Goal: Task Accomplishment & Management: Use online tool/utility

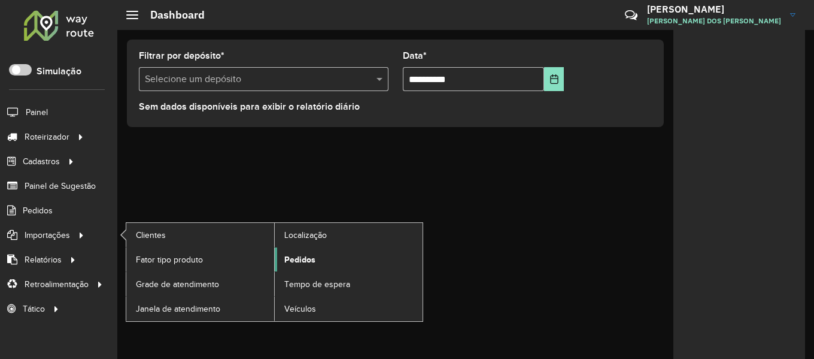
click at [305, 260] on span "Pedidos" at bounding box center [299, 259] width 31 height 13
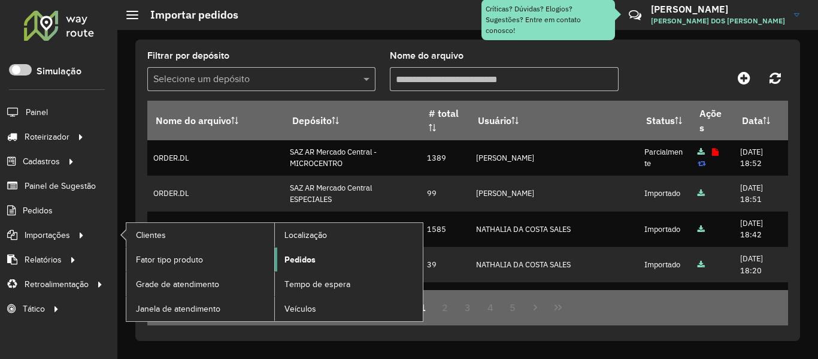
click at [298, 253] on span "Pedidos" at bounding box center [299, 259] width 31 height 13
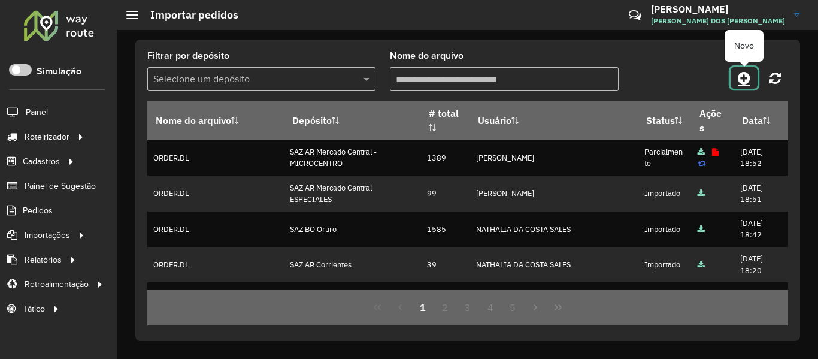
click at [746, 77] on icon at bounding box center [744, 78] width 13 height 14
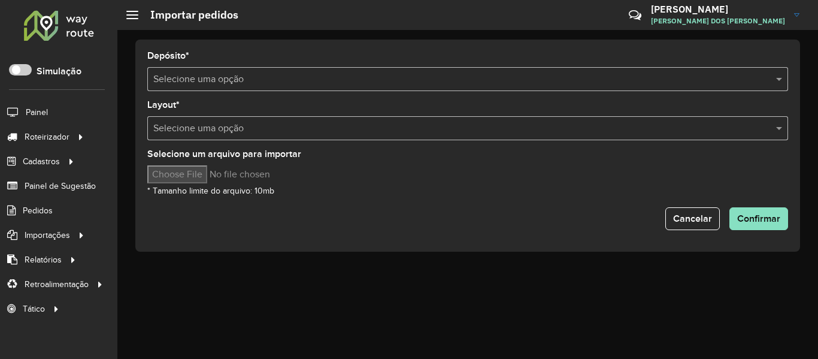
click at [523, 75] on input "text" at bounding box center [455, 79] width 605 height 14
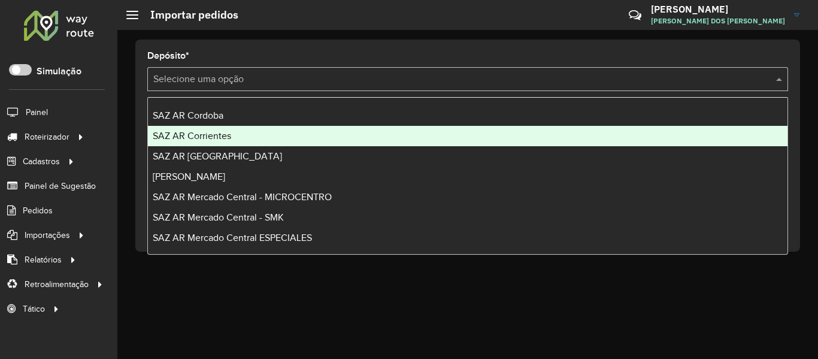
scroll to position [60, 0]
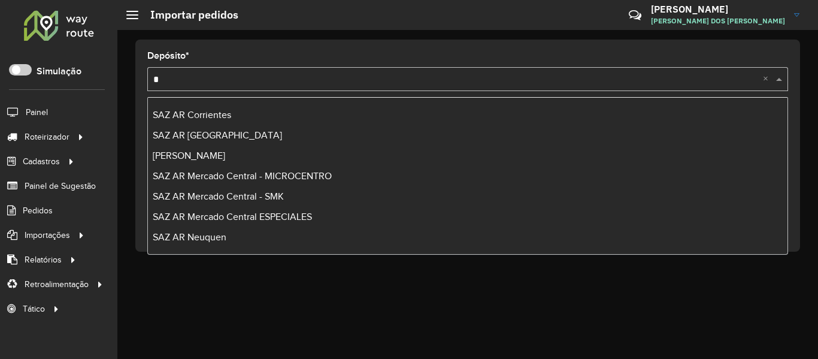
type input "**"
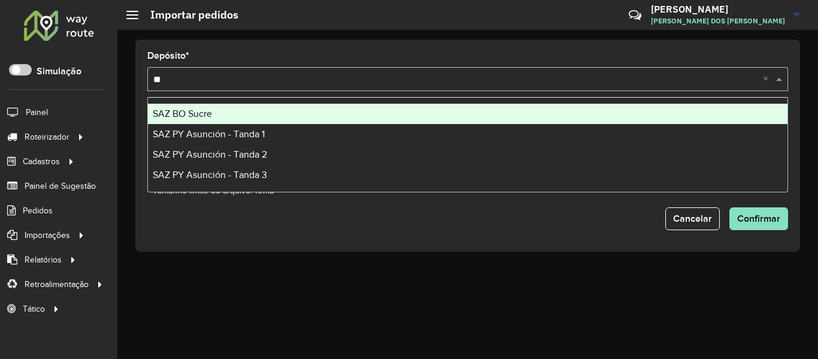
click at [239, 110] on div "SAZ BO Sucre" at bounding box center [467, 114] width 639 height 20
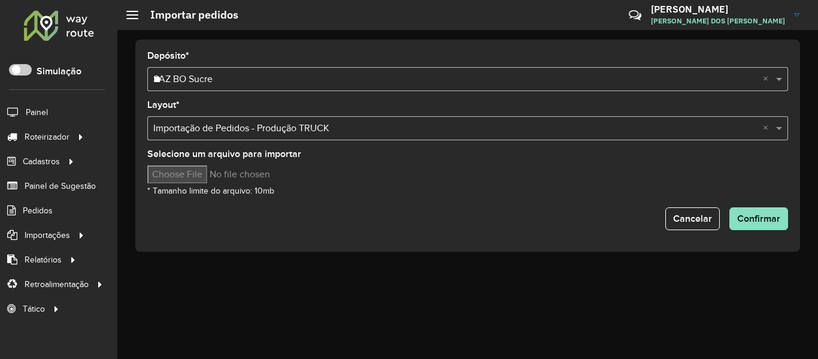
click at [215, 175] on input "Selecione um arquivo para importar" at bounding box center [249, 174] width 204 height 18
click at [203, 169] on input "Selecione um arquivo para importar" at bounding box center [249, 174] width 204 height 18
type input "**********"
click at [770, 215] on span "Confirmar" at bounding box center [758, 218] width 43 height 10
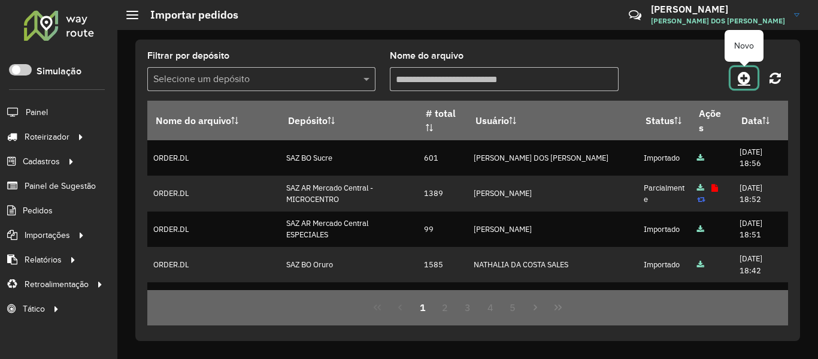
click at [748, 78] on icon at bounding box center [744, 78] width 13 height 14
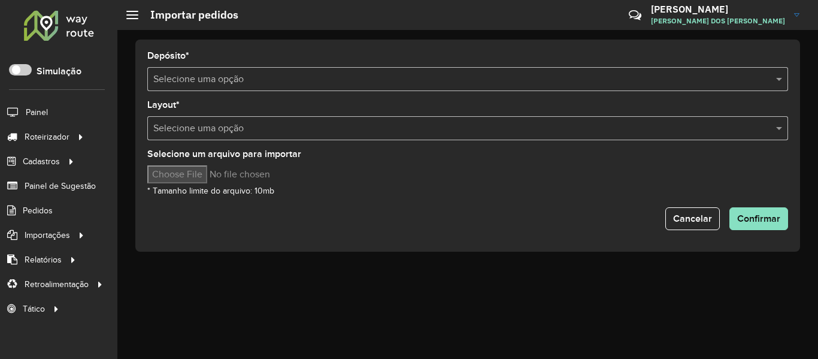
click at [516, 81] on input "text" at bounding box center [455, 79] width 605 height 14
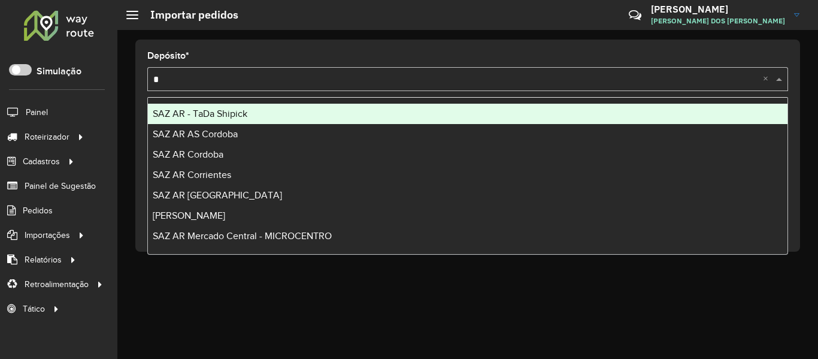
type input "**"
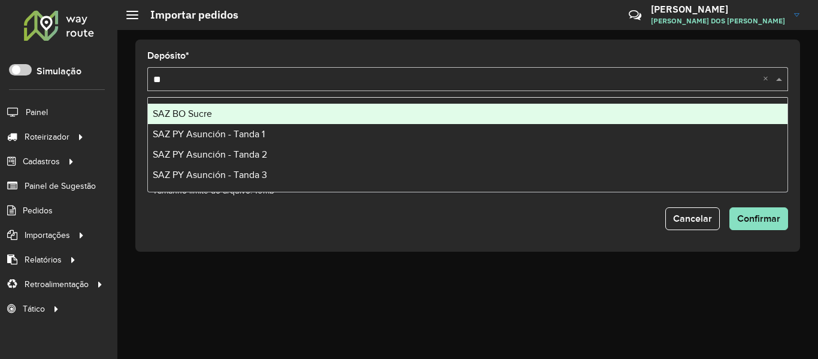
click at [211, 104] on div "SAZ BO Sucre" at bounding box center [467, 114] width 639 height 20
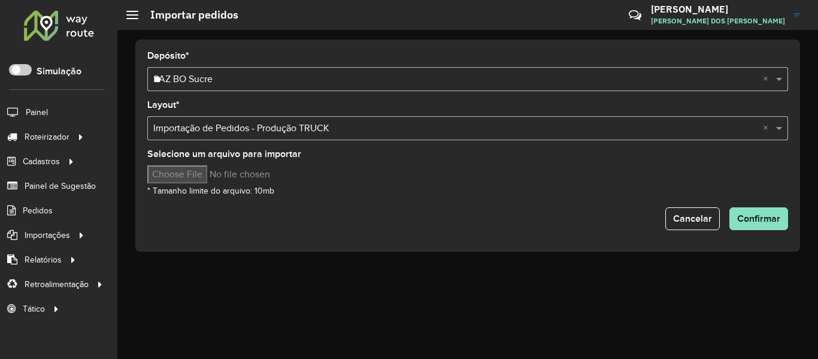
click at [195, 177] on input "Selecione um arquivo para importar" at bounding box center [249, 174] width 204 height 18
type input "**********"
click at [430, 187] on div "Selecione um arquivo para importar * Tamanho limite do arquivo: 10mb" at bounding box center [467, 174] width 641 height 48
click at [760, 219] on span "Confirmar" at bounding box center [758, 218] width 43 height 10
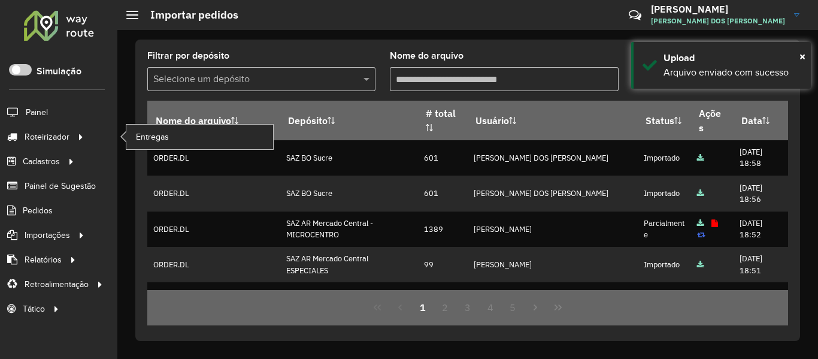
drag, startPoint x: 44, startPoint y: 139, endPoint x: 113, endPoint y: 130, distance: 69.4
click at [44, 139] on span "Roteirizador" at bounding box center [47, 137] width 45 height 13
click at [144, 127] on link "Entregas" at bounding box center [199, 137] width 147 height 24
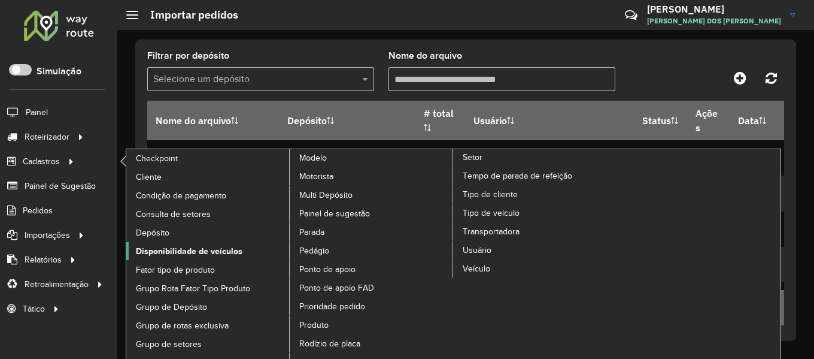
click at [210, 247] on span "Disponibilidade de veículos" at bounding box center [189, 251] width 107 height 13
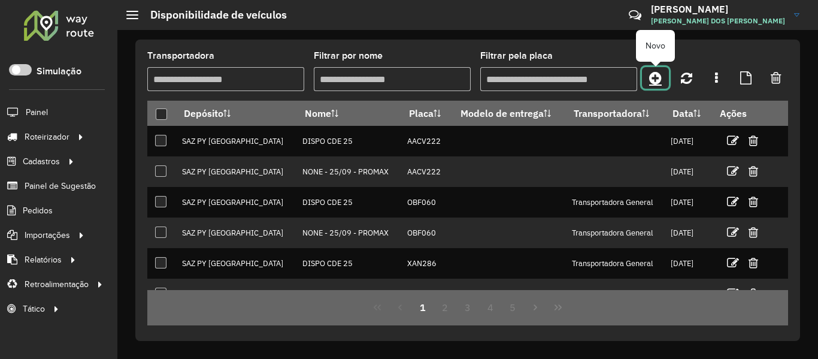
click at [654, 77] on icon at bounding box center [655, 78] width 13 height 14
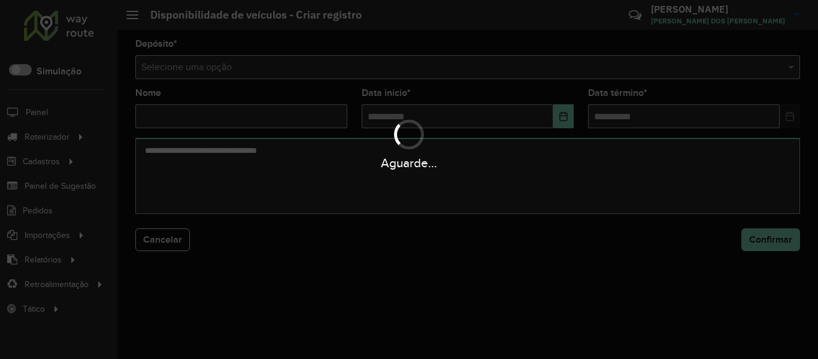
click at [499, 69] on div "Aguarde..." at bounding box center [409, 179] width 818 height 359
click at [499, 69] on hb-app "Aguarde... Pop-up bloqueado! Seu navegador bloqueou automáticamente a abertura …" at bounding box center [409, 179] width 818 height 359
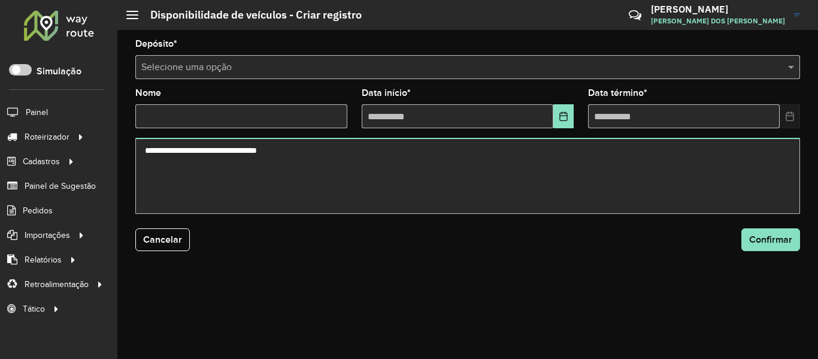
click at [499, 69] on input "text" at bounding box center [455, 67] width 629 height 14
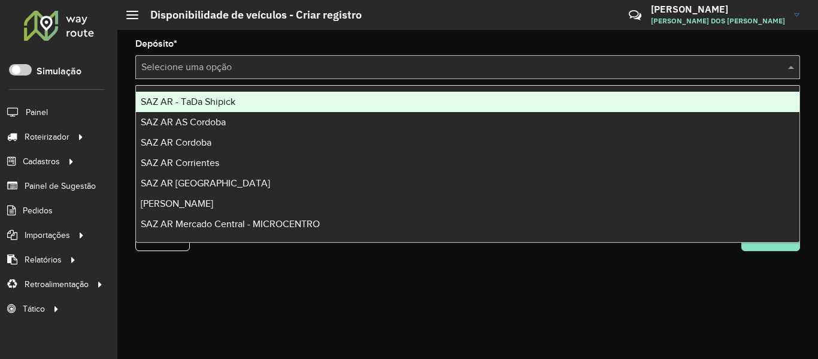
click at [499, 69] on input "text" at bounding box center [455, 67] width 629 height 14
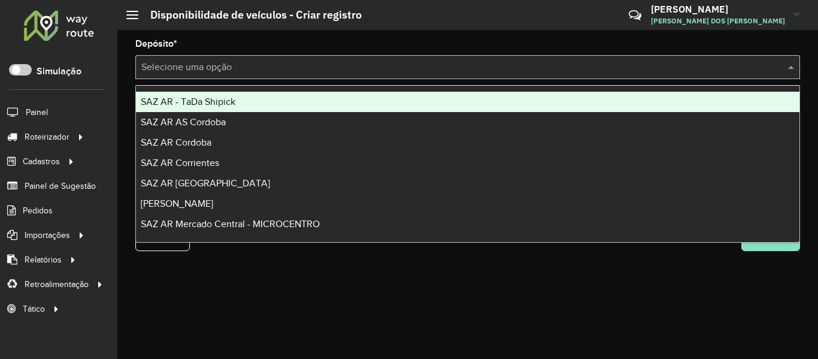
click at [499, 69] on input "text" at bounding box center [455, 67] width 629 height 14
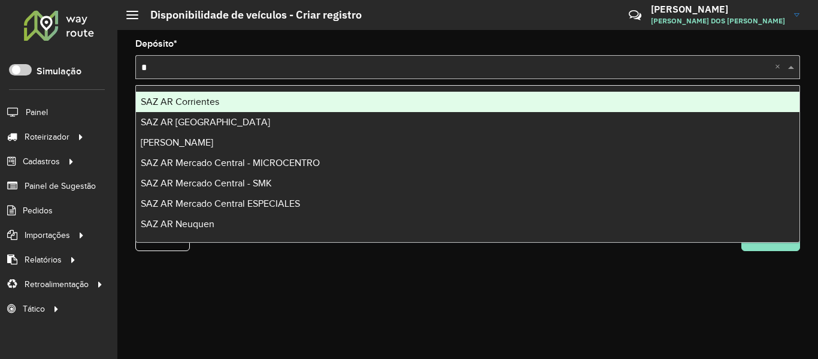
type input "**"
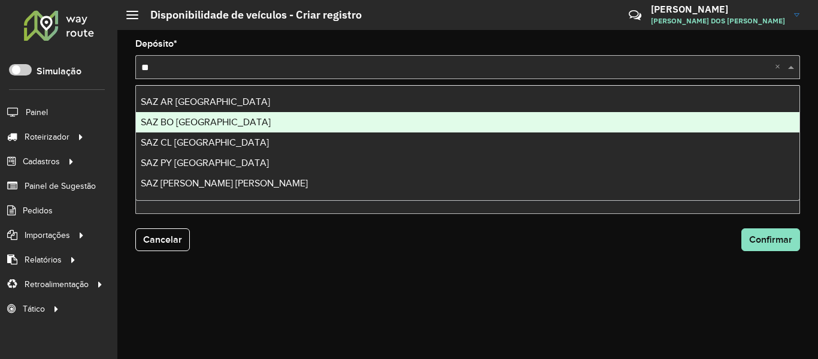
click at [303, 122] on div "SAZ BO El Alto" at bounding box center [467, 122] width 663 height 20
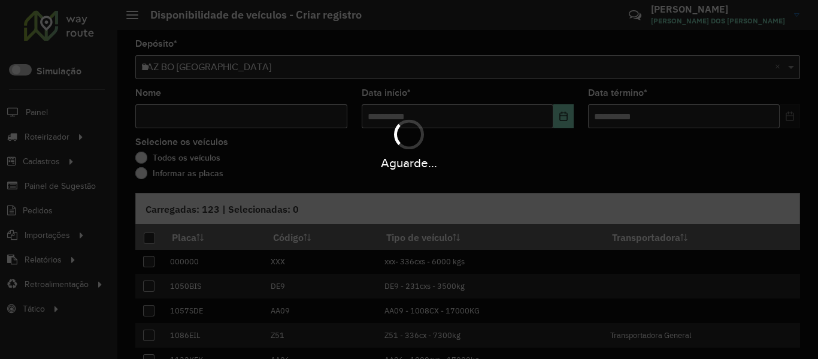
click at [303, 125] on div "Aguarde..." at bounding box center [409, 143] width 818 height 57
click at [303, 124] on div "Aguarde..." at bounding box center [409, 143] width 818 height 57
click at [303, 124] on input "Nome" at bounding box center [241, 116] width 212 height 24
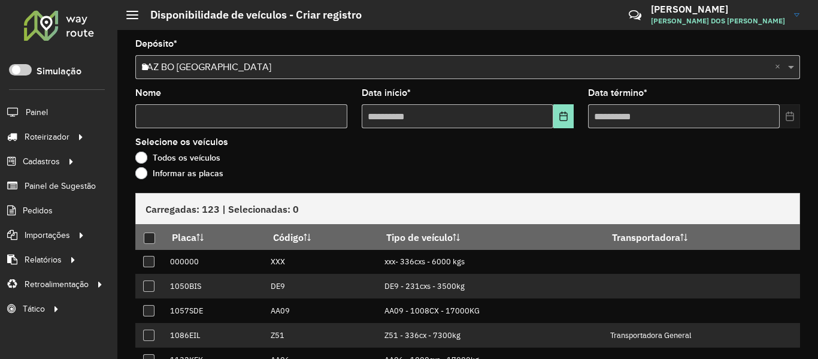
click at [303, 124] on input "Nome" at bounding box center [241, 116] width 212 height 24
type input "****"
click at [554, 116] on button "Choose Date" at bounding box center [563, 116] width 20 height 24
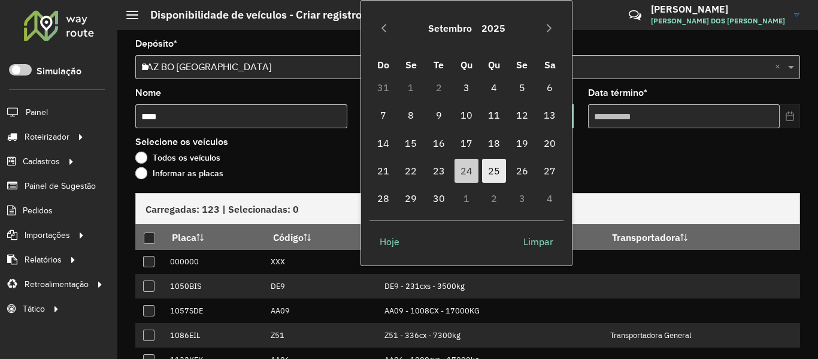
click at [497, 169] on span "25" at bounding box center [494, 171] width 24 height 24
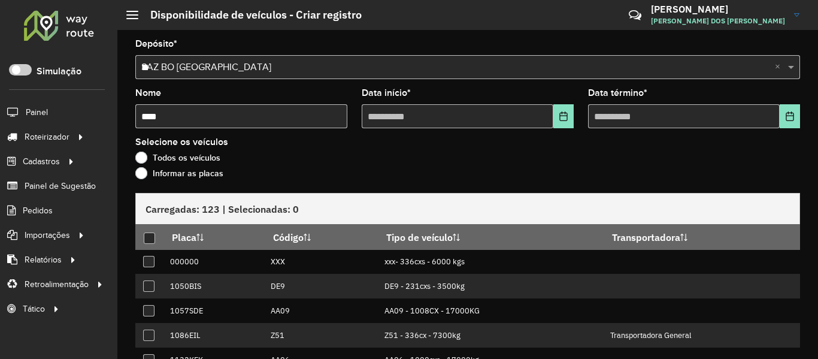
click at [801, 112] on formly-field "Data término *" at bounding box center [694, 113] width 226 height 49
click at [788, 117] on icon "Choose Date" at bounding box center [790, 116] width 10 height 10
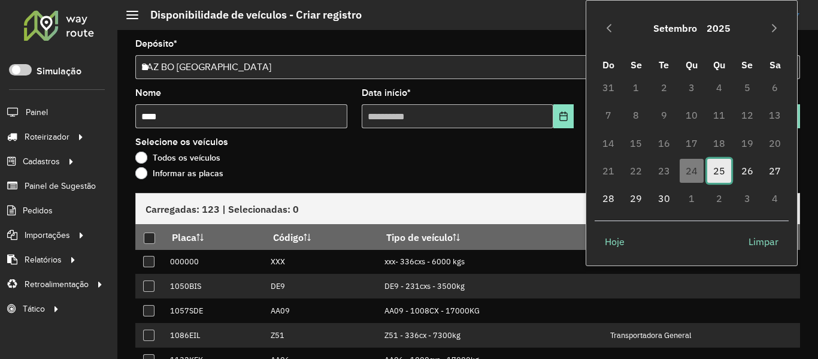
click at [710, 165] on span "25" at bounding box center [719, 171] width 24 height 24
click at [491, 164] on div "Todos os veículos" at bounding box center [467, 160] width 664 height 14
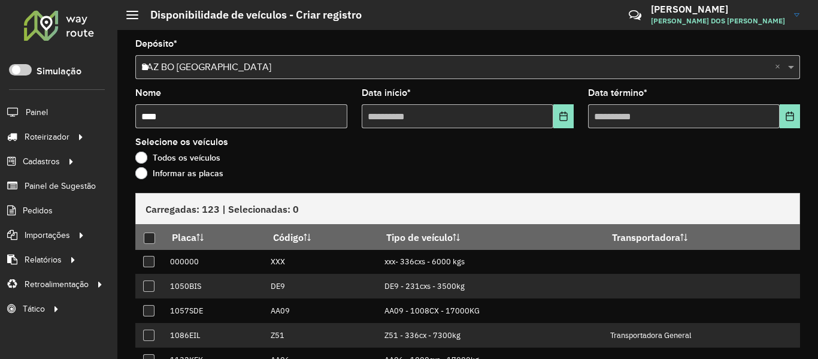
click at [174, 172] on label "Informar as placas" at bounding box center [179, 173] width 88 height 12
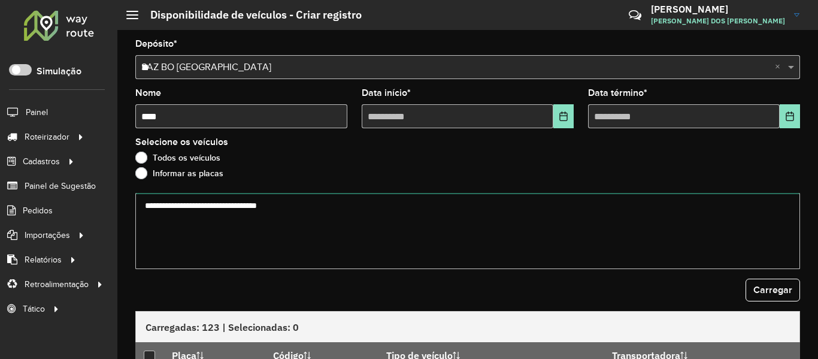
click at [269, 226] on textarea at bounding box center [467, 231] width 664 height 76
paste textarea "******* ******* ******* ******* ******* ******* ******* ******* ******* *******…"
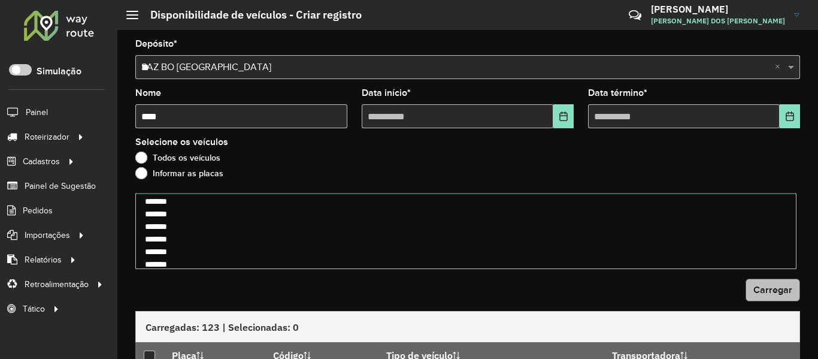
type textarea "******* ******* ******* ******* ******* ******* ******* ******* ******* *******…"
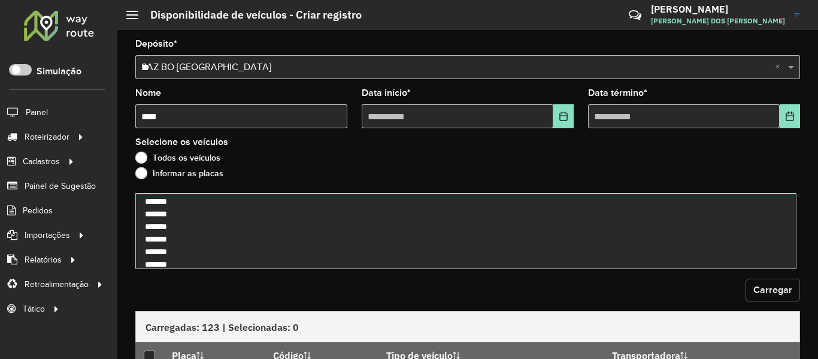
click at [757, 280] on button "Carregar" at bounding box center [772, 289] width 54 height 23
click at [675, 292] on div "Carregar" at bounding box center [467, 289] width 664 height 23
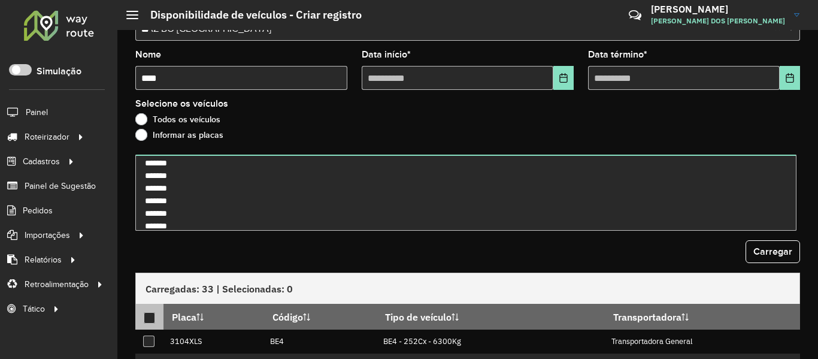
scroll to position [60, 0]
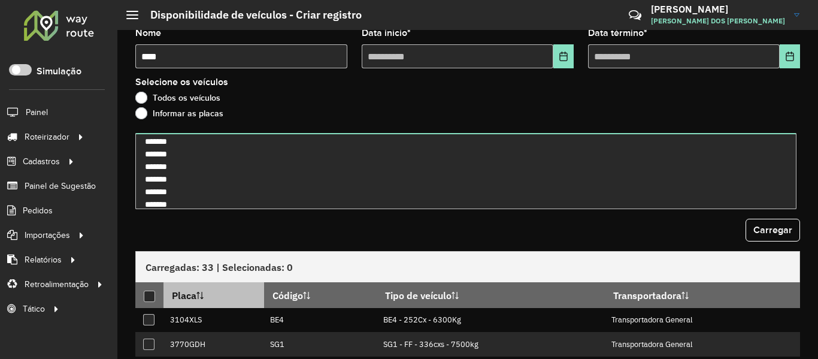
click at [150, 300] on div at bounding box center [149, 295] width 11 height 11
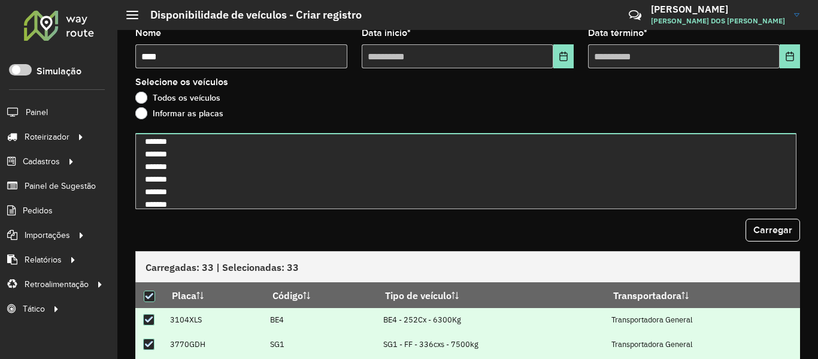
click at [322, 225] on div "Carregar" at bounding box center [467, 230] width 664 height 23
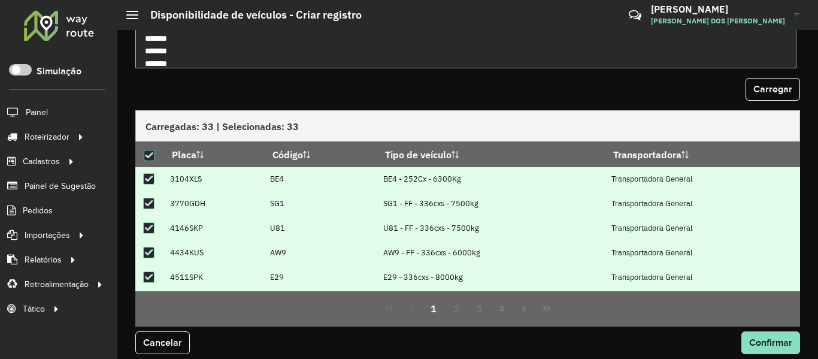
scroll to position [210, 0]
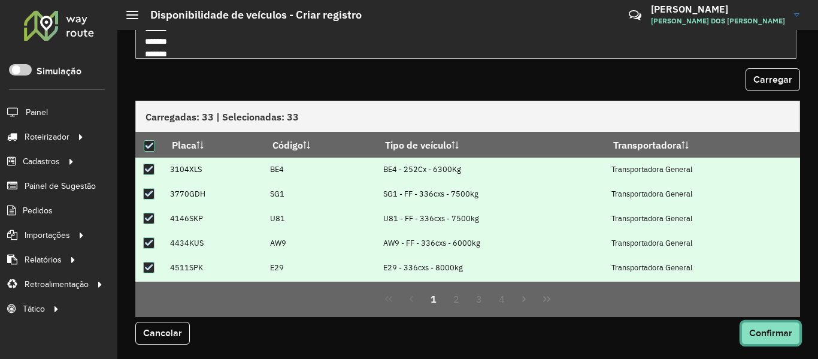
click at [752, 328] on span "Confirmar" at bounding box center [770, 332] width 43 height 10
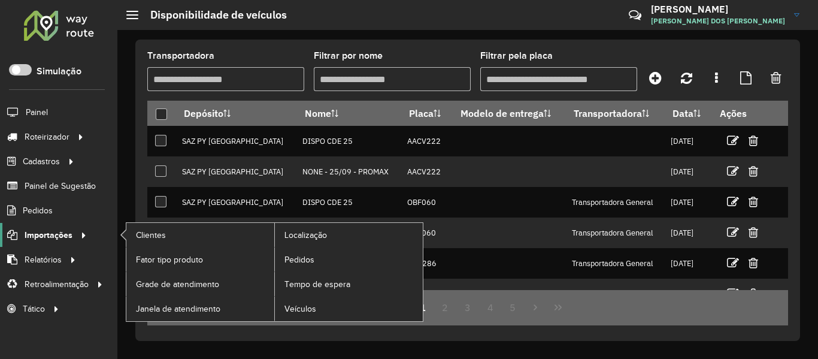
click at [77, 236] on icon at bounding box center [82, 234] width 10 height 18
click at [310, 260] on span "Pedidos" at bounding box center [299, 259] width 31 height 13
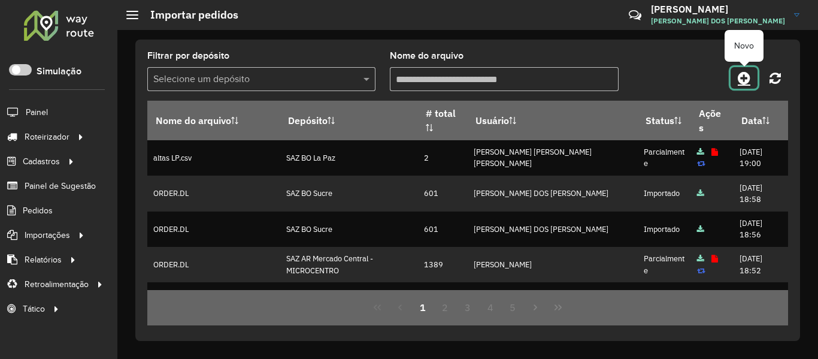
click at [735, 83] on link at bounding box center [743, 78] width 27 height 22
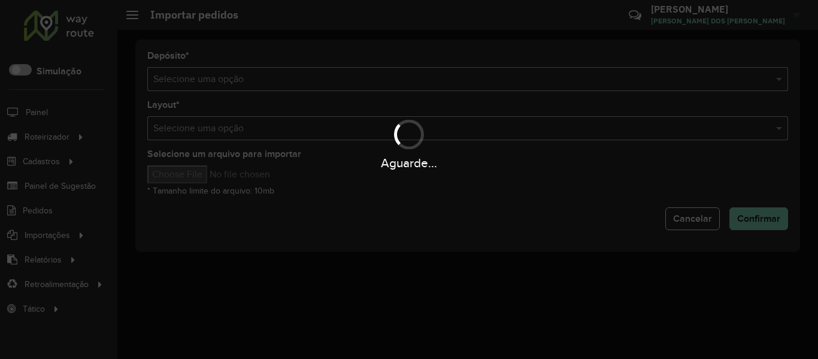
click at [593, 82] on div "Aguarde..." at bounding box center [409, 179] width 818 height 359
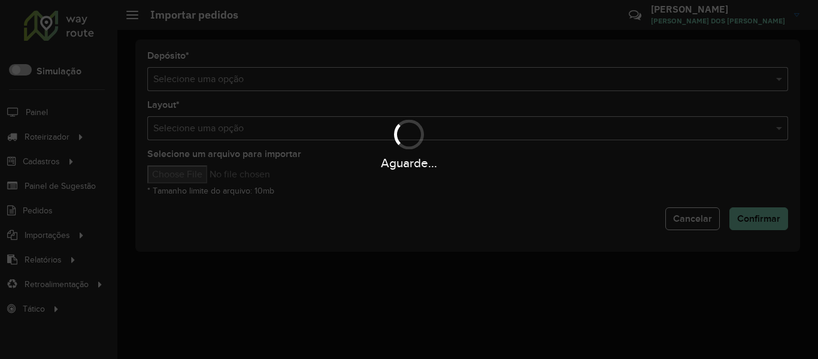
click at [593, 82] on div "Aguarde..." at bounding box center [409, 179] width 818 height 359
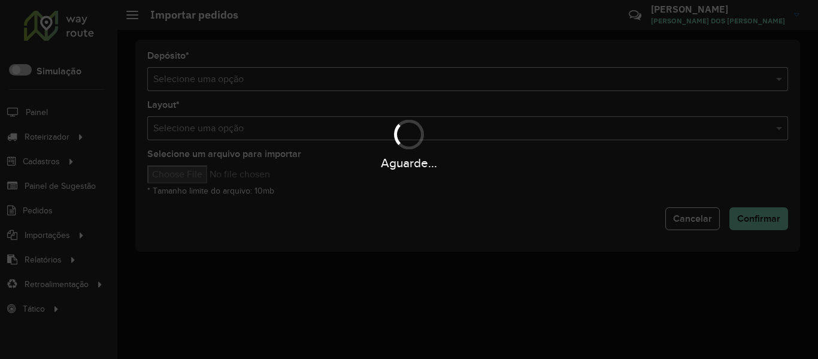
click at [593, 82] on hb-app "Aguarde... Pop-up bloqueado! Seu navegador bloqueou automáticamente a abertura …" at bounding box center [409, 179] width 818 height 359
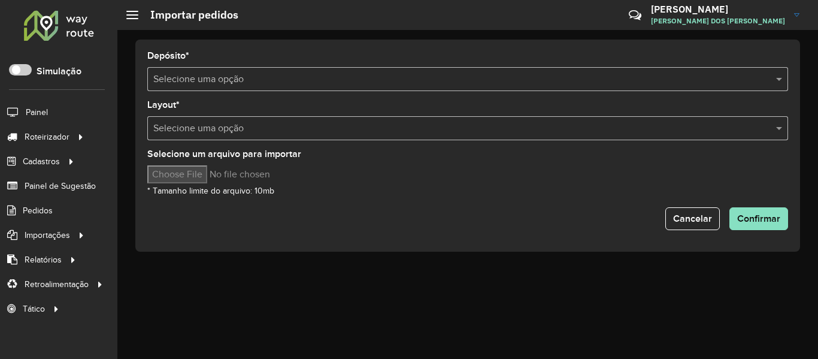
click at [593, 82] on input "text" at bounding box center [455, 79] width 605 height 14
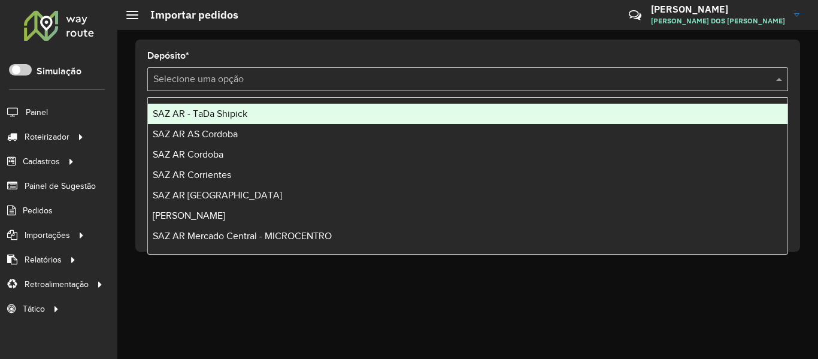
click at [593, 82] on input "text" at bounding box center [455, 79] width 605 height 14
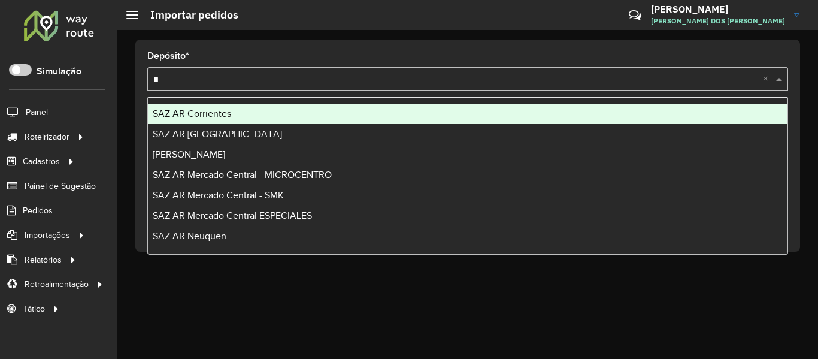
type input "**"
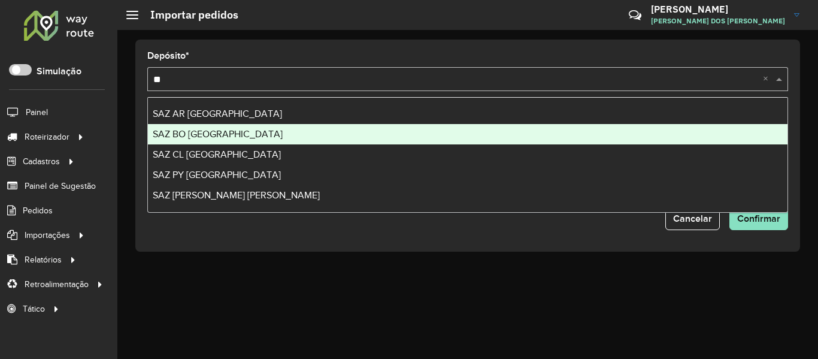
click at [280, 144] on div "SAZ BO [GEOGRAPHIC_DATA]" at bounding box center [467, 134] width 639 height 20
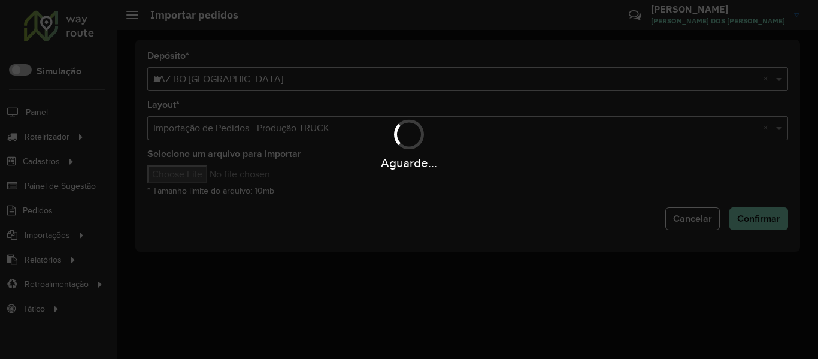
click at [213, 172] on div "Aguarde..." at bounding box center [409, 162] width 818 height 19
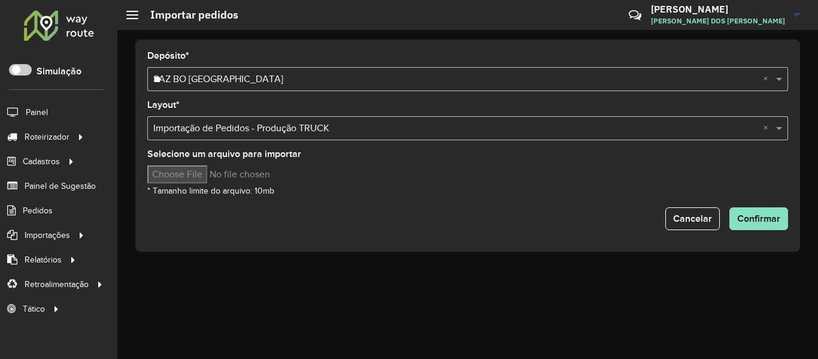
click at [213, 172] on input "Selecione um arquivo para importar" at bounding box center [249, 174] width 204 height 18
type input "**********"
click at [617, 207] on div "Cancelar Confirmar" at bounding box center [467, 218] width 641 height 23
click at [758, 210] on button "Confirmar" at bounding box center [758, 218] width 59 height 23
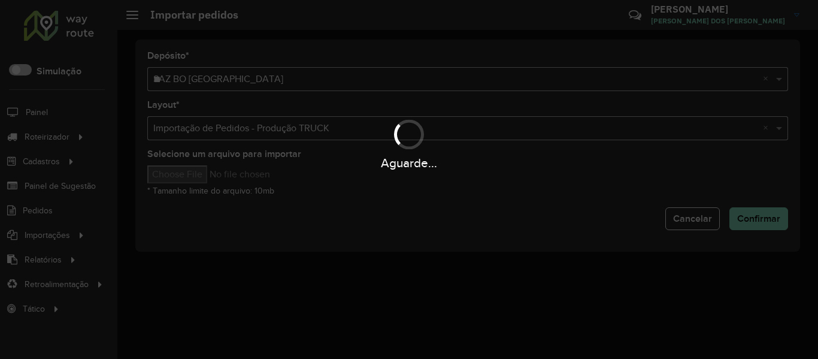
click at [363, 214] on div "Aguarde..." at bounding box center [409, 179] width 818 height 359
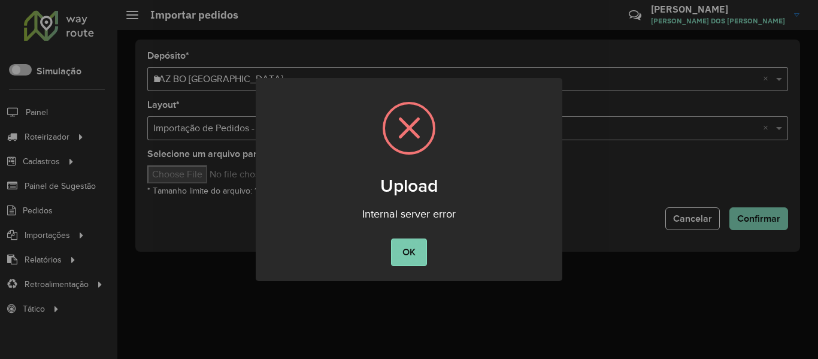
click at [398, 253] on button "OK" at bounding box center [408, 252] width 35 height 28
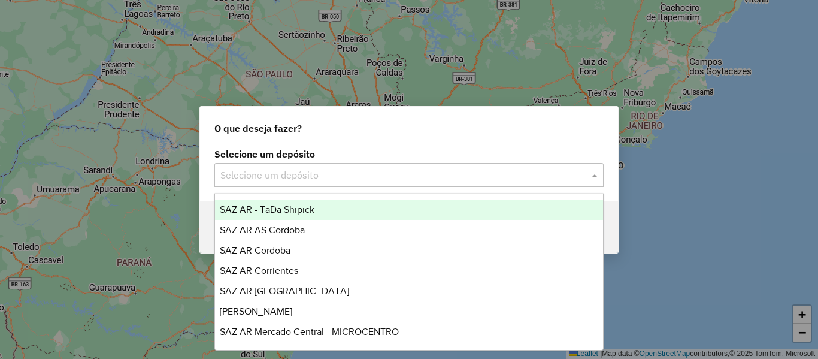
click at [373, 177] on input "text" at bounding box center [396, 175] width 353 height 14
type input "**"
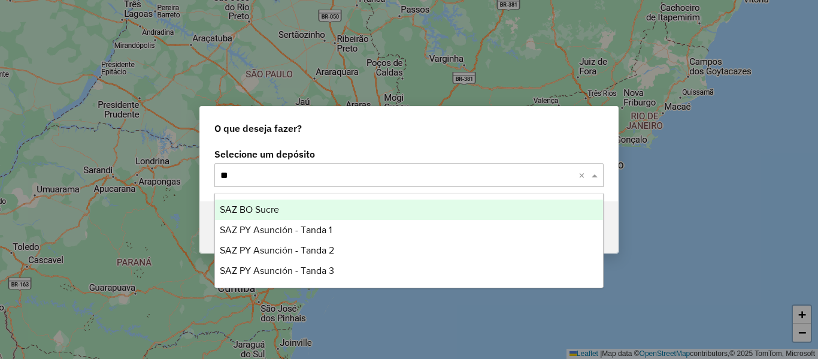
click at [287, 205] on div "SAZ BO Sucre" at bounding box center [409, 209] width 388 height 20
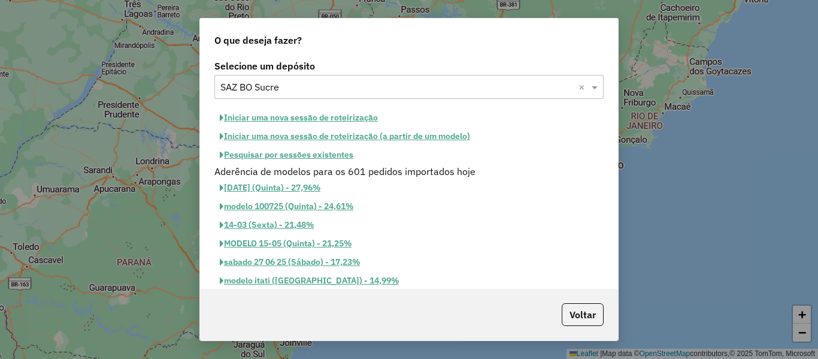
click at [369, 111] on button "Iniciar uma nova sessão de roteirização" at bounding box center [298, 117] width 169 height 19
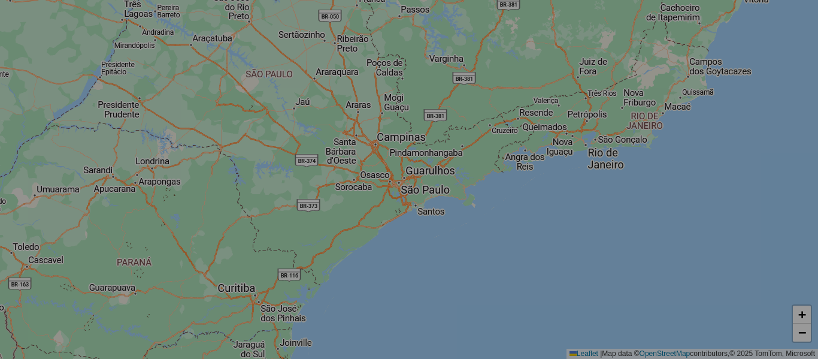
select select "*"
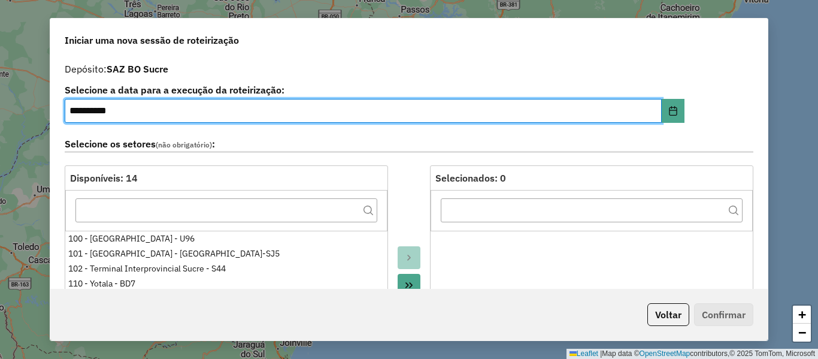
click at [412, 147] on label "Selecione os setores (não obrigatório) :" at bounding box center [409, 144] width 688 height 16
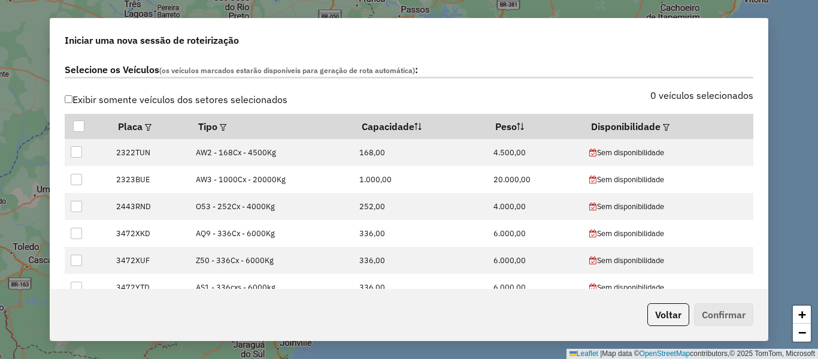
scroll to position [359, 0]
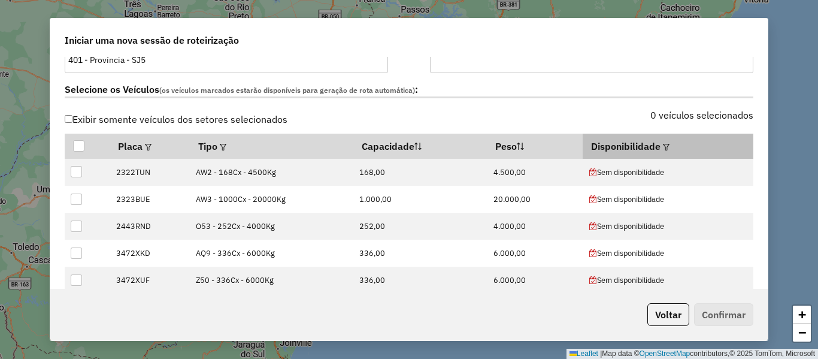
click at [663, 149] on em at bounding box center [666, 147] width 7 height 7
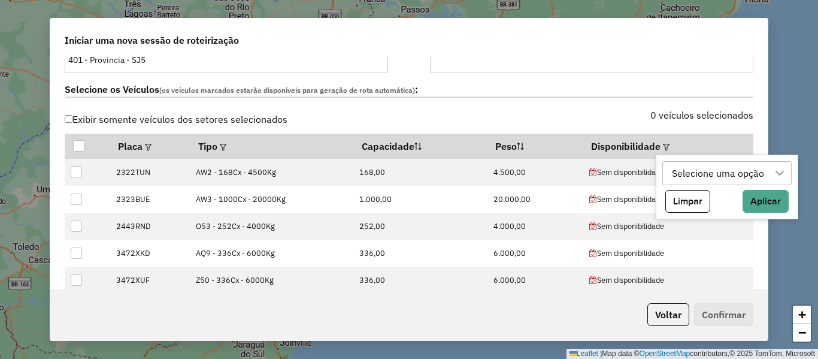
click at [674, 165] on div "Selecione uma opção" at bounding box center [717, 173] width 101 height 23
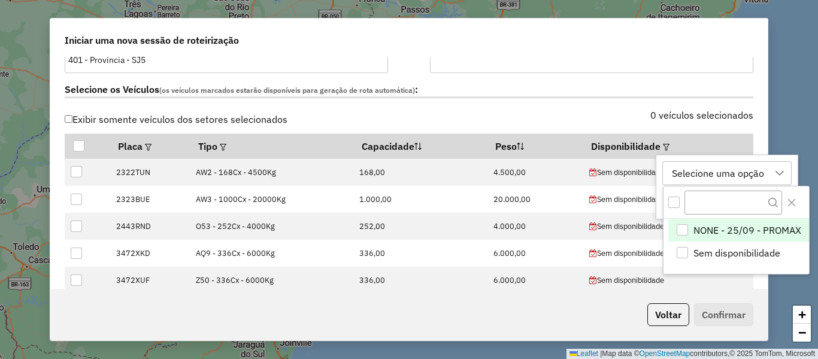
scroll to position [9, 54]
click at [711, 234] on span "NONE - 25/09 - PROMAX" at bounding box center [747, 230] width 108 height 14
click at [736, 180] on div "NONE - 25/09 - PROMAX" at bounding box center [725, 173] width 116 height 23
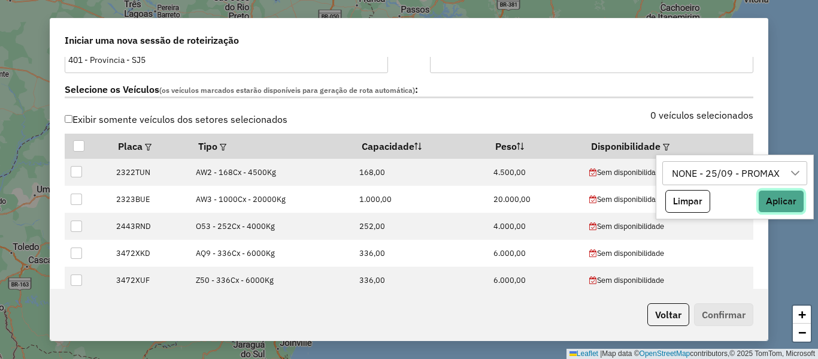
click at [789, 201] on button "Aplicar" at bounding box center [781, 201] width 46 height 23
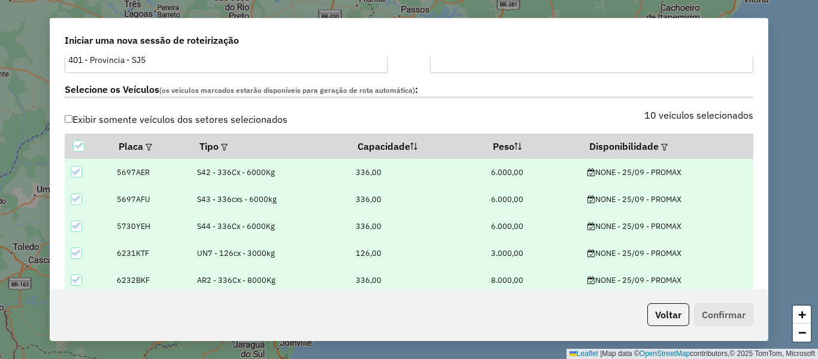
click at [587, 124] on div "10 veículos selecionados" at bounding box center [584, 122] width 351 height 23
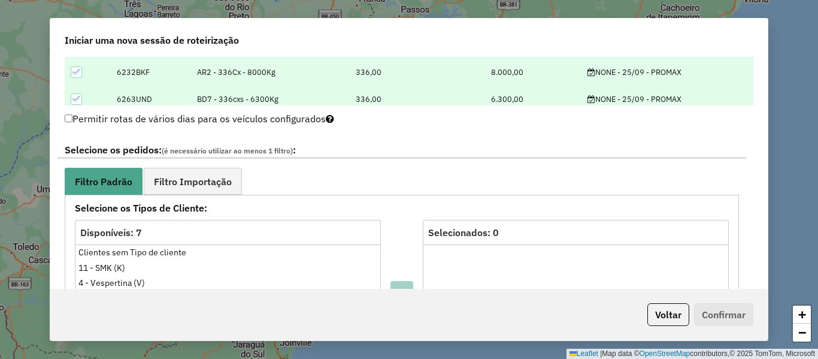
scroll to position [658, 0]
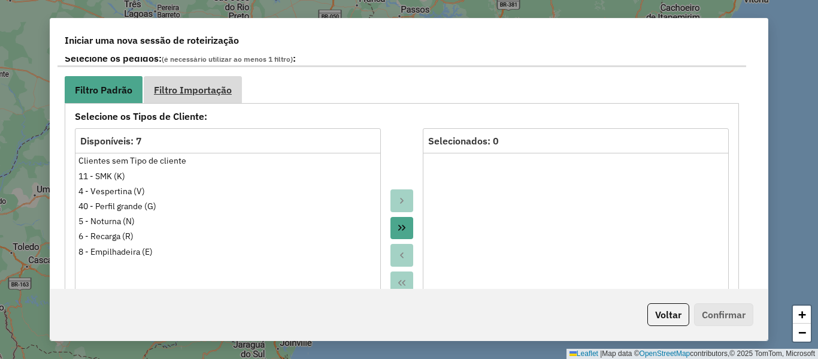
click at [210, 93] on span "Filtro Importação" at bounding box center [193, 90] width 78 height 10
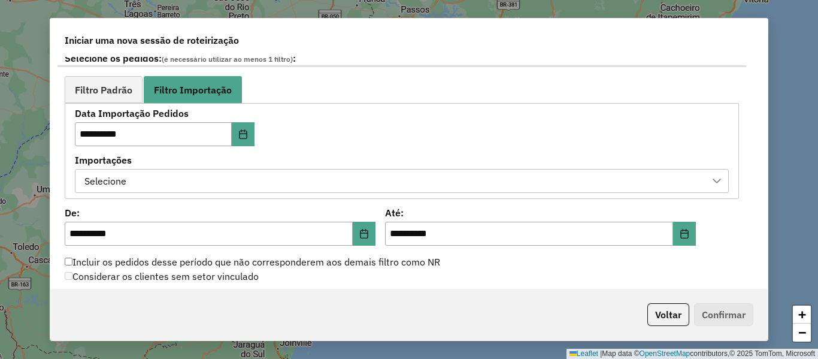
click at [253, 178] on div "Selecione" at bounding box center [392, 180] width 625 height 23
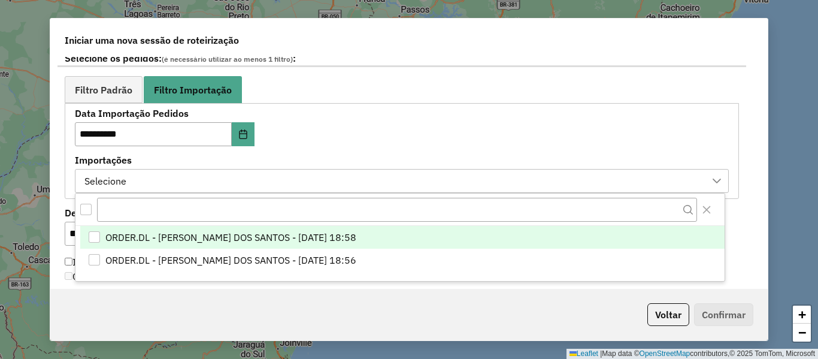
click at [265, 239] on span "ORDER.DL - BRUNO CORDEIRO DOS SANTOS - 24/09/2025 18:58" at bounding box center [230, 237] width 251 height 14
click at [356, 125] on div "**********" at bounding box center [402, 150] width 654 height 83
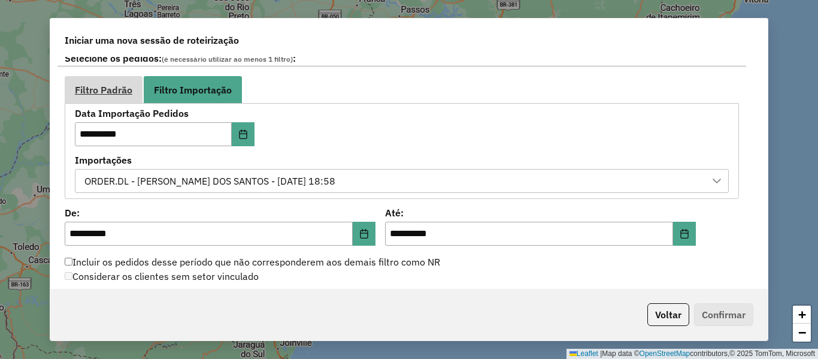
click at [121, 89] on span "Filtro Padrão" at bounding box center [103, 90] width 57 height 10
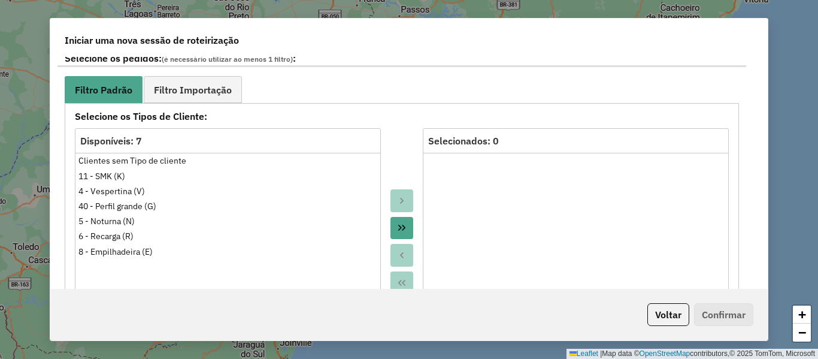
click at [393, 158] on div at bounding box center [402, 241] width 42 height 226
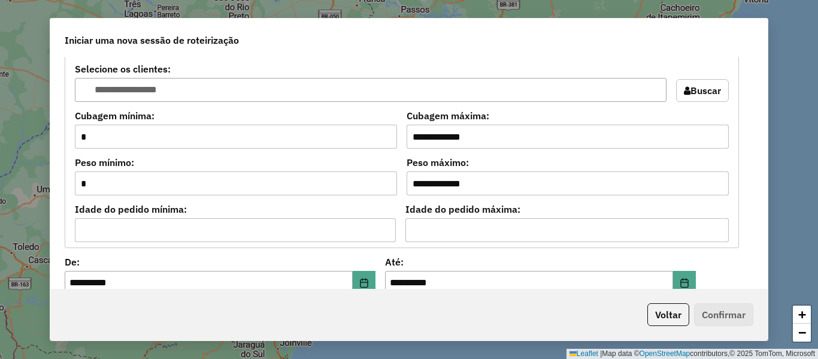
scroll to position [1078, 0]
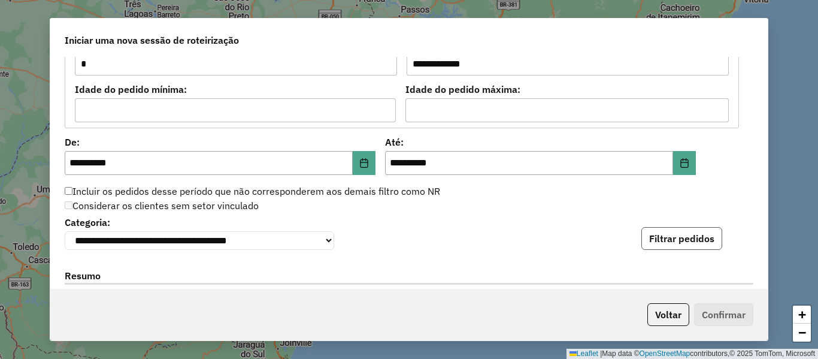
click at [693, 245] on button "Filtrar pedidos" at bounding box center [681, 238] width 81 height 23
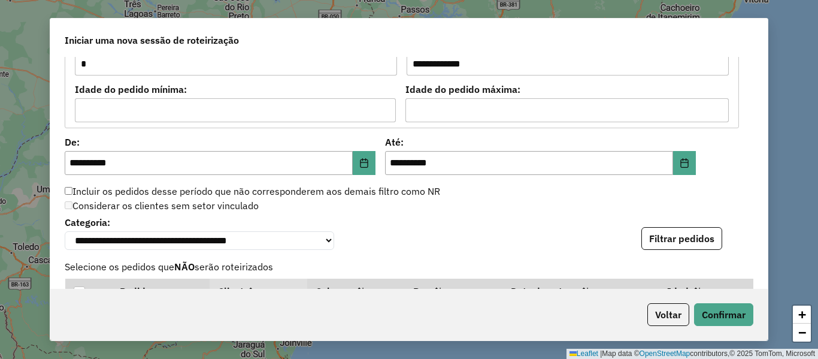
click at [511, 222] on div "**********" at bounding box center [409, 231] width 688 height 37
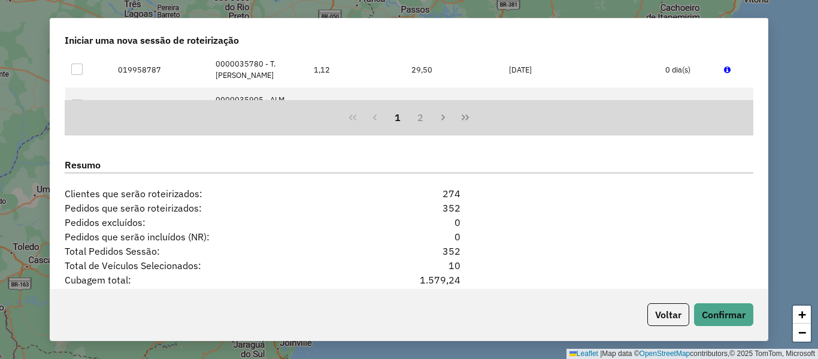
scroll to position [1437, 0]
drag, startPoint x: 446, startPoint y: 257, endPoint x: 418, endPoint y: 252, distance: 28.0
click at [423, 253] on div "Total Pedidos Sessão: 352" at bounding box center [408, 249] width 703 height 14
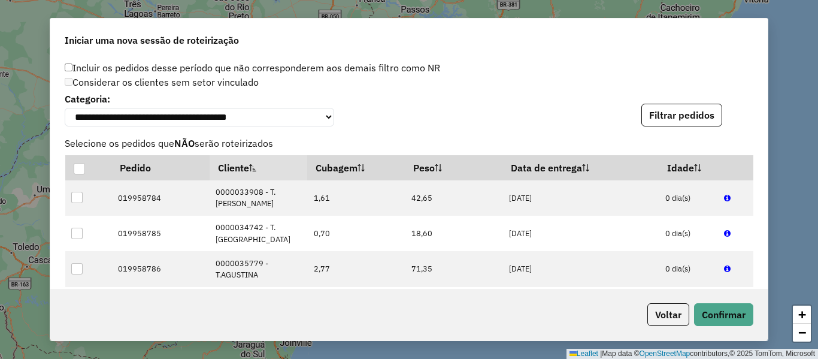
scroll to position [1141, 0]
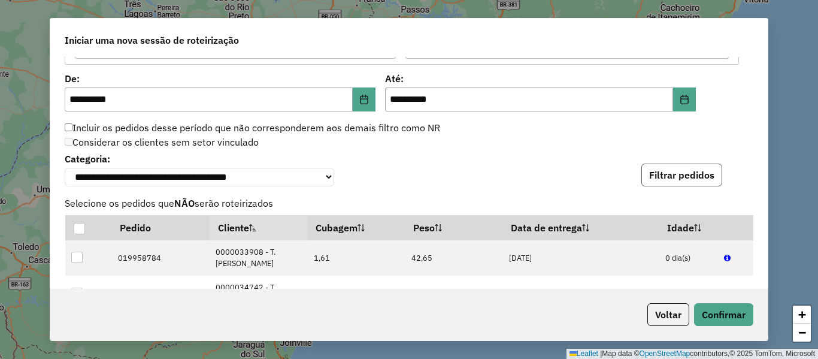
click at [672, 184] on button "Filtrar pedidos" at bounding box center [681, 174] width 81 height 23
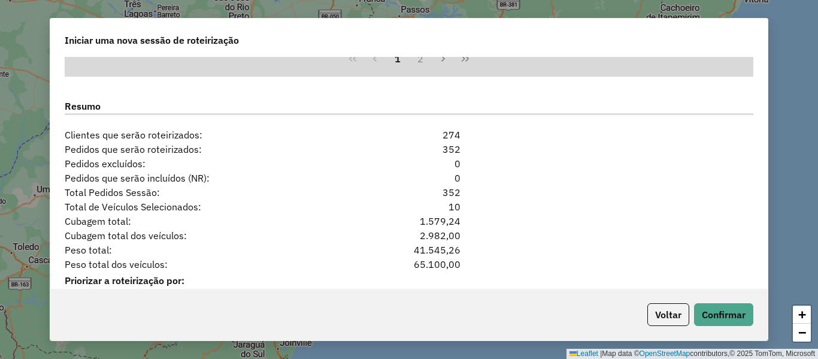
scroll to position [1500, 0]
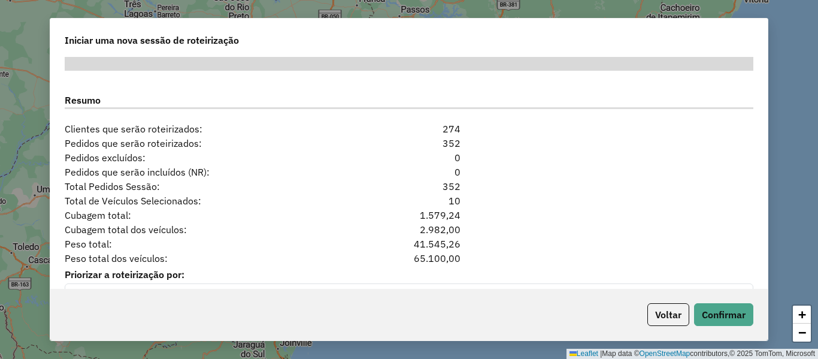
drag, startPoint x: 439, startPoint y: 187, endPoint x: 418, endPoint y: 186, distance: 21.6
click at [418, 186] on div "Total Pedidos Sessão: 352" at bounding box center [408, 186] width 703 height 14
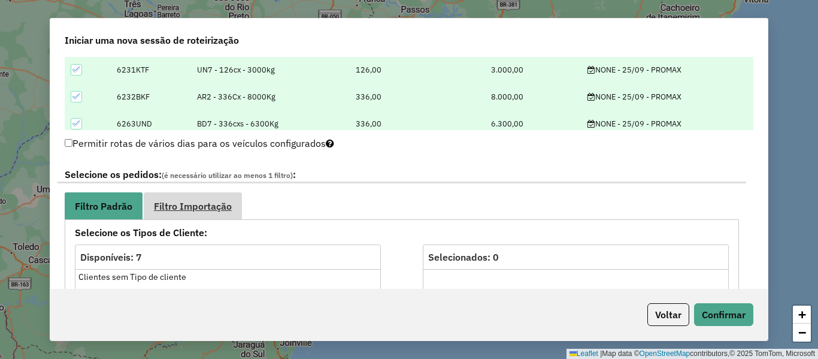
click at [214, 213] on link "Filtro Importação" at bounding box center [193, 205] width 98 height 27
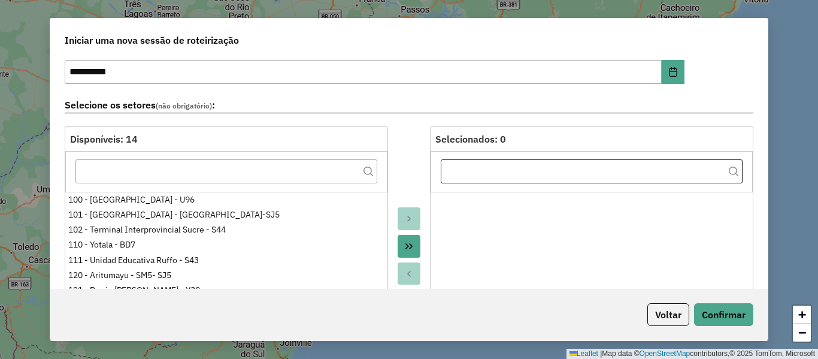
scroll to position [0, 0]
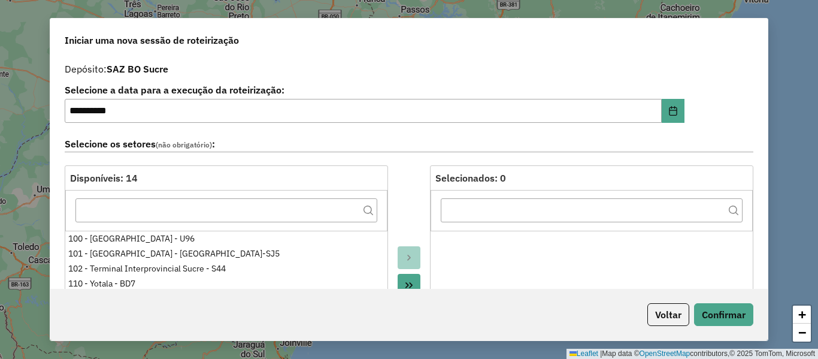
click at [414, 98] on div "**********" at bounding box center [375, 104] width 620 height 37
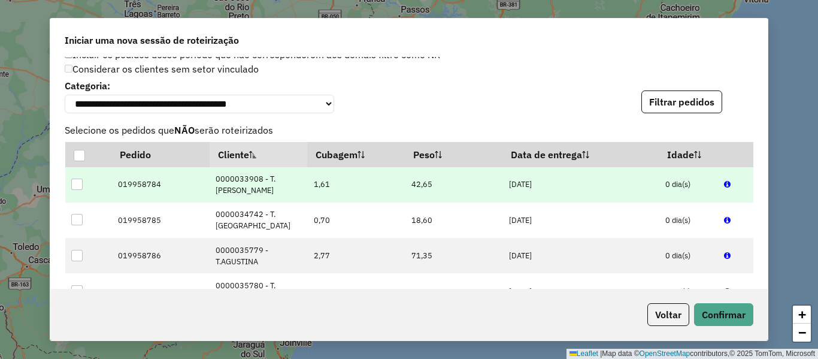
scroll to position [898, 0]
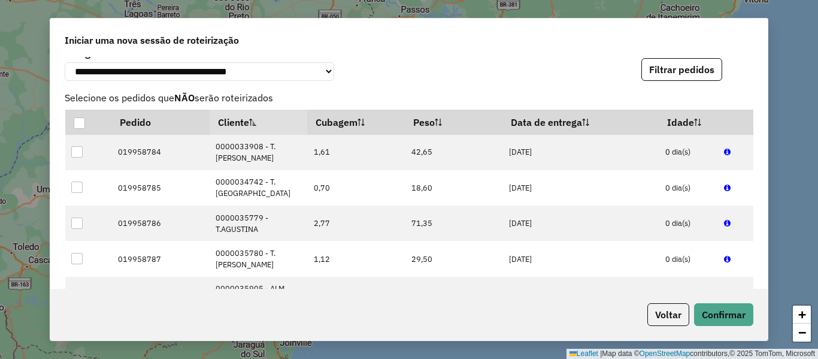
click at [512, 100] on span "Selecione os pedidos que NÃO serão roteirizados" at bounding box center [408, 97] width 703 height 14
click at [663, 76] on button "Filtrar pedidos" at bounding box center [681, 69] width 81 height 23
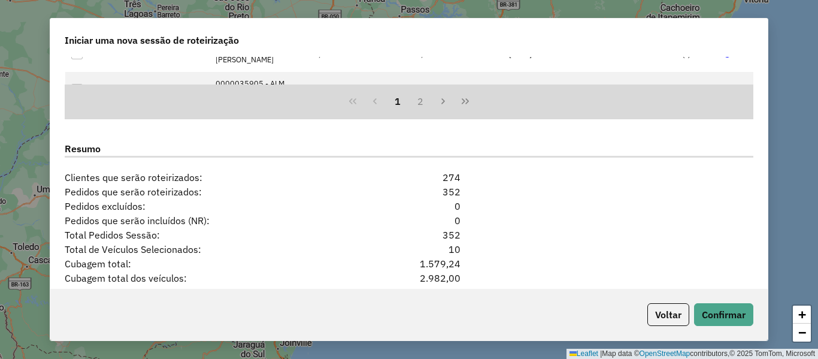
scroll to position [1211, 0]
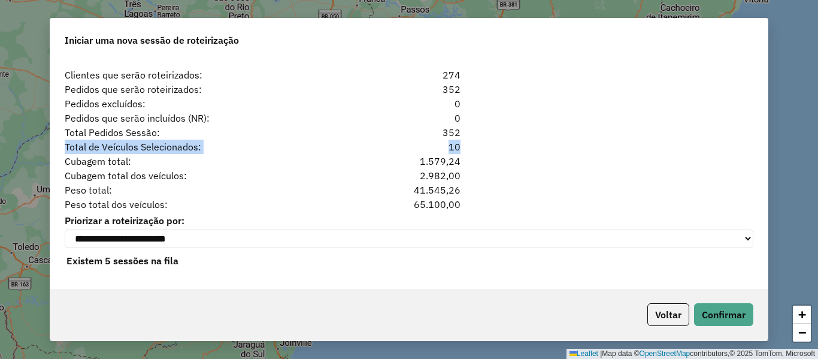
drag, startPoint x: 455, startPoint y: 131, endPoint x: 392, endPoint y: 126, distance: 63.6
click at [392, 126] on div "**********" at bounding box center [408, 173] width 717 height 232
click at [587, 154] on div "Cubagem total: 1.579,24" at bounding box center [408, 161] width 703 height 14
click at [729, 309] on button "Confirmar" at bounding box center [723, 314] width 59 height 23
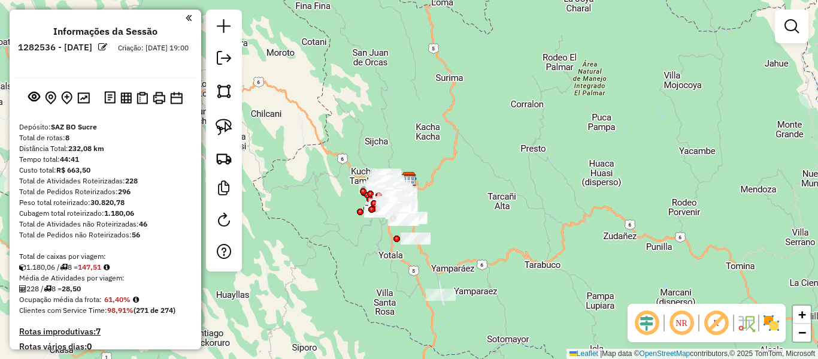
click at [773, 324] on img at bounding box center [770, 322] width 19 height 19
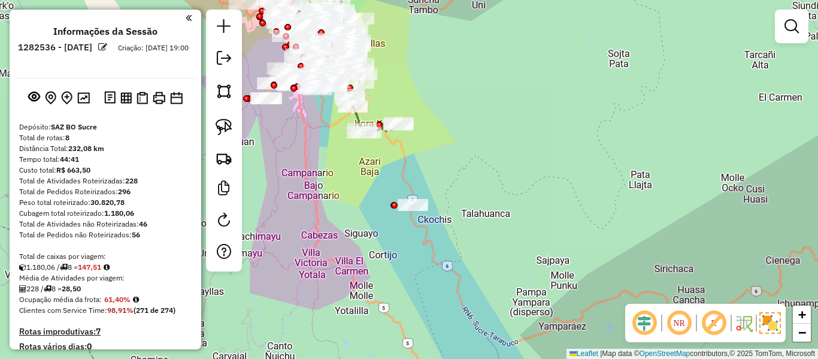
drag, startPoint x: 494, startPoint y: 233, endPoint x: 454, endPoint y: 37, distance: 200.3
click at [454, 37] on div "Janela de atendimento Grade de atendimento Capacidade Transportadoras Veículos …" at bounding box center [409, 179] width 818 height 359
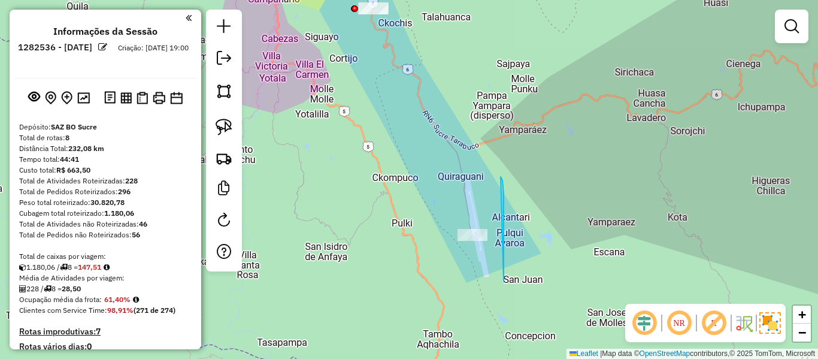
drag, startPoint x: 503, startPoint y: 280, endPoint x: 432, endPoint y: 233, distance: 85.2
drag, startPoint x: 442, startPoint y: 152, endPoint x: 453, endPoint y: 202, distance: 50.7
click at [481, 247] on div "Janela de atendimento Grade de atendimento Capacidade Transportadoras Veículos …" at bounding box center [409, 179] width 818 height 359
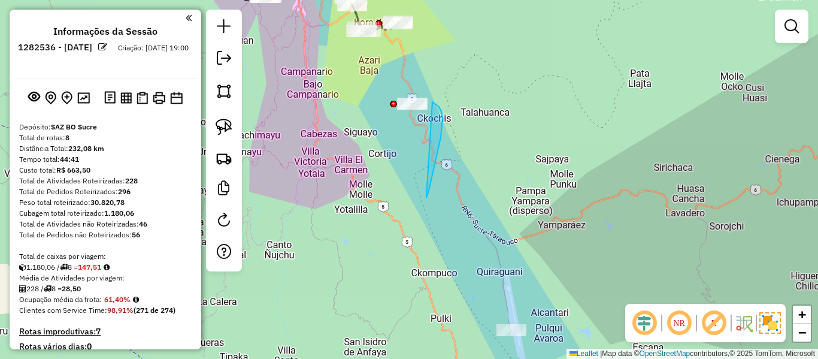
drag, startPoint x: 436, startPoint y: 154, endPoint x: 386, endPoint y: 106, distance: 69.9
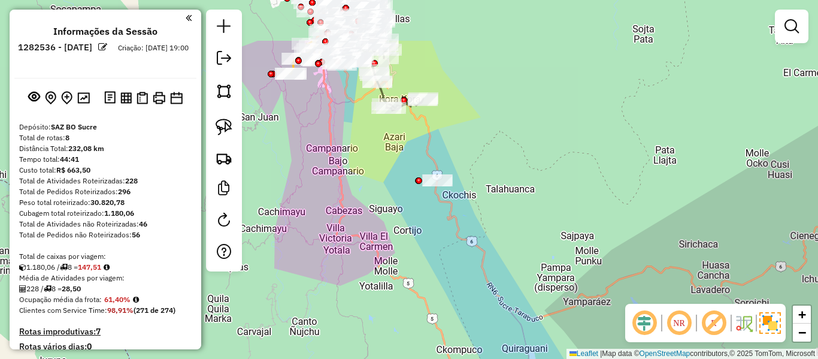
drag, startPoint x: 466, startPoint y: 78, endPoint x: 493, endPoint y: 157, distance: 83.9
click at [493, 157] on div "Janela de atendimento Grade de atendimento Capacidade Transportadoras Veículos …" at bounding box center [409, 179] width 818 height 359
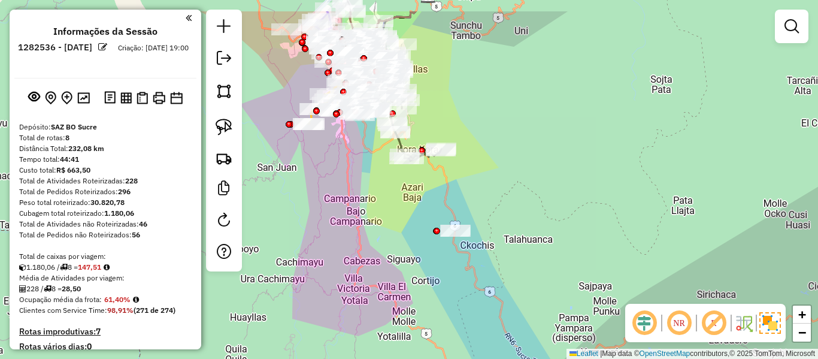
drag, startPoint x: 489, startPoint y: 148, endPoint x: 510, endPoint y: 198, distance: 53.9
click at [519, 198] on div "Janela de atendimento Grade de atendimento Capacidade Transportadoras Veículos …" at bounding box center [409, 179] width 818 height 359
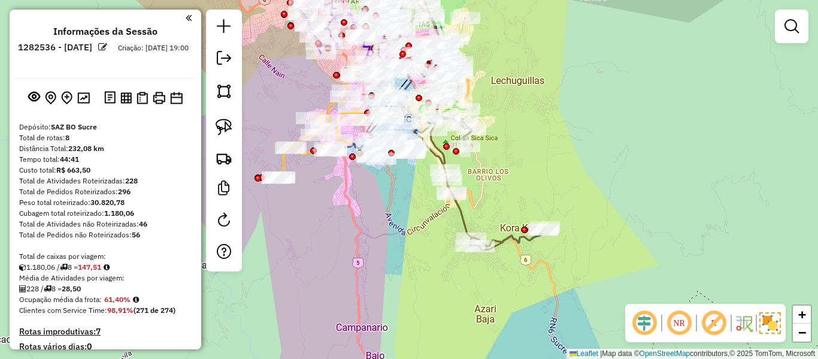
click at [462, 219] on icon at bounding box center [479, 182] width 130 height 136
select select "**********"
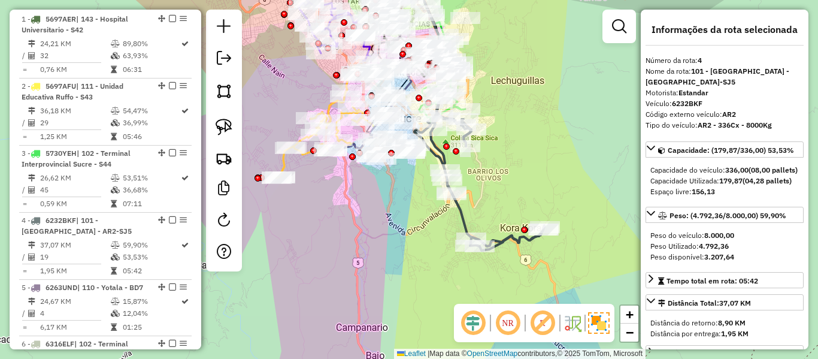
scroll to position [673, 0]
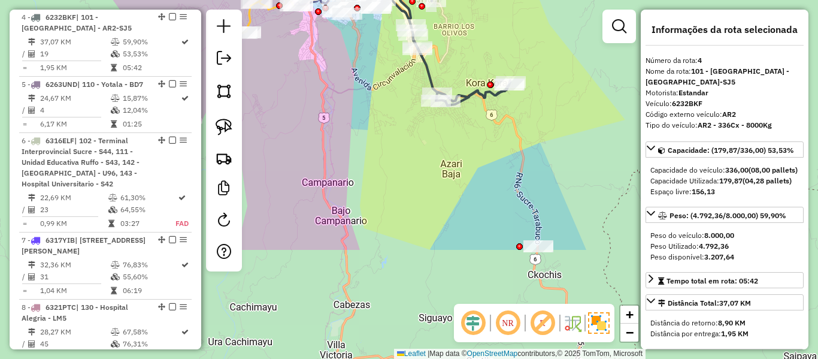
drag, startPoint x: 496, startPoint y: 161, endPoint x: 438, endPoint y: 54, distance: 121.6
click at [438, 54] on div "Janela de atendimento Grade de atendimento Capacidade Transportadoras Veículos …" at bounding box center [409, 179] width 818 height 359
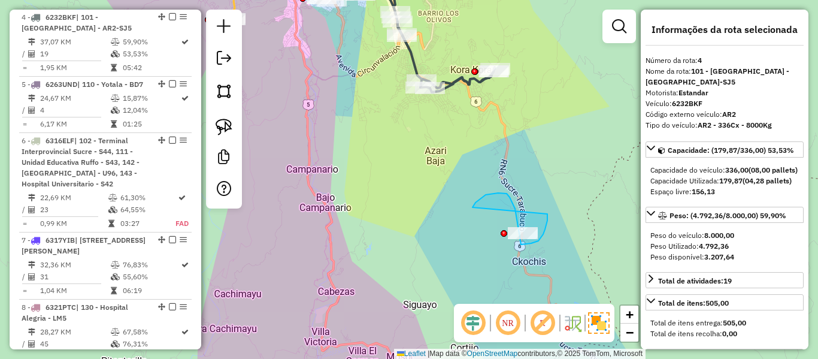
drag, startPoint x: 475, startPoint y: 202, endPoint x: 524, endPoint y: 210, distance: 49.6
drag, startPoint x: 541, startPoint y: 198, endPoint x: 568, endPoint y: 212, distance: 30.3
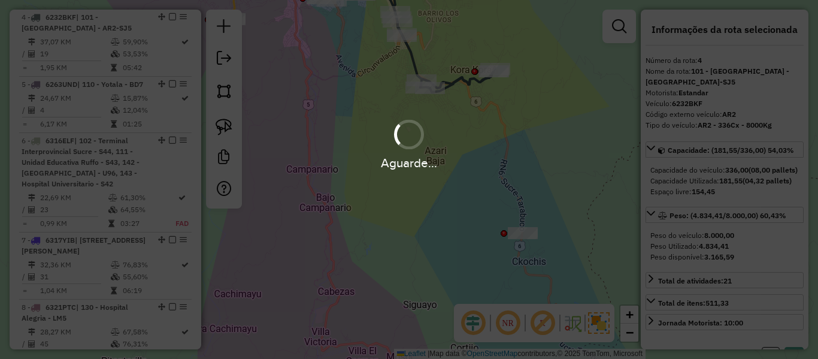
select select "**********"
click at [521, 160] on div "Aguarde..." at bounding box center [409, 162] width 818 height 19
click at [505, 152] on div "Aguarde..." at bounding box center [409, 143] width 818 height 57
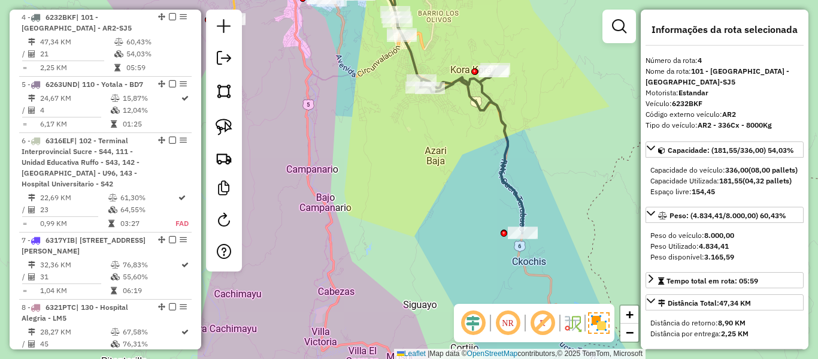
click at [466, 146] on div "Janela de atendimento Grade de atendimento Capacidade Transportadoras Veículos …" at bounding box center [409, 179] width 818 height 359
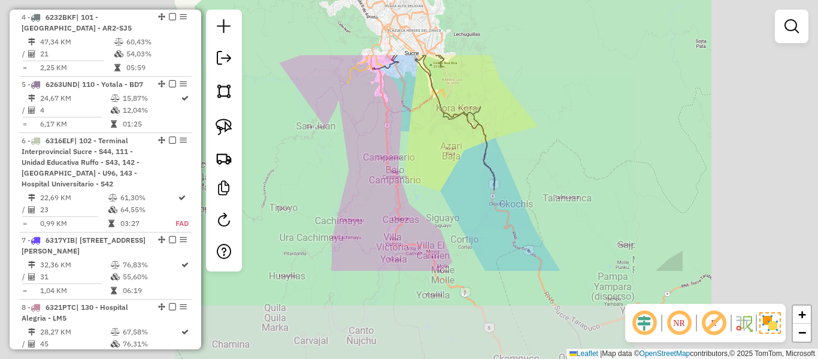
click at [459, 155] on div "Janela de atendimento Grade de atendimento Capacidade Transportadoras Veículos …" at bounding box center [409, 179] width 818 height 359
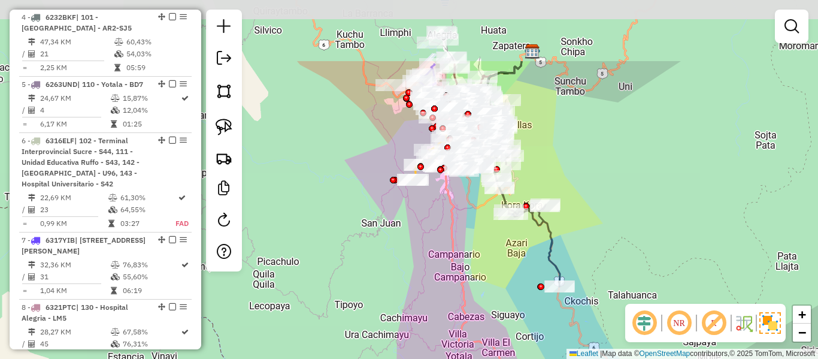
drag, startPoint x: 432, startPoint y: 178, endPoint x: 497, endPoint y: 278, distance: 119.9
click at [497, 278] on div "Janela de atendimento Grade de atendimento Capacidade Transportadoras Veículos …" at bounding box center [409, 179] width 818 height 359
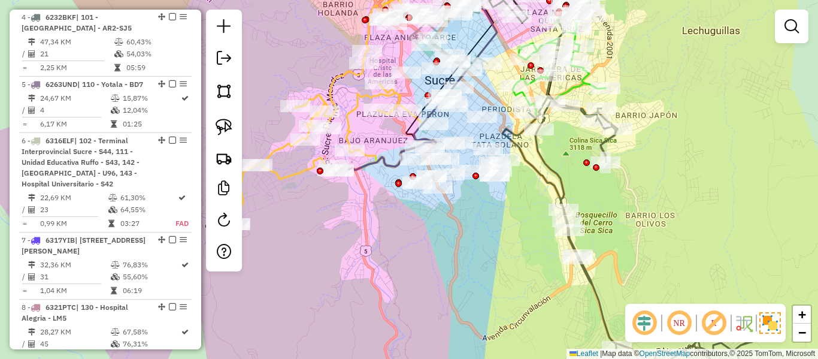
click at [656, 217] on div "Janela de atendimento Grade de atendimento Capacidade Transportadoras Veículos …" at bounding box center [409, 179] width 818 height 359
drag, startPoint x: 662, startPoint y: 251, endPoint x: 581, endPoint y: 133, distance: 143.5
click at [585, 138] on div "Janela de atendimento Grade de atendimento Capacidade Transportadoras Veículos …" at bounding box center [409, 179] width 818 height 359
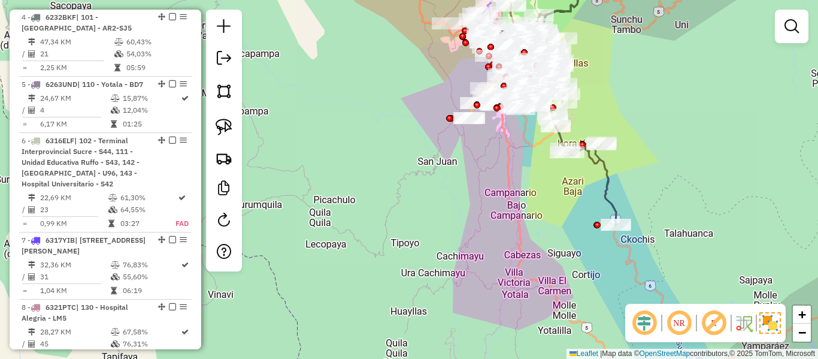
click at [664, 157] on div "Janela de atendimento Grade de atendimento Capacidade Transportadoras Veículos …" at bounding box center [409, 179] width 818 height 359
drag, startPoint x: 681, startPoint y: 190, endPoint x: 594, endPoint y: 111, distance: 117.0
click at [594, 111] on div "Janela de atendimento Grade de atendimento Capacidade Transportadoras Veículos …" at bounding box center [409, 179] width 818 height 359
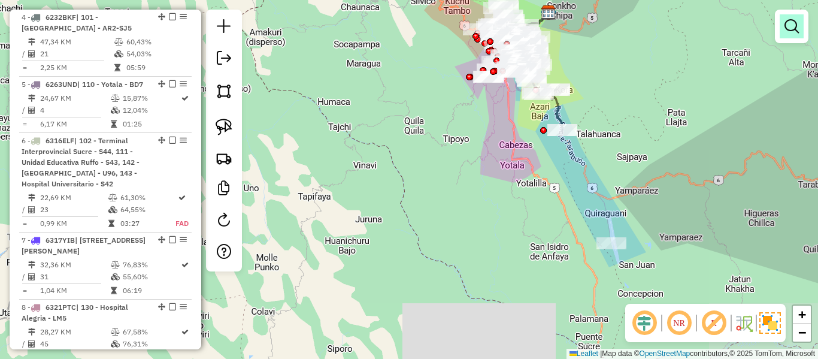
click at [799, 23] on link at bounding box center [791, 26] width 24 height 24
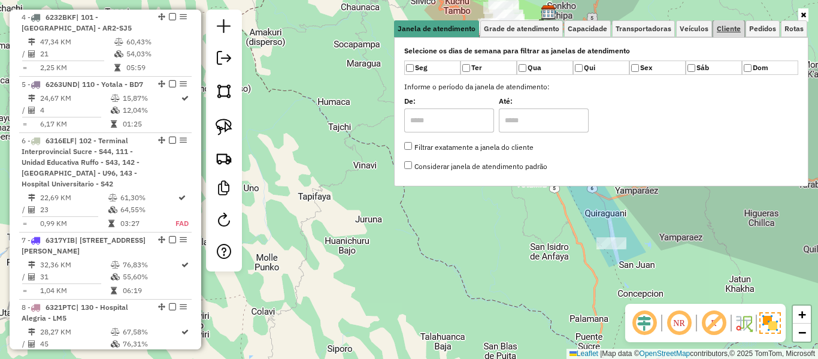
click at [730, 28] on span "Cliente" at bounding box center [729, 28] width 24 height 7
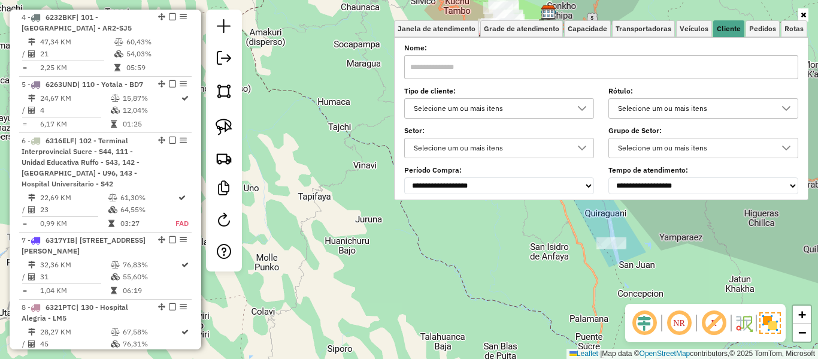
click at [532, 119] on div "**********" at bounding box center [601, 119] width 394 height 148
click at [533, 116] on div "Selecione um ou mais itens" at bounding box center [489, 108] width 161 height 19
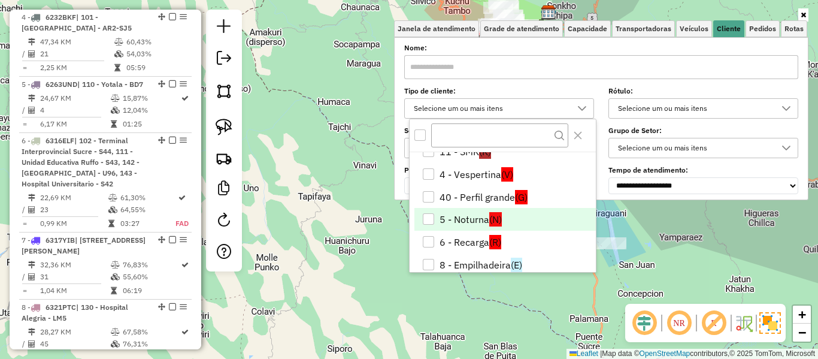
scroll to position [48, 0]
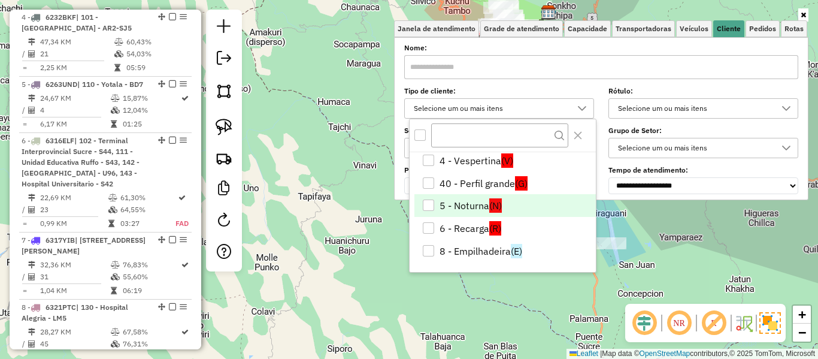
click at [502, 204] on li "5 - Noturna (N)" at bounding box center [504, 205] width 181 height 23
click at [526, 283] on div "Janela de atendimento Grade de atendimento Capacidade Transportadoras Veículos …" at bounding box center [409, 179] width 818 height 359
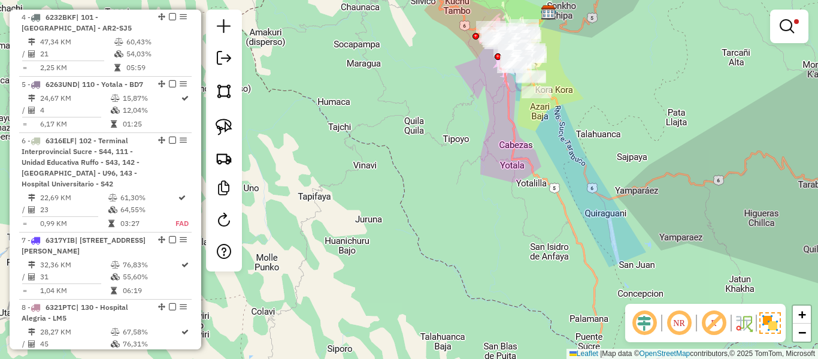
drag, startPoint x: 559, startPoint y: 174, endPoint x: 553, endPoint y: 120, distance: 54.8
click at [559, 169] on div "Limpar filtros Janela de atendimento Grade de atendimento Capacidade Transporta…" at bounding box center [409, 179] width 818 height 359
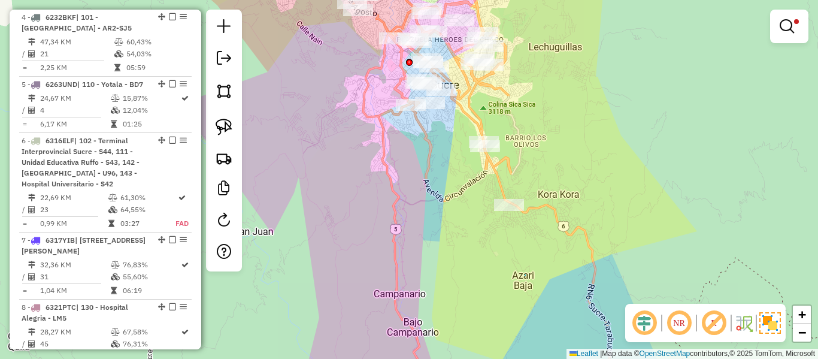
drag, startPoint x: 525, startPoint y: 275, endPoint x: 539, endPoint y: 220, distance: 56.2
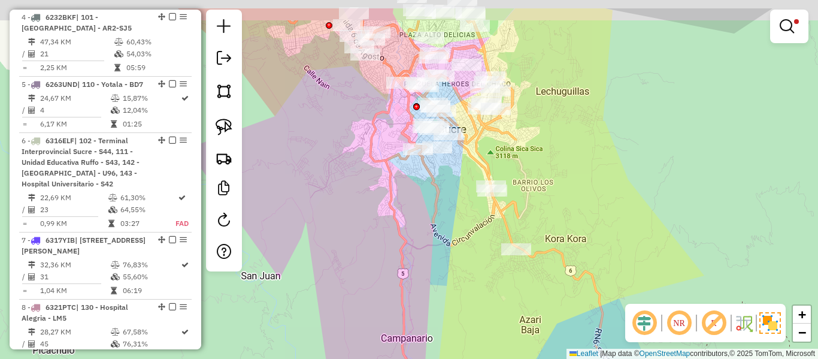
drag, startPoint x: 547, startPoint y: 214, endPoint x: 554, endPoint y: 258, distance: 44.9
click at [554, 258] on div "Limpar filtros Janela de atendimento Grade de atendimento Capacidade Transporta…" at bounding box center [409, 179] width 818 height 359
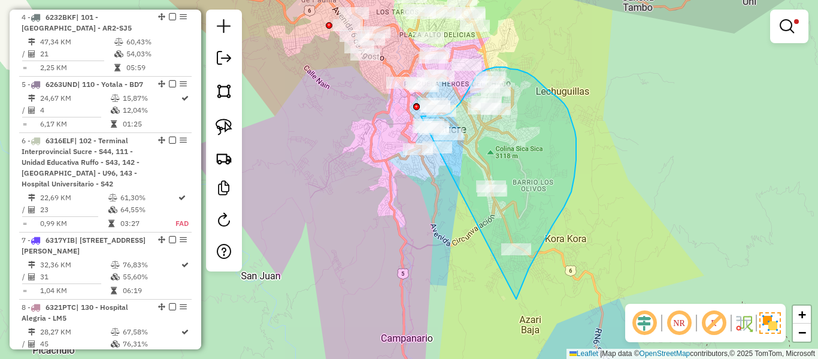
drag, startPoint x: 516, startPoint y: 299, endPoint x: 427, endPoint y: 176, distance: 151.7
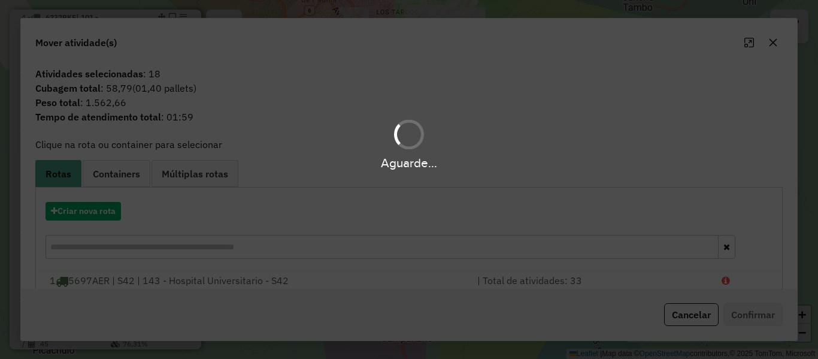
click at [101, 210] on div "Aguarde..." at bounding box center [409, 179] width 818 height 359
click at [101, 210] on button "Criar nova rota" at bounding box center [82, 211] width 75 height 19
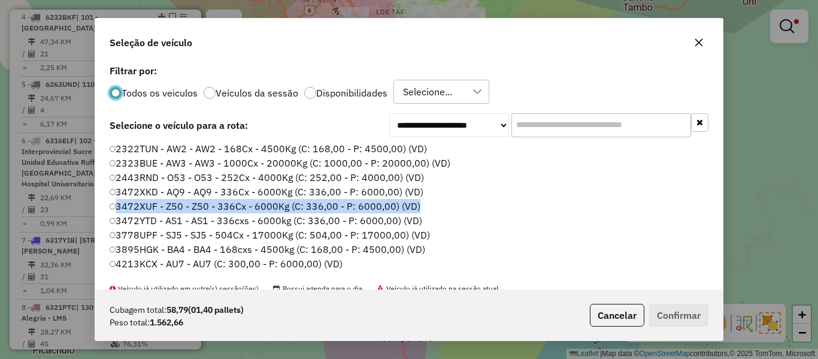
click at [101, 210] on div "**********" at bounding box center [409, 179] width 818 height 359
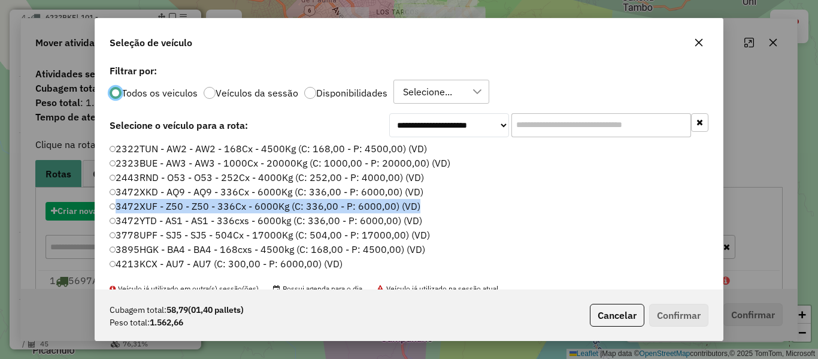
scroll to position [7, 4]
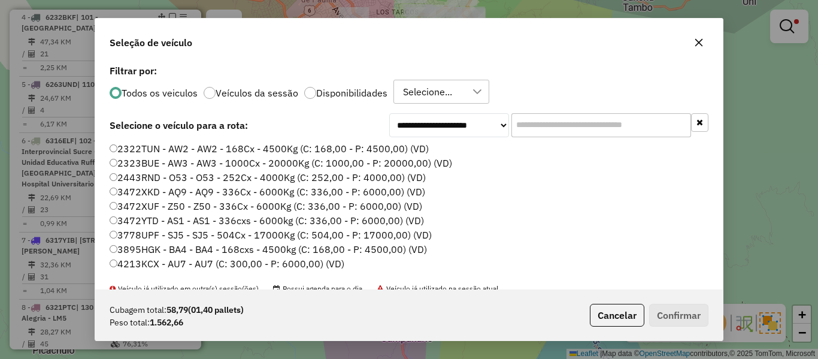
click at [558, 115] on input "text" at bounding box center [601, 125] width 180 height 24
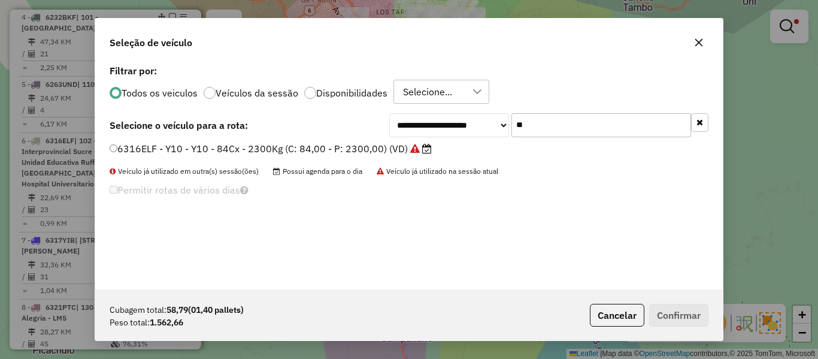
type input "**"
click at [340, 144] on label "6316ELF - Y10 - Y10 - 84Cx - 2300Kg (C: 84,00 - P: 2300,00) (VD)" at bounding box center [271, 148] width 322 height 14
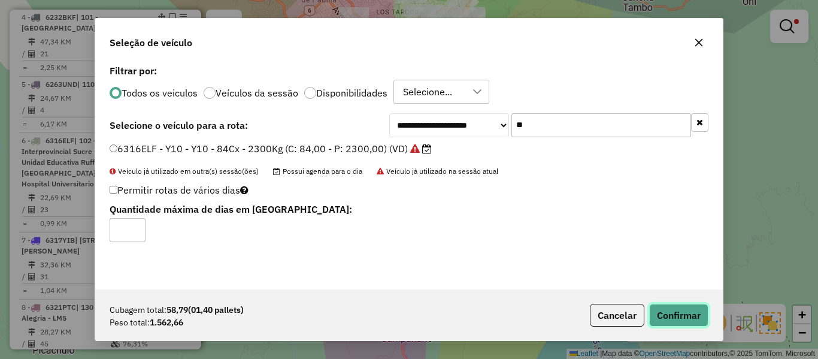
click at [682, 315] on button "Confirmar" at bounding box center [678, 315] width 59 height 23
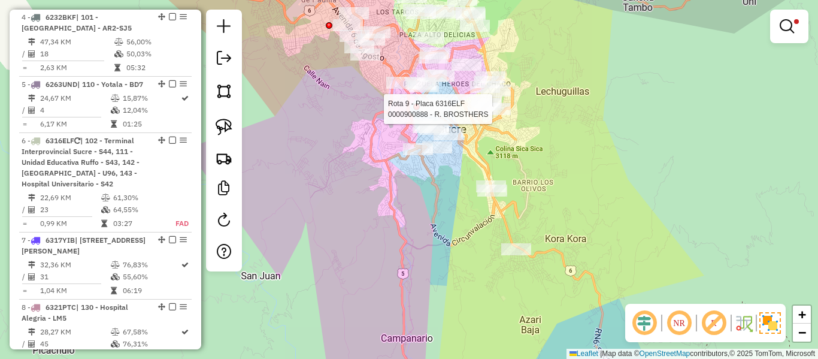
select select "**********"
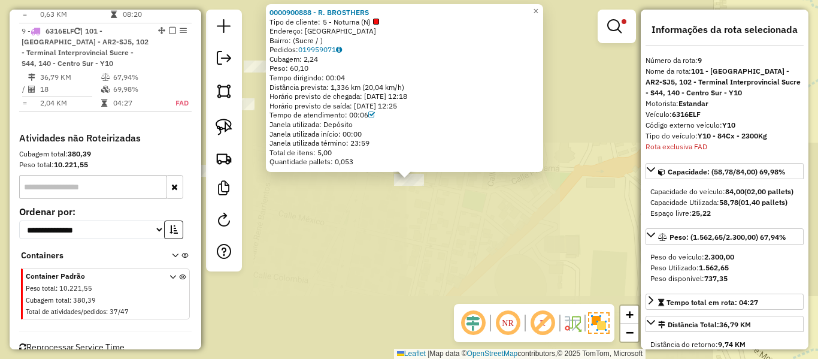
scroll to position [1040, 0]
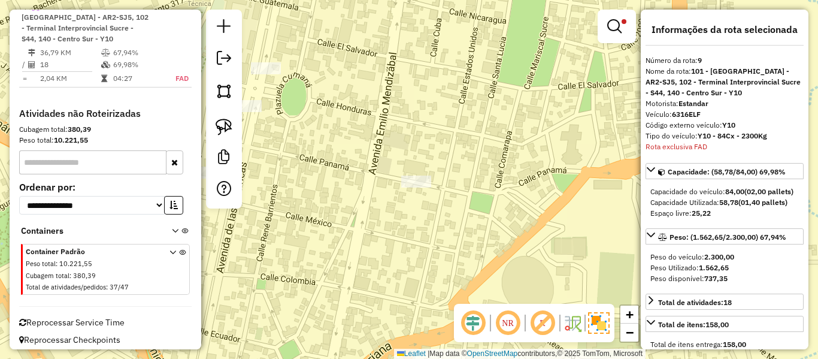
drag, startPoint x: 465, startPoint y: 193, endPoint x: 519, endPoint y: 208, distance: 56.5
click at [513, 207] on div "Limpar filtros Janela de atendimento Grade de atendimento Capacidade Transporta…" at bounding box center [409, 179] width 818 height 359
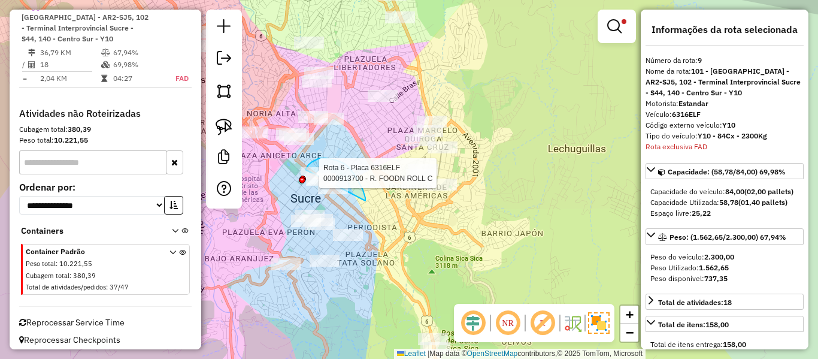
drag, startPoint x: 365, startPoint y: 201, endPoint x: 363, endPoint y: 219, distance: 18.0
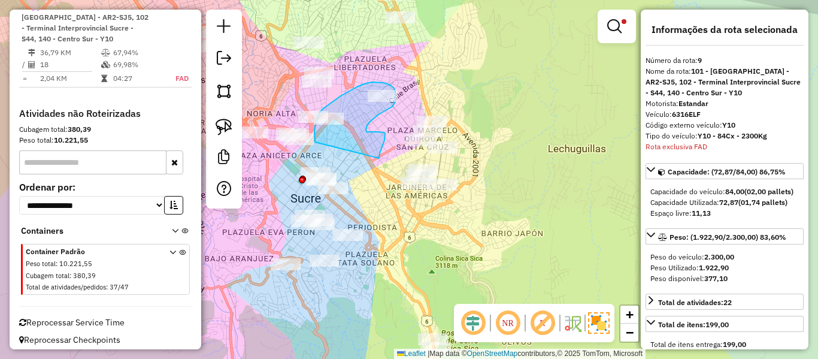
drag, startPoint x: 379, startPoint y: 158, endPoint x: 318, endPoint y: 148, distance: 61.9
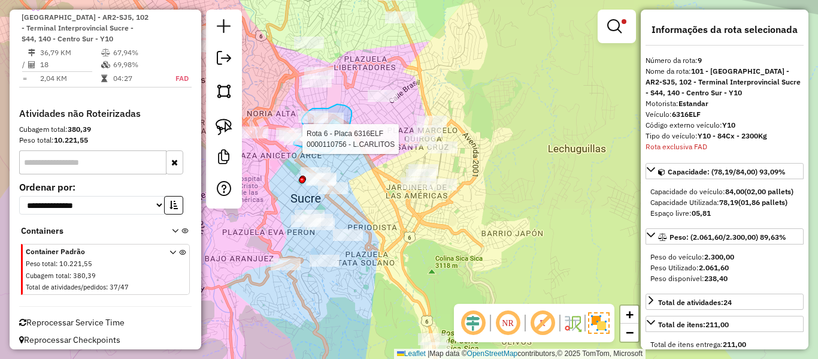
drag, startPoint x: 337, startPoint y: 145, endPoint x: 304, endPoint y: 169, distance: 40.9
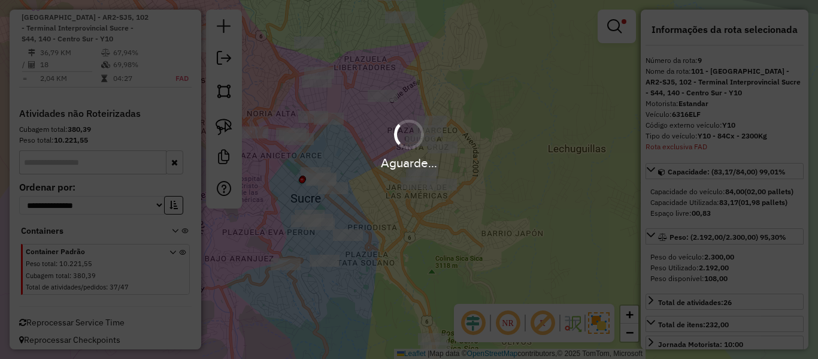
select select "**********"
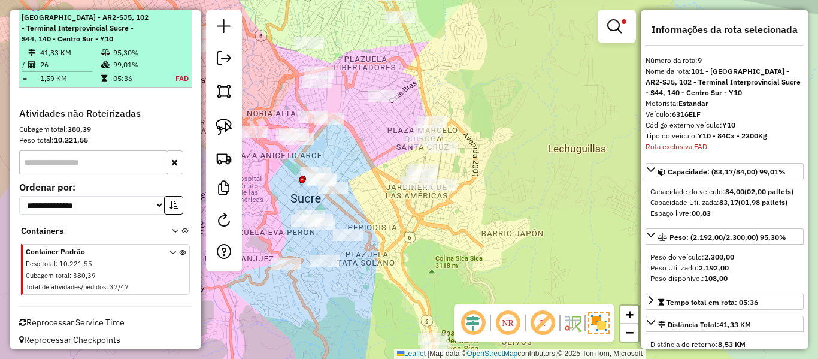
click at [169, 10] on em at bounding box center [172, 5] width 7 height 7
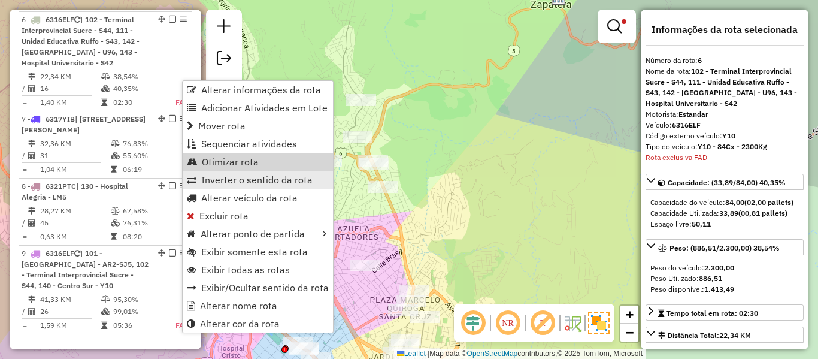
scroll to position [807, 0]
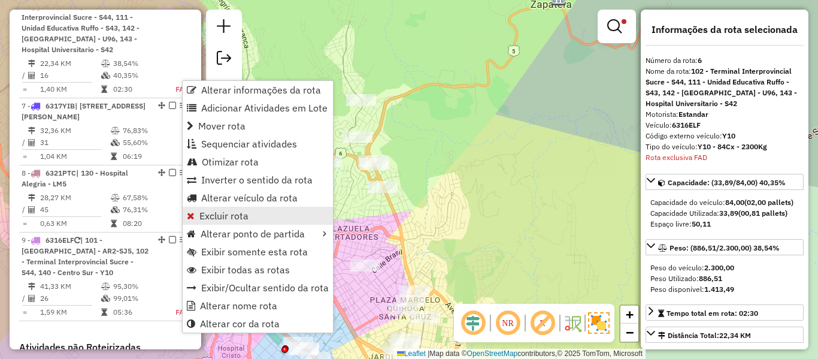
click at [212, 217] on span "Excluir rota" at bounding box center [223, 216] width 49 height 10
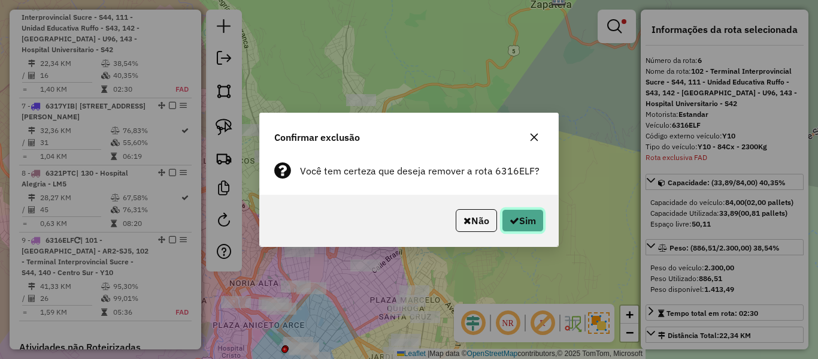
click at [511, 219] on icon "button" at bounding box center [514, 221] width 10 height 10
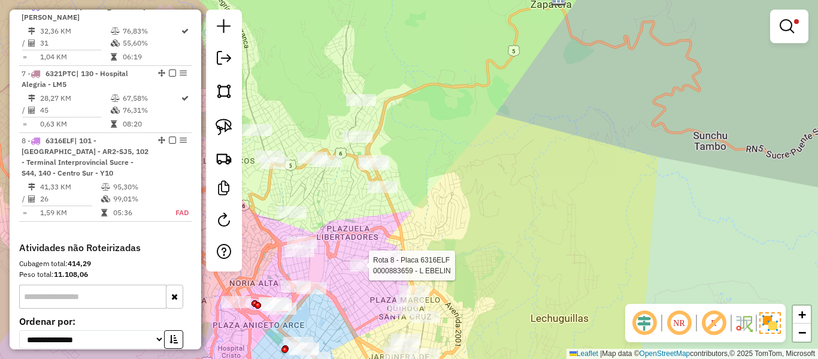
scroll to position [708, 0]
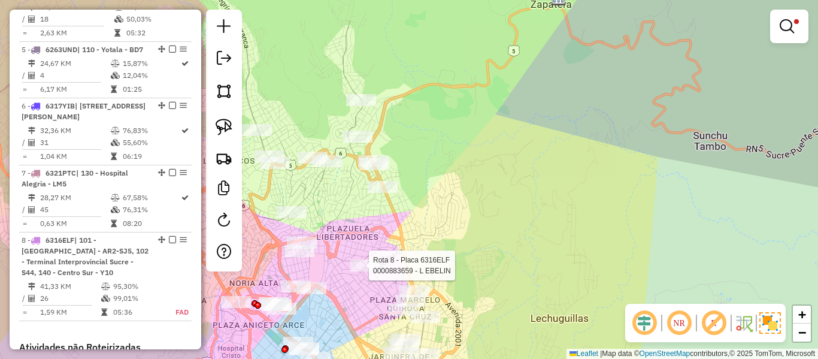
select select "**********"
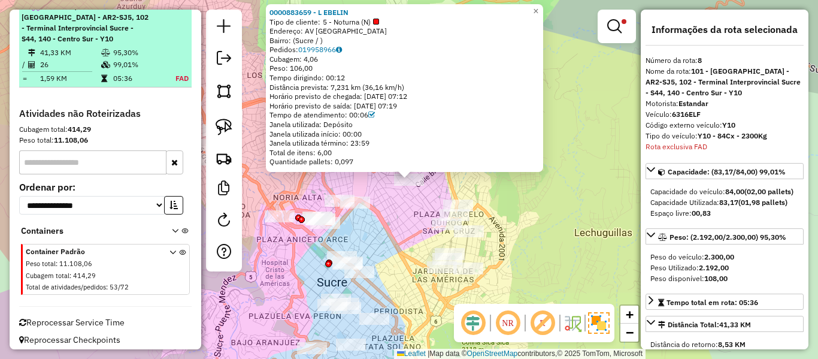
click at [170, 10] on em at bounding box center [172, 5] width 7 height 7
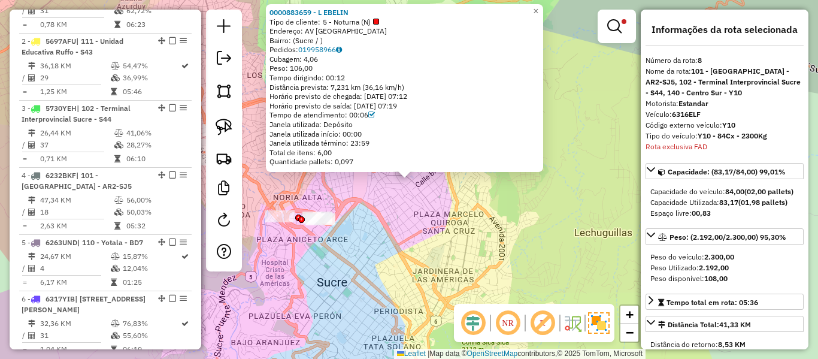
scroll to position [0, 0]
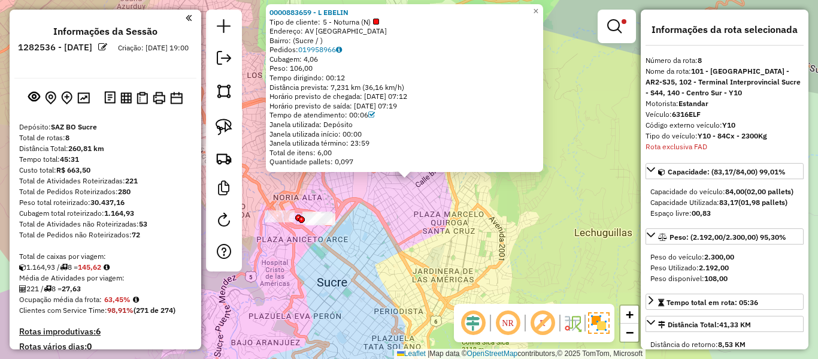
drag, startPoint x: 102, startPoint y: 274, endPoint x: 126, endPoint y: 51, distance: 224.0
click at [85, 96] on img at bounding box center [83, 97] width 13 height 11
click at [575, 177] on div "0000883659 - L EBELIN Tipo de cliente: 5 - Noturna (N) Endereço: AV CANADA Bair…" at bounding box center [409, 179] width 818 height 359
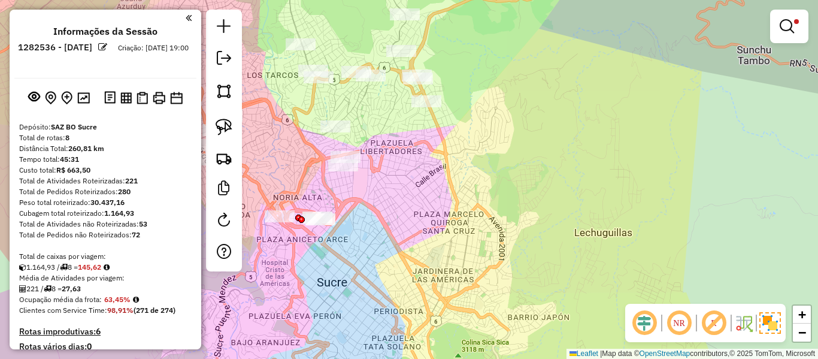
click at [417, 248] on div "Limpar filtros Janela de atendimento Grade de atendimento Capacidade Transporta…" at bounding box center [409, 179] width 818 height 359
drag, startPoint x: 410, startPoint y: 253, endPoint x: 497, endPoint y: 263, distance: 88.0
click at [488, 263] on div "Limpar filtros Janela de atendimento Grade de atendimento Capacidade Transporta…" at bounding box center [409, 179] width 818 height 359
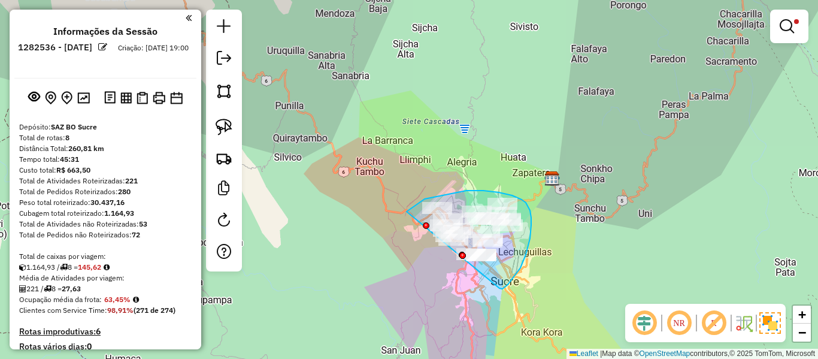
drag, startPoint x: 531, startPoint y: 225, endPoint x: 411, endPoint y: 265, distance: 126.1
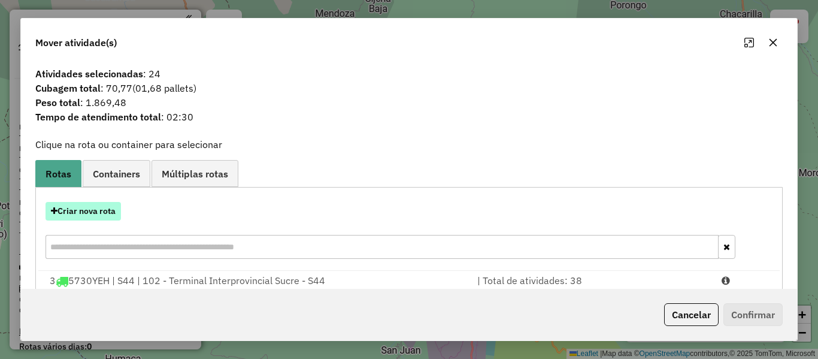
click at [111, 214] on button "Criar nova rota" at bounding box center [82, 211] width 75 height 19
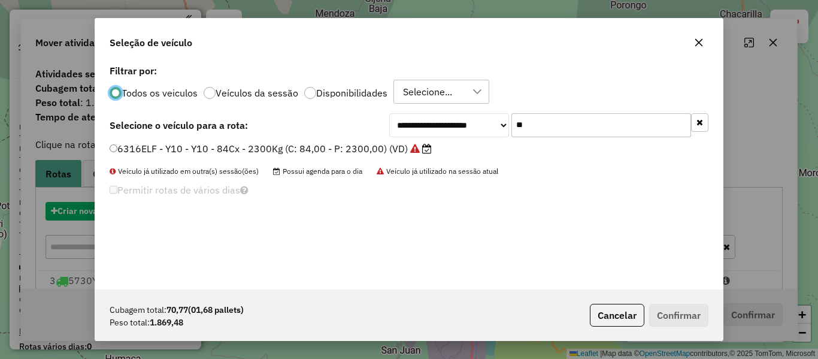
scroll to position [7, 4]
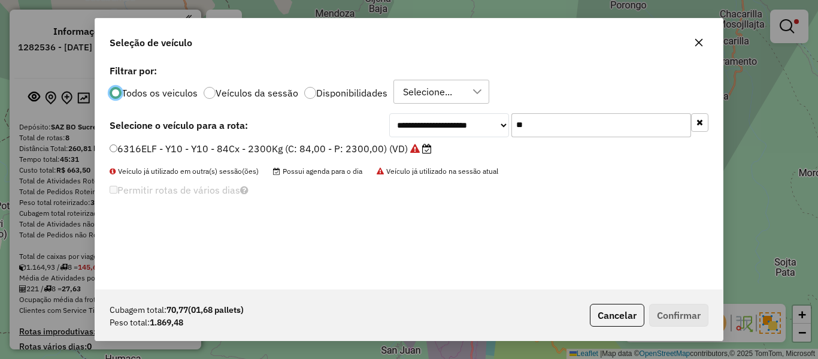
click at [577, 127] on input "**" at bounding box center [601, 125] width 180 height 24
click at [577, 126] on input "**" at bounding box center [601, 125] width 180 height 24
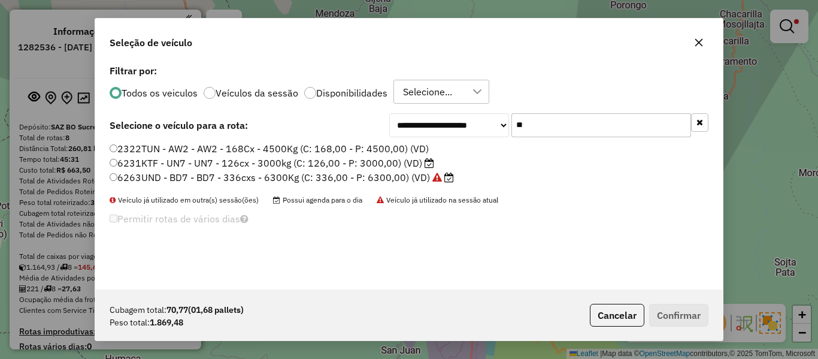
type input "**"
click at [377, 168] on label "6231KTF - UN7 - UN7 - 126cx - 3000kg (C: 126,00 - P: 3000,00) (VD)" at bounding box center [272, 163] width 324 height 14
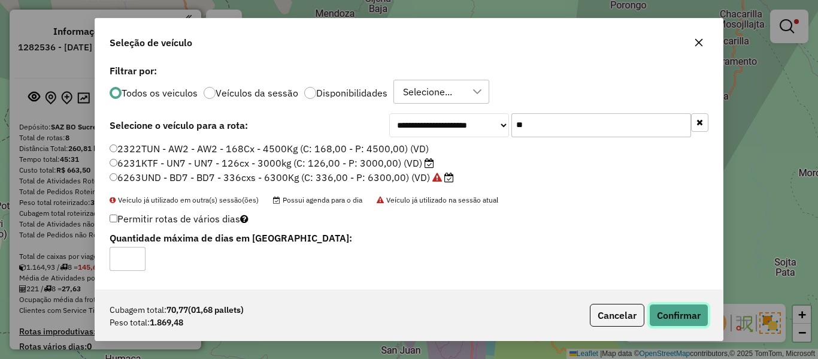
click at [694, 315] on button "Confirmar" at bounding box center [678, 315] width 59 height 23
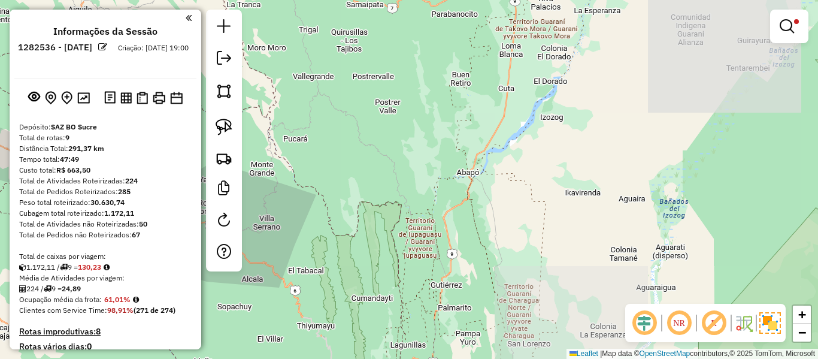
drag, startPoint x: 426, startPoint y: 219, endPoint x: 587, endPoint y: 182, distance: 165.1
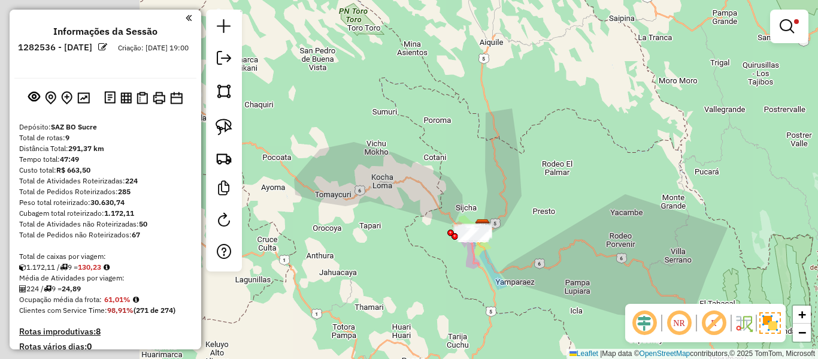
drag, startPoint x: 435, startPoint y: 212, endPoint x: 653, endPoint y: 281, distance: 229.1
click at [653, 281] on div "Limpar filtros Janela de atendimento Grade de atendimento Capacidade Transporta…" at bounding box center [409, 179] width 818 height 359
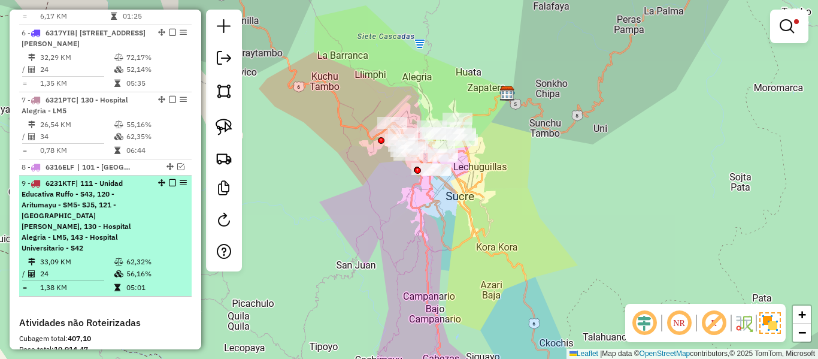
scroll to position [757, 0]
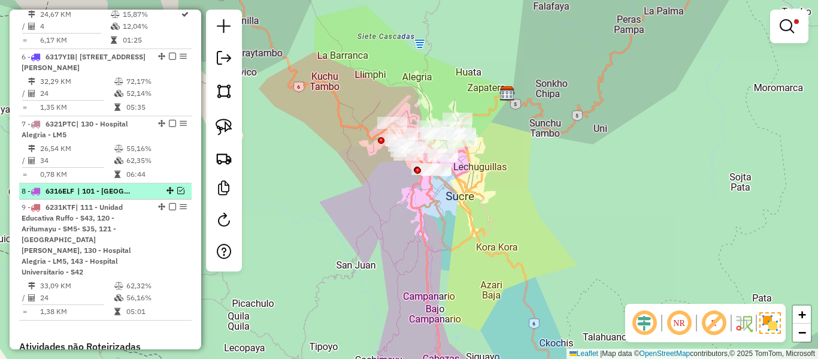
click at [177, 194] on em at bounding box center [180, 190] width 7 height 7
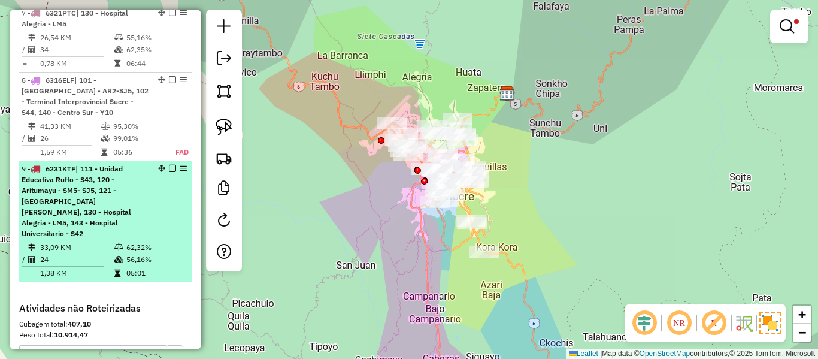
scroll to position [876, 0]
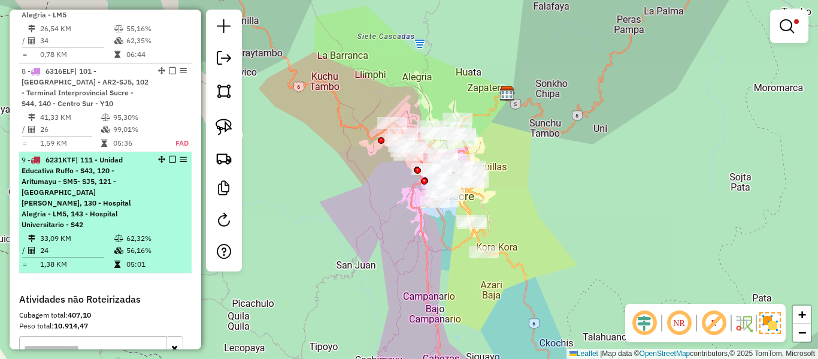
click at [169, 163] on em at bounding box center [172, 159] width 7 height 7
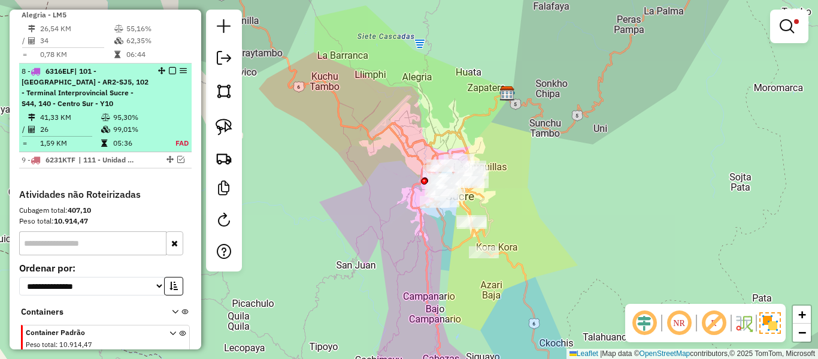
click at [169, 74] on em at bounding box center [172, 70] width 7 height 7
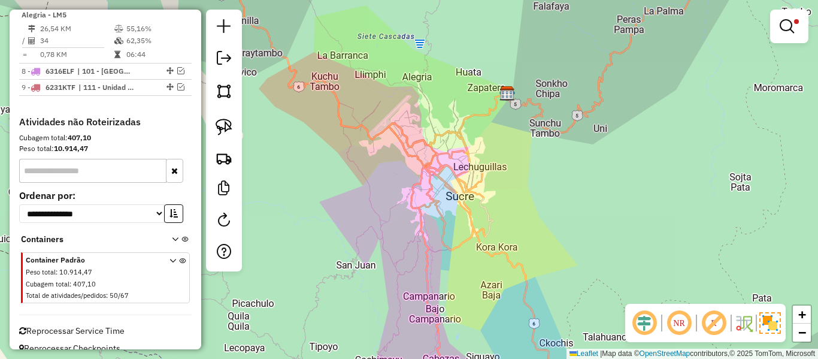
click at [772, 27] on div at bounding box center [789, 27] width 38 height 34
click at [777, 23] on link at bounding box center [789, 26] width 29 height 24
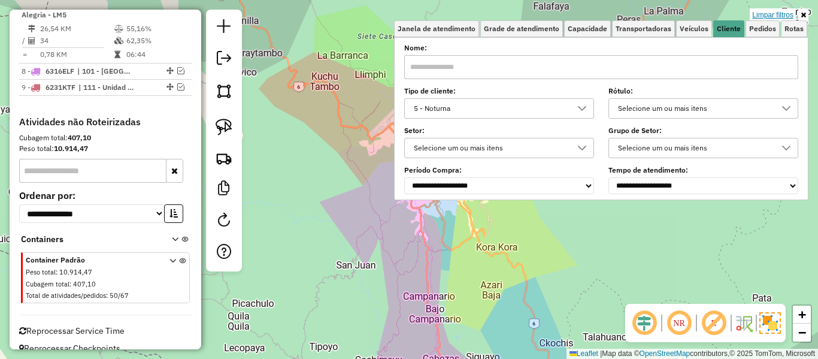
click at [775, 9] on link "Limpar filtros" at bounding box center [772, 14] width 46 height 13
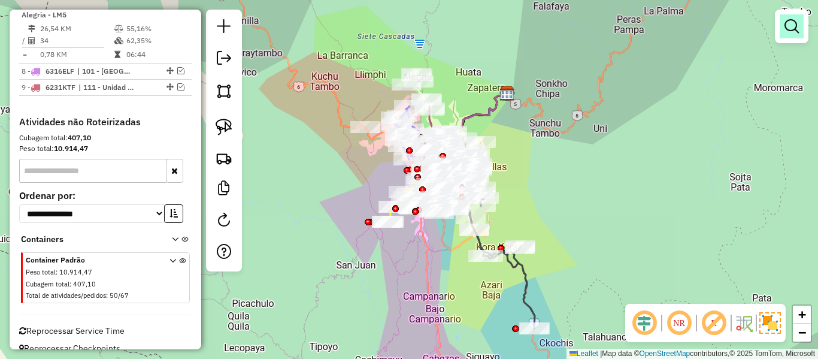
click at [781, 34] on link at bounding box center [791, 26] width 24 height 24
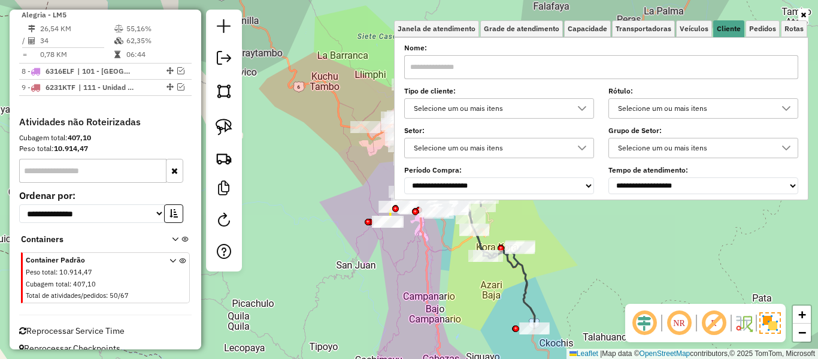
click at [545, 106] on div "Selecione um ou mais itens" at bounding box center [489, 108] width 161 height 19
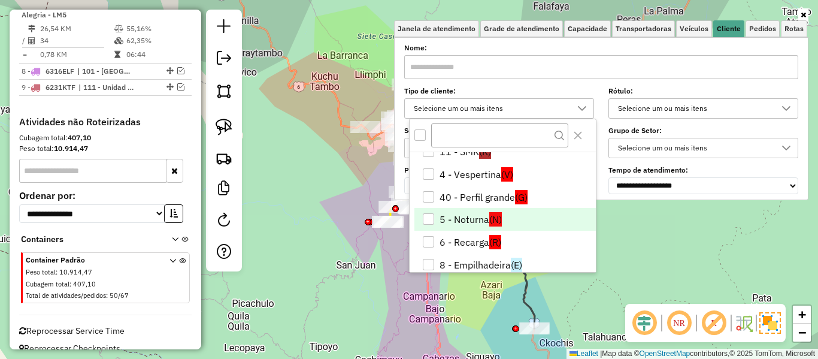
scroll to position [48, 0]
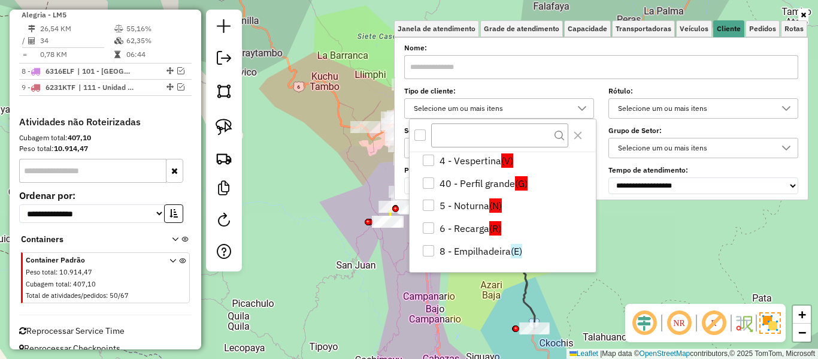
click at [416, 132] on div "All items unselected" at bounding box center [419, 134] width 11 height 11
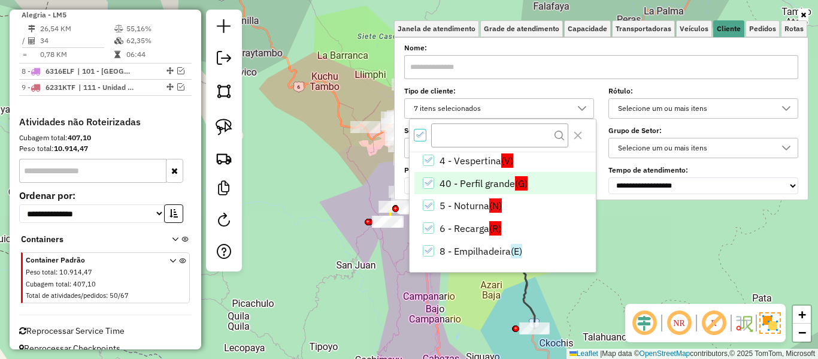
scroll to position [7, 4]
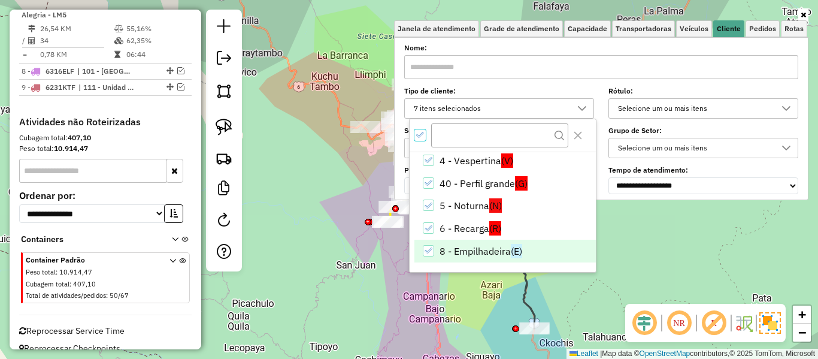
click at [467, 230] on li "6 - Recarga (R)" at bounding box center [504, 228] width 181 height 23
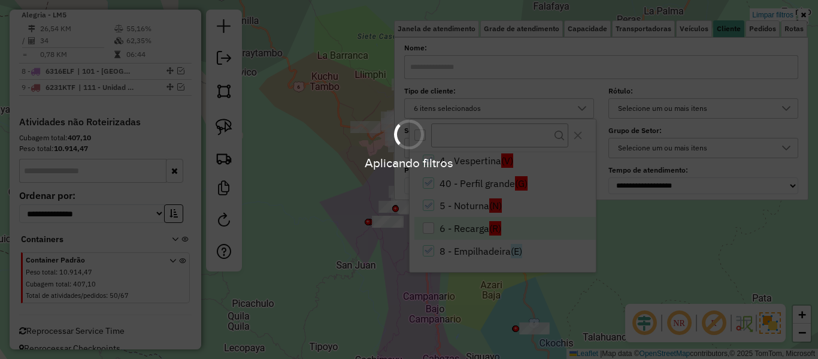
click at [673, 253] on div "Aplicando filtros" at bounding box center [409, 179] width 818 height 359
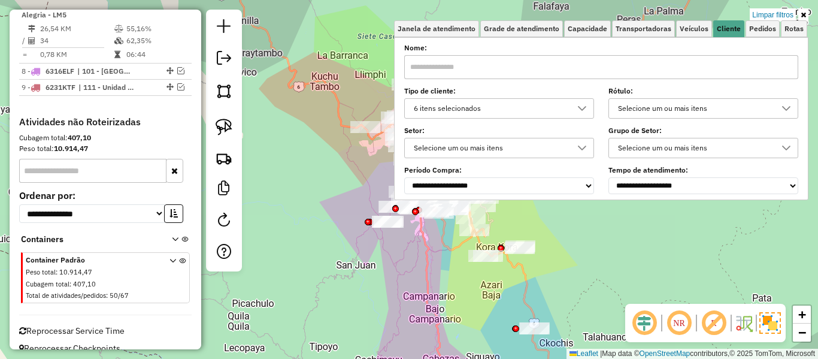
click at [409, 235] on div "Limpar filtros Janela de atendimento Grade de atendimento Capacidade Transporta…" at bounding box center [409, 179] width 818 height 359
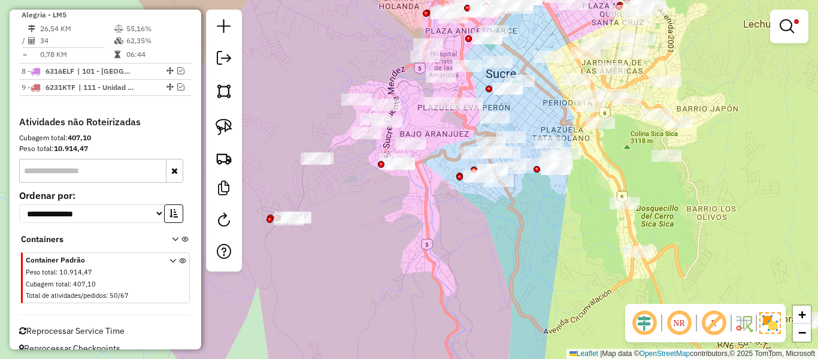
click at [461, 264] on div "Limpar filtros Janela de atendimento Grade de atendimento Capacidade Transporta…" at bounding box center [409, 179] width 818 height 359
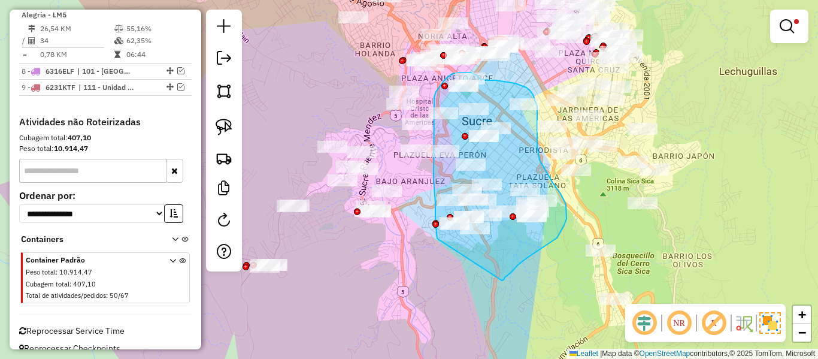
drag, startPoint x: 502, startPoint y: 280, endPoint x: 438, endPoint y: 247, distance: 71.5
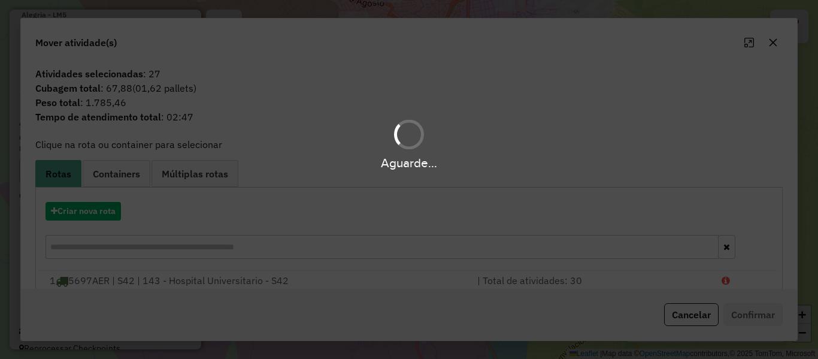
click at [96, 207] on div "Aguarde..." at bounding box center [409, 179] width 818 height 359
click at [96, 207] on button "Criar nova rota" at bounding box center [82, 211] width 75 height 19
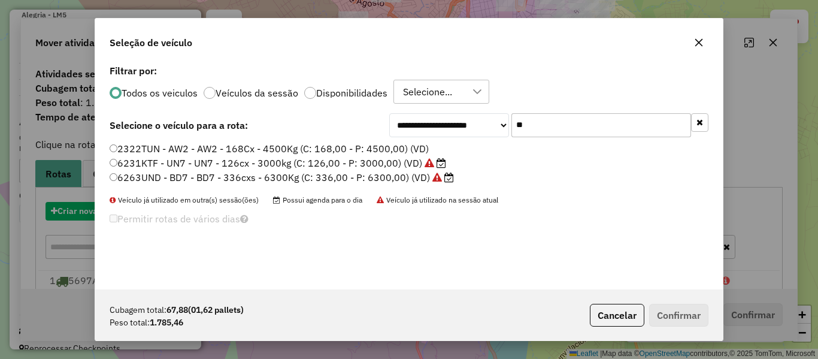
scroll to position [7, 4]
click at [96, 207] on div "**********" at bounding box center [409, 179] width 818 height 359
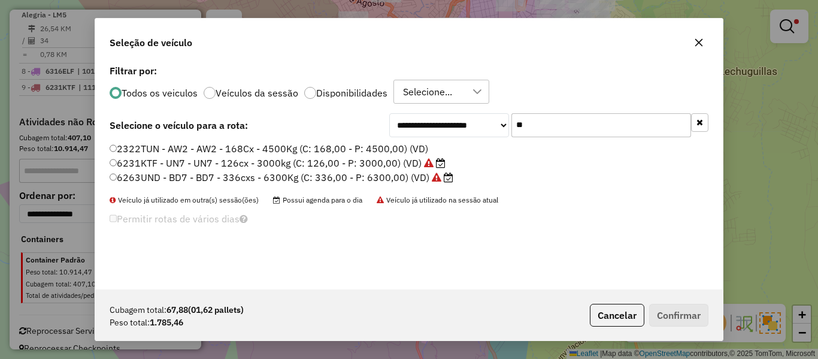
click at [535, 140] on div "**********" at bounding box center [408, 175] width 627 height 227
click at [364, 164] on label "6231KTF - UN7 - UN7 - 126cx - 3000kg (C: 126,00 - P: 3000,00) (VD)" at bounding box center [278, 163] width 336 height 14
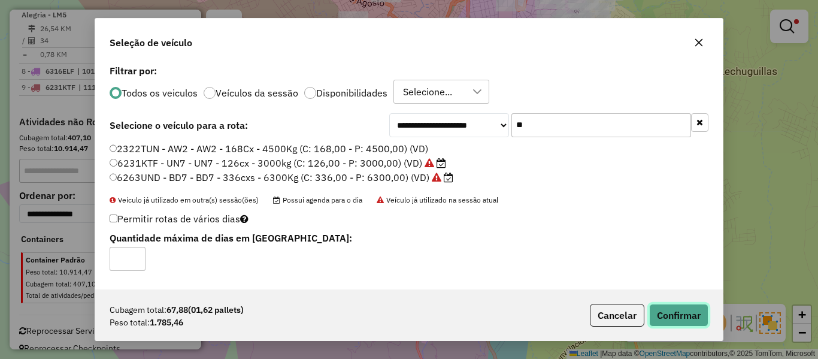
click at [663, 314] on button "Confirmar" at bounding box center [678, 315] width 59 height 23
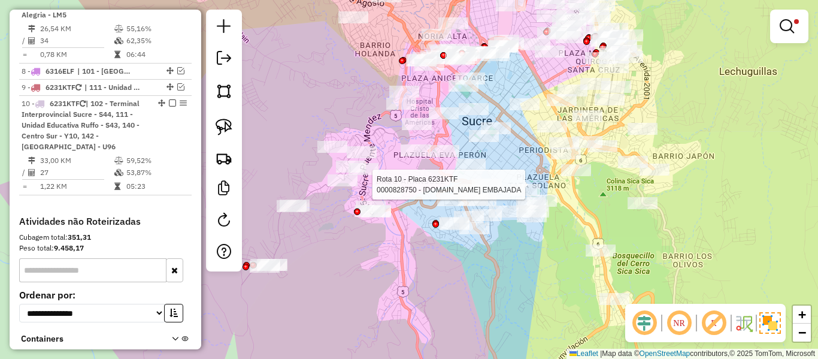
select select "**********"
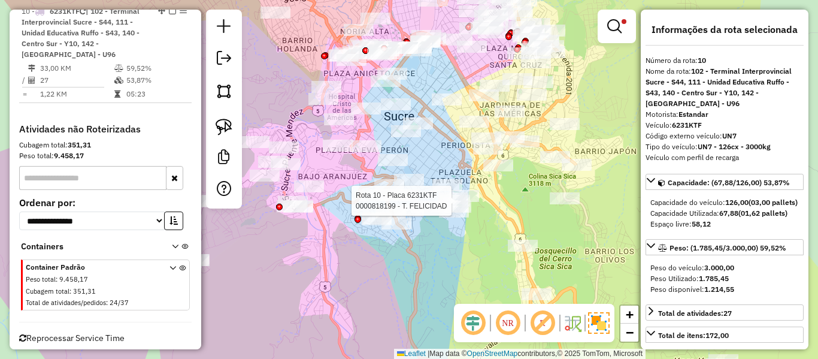
scroll to position [973, 0]
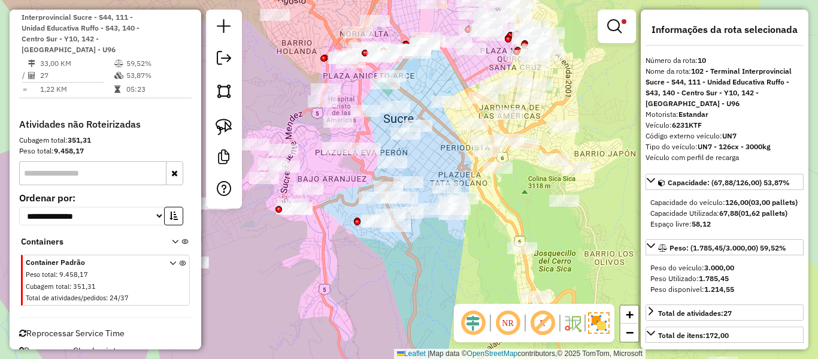
drag, startPoint x: 433, startPoint y: 229, endPoint x: 430, endPoint y: 328, distance: 98.8
click at [430, 329] on div "Rota 10 - Placa 6231KTF 0000818199 - T. FELICIDAD Rota 10 - Placa 6231KTF 00008…" at bounding box center [409, 179] width 818 height 359
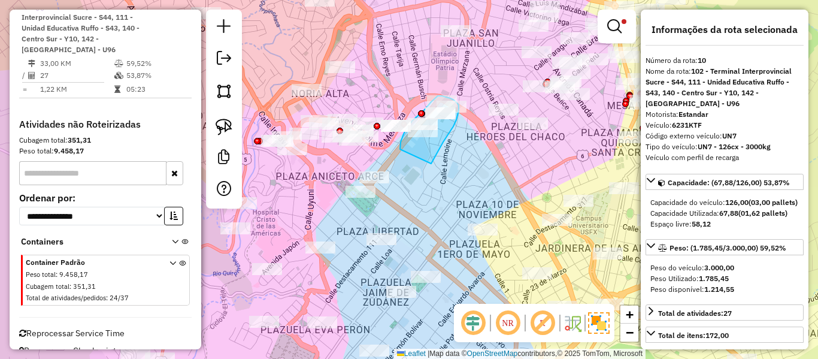
drag, startPoint x: 431, startPoint y: 163, endPoint x: 400, endPoint y: 151, distance: 33.6
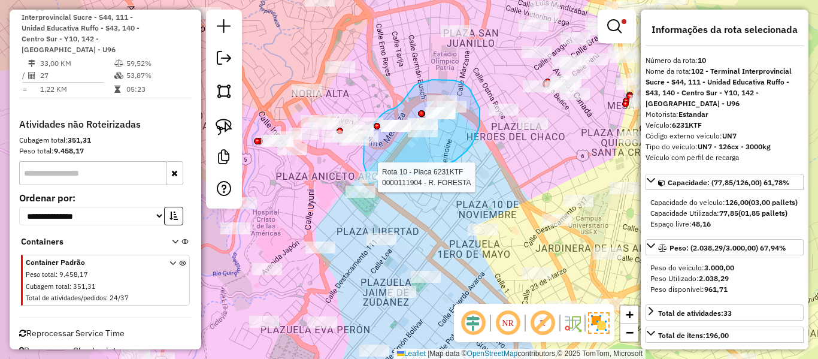
drag, startPoint x: 466, startPoint y: 151, endPoint x: 370, endPoint y: 184, distance: 101.1
click at [369, 184] on div "Rota 10 - Placa 6231KTF 0000111904 - R. FORESTA Limpar filtros Janela de atendi…" at bounding box center [409, 179] width 818 height 359
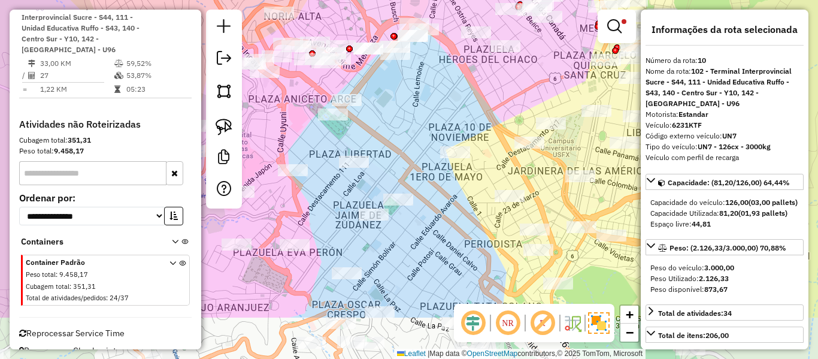
drag, startPoint x: 505, startPoint y: 211, endPoint x: 489, endPoint y: 177, distance: 37.0
click at [490, 178] on div "Limpar filtros Janela de atendimento Grade de atendimento Capacidade Transporta…" at bounding box center [409, 179] width 818 height 359
select select "**********"
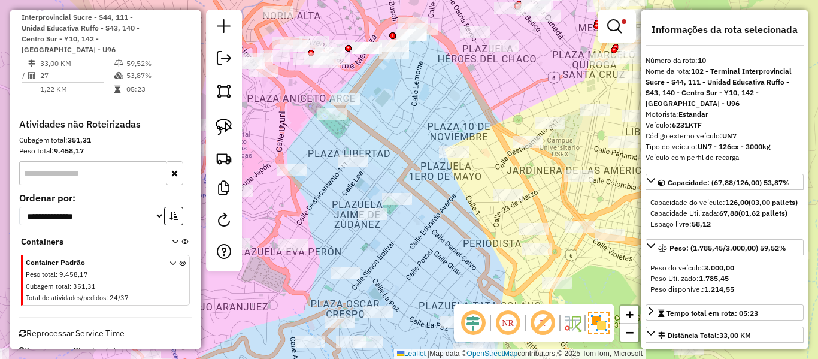
drag, startPoint x: 480, startPoint y: 189, endPoint x: 475, endPoint y: 160, distance: 28.5
click at [475, 160] on div "Limpar filtros Janela de atendimento Grade de atendimento Capacidade Transporta…" at bounding box center [409, 179] width 818 height 359
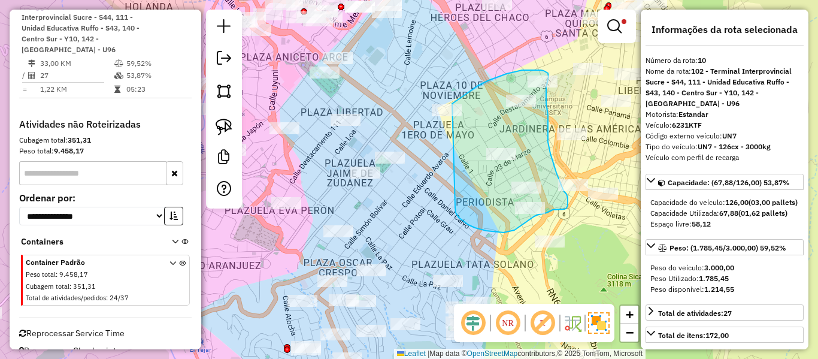
drag, startPoint x: 468, startPoint y: 224, endPoint x: 403, endPoint y: 153, distance: 97.0
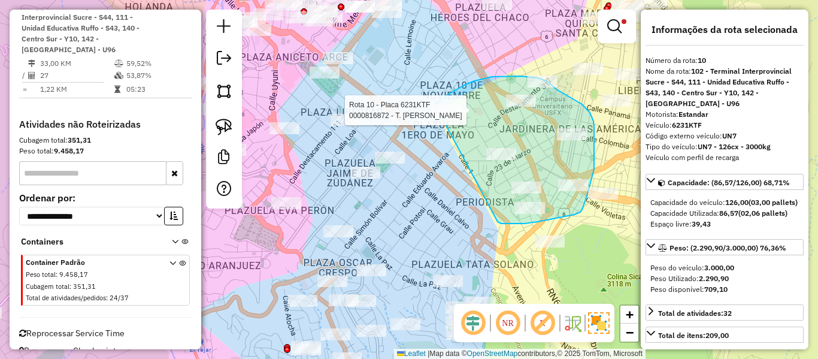
drag, startPoint x: 499, startPoint y: 223, endPoint x: 427, endPoint y: 114, distance: 130.0
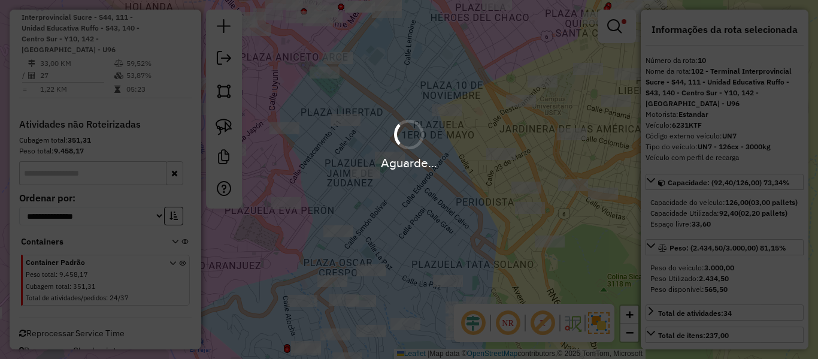
select select "**********"
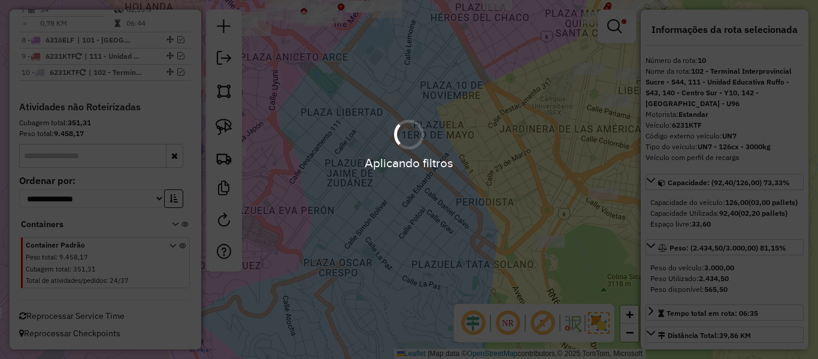
scroll to position [918, 0]
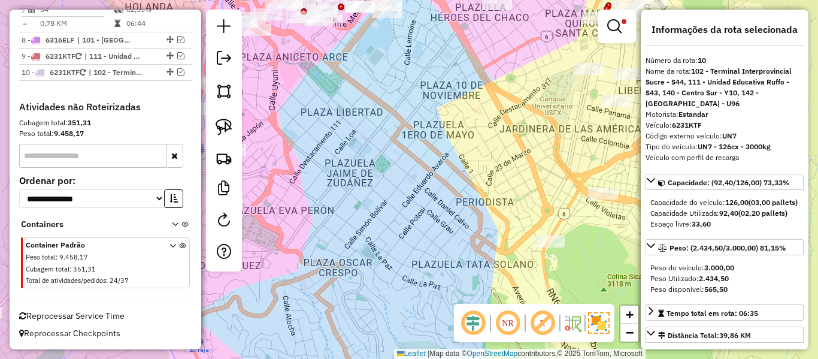
click at [322, 103] on div "Limpar filtros Janela de atendimento Grade de atendimento Capacidade Transporta…" at bounding box center [409, 179] width 818 height 359
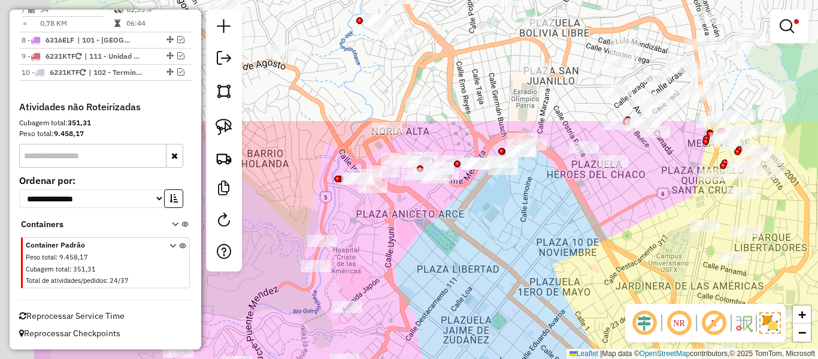
drag, startPoint x: 482, startPoint y: 227, endPoint x: 488, endPoint y: 232, distance: 8.1
click at [488, 232] on div "Limpar filtros Janela de atendimento Grade de atendimento Capacidade Transporta…" at bounding box center [409, 179] width 818 height 359
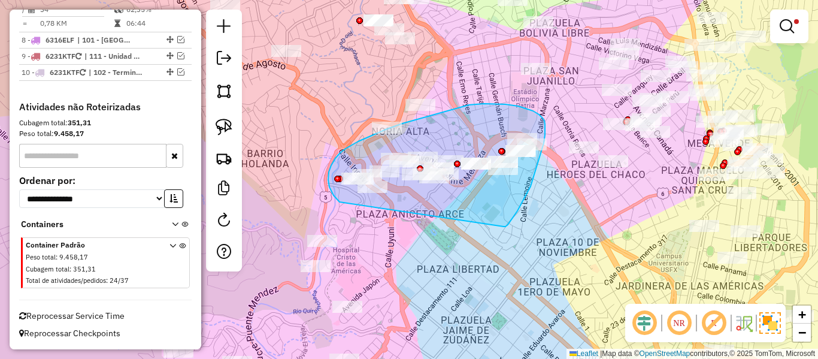
drag, startPoint x: 525, startPoint y: 196, endPoint x: 365, endPoint y: 215, distance: 160.9
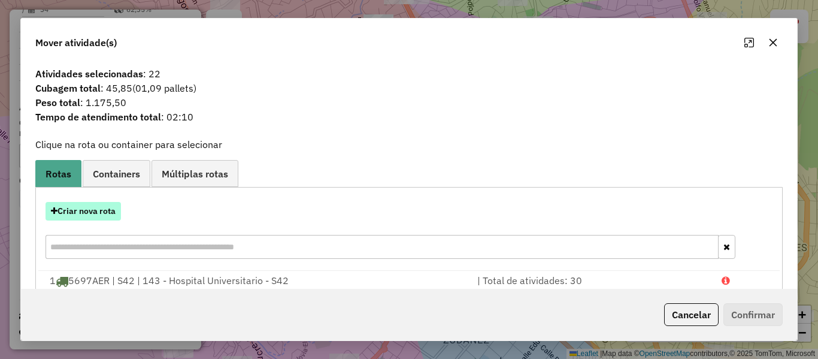
click at [100, 210] on button "Criar nova rota" at bounding box center [82, 211] width 75 height 19
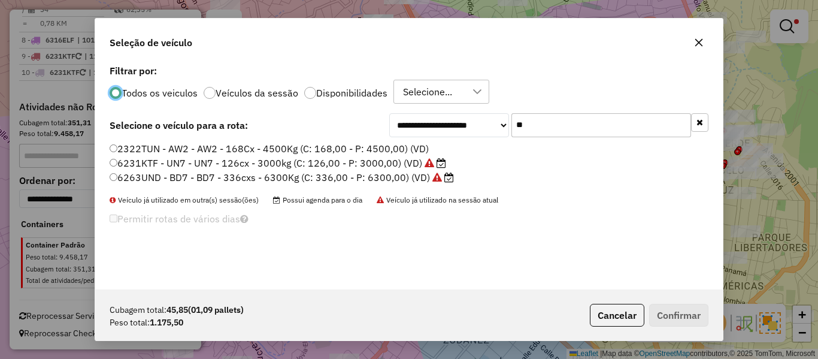
scroll to position [7, 4]
click at [588, 117] on input "**" at bounding box center [601, 125] width 180 height 24
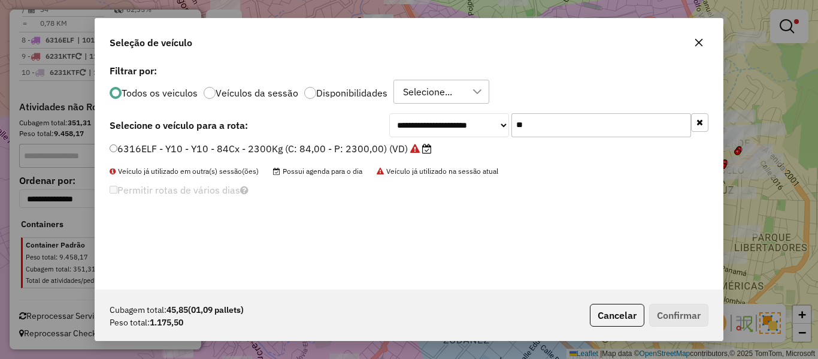
type input "**"
drag, startPoint x: 368, startPoint y: 143, endPoint x: 377, endPoint y: 148, distance: 11.0
click at [368, 143] on label "6316ELF - Y10 - Y10 - 84Cx - 2300Kg (C: 84,00 - P: 2300,00) (VD)" at bounding box center [271, 148] width 322 height 14
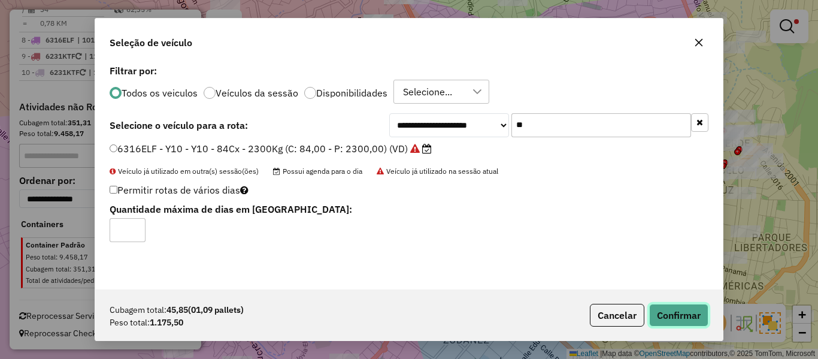
click at [658, 312] on button "Confirmar" at bounding box center [678, 315] width 59 height 23
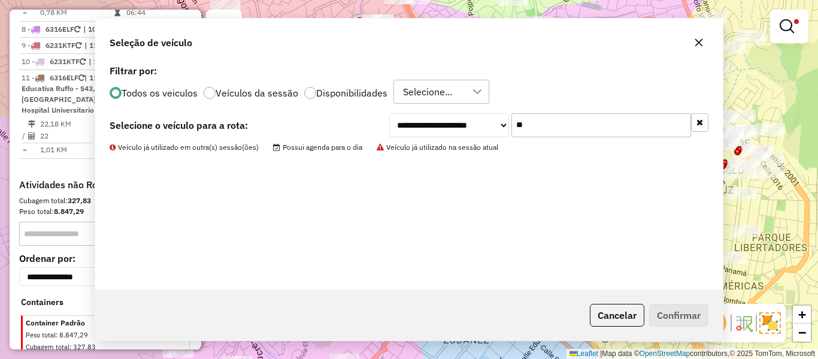
scroll to position [973, 0]
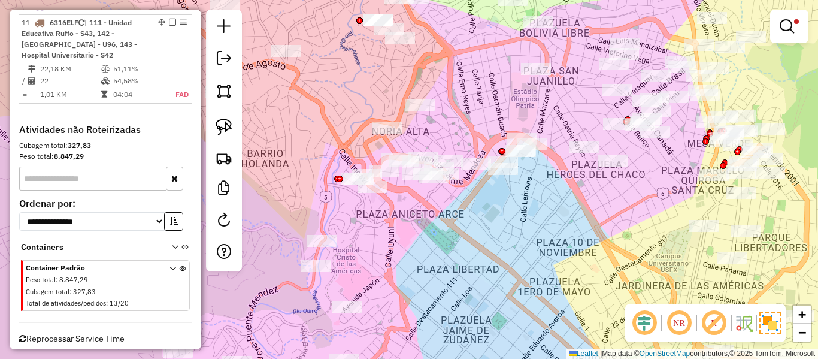
click at [520, 172] on div "Limpar filtros Janela de atendimento Grade de atendimento Capacidade Transporta…" at bounding box center [409, 179] width 818 height 359
select select "**********"
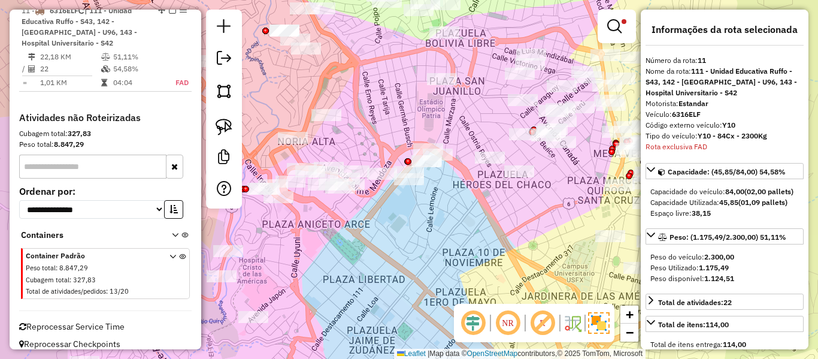
scroll to position [990, 0]
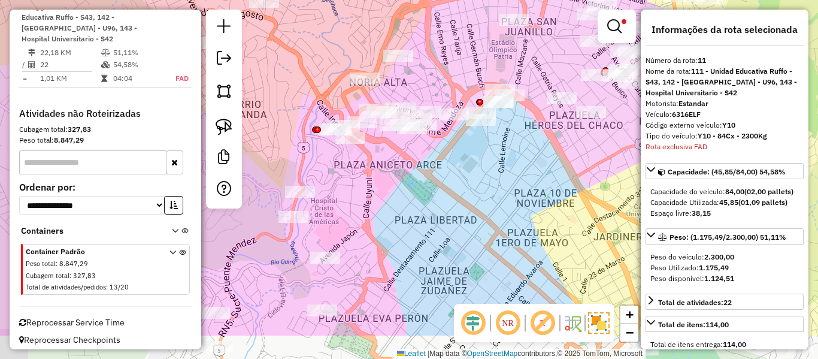
drag, startPoint x: 484, startPoint y: 199, endPoint x: 478, endPoint y: 189, distance: 11.8
click at [493, 194] on div "Limpar filtros Janela de atendimento Grade de atendimento Capacidade Transporta…" at bounding box center [409, 179] width 818 height 359
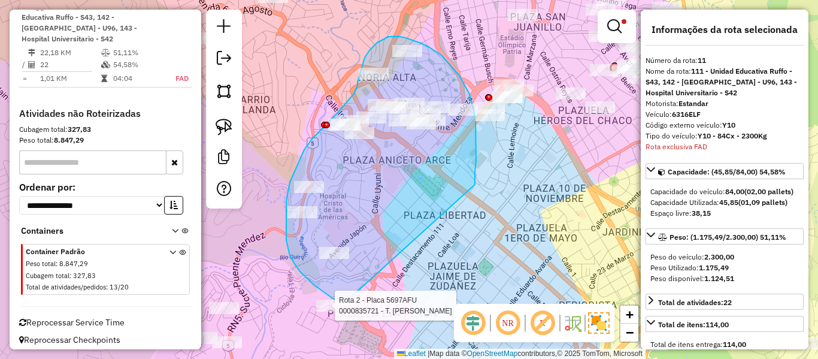
drag, startPoint x: 476, startPoint y: 150, endPoint x: 400, endPoint y: 292, distance: 160.7
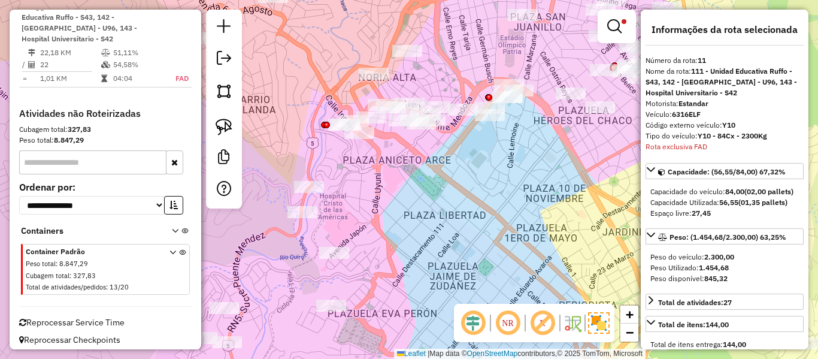
drag, startPoint x: 514, startPoint y: 151, endPoint x: 502, endPoint y: 249, distance: 98.4
click at [502, 249] on div "Limpar filtros Janela de atendimento Grade de atendimento Capacidade Transporta…" at bounding box center [409, 179] width 818 height 359
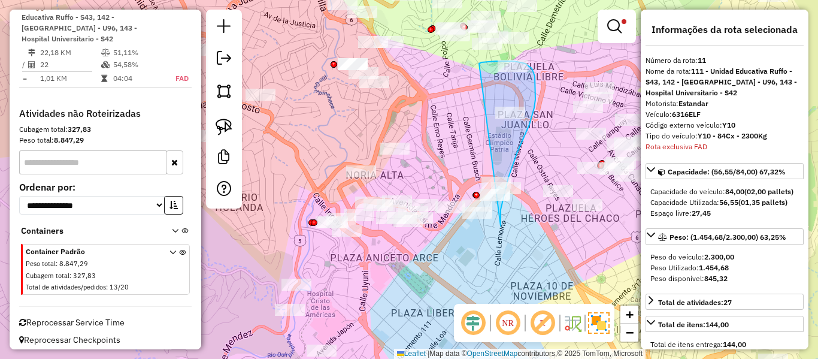
drag, startPoint x: 502, startPoint y: 201, endPoint x: 456, endPoint y: 77, distance: 132.4
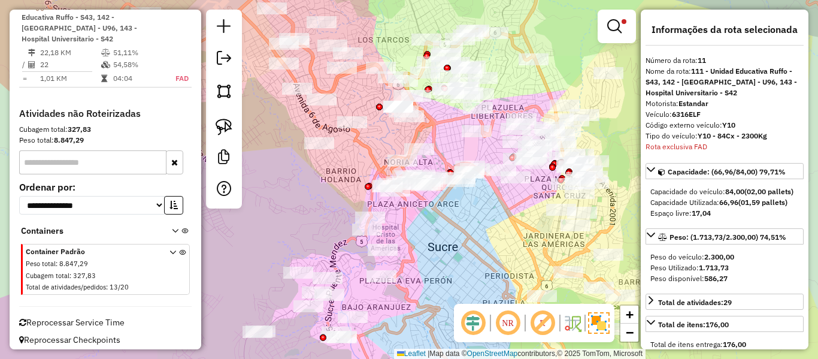
select select "**********"
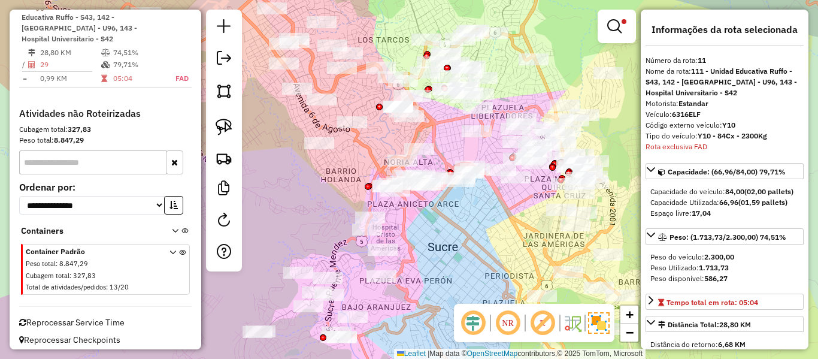
click at [169, 10] on em at bounding box center [172, 5] width 7 height 7
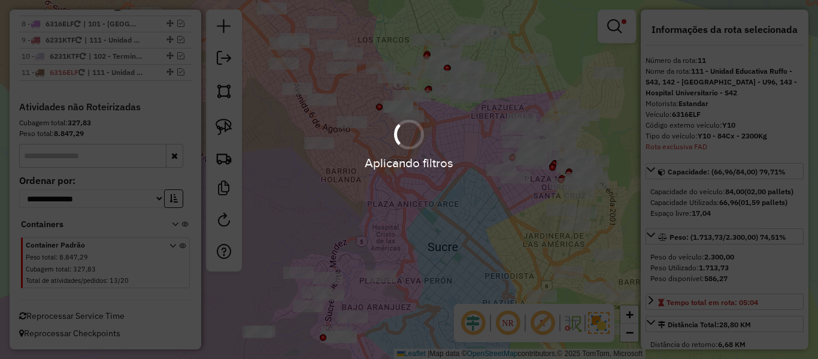
scroll to position [934, 0]
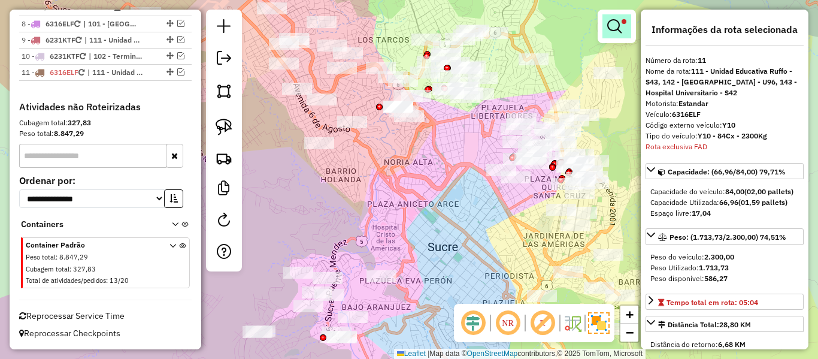
click at [629, 25] on link at bounding box center [616, 26] width 29 height 24
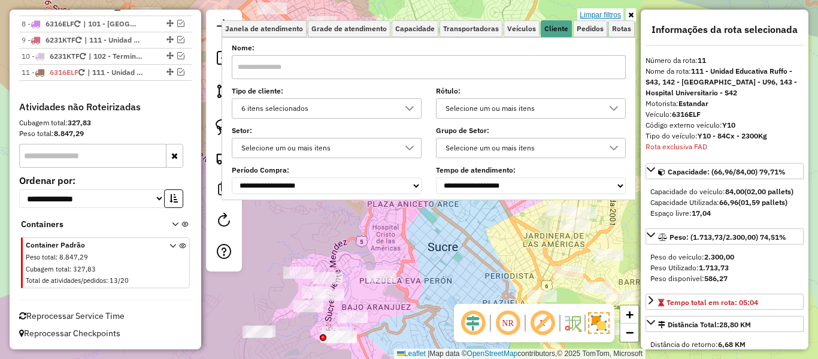
click at [621, 15] on link "Limpar filtros" at bounding box center [600, 14] width 46 height 13
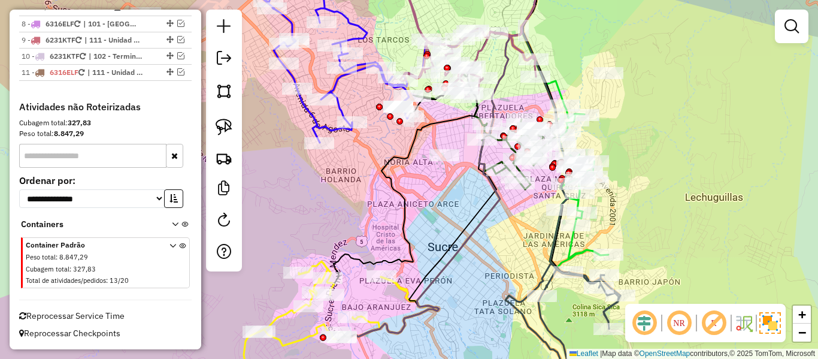
click at [473, 226] on icon at bounding box center [491, 150] width 299 height 373
select select "**********"
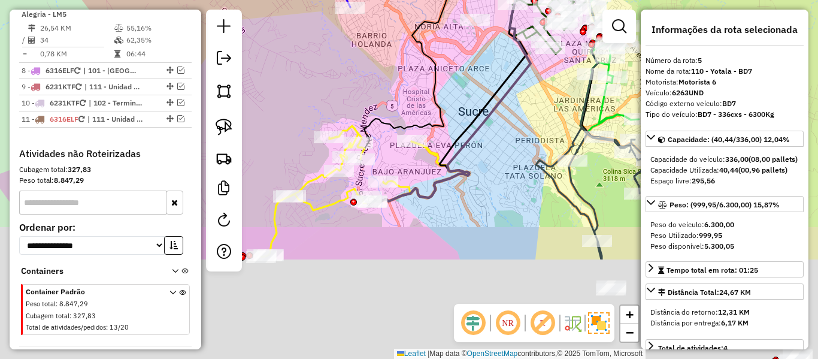
drag, startPoint x: 475, startPoint y: 272, endPoint x: 516, endPoint y: 115, distance: 162.0
click at [511, 130] on div "Janela de atendimento Grade de atendimento Capacidade Transportadoras Veículos …" at bounding box center [409, 179] width 818 height 359
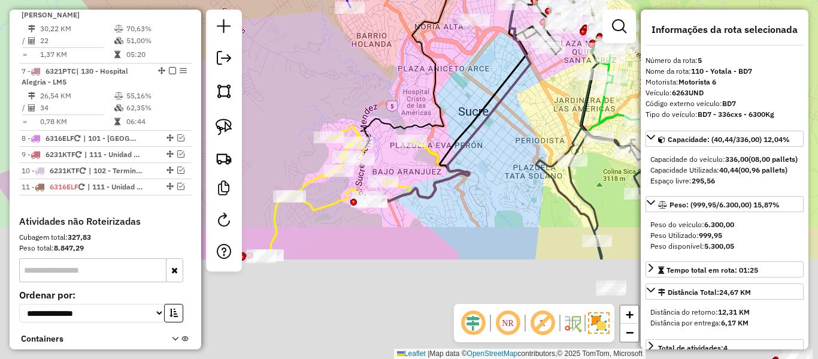
scroll to position [740, 0]
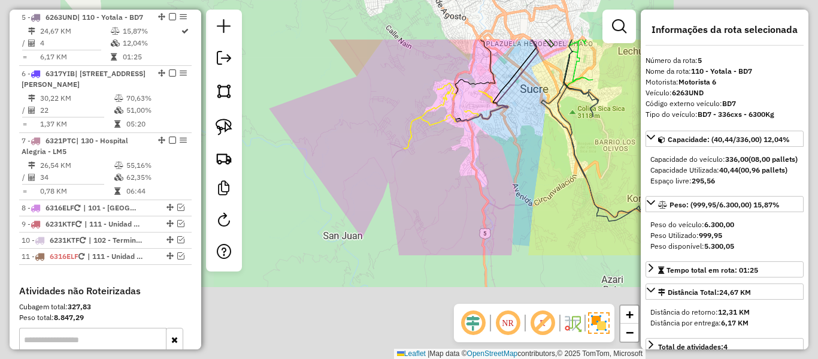
click at [515, 162] on div "Janela de atendimento Grade de atendimento Capacidade Transportadoras Veículos …" at bounding box center [409, 179] width 818 height 359
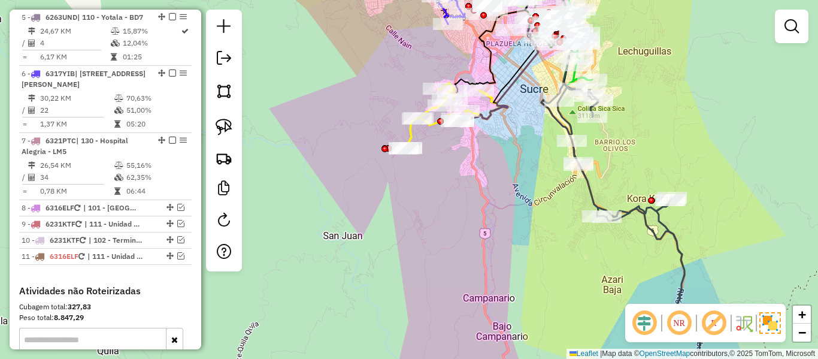
drag, startPoint x: 505, startPoint y: 189, endPoint x: 519, endPoint y: 78, distance: 111.7
click at [515, 89] on div "Janela de atendimento Grade de atendimento Capacidade Transportadoras Veículos …" at bounding box center [409, 179] width 818 height 359
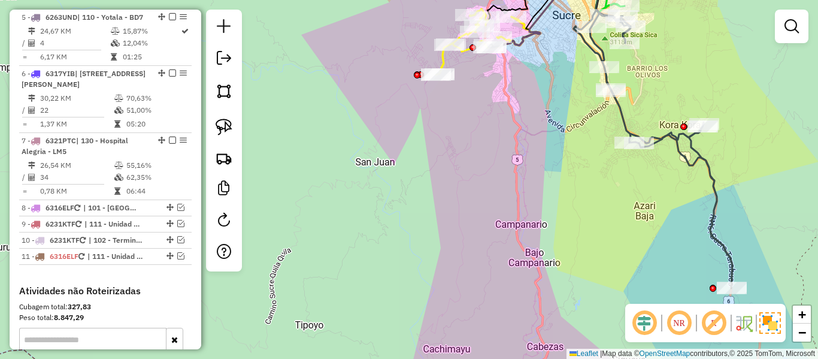
drag, startPoint x: 513, startPoint y: 70, endPoint x: 462, endPoint y: 141, distance: 87.1
click at [509, 162] on div "Janela de atendimento Grade de atendimento Capacidade Transportadoras Veículos …" at bounding box center [409, 179] width 818 height 359
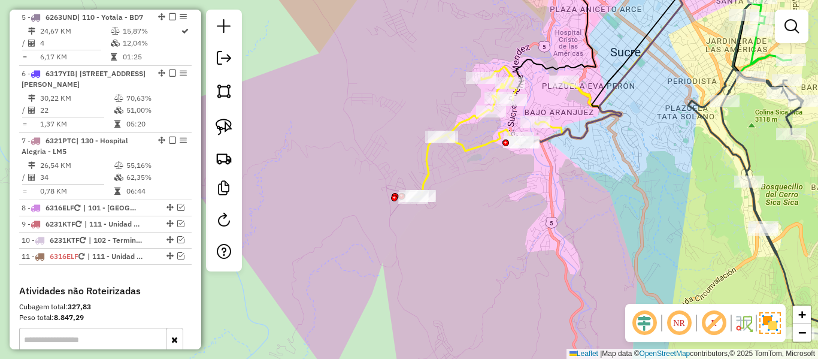
click at [478, 140] on icon at bounding box center [517, 131] width 208 height 131
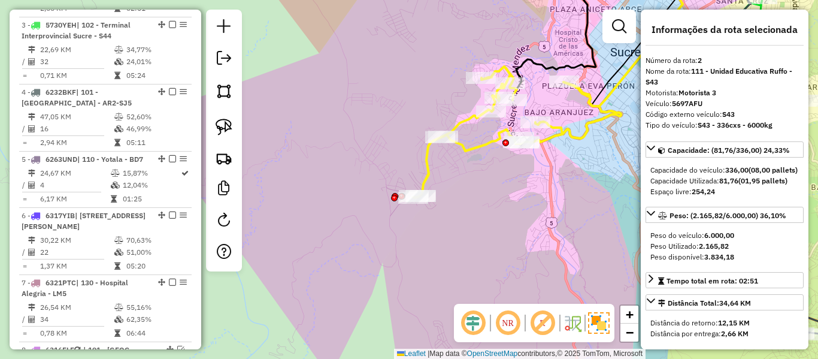
scroll to position [539, 0]
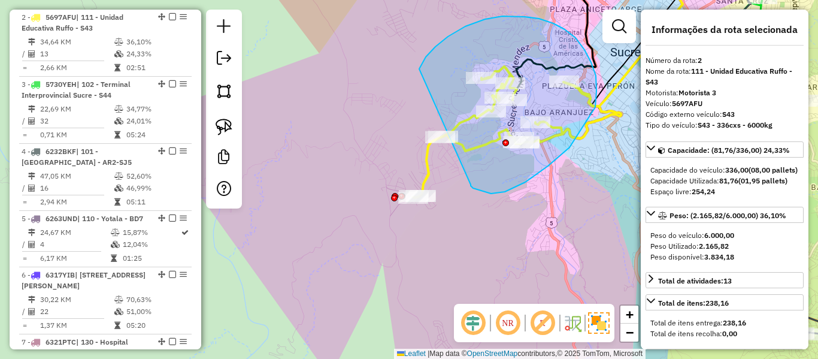
click at [426, 135] on div "Janela de atendimento Grade de atendimento Capacidade Transportadoras Veículos …" at bounding box center [409, 179] width 818 height 359
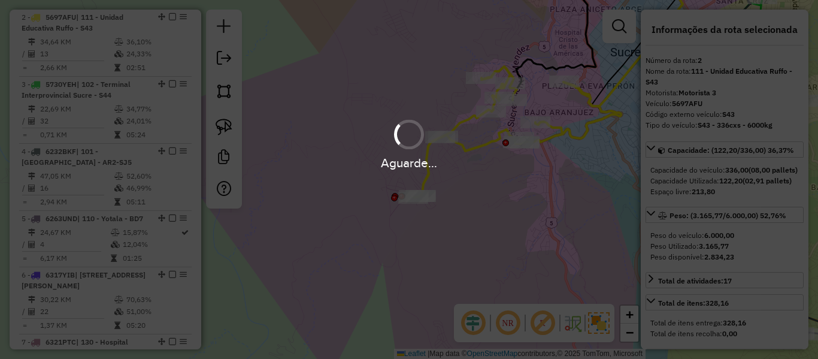
select select "**********"
click at [463, 147] on hb-app "Aguarde... Pop-up bloqueado! Seu navegador bloqueou automáticamente a abertura …" at bounding box center [409, 179] width 818 height 359
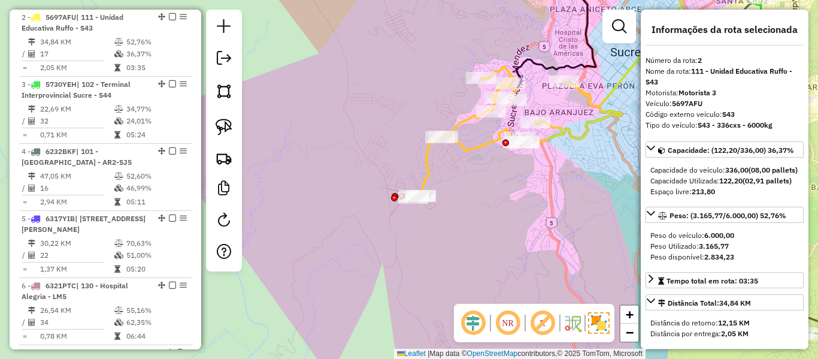
click at [475, 147] on icon at bounding box center [517, 131] width 208 height 131
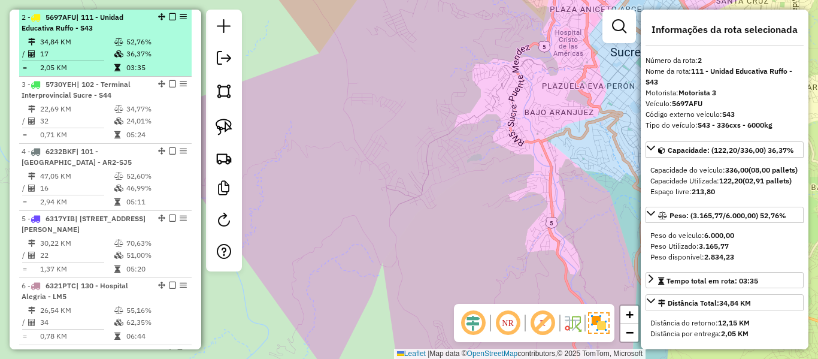
click at [159, 45] on td "52,76%" at bounding box center [156, 42] width 60 height 12
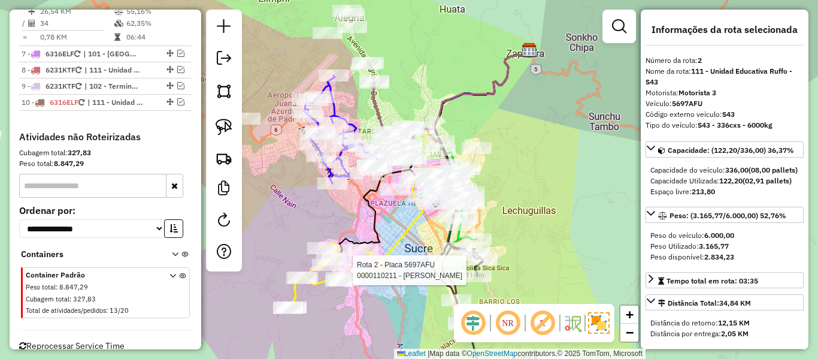
scroll to position [867, 0]
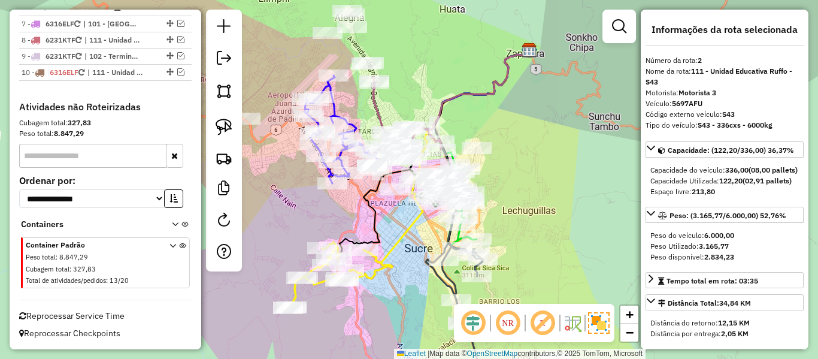
click at [409, 230] on icon at bounding box center [446, 156] width 167 height 211
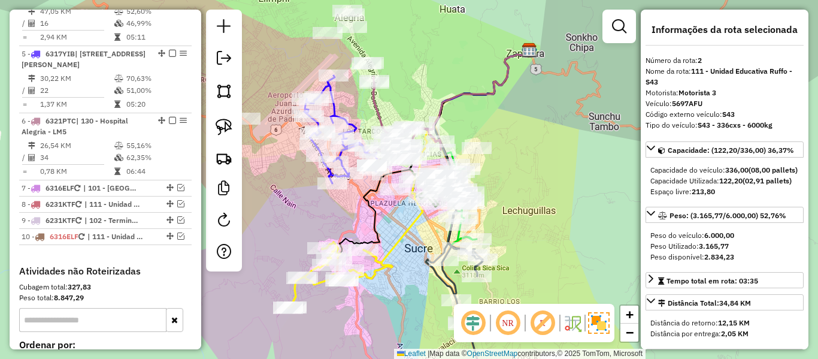
scroll to position [539, 0]
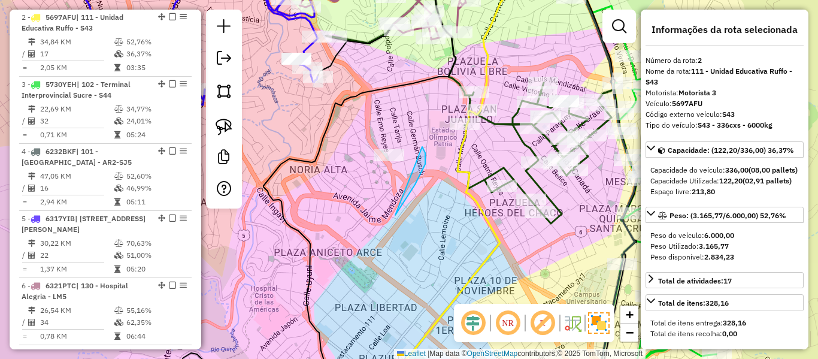
drag, startPoint x: 395, startPoint y: 215, endPoint x: 340, endPoint y: 168, distance: 72.6
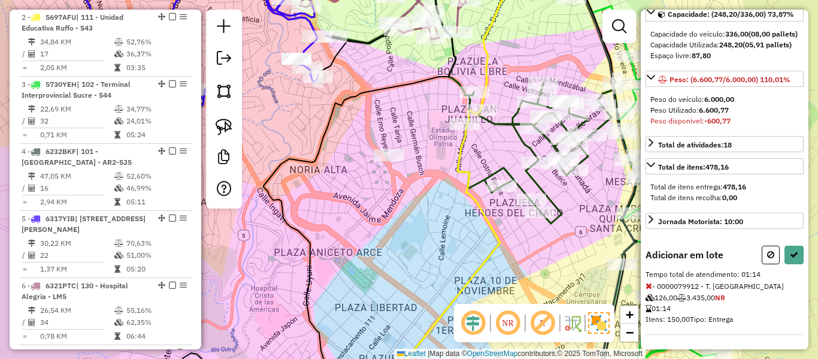
scroll to position [157, 0]
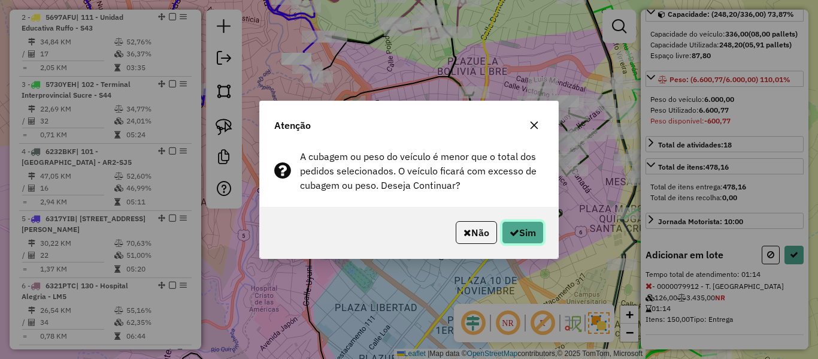
click at [502, 224] on button "Sim" at bounding box center [523, 232] width 42 height 23
select select "**********"
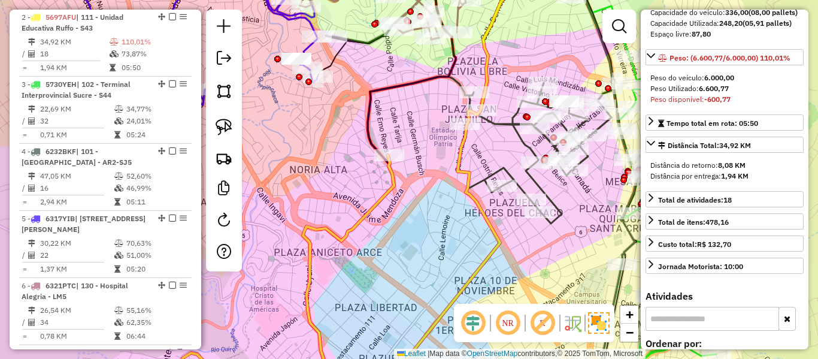
click at [389, 186] on icon at bounding box center [245, 274] width 297 height 239
click at [229, 208] on link at bounding box center [224, 221] width 24 height 27
select select "*"
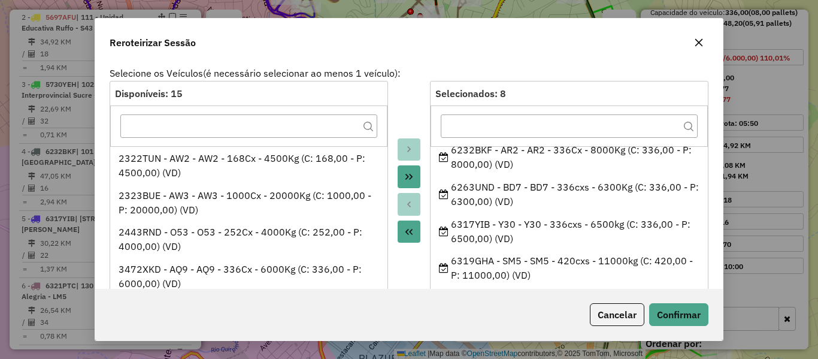
scroll to position [120, 0]
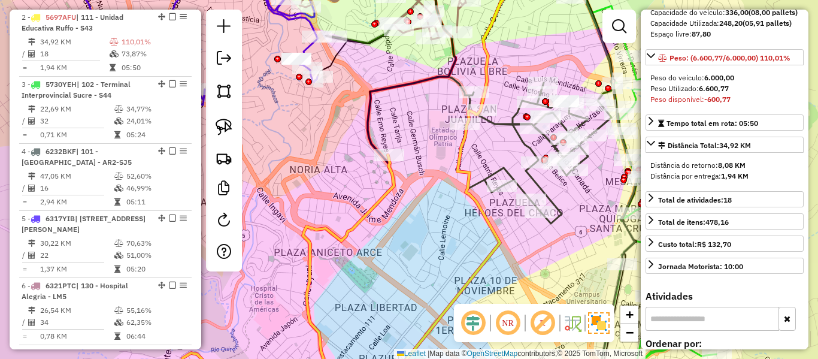
click at [371, 205] on icon at bounding box center [245, 274] width 297 height 239
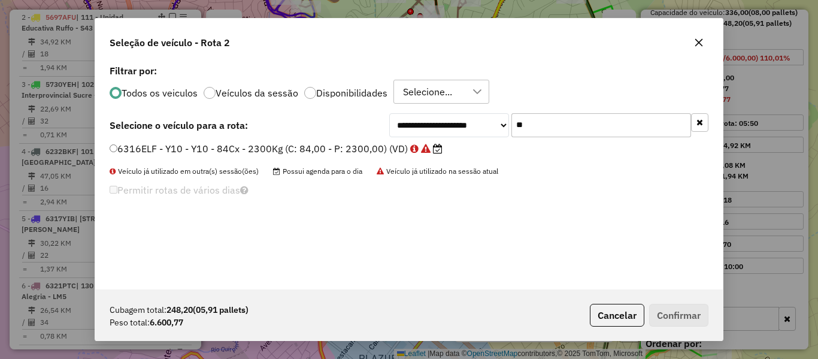
scroll to position [7, 4]
click at [588, 132] on input "**" at bounding box center [601, 125] width 180 height 24
type input "***"
click at [405, 143] on label "6317YIB - Y30 - Y30 - 336cxs - 6500kg (C: 336,00 - P: 6500,00) (VD)" at bounding box center [278, 148] width 336 height 14
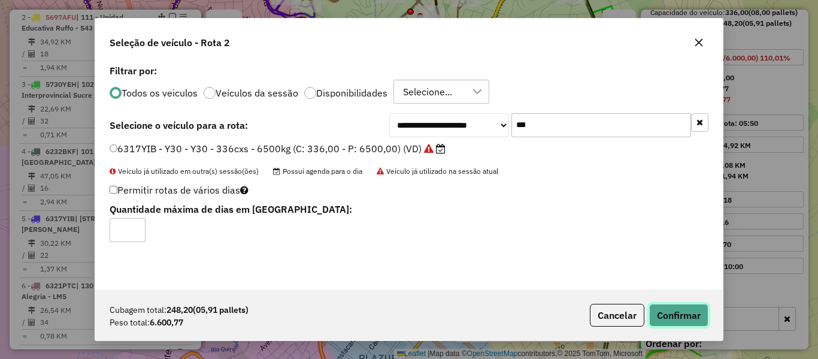
click at [657, 309] on button "Confirmar" at bounding box center [678, 315] width 59 height 23
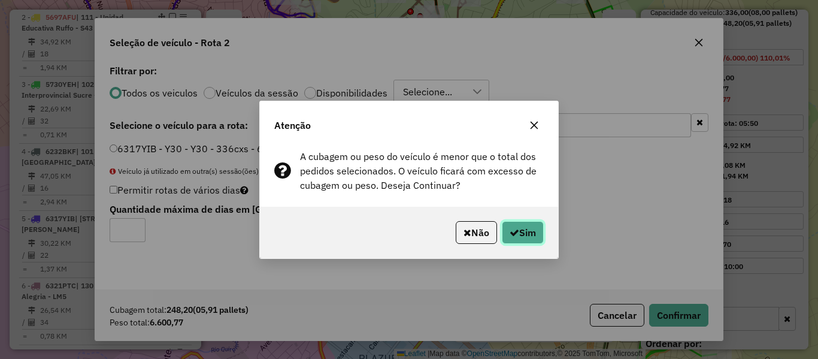
click at [530, 221] on button "Sim" at bounding box center [523, 232] width 42 height 23
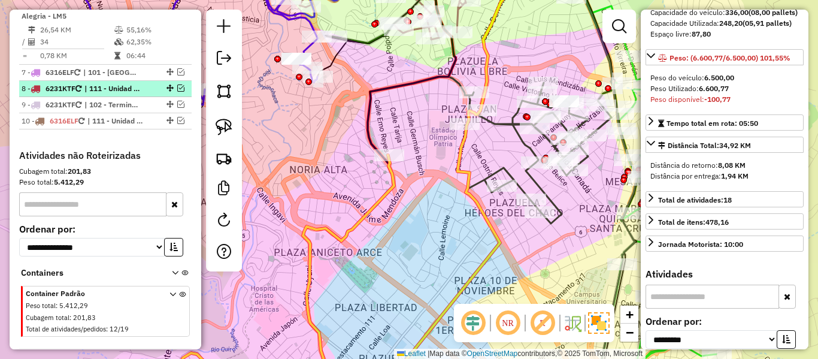
scroll to position [748, 0]
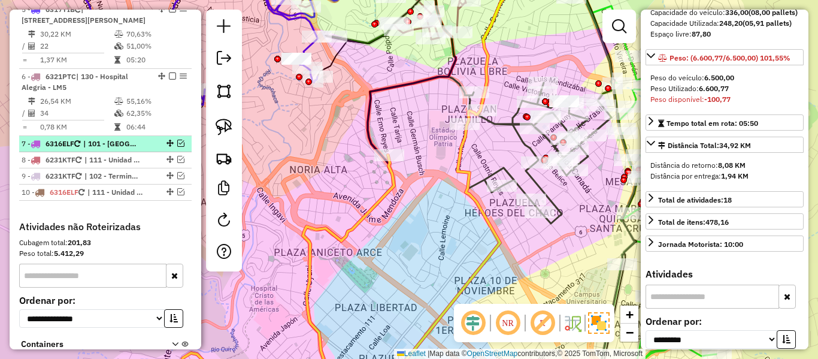
click at [146, 141] on div "7 - 6316ELF | 101 - Hospital Municipal de Azari - AR2-SJ5, 102 - Terminal Inter…" at bounding box center [106, 143] width 168 height 11
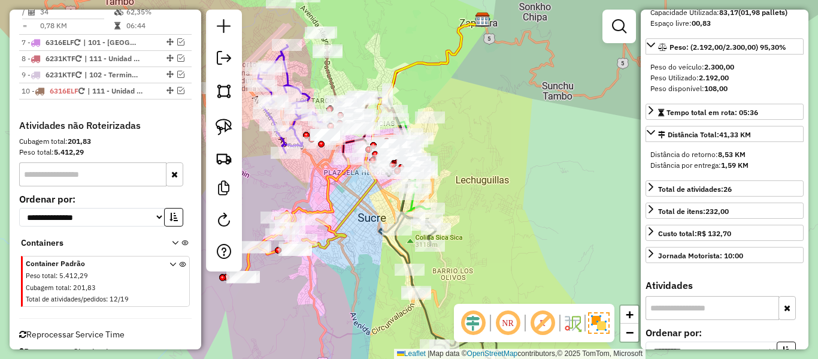
scroll to position [867, 0]
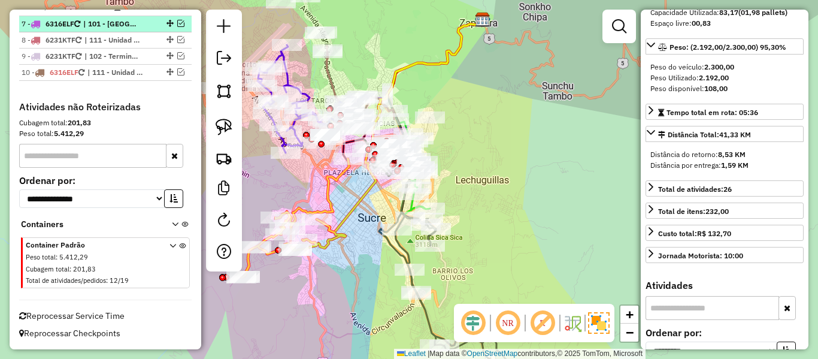
click at [179, 24] on em at bounding box center [180, 23] width 7 height 7
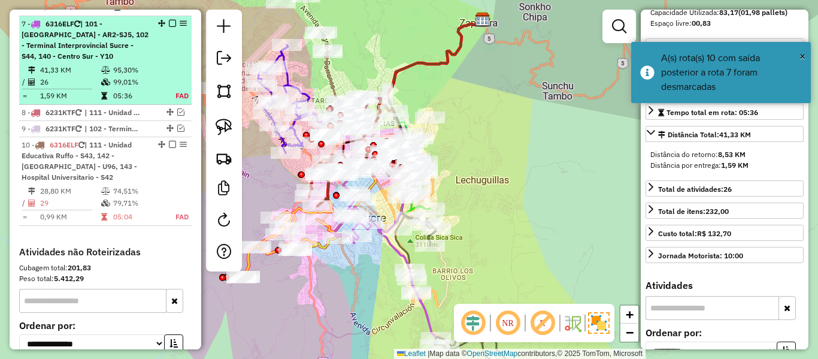
click at [170, 23] on em at bounding box center [172, 23] width 7 height 7
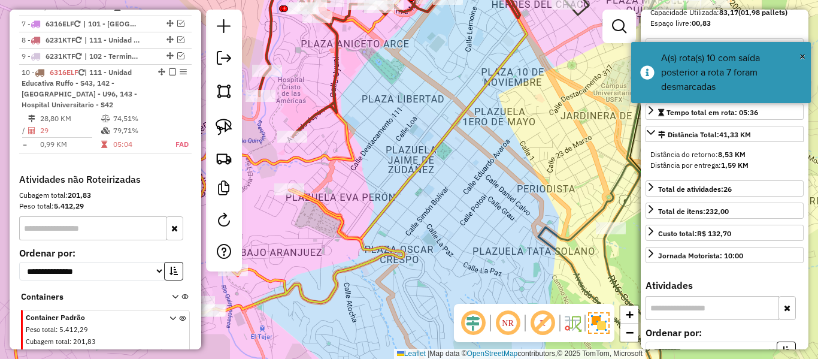
click at [333, 84] on icon at bounding box center [389, 50] width 260 height 172
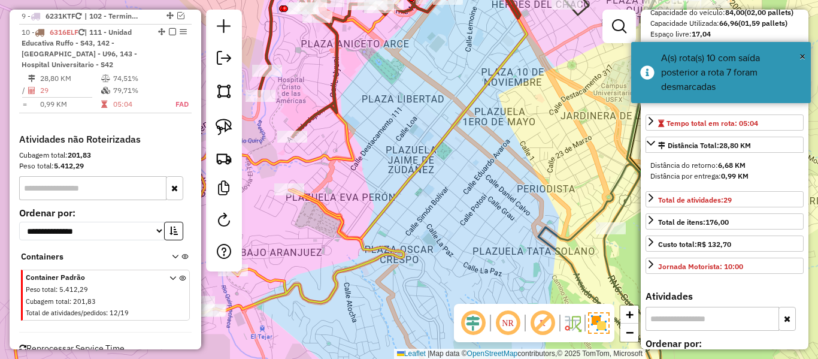
drag, startPoint x: 356, startPoint y: 120, endPoint x: 426, endPoint y: 119, distance: 69.5
click at [421, 113] on div "Janela de atendimento Grade de atendimento Capacidade Transportadoras Veículos …" at bounding box center [409, 179] width 818 height 359
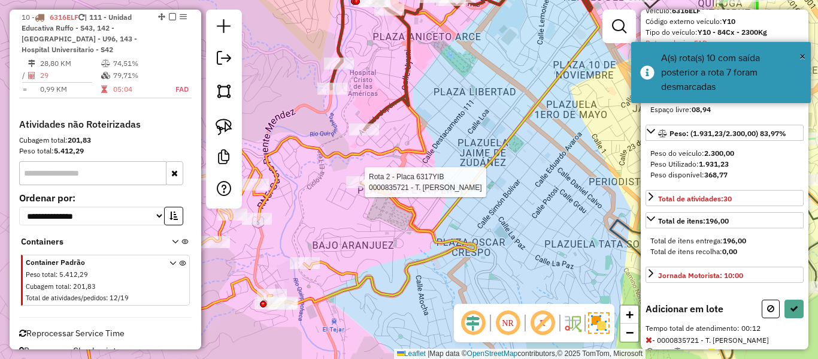
scroll to position [168, 0]
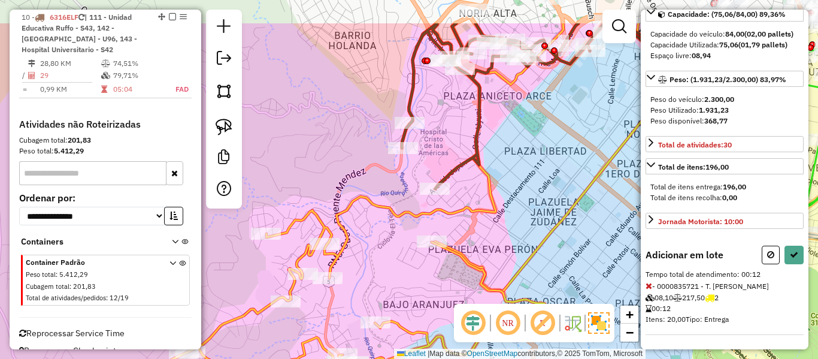
drag, startPoint x: 510, startPoint y: 174, endPoint x: 580, endPoint y: 232, distance: 91.0
click at [580, 232] on div "Janela de atendimento Grade de atendimento Capacidade Transportadoras Veículos …" at bounding box center [409, 179] width 818 height 359
select select "**********"
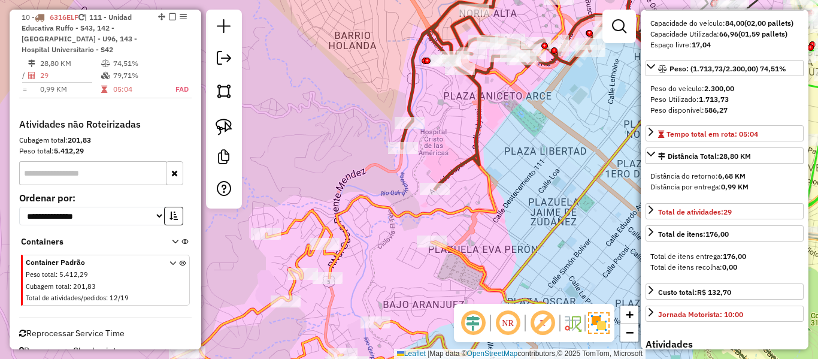
scroll to position [179, 0]
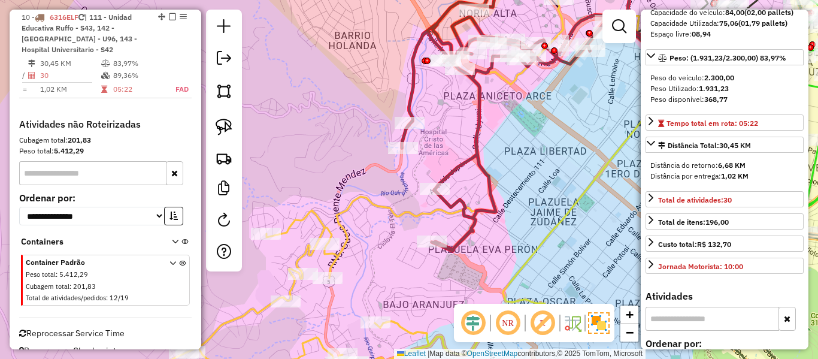
click at [360, 196] on icon at bounding box center [360, 197] width 406 height 396
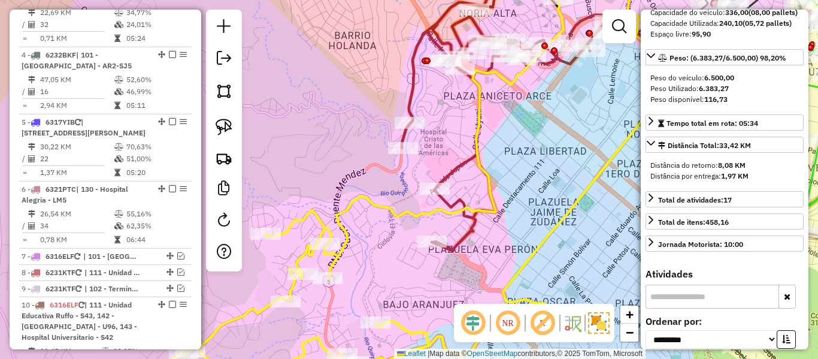
scroll to position [539, 0]
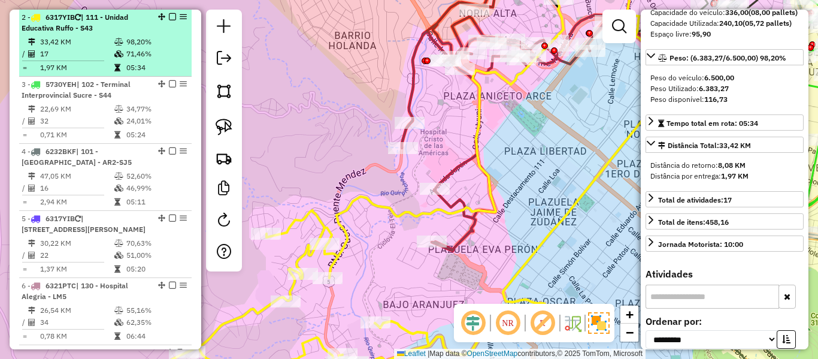
click at [169, 16] on em at bounding box center [172, 16] width 7 height 7
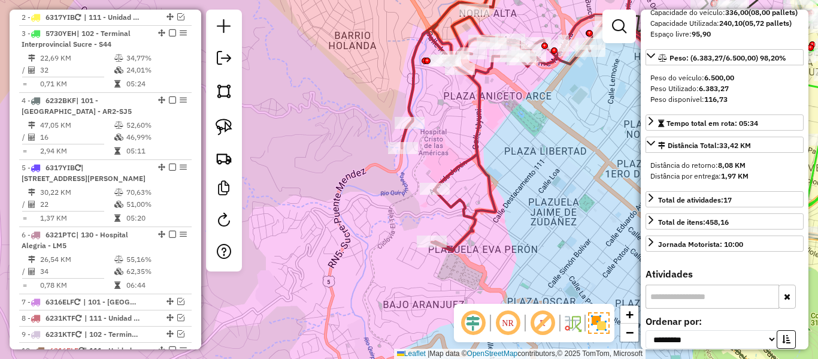
click at [469, 158] on icon at bounding box center [532, 107] width 260 height 287
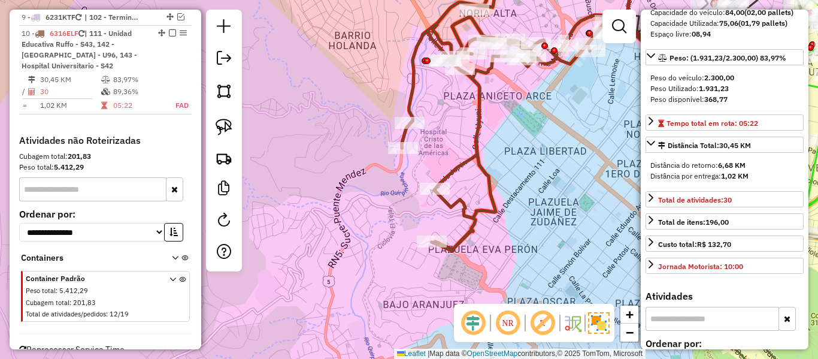
scroll to position [872, 0]
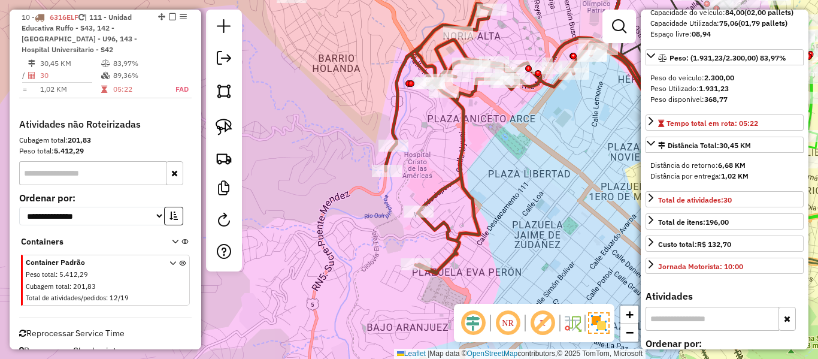
drag, startPoint x: 519, startPoint y: 142, endPoint x: 475, endPoint y: 219, distance: 88.7
click at [475, 219] on div "Janela de atendimento Grade de atendimento Capacidade Transportadoras Veículos …" at bounding box center [409, 179] width 818 height 359
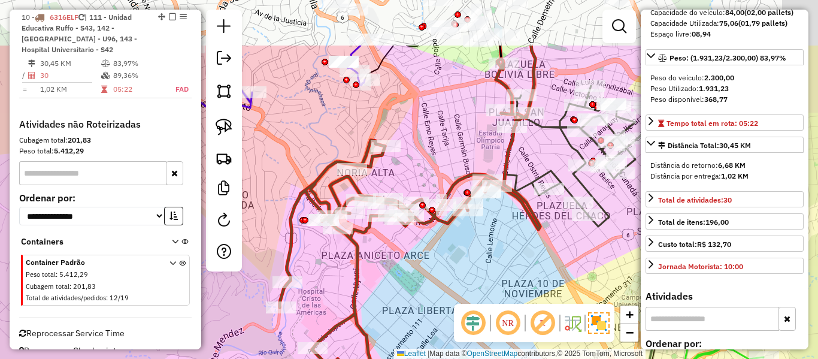
drag, startPoint x: 565, startPoint y: 68, endPoint x: 487, endPoint y: 154, distance: 115.3
click at [478, 163] on div "Janela de atendimento Grade de atendimento Capacidade Transportadoras Veículos …" at bounding box center [409, 179] width 818 height 359
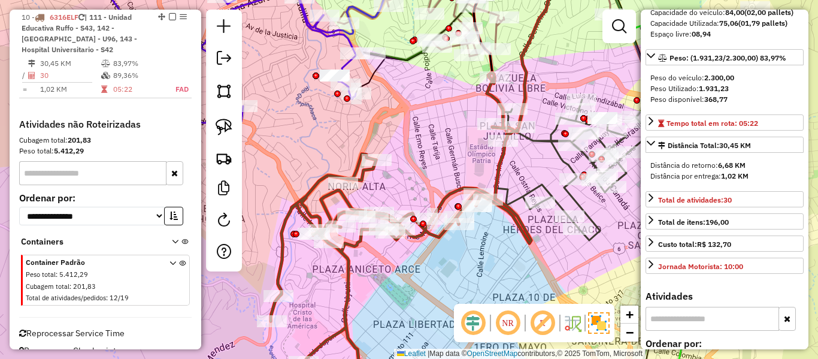
click at [548, 138] on icon at bounding box center [510, 124] width 279 height 232
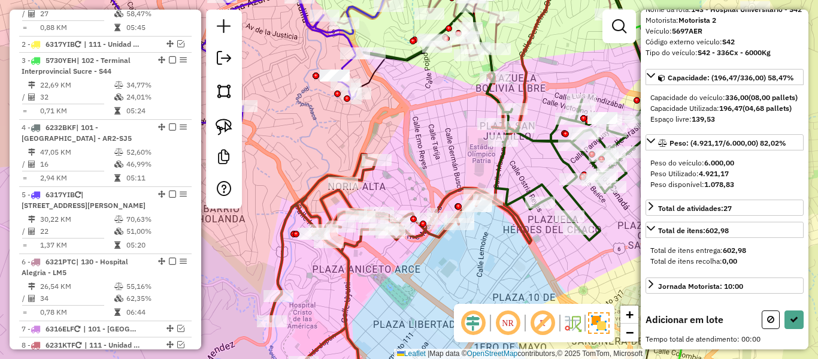
scroll to position [472, 0]
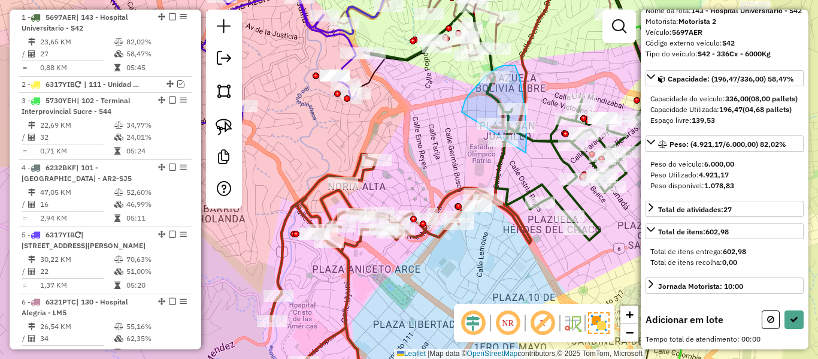
drag, startPoint x: 526, startPoint y: 145, endPoint x: 462, endPoint y: 126, distance: 67.6
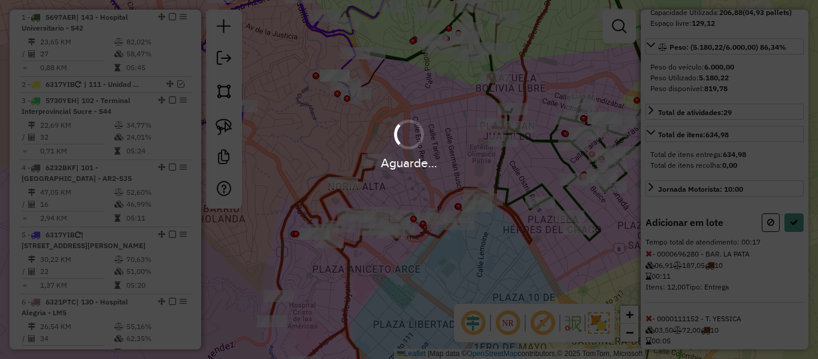
select select "**********"
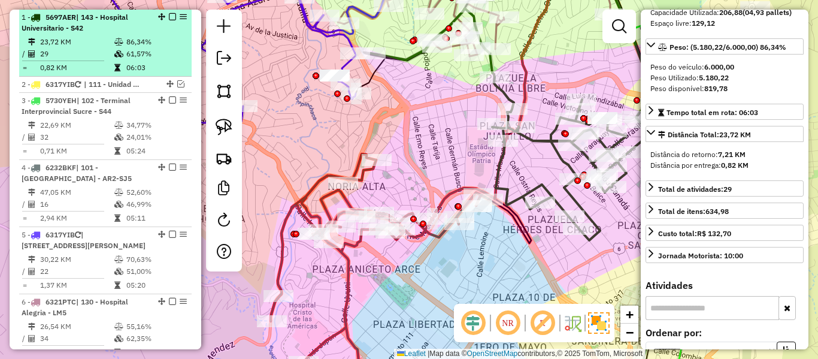
click at [169, 16] on em at bounding box center [172, 16] width 7 height 7
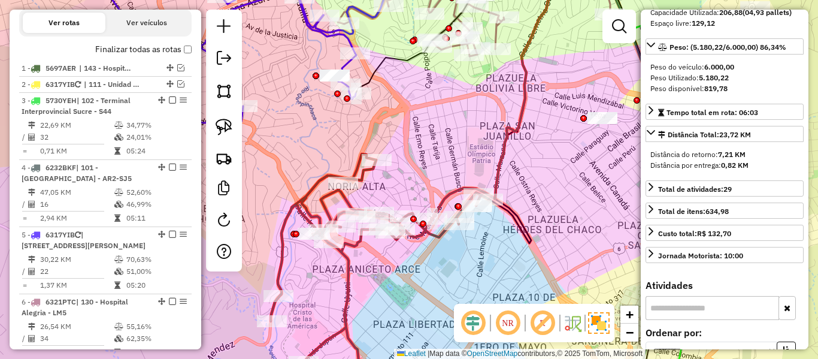
scroll to position [0, 0]
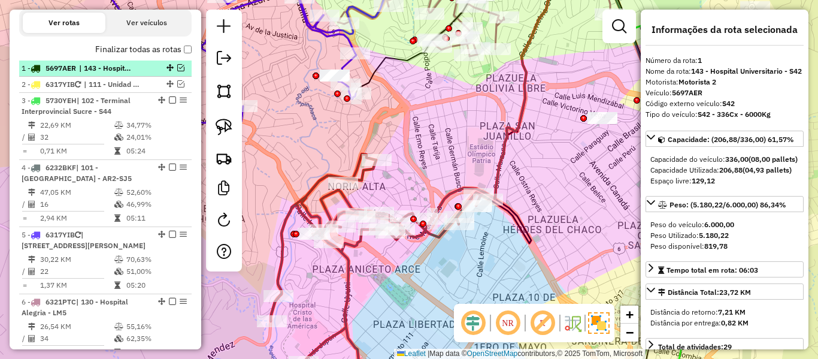
click at [178, 68] on em at bounding box center [180, 67] width 7 height 7
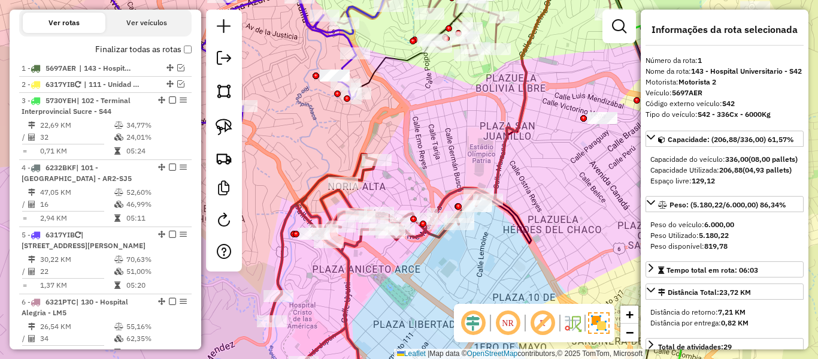
scroll to position [472, 0]
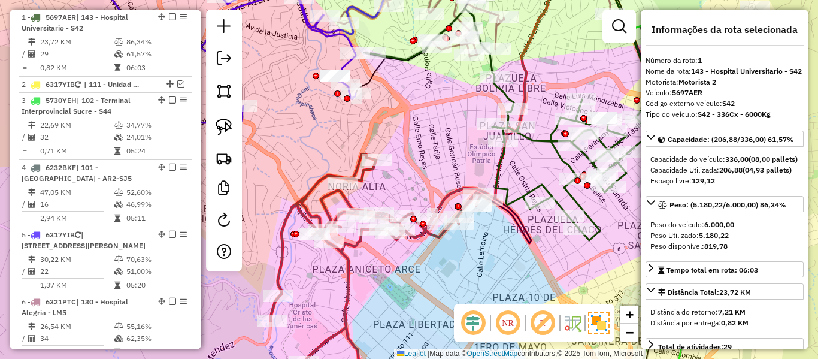
click at [376, 182] on div "Janela de atendimento Grade de atendimento Capacidade Transportadoras Veículos …" at bounding box center [409, 179] width 818 height 359
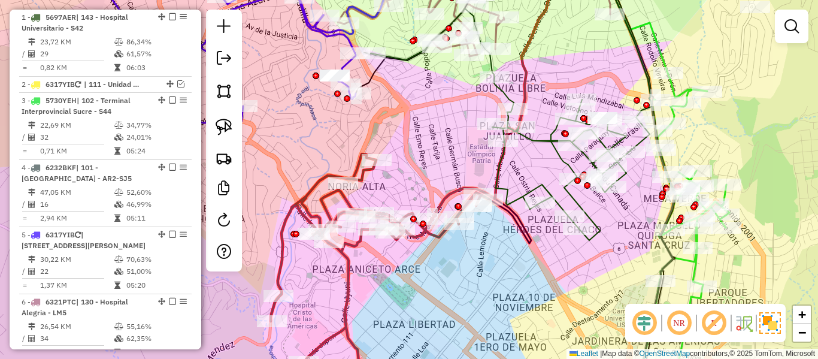
click at [368, 181] on icon at bounding box center [380, 274] width 218 height 241
select select "**********"
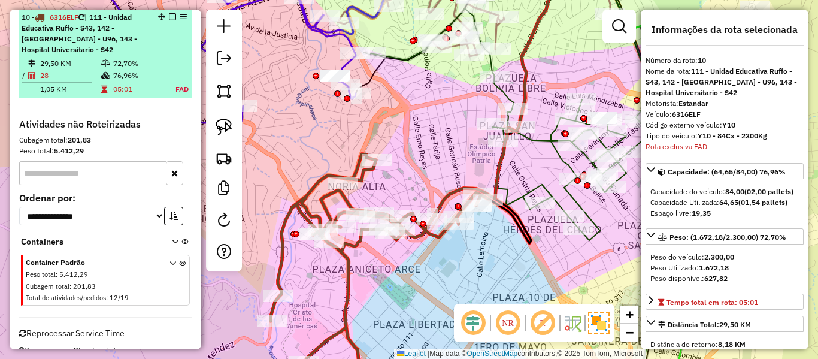
click at [170, 17] on em at bounding box center [172, 16] width 7 height 7
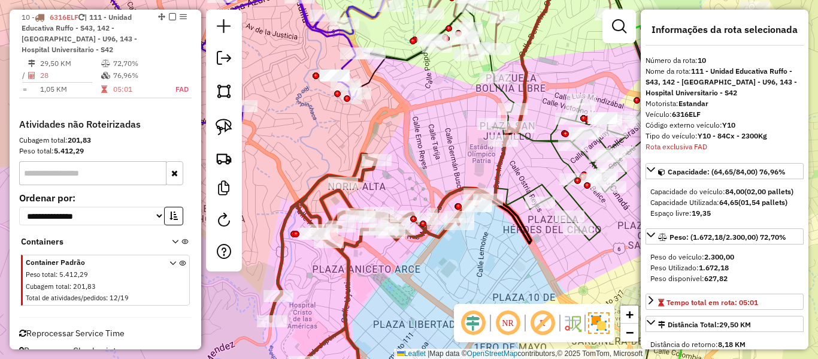
scroll to position [817, 0]
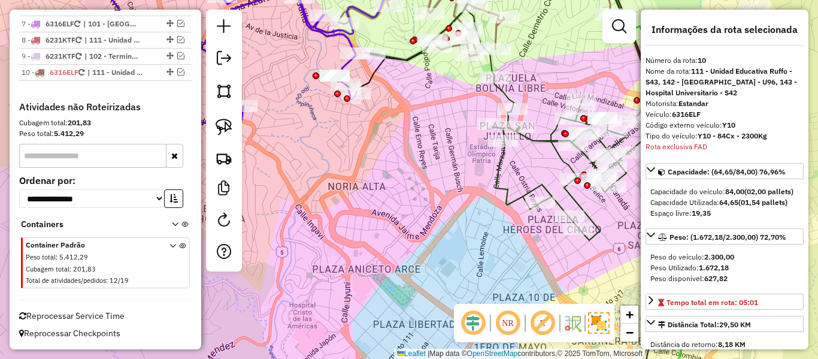
click at [443, 199] on div "Janela de atendimento Grade de atendimento Capacidade Transportadoras Veículos …" at bounding box center [409, 179] width 818 height 359
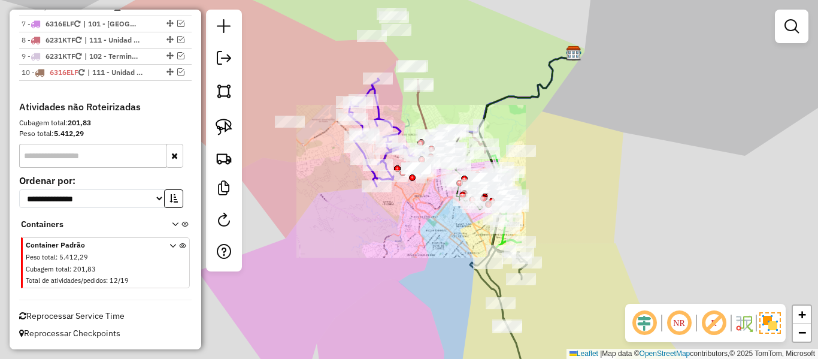
click at [430, 226] on div "Janela de atendimento Grade de atendimento Capacidade Transportadoras Veículos …" at bounding box center [409, 179] width 818 height 359
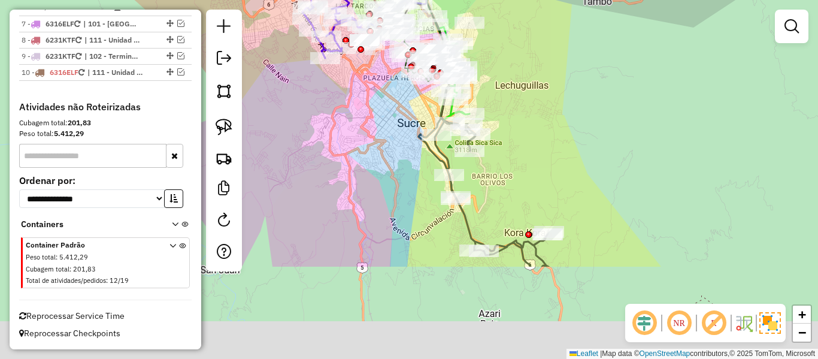
drag, startPoint x: 448, startPoint y: 260, endPoint x: 396, endPoint y: 132, distance: 138.1
click at [396, 132] on div "Janela de atendimento Grade de atendimento Capacidade Transportadoras Veículos …" at bounding box center [409, 179] width 818 height 359
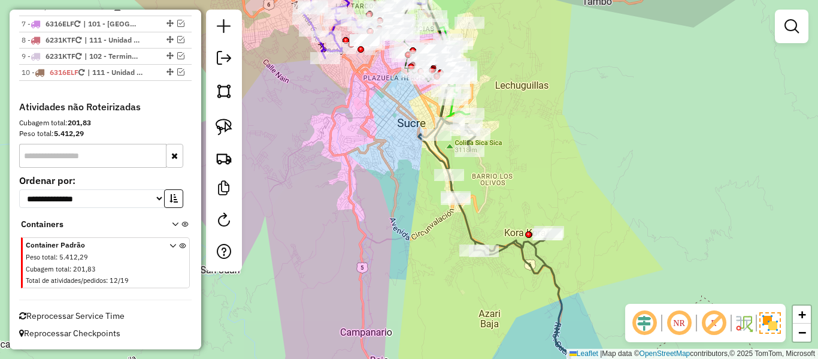
click at [463, 225] on icon at bounding box center [497, 257] width 159 height 276
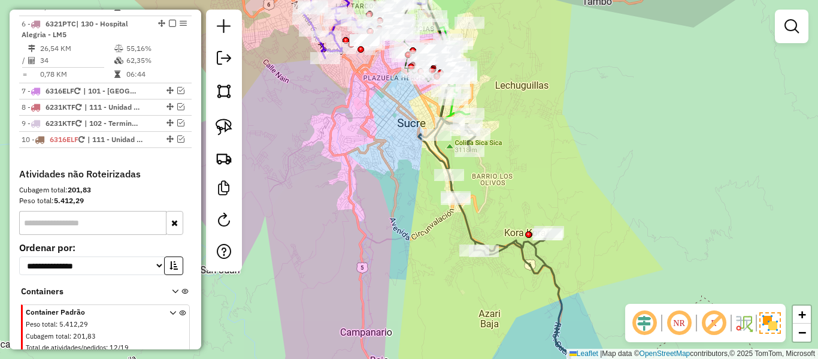
select select "**********"
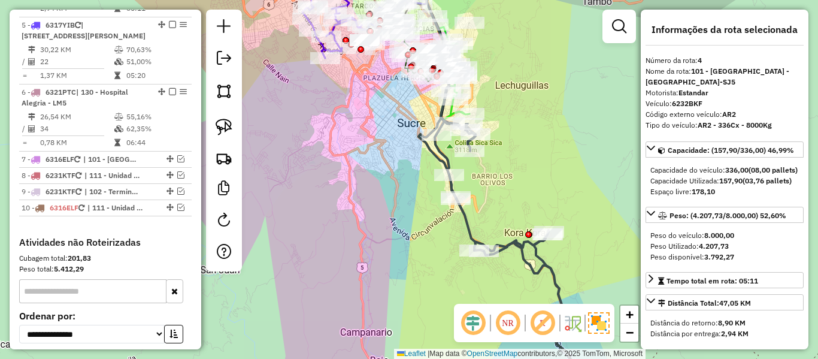
scroll to position [622, 0]
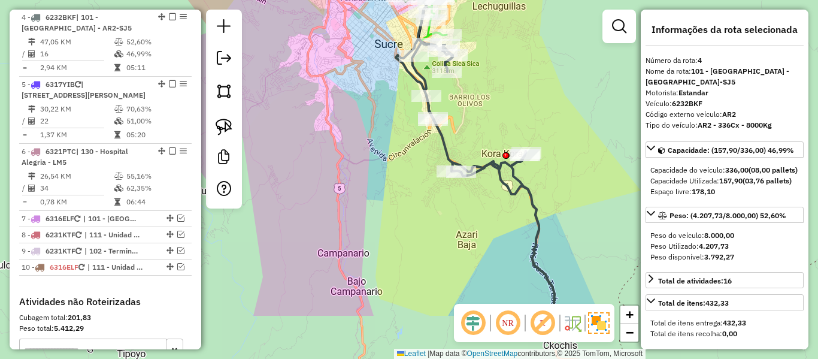
drag, startPoint x: 485, startPoint y: 223, endPoint x: 487, endPoint y: 233, distance: 10.8
click at [487, 233] on div "Janela de atendimento Grade de atendimento Capacidade Transportadoras Veículos …" at bounding box center [409, 179] width 818 height 359
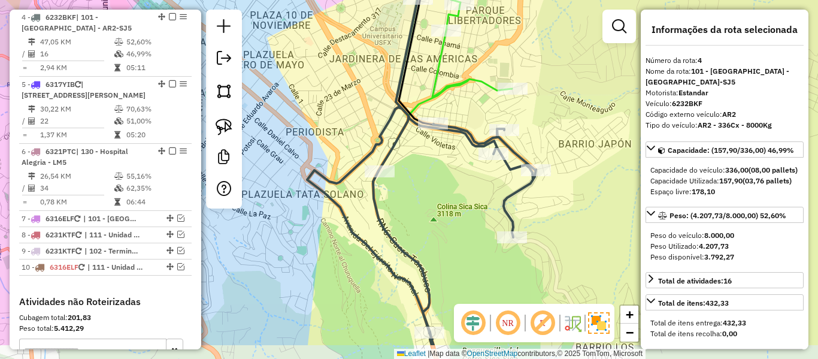
drag, startPoint x: 435, startPoint y: 224, endPoint x: 459, endPoint y: 153, distance: 74.6
click at [459, 153] on div "Janela de atendimento Grade de atendimento Capacidade Transportadoras Veículos …" at bounding box center [409, 179] width 818 height 359
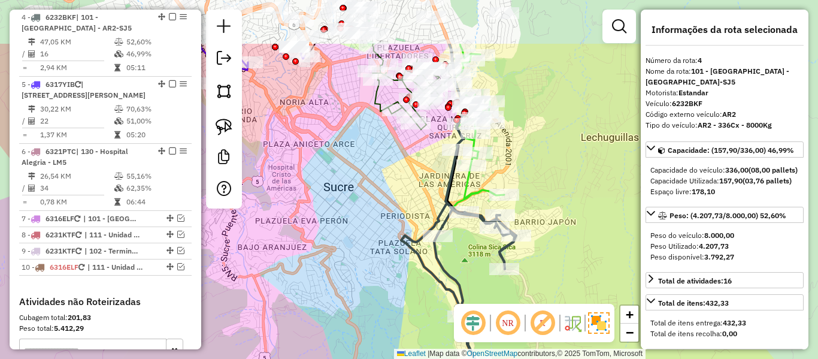
drag, startPoint x: 452, startPoint y: 170, endPoint x: 472, endPoint y: 250, distance: 82.2
click at [472, 250] on div "Janela de atendimento Grade de atendimento Capacidade Transportadoras Veículos …" at bounding box center [409, 179] width 818 height 359
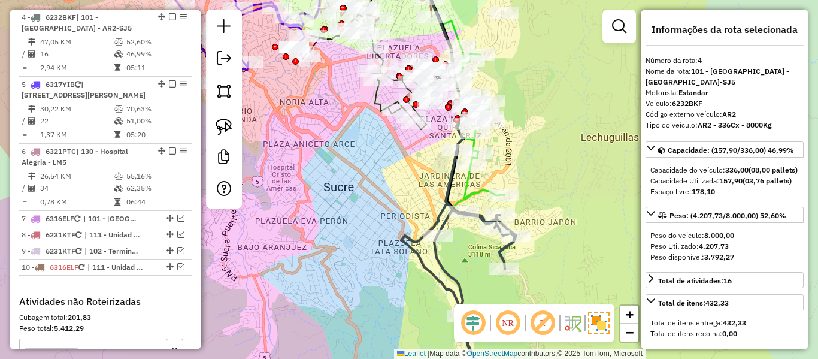
select select "**********"
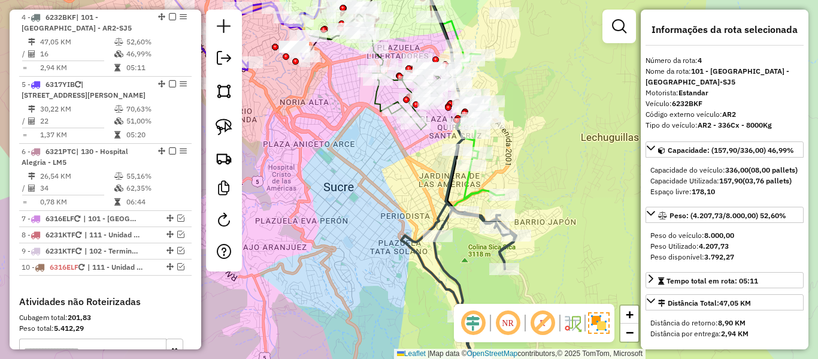
click at [470, 190] on icon at bounding box center [474, 127] width 59 height 162
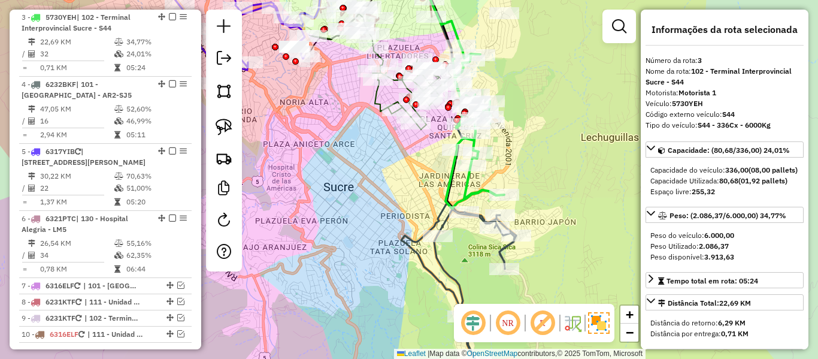
click at [442, 248] on icon at bounding box center [458, 299] width 115 height 190
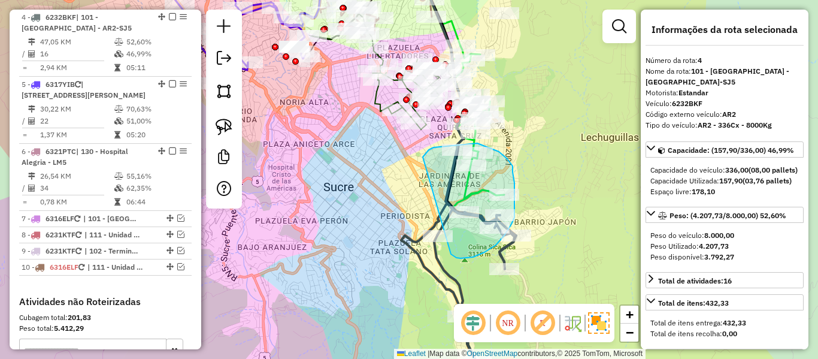
drag, startPoint x: 453, startPoint y: 256, endPoint x: 419, endPoint y: 177, distance: 85.3
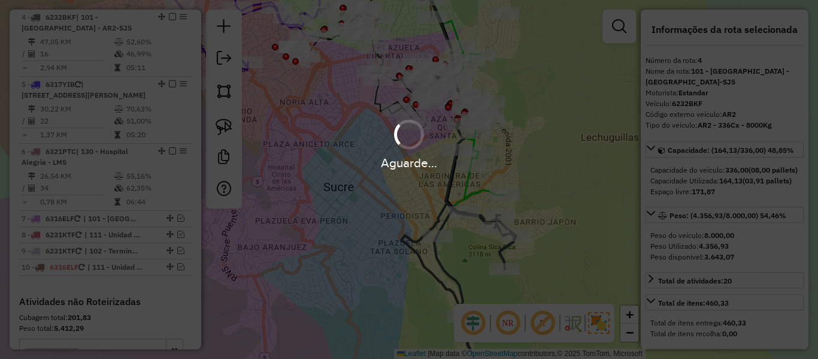
select select "**********"
click at [440, 213] on div "Aguarde..." at bounding box center [409, 179] width 818 height 359
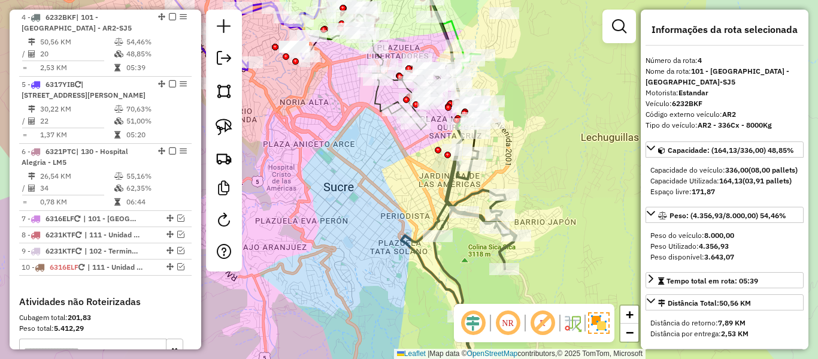
click at [476, 196] on icon at bounding box center [458, 269] width 115 height 250
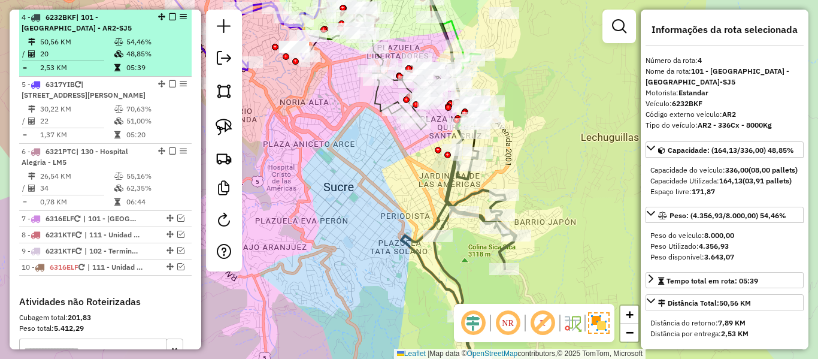
click at [169, 16] on em at bounding box center [172, 16] width 7 height 7
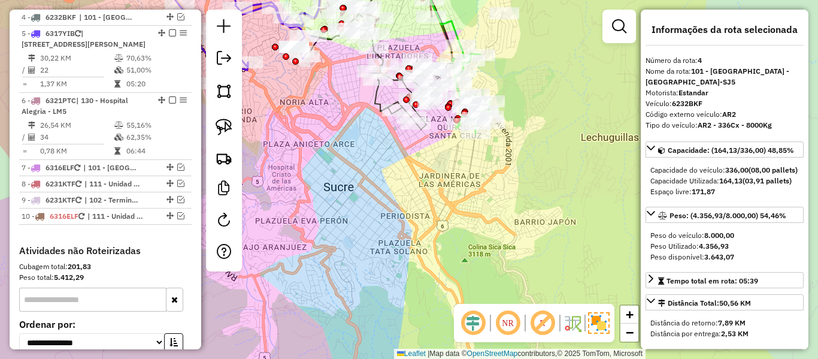
scroll to position [571, 0]
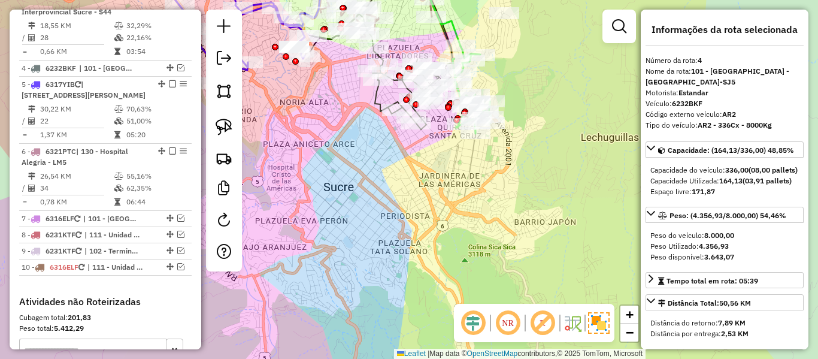
click at [605, 245] on div "Rota 5 - Placa 6317YIB 0000046753 - T. TOMI Rota 1 - Placa 5697AER 0000699392 -…" at bounding box center [409, 179] width 818 height 359
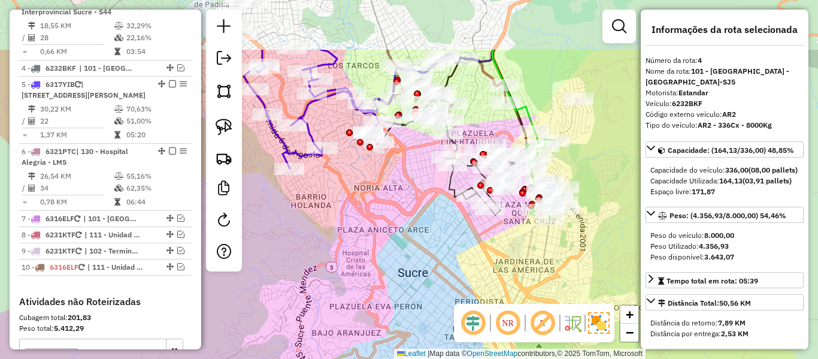
drag, startPoint x: 392, startPoint y: 232, endPoint x: 542, endPoint y: 303, distance: 166.3
click at [542, 304] on hb-router-mapa "Informações da Sessão 1282536 - 25/09/2025 Criação: 24/09/2025 19:00 Depósito: …" at bounding box center [409, 179] width 818 height 359
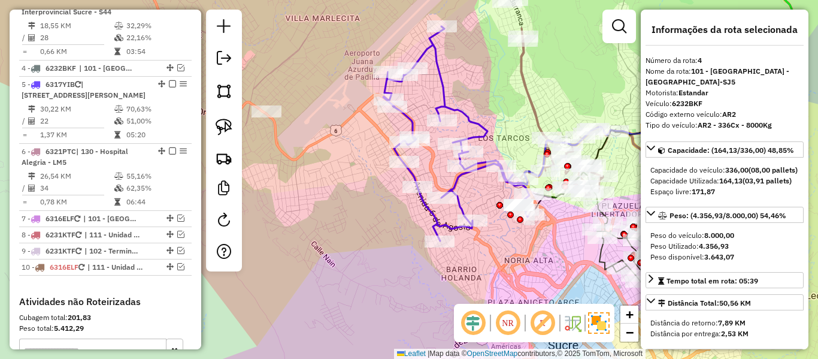
drag, startPoint x: 433, startPoint y: 241, endPoint x: 487, endPoint y: 268, distance: 60.2
click at [481, 266] on div "Rota 5 - Placa 6317YIB 0000892114 - R. CARNES Y FUE Rota 5 - Placa 6317YIB 0000…" at bounding box center [409, 179] width 818 height 359
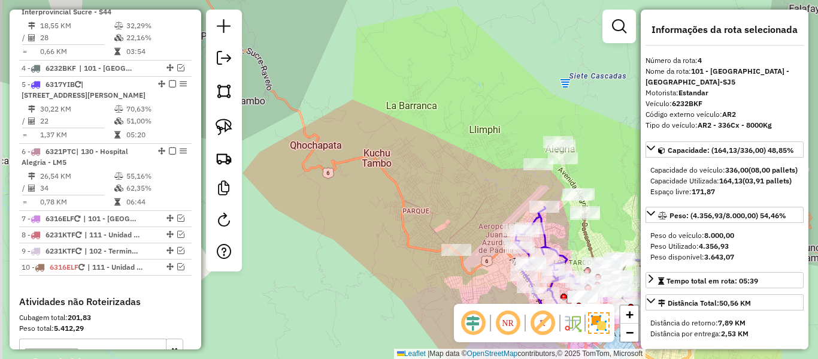
click at [549, 230] on icon at bounding box center [551, 261] width 73 height 108
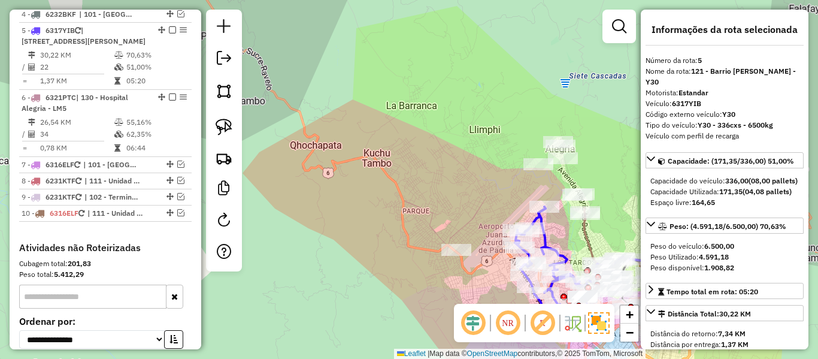
scroll to position [638, 0]
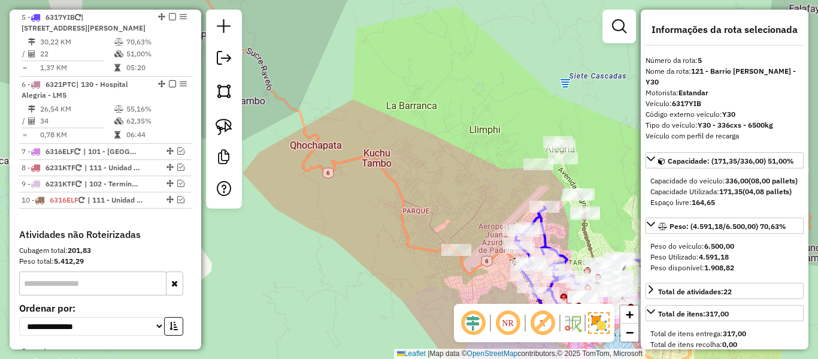
drag, startPoint x: 554, startPoint y: 227, endPoint x: 512, endPoint y: 166, distance: 74.6
click at [512, 166] on div "Janela de atendimento Grade de atendimento Capacidade Transportadoras Veículos …" at bounding box center [409, 179] width 818 height 359
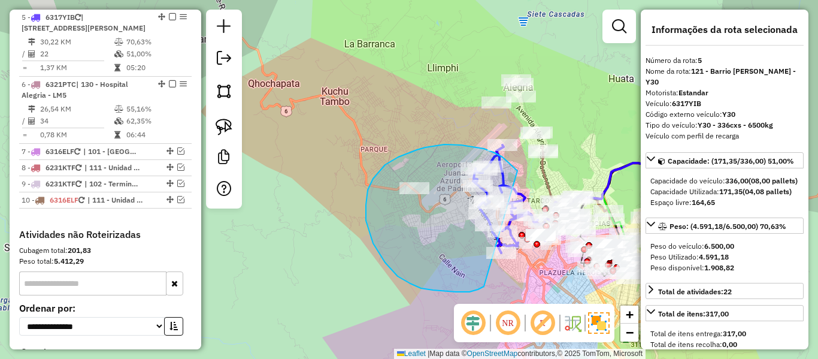
drag, startPoint x: 517, startPoint y: 171, endPoint x: 485, endPoint y: 286, distance: 119.4
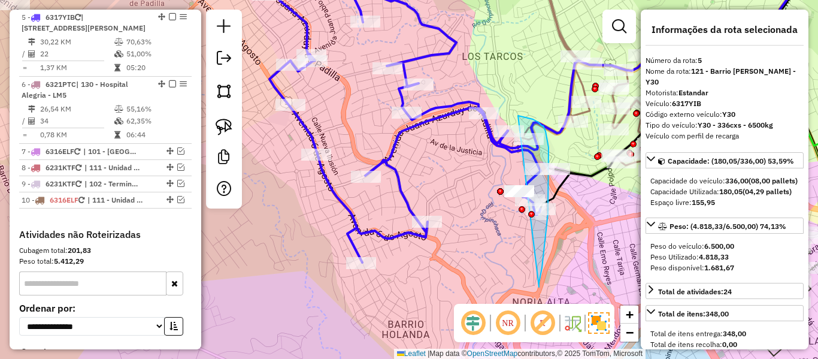
drag, startPoint x: 539, startPoint y: 287, endPoint x: 431, endPoint y: 185, distance: 148.2
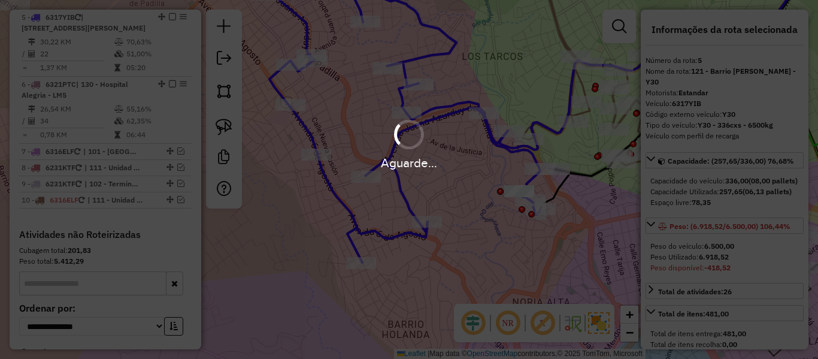
select select "**********"
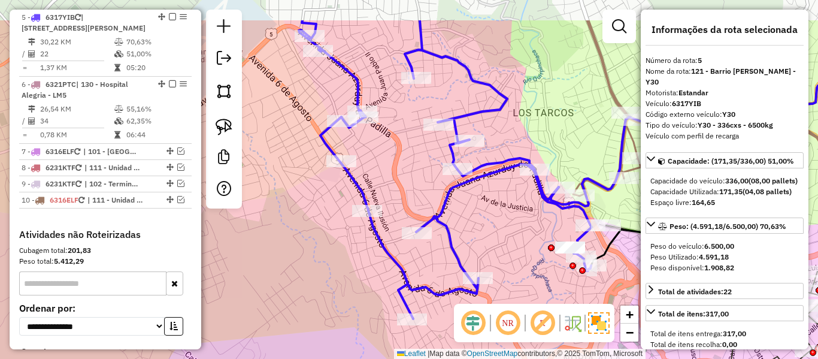
drag, startPoint x: 493, startPoint y: 210, endPoint x: 518, endPoint y: 233, distance: 34.4
click at [518, 233] on div "Janela de atendimento Grade de atendimento Capacidade Transportadoras Veículos …" at bounding box center [409, 179] width 818 height 359
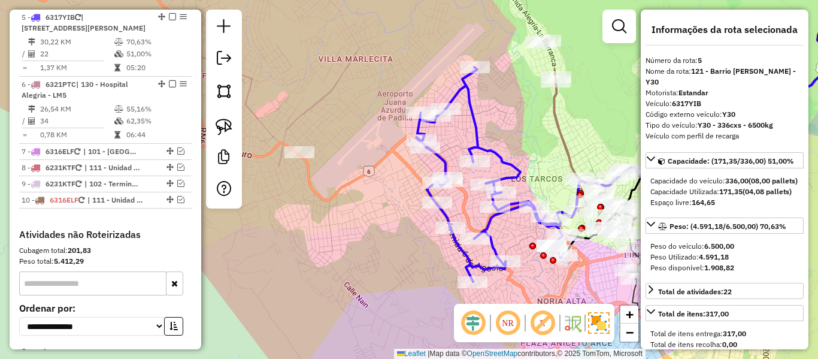
click at [514, 202] on icon at bounding box center [489, 174] width 146 height 214
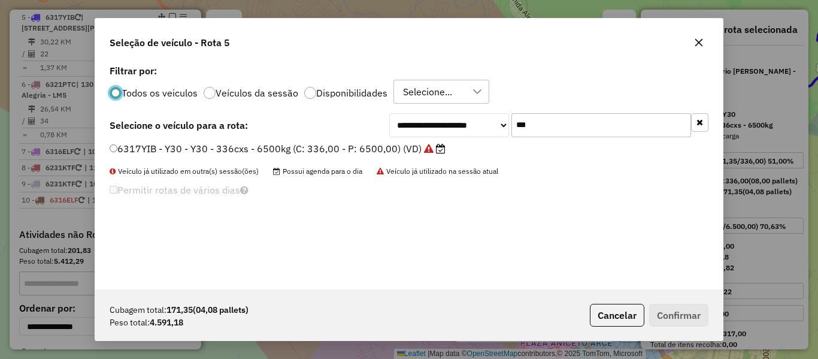
scroll to position [7, 4]
click at [371, 91] on label "Disponibilidades" at bounding box center [351, 93] width 71 height 10
click at [699, 126] on button "button" at bounding box center [699, 122] width 17 height 19
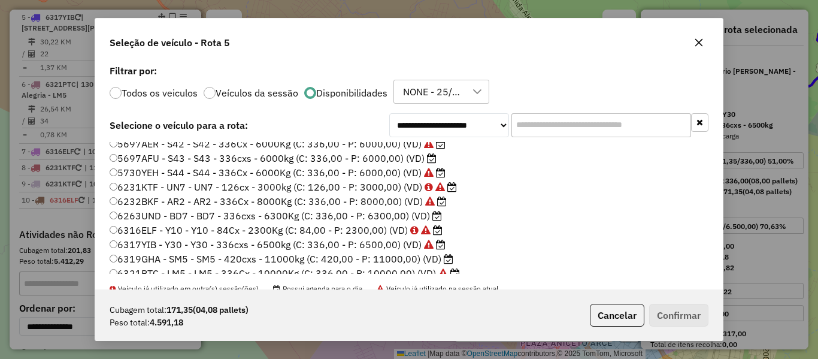
scroll to position [12, 0]
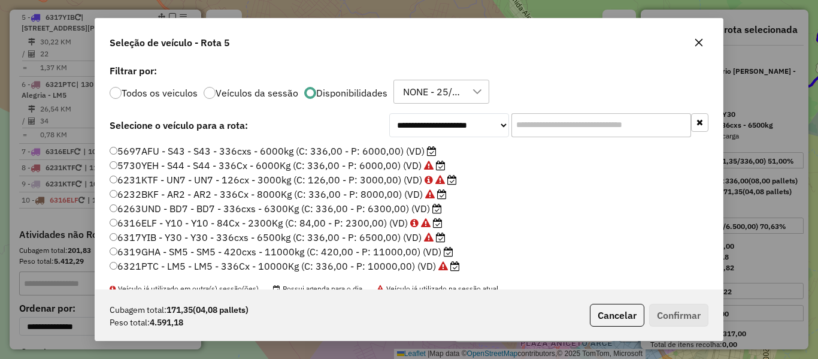
click at [414, 253] on label "6319GHA - SM5 - SM5 - 420cxs - 11000kg (C: 420,00 - P: 11000,00) (VD)" at bounding box center [282, 251] width 344 height 14
click at [686, 310] on button "Confirmar" at bounding box center [678, 315] width 59 height 23
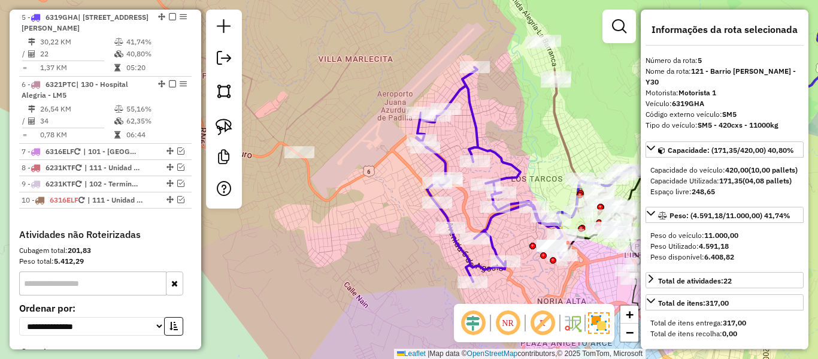
click at [444, 164] on icon at bounding box center [489, 174] width 146 height 214
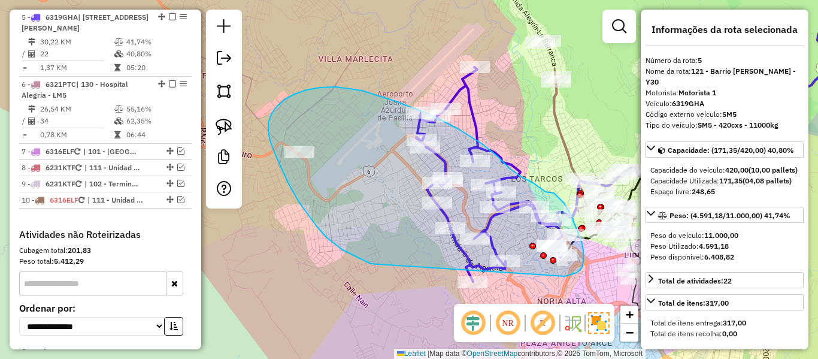
drag, startPoint x: 351, startPoint y: 254, endPoint x: 550, endPoint y: 279, distance: 199.7
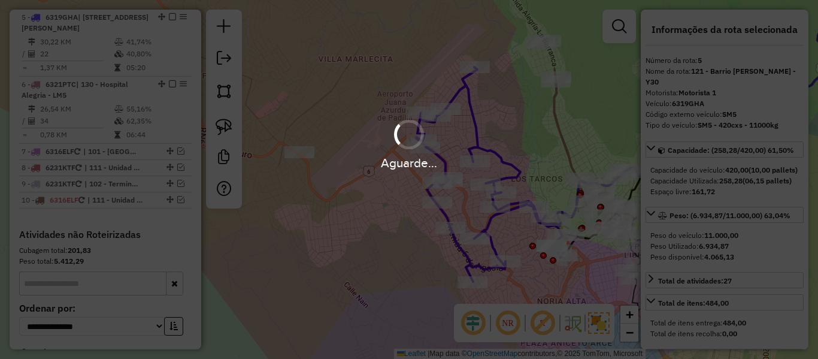
select select "**********"
click at [565, 138] on div "Aguarde..." at bounding box center [409, 143] width 818 height 57
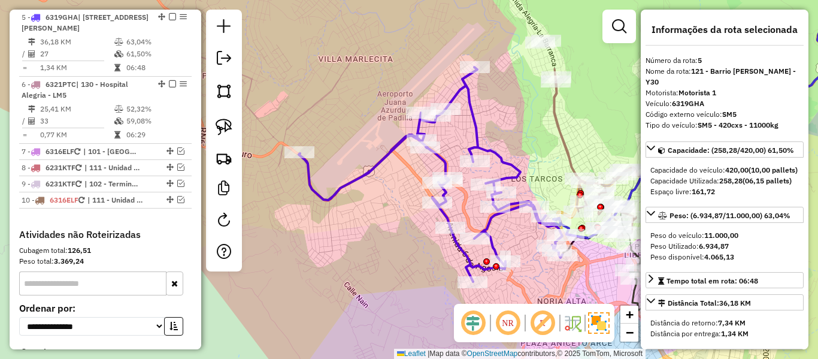
click at [565, 138] on icon at bounding box center [621, 152] width 135 height 167
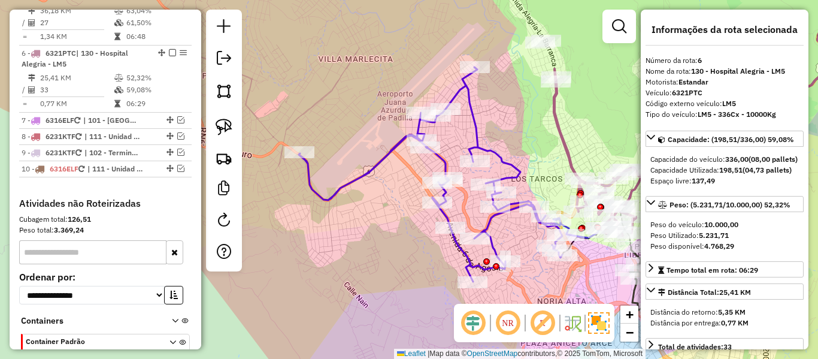
scroll to position [705, 0]
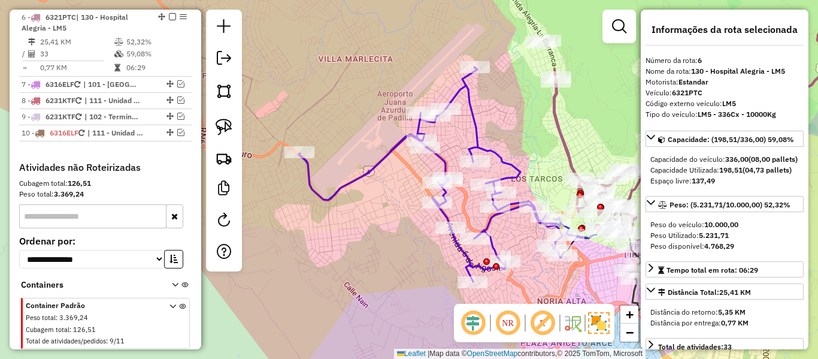
drag, startPoint x: 575, startPoint y: 139, endPoint x: 500, endPoint y: 147, distance: 74.6
click at [493, 147] on div "Janela de atendimento Grade de atendimento Capacidade Transportadoras Veículos …" at bounding box center [409, 179] width 818 height 359
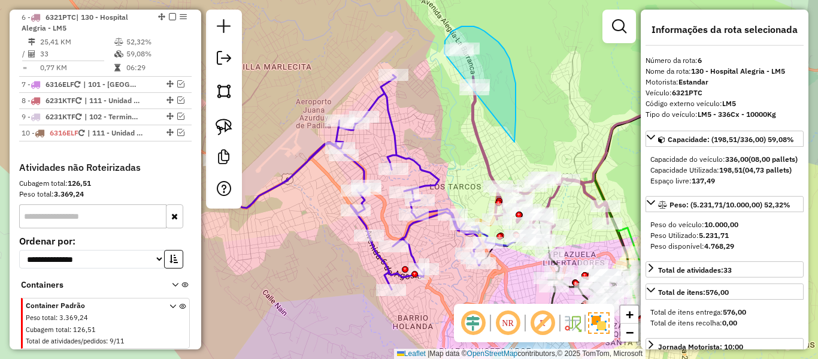
drag, startPoint x: 515, startPoint y: 104, endPoint x: 463, endPoint y: 95, distance: 52.8
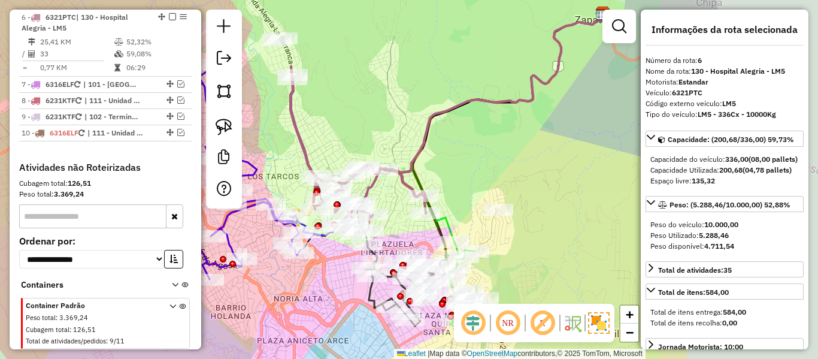
drag, startPoint x: 562, startPoint y: 139, endPoint x: 382, endPoint y: 129, distance: 179.9
click at [382, 129] on div "Janela de atendimento Grade de atendimento Capacidade Transportadoras Veículos …" at bounding box center [409, 179] width 818 height 359
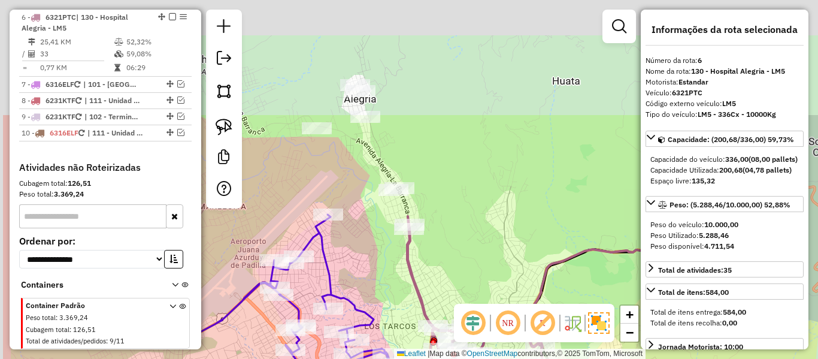
drag, startPoint x: 420, startPoint y: 164, endPoint x: 487, endPoint y: 277, distance: 131.2
click at [487, 277] on div "Janela de atendimento Grade de atendimento Capacidade Transportadoras Veículos …" at bounding box center [409, 179] width 818 height 359
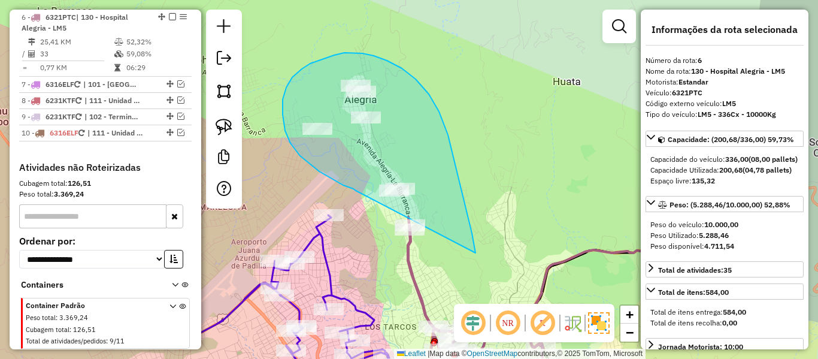
drag, startPoint x: 465, startPoint y: 207, endPoint x: 374, endPoint y: 195, distance: 92.4
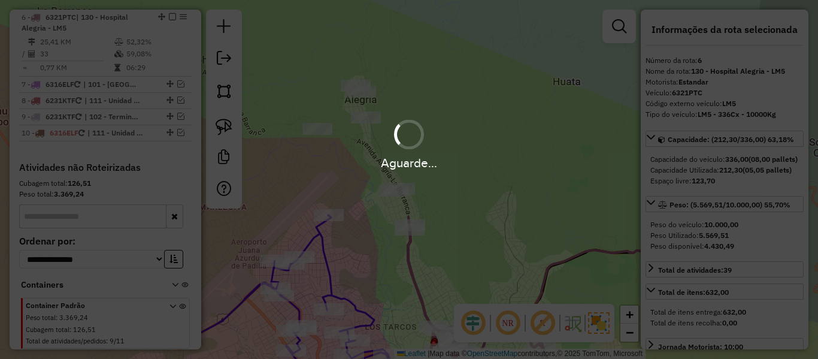
select select "**********"
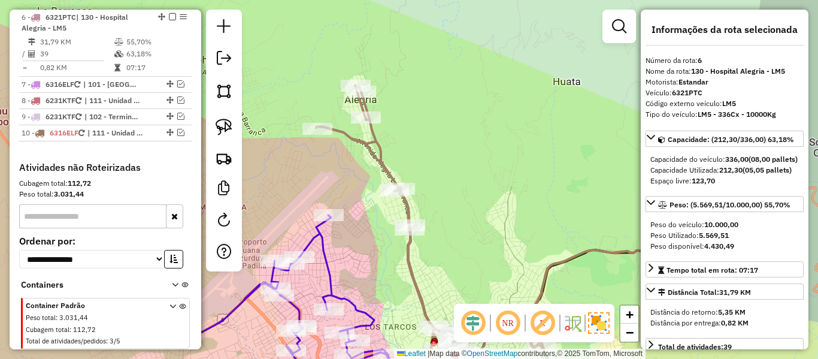
click at [414, 274] on icon at bounding box center [429, 235] width 227 height 298
drag, startPoint x: 454, startPoint y: 182, endPoint x: 451, endPoint y: 143, distance: 39.0
click at [451, 146] on div "Janela de atendimento Grade de atendimento Capacidade Transportadoras Veículos …" at bounding box center [409, 179] width 818 height 359
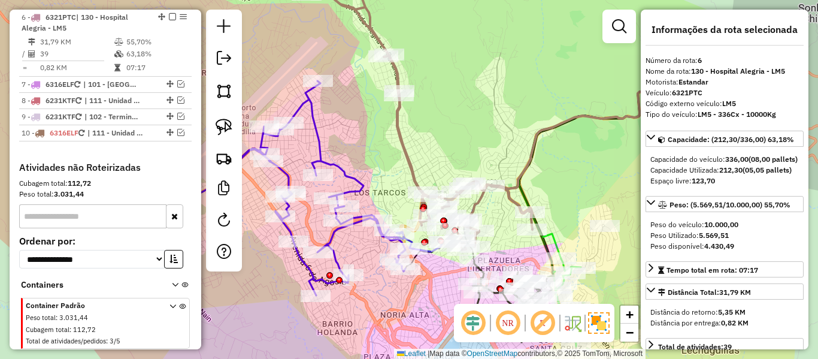
click at [320, 147] on icon at bounding box center [277, 188] width 271 height 214
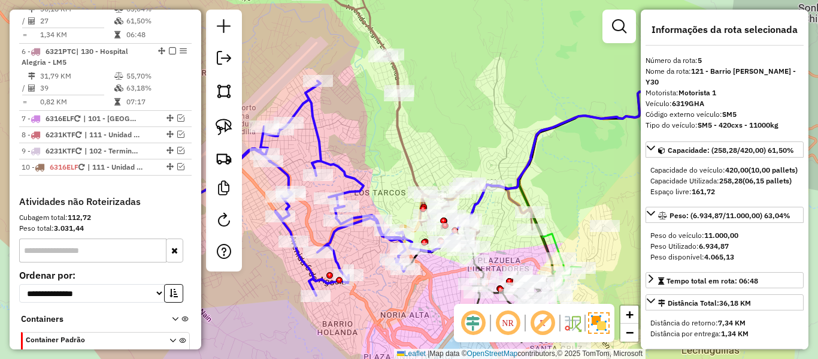
scroll to position [638, 0]
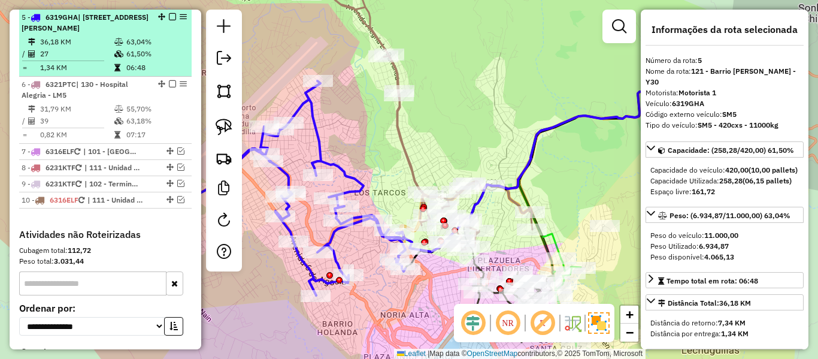
click at [169, 17] on em at bounding box center [172, 16] width 7 height 7
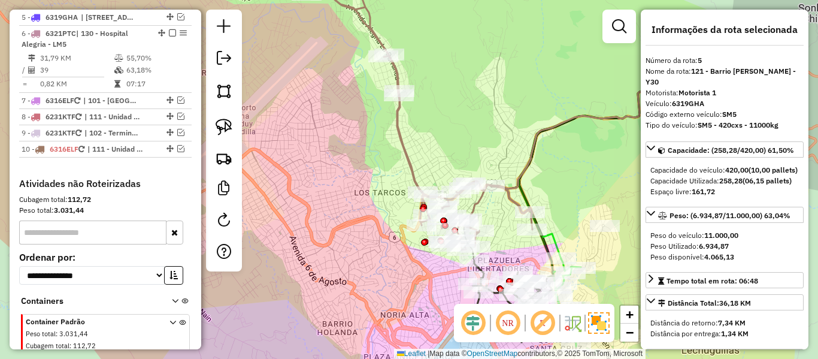
drag, startPoint x: 329, startPoint y: 181, endPoint x: 456, endPoint y: 195, distance: 128.3
click at [450, 194] on div "Janela de atendimento Grade de atendimento Capacidade Transportadoras Veículos …" at bounding box center [409, 179] width 818 height 359
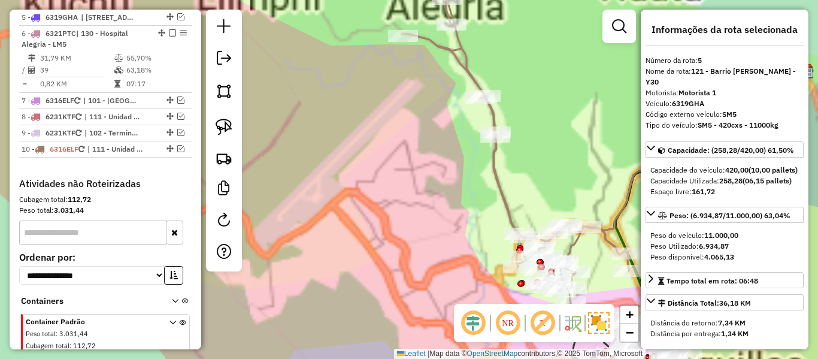
click at [503, 191] on icon at bounding box center [515, 142] width 227 height 298
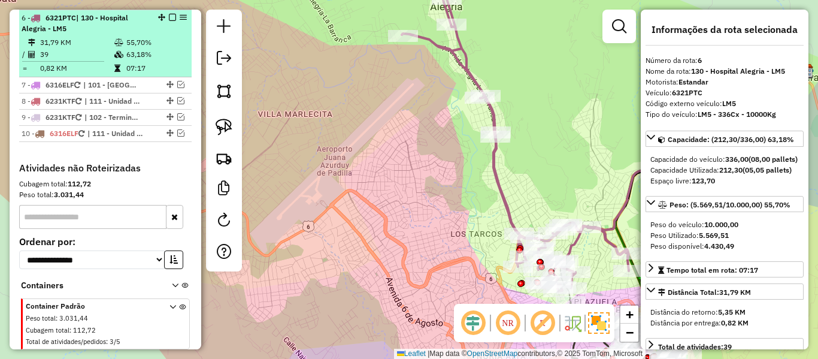
scroll to position [654, 0]
click at [169, 16] on em at bounding box center [172, 16] width 7 height 7
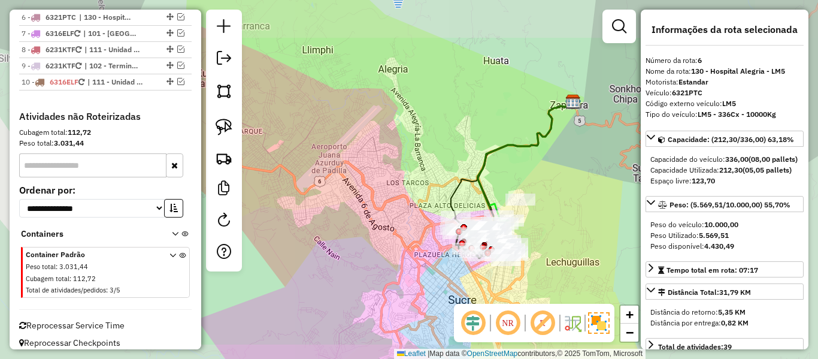
drag, startPoint x: 394, startPoint y: 169, endPoint x: 415, endPoint y: 171, distance: 21.0
click at [372, 133] on div "Janela de atendimento Grade de atendimento Capacidade Transportadoras Veículos …" at bounding box center [409, 179] width 818 height 359
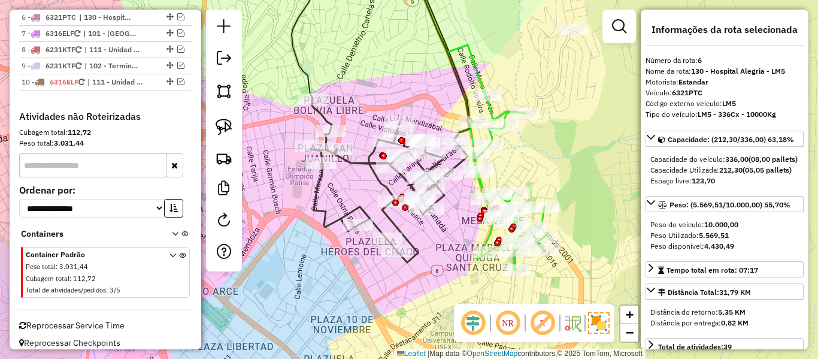
click at [481, 183] on icon at bounding box center [508, 182] width 77 height 175
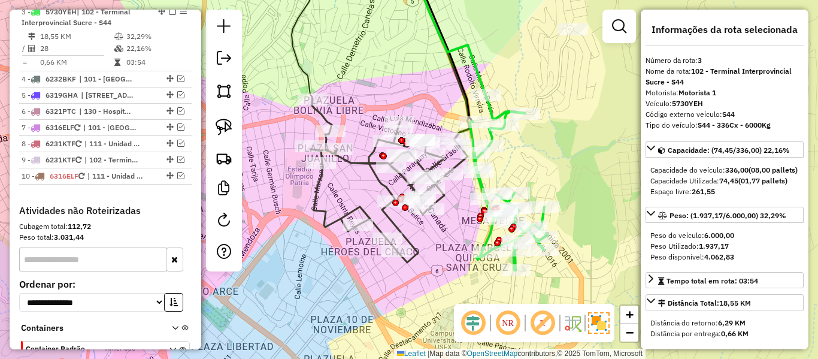
scroll to position [555, 0]
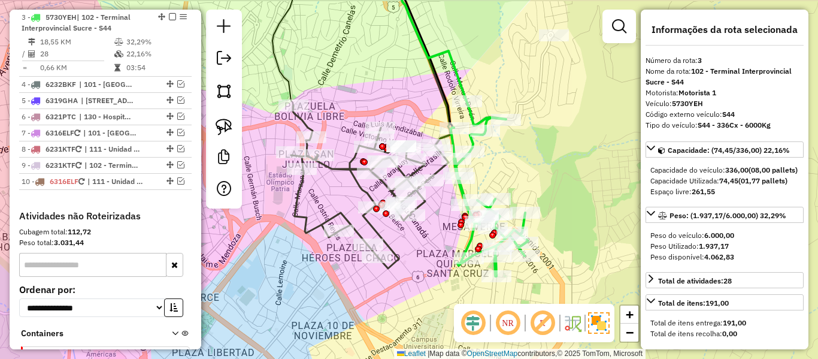
drag, startPoint x: 550, startPoint y: 171, endPoint x: 496, endPoint y: 214, distance: 69.1
click at [496, 212] on div "Janela de atendimento Grade de atendimento Capacidade Transportadoras Veículos …" at bounding box center [409, 179] width 818 height 359
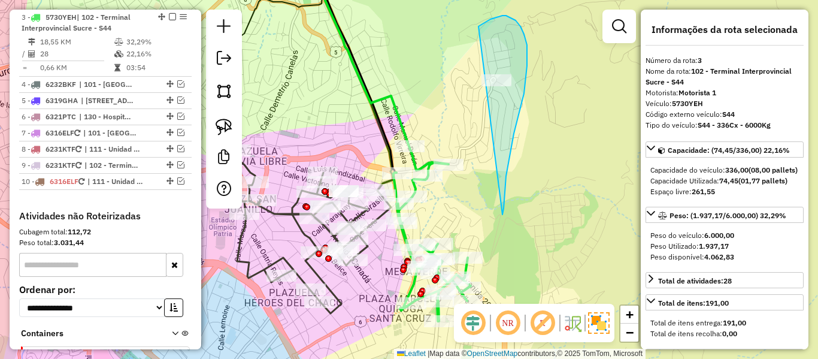
drag, startPoint x: 503, startPoint y: 211, endPoint x: 442, endPoint y: 120, distance: 110.1
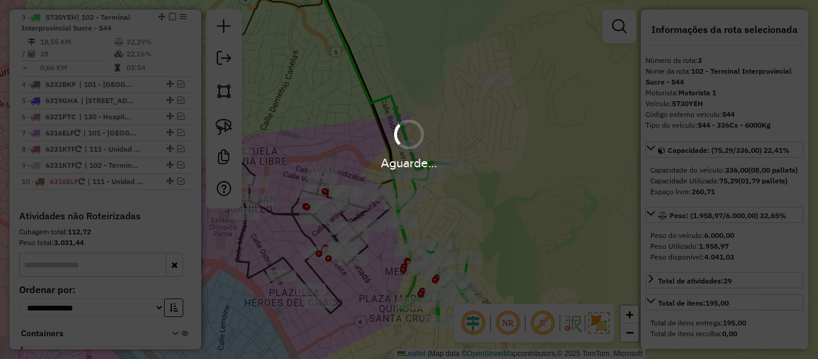
select select "**********"
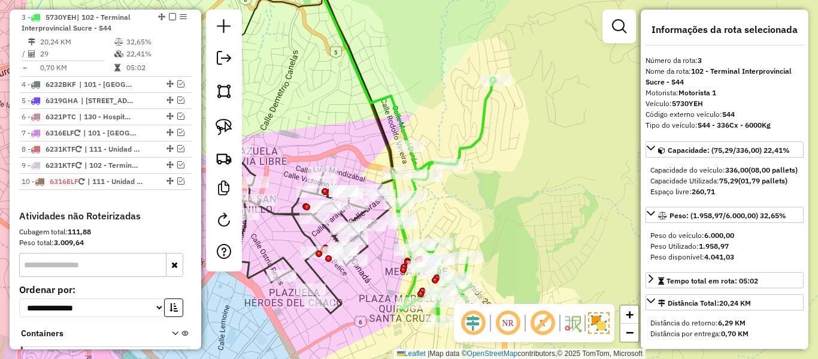
click at [307, 238] on icon at bounding box center [311, 231] width 157 height 163
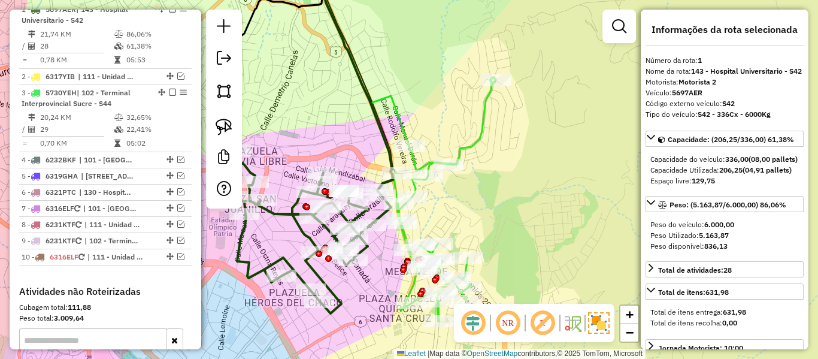
scroll to position [472, 0]
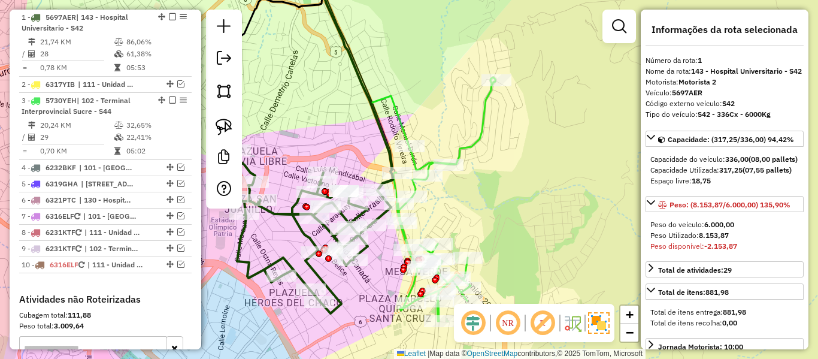
select select "**********"
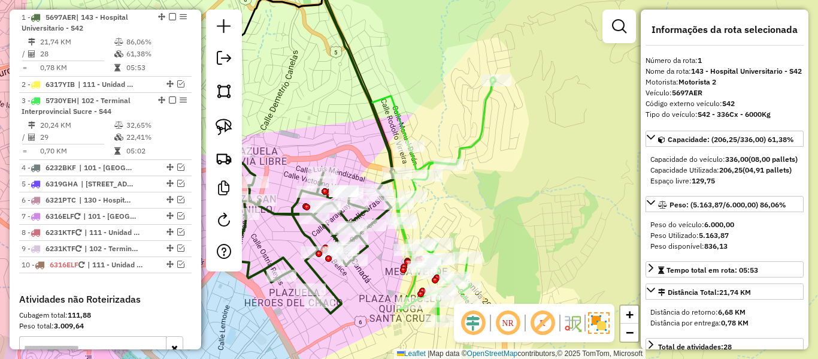
drag, startPoint x: 456, startPoint y: 142, endPoint x: 466, endPoint y: 142, distance: 9.6
click at [459, 142] on div "Janela de atendimento Grade de atendimento Capacidade Transportadoras Veículos …" at bounding box center [409, 179] width 818 height 359
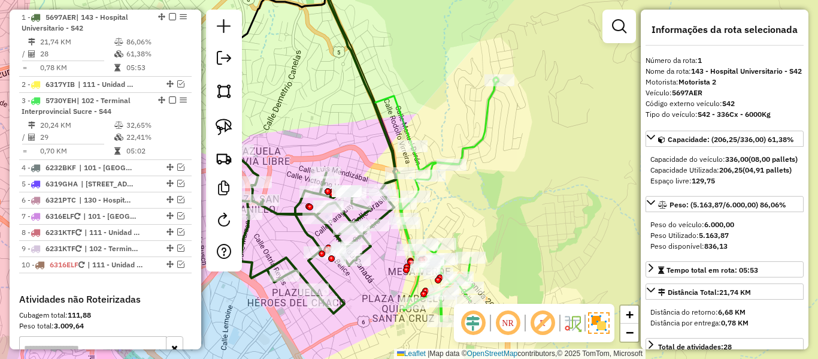
click at [474, 145] on icon at bounding box center [447, 199] width 102 height 244
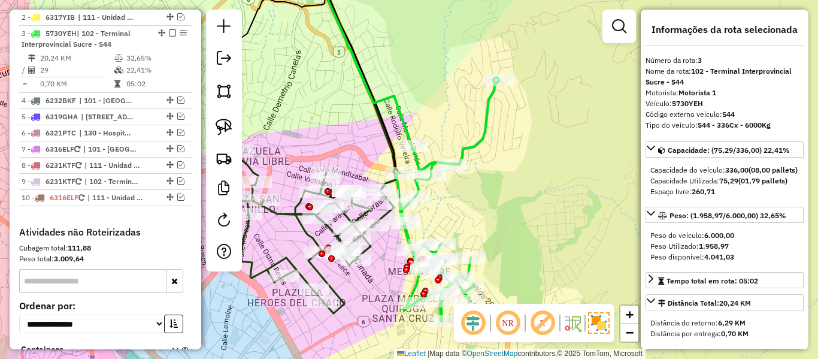
scroll to position [555, 0]
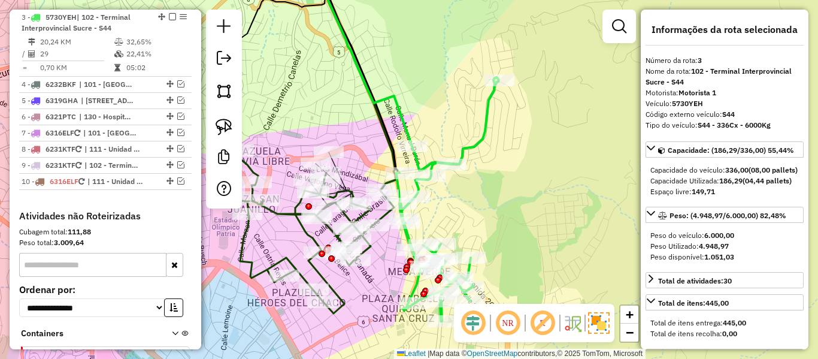
select select "**********"
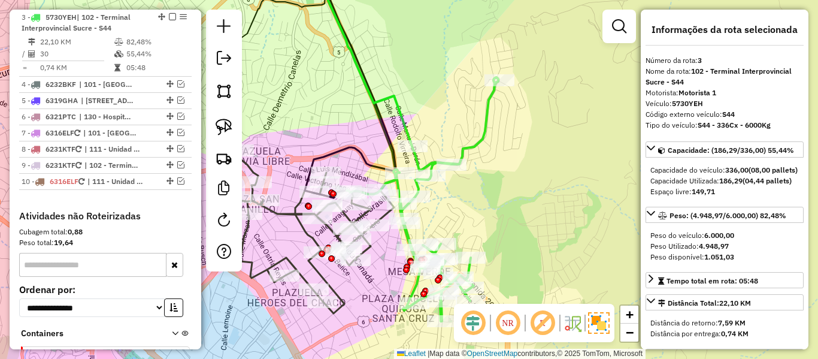
click at [323, 277] on icon at bounding box center [314, 231] width 157 height 163
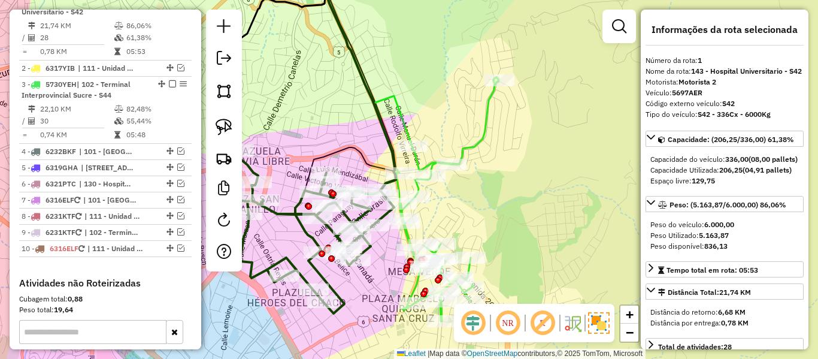
scroll to position [472, 0]
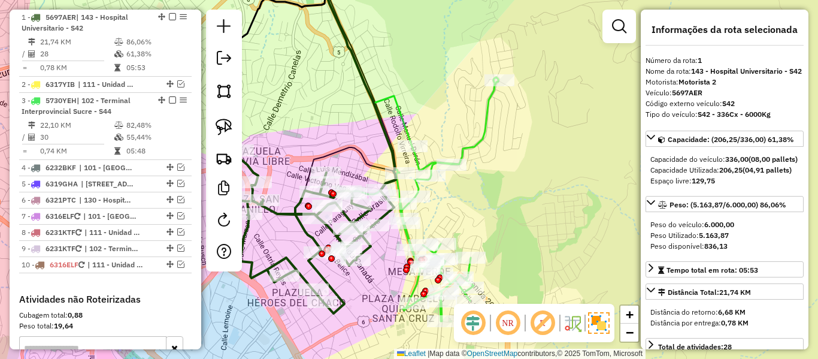
click at [472, 145] on icon at bounding box center [422, 199] width 151 height 244
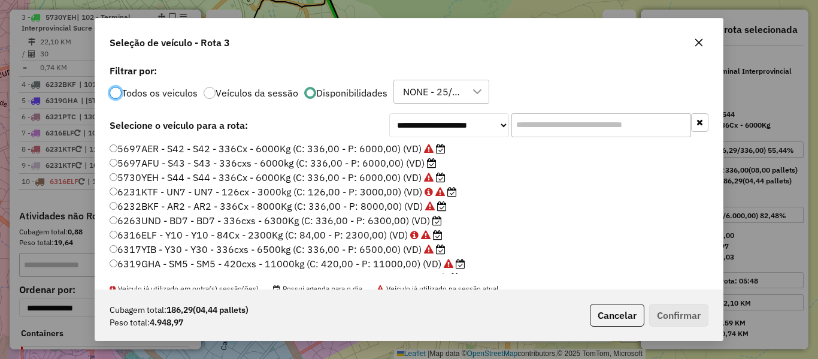
scroll to position [7, 4]
click at [344, 78] on div "Filtrar por: Todos os veiculos Veículos da sessão Disponibilidades NONE - 25/09…" at bounding box center [409, 84] width 599 height 37
click at [412, 221] on label "6263UND - BD7 - BD7 - 336cxs - 6300Kg (C: 336,00 - P: 6300,00) (VD)" at bounding box center [276, 220] width 332 height 14
click at [425, 162] on label "5697AFU - S43 - S43 - 336cxs - 6000kg (C: 336,00 - P: 6000,00) (VD)" at bounding box center [273, 163] width 327 height 14
click at [666, 311] on button "Confirmar" at bounding box center [678, 315] width 59 height 23
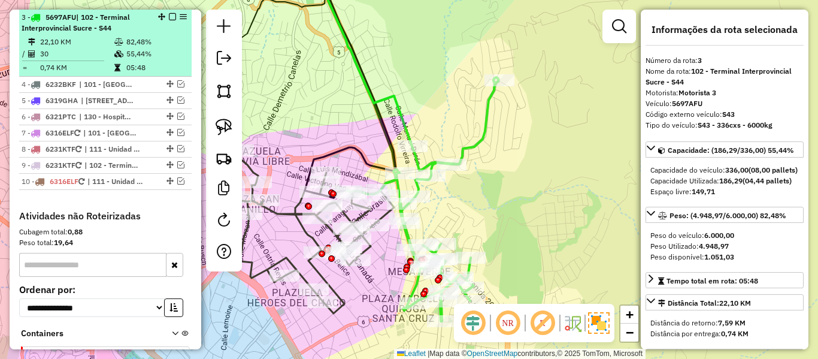
click at [171, 16] on em at bounding box center [172, 16] width 7 height 7
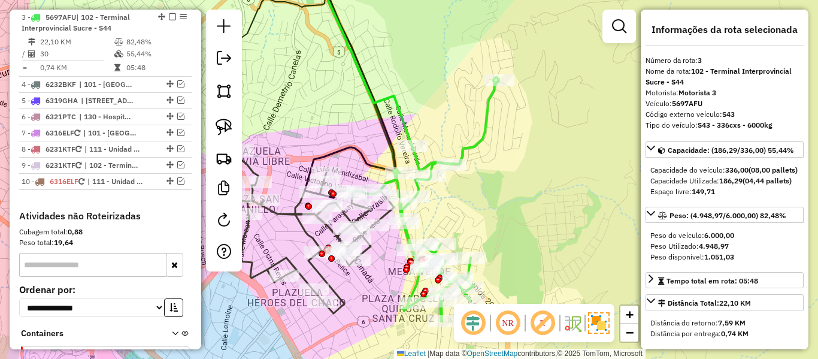
scroll to position [504, 0]
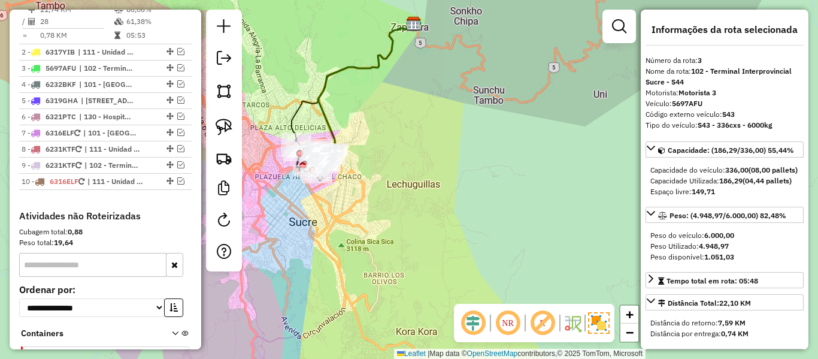
click at [302, 114] on icon at bounding box center [353, 82] width 123 height 114
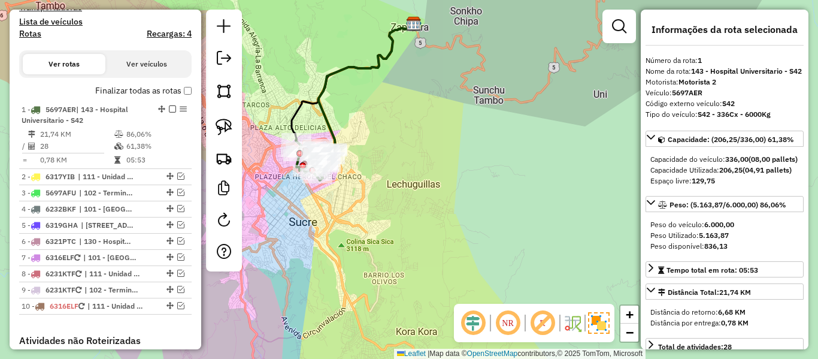
scroll to position [352, 0]
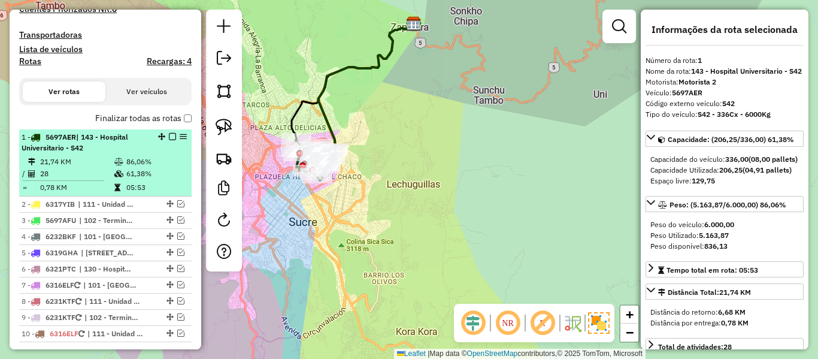
click at [169, 138] on em at bounding box center [172, 136] width 7 height 7
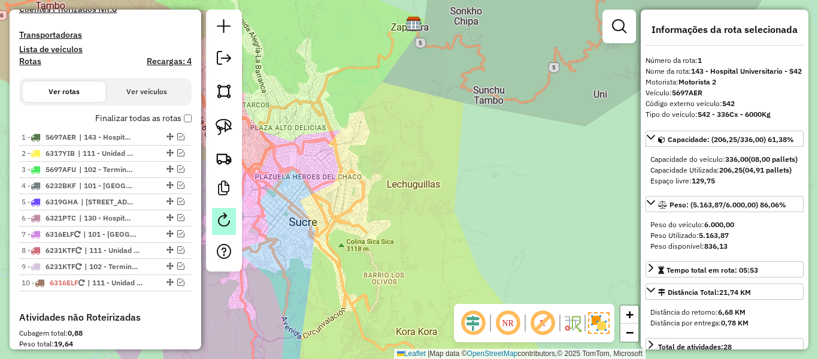
click at [233, 222] on link at bounding box center [224, 221] width 24 height 27
select select "*"
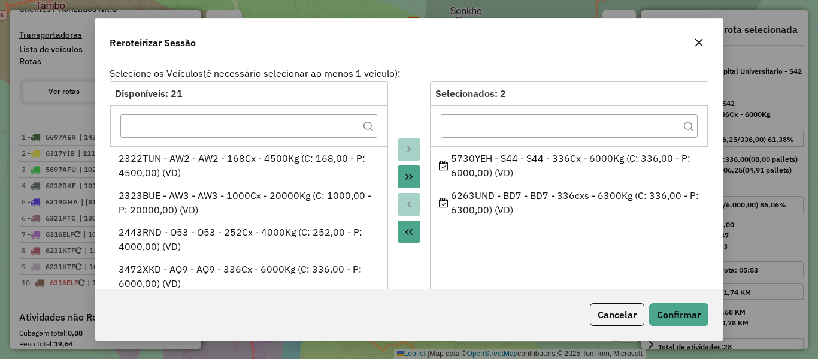
click at [635, 302] on div "Cancelar Confirmar" at bounding box center [408, 314] width 627 height 51
click at [625, 311] on button "Cancelar" at bounding box center [617, 314] width 54 height 23
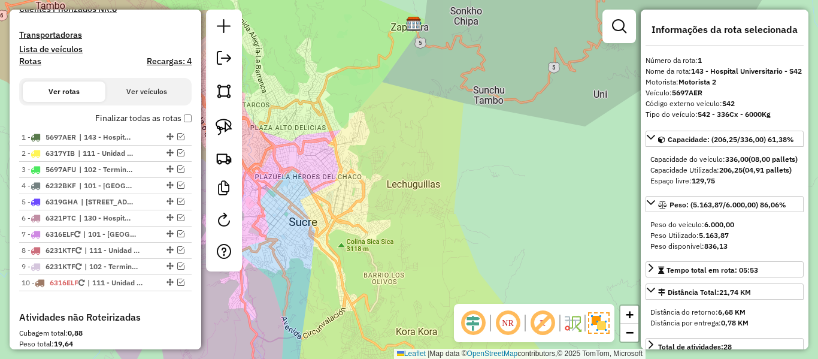
click at [166, 118] on label "Finalizar todas as rotas" at bounding box center [143, 118] width 96 height 13
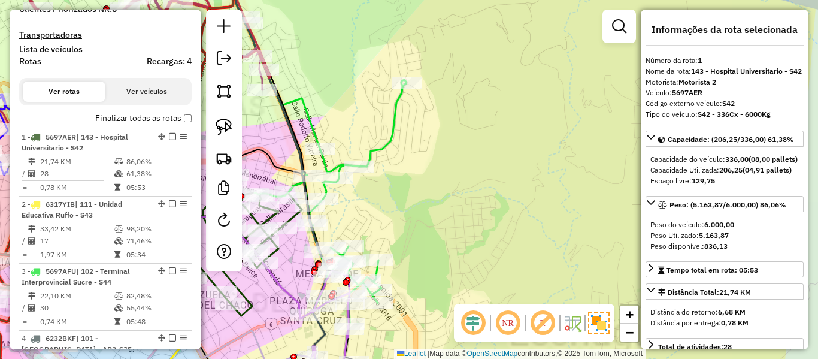
click at [391, 121] on icon at bounding box center [329, 202] width 151 height 244
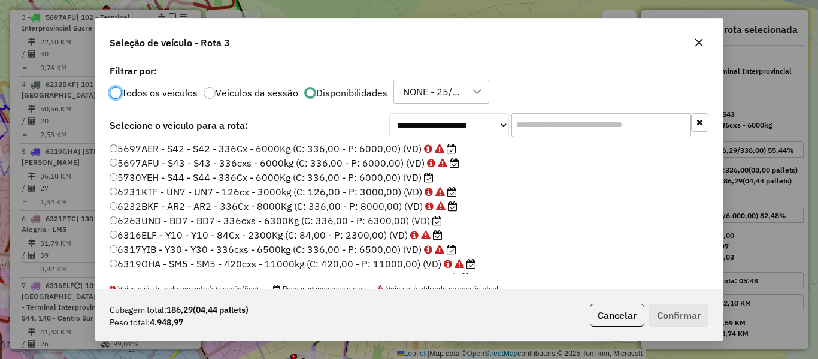
scroll to position [7, 4]
click at [408, 177] on label "5730YEH - S44 - S44 - 336Cx - 6000Kg (C: 336,00 - P: 6000,00) (VD)" at bounding box center [272, 177] width 324 height 14
click at [687, 310] on button "Confirmar" at bounding box center [678, 315] width 59 height 23
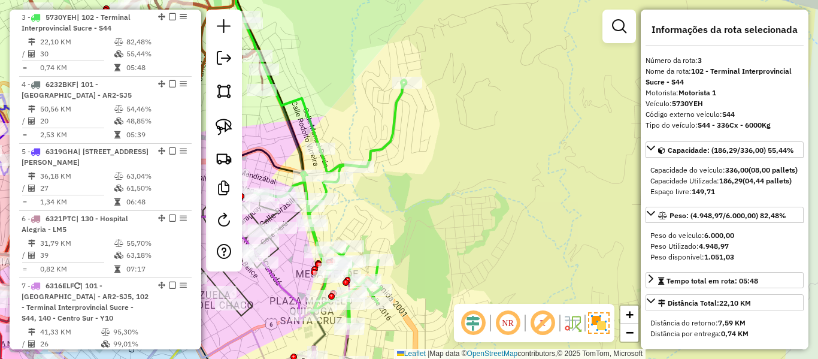
scroll to position [666, 0]
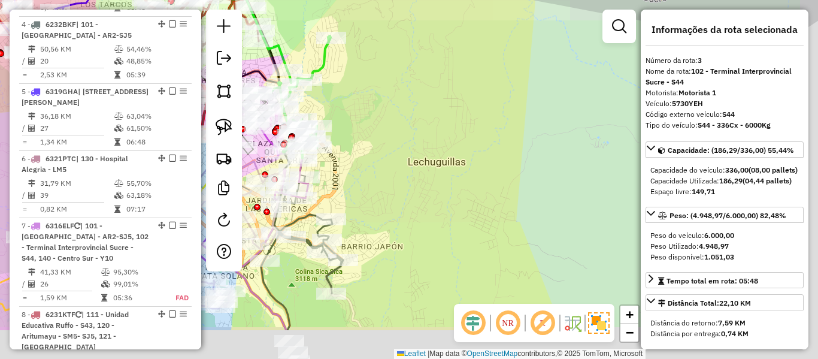
drag, startPoint x: 357, startPoint y: 194, endPoint x: 384, endPoint y: 142, distance: 58.6
click at [388, 120] on div "Janela de atendimento Grade de atendimento Capacidade Transportadoras Veículos …" at bounding box center [409, 179] width 818 height 359
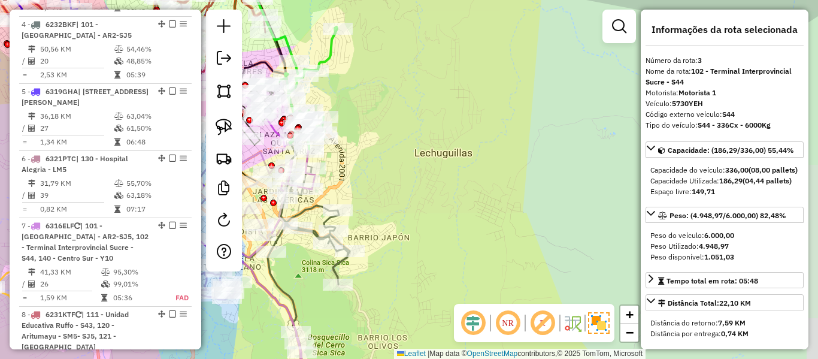
drag, startPoint x: 390, startPoint y: 147, endPoint x: 431, endPoint y: 75, distance: 82.6
click at [431, 75] on div "Janela de atendimento Grade de atendimento Capacidade Transportadoras Veículos …" at bounding box center [409, 179] width 818 height 359
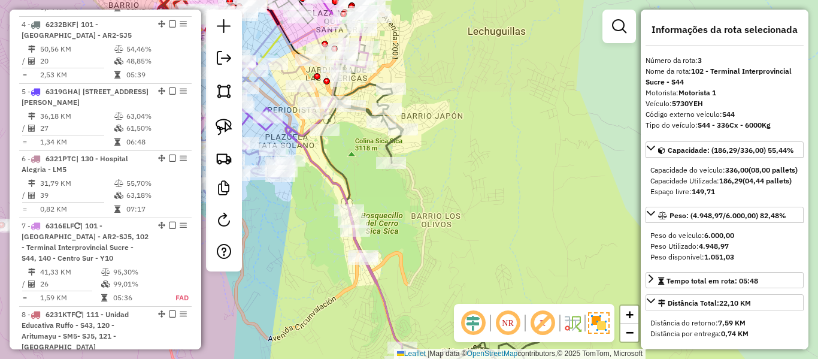
drag, startPoint x: 430, startPoint y: 211, endPoint x: 423, endPoint y: 90, distance: 121.1
click at [423, 90] on div "Janela de atendimento Grade de atendimento Capacidade Transportadoras Veículos …" at bounding box center [409, 179] width 818 height 359
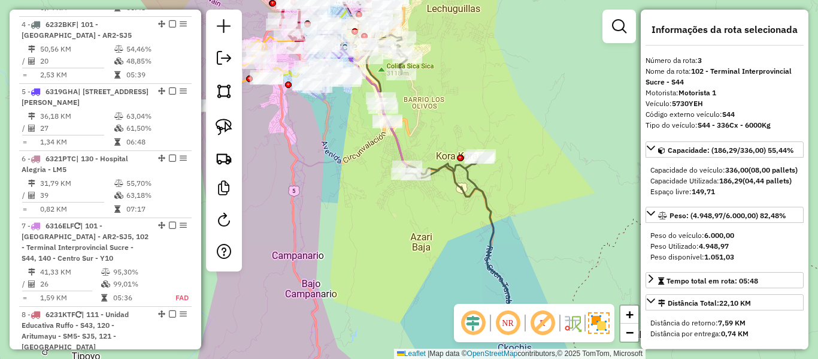
click at [457, 184] on icon at bounding box center [429, 165] width 159 height 307
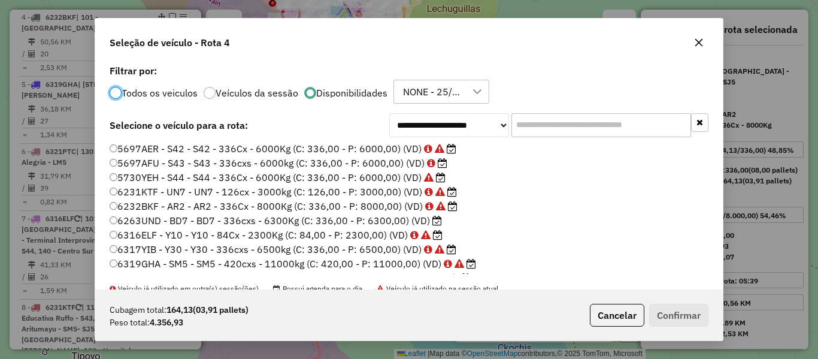
scroll to position [7, 4]
click at [421, 224] on label "6263UND - BD7 - BD7 - 336cxs - 6300Kg (C: 336,00 - P: 6300,00) (VD)" at bounding box center [276, 220] width 332 height 14
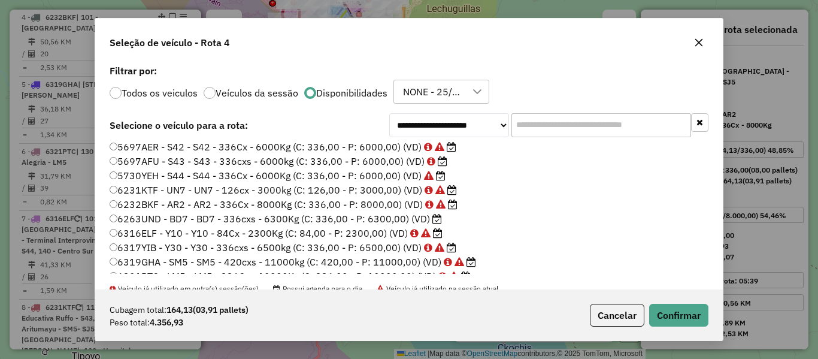
scroll to position [0, 0]
click at [438, 164] on icon at bounding box center [443, 163] width 10 height 10
click at [697, 318] on button "Confirmar" at bounding box center [678, 315] width 59 height 23
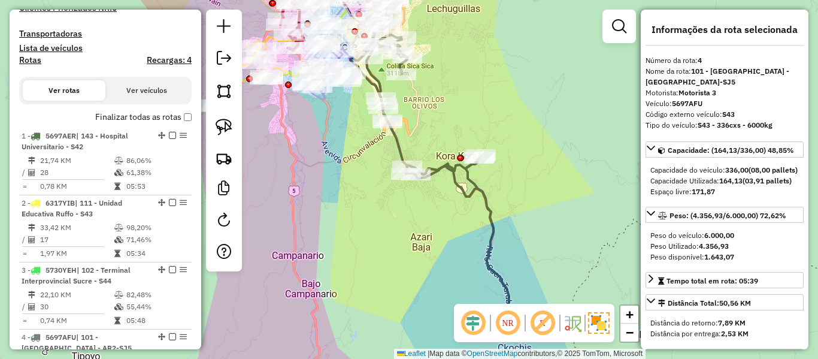
scroll to position [314, 0]
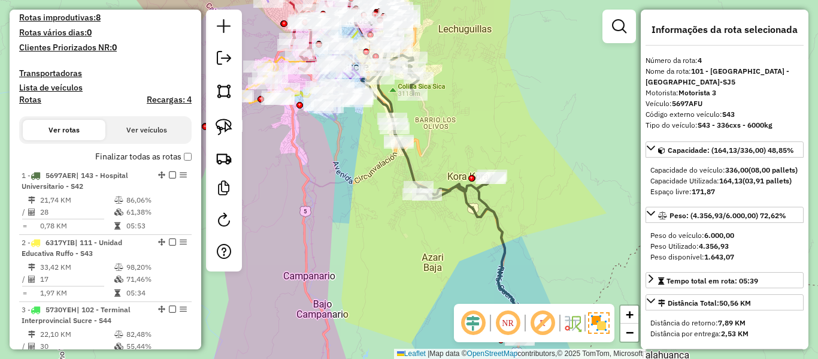
drag, startPoint x: 369, startPoint y: 211, endPoint x: 514, endPoint y: 339, distance: 193.0
click at [514, 339] on hb-router-mapa "Informações da Sessão 1282536 - 25/09/2025 Criação: 24/09/2025 19:00 Depósito: …" at bounding box center [409, 179] width 818 height 359
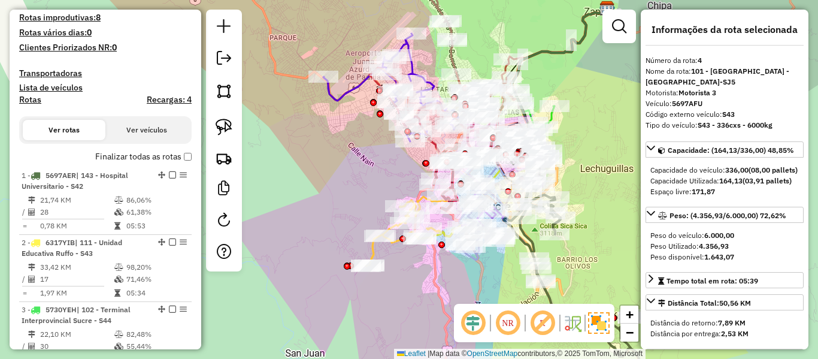
drag, startPoint x: 345, startPoint y: 137, endPoint x: 337, endPoint y: 150, distance: 15.3
click at [340, 199] on div "Rota 5 - Placa 6319GHA 0000046753 - T. TOMI Janela de atendimento Grade de aten…" at bounding box center [409, 179] width 818 height 359
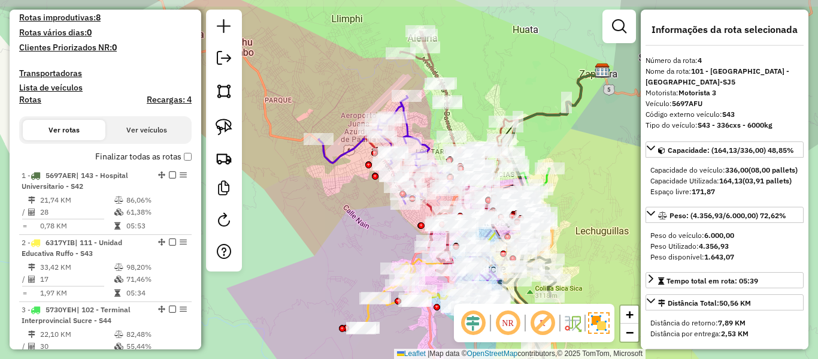
click at [337, 148] on div "Janela de atendimento Grade de atendimento Capacidade Transportadoras Veículos …" at bounding box center [409, 179] width 818 height 359
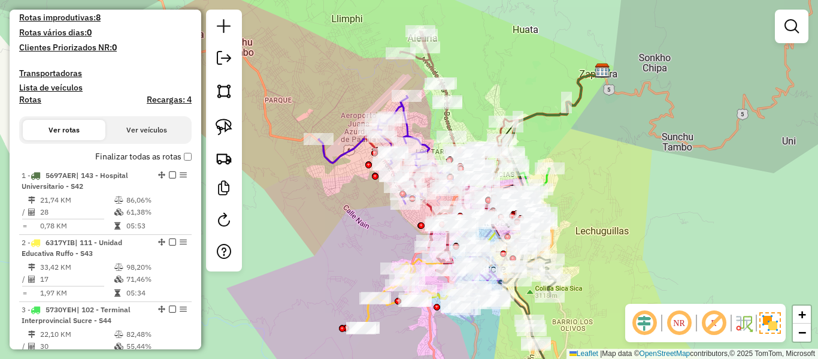
click at [344, 158] on icon at bounding box center [385, 150] width 135 height 108
select select "**********"
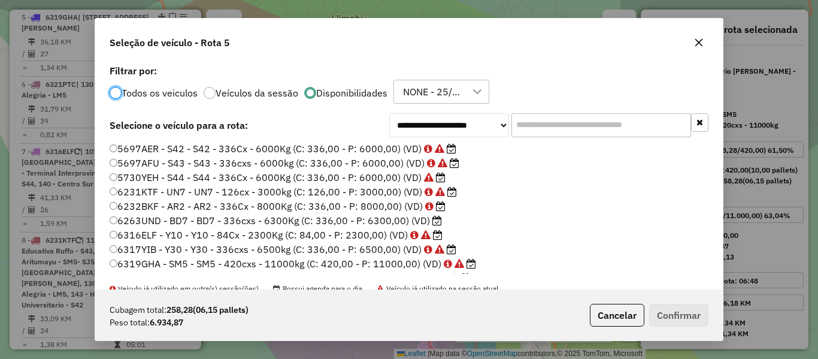
scroll to position [7, 4]
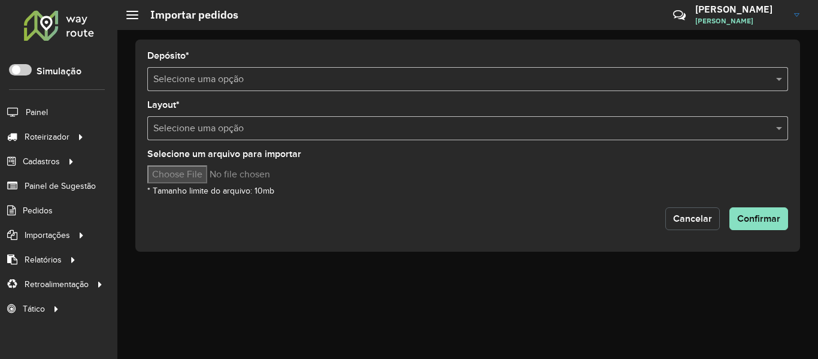
click at [680, 226] on button "Cancelar" at bounding box center [692, 218] width 54 height 23
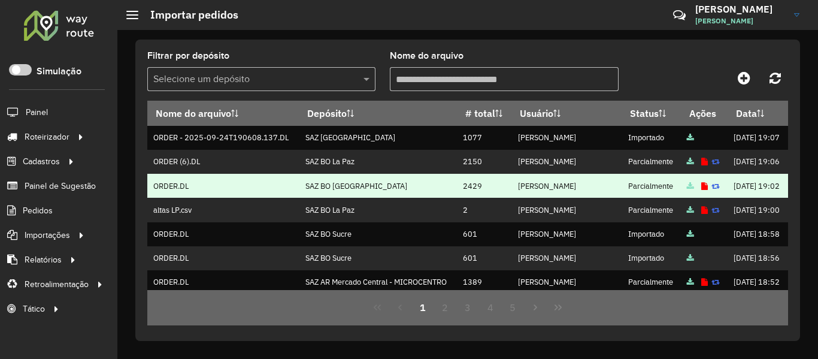
drag, startPoint x: 425, startPoint y: 233, endPoint x: 491, endPoint y: 233, distance: 65.8
click at [491, 198] on tr "ORDER.DL SAZ BO El Alto 2429 [PERSON_NAME] DOS SANTOS Parcialmente [DATE] 19:02" at bounding box center [467, 186] width 641 height 24
click at [554, 198] on td "[PERSON_NAME]" at bounding box center [567, 186] width 110 height 24
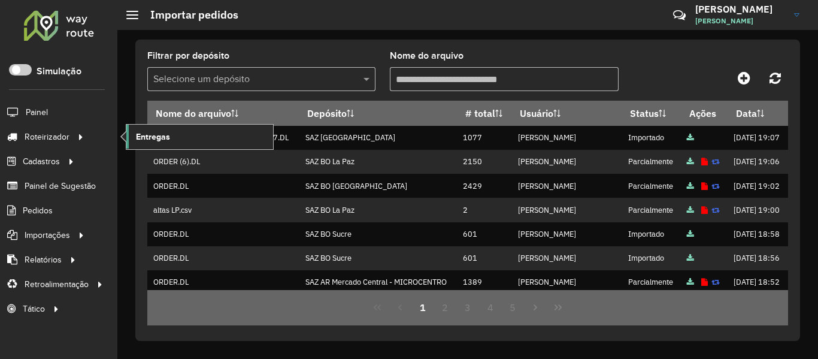
click at [163, 141] on span "Entregas" at bounding box center [153, 137] width 34 height 13
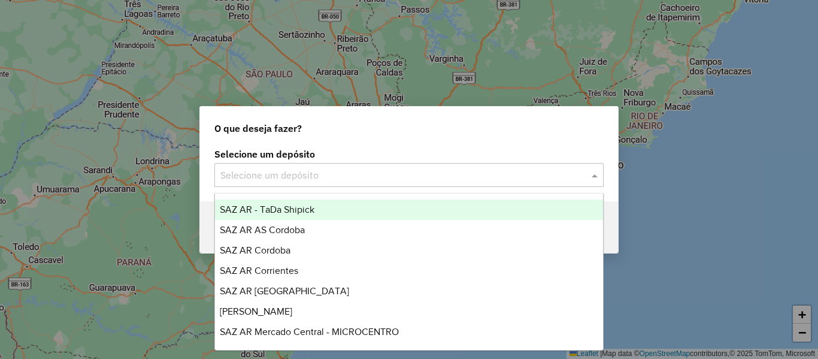
click at [368, 166] on div "Selecione um depósito" at bounding box center [408, 175] width 389 height 24
type input "**"
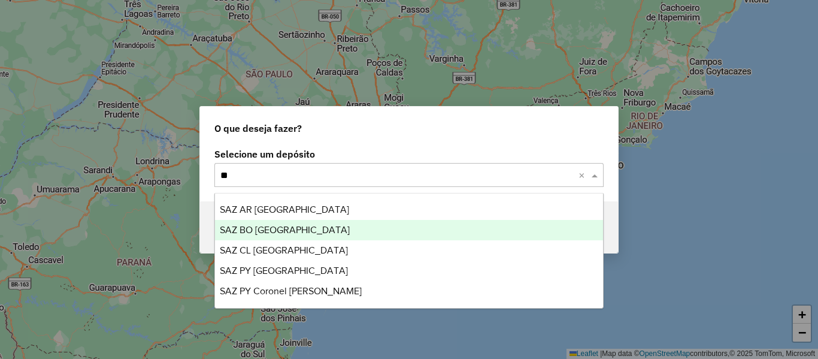
click at [282, 224] on span "SAZ BO [GEOGRAPHIC_DATA]" at bounding box center [285, 229] width 130 height 10
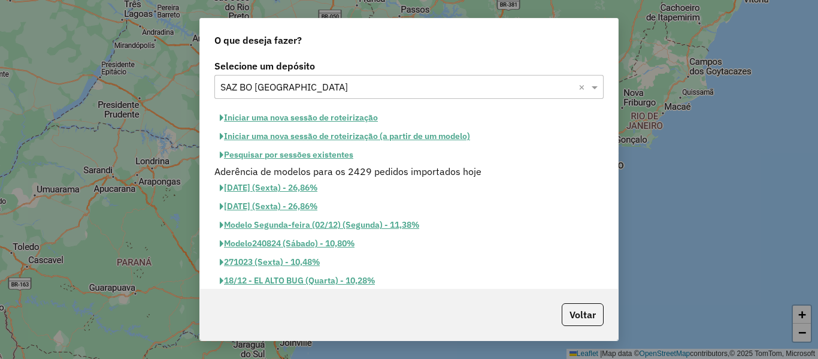
click at [345, 120] on button "Iniciar uma nova sessão de roteirização" at bounding box center [298, 117] width 169 height 19
select select "*"
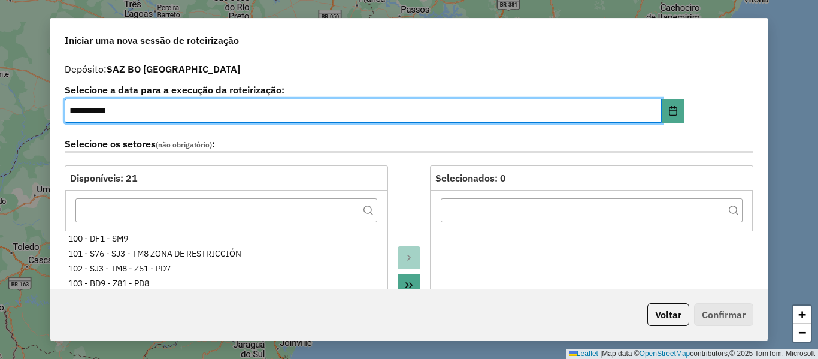
click at [383, 138] on label "Selecione os setores (não obrigatório) :" at bounding box center [409, 144] width 688 height 16
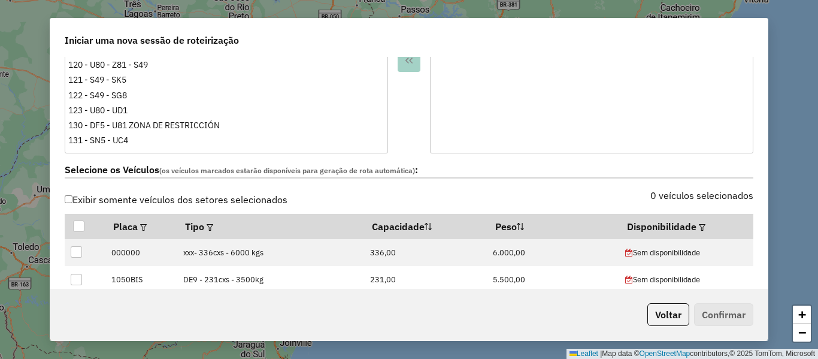
scroll to position [299, 0]
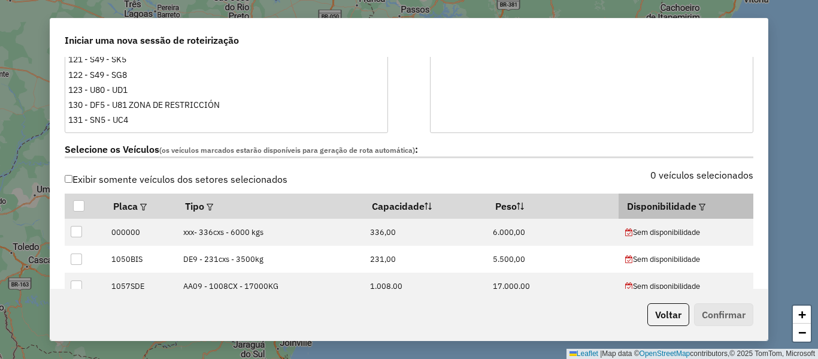
click at [699, 204] on em at bounding box center [702, 207] width 7 height 7
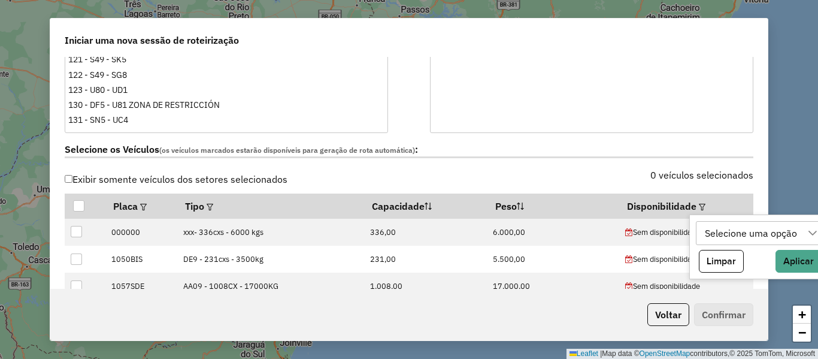
click at [721, 228] on div "Selecione uma opção" at bounding box center [751, 232] width 101 height 23
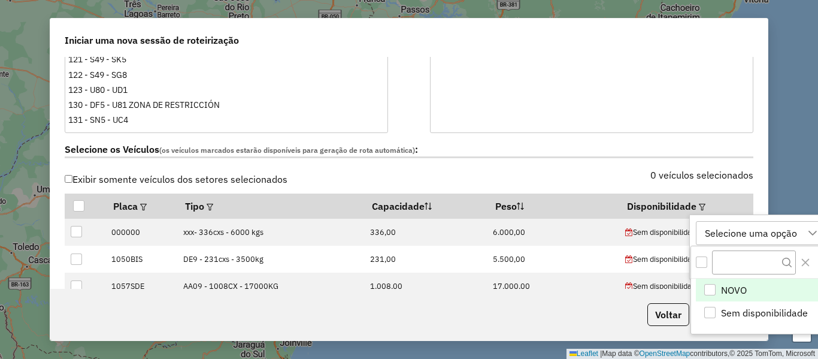
click at [736, 291] on span "NOVO" at bounding box center [734, 290] width 26 height 14
click at [733, 230] on div "NOVO" at bounding box center [718, 232] width 34 height 23
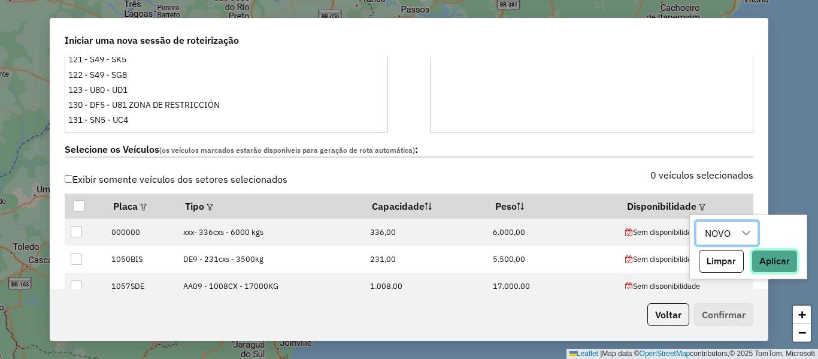
click at [766, 261] on button "Aplicar" at bounding box center [774, 261] width 46 height 23
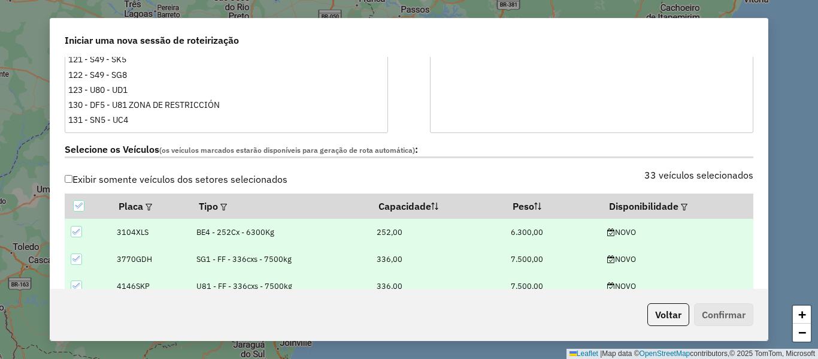
click at [562, 168] on div "Selecione os Veículos (os veículos marcados estarão disponíveis para geração de…" at bounding box center [408, 152] width 703 height 38
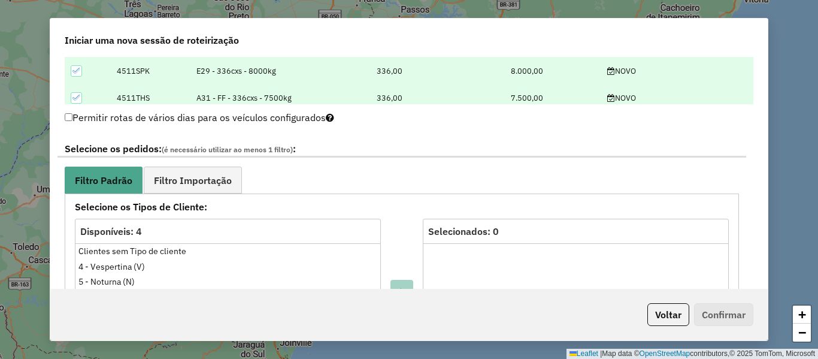
scroll to position [599, 0]
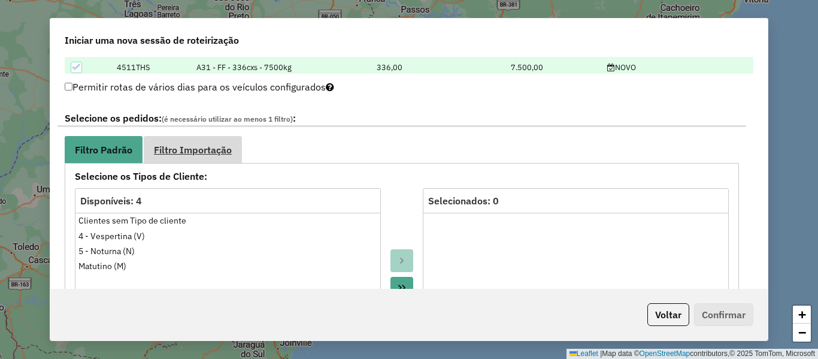
click at [204, 148] on span "Filtro Importação" at bounding box center [193, 150] width 78 height 10
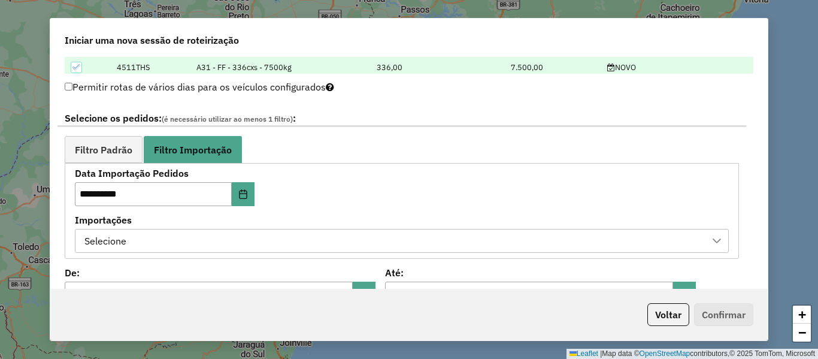
click at [307, 238] on div "Selecione" at bounding box center [392, 240] width 625 height 23
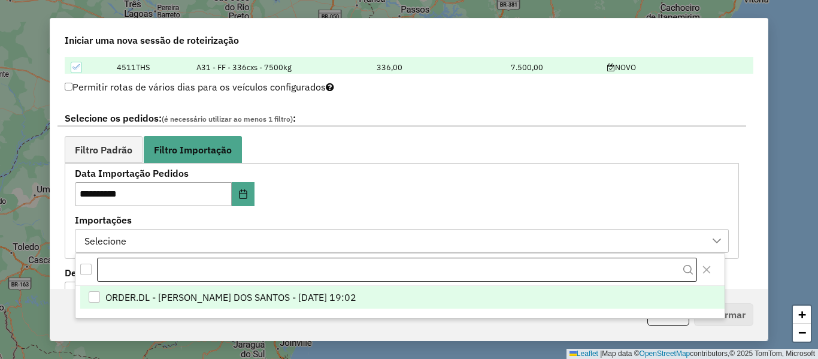
scroll to position [9, 54]
click at [314, 292] on span "ORDER.DL - BRUNO CORDEIRO DOS SANTOS - 24/09/2025 19:02" at bounding box center [230, 297] width 251 height 14
click at [290, 159] on ul "Filtro Padrão Filtro Importação" at bounding box center [402, 149] width 674 height 27
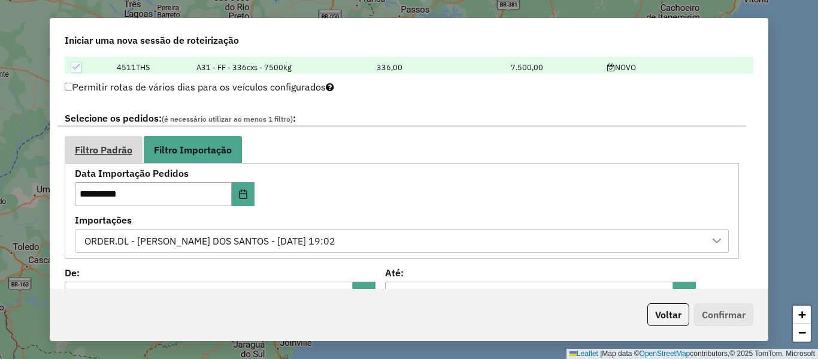
click at [136, 144] on link "Filtro Padrão" at bounding box center [104, 149] width 78 height 27
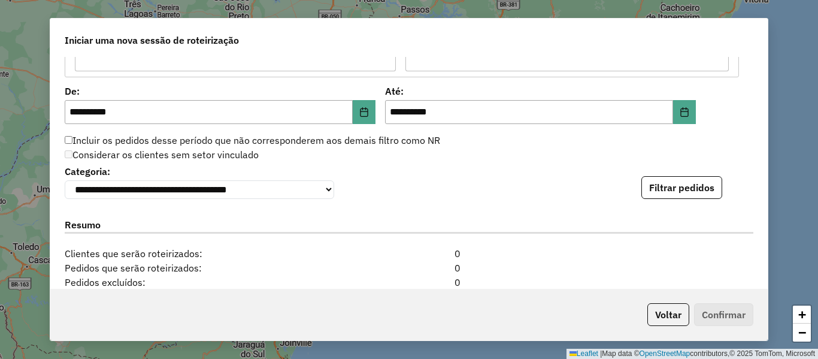
scroll to position [1137, 0]
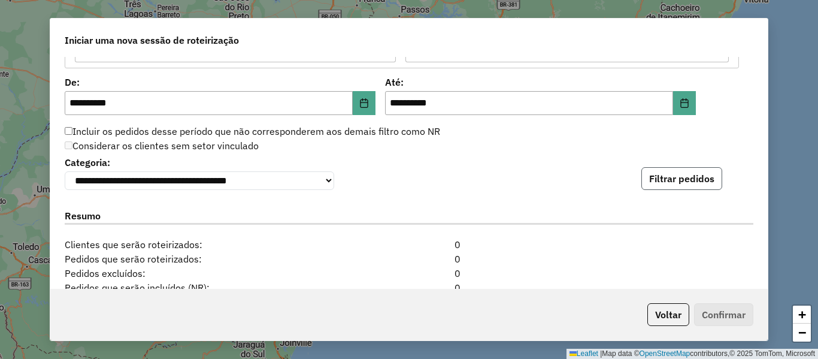
click at [677, 182] on button "Filtrar pedidos" at bounding box center [681, 178] width 81 height 23
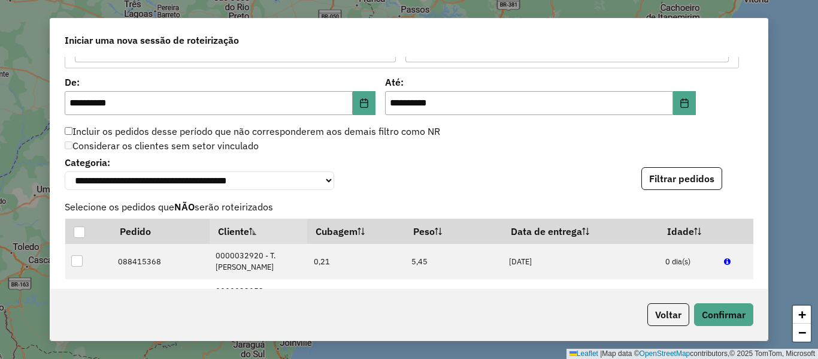
scroll to position [1560, 0]
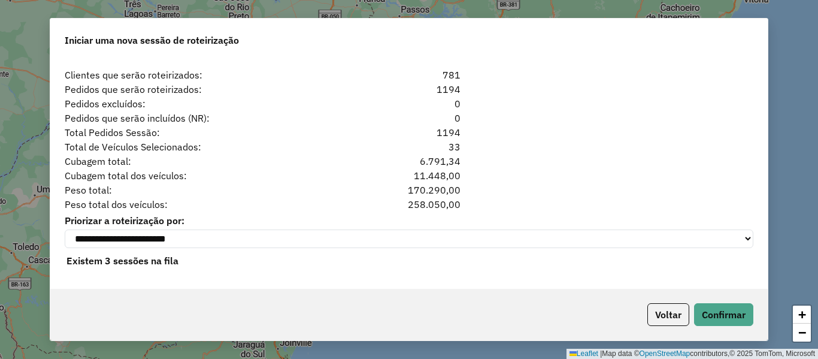
drag, startPoint x: 471, startPoint y: 129, endPoint x: 377, endPoint y: 120, distance: 95.0
click at [378, 120] on div "**********" at bounding box center [408, 173] width 717 height 232
click at [484, 176] on div "Cubagem total dos veículos: 11.448,00" at bounding box center [408, 175] width 703 height 14
drag, startPoint x: 469, startPoint y: 126, endPoint x: 391, endPoint y: 129, distance: 77.9
click at [392, 129] on div "Total Pedidos Sessão: 1194" at bounding box center [408, 132] width 703 height 14
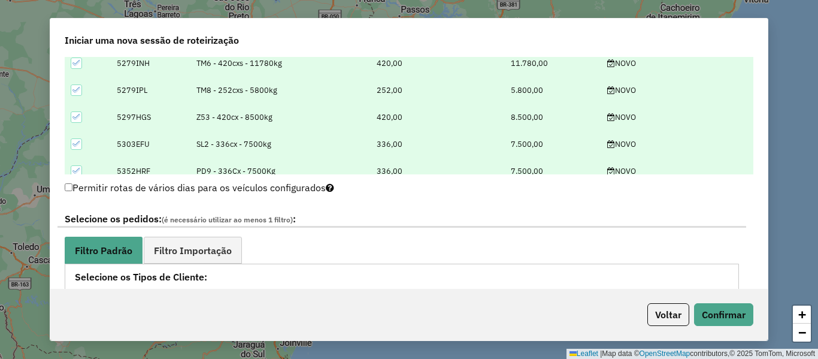
scroll to position [542, 0]
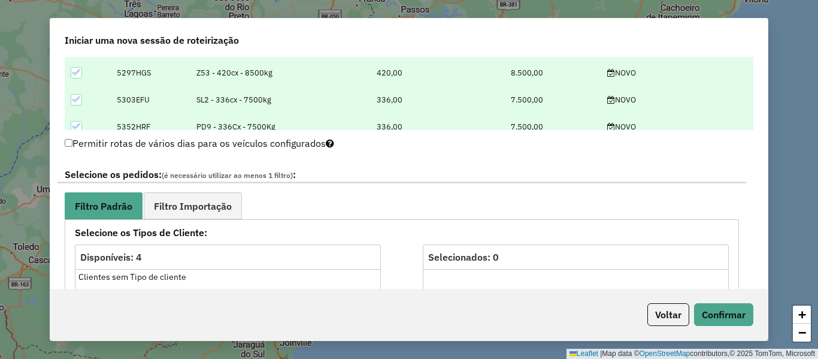
click at [195, 201] on span "Filtro Importação" at bounding box center [193, 206] width 78 height 10
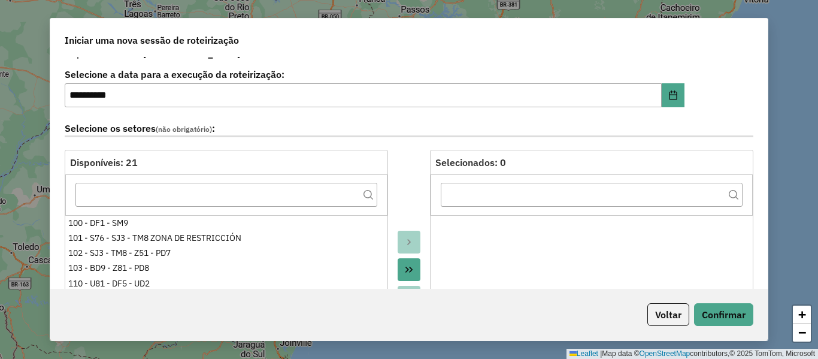
scroll to position [0, 0]
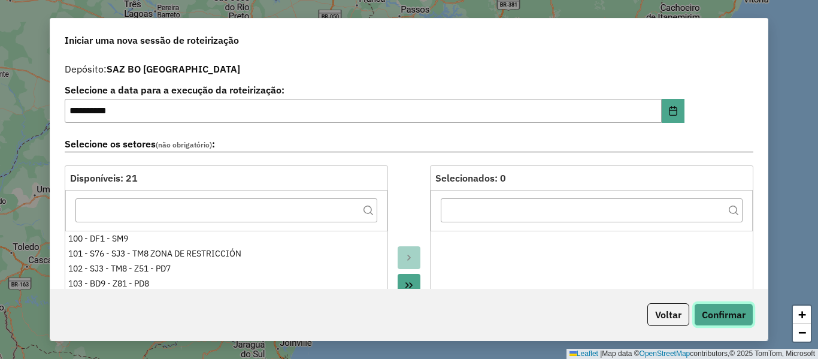
click at [731, 308] on button "Confirmar" at bounding box center [723, 314] width 59 height 23
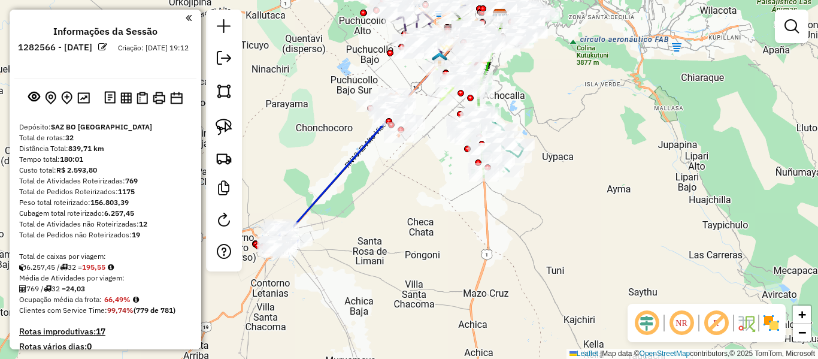
click at [778, 326] on img at bounding box center [770, 322] width 19 height 19
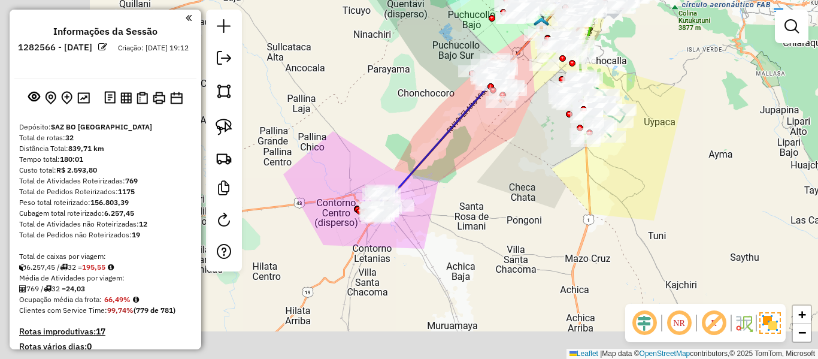
drag, startPoint x: 366, startPoint y: 203, endPoint x: 469, endPoint y: 168, distance: 108.7
click at [468, 168] on div "Janela de atendimento Grade de atendimento Capacidade Transportadoras Veículos …" at bounding box center [409, 179] width 818 height 359
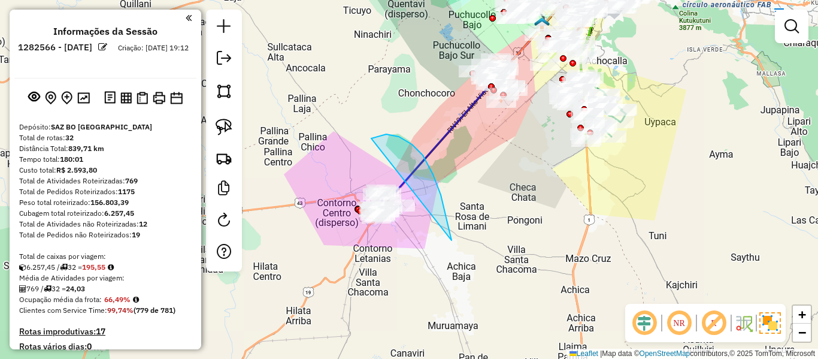
drag, startPoint x: 433, startPoint y: 174, endPoint x: 316, endPoint y: 279, distance: 156.8
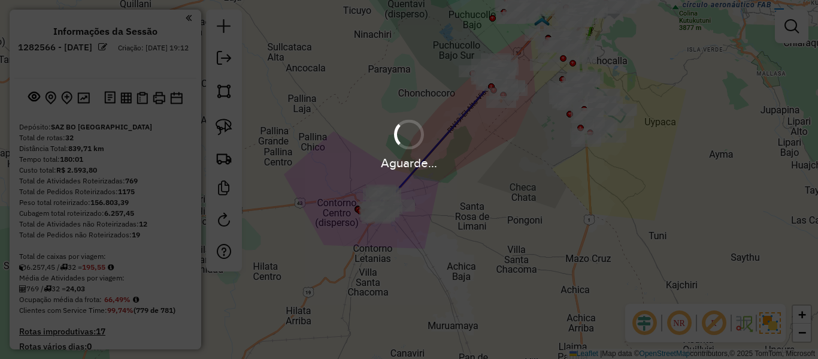
click at [447, 227] on hb-app "Aguarde... Pop-up bloqueado! Seu navegador bloqueou automáticamente a abertura …" at bounding box center [409, 179] width 818 height 359
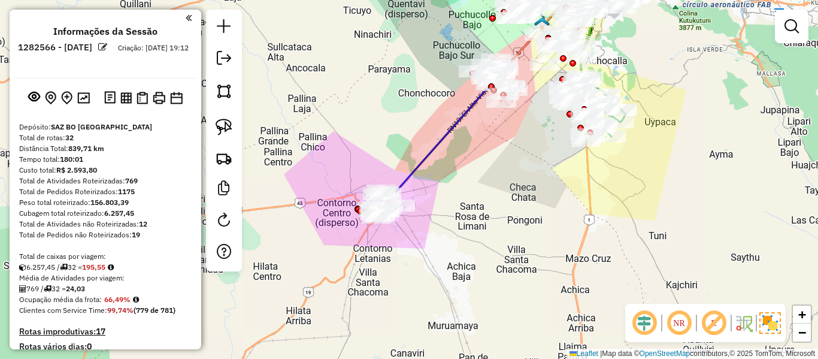
click at [423, 159] on icon at bounding box center [494, 89] width 216 height 216
select select "**********"
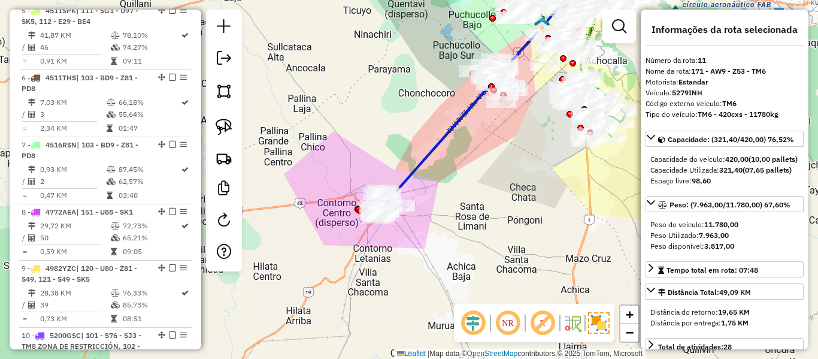
scroll to position [1131, 0]
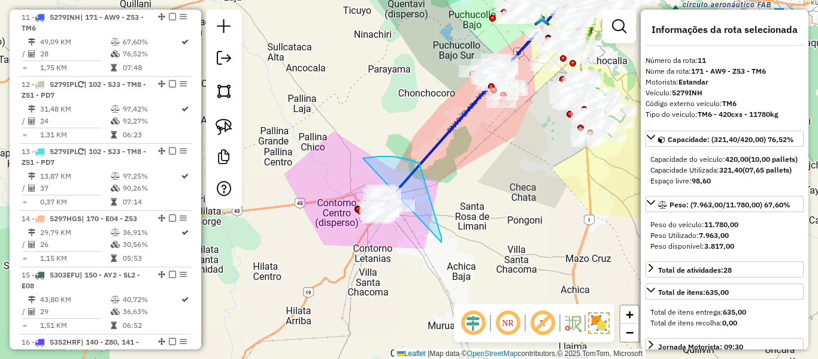
drag, startPoint x: 441, startPoint y: 237, endPoint x: 415, endPoint y: 290, distance: 59.4
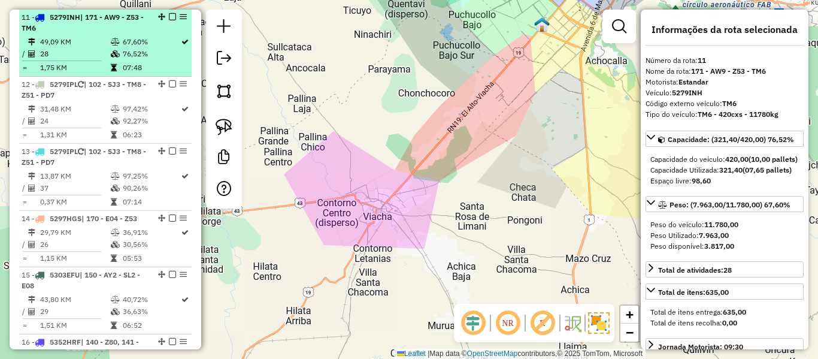
click at [152, 40] on td "67,60%" at bounding box center [151, 42] width 58 height 12
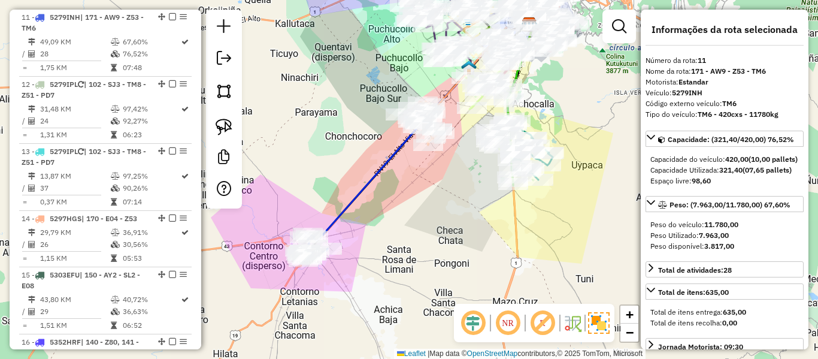
scroll to position [2481, 0]
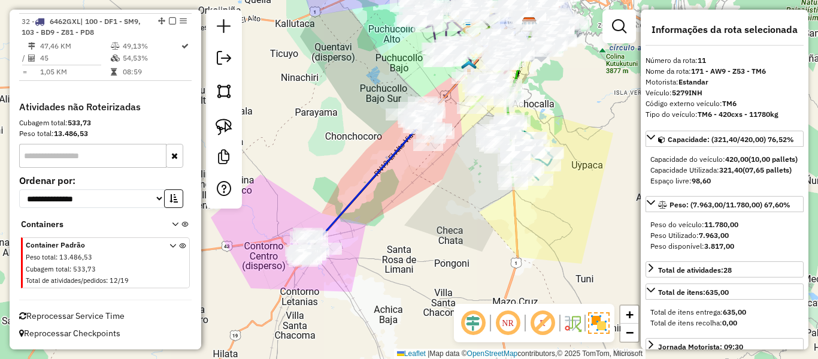
click at [336, 215] on icon at bounding box center [421, 133] width 216 height 216
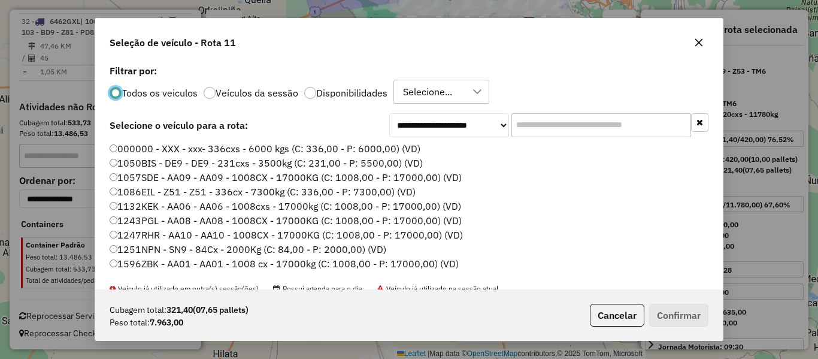
scroll to position [7, 4]
click at [315, 84] on div "Todos os veiculos Veículos da sessão Disponibilidades Selecione..." at bounding box center [409, 92] width 599 height 24
click at [316, 93] on label "Disponibilidades" at bounding box center [351, 93] width 71 height 10
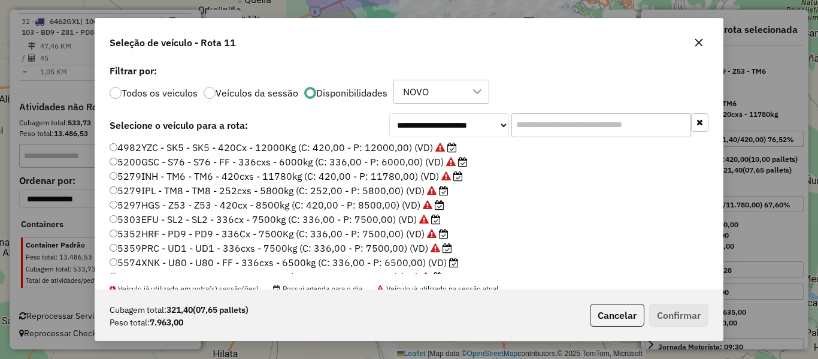
scroll to position [120, 0]
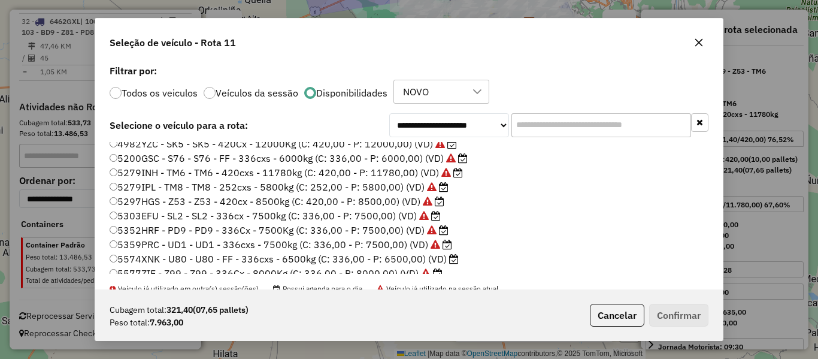
click at [391, 201] on label "5297HGS - Z53 - Z53 - 420cx - 8500kg (C: 420,00 - P: 8500,00) (VD)" at bounding box center [277, 201] width 335 height 14
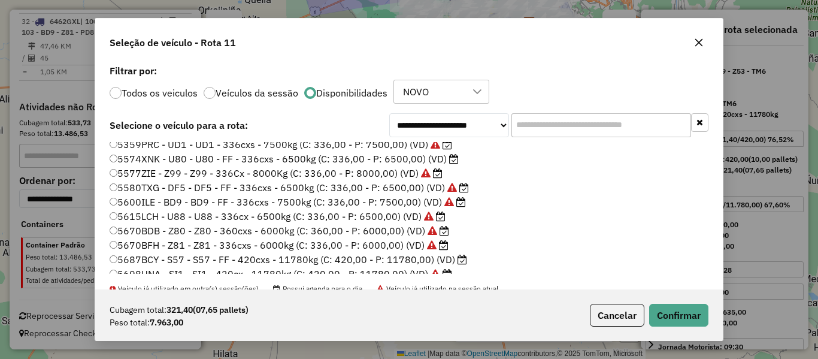
scroll to position [239, 0]
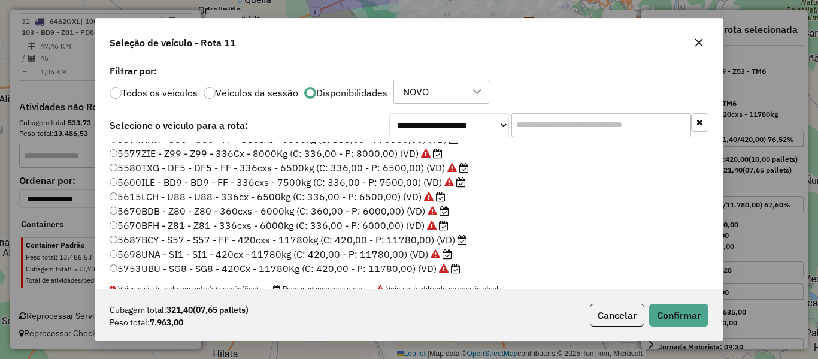
click at [385, 150] on label "5577ZIE - Z99 - Z99 - 336Cx - 8000Kg (C: 336,00 - P: 8000,00) (VD)" at bounding box center [276, 153] width 333 height 14
click at [676, 311] on button "Confirmar" at bounding box center [678, 315] width 59 height 23
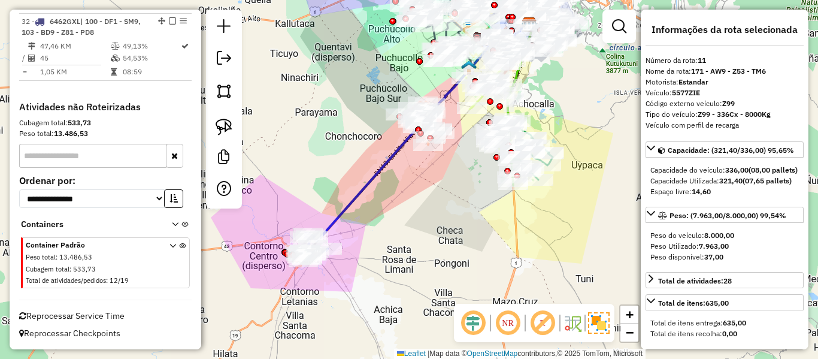
click at [363, 178] on icon at bounding box center [421, 133] width 216 height 216
click at [369, 182] on icon at bounding box center [421, 133] width 216 height 216
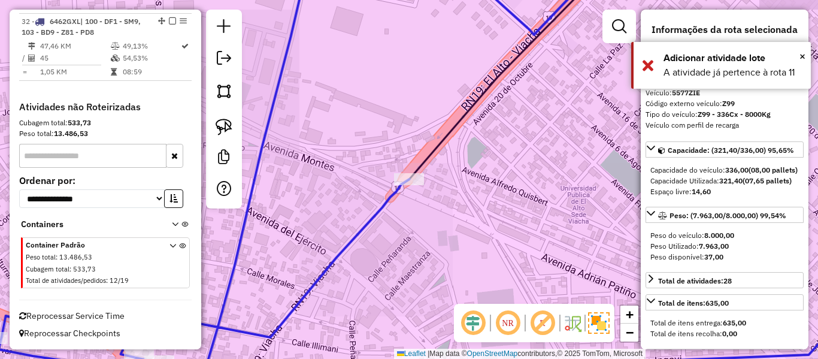
click at [369, 224] on icon at bounding box center [434, 179] width 871 height 430
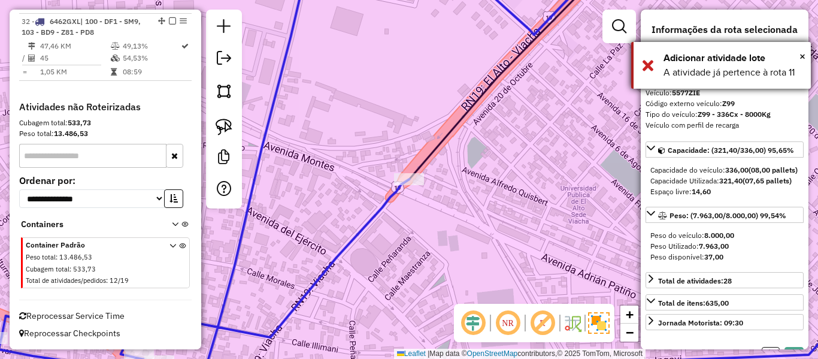
select select "**********"
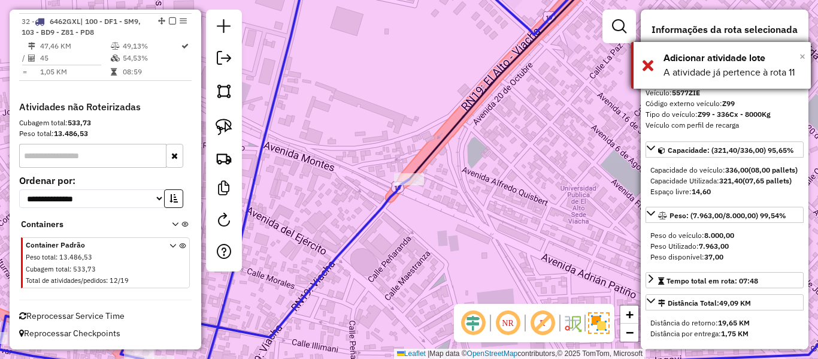
click at [801, 56] on span "×" at bounding box center [802, 56] width 6 height 13
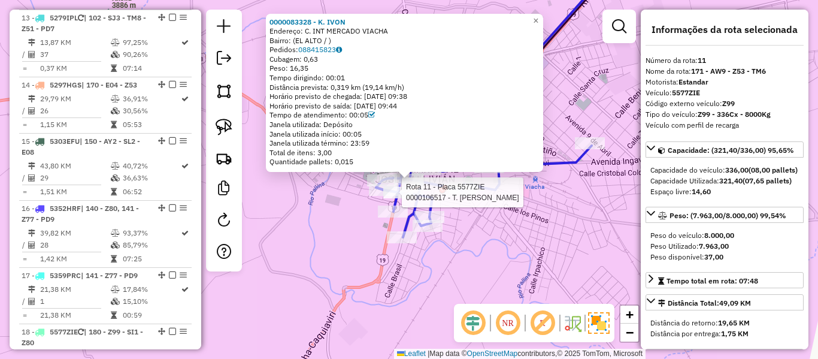
scroll to position [1133, 0]
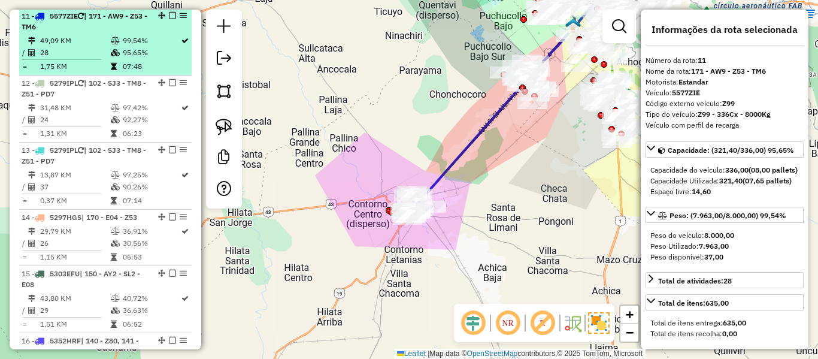
click em
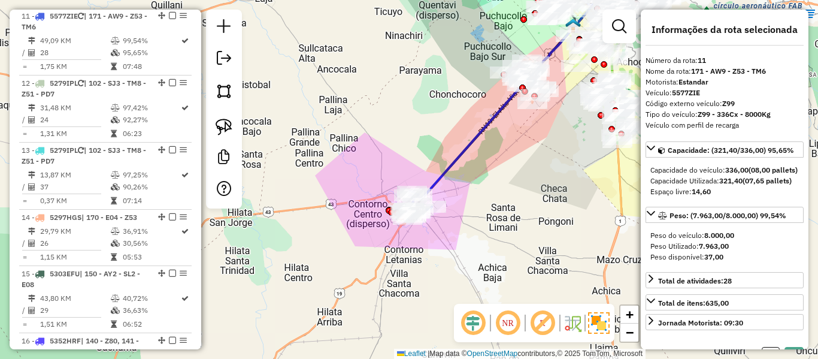
click div "Janela de atendimento Grade de atendimento Capacidade Transportadoras Veículos …"
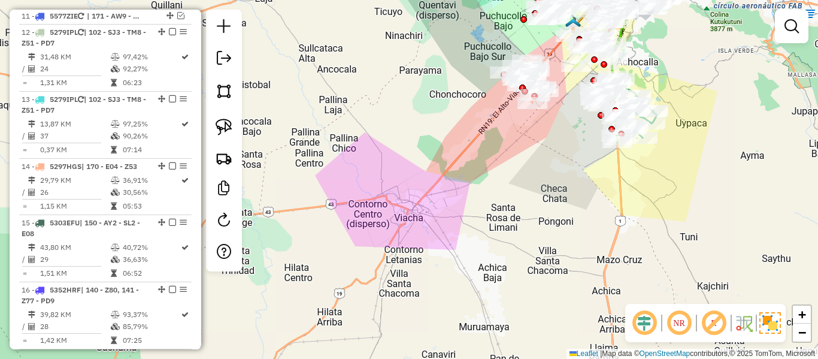
click div "Janela de atendimento Grade de atendimento Capacidade Transportadoras Veículos …"
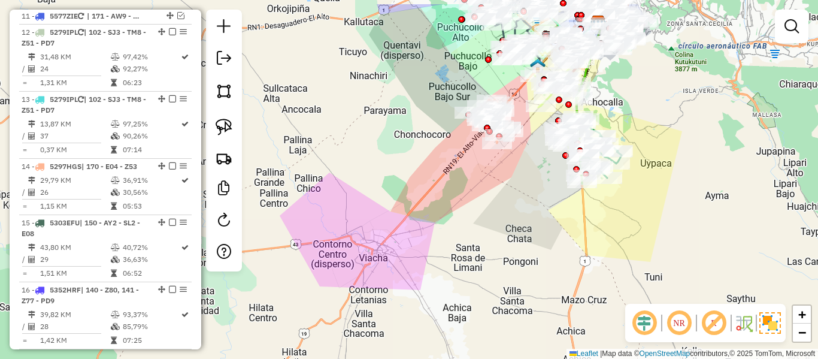
drag, startPoint x: 482, startPoint y: 204, endPoint x: 452, endPoint y: 230, distance: 39.9
click div "Janela de atendimento Grade de atendimento Capacidade Transportadoras Veículos …"
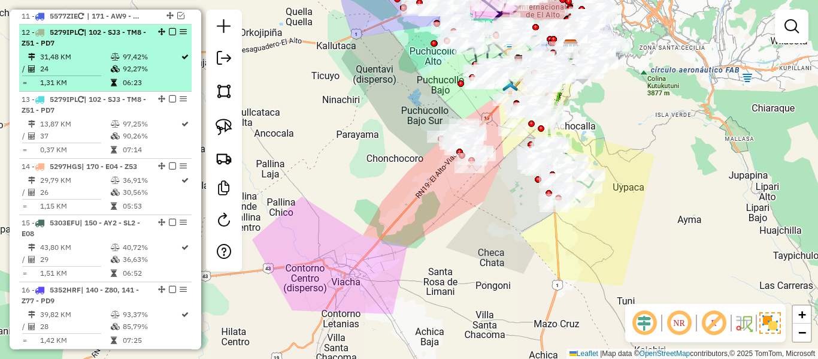
click td
select select "**********"
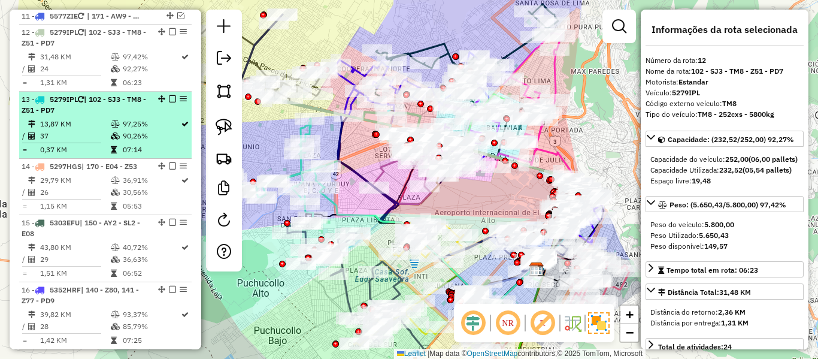
click span "| 102 - SJ3 - TM8 - Z51 - PD7"
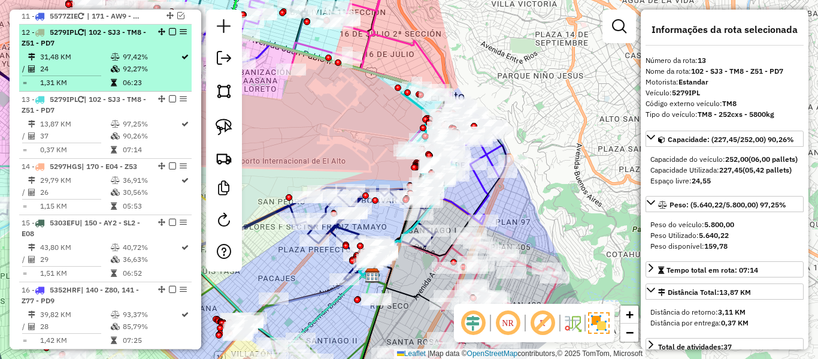
click td "06:23"
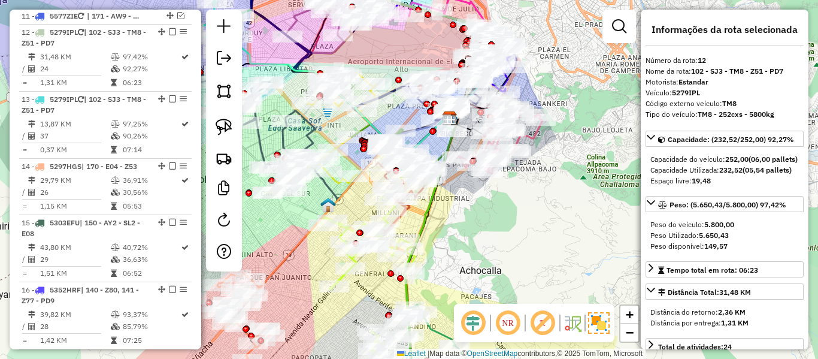
drag, startPoint x: 506, startPoint y: 288, endPoint x: 507, endPoint y: 157, distance: 130.5
click div "Janela de atendimento Grade de atendimento Capacidade Transportadoras Veículos …"
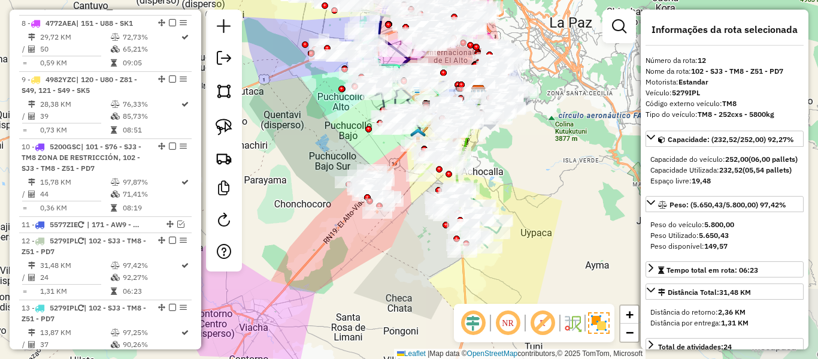
scroll to position [833, 0]
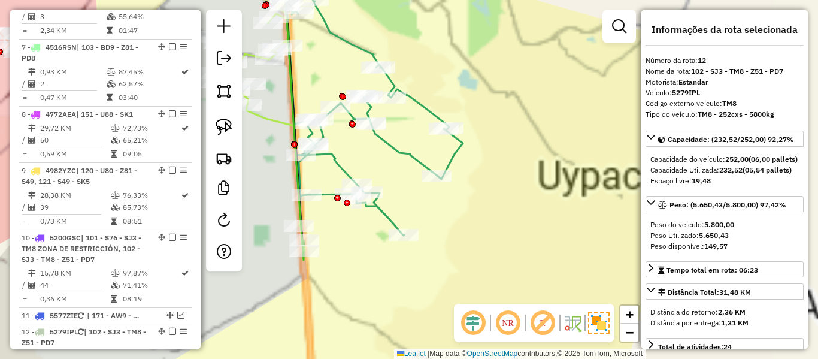
click div "Janela de atendimento Grade de atendimento Capacidade Transportadoras Veículos …"
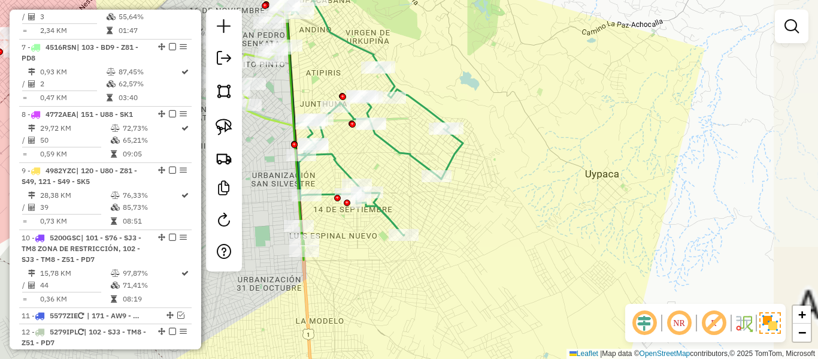
click icon
select select "**********"
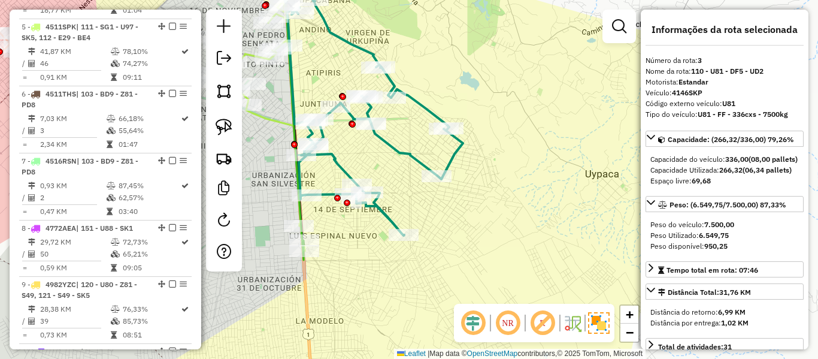
scroll to position [606, 0]
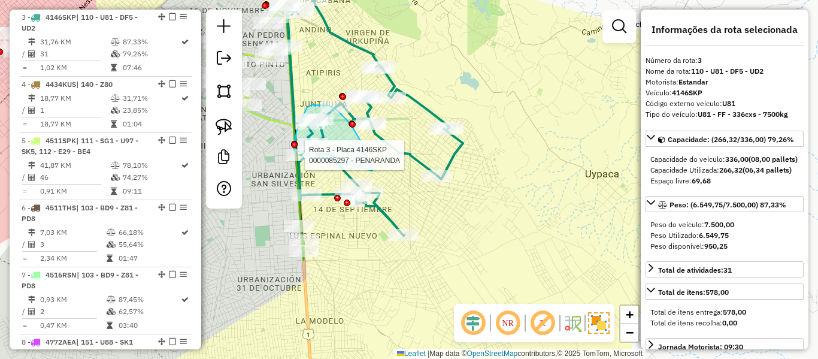
drag, startPoint x: 348, startPoint y: 121, endPoint x: 312, endPoint y: 183, distance: 71.1
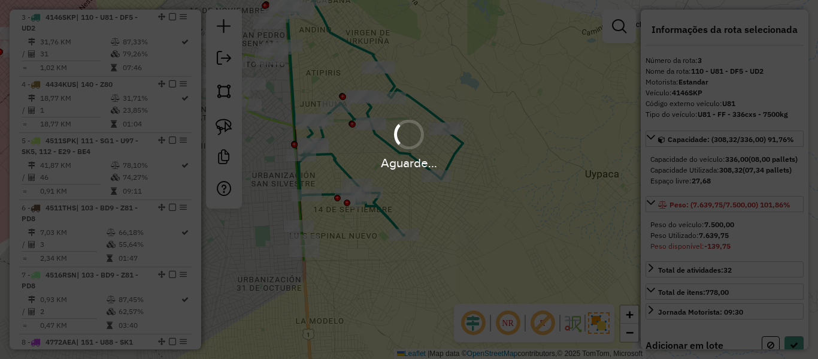
select select "**********"
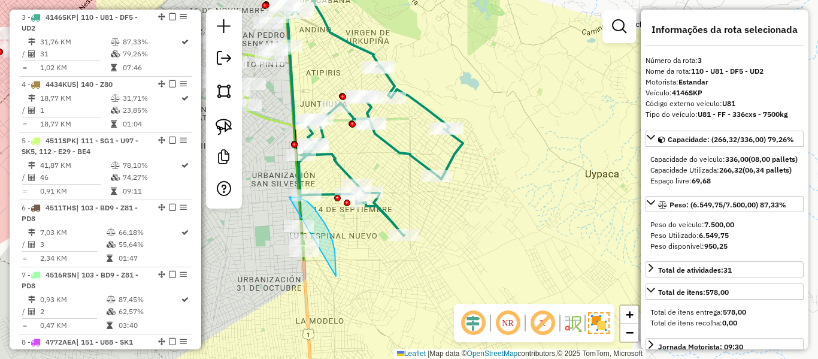
drag, startPoint x: 336, startPoint y: 276, endPoint x: 324, endPoint y: 295, distance: 22.1
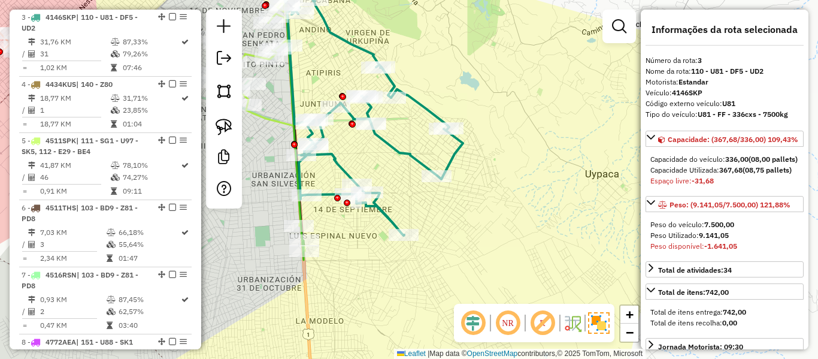
scroll to position [287, 0]
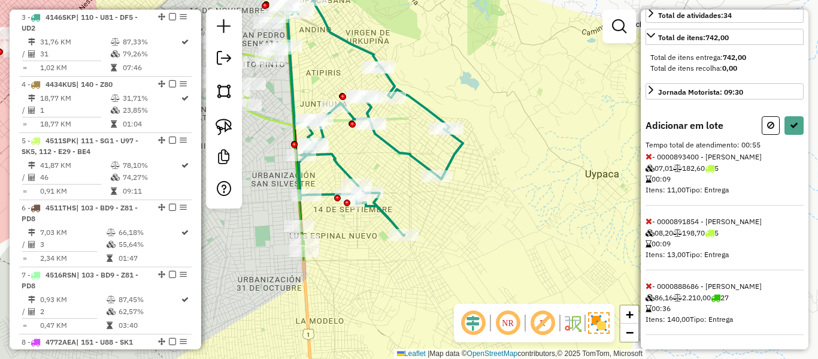
click icon
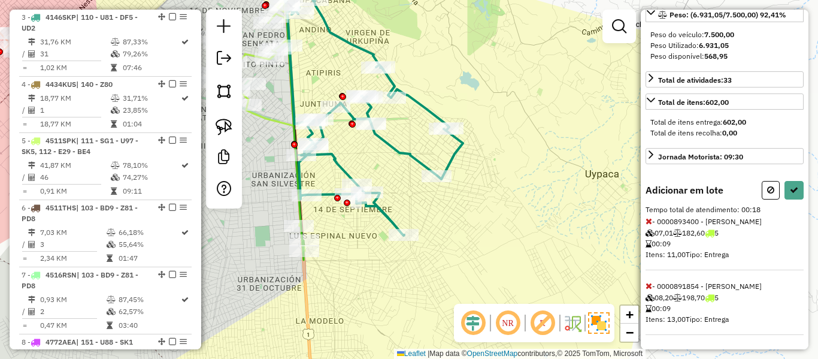
scroll to position [0, 0]
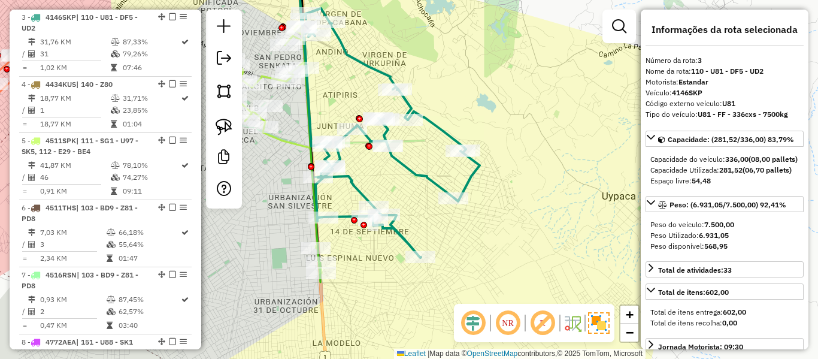
drag, startPoint x: 402, startPoint y: 276, endPoint x: 441, endPoint y: 318, distance: 57.6
click div "Janela de atendimento Grade de atendimento Capacidade Transportadoras Veículos …"
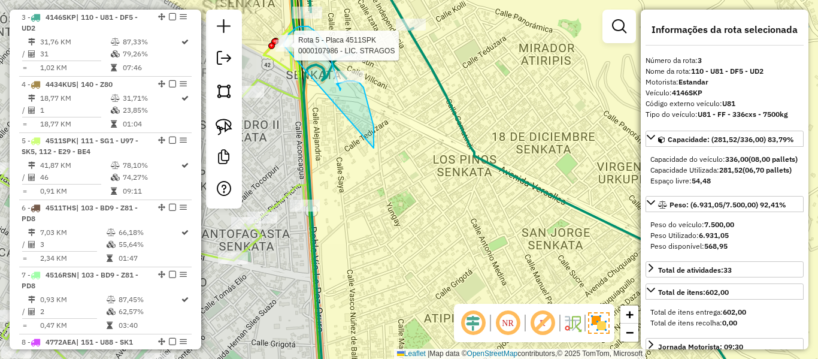
drag, startPoint x: 365, startPoint y: 92, endPoint x: 300, endPoint y: 80, distance: 65.8
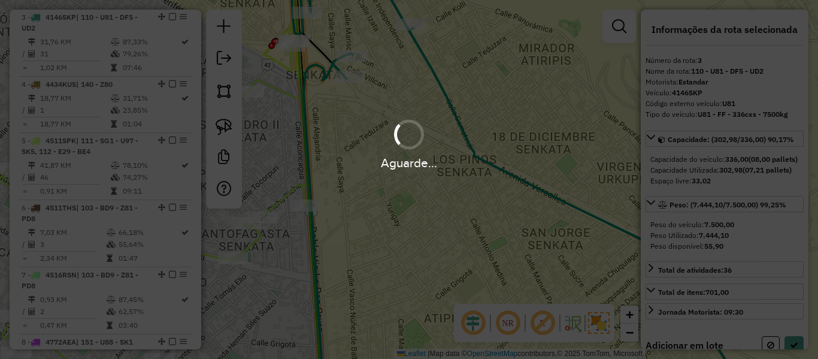
select select "**********"
click div "Aguarde..."
click div "Janela de atendimento Grade de atendimento Capacidade Transportadoras Veículos …"
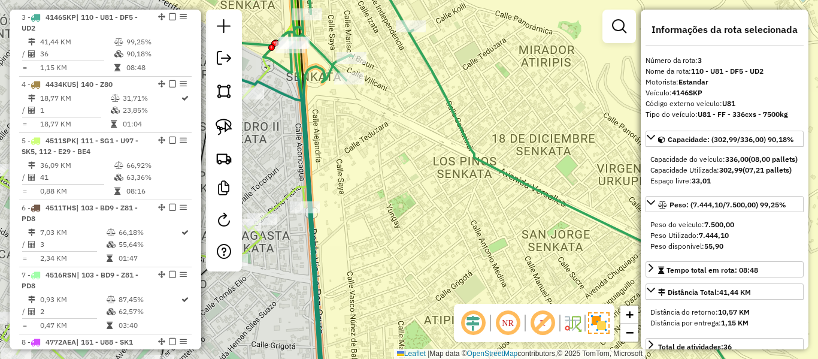
click icon
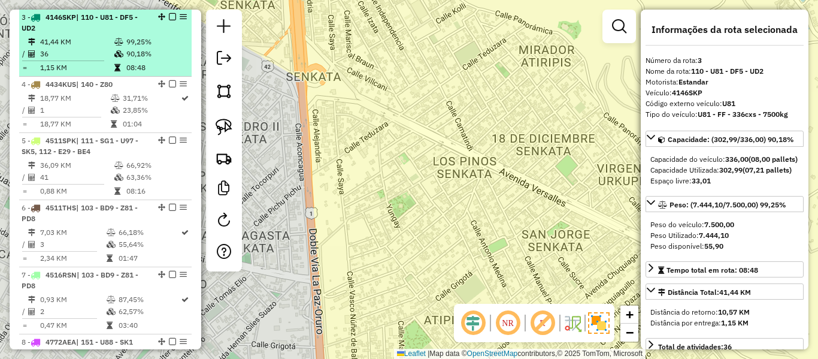
click td "90,18%"
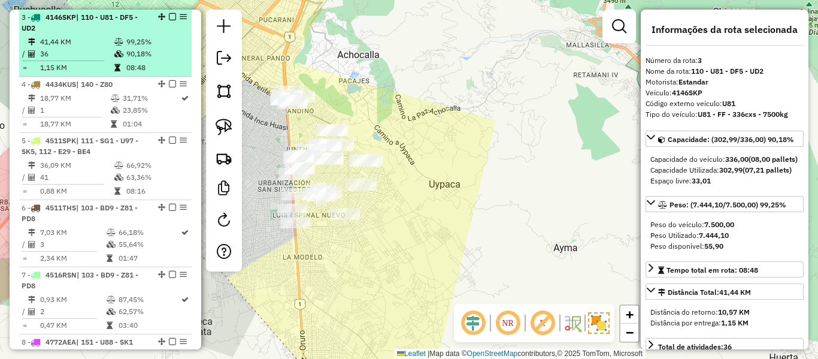
click em
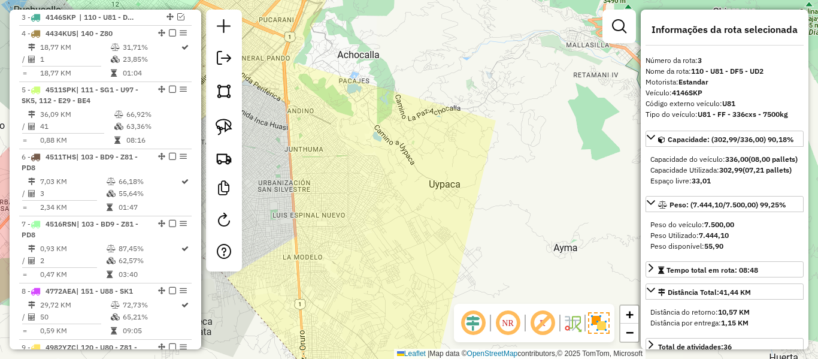
scroll to position [555, 0]
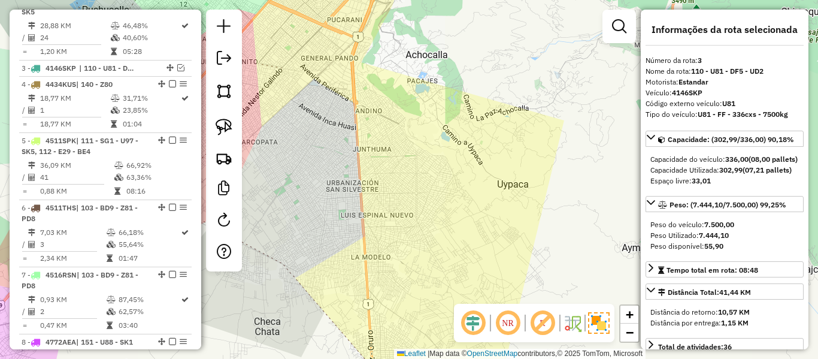
drag, startPoint x: 395, startPoint y: 129, endPoint x: 414, endPoint y: 129, distance: 19.2
click div "Janela de atendimento Grade de atendimento Capacidade Transportadoras Veículos …"
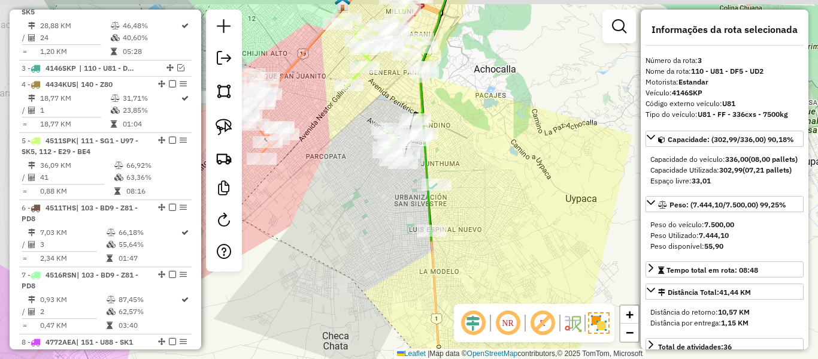
drag, startPoint x: 463, startPoint y: 221, endPoint x: 517, endPoint y: 239, distance: 57.0
click div "Janela de atendimento Grade de atendimento Capacidade Transportadoras Veículos …"
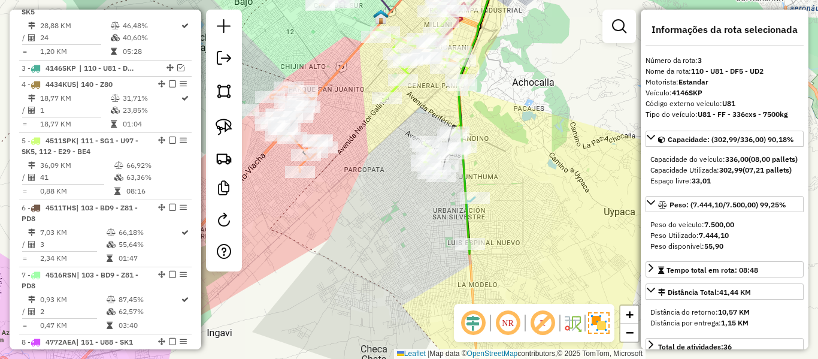
click icon
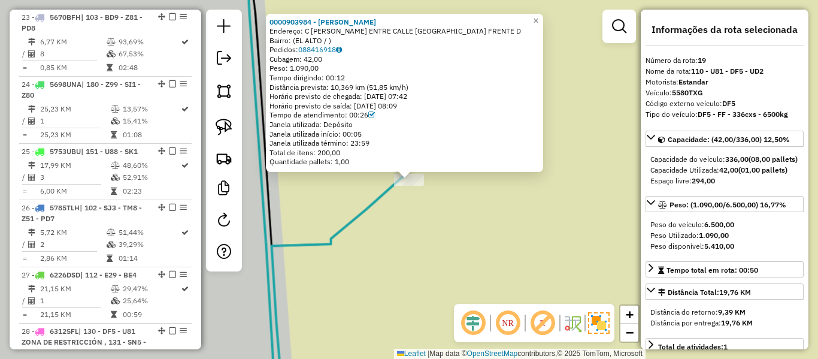
scroll to position [1544, 0]
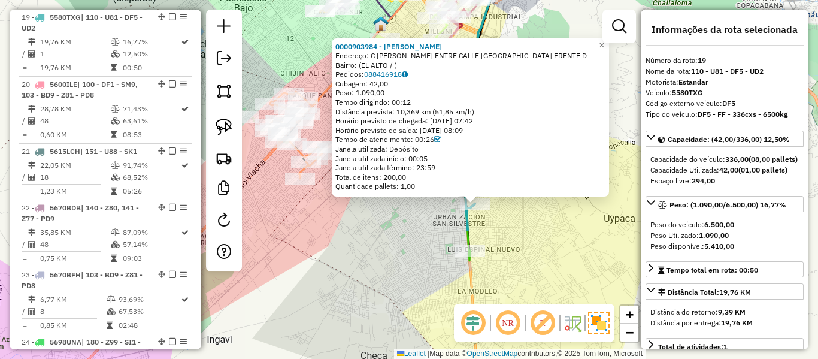
click icon
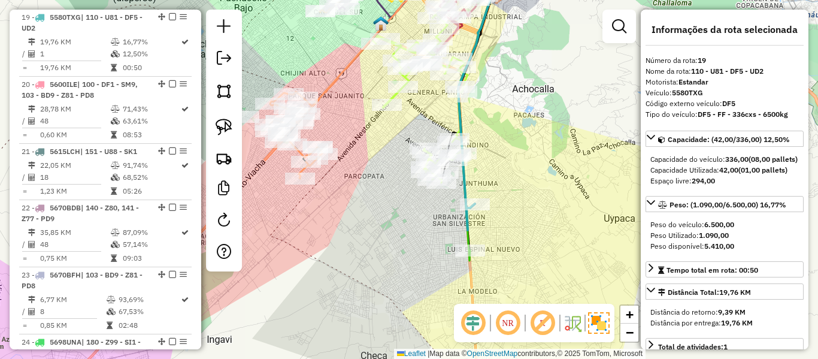
click icon
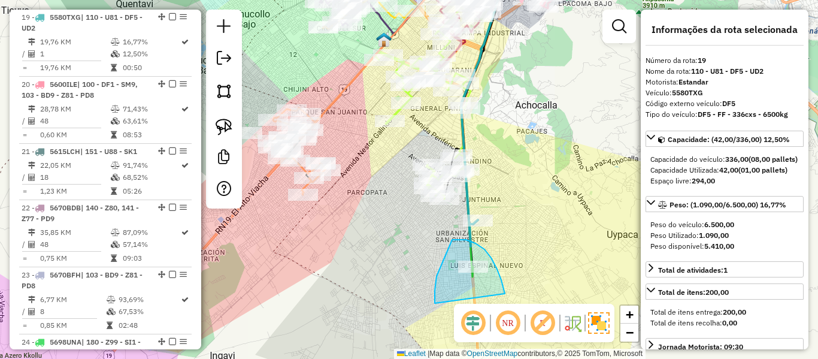
drag, startPoint x: 452, startPoint y: 239, endPoint x: 446, endPoint y: 302, distance: 63.1
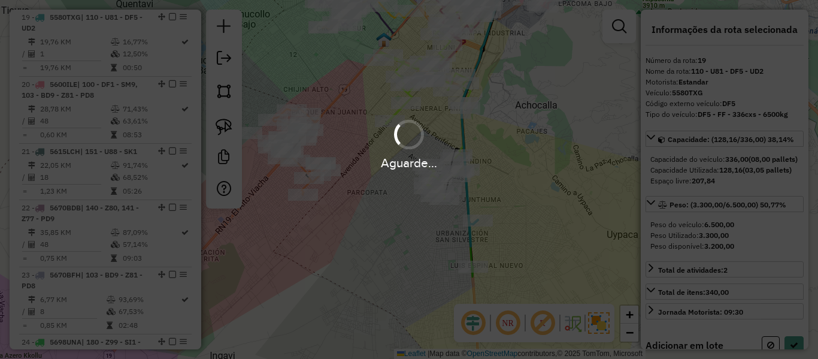
select select "**********"
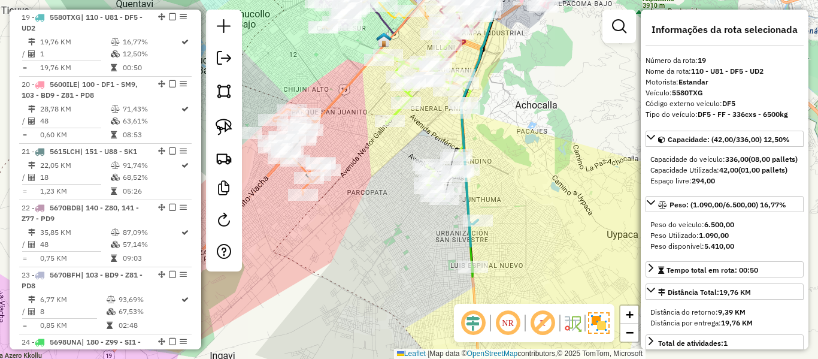
click div "Janela de atendimento Grade de atendimento Capacidade Transportadoras Veículos …"
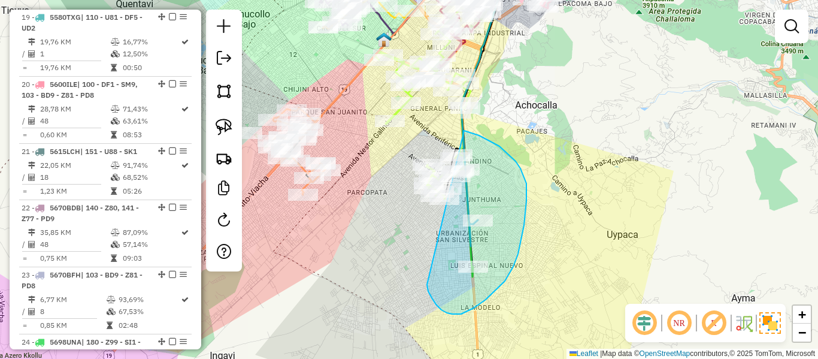
drag, startPoint x: 428, startPoint y: 291, endPoint x: 392, endPoint y: 209, distance: 89.5
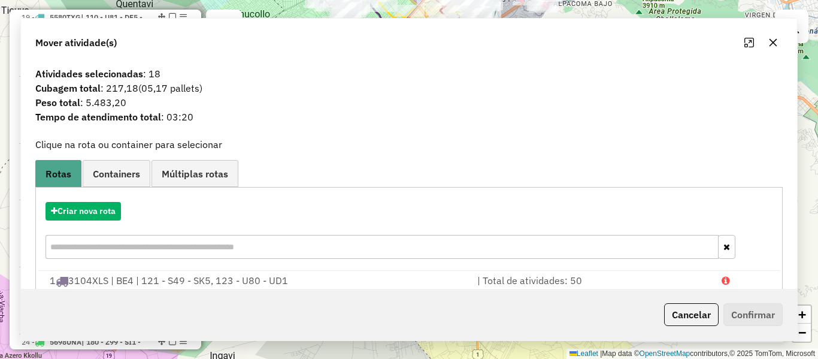
click hb-app "Aguarde... Pop-up bloqueado! Seu navegador bloqueou automáticamente a abertura …"
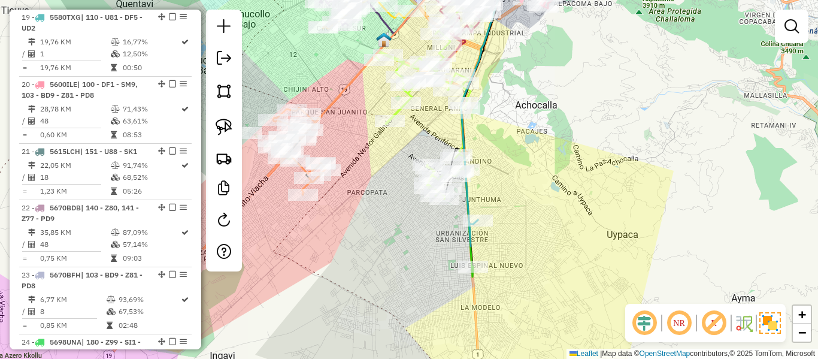
click div "Janela de atendimento Grade de atendimento Capacidade Transportadoras Veículos …"
select select "**********"
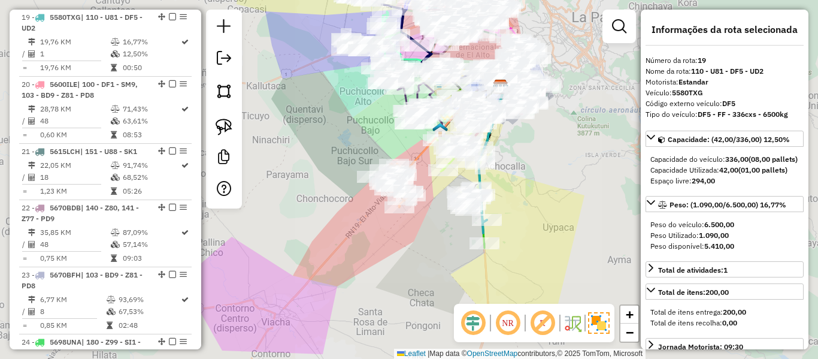
click div "Janela de atendimento Grade de atendimento Capacidade Transportadoras Veículos …"
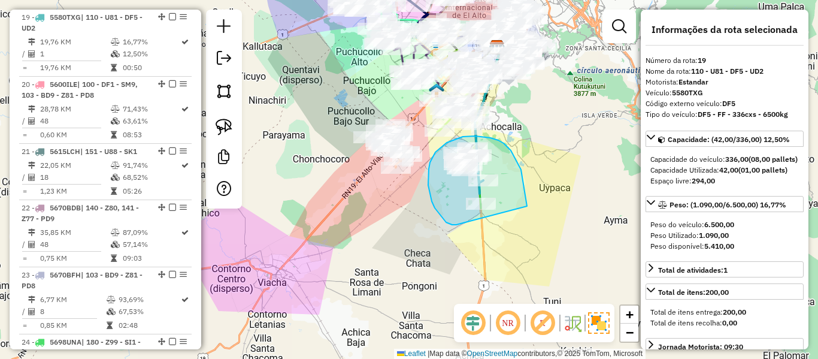
drag, startPoint x: 525, startPoint y: 192, endPoint x: 475, endPoint y: 219, distance: 57.0
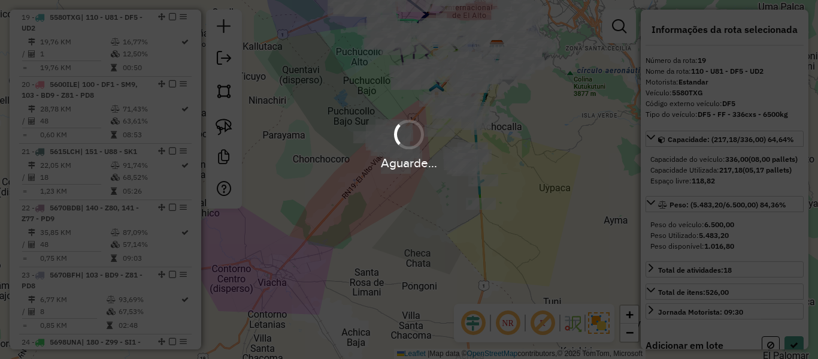
select select "**********"
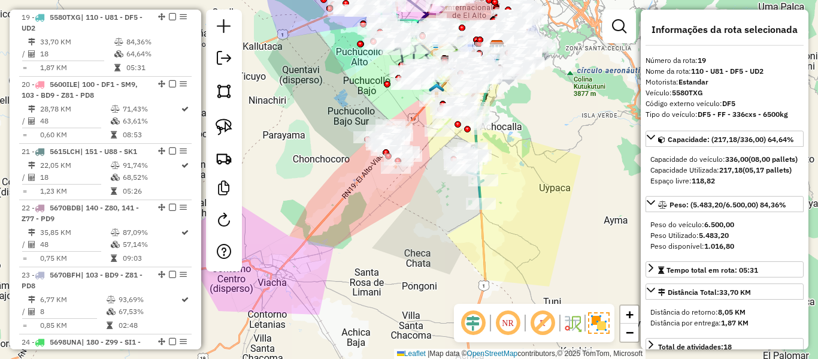
click icon
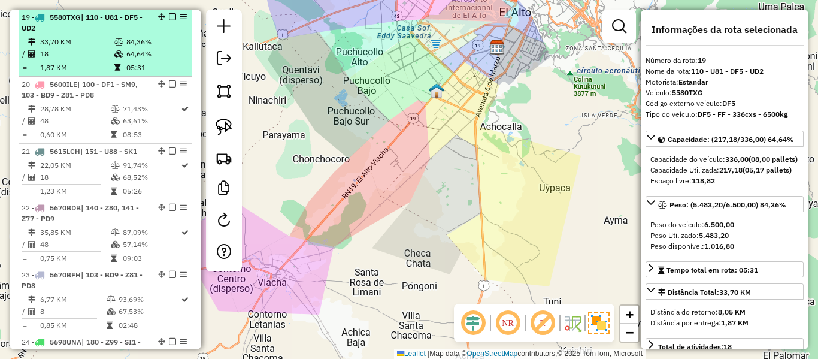
click td "64,64%"
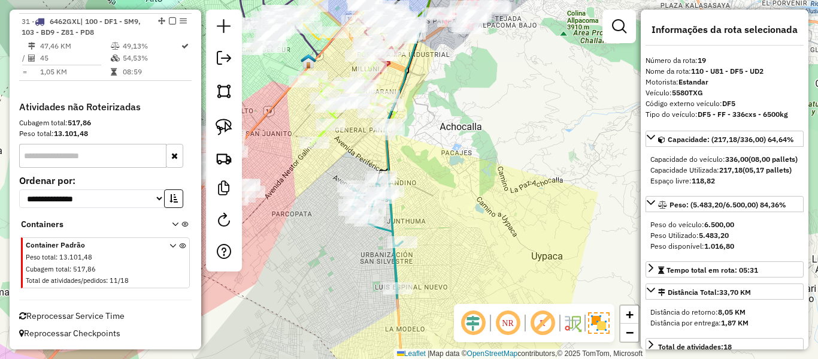
click icon
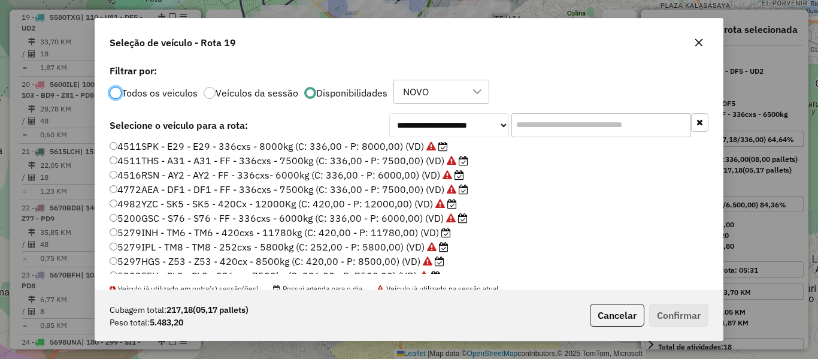
scroll to position [120, 0]
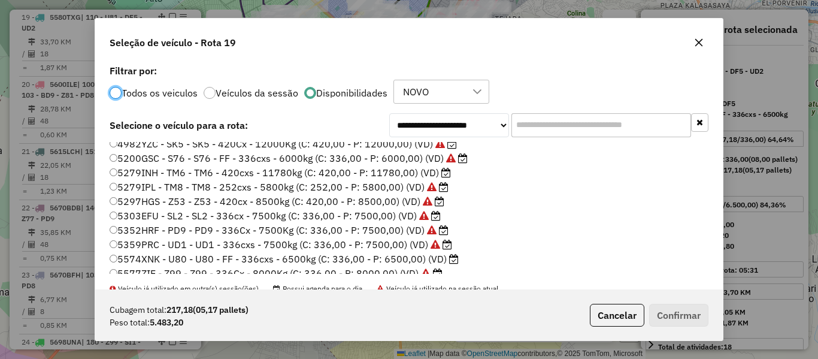
click label "5279INH - TM6 - TM6 - 420cxs - 11780kg (C: 420,00 - P: 11780,00) (VD)"
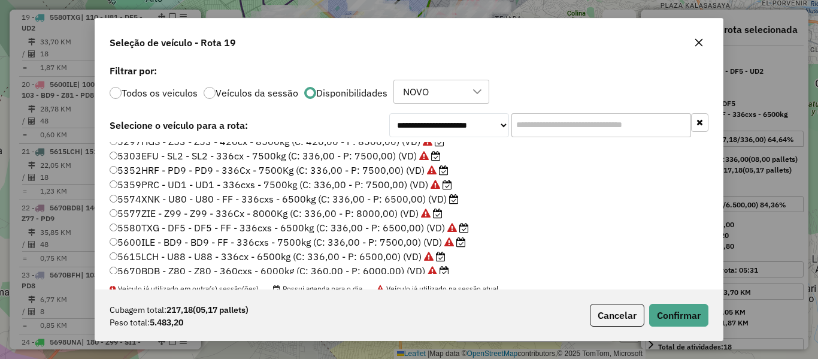
click label "5574XNK - U80 - U80 - FF - 336cxs - 6500kg (C: 336,00 - P: 6500,00) (VD)"
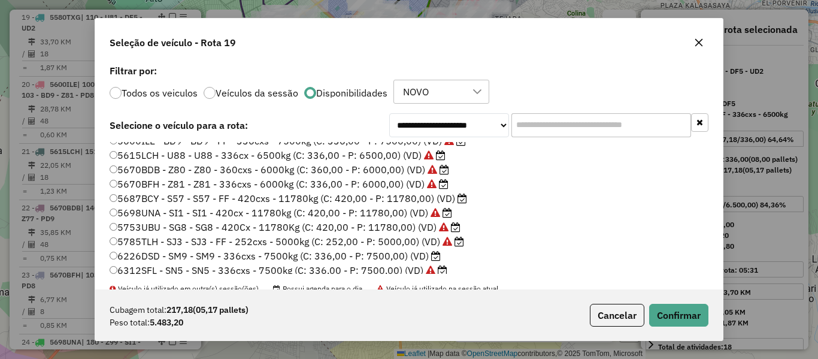
scroll to position [299, 0]
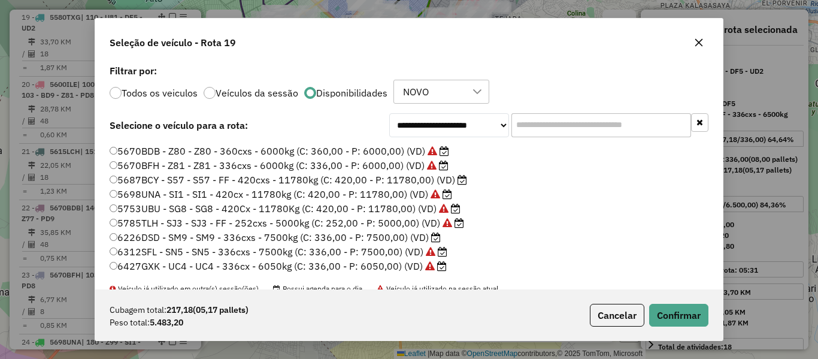
click label "6226DSD - SM9 - SM9 - 336cxs - 7500kg (C: 336,00 - P: 7500,00) (VD)"
click button "Confirmar"
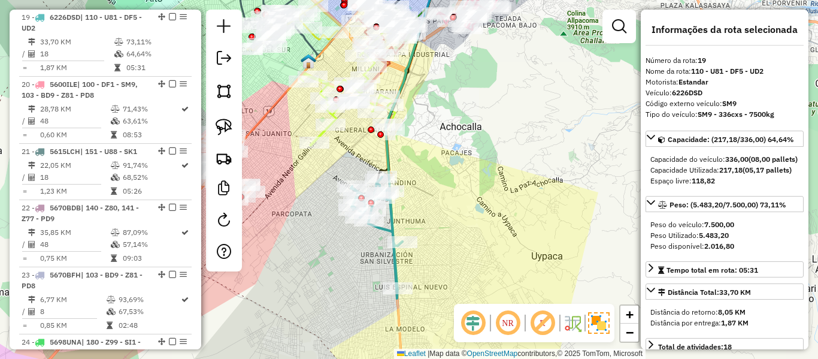
click icon
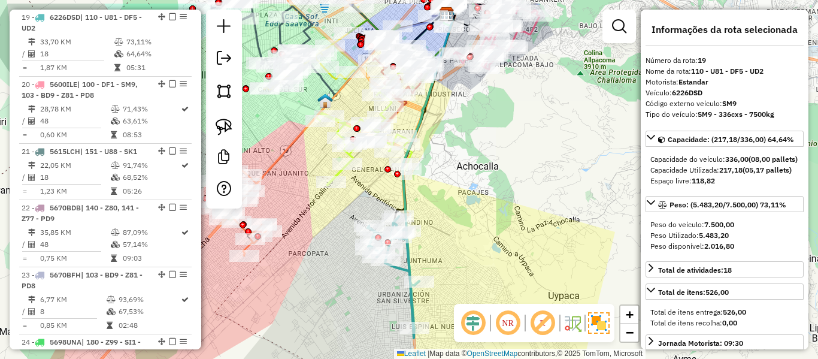
click div "Janela de atendimento Grade de atendimento Capacidade Transportadoras Veículos …"
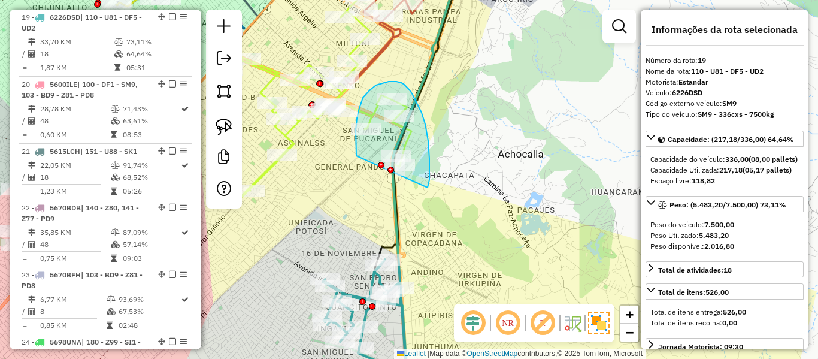
drag, startPoint x: 427, startPoint y: 187, endPoint x: 360, endPoint y: 168, distance: 69.9
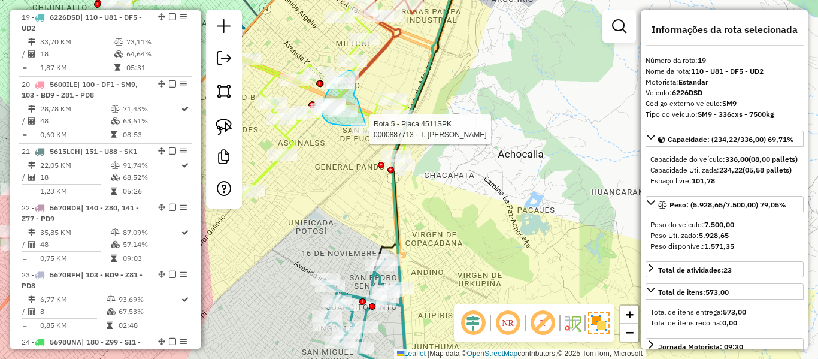
drag, startPoint x: 357, startPoint y: 98, endPoint x: 371, endPoint y: 117, distance: 23.5
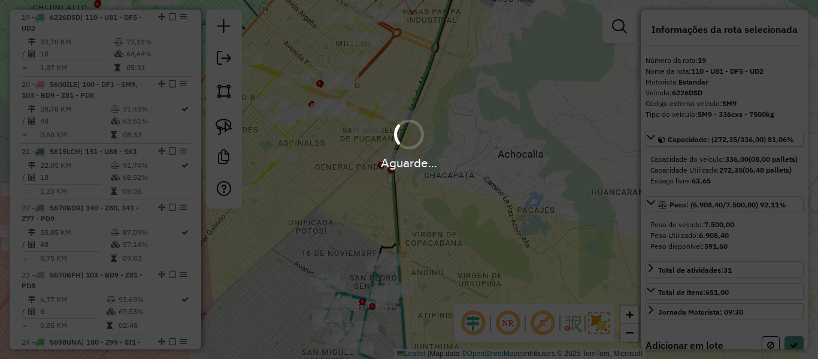
select select "**********"
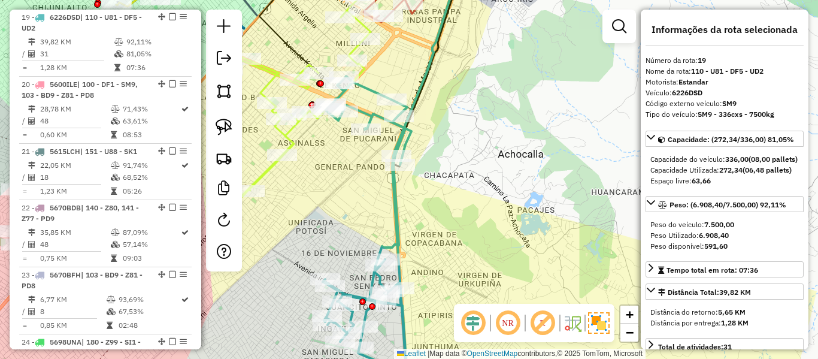
click icon
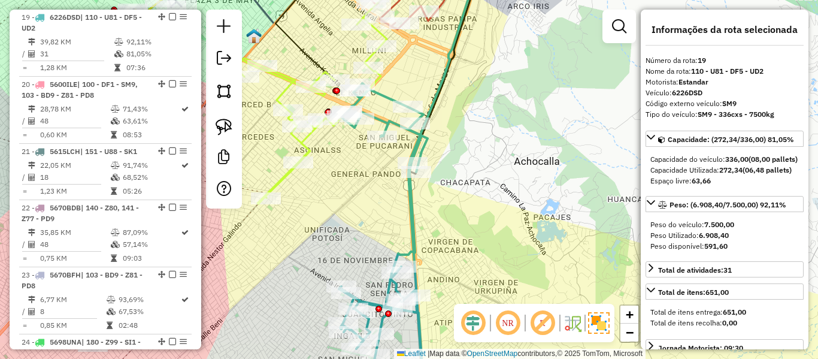
drag, startPoint x: 378, startPoint y: 203, endPoint x: 393, endPoint y: 210, distance: 17.1
click div "Janela de atendimento Grade de atendimento Capacidade Transportadoras Veículos …"
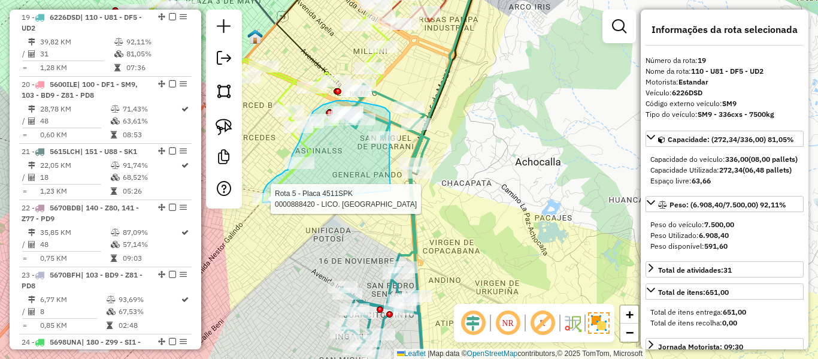
drag, startPoint x: 389, startPoint y: 144, endPoint x: 316, endPoint y: 244, distance: 124.3
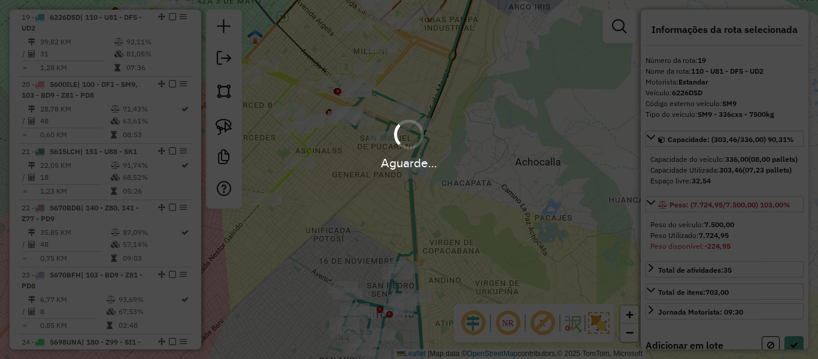
select select "**********"
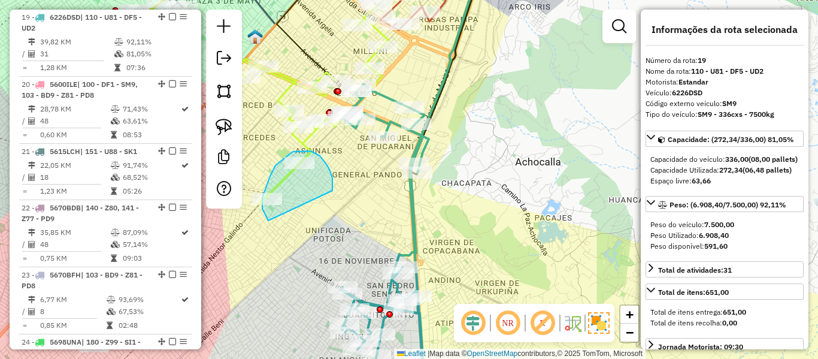
drag, startPoint x: 324, startPoint y: 161, endPoint x: 317, endPoint y: 250, distance: 88.9
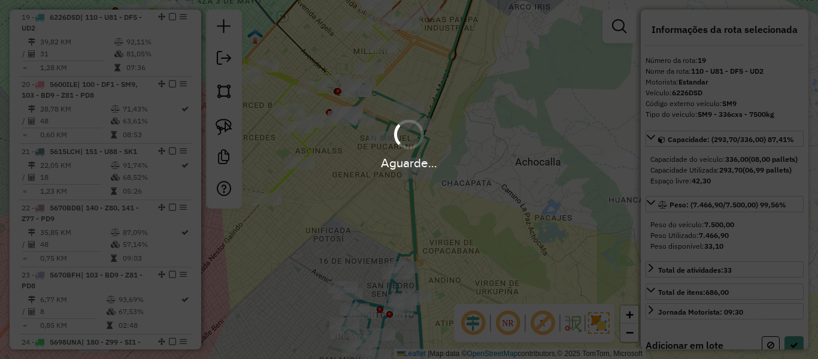
select select "**********"
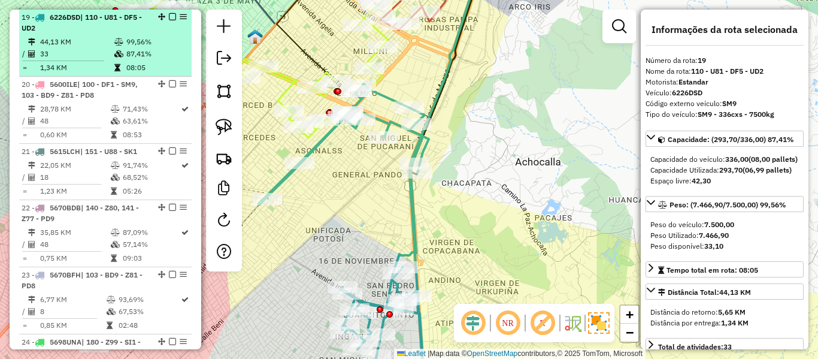
click em
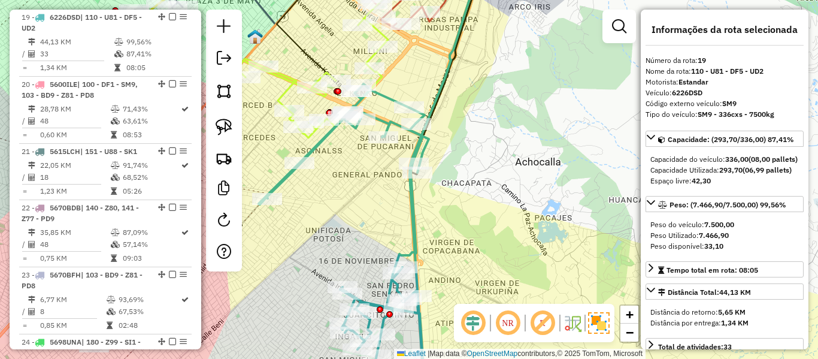
scroll to position [1494, 0]
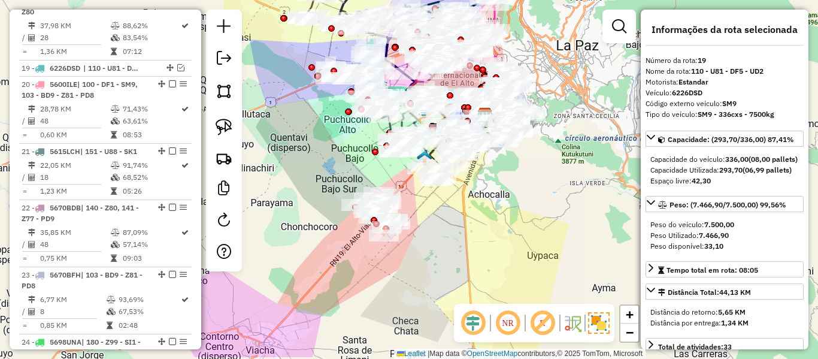
drag, startPoint x: 422, startPoint y: 275, endPoint x: 508, endPoint y: 195, distance: 117.8
click div "Janela de atendimento Grade de atendimento Capacidade Transportadoras Veículos …"
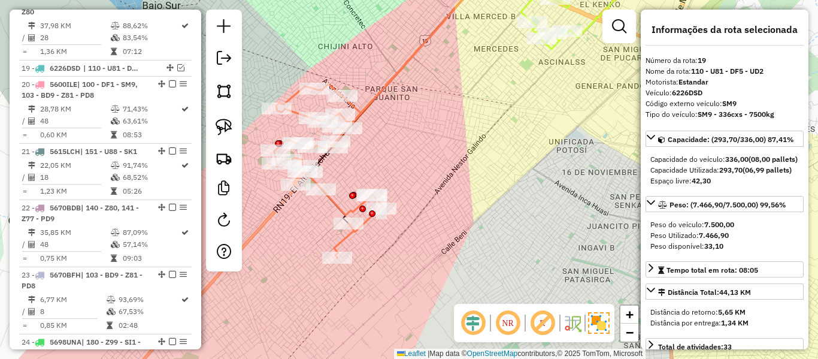
click icon
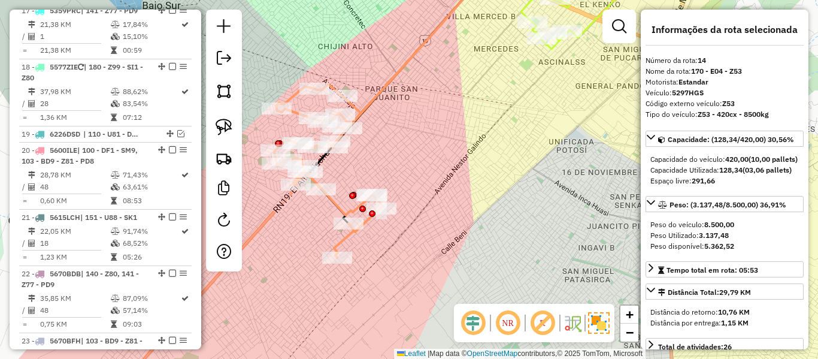
drag, startPoint x: 445, startPoint y: 131, endPoint x: 485, endPoint y: 160, distance: 50.2
click div "Janela de atendimento Grade de atendimento Capacidade Transportadoras Veículos …"
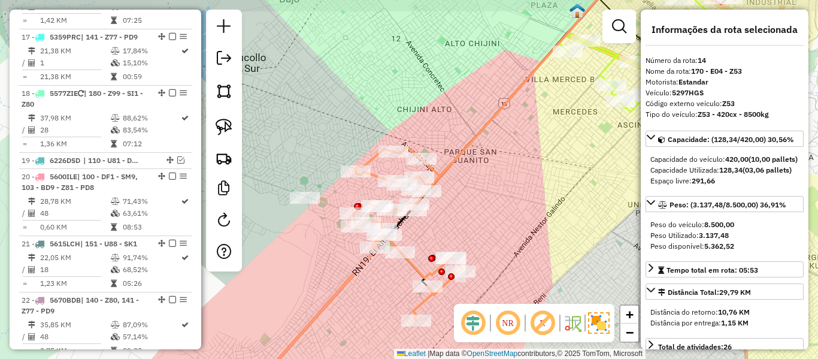
scroll to position [1231, 0]
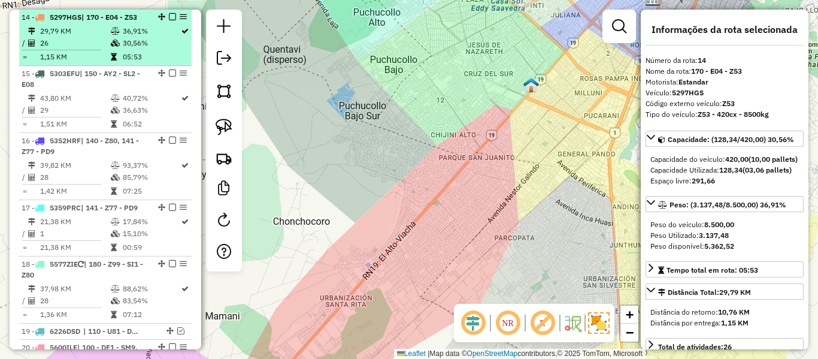
click table "29,79 KM 36,91% / 26 30,56% = 1,15 KM 05:53"
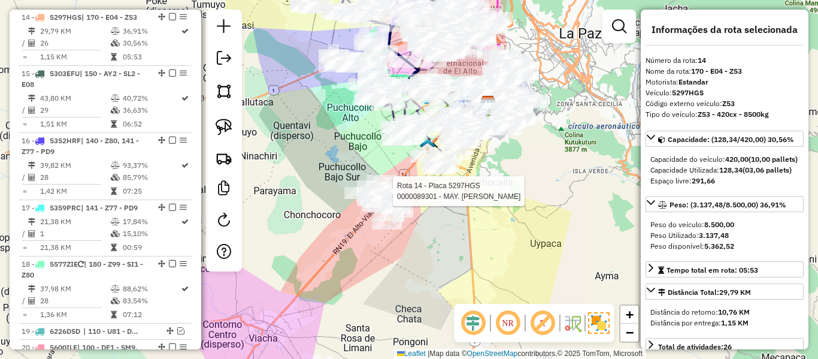
scroll to position [2272, 0]
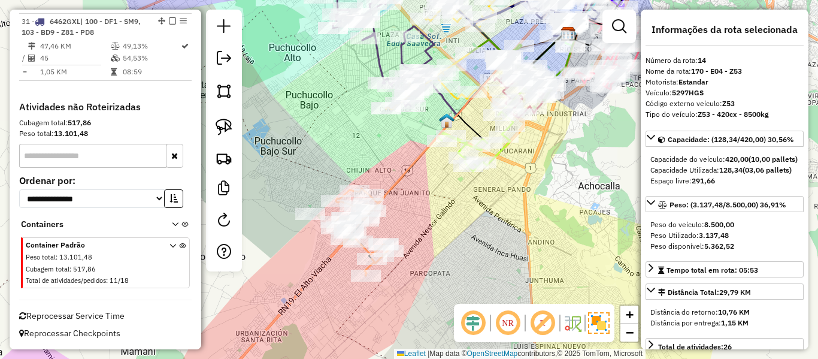
click icon
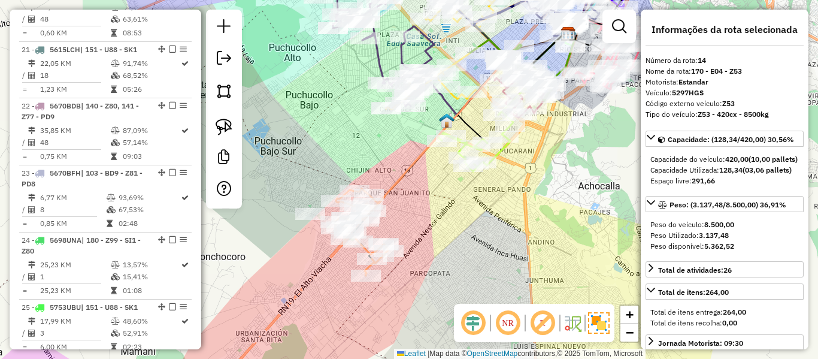
scroll to position [1231, 0]
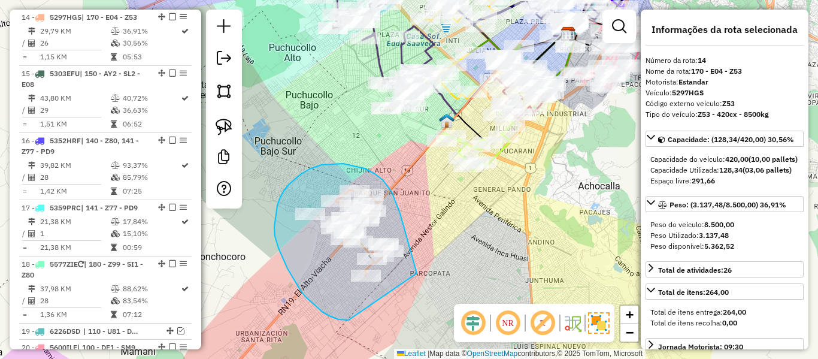
drag, startPoint x: 403, startPoint y: 224, endPoint x: 366, endPoint y: 317, distance: 99.9
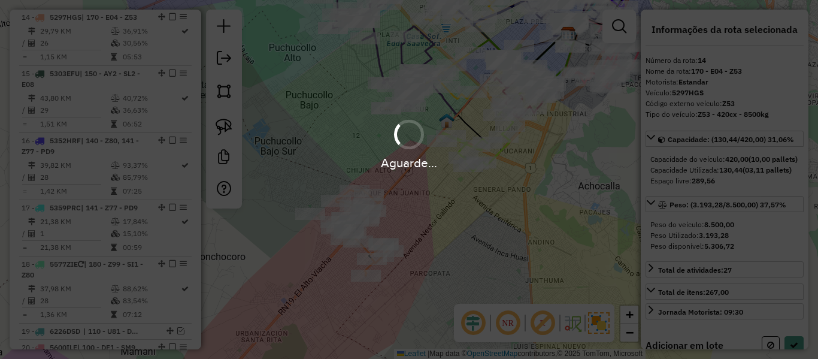
select select "**********"
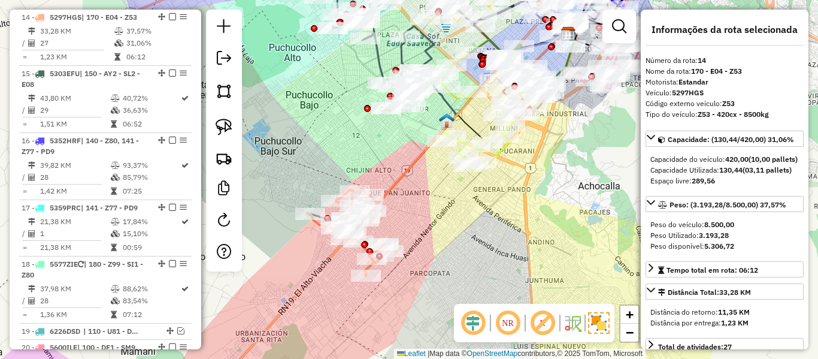
click icon
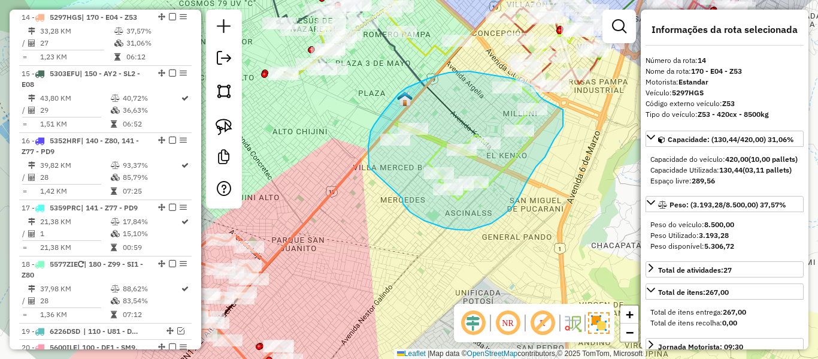
drag, startPoint x: 415, startPoint y: 216, endPoint x: 369, endPoint y: 167, distance: 67.3
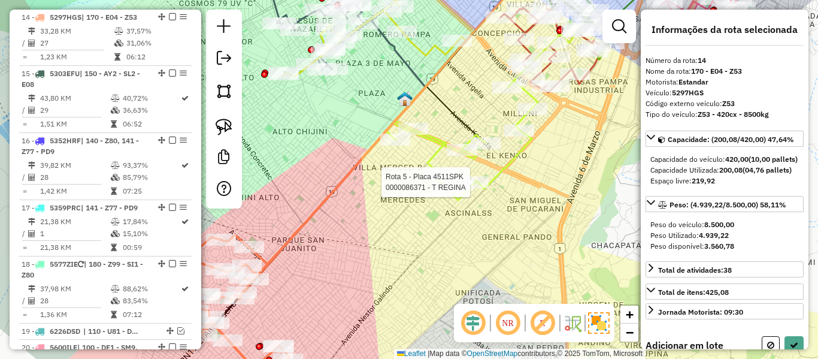
select select "**********"
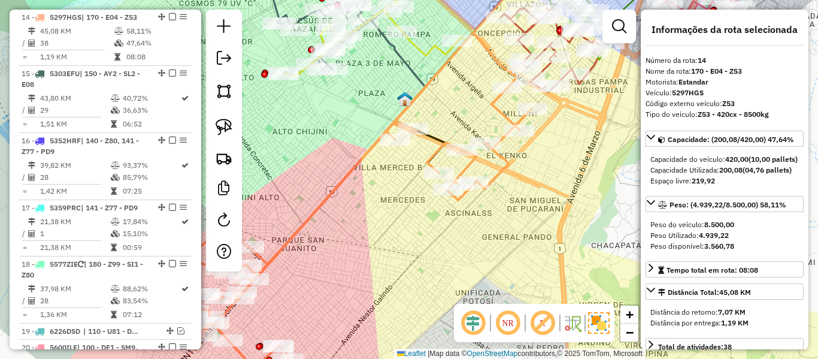
click icon
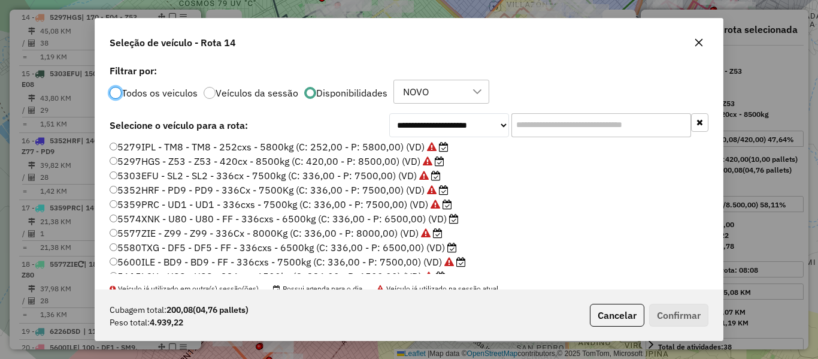
scroll to position [180, 0]
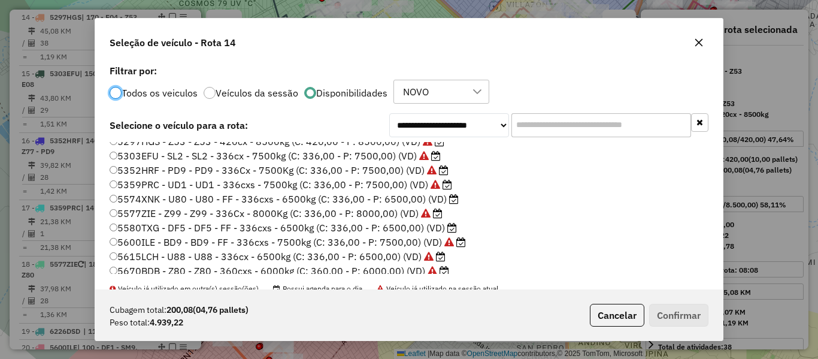
click label "5580TXG - DF5 - DF5 - FF - 336cxs - 6500kg (C: 336,00 - P: 6500,00) (VD)"
click icon
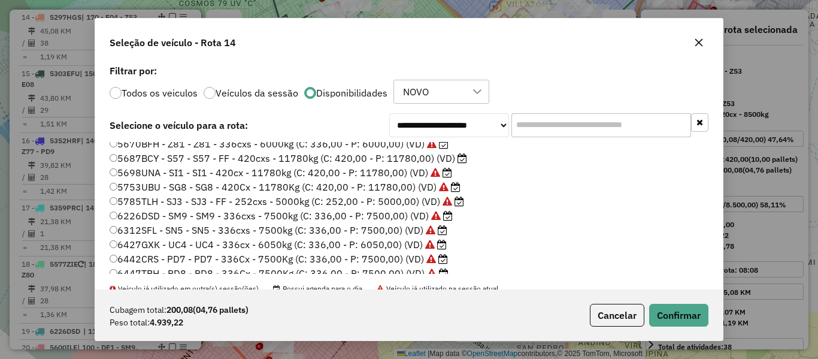
scroll to position [342, 0]
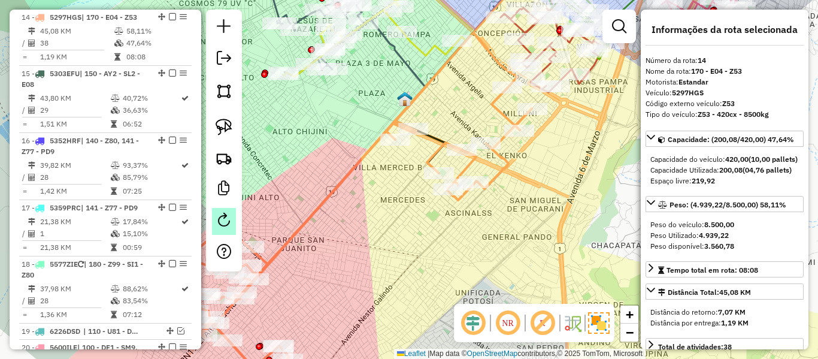
click em
select select "*"
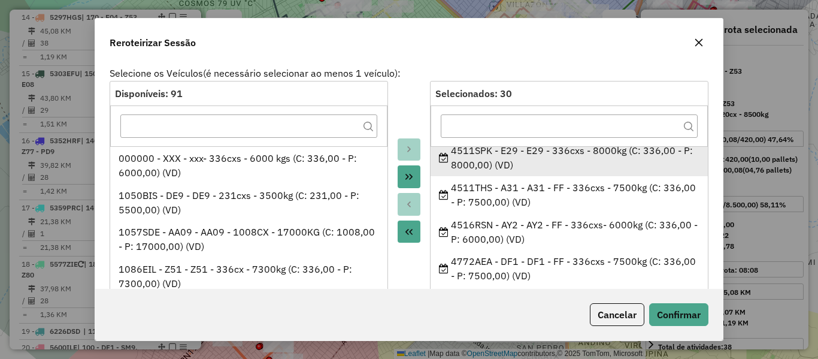
scroll to position [120, 0]
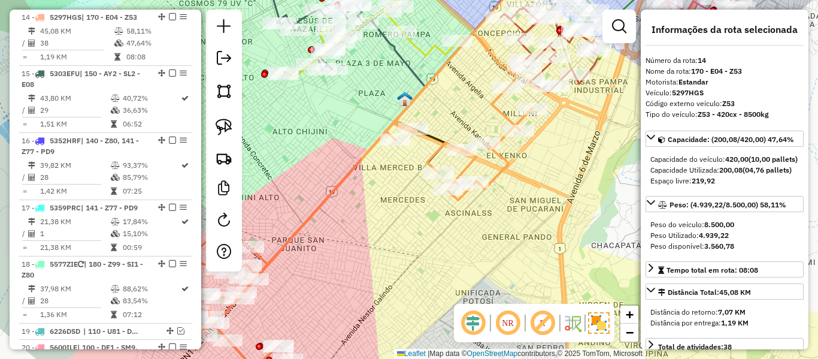
click div "Janela de atendimento Grade de atendimento Capacidade Transportadoras Veículos …"
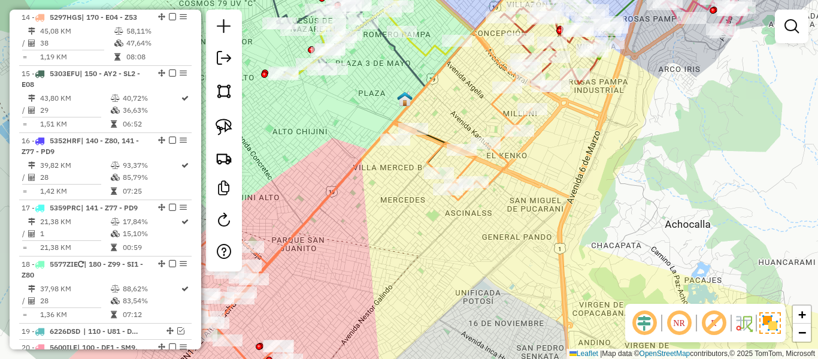
click icon
select select "**********"
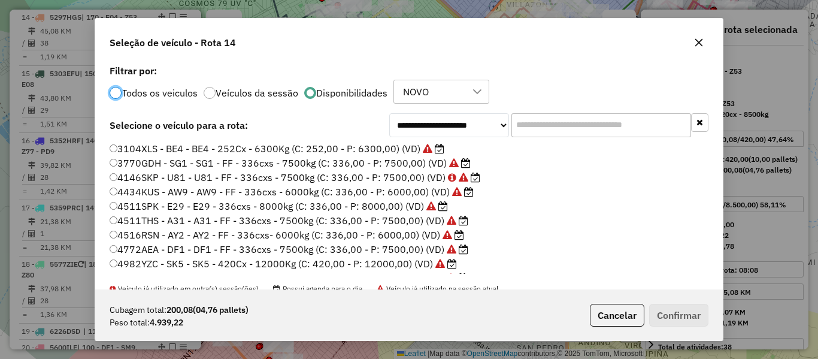
scroll to position [7, 4]
click input "text"
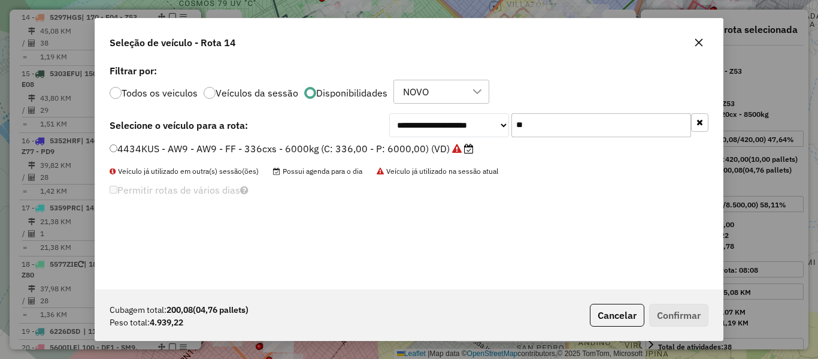
type input "**"
click label "4434KUS - AW9 - AW9 - FF - 336cxs - 6000kg (C: 336,00 - P: 6000,00) (VD)"
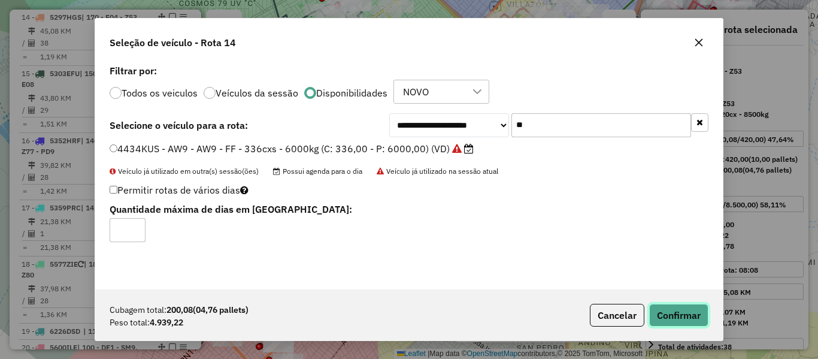
click button "Confirmar"
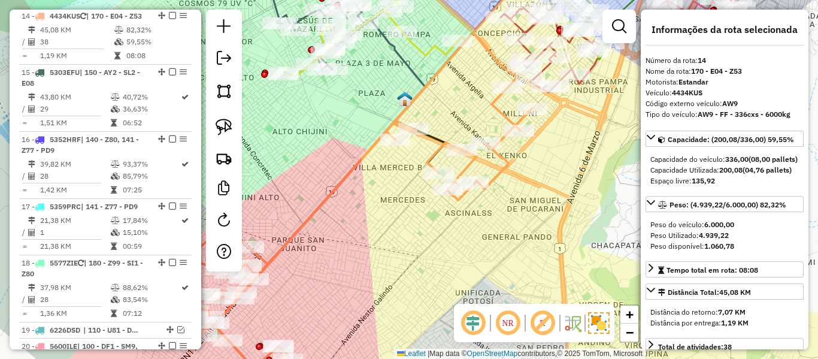
scroll to position [1231, 0]
click icon
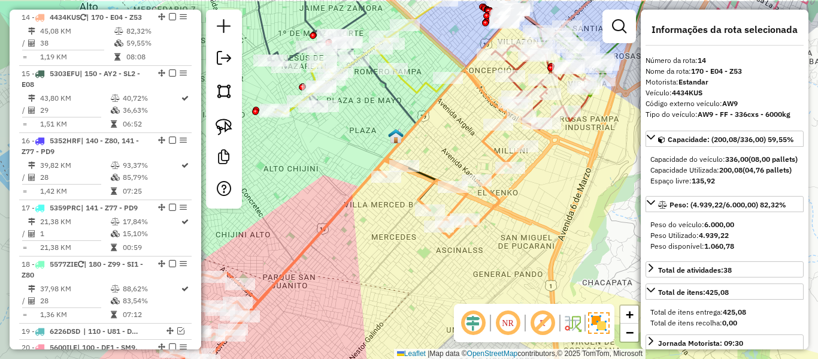
drag, startPoint x: 506, startPoint y: 204, endPoint x: 497, endPoint y: 227, distance: 24.5
click div "Janela de atendimento Grade de atendimento Capacidade Transportadoras Veículos …"
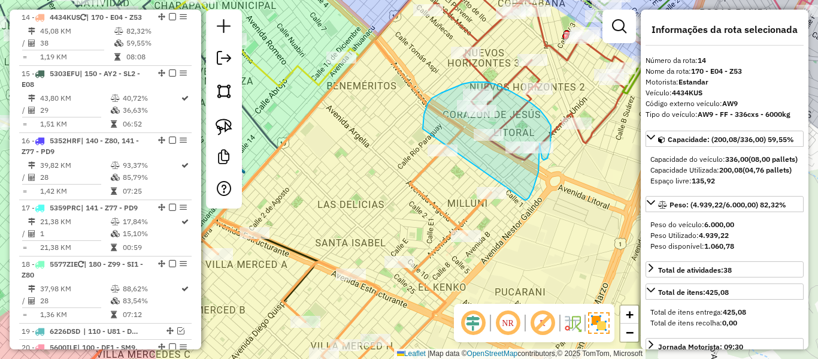
drag, startPoint x: 524, startPoint y: 199, endPoint x: 423, endPoint y: 132, distance: 120.9
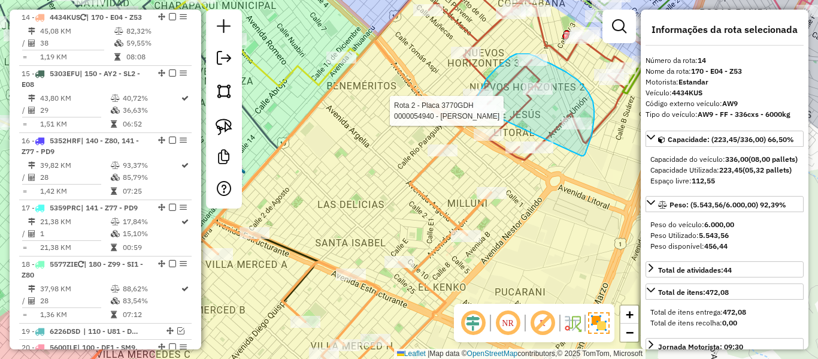
drag, startPoint x: 593, startPoint y: 101, endPoint x: 463, endPoint y: 124, distance: 131.3
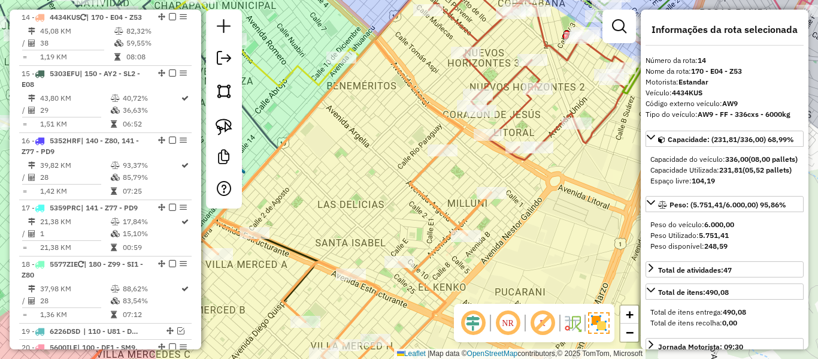
drag, startPoint x: 496, startPoint y: 79, endPoint x: 494, endPoint y: 91, distance: 12.1
click div "Janela de atendimento Grade de atendimento Capacidade Transportadoras Veículos …"
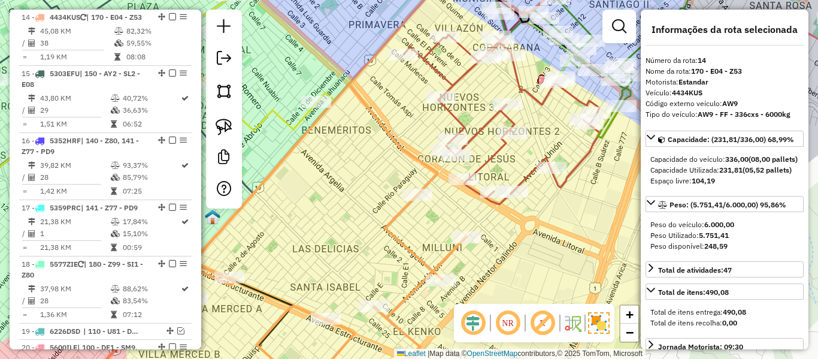
drag, startPoint x: 502, startPoint y: 86, endPoint x: 485, endPoint y: 120, distance: 37.8
click icon
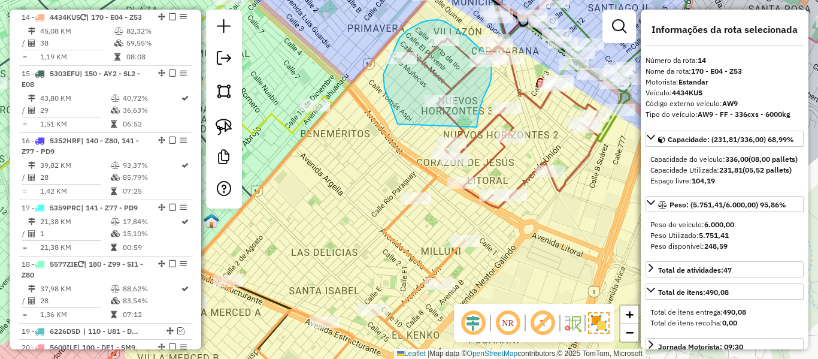
drag, startPoint x: 477, startPoint y: 127, endPoint x: 422, endPoint y: 166, distance: 66.9
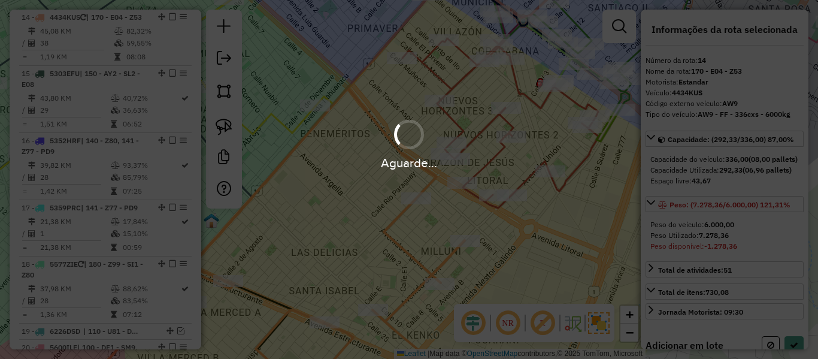
select select "**********"
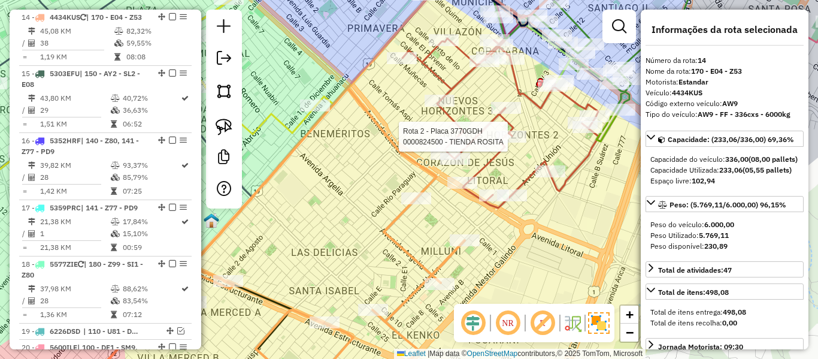
click div
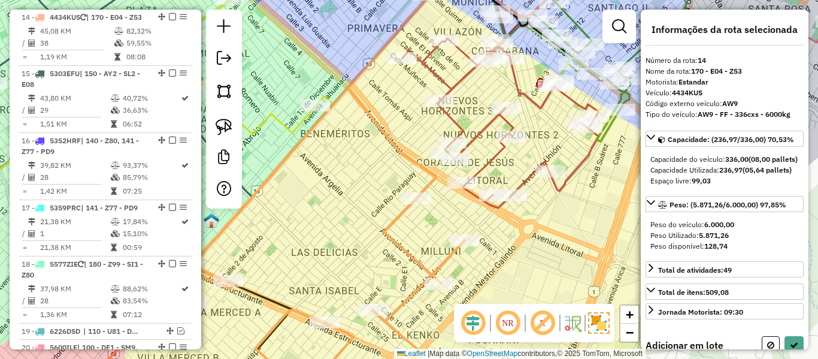
select select "**********"
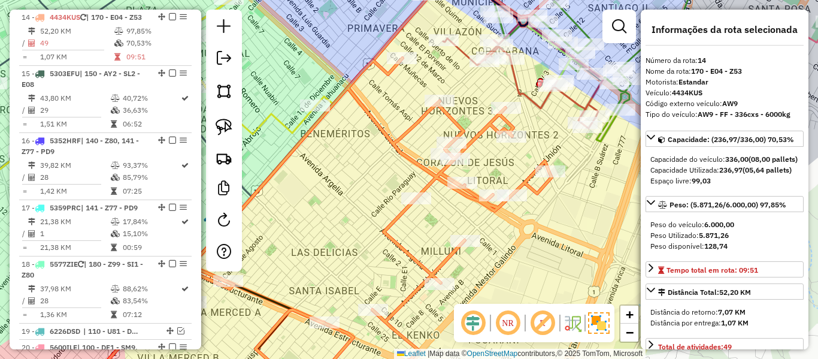
click icon
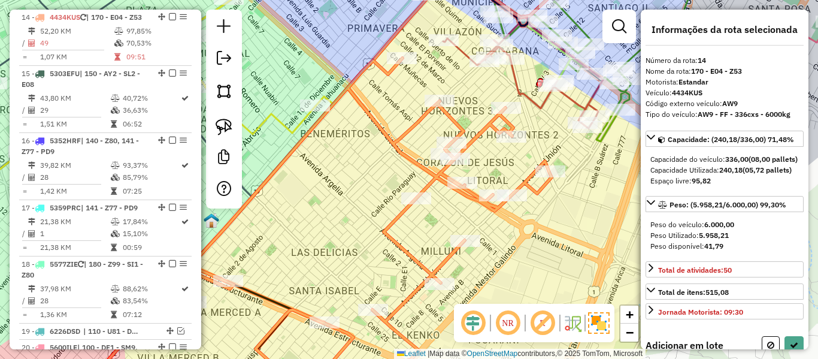
select select "**********"
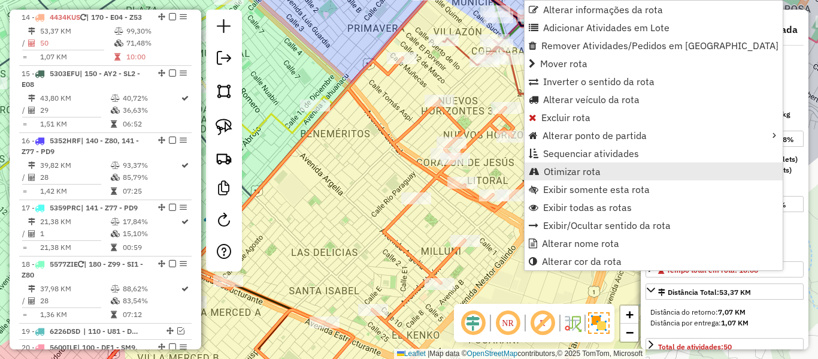
click span "Otimizar rota"
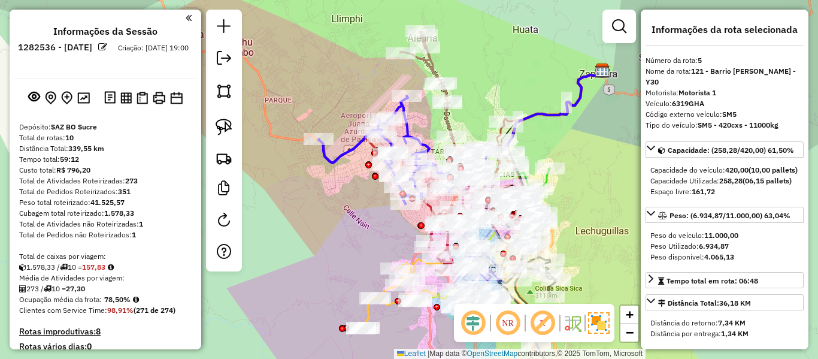
select select "**********"
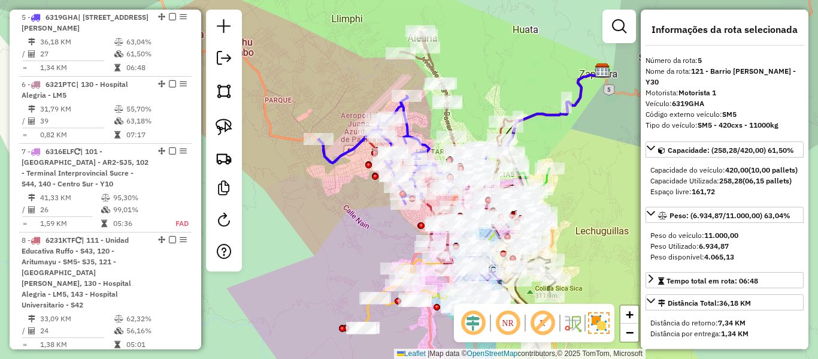
click at [426, 66] on icon at bounding box center [457, 105] width 114 height 149
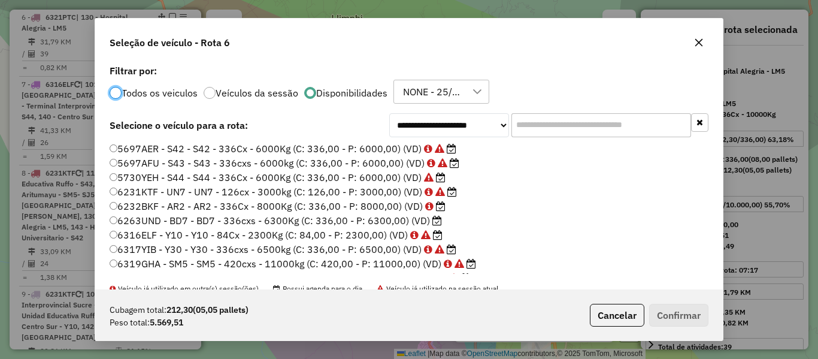
scroll to position [7, 4]
click at [420, 220] on label "6263UND - BD7 - BD7 - 336cxs - 6300Kg (C: 336,00 - P: 6300,00) (VD)" at bounding box center [276, 220] width 332 height 14
click at [687, 315] on button "Confirmar" at bounding box center [678, 315] width 59 height 23
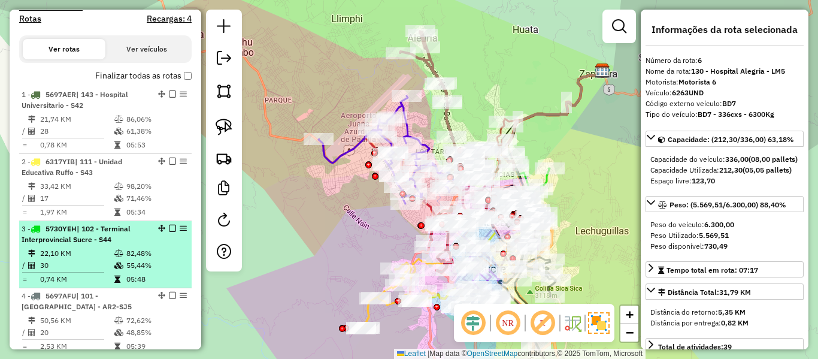
scroll to position [268, 0]
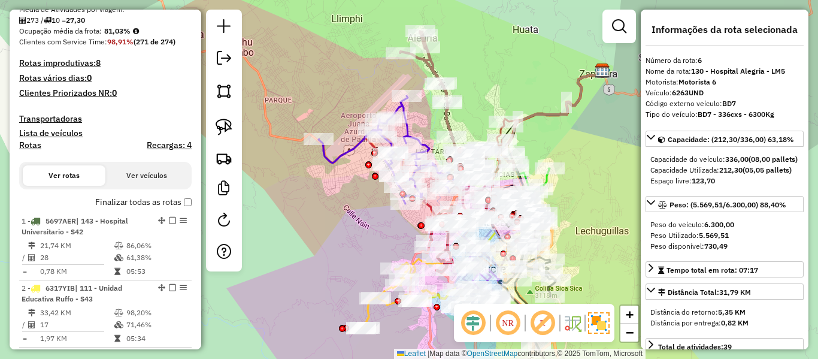
click at [162, 204] on label "Finalizar todas as rotas" at bounding box center [143, 202] width 96 height 13
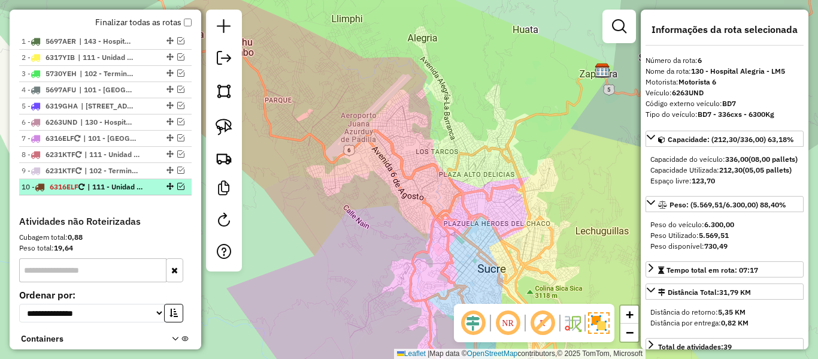
click at [120, 187] on span "| 111 - Unidad Educativa Ruffo - S43, 142 - Mercado Negro - U96, 143 - Hospital…" at bounding box center [114, 186] width 55 height 11
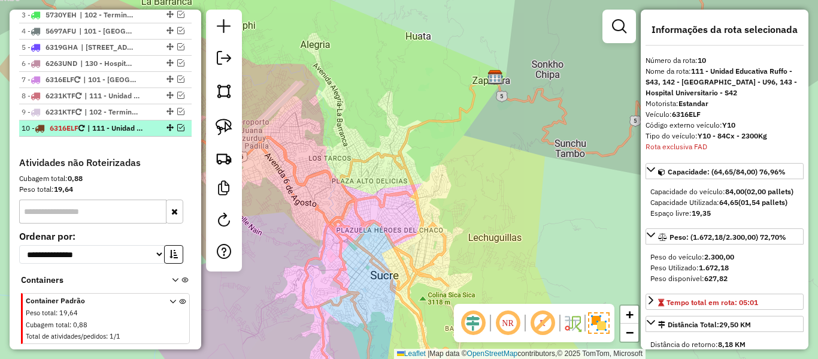
scroll to position [562, 0]
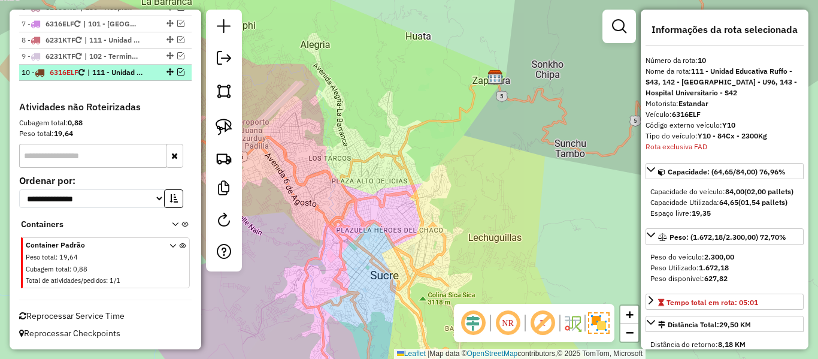
click at [124, 171] on div "**********" at bounding box center [105, 195] width 182 height 189
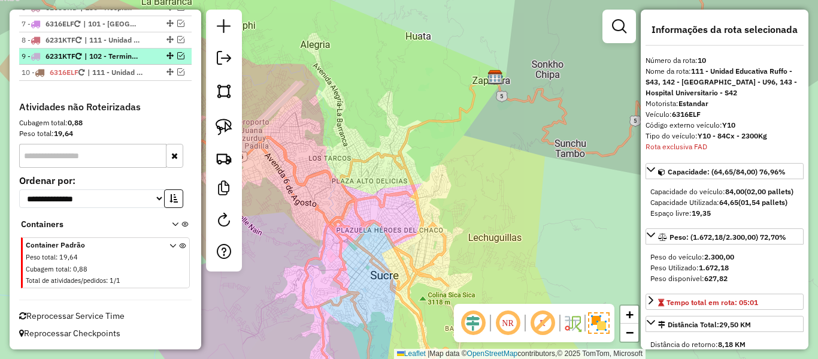
click at [123, 54] on span "| 102 - Terminal Interprovincial Sucre - S44, 111 - Unidad Educativa Ruffo - S4…" at bounding box center [111, 56] width 55 height 11
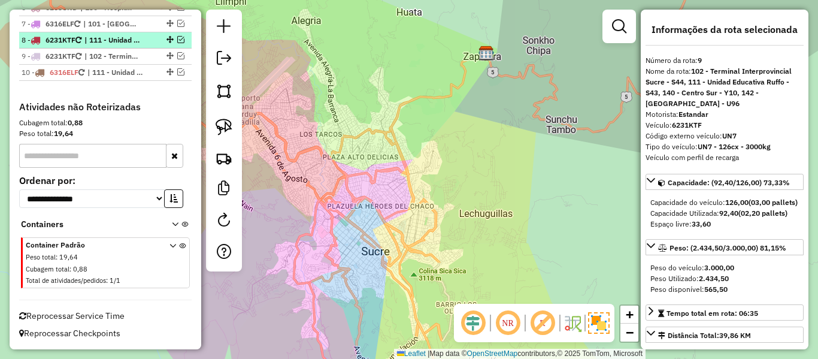
click at [121, 37] on span "| 111 - Unidad Educativa Ruffo - S43, 120 - Aritumayu - SM5- SJ5, 121 - Barrio …" at bounding box center [111, 40] width 55 height 11
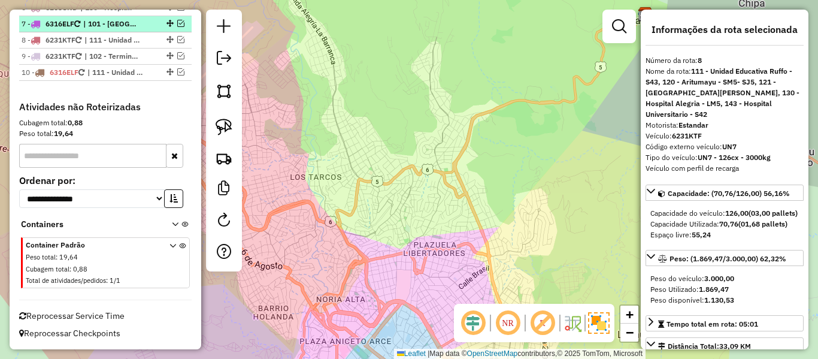
click at [122, 23] on span "| 101 - Hospital Municipal de Azari - AR2-SJ5, 102 - Terminal Interprovincial S…" at bounding box center [110, 24] width 55 height 11
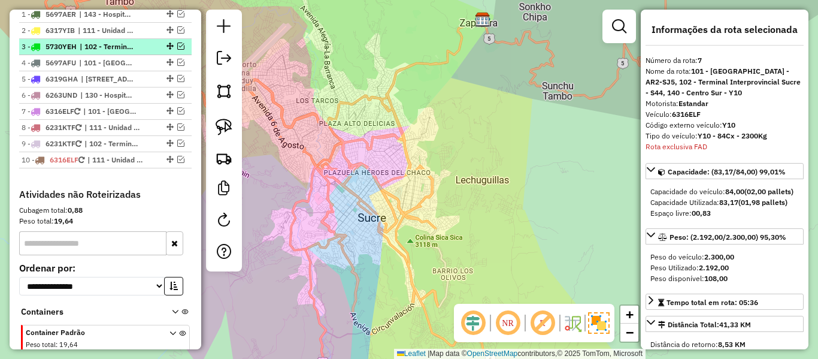
scroll to position [392, 0]
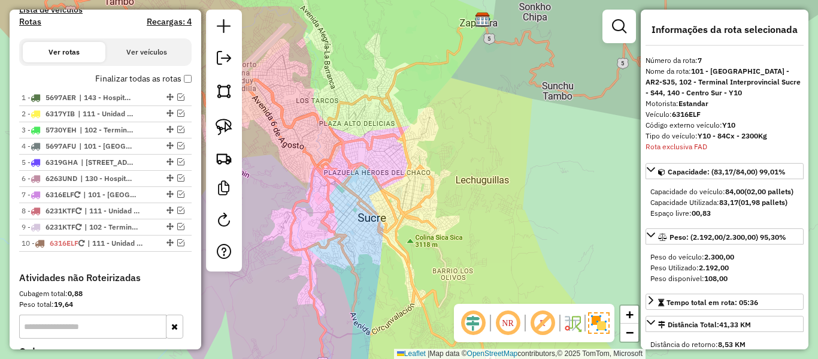
click at [146, 75] on label "Finalizar todas as rotas" at bounding box center [143, 78] width 96 height 13
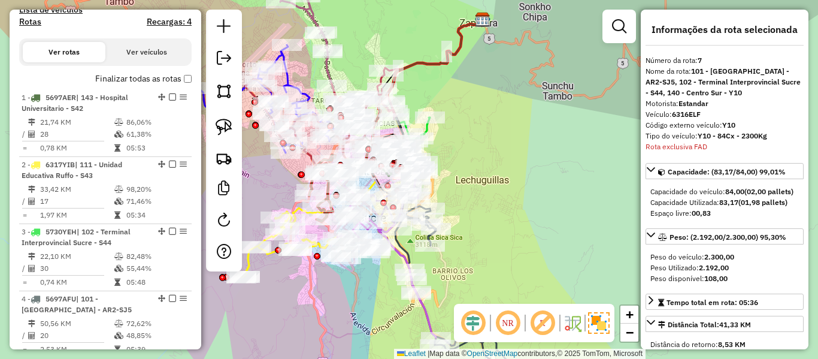
click at [34, 22] on h4 "Rotas" at bounding box center [30, 22] width 22 height 10
select select
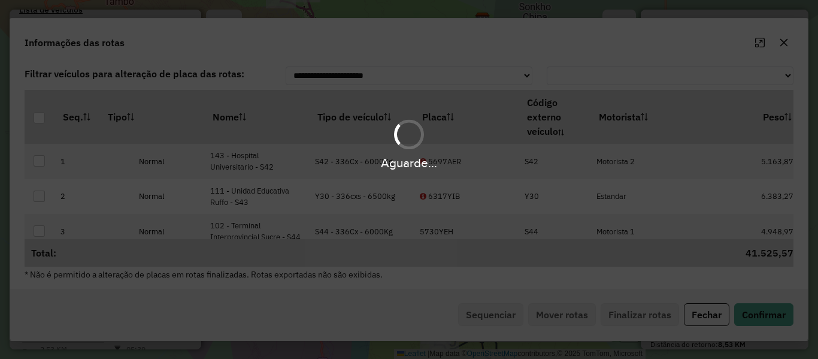
click at [353, 122] on hb-app "Aguarde... Pop-up bloqueado! Seu navegador bloqueou automáticamente a abertura …" at bounding box center [409, 179] width 818 height 359
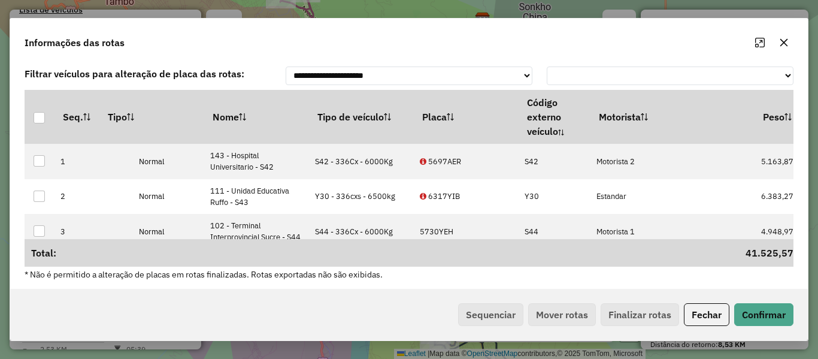
click at [353, 122] on th "Tipo de veículo" at bounding box center [361, 117] width 105 height 54
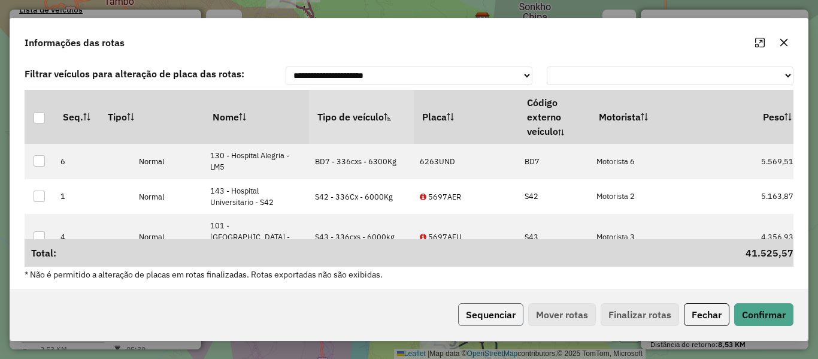
click at [510, 309] on button "Sequenciar" at bounding box center [490, 314] width 65 height 23
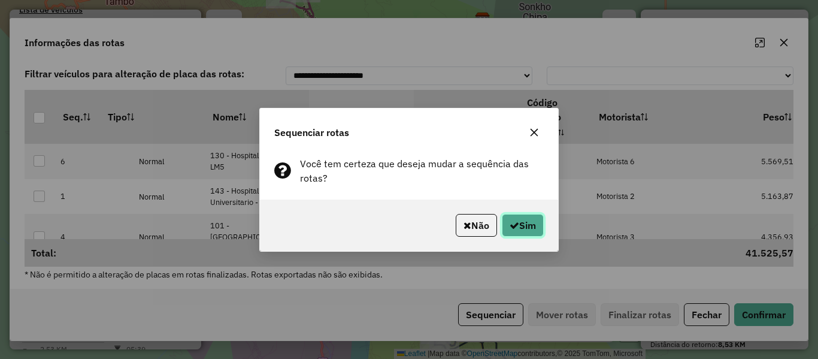
click at [534, 222] on button "Sim" at bounding box center [523, 225] width 42 height 23
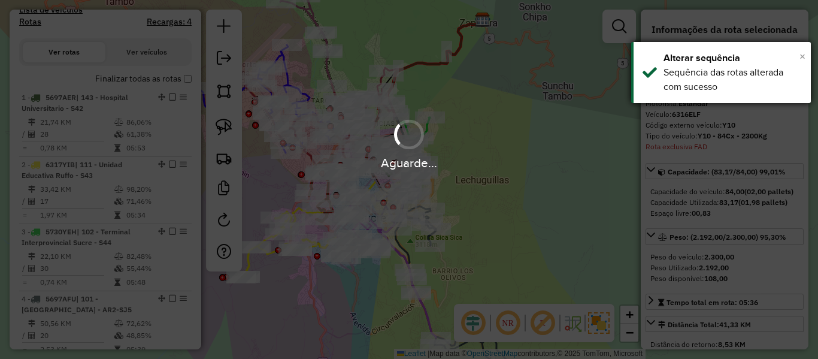
click at [801, 57] on span "×" at bounding box center [802, 56] width 6 height 13
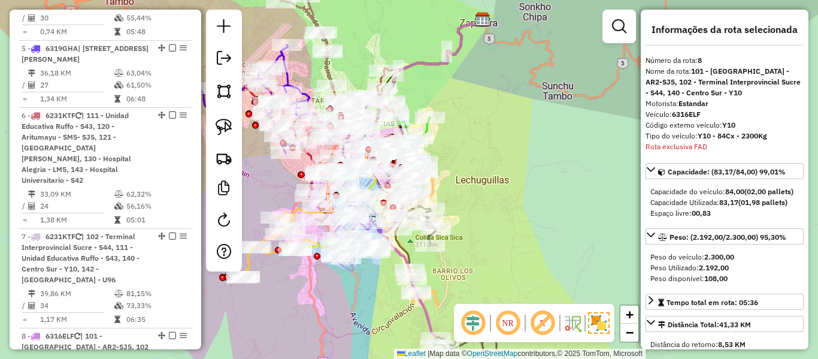
drag, startPoint x: 101, startPoint y: 245, endPoint x: 107, endPoint y: 174, distance: 71.5
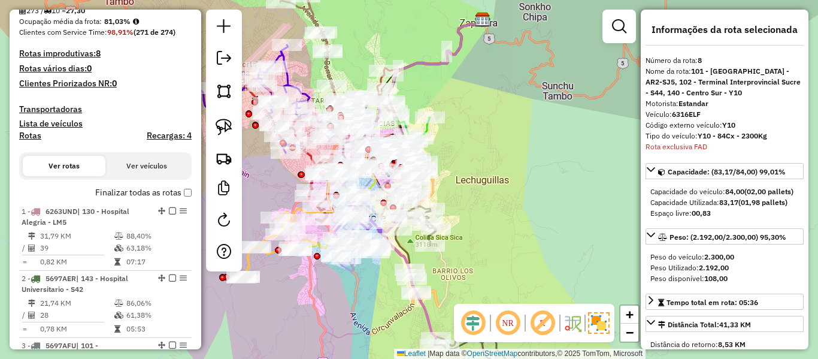
scroll to position [277, 0]
click at [142, 187] on label "Finalizar todas as rotas" at bounding box center [143, 193] width 96 height 13
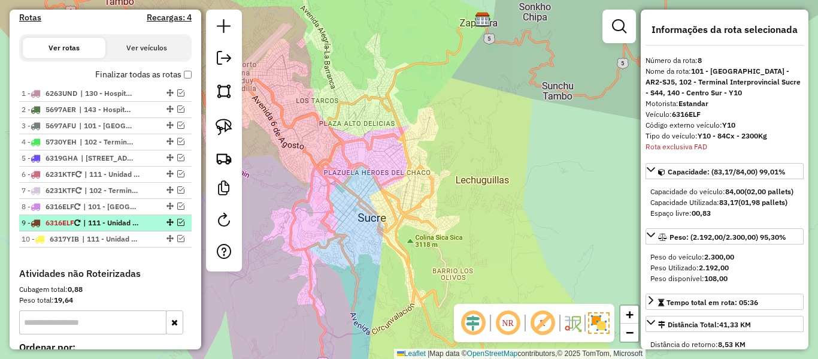
scroll to position [397, 0]
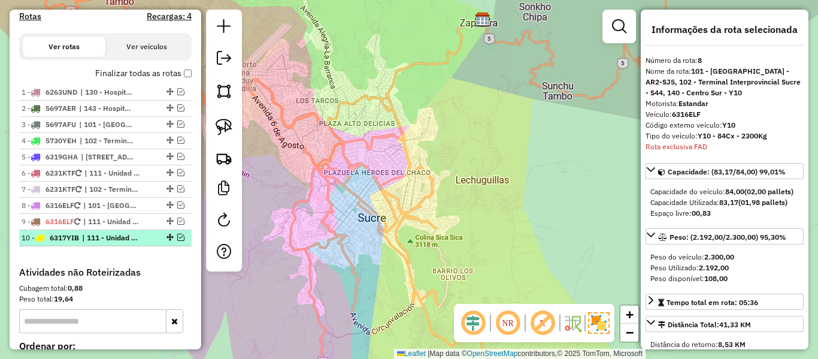
click at [135, 236] on span "| 111 - Unidad Educativa Ruffo - S43" at bounding box center [109, 237] width 55 height 11
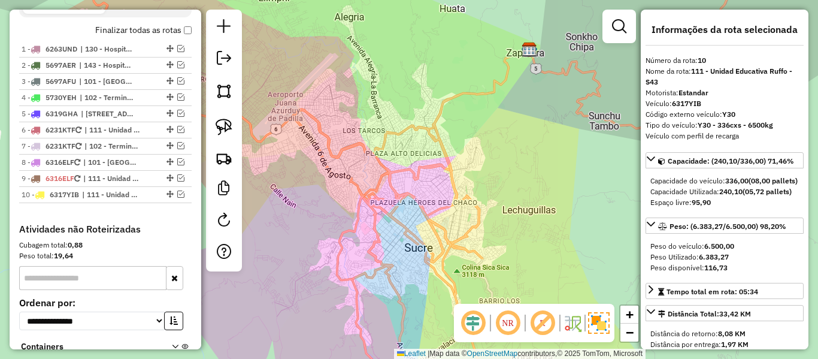
scroll to position [457, 0]
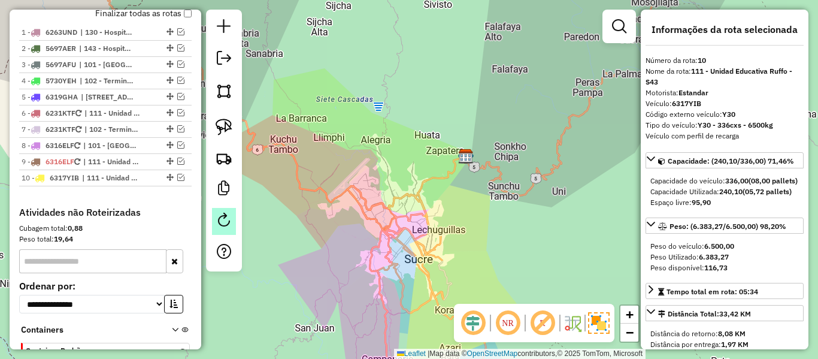
click at [222, 229] on link at bounding box center [224, 221] width 24 height 27
select select "*"
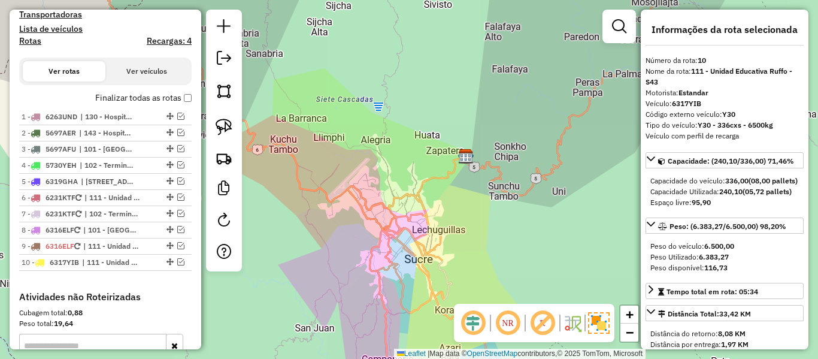
scroll to position [277, 0]
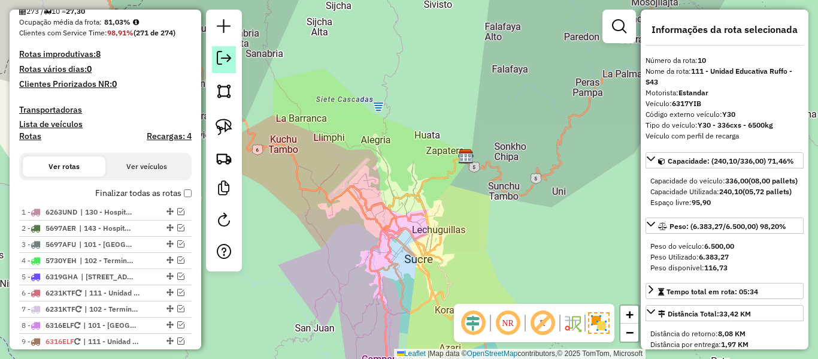
click at [219, 59] on em at bounding box center [224, 58] width 14 height 14
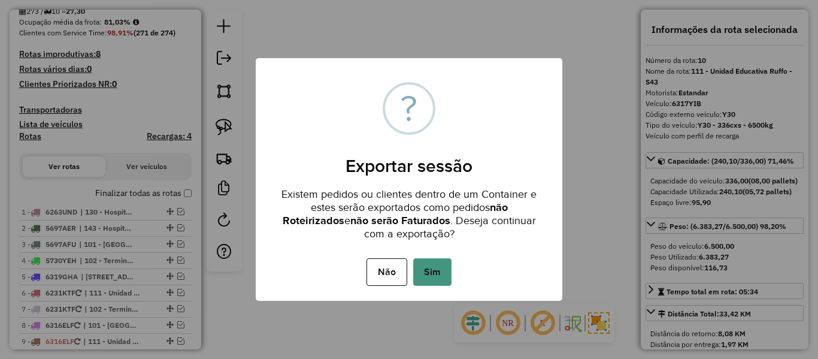
click at [446, 270] on button "Sim" at bounding box center [432, 272] width 38 height 28
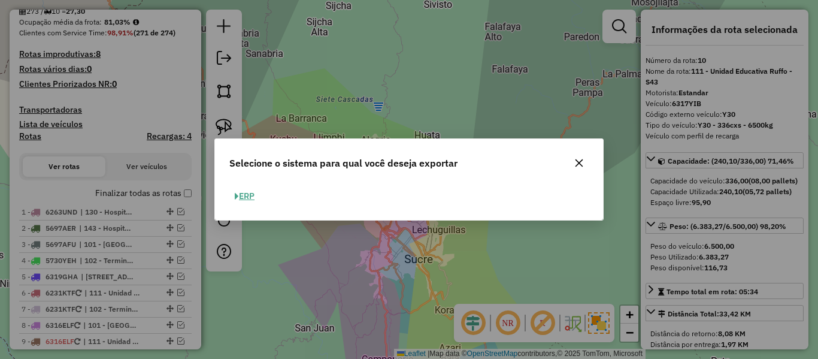
click at [258, 192] on button "ERP" at bounding box center [244, 196] width 31 height 19
select select "**"
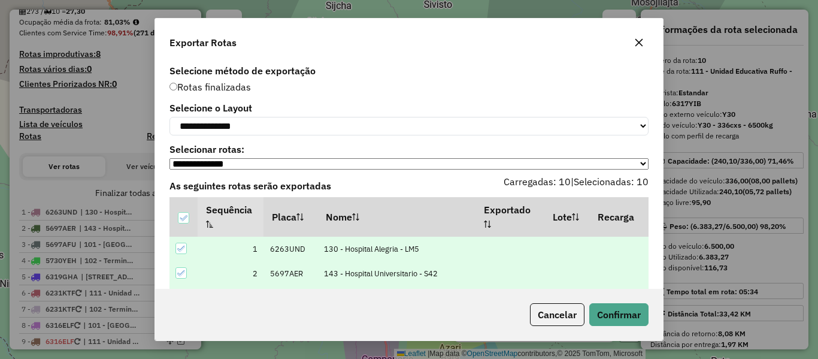
click at [275, 138] on div "**********" at bounding box center [409, 175] width 508 height 227
click at [281, 130] on select "**********" at bounding box center [408, 126] width 479 height 19
select select "*********"
click at [169, 117] on select "**********" at bounding box center [408, 126] width 479 height 19
click at [615, 306] on button "Confirmar" at bounding box center [618, 314] width 59 height 23
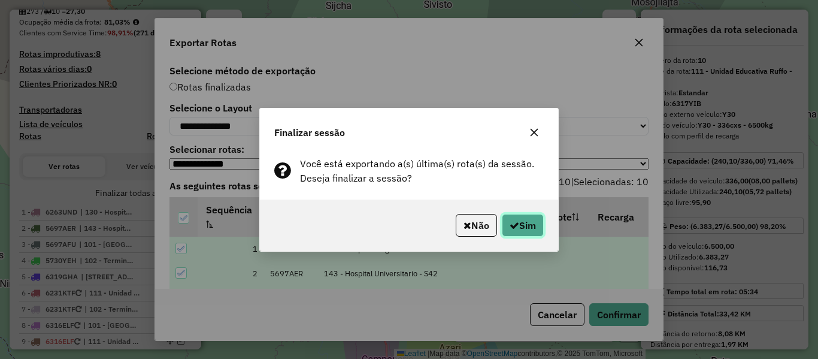
click at [532, 230] on button "Sim" at bounding box center [523, 225] width 42 height 23
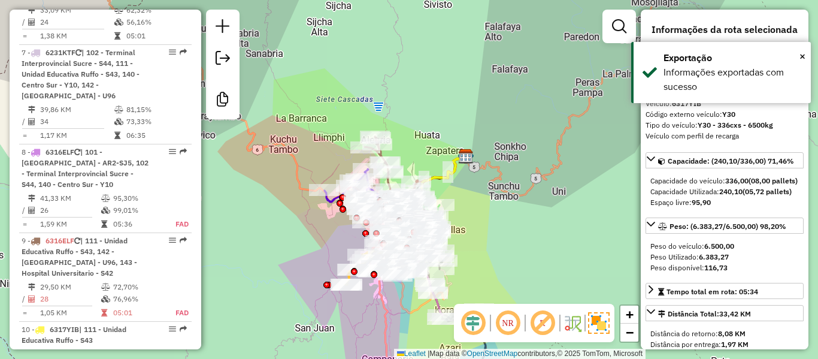
scroll to position [1139, 0]
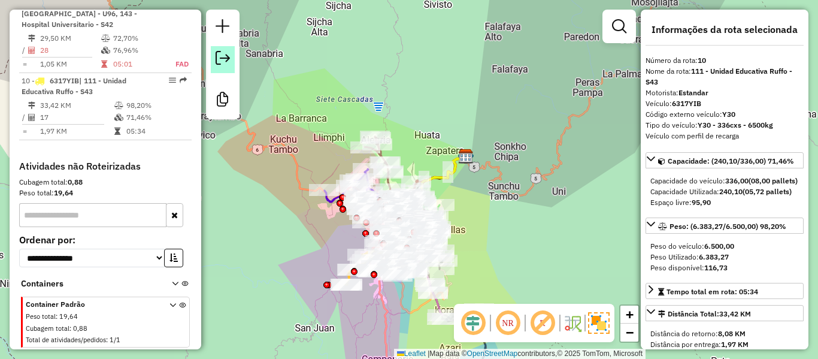
click at [223, 64] on em at bounding box center [223, 58] width 14 height 14
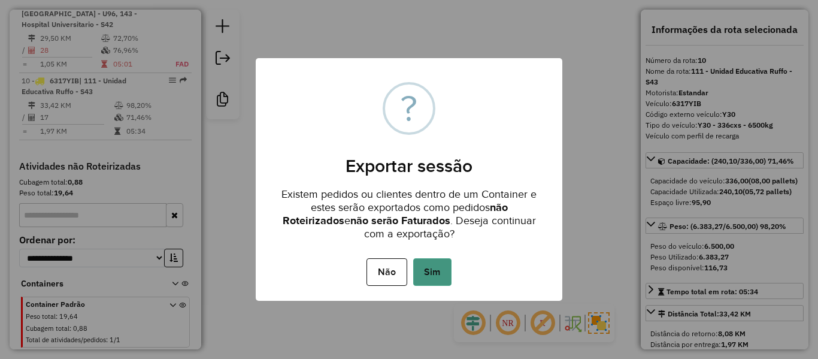
click at [435, 271] on button "Sim" at bounding box center [432, 272] width 38 height 28
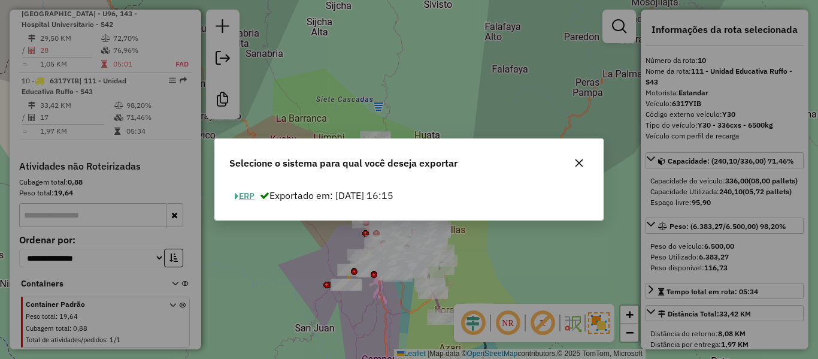
click at [254, 199] on button "ERP" at bounding box center [244, 196] width 31 height 19
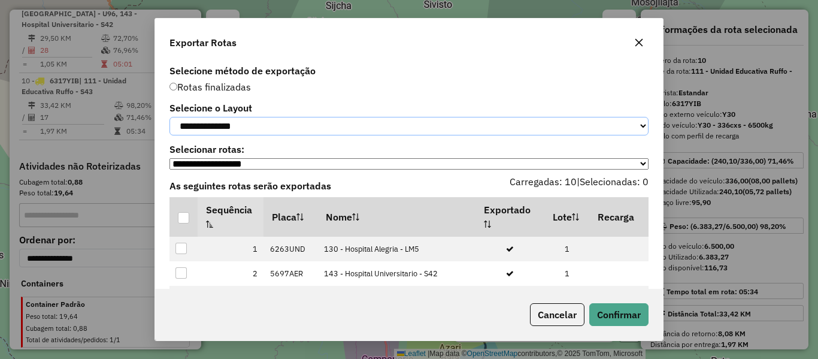
drag, startPoint x: 251, startPoint y: 119, endPoint x: 245, endPoint y: 125, distance: 8.9
click at [251, 119] on select "**********" at bounding box center [408, 126] width 479 height 19
select select "*********"
click at [169, 117] on select "**********" at bounding box center [408, 126] width 479 height 19
click at [187, 223] on div at bounding box center [183, 217] width 11 height 11
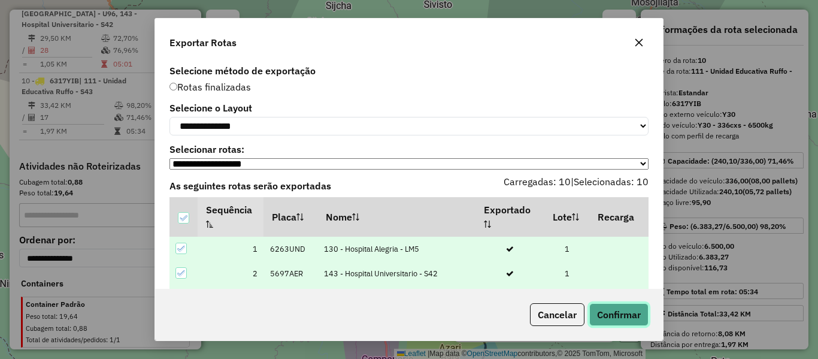
click at [611, 311] on button "Confirmar" at bounding box center [618, 314] width 59 height 23
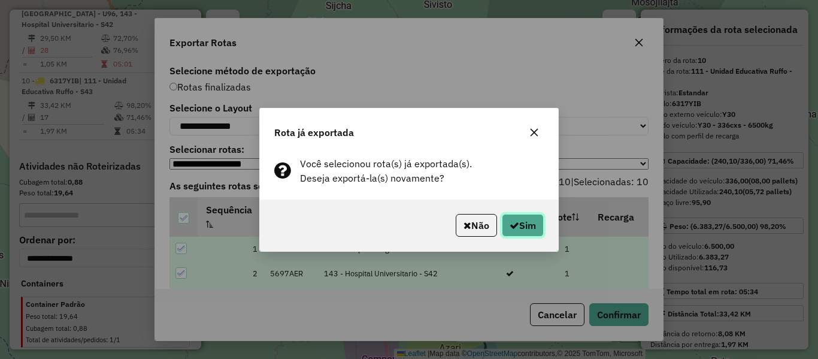
click at [524, 223] on button "Sim" at bounding box center [523, 225] width 42 height 23
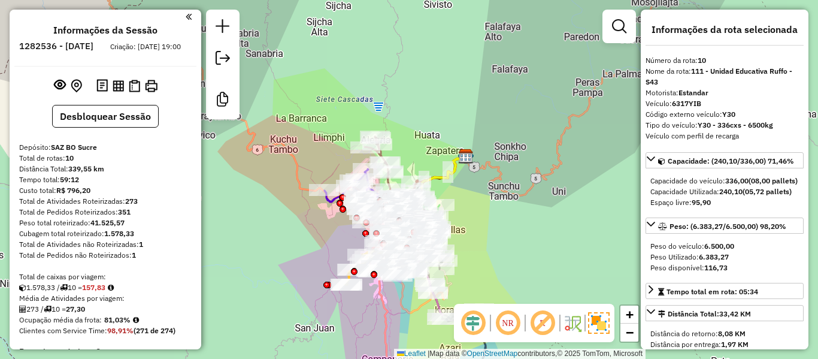
scroll to position [0, 0]
click at [221, 60] on em at bounding box center [223, 58] width 14 height 14
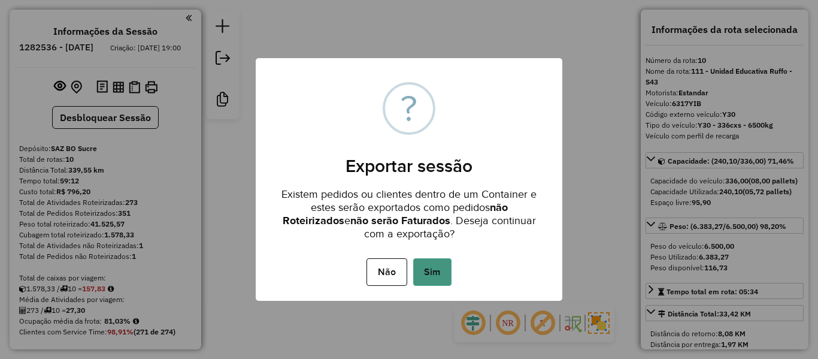
click at [445, 277] on button "Sim" at bounding box center [432, 272] width 38 height 28
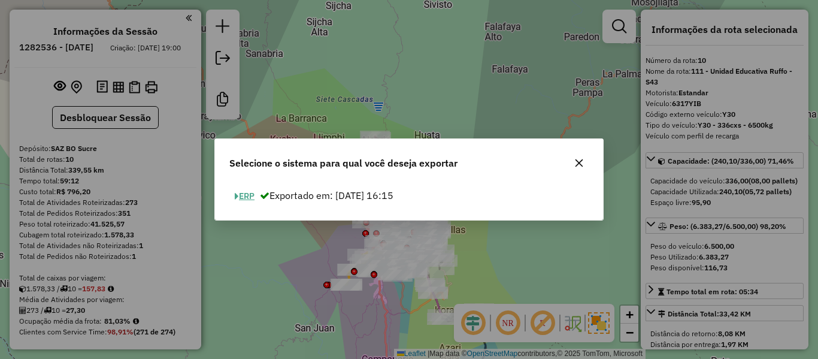
click at [266, 208] on div "ERP Exportado em: 24/09/2025 16:15" at bounding box center [409, 201] width 388 height 38
click at [260, 201] on button "ERP" at bounding box center [244, 196] width 31 height 19
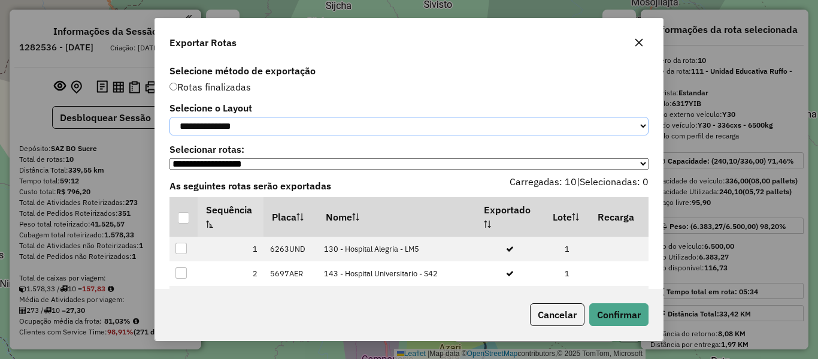
click at [280, 122] on select "**********" at bounding box center [408, 126] width 479 height 19
select select "*********"
click at [169, 117] on select "**********" at bounding box center [408, 126] width 479 height 19
click at [184, 223] on div at bounding box center [183, 217] width 11 height 11
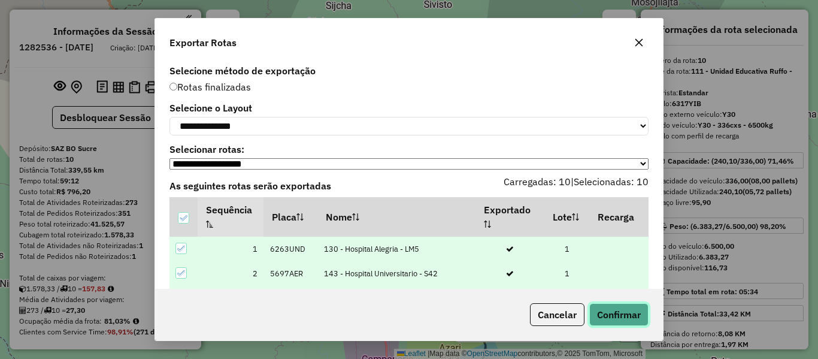
click at [642, 317] on button "Confirmar" at bounding box center [618, 314] width 59 height 23
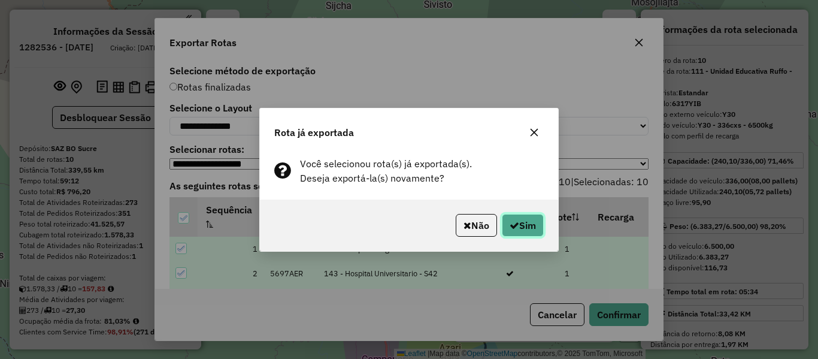
click at [525, 220] on button "Sim" at bounding box center [523, 225] width 42 height 23
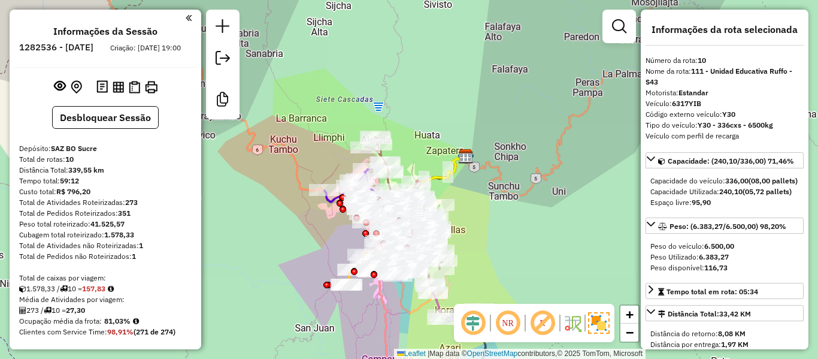
click at [93, 47] on h6 "1282536 - 25/09/2025" at bounding box center [56, 47] width 74 height 11
copy h6 "25"
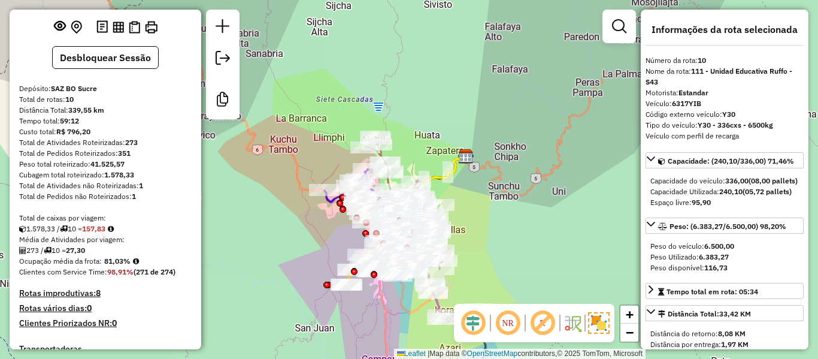
click at [116, 265] on strong "81,03%" at bounding box center [117, 260] width 26 height 9
copy strong "81,03"
click at [132, 147] on strong "273" at bounding box center [131, 142] width 13 height 9
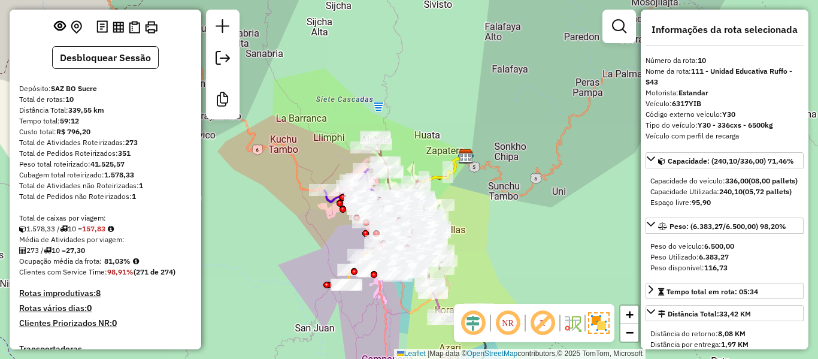
copy strong "273"
click at [83, 254] on strong "27,30" at bounding box center [75, 249] width 19 height 9
copy strong "27,30"
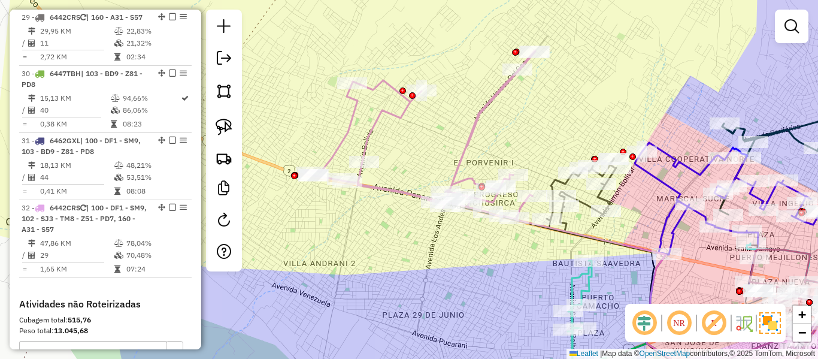
scroll to position [2057, 0]
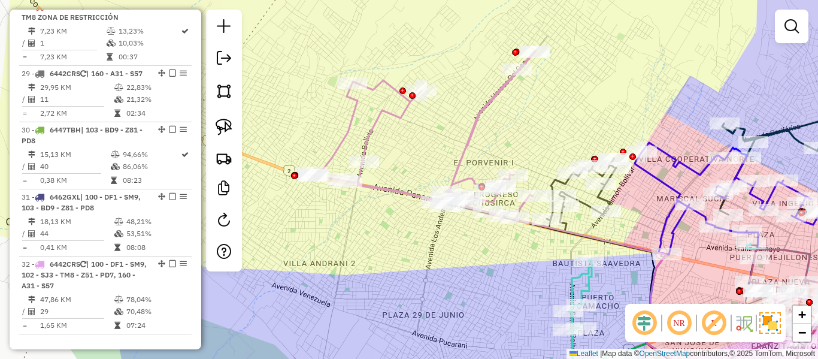
click at [472, 119] on icon at bounding box center [420, 134] width 230 height 169
select select "**********"
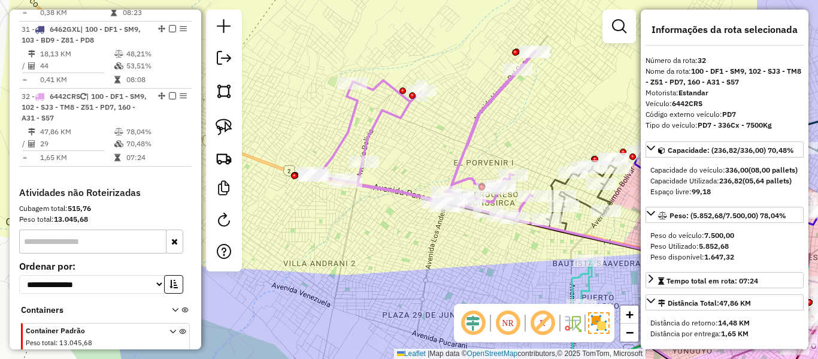
scroll to position [2314, 0]
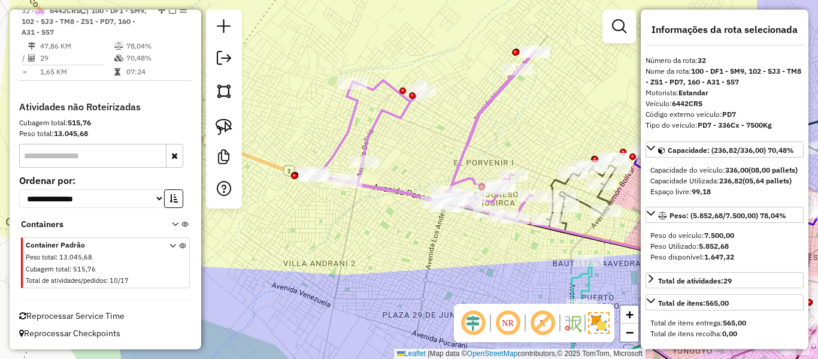
drag, startPoint x: 520, startPoint y: 151, endPoint x: 462, endPoint y: 172, distance: 61.7
click at [462, 172] on div "Janela de atendimento Grade de atendimento Capacidade Transportadoras Veículos …" at bounding box center [409, 179] width 818 height 359
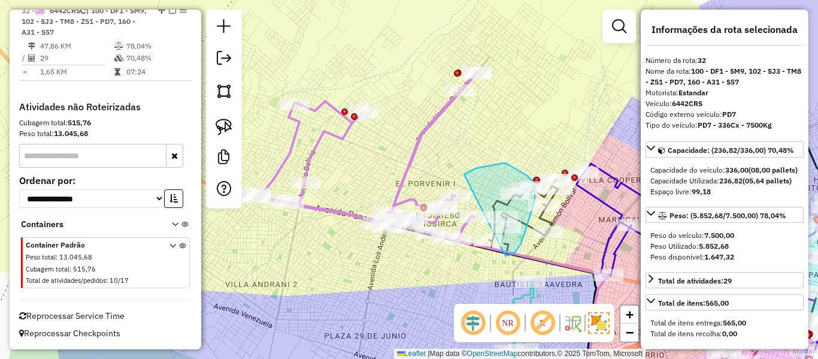
drag, startPoint x: 464, startPoint y: 174, endPoint x: 459, endPoint y: 251, distance: 76.8
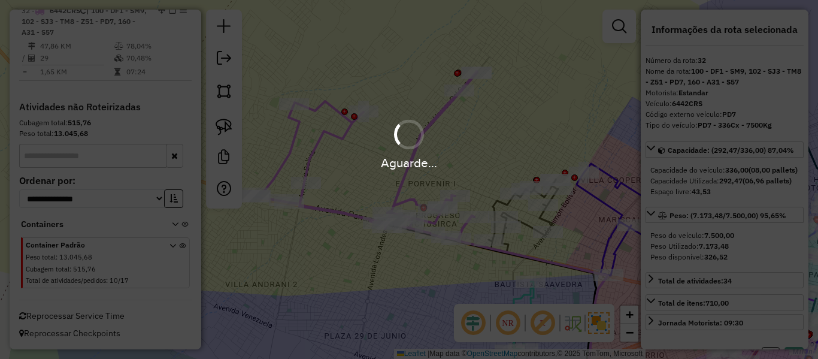
select select "**********"
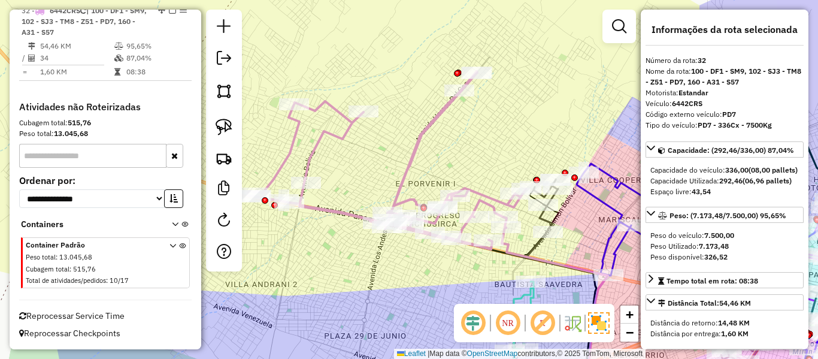
click at [432, 125] on icon at bounding box center [386, 160] width 278 height 178
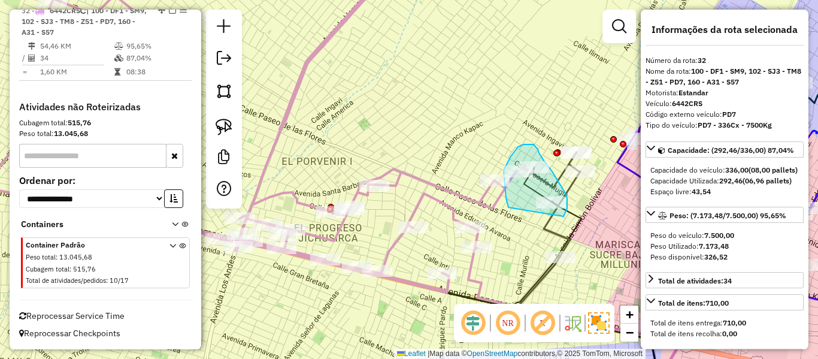
drag, startPoint x: 508, startPoint y: 207, endPoint x: 554, endPoint y: 222, distance: 48.5
drag, startPoint x: 505, startPoint y: 203, endPoint x: 593, endPoint y: 154, distance: 100.8
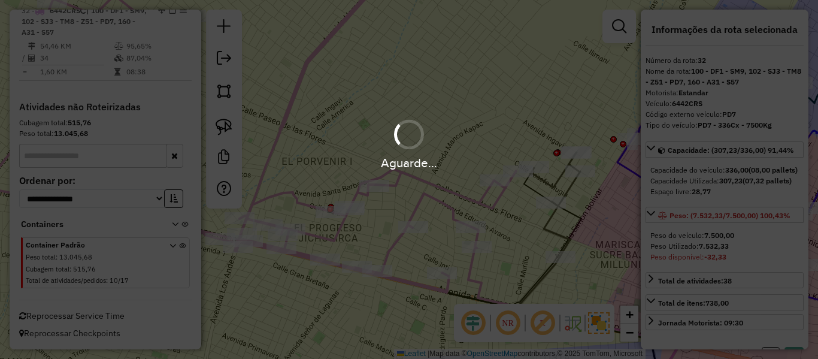
select select "**********"
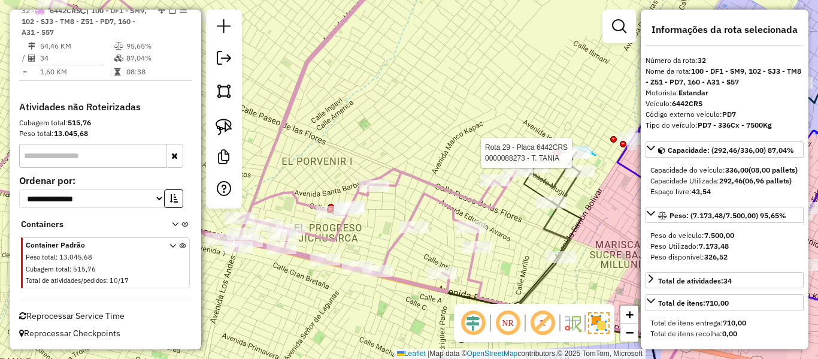
click at [565, 158] on div "Rota 29 - Placa 6442CRS 0000088273 - T. TANIA Janela de atendimento Grade de at…" at bounding box center [409, 179] width 818 height 359
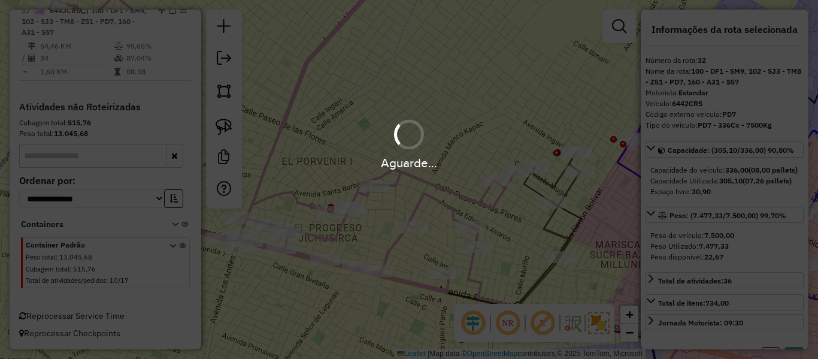
select select "**********"
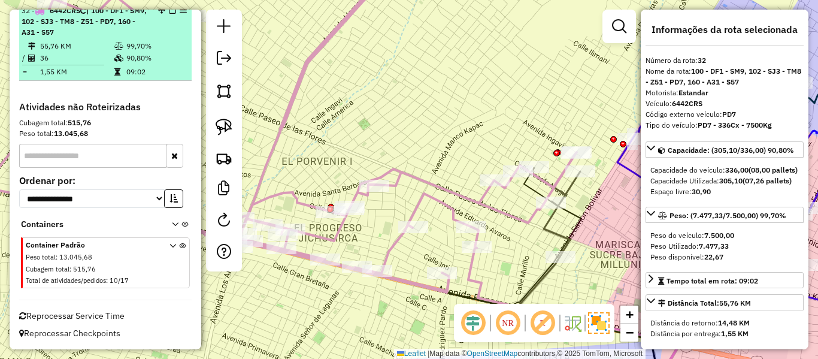
click at [169, 14] on em at bounding box center [172, 10] width 7 height 7
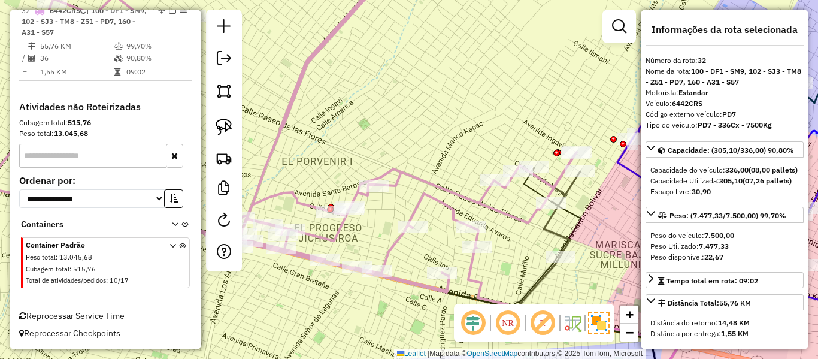
scroll to position [2259, 0]
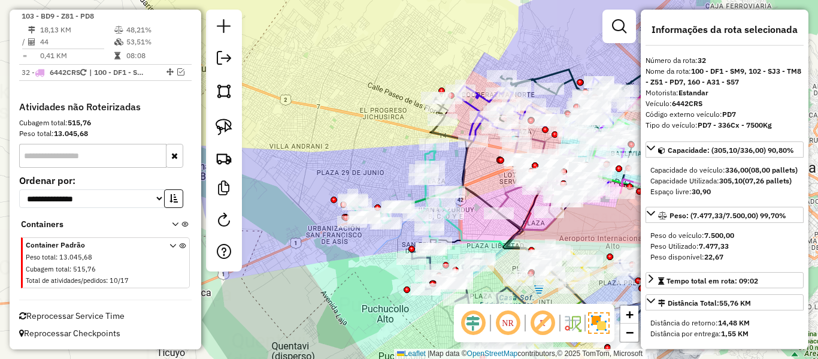
click at [386, 153] on div "Janela de atendimento Grade de atendimento Capacidade Transportadoras Veículos …" at bounding box center [409, 179] width 818 height 359
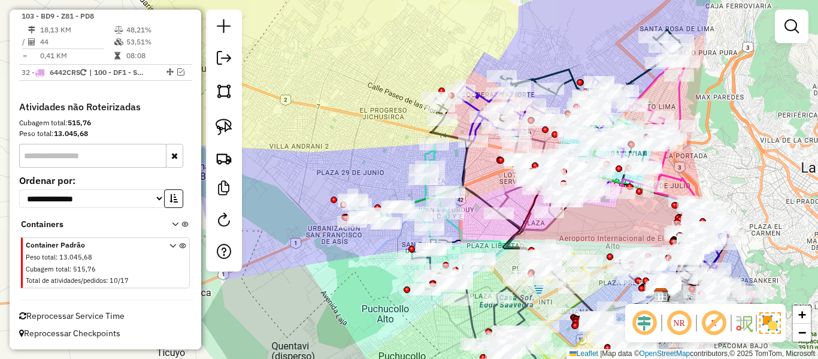
click at [457, 227] on icon at bounding box center [552, 272] width 217 height 118
select select "**********"
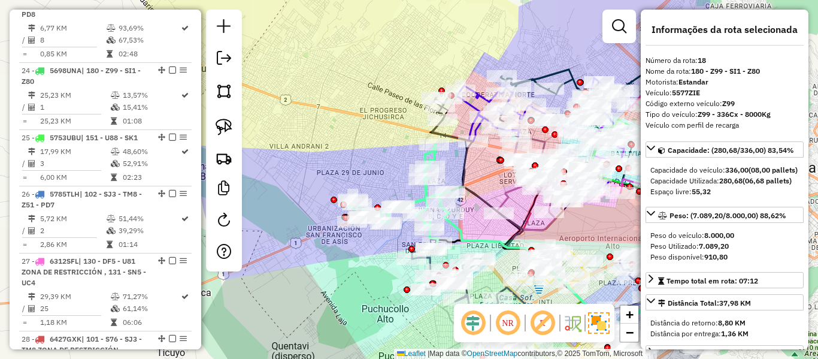
scroll to position [1437, 0]
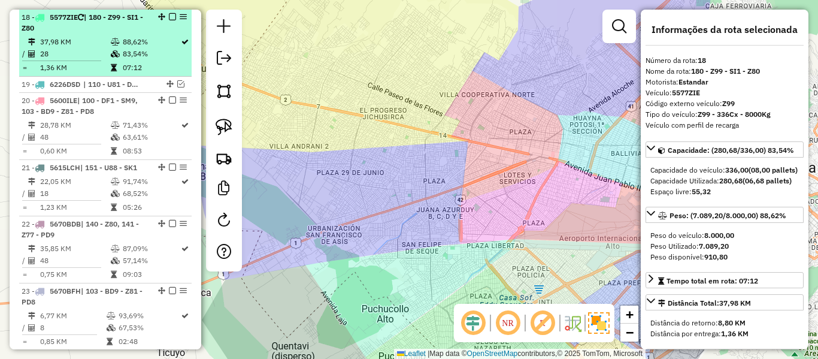
click at [148, 58] on td "83,54%" at bounding box center [151, 54] width 58 height 12
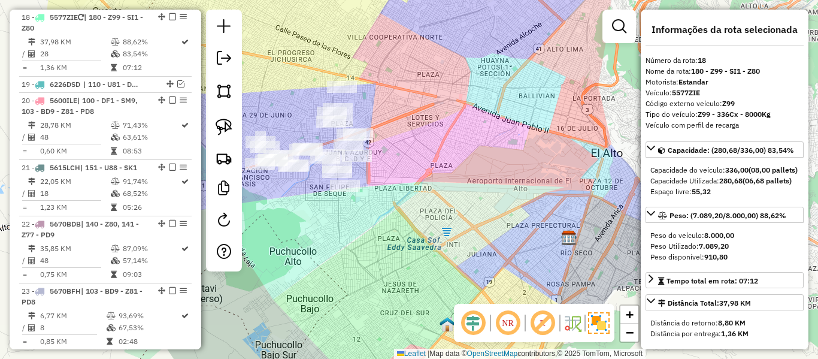
drag, startPoint x: 369, startPoint y: 202, endPoint x: 503, endPoint y: 242, distance: 140.0
click at [503, 242] on div "Rota 18 - Placa 5577ZIE 0000085658 - T. SONIA Rota 18 - Placa 5577ZIE 000089479…" at bounding box center [409, 179] width 818 height 359
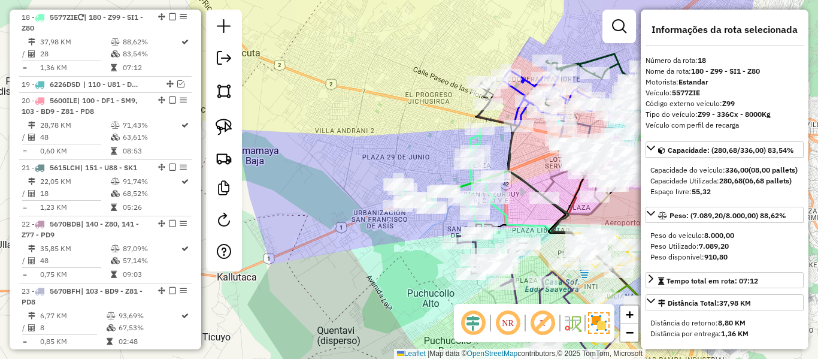
click at [499, 210] on icon at bounding box center [598, 256] width 217 height 118
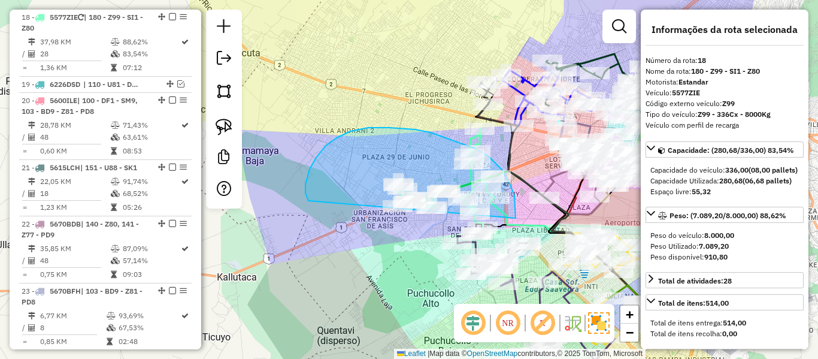
drag, startPoint x: 515, startPoint y: 218, endPoint x: 314, endPoint y: 205, distance: 201.6
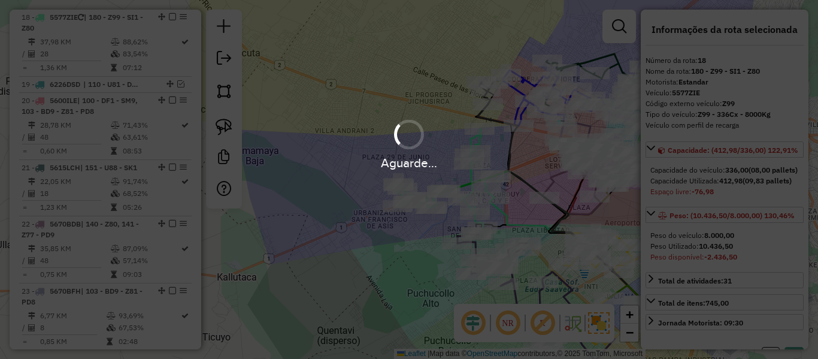
select select "**********"
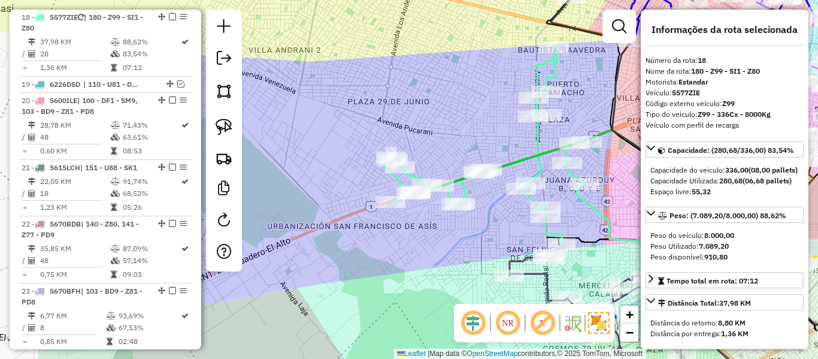
click at [396, 228] on div "Janela de atendimento Grade de atendimento Capacidade Transportadoras Veículos …" at bounding box center [409, 179] width 818 height 359
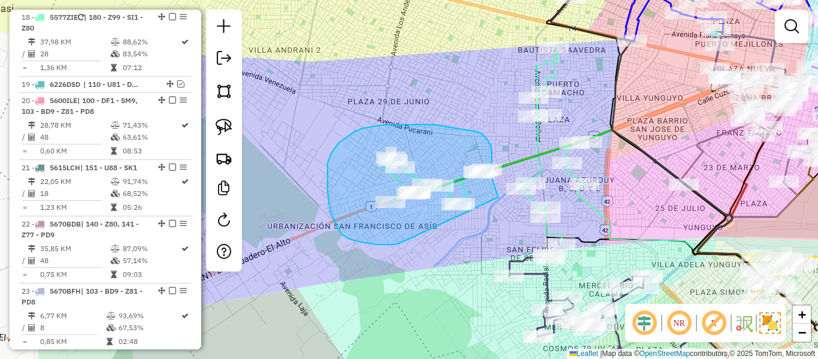
drag, startPoint x: 395, startPoint y: 244, endPoint x: 496, endPoint y: 219, distance: 104.2
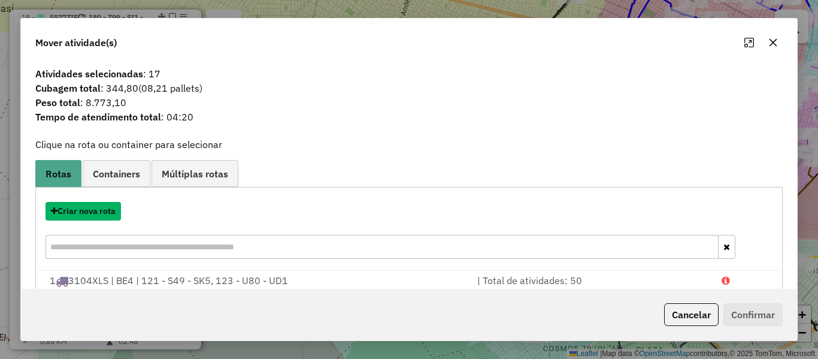
click at [105, 208] on button "Criar nova rota" at bounding box center [82, 211] width 75 height 19
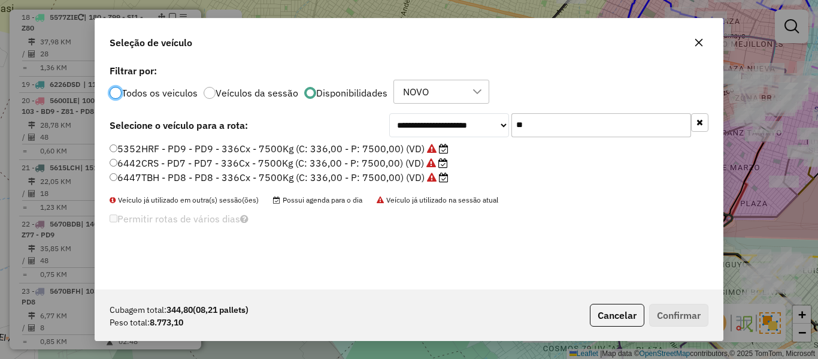
scroll to position [7, 4]
drag, startPoint x: 702, startPoint y: 118, endPoint x: 655, endPoint y: 139, distance: 52.0
click at [702, 119] on button "button" at bounding box center [699, 122] width 17 height 19
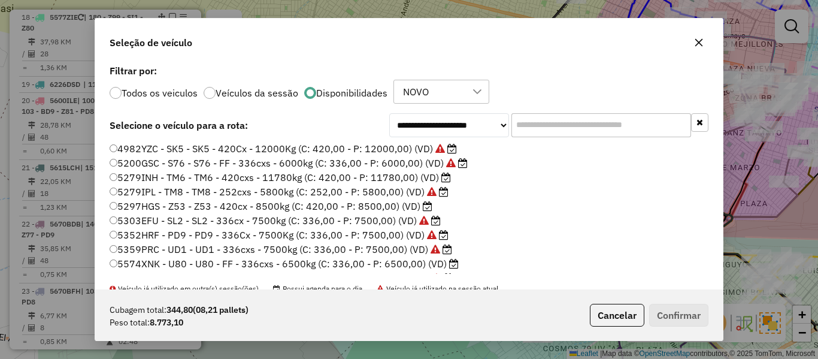
scroll to position [120, 0]
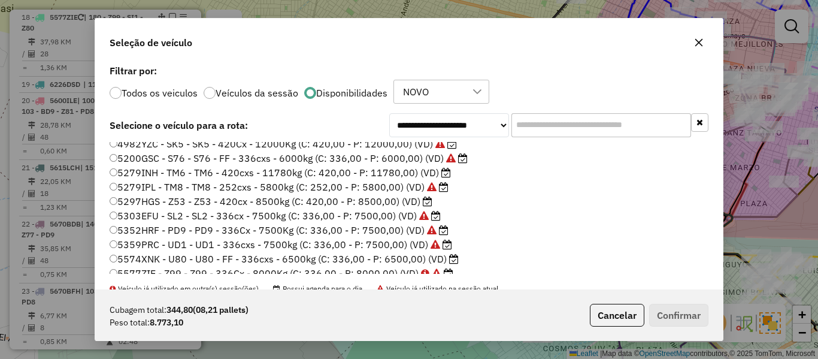
click at [409, 204] on label "5297HGS - Z53 - Z53 - 420cx - 8500kg (C: 420,00 - P: 8500,00) (VD)" at bounding box center [271, 201] width 323 height 14
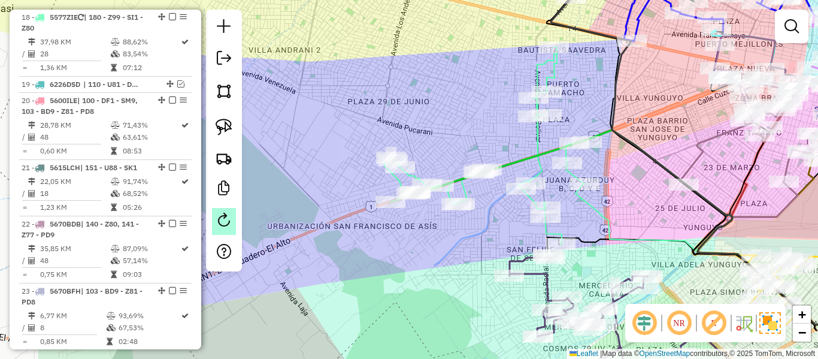
click at [231, 223] on link at bounding box center [224, 221] width 24 height 27
select select "*"
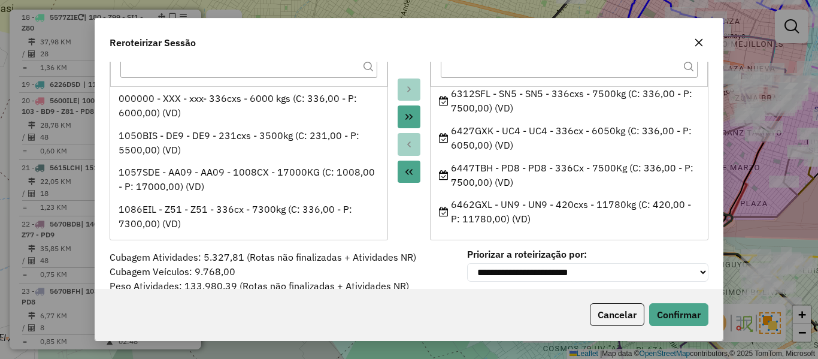
scroll to position [93, 0]
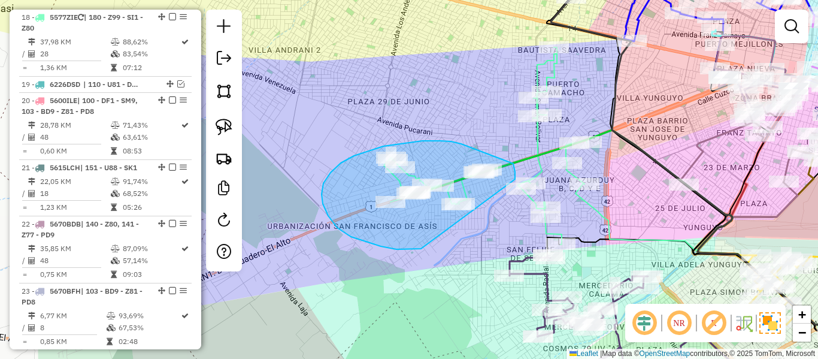
drag, startPoint x: 411, startPoint y: 249, endPoint x: 492, endPoint y: 210, distance: 90.5
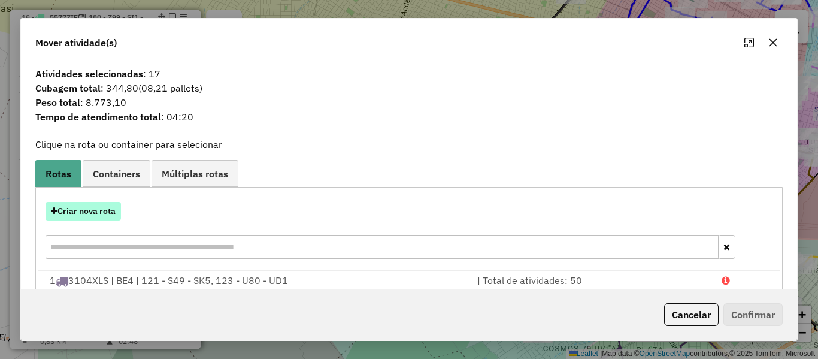
click at [99, 207] on button "Criar nova rota" at bounding box center [82, 211] width 75 height 19
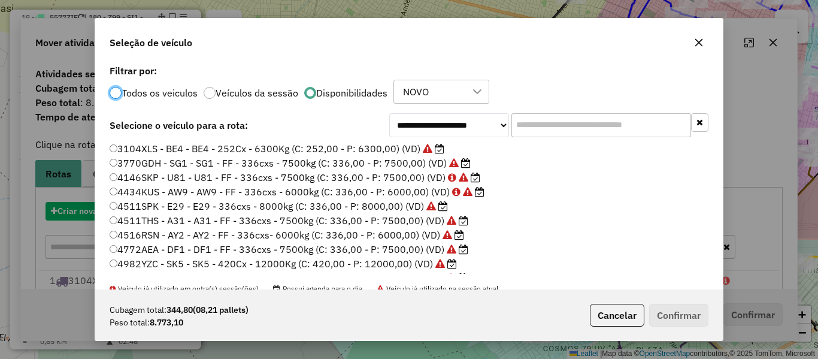
scroll to position [7, 4]
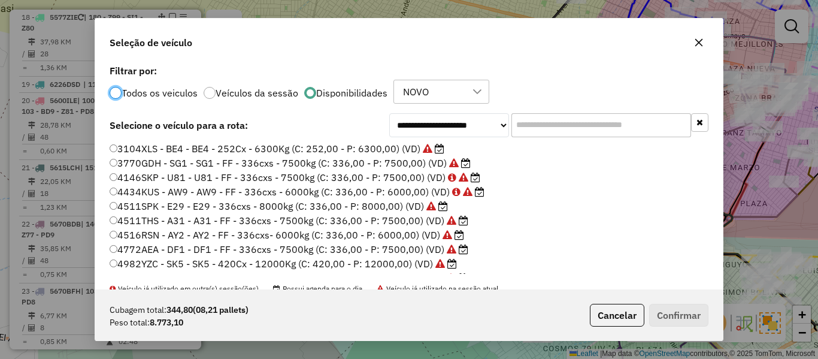
click at [582, 131] on input "text" at bounding box center [601, 125] width 180 height 24
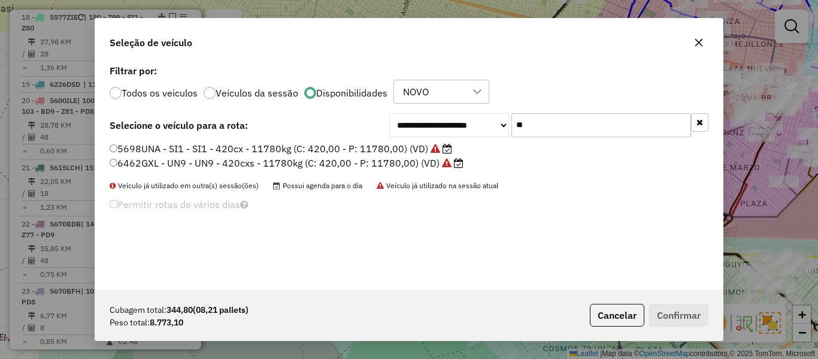
type input "**"
click at [411, 165] on label "6462GXL - UN9 - UN9 - 420cxs - 11780kg (C: 420,00 - P: 11780,00) (VD)" at bounding box center [287, 163] width 354 height 14
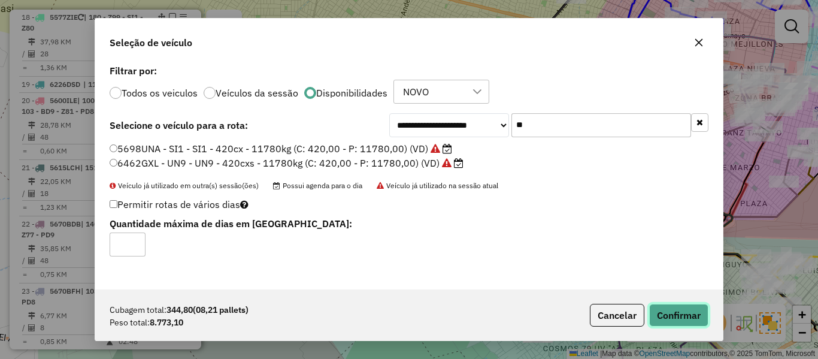
click at [684, 313] on button "Confirmar" at bounding box center [678, 315] width 59 height 23
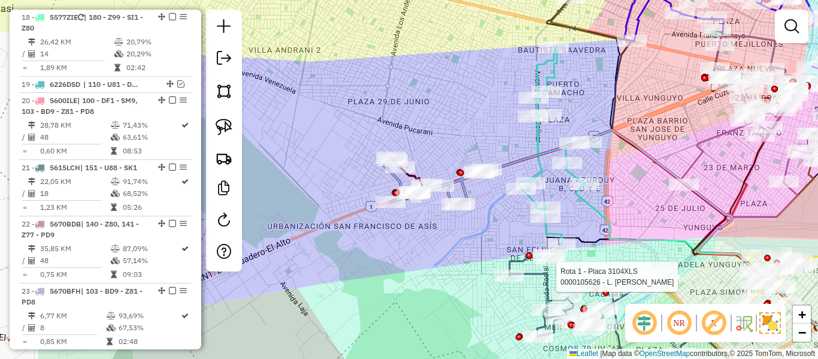
scroll to position [1370, 0]
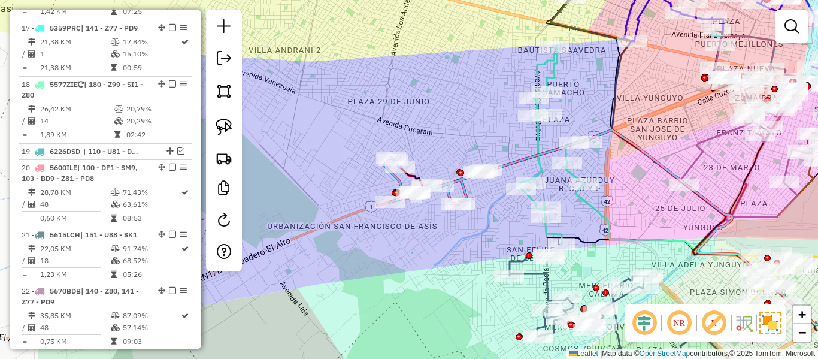
click at [458, 175] on div at bounding box center [459, 172] width 7 height 7
click at [463, 190] on icon at bounding box center [435, 180] width 103 height 47
select select "**********"
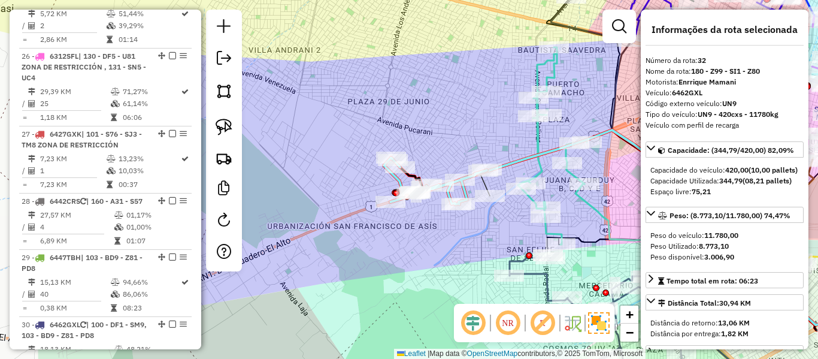
scroll to position [2259, 0]
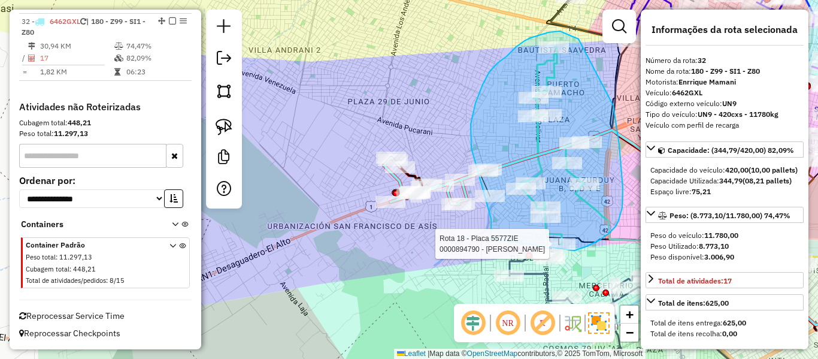
drag, startPoint x: 491, startPoint y: 219, endPoint x: 574, endPoint y: 250, distance: 89.1
click at [574, 250] on div "Rota 18 - Placa 5577ZIE 0000894790 - JUAN ROSARINO M Janela de atendimento Grad…" at bounding box center [409, 179] width 818 height 359
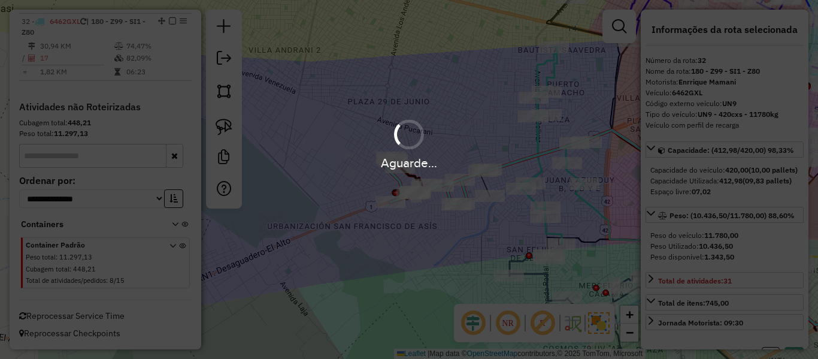
select select "**********"
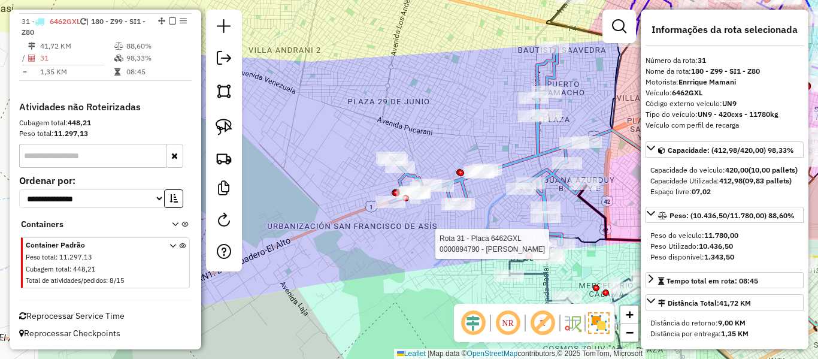
scroll to position [2192, 0]
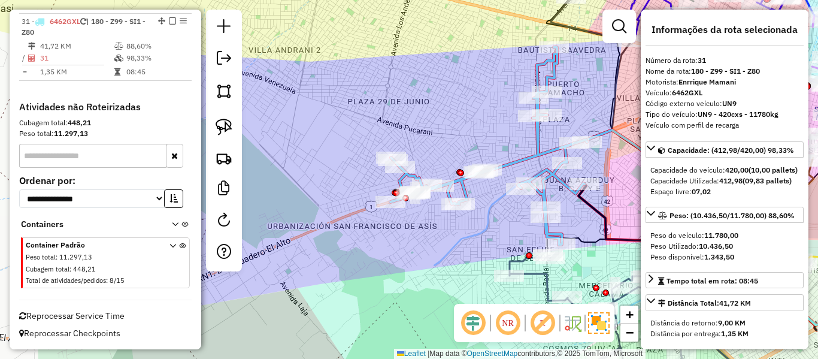
click at [542, 139] on icon at bounding box center [488, 145] width 196 height 197
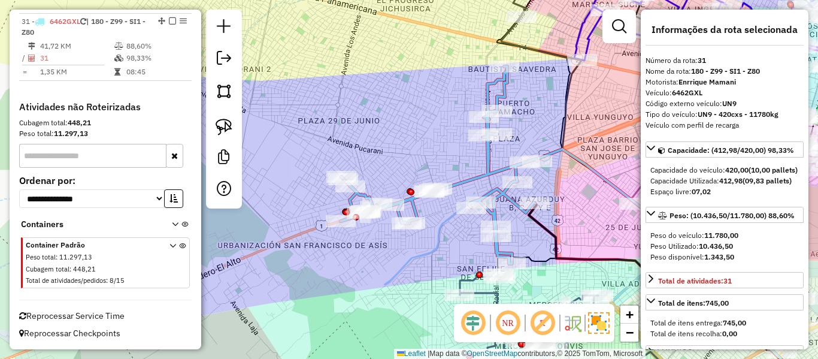
drag, startPoint x: 472, startPoint y: 163, endPoint x: 417, endPoint y: 185, distance: 59.1
click at [417, 183] on div "Janela de atendimento Grade de atendimento Capacidade Transportadoras Veículos …" at bounding box center [409, 179] width 818 height 359
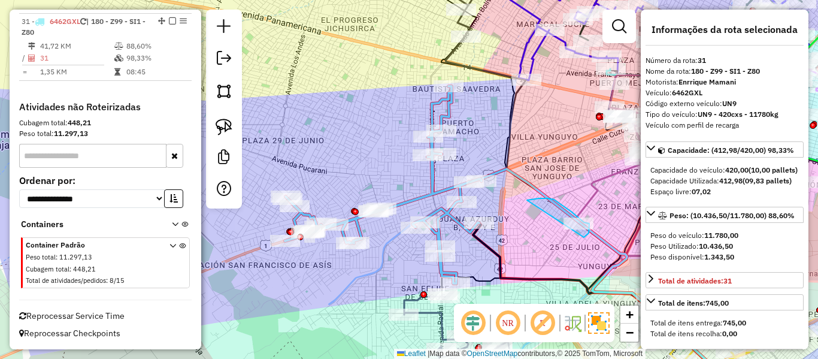
drag, startPoint x: 530, startPoint y: 200, endPoint x: 583, endPoint y: 237, distance: 64.9
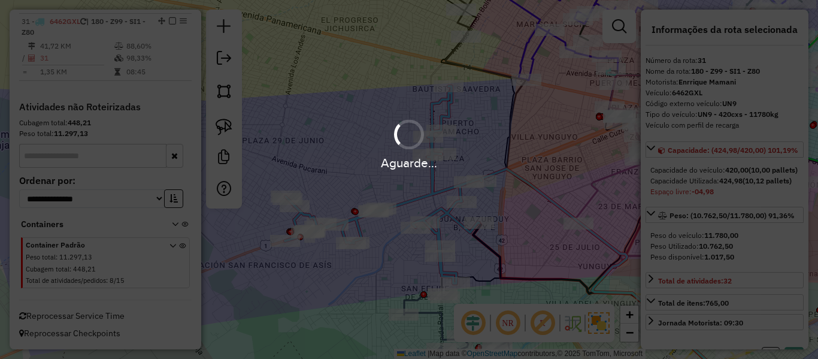
select select "**********"
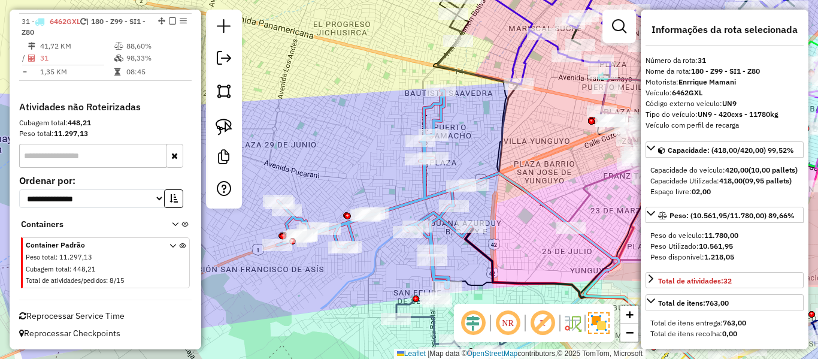
drag, startPoint x: 564, startPoint y: 148, endPoint x: 514, endPoint y: 168, distance: 53.8
click at [514, 168] on div "Janela de atendimento Grade de atendimento Capacidade Transportadoras Veículos …" at bounding box center [409, 179] width 818 height 359
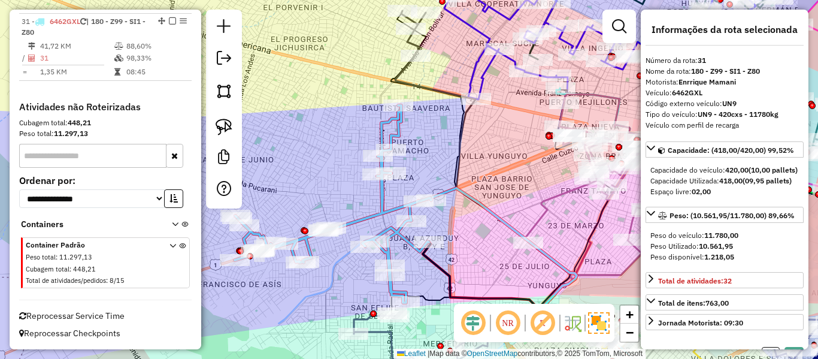
select select "**********"
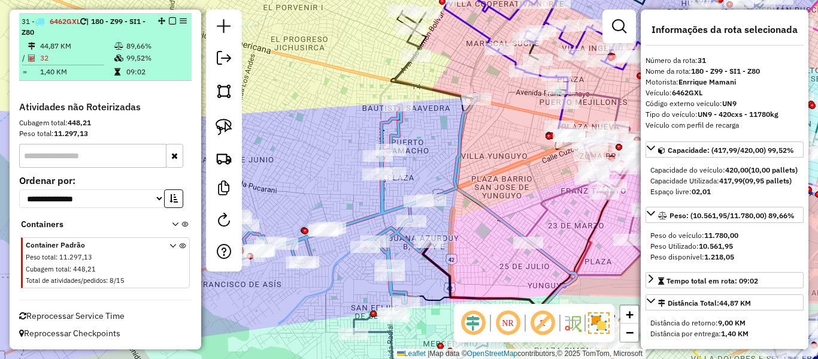
click at [171, 19] on em at bounding box center [172, 20] width 7 height 7
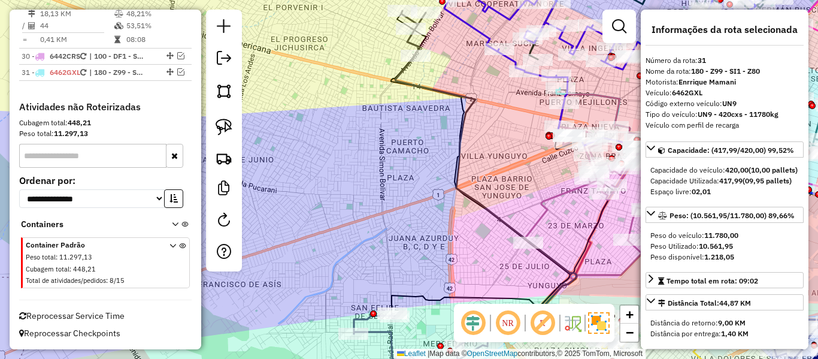
click at [350, 80] on div "Janela de atendimento Grade de atendimento Capacidade Transportadoras Veículos …" at bounding box center [409, 179] width 818 height 359
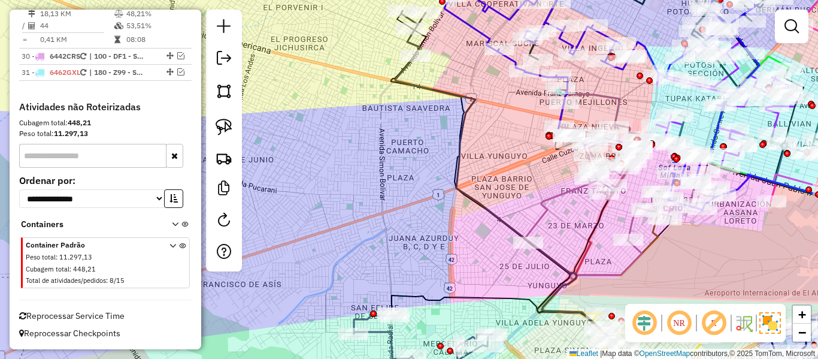
click at [433, 207] on div "Janela de atendimento Grade de atendimento Capacidade Transportadoras Veículos …" at bounding box center [409, 179] width 818 height 359
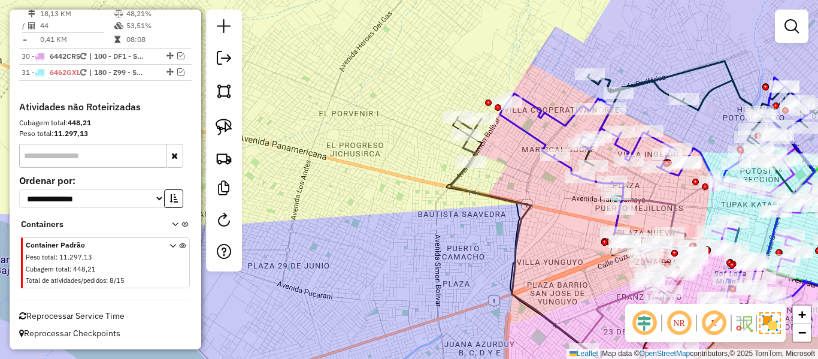
drag, startPoint x: 502, startPoint y: 208, endPoint x: 426, endPoint y: 216, distance: 76.4
click at [426, 216] on div "Janela de atendimento Grade de atendimento Capacidade Transportadoras Veículos …" at bounding box center [409, 179] width 818 height 359
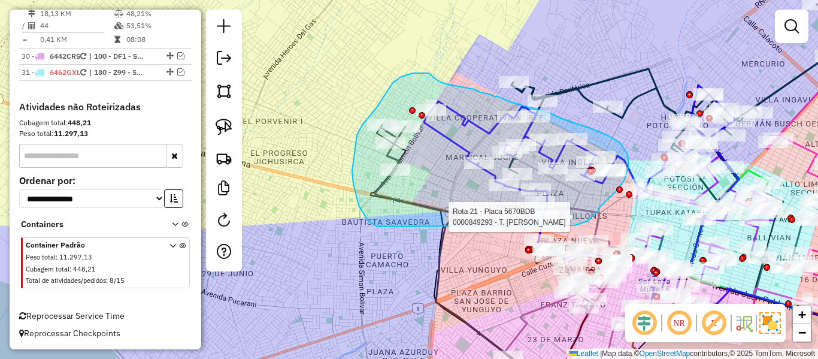
click at [531, 221] on div "Rota 21 - Placa 5670BDB 0000849293 - T. WILLIAM Janela de atendimento Grade de …" at bounding box center [409, 179] width 818 height 359
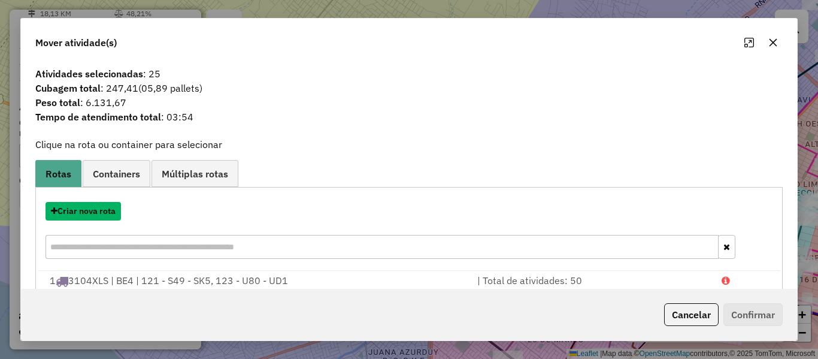
click at [97, 210] on button "Criar nova rota" at bounding box center [82, 211] width 75 height 19
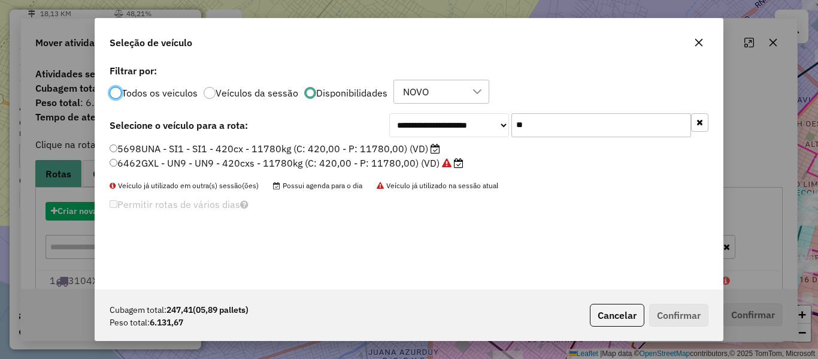
scroll to position [7, 4]
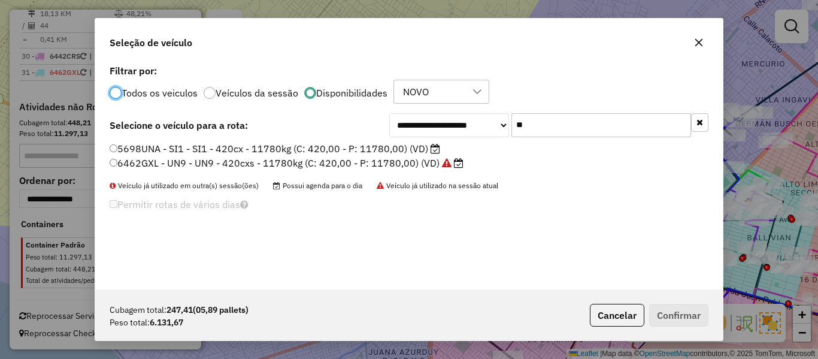
click at [703, 123] on button "button" at bounding box center [699, 122] width 17 height 19
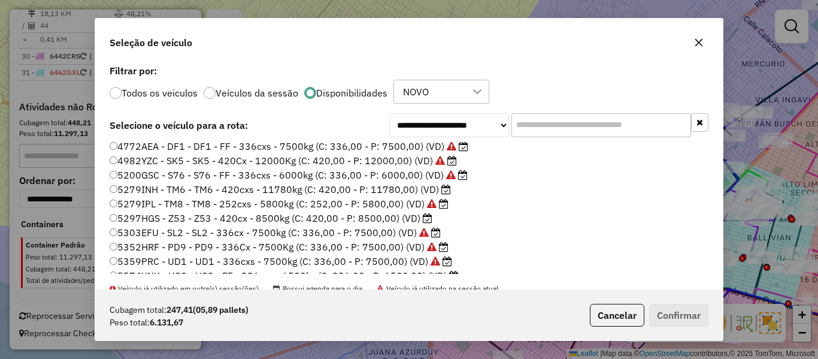
scroll to position [120, 0]
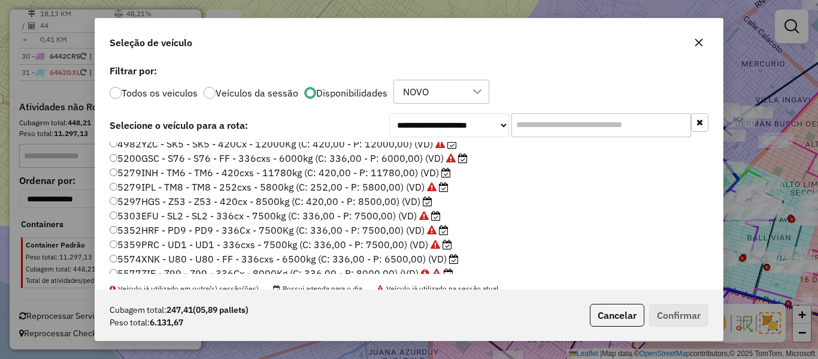
click at [420, 199] on label "5297HGS - Z53 - Z53 - 420cx - 8500kg (C: 420,00 - P: 8500,00) (VD)" at bounding box center [271, 201] width 323 height 14
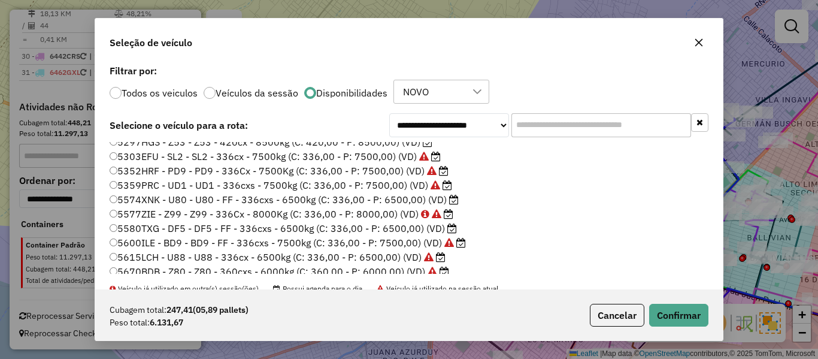
scroll to position [180, 0]
click at [431, 224] on label "5580TXG - DF5 - DF5 - FF - 336cxs - 6500kg (C: 336,00 - P: 6500,00) (VD)" at bounding box center [283, 227] width 347 height 14
click at [687, 308] on button "Confirmar" at bounding box center [678, 315] width 59 height 23
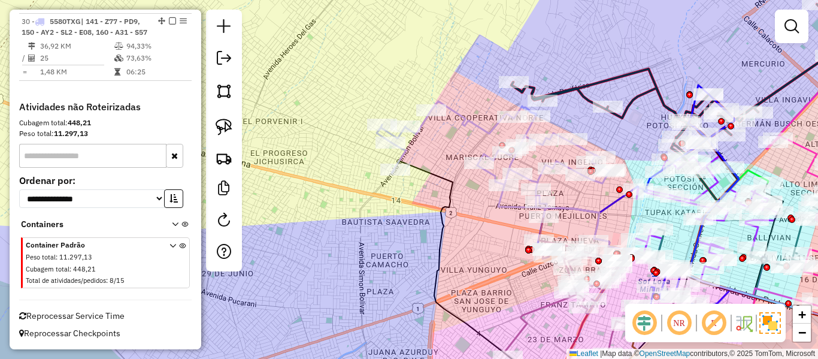
scroll to position [2069, 0]
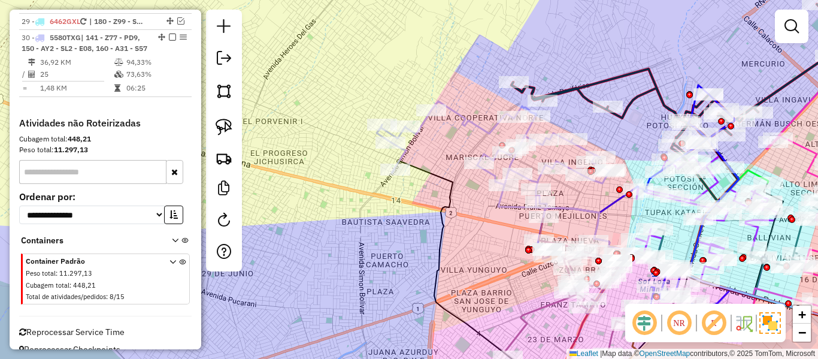
click at [484, 120] on div "Janela de atendimento Grade de atendimento Capacidade Transportadoras Veículos …" at bounding box center [409, 179] width 818 height 359
click at [478, 122] on icon at bounding box center [493, 159] width 233 height 116
select select "**********"
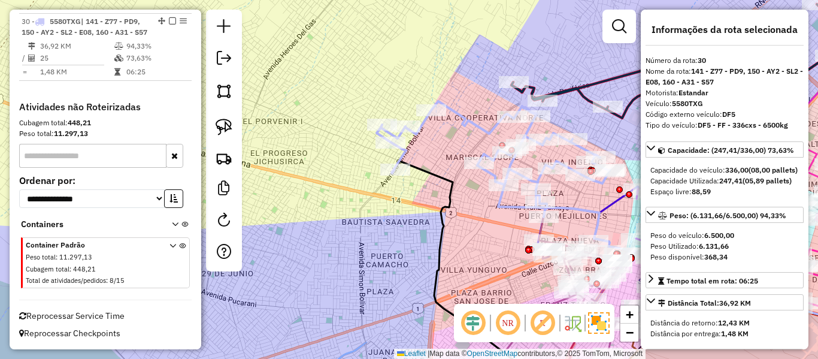
scroll to position [2089, 0]
click at [478, 122] on icon at bounding box center [493, 159] width 233 height 116
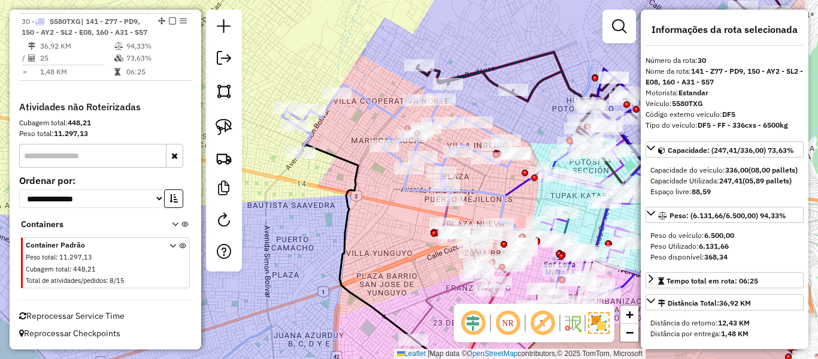
drag, startPoint x: 459, startPoint y: 136, endPoint x: 363, endPoint y: 120, distance: 96.6
click at [363, 120] on div "Janela de atendimento Grade de atendimento Capacidade Transportadoras Veículos …" at bounding box center [409, 179] width 818 height 359
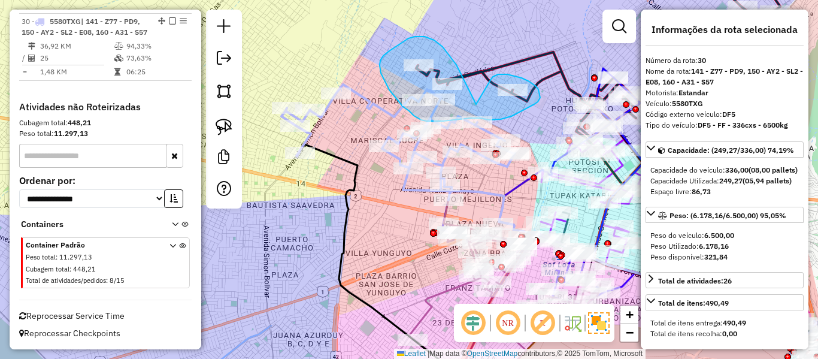
drag, startPoint x: 442, startPoint y: 47, endPoint x: 490, endPoint y: 84, distance: 61.0
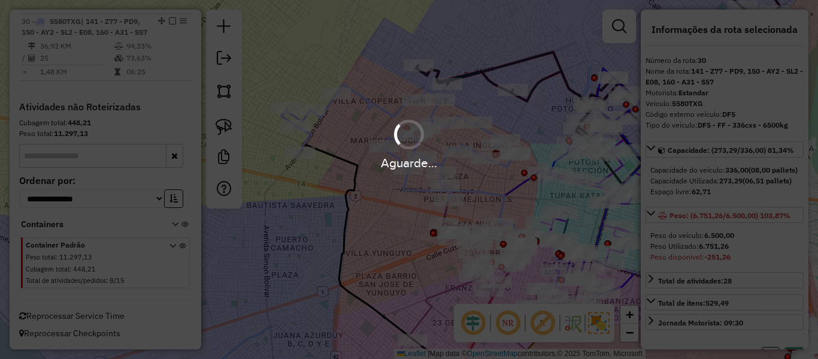
select select "**********"
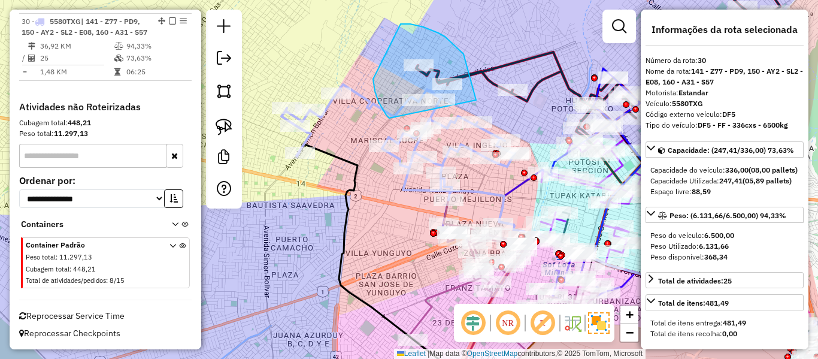
drag, startPoint x: 438, startPoint y: 33, endPoint x: 395, endPoint y: 120, distance: 96.9
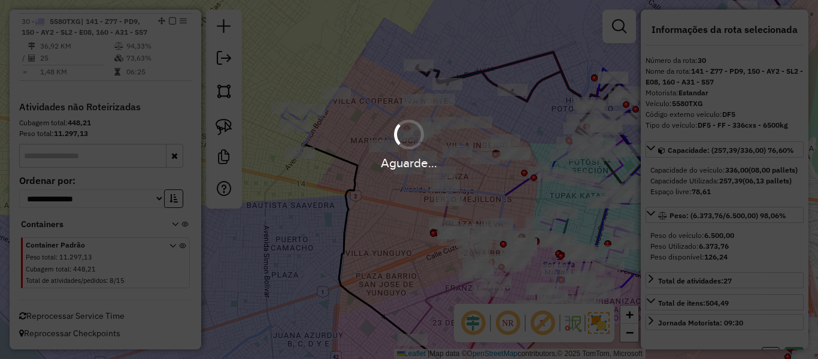
select select "**********"
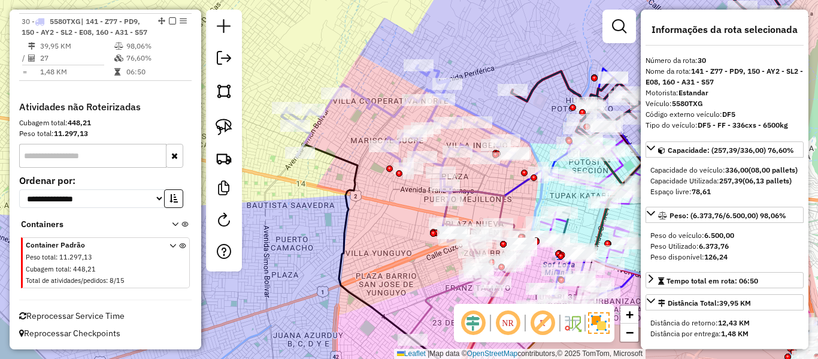
click at [412, 190] on div "Janela de atendimento Grade de atendimento Capacidade Transportadoras Veículos …" at bounding box center [409, 179] width 818 height 359
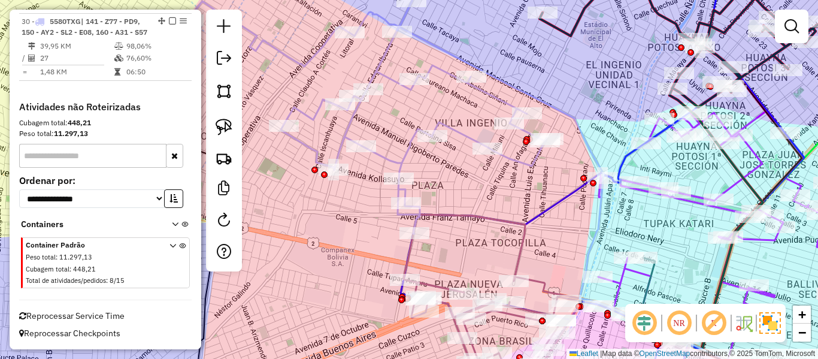
click at [403, 152] on icon at bounding box center [313, 98] width 466 height 269
select select "**********"
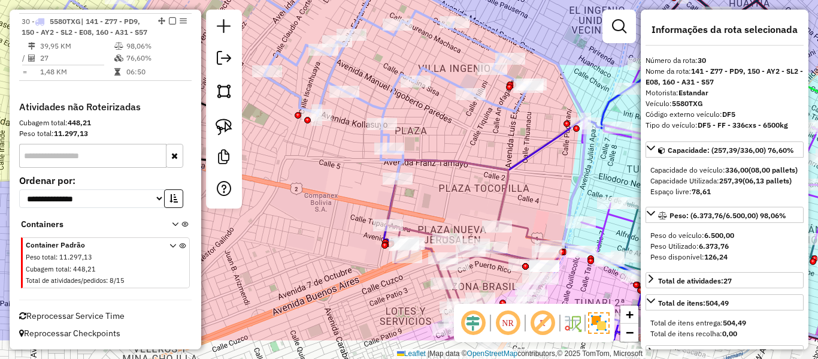
drag, startPoint x: 442, startPoint y: 186, endPoint x: 441, endPoint y: 174, distance: 12.0
click at [441, 175] on div "Janela de atendimento Grade de atendimento Capacidade Transportadoras Veículos …" at bounding box center [409, 179] width 818 height 359
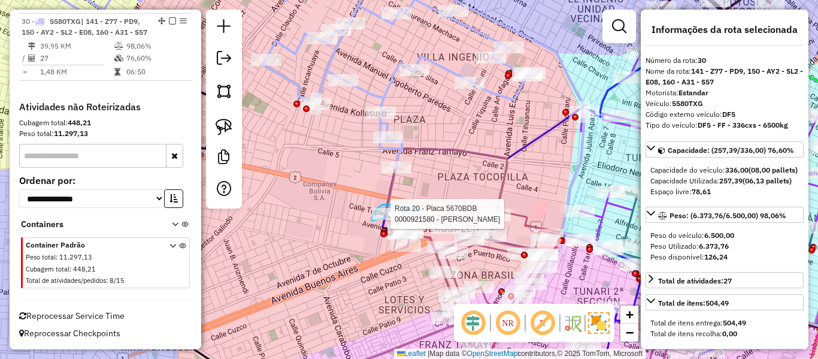
drag, startPoint x: 423, startPoint y: 210, endPoint x: 372, endPoint y: 220, distance: 51.9
click at [372, 220] on div "Rota 20 - Placa 5670BDB 0000921580 - LISETH MAMANI T Janela de atendimento Grad…" at bounding box center [409, 179] width 818 height 359
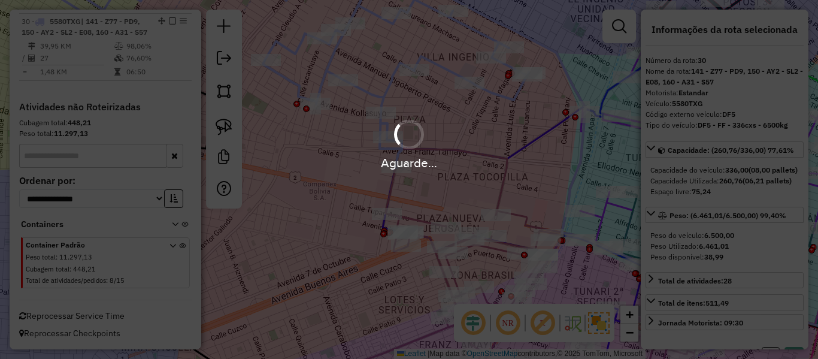
select select "**********"
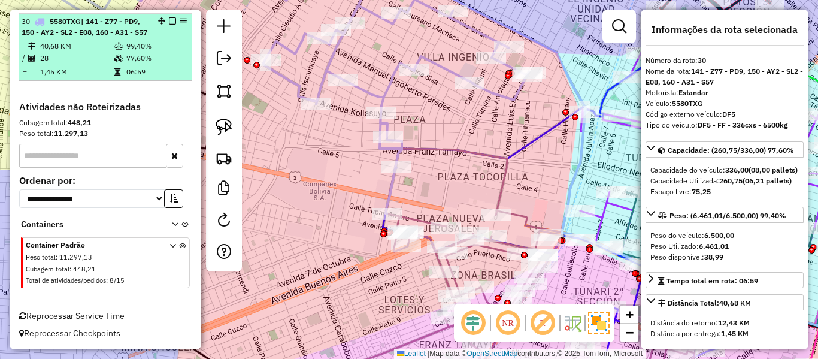
click at [169, 17] on em at bounding box center [172, 20] width 7 height 7
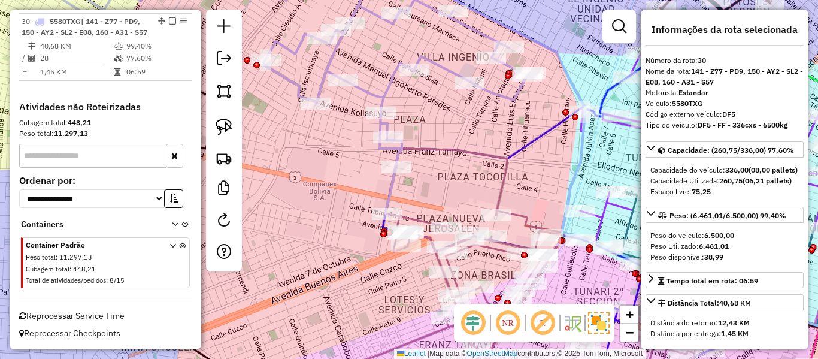
scroll to position [2034, 0]
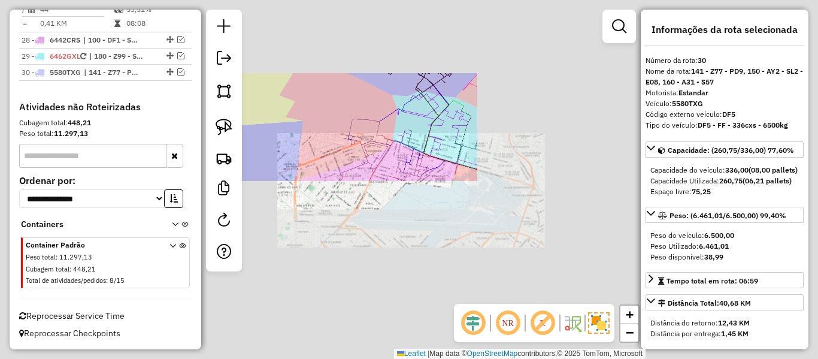
click at [337, 109] on div "Janela de atendimento Grade de atendimento Capacidade Transportadoras Veículos …" at bounding box center [409, 179] width 818 height 359
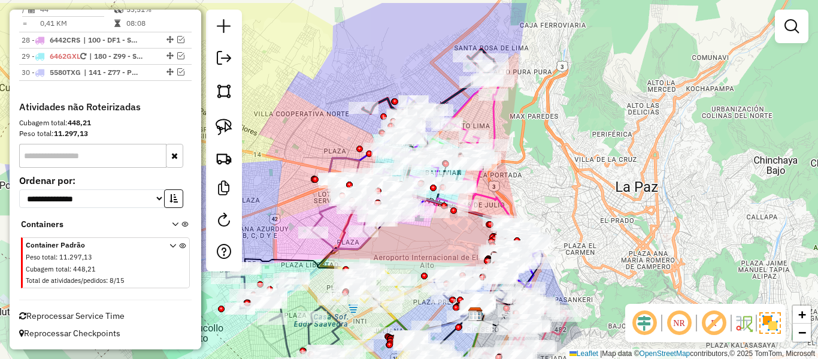
drag, startPoint x: 356, startPoint y: 111, endPoint x: 341, endPoint y: 140, distance: 32.4
click at [341, 140] on div "Janela de atendimento Grade de atendimento Capacidade Transportadoras Veículos …" at bounding box center [409, 179] width 818 height 359
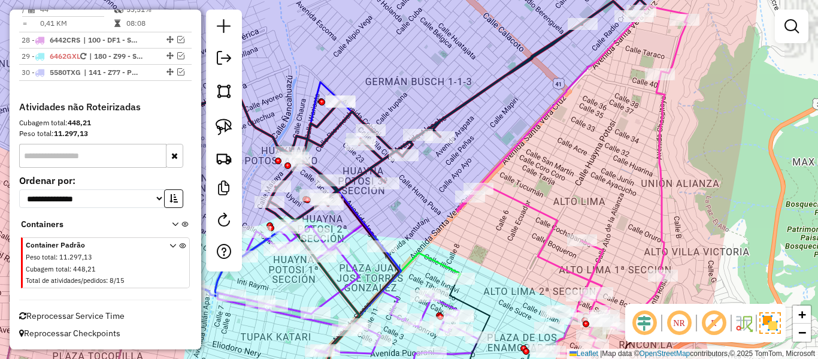
click at [481, 85] on icon at bounding box center [401, 92] width 531 height 256
select select "**********"
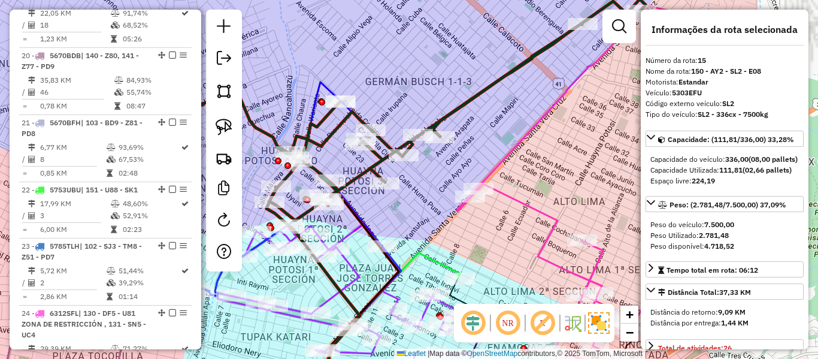
scroll to position [1247, 0]
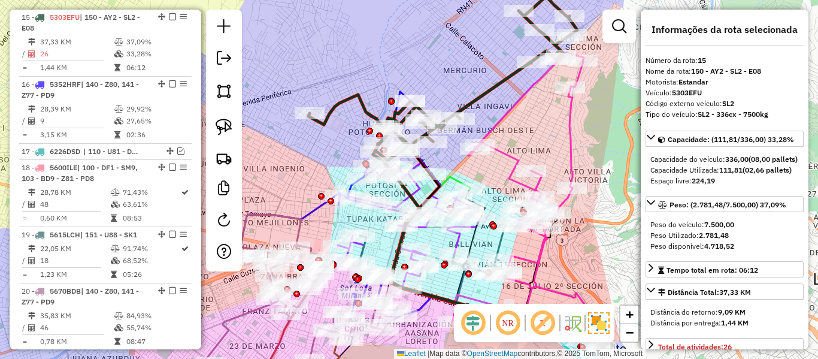
drag, startPoint x: 503, startPoint y: 98, endPoint x: 496, endPoint y: 144, distance: 47.2
click at [496, 144] on div "Janela de atendimento Grade de atendimento Capacidade Transportadoras Veículos …" at bounding box center [409, 179] width 818 height 359
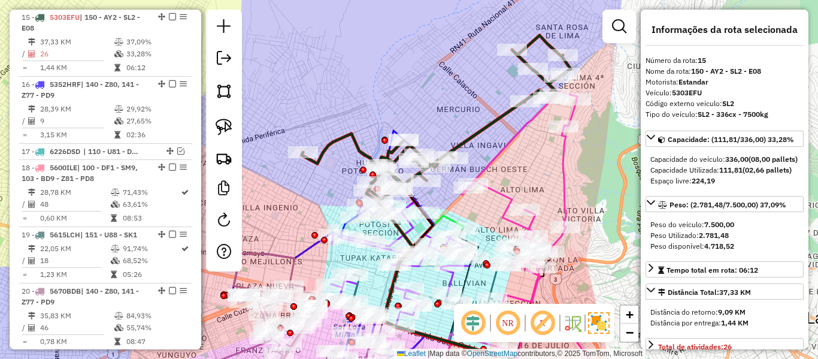
click at [500, 120] on icon at bounding box center [436, 117] width 269 height 164
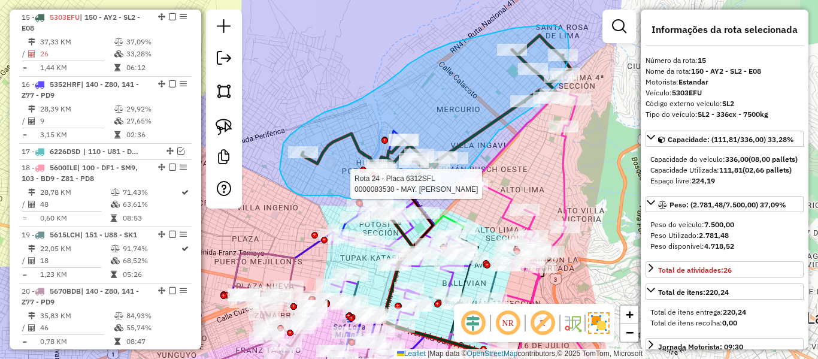
drag, startPoint x: 499, startPoint y: 129, endPoint x: 454, endPoint y: 170, distance: 60.6
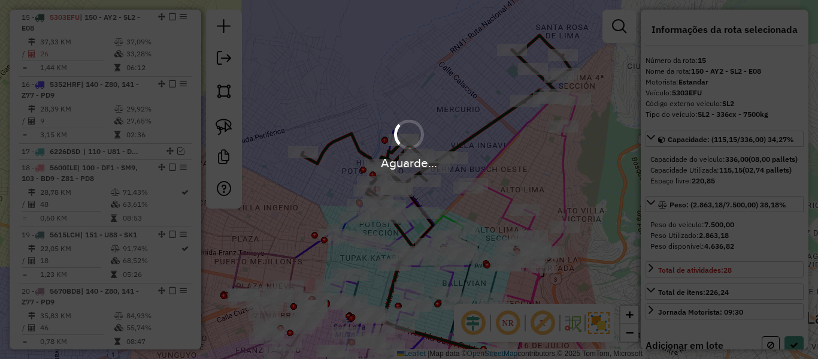
select select "**********"
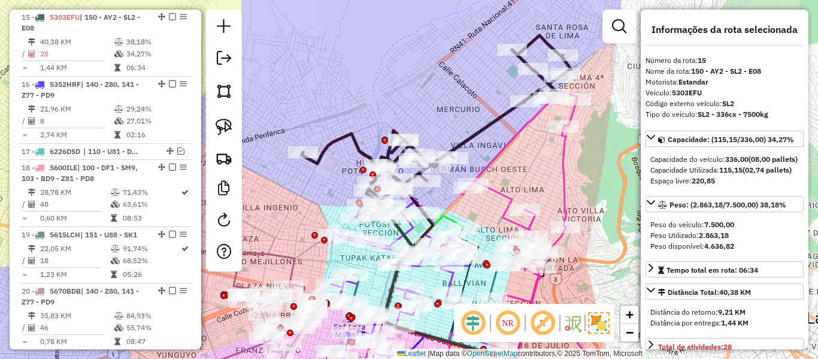
click at [461, 142] on icon at bounding box center [436, 117] width 269 height 164
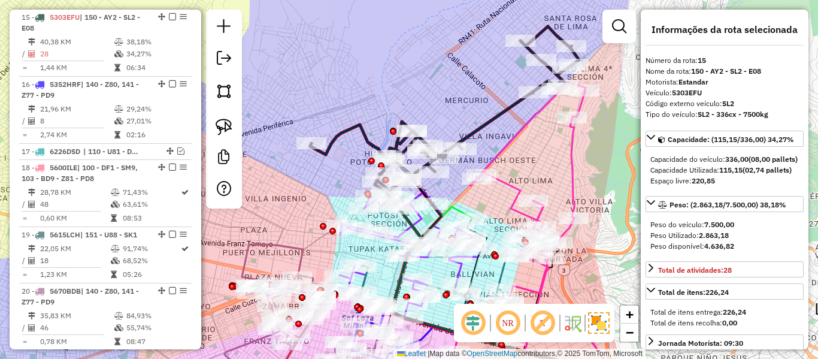
drag, startPoint x: 494, startPoint y: 139, endPoint x: 500, endPoint y: 131, distance: 10.7
click at [505, 129] on div "Janela de atendimento Grade de atendimento Capacidade Transportadoras Veículos …" at bounding box center [409, 179] width 818 height 359
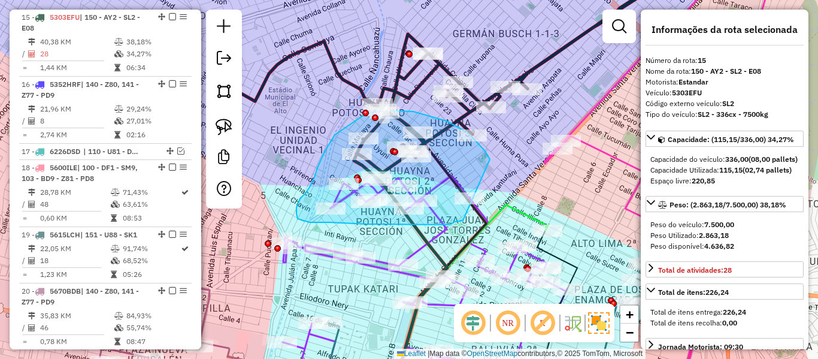
drag, startPoint x: 460, startPoint y: 128, endPoint x: 487, endPoint y: 209, distance: 85.4
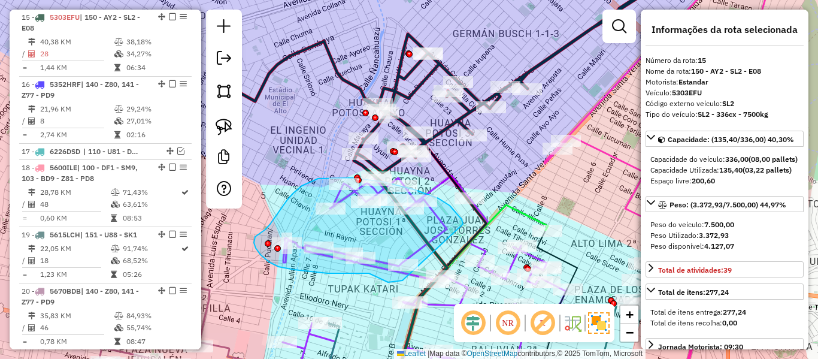
drag, startPoint x: 463, startPoint y: 224, endPoint x: 402, endPoint y: 280, distance: 82.6
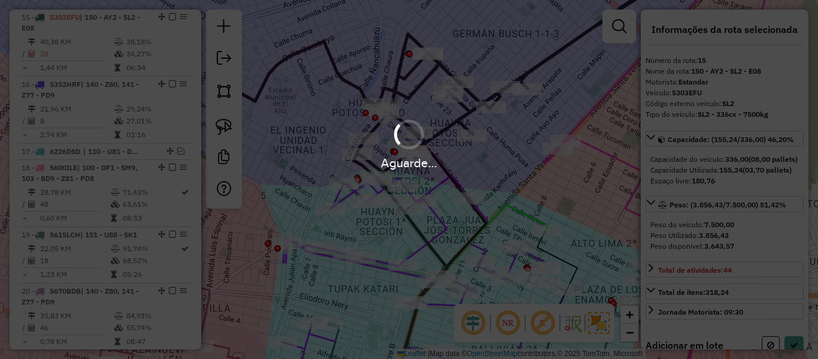
select select "**********"
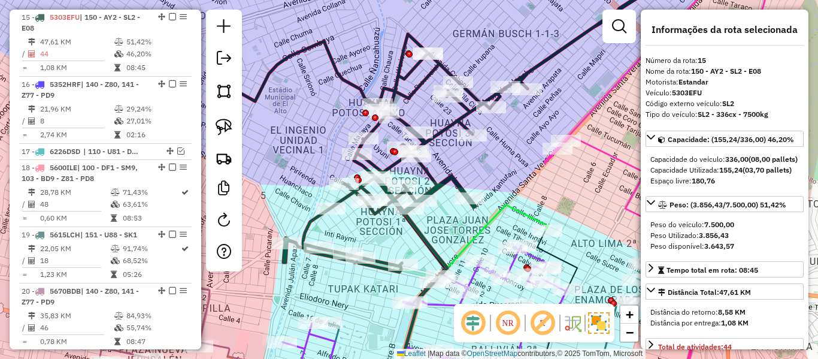
click at [461, 120] on icon at bounding box center [475, 118] width 502 height 308
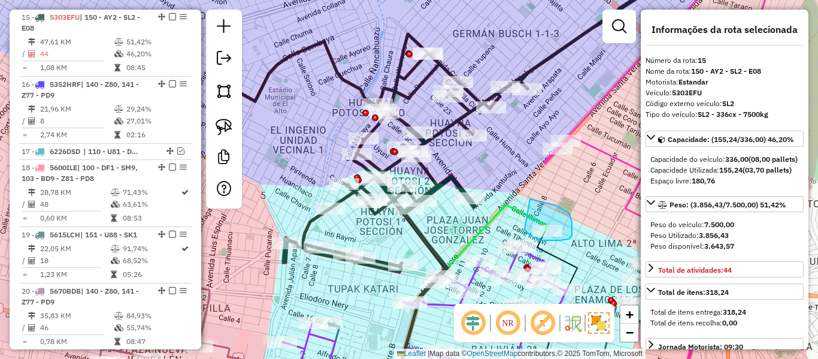
drag, startPoint x: 530, startPoint y: 199, endPoint x: 511, endPoint y: 211, distance: 22.6
drag, startPoint x: 494, startPoint y: 216, endPoint x: 480, endPoint y: 232, distance: 21.2
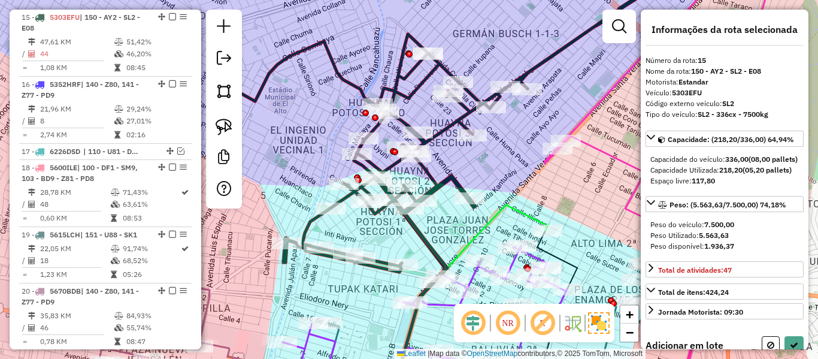
click at [529, 142] on div "Janela de atendimento Grade de atendimento Capacidade Transportadoras Veículos …" at bounding box center [409, 179] width 818 height 359
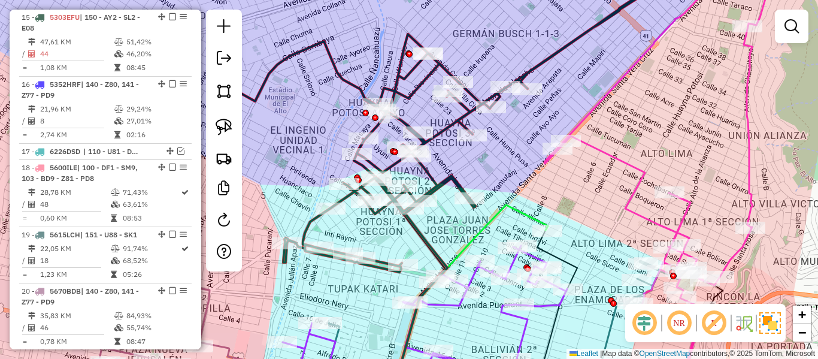
click at [550, 52] on icon at bounding box center [475, 118] width 502 height 308
select select "**********"
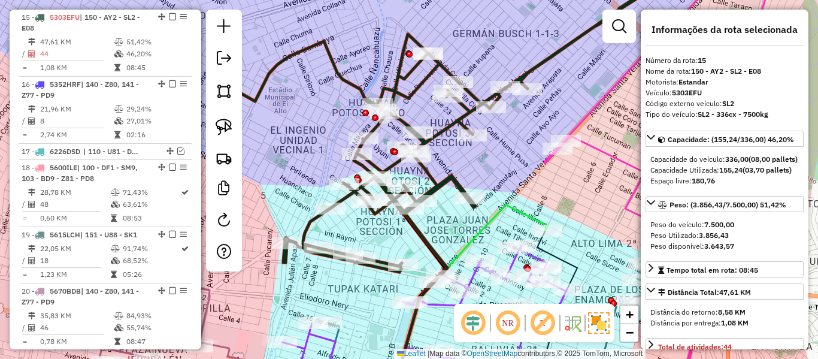
click at [551, 54] on icon at bounding box center [475, 118] width 502 height 308
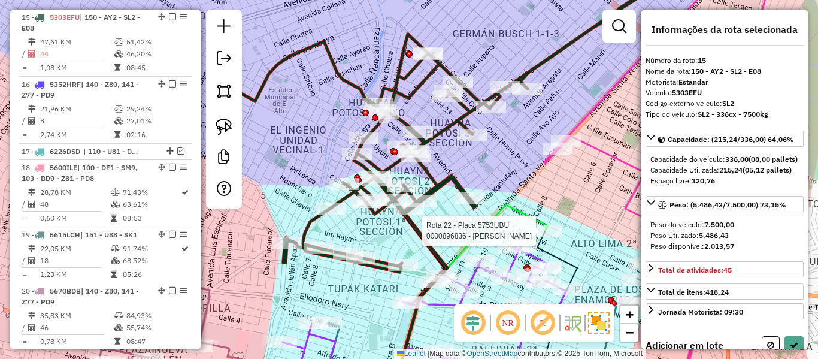
select select "**********"
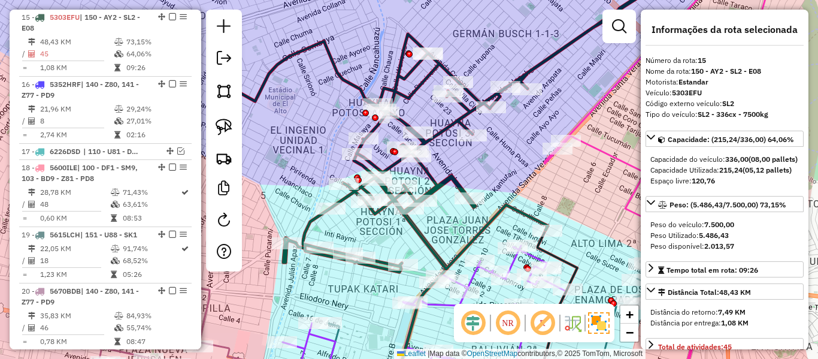
click at [451, 123] on icon at bounding box center [475, 118] width 502 height 308
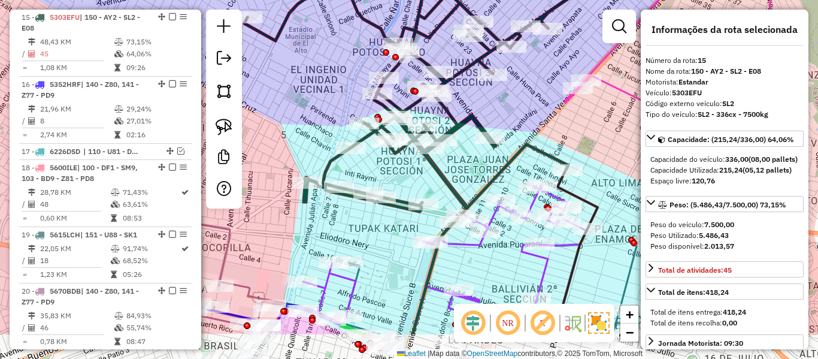
drag, startPoint x: 447, startPoint y: 165, endPoint x: 468, endPoint y: 105, distance: 63.8
click at [468, 105] on div "Janela de atendimento Grade de atendimento Capacidade Transportadoras Veículos …" at bounding box center [409, 179] width 818 height 359
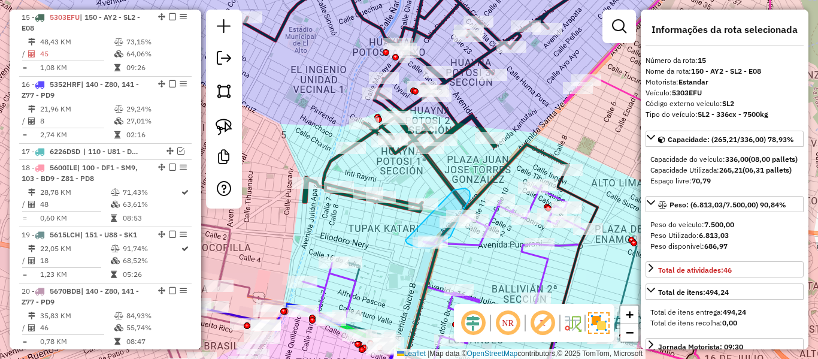
drag, startPoint x: 465, startPoint y: 188, endPoint x: 408, endPoint y: 187, distance: 57.5
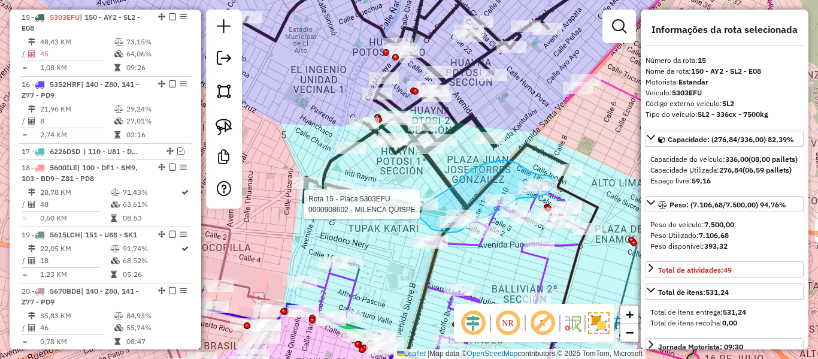
click at [420, 199] on div "Rota 15 - Placa 5303EFU 0000908602 - MILENCA QUISPE Janela de atendimento Grade…" at bounding box center [409, 179] width 818 height 359
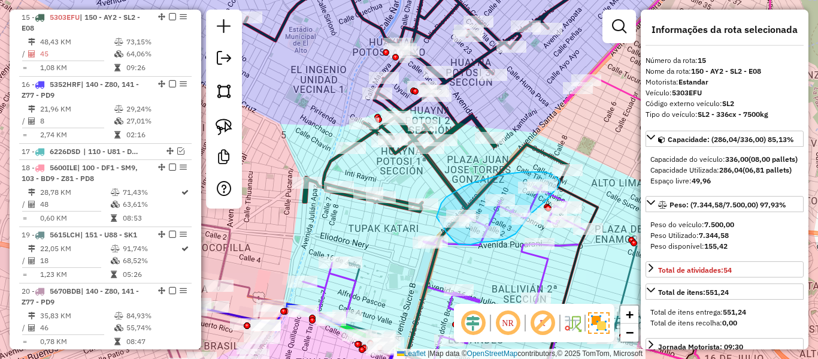
drag, startPoint x: 441, startPoint y: 203, endPoint x: 436, endPoint y: 217, distance: 14.6
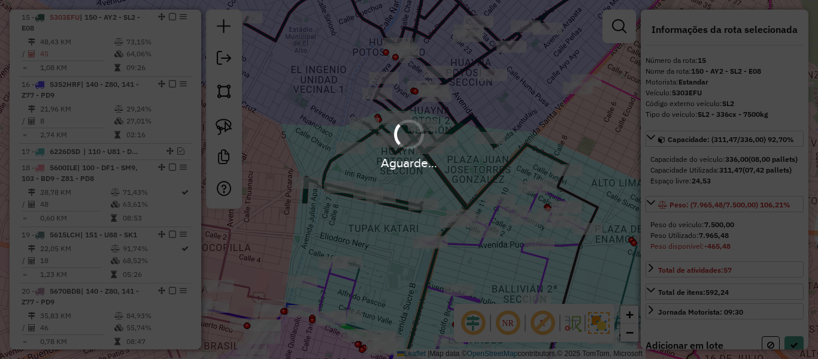
select select "**********"
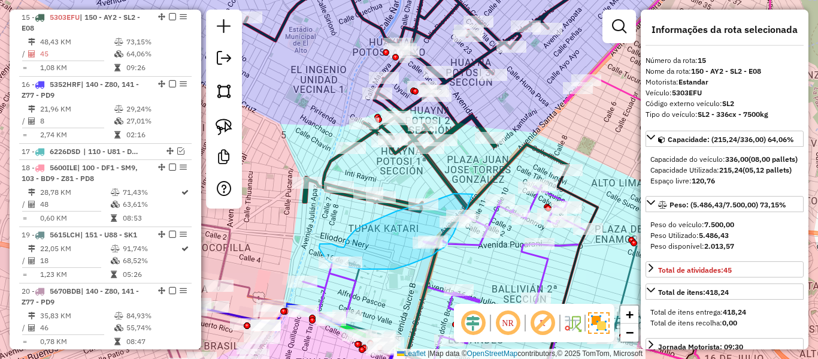
drag, startPoint x: 397, startPoint y: 211, endPoint x: 473, endPoint y: 193, distance: 78.0
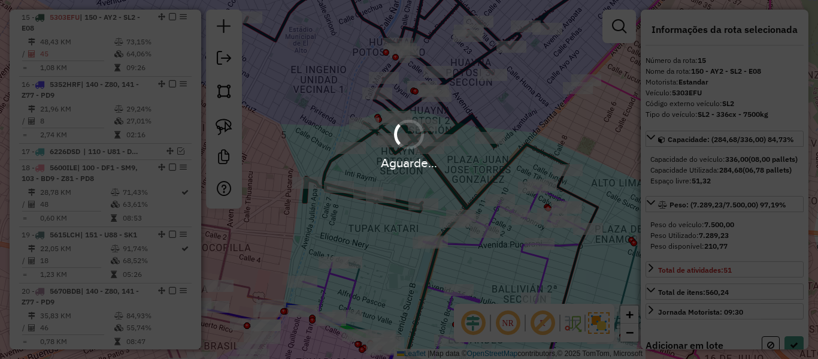
select select "**********"
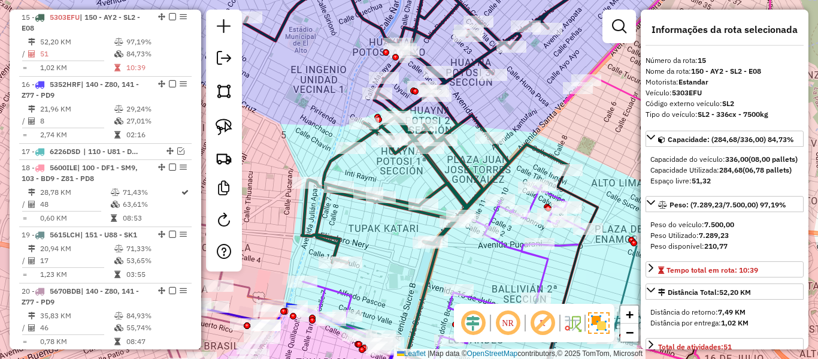
click at [445, 180] on icon at bounding box center [431, 113] width 374 height 298
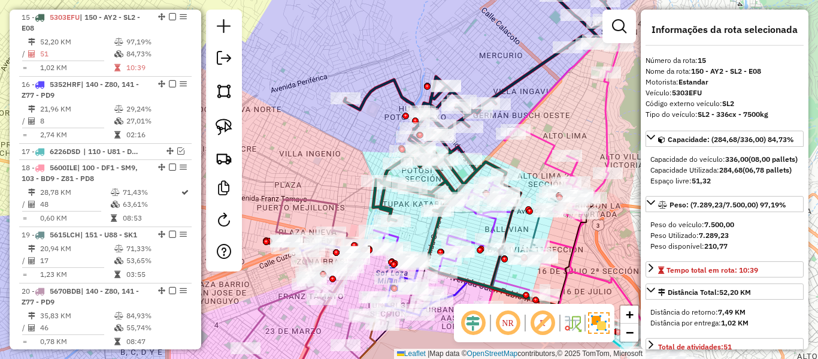
click at [445, 180] on icon at bounding box center [478, 100] width 269 height 239
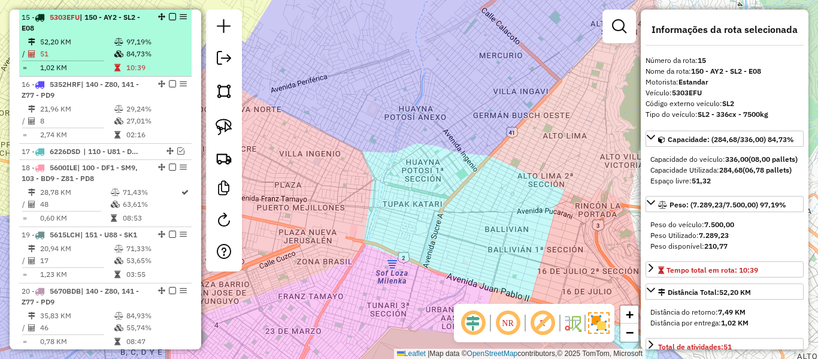
click at [141, 59] on td "84,73%" at bounding box center [156, 54] width 60 height 12
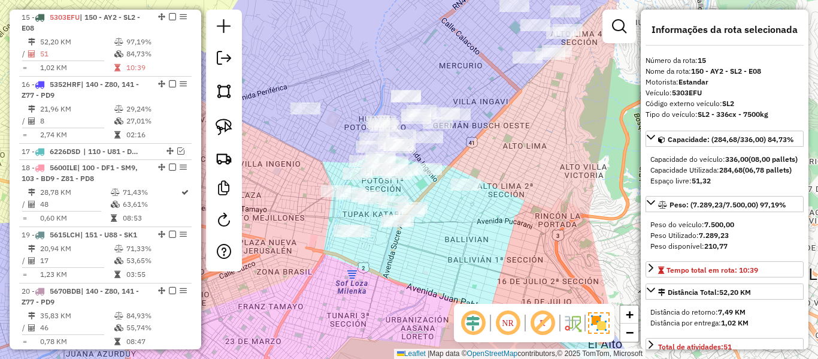
drag, startPoint x: 503, startPoint y: 141, endPoint x: 526, endPoint y: 194, distance: 57.4
click at [526, 193] on div "Rota 15 - Placa 5303EFU 0000869623 - S.F. X CENTRO Rota 15 - Placa 5303EFU 0000…" at bounding box center [409, 179] width 818 height 359
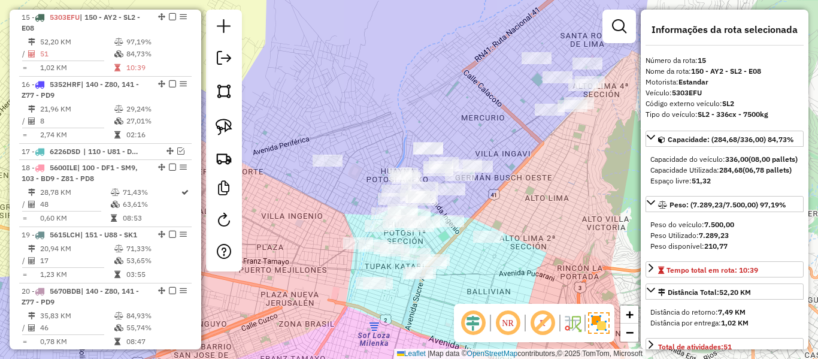
click at [554, 223] on div "Janela de atendimento Grade de atendimento Capacidade Transportadoras Veículos …" at bounding box center [409, 179] width 818 height 359
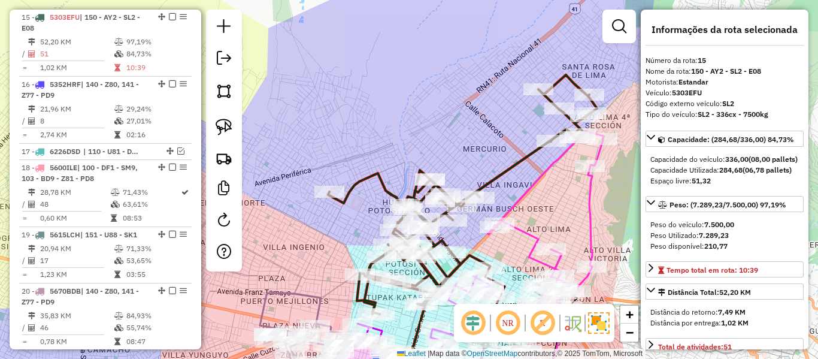
click at [526, 153] on icon at bounding box center [462, 194] width 269 height 239
click at [527, 160] on icon at bounding box center [462, 194] width 269 height 239
click at [526, 157] on icon at bounding box center [462, 194] width 269 height 239
click at [228, 215] on em at bounding box center [224, 220] width 14 height 14
select select "*"
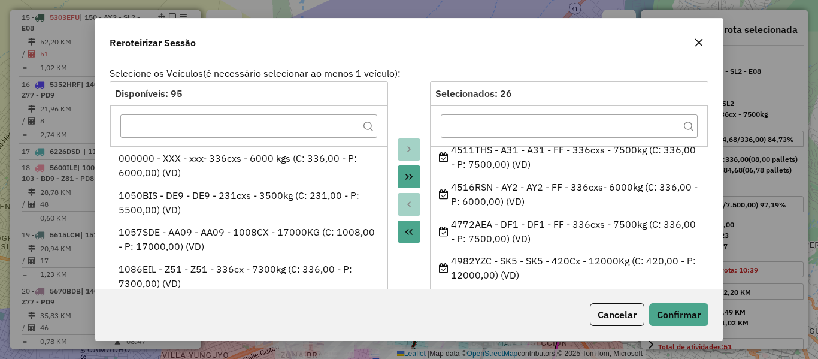
scroll to position [120, 0]
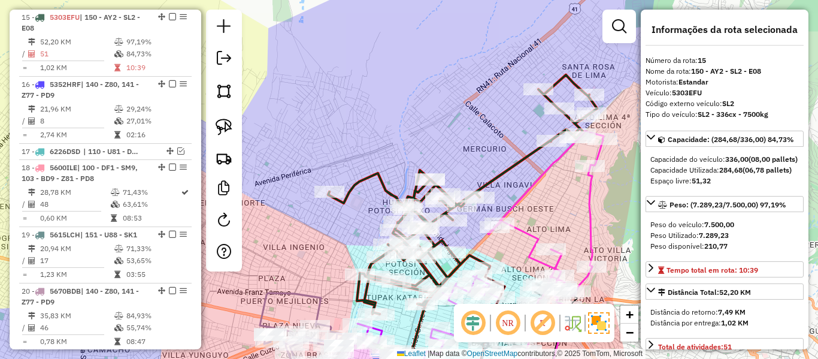
click at [518, 159] on icon at bounding box center [462, 194] width 269 height 239
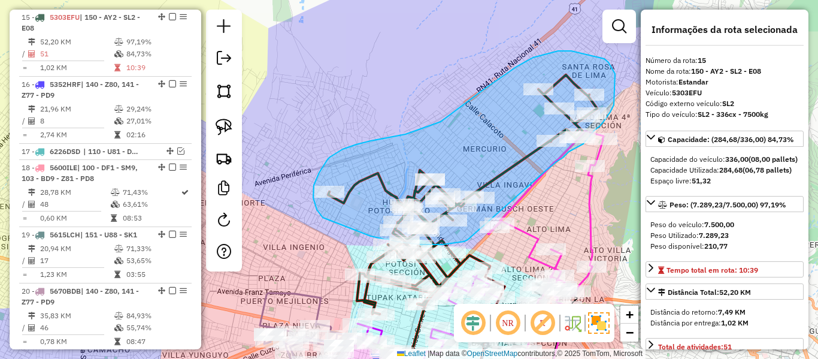
drag, startPoint x: 545, startPoint y: 171, endPoint x: 468, endPoint y: 237, distance: 101.9
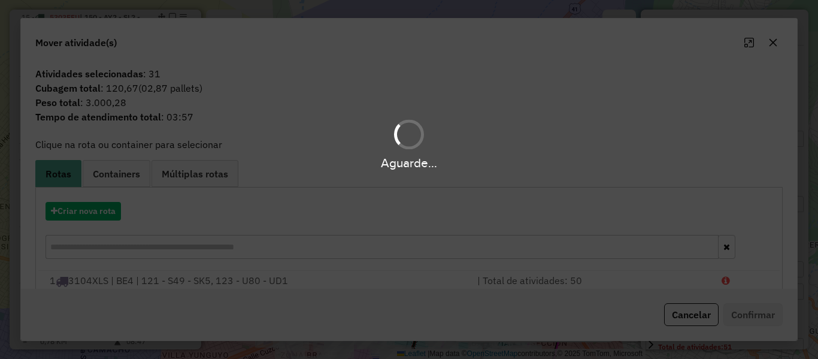
click at [120, 215] on div "Aguarde..." at bounding box center [409, 179] width 818 height 359
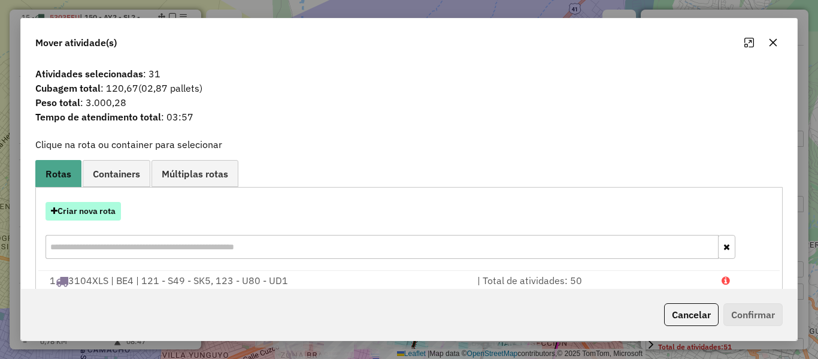
click at [106, 213] on button "Criar nova rota" at bounding box center [82, 211] width 75 height 19
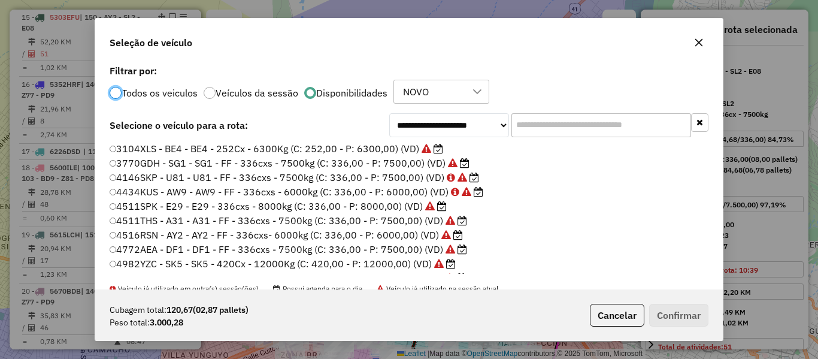
scroll to position [7, 4]
click at [585, 123] on input "text" at bounding box center [601, 125] width 180 height 24
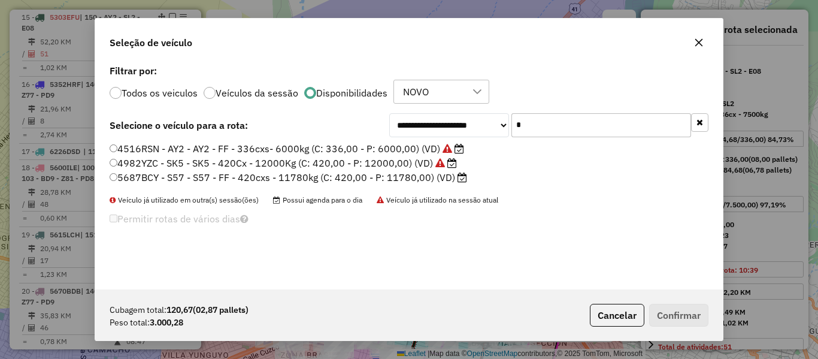
type input "*"
click at [392, 151] on label "4516RSN - AY2 - AY2 - FF - 336cxs- 6000kg (C: 336,00 - P: 6000,00) (VD)" at bounding box center [287, 148] width 354 height 14
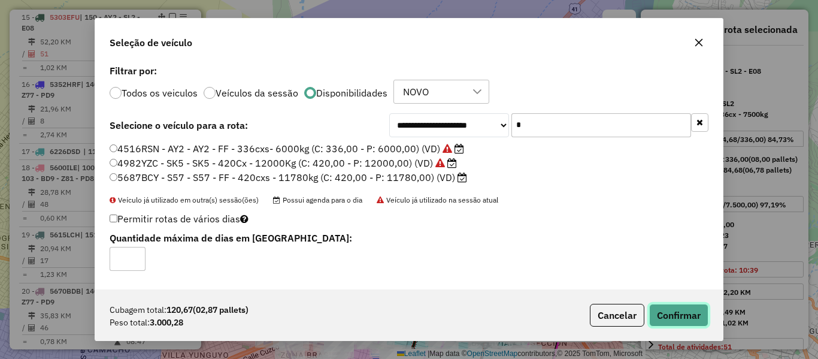
click at [688, 317] on button "Confirmar" at bounding box center [678, 315] width 59 height 23
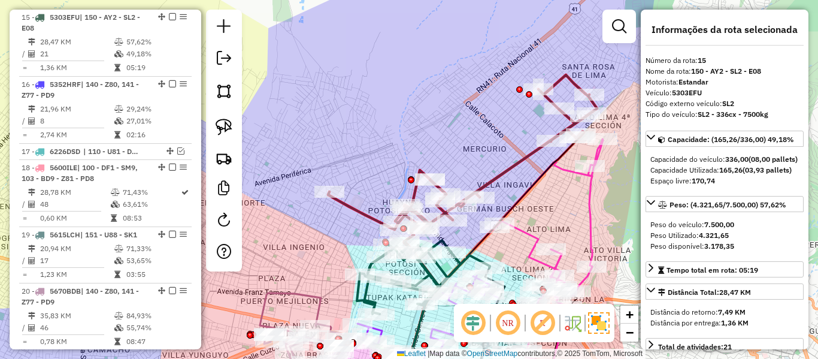
click at [515, 161] on icon at bounding box center [462, 161] width 269 height 172
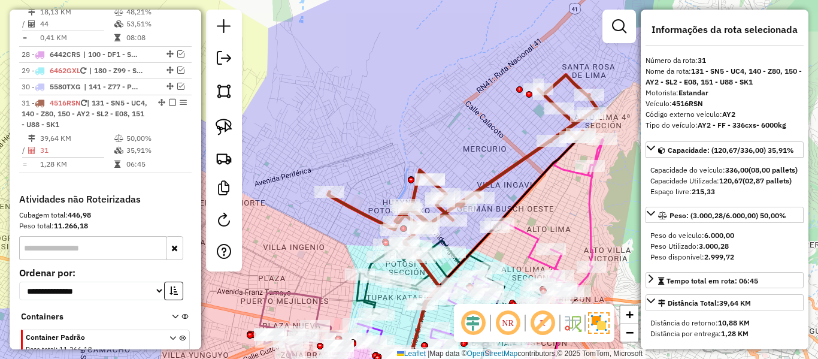
scroll to position [2105, 0]
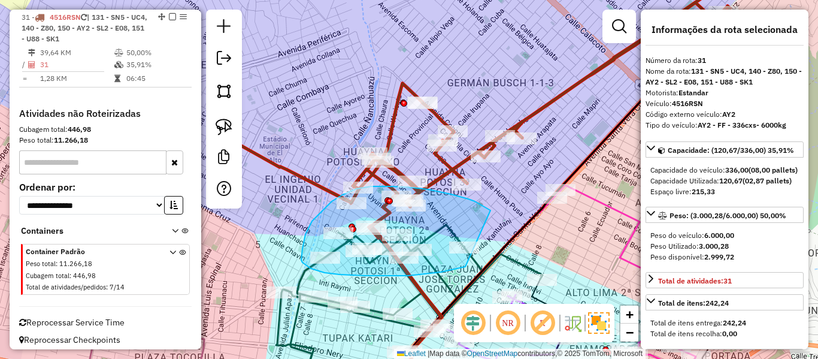
drag, startPoint x: 489, startPoint y: 210, endPoint x: 465, endPoint y: 266, distance: 61.2
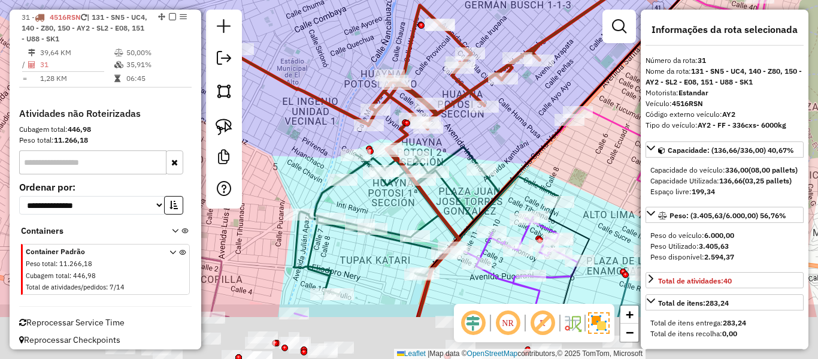
drag, startPoint x: 463, startPoint y: 274, endPoint x: 484, endPoint y: 169, distance: 106.8
click at [484, 169] on div "Janela de atendimento Grade de atendimento Capacidade Transportadoras Veículos …" at bounding box center [409, 179] width 818 height 359
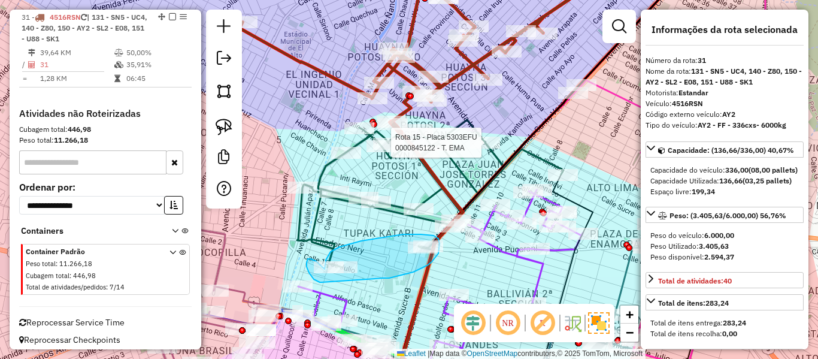
drag, startPoint x: 383, startPoint y: 278, endPoint x: 342, endPoint y: 278, distance: 41.3
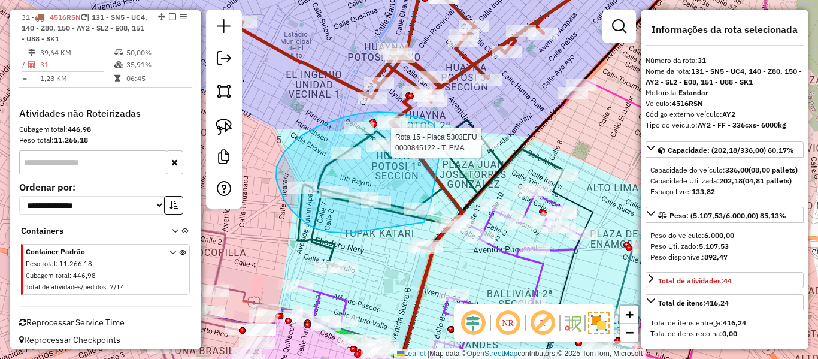
drag, startPoint x: 329, startPoint y: 232, endPoint x: 423, endPoint y: 223, distance: 94.4
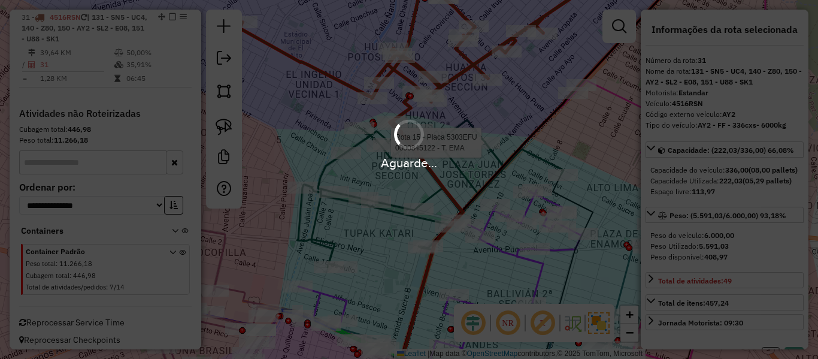
select select "**********"
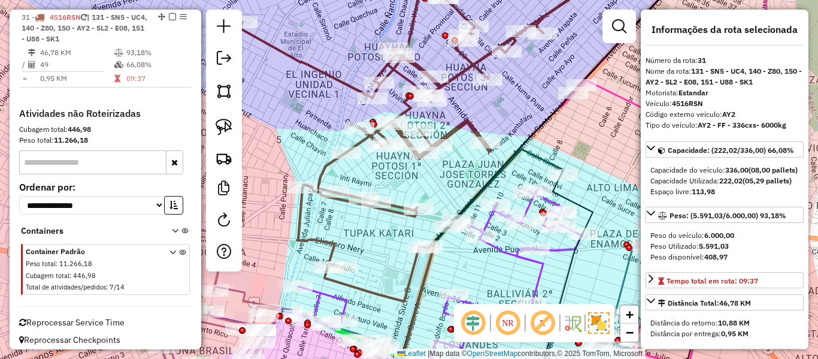
click at [465, 122] on icon at bounding box center [429, 132] width 381 height 337
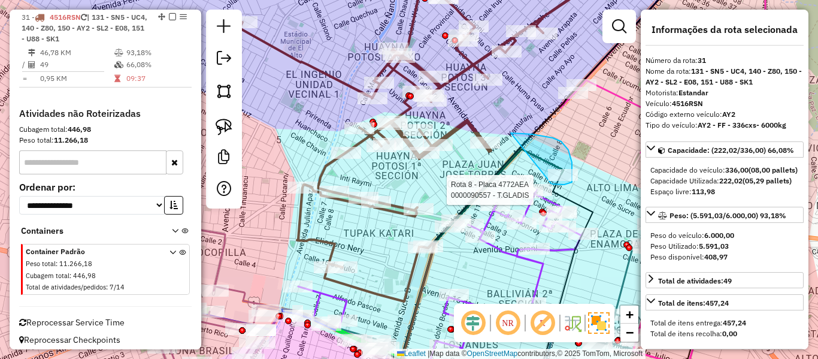
click at [551, 184] on div "Rota 15 - Placa 5303EFU 0000896836 - FERNANDO JAVIER Rota 8 - Placa 4772AEA 000…" at bounding box center [409, 179] width 818 height 359
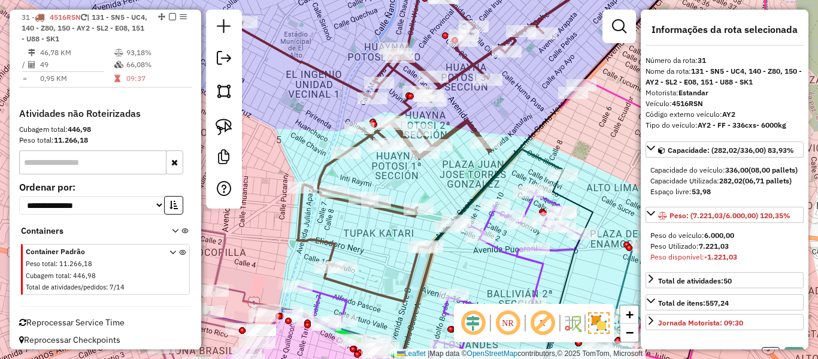
select select "**********"
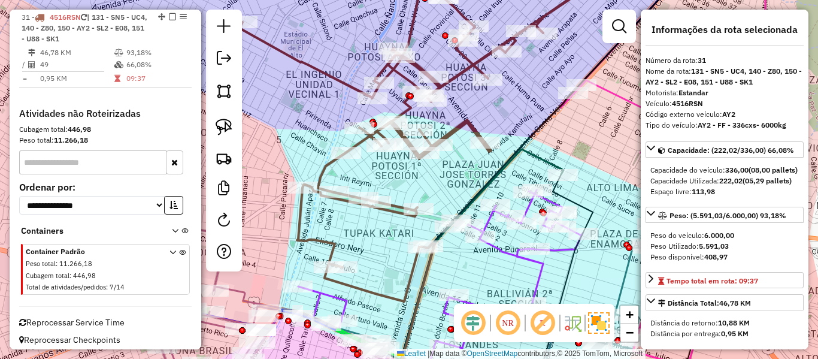
click at [327, 171] on icon at bounding box center [429, 132] width 381 height 337
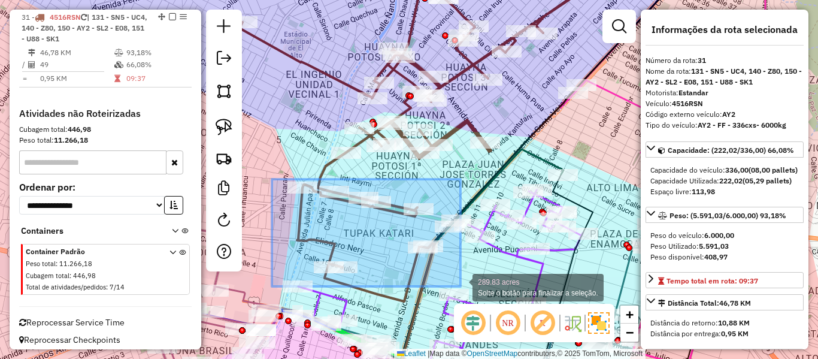
drag, startPoint x: 272, startPoint y: 180, endPoint x: 460, endPoint y: 286, distance: 216.6
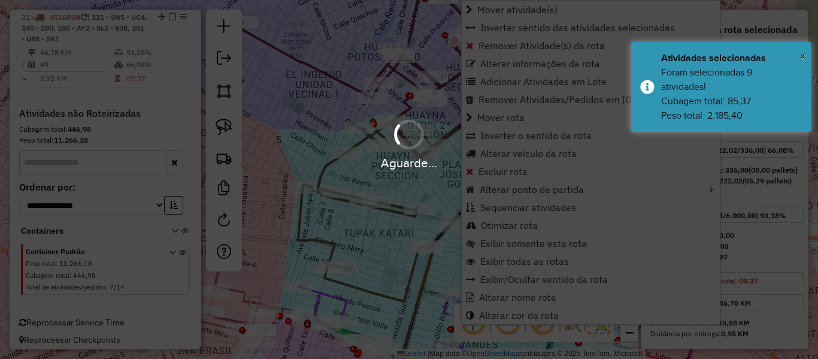
click at [304, 99] on div "Aguarde..." at bounding box center [409, 179] width 818 height 359
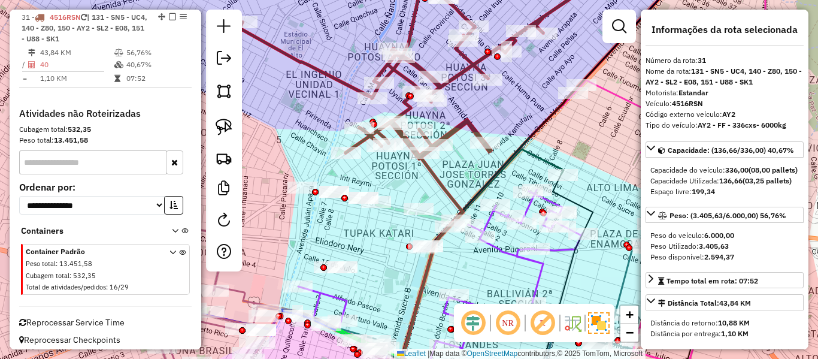
click at [320, 71] on icon at bounding box center [429, 61] width 381 height 195
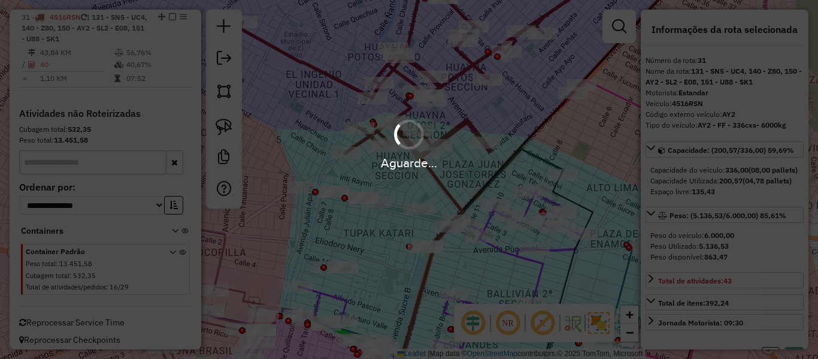
select select "**********"
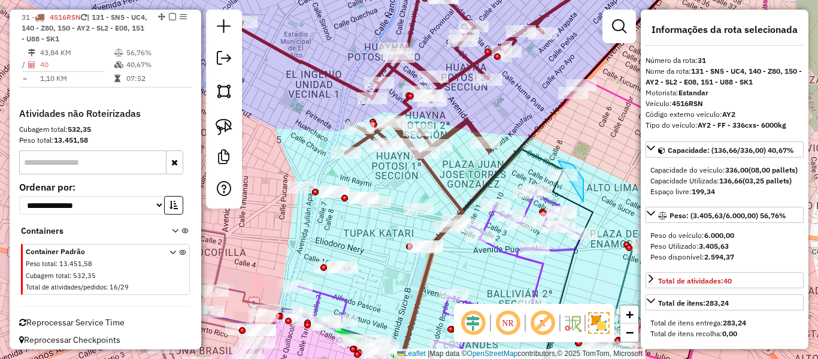
drag, startPoint x: 583, startPoint y: 202, endPoint x: 543, endPoint y: 167, distance: 53.0
drag, startPoint x: 357, startPoint y: 256, endPoint x: 304, endPoint y: 271, distance: 55.3
drag, startPoint x: 600, startPoint y: 198, endPoint x: 526, endPoint y: 173, distance: 78.9
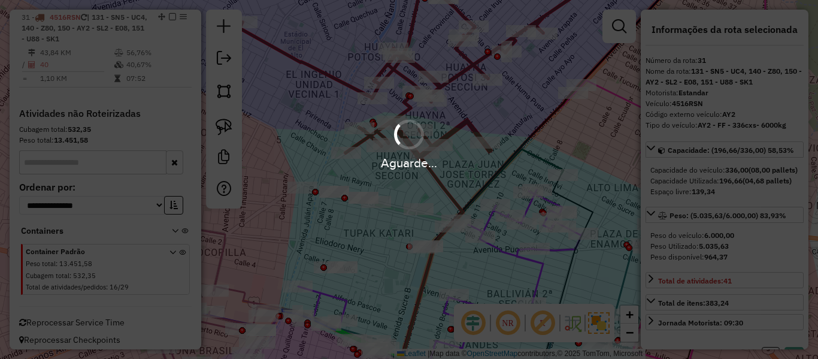
select select "**********"
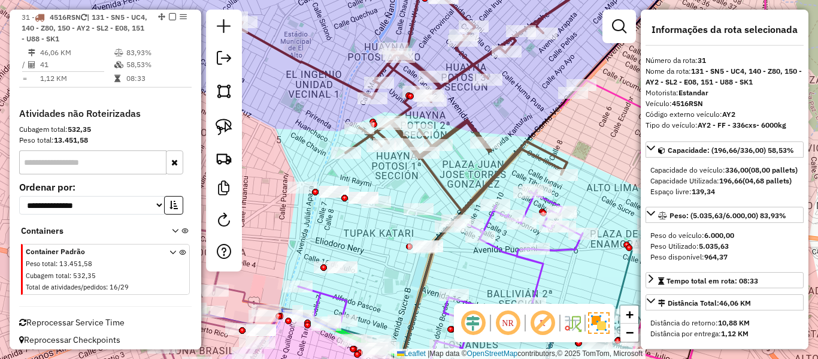
click at [471, 118] on icon at bounding box center [429, 87] width 381 height 247
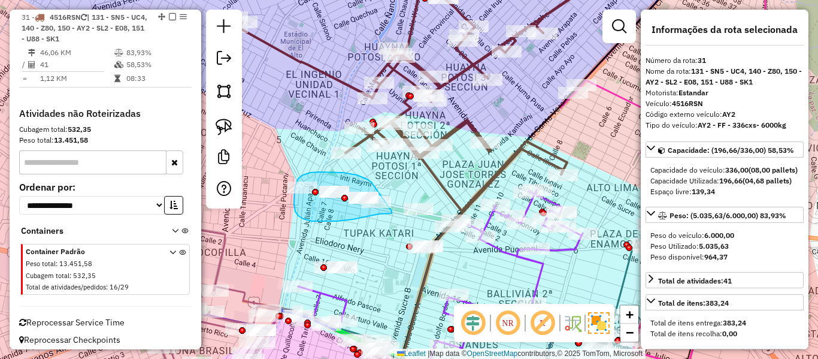
drag, startPoint x: 343, startPoint y: 172, endPoint x: 392, endPoint y: 211, distance: 61.8
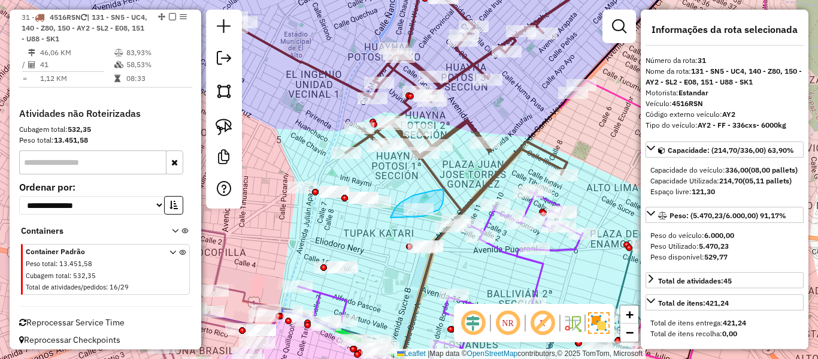
drag, startPoint x: 390, startPoint y: 217, endPoint x: 417, endPoint y: 221, distance: 26.7
drag, startPoint x: 417, startPoint y: 232, endPoint x: 393, endPoint y: 243, distance: 26.3
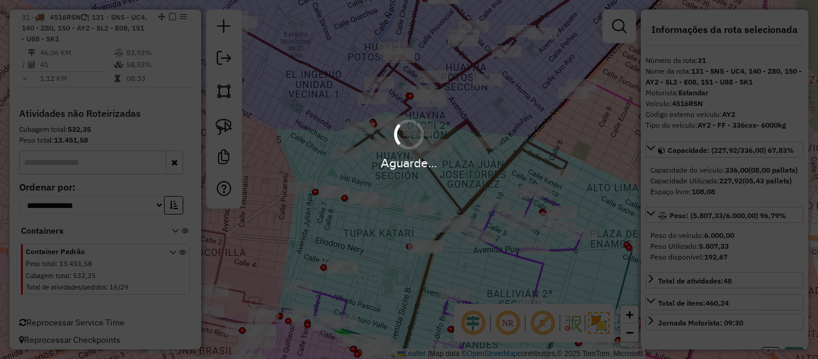
select select "**********"
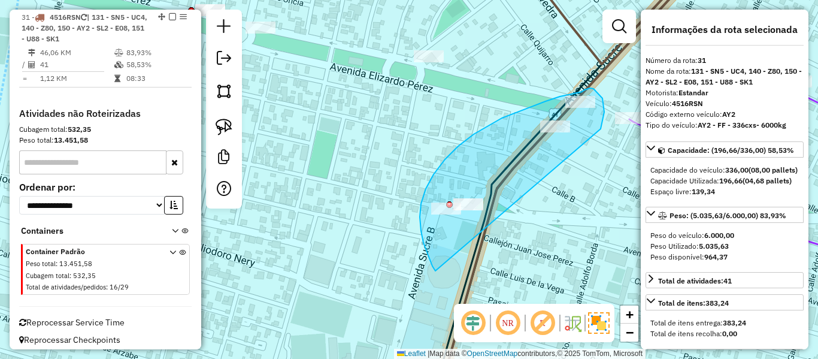
drag, startPoint x: 435, startPoint y: 271, endPoint x: 600, endPoint y: 130, distance: 216.5
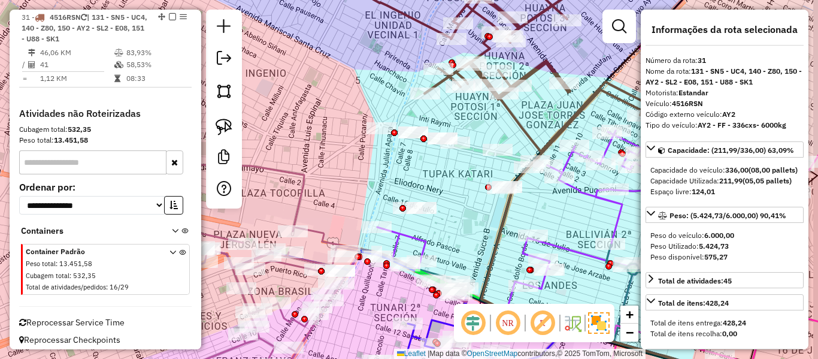
drag, startPoint x: 590, startPoint y: 163, endPoint x: 509, endPoint y: 207, distance: 92.4
click at [510, 207] on div "Janela de atendimento Grade de atendimento Capacidade Transportadoras Veículos …" at bounding box center [409, 179] width 818 height 359
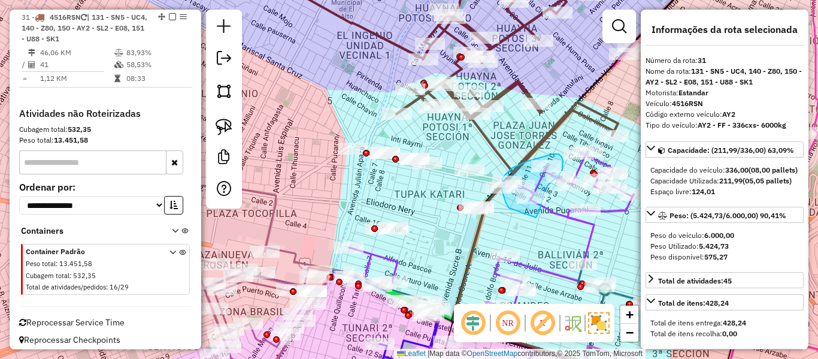
drag, startPoint x: 509, startPoint y: 208, endPoint x: 536, endPoint y: 217, distance: 28.6
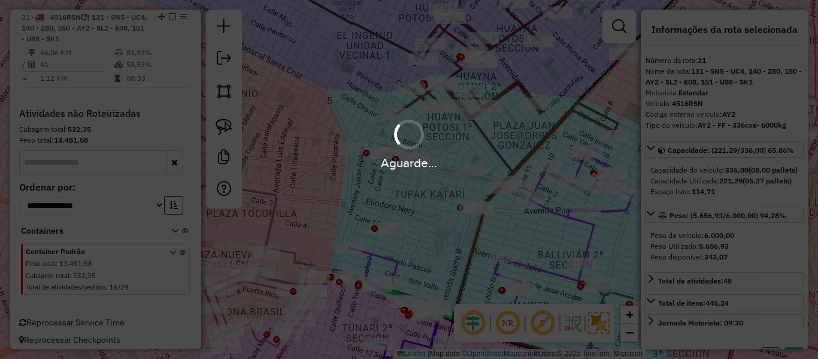
select select "**********"
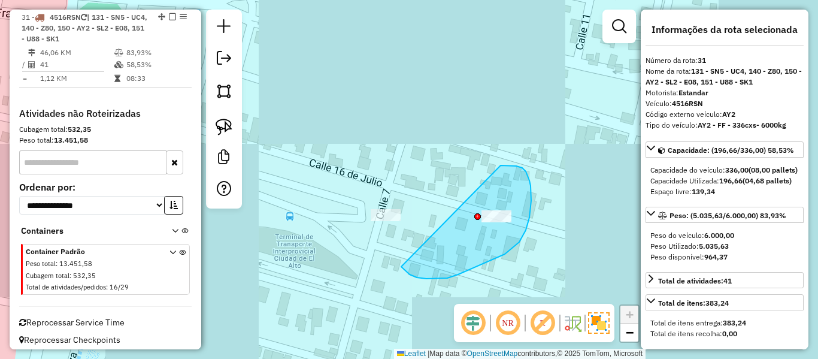
drag, startPoint x: 417, startPoint y: 277, endPoint x: 500, endPoint y: 165, distance: 139.8
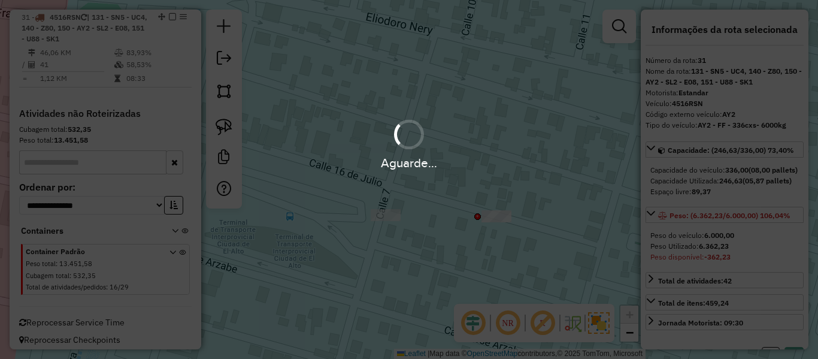
select select "**********"
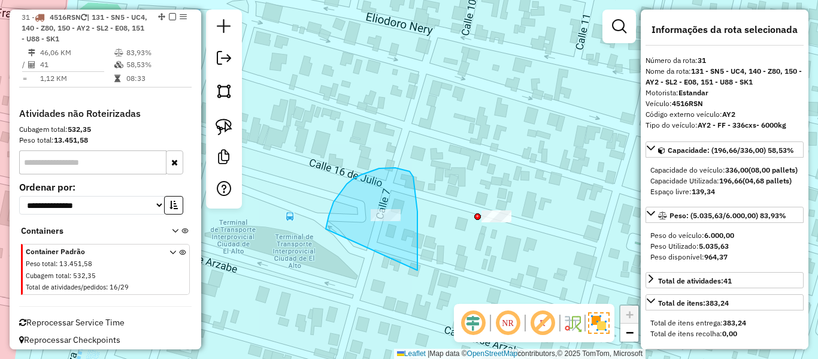
drag, startPoint x: 417, startPoint y: 270, endPoint x: 348, endPoint y: 257, distance: 70.1
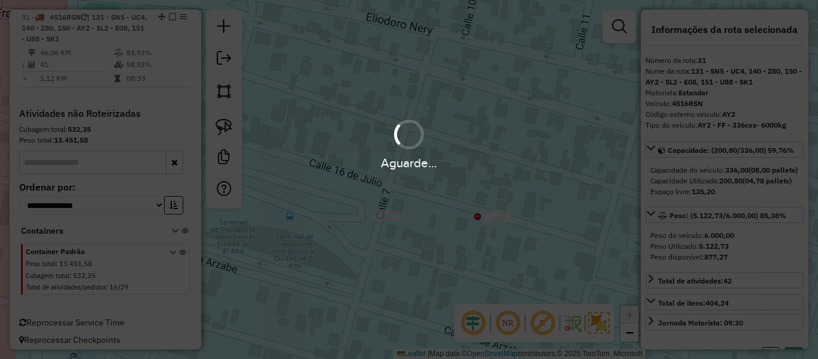
select select "**********"
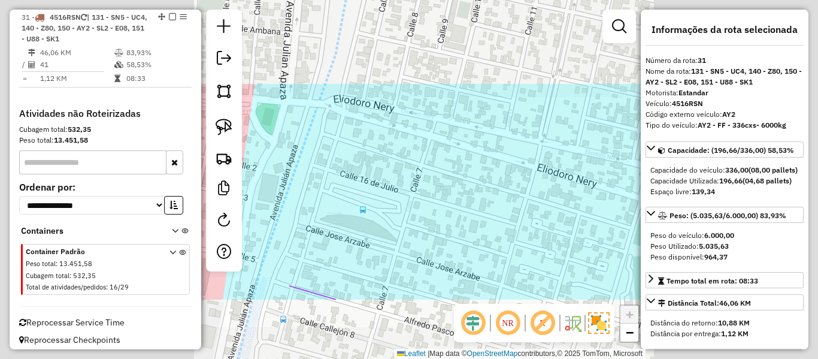
drag, startPoint x: 475, startPoint y: 193, endPoint x: 471, endPoint y: 200, distance: 8.3
click at [475, 193] on div "Janela de atendimento Grade de atendimento Capacidade Transportadoras Veículos …" at bounding box center [409, 179] width 818 height 359
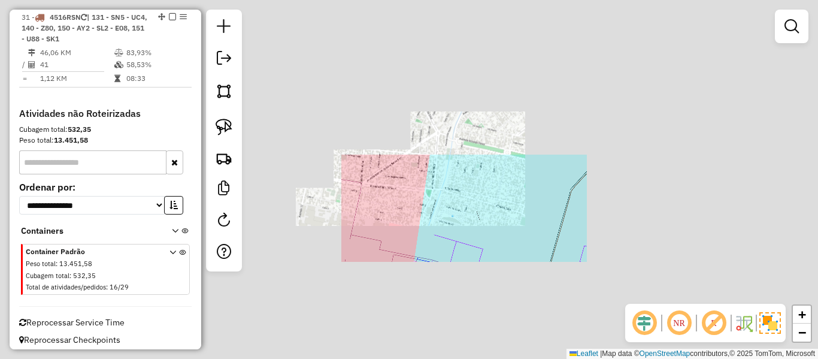
click at [512, 221] on div "Janela de atendimento Grade de atendimento Capacidade Transportadoras Veículos …" at bounding box center [409, 179] width 818 height 359
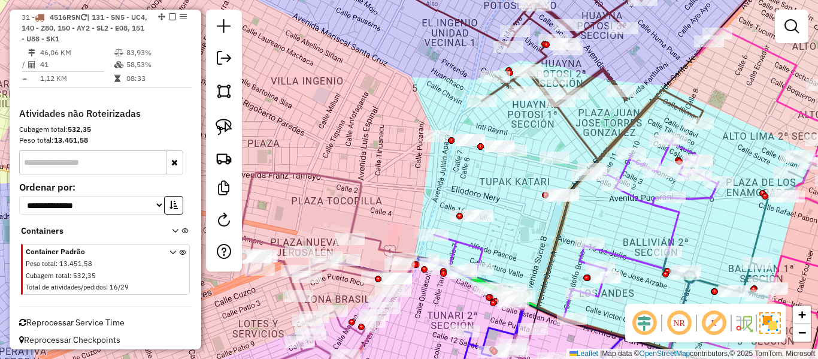
drag, startPoint x: 542, startPoint y: 212, endPoint x: 490, endPoint y: 244, distance: 61.0
click at [470, 280] on div "Janela de atendimento Grade de atendimento Capacidade Transportadoras Veículos …" at bounding box center [409, 179] width 818 height 359
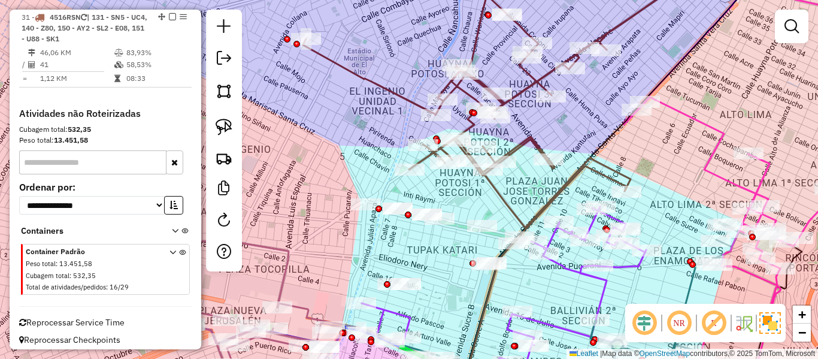
click at [534, 139] on icon at bounding box center [506, 95] width 406 height 263
select select "**********"
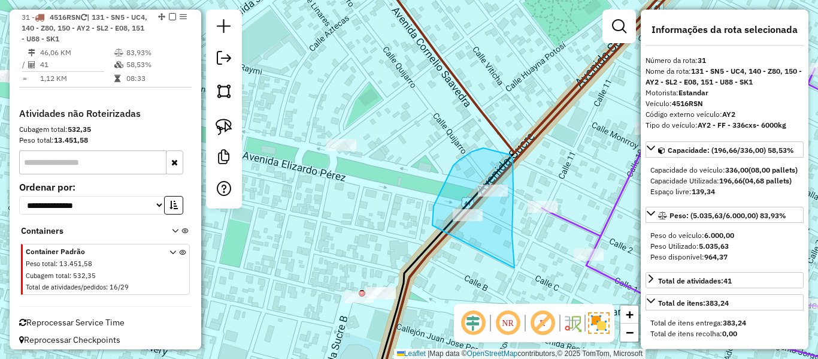
drag, startPoint x: 514, startPoint y: 268, endPoint x: 432, endPoint y: 225, distance: 92.4
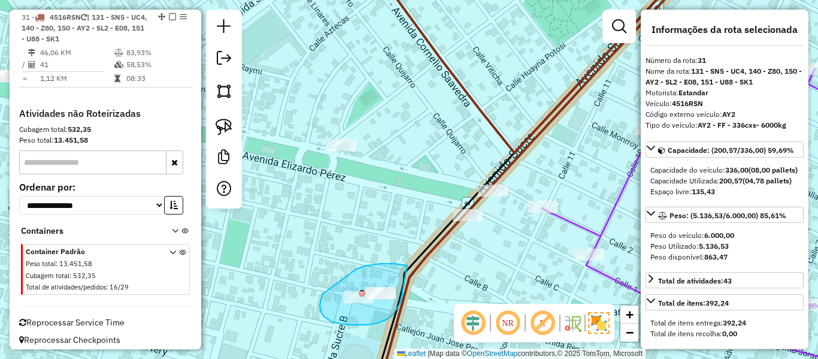
drag, startPoint x: 394, startPoint y: 263, endPoint x: 402, endPoint y: 292, distance: 29.2
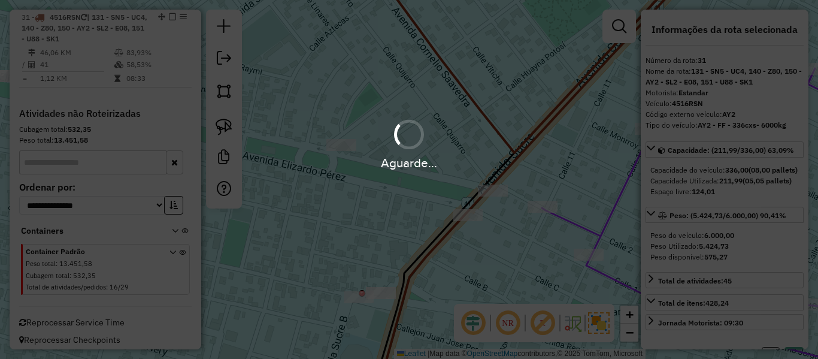
select select "**********"
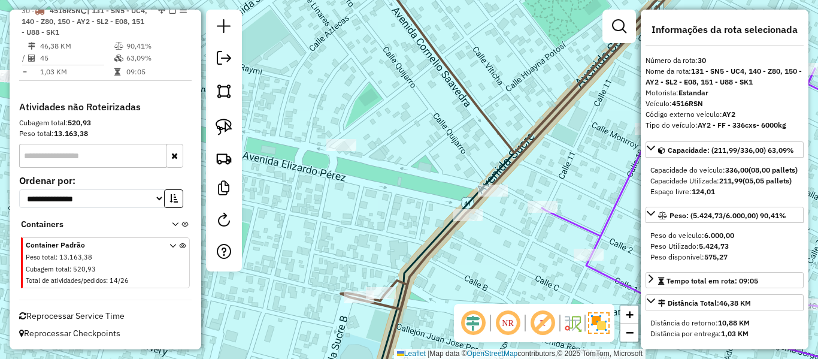
scroll to position [2045, 0]
click at [528, 148] on icon at bounding box center [620, 136] width 559 height 345
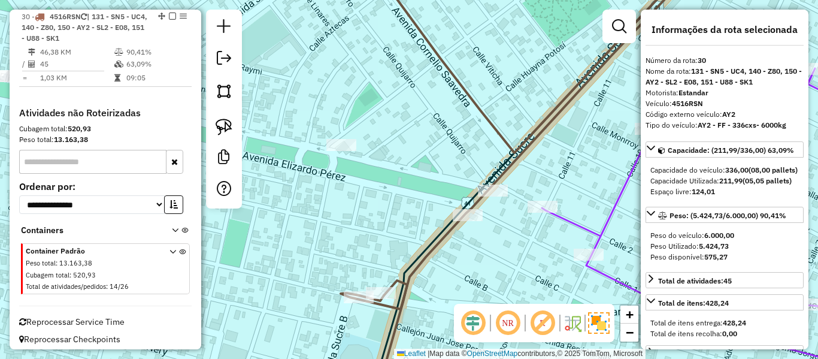
scroll to position [2038, 0]
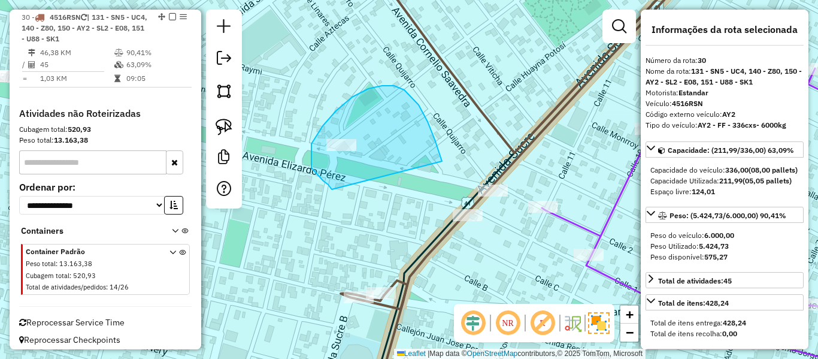
drag, startPoint x: 440, startPoint y: 155, endPoint x: 367, endPoint y: 208, distance: 90.0
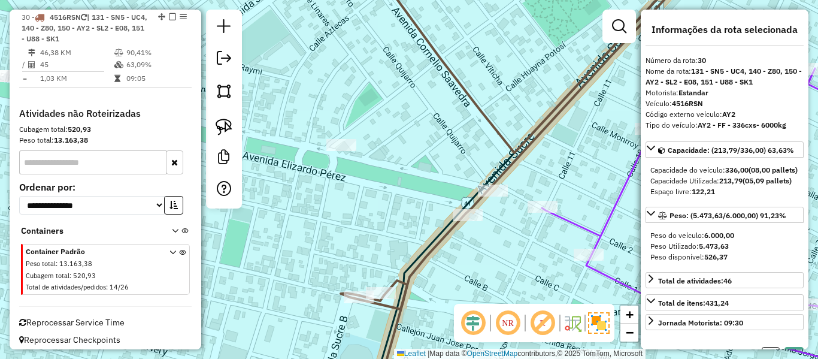
select select "**********"
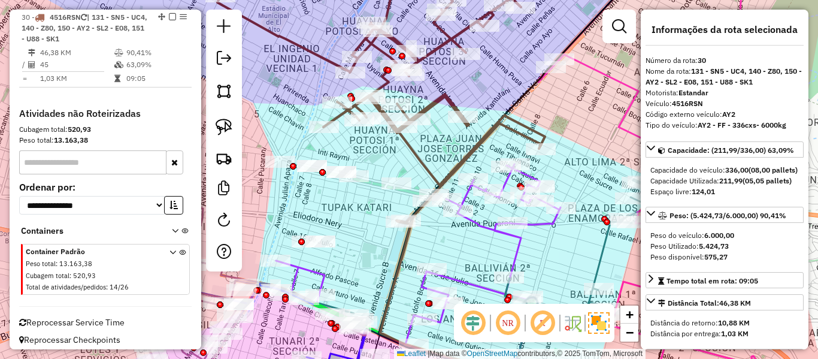
click at [463, 156] on icon at bounding box center [388, 94] width 343 height 260
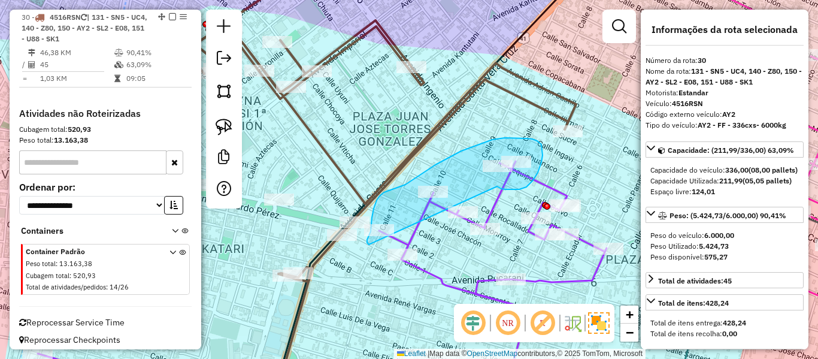
drag, startPoint x: 505, startPoint y: 189, endPoint x: 371, endPoint y: 244, distance: 145.5
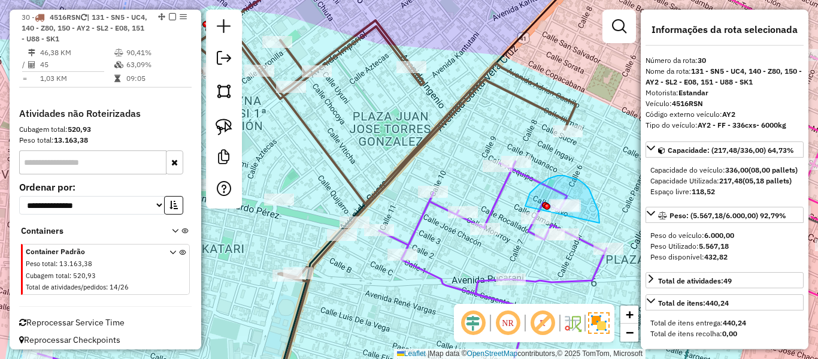
drag, startPoint x: 598, startPoint y: 211, endPoint x: 525, endPoint y: 206, distance: 73.2
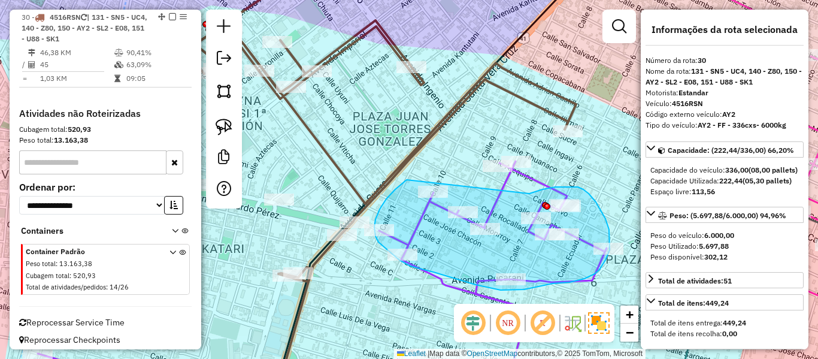
drag, startPoint x: 542, startPoint y: 189, endPoint x: 511, endPoint y: 128, distance: 68.8
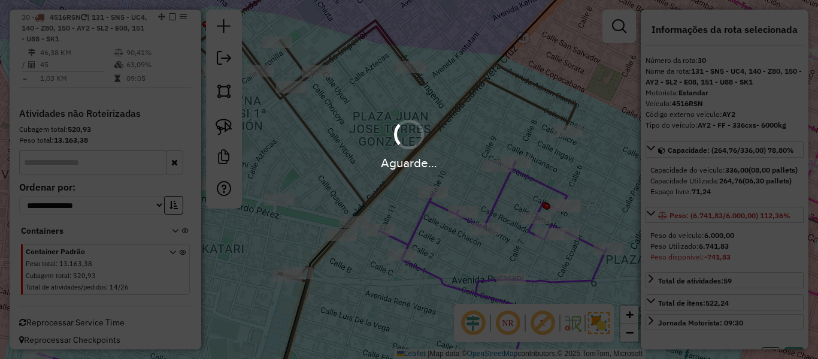
select select "**********"
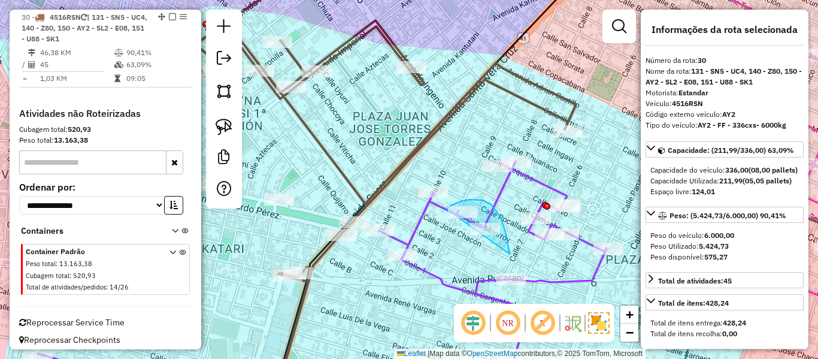
drag, startPoint x: 509, startPoint y: 254, endPoint x: 447, endPoint y: 245, distance: 63.5
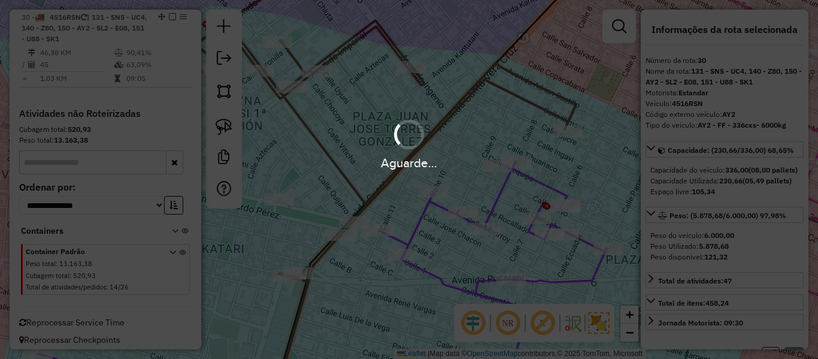
select select "**********"
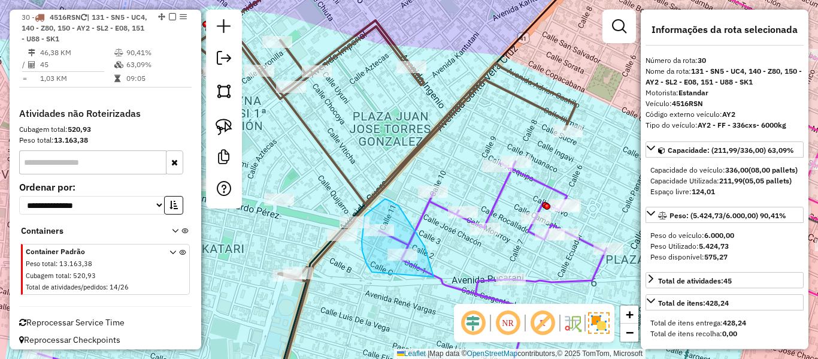
drag, startPoint x: 424, startPoint y: 246, endPoint x: 377, endPoint y: 278, distance: 56.9
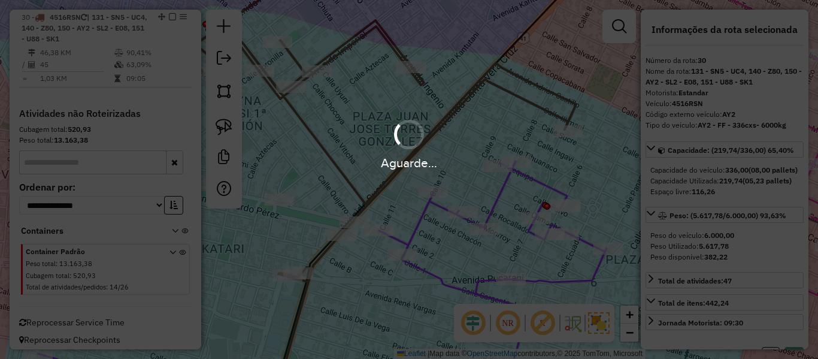
select select "**********"
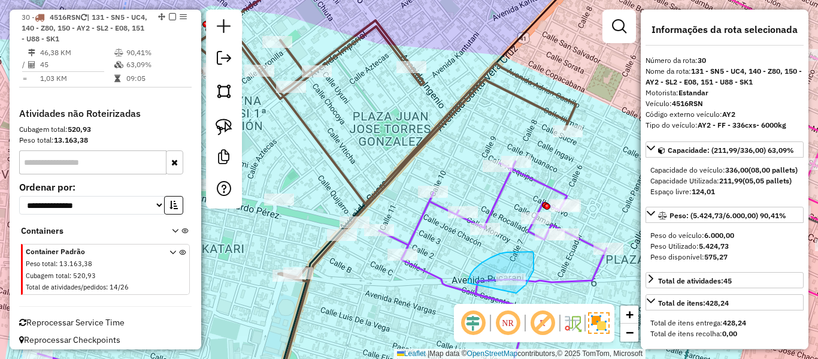
drag, startPoint x: 482, startPoint y: 262, endPoint x: 516, endPoint y: 293, distance: 45.8
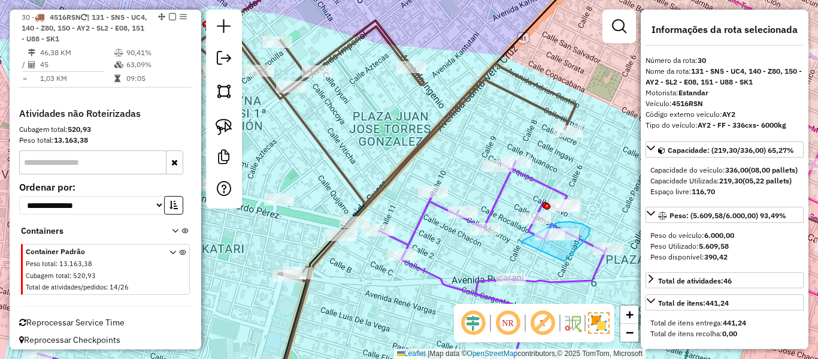
drag, startPoint x: 564, startPoint y: 261, endPoint x: 520, endPoint y: 242, distance: 47.7
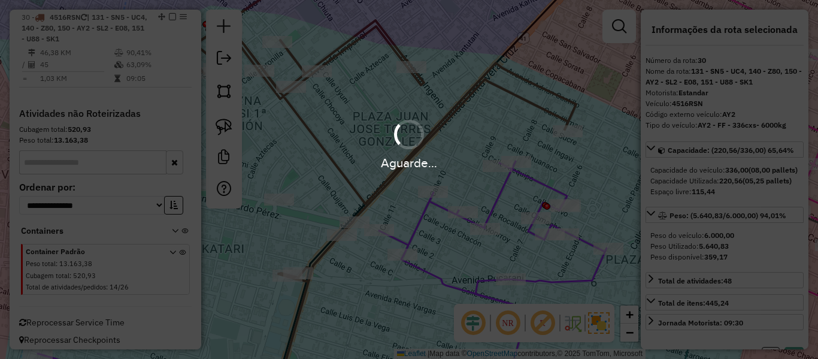
select select "**********"
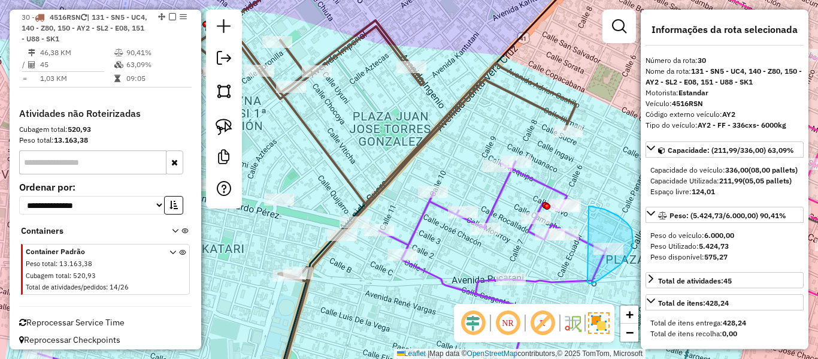
drag, startPoint x: 587, startPoint y: 280, endPoint x: 591, endPoint y: 211, distance: 69.5
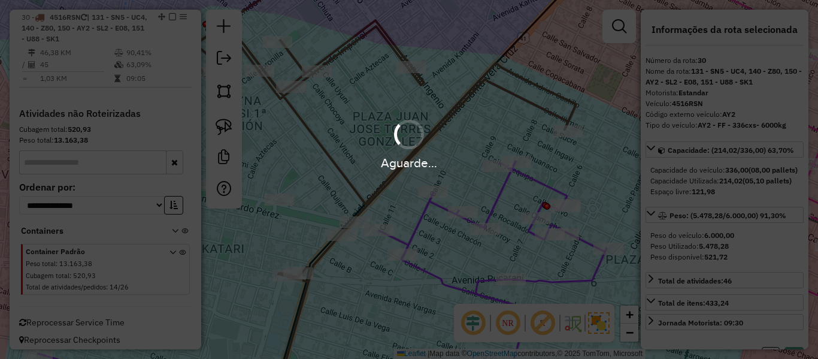
select select "**********"
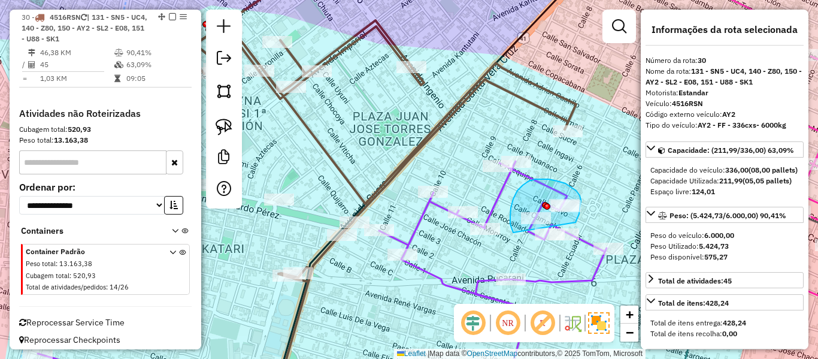
drag, startPoint x: 575, startPoint y: 222, endPoint x: 513, endPoint y: 232, distance: 63.1
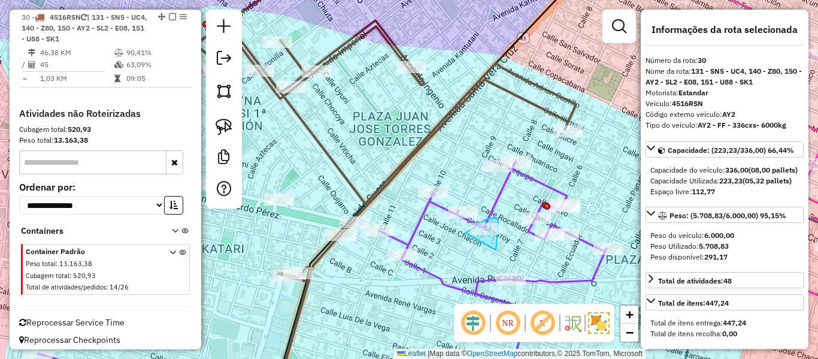
drag, startPoint x: 496, startPoint y: 250, endPoint x: 465, endPoint y: 233, distance: 34.8
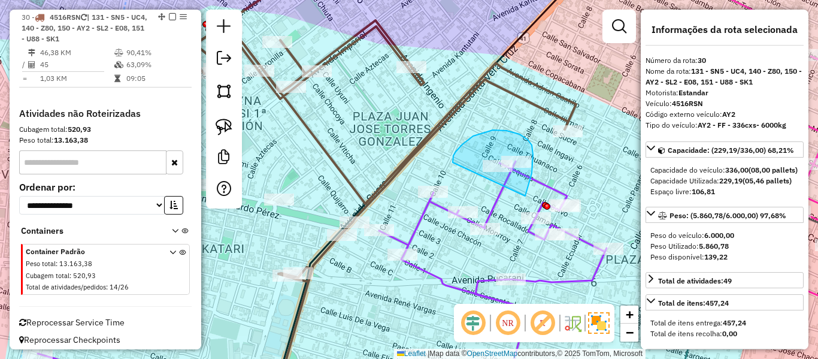
drag, startPoint x: 525, startPoint y: 196, endPoint x: 453, endPoint y: 162, distance: 79.8
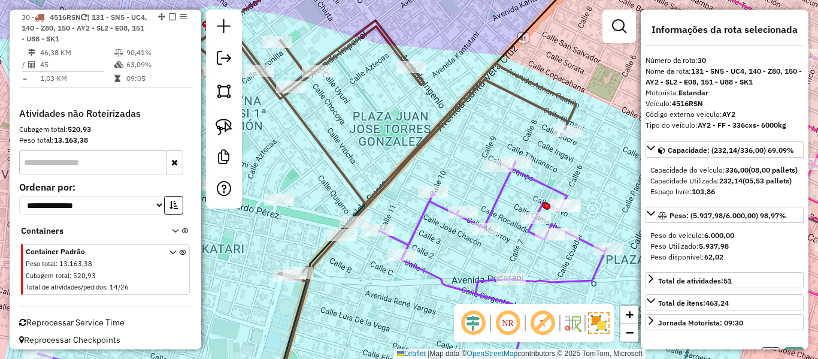
select select "**********"
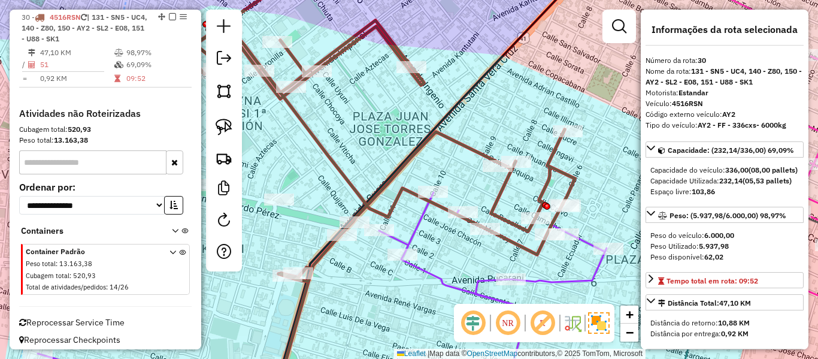
click at [479, 149] on icon at bounding box center [353, 122] width 441 height 317
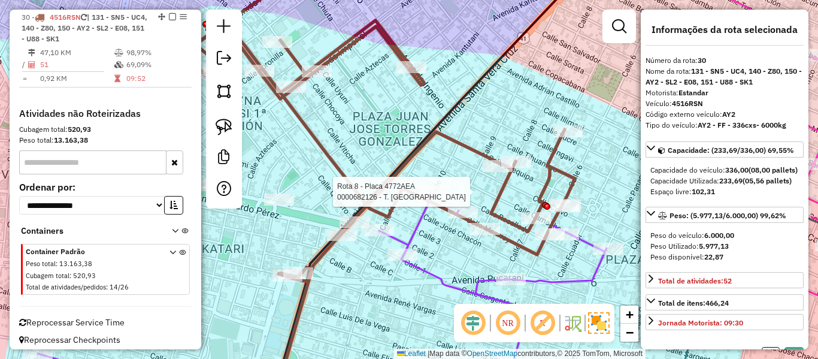
select select "**********"
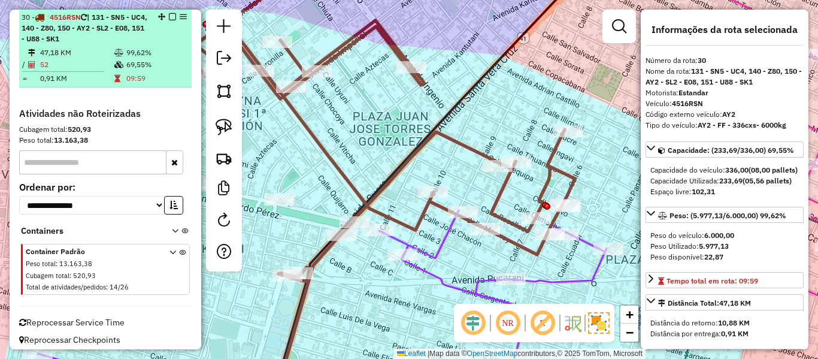
click at [169, 16] on em at bounding box center [172, 16] width 7 height 7
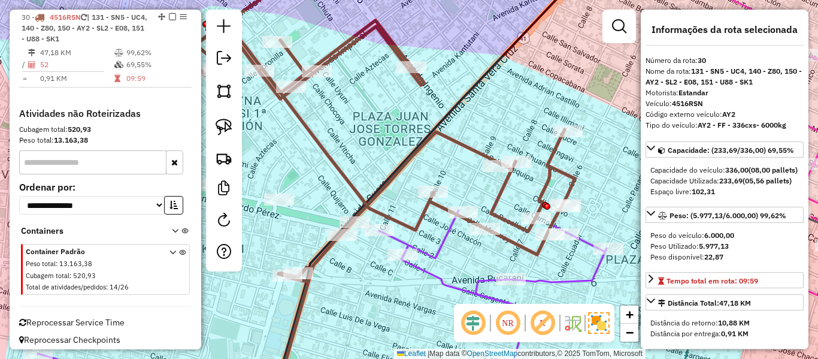
scroll to position [1983, 0]
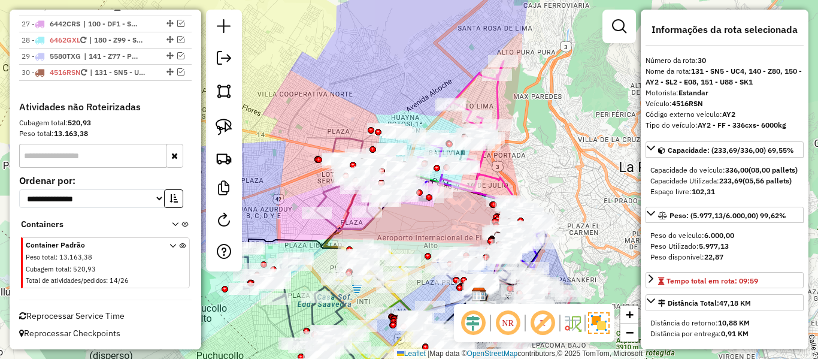
drag, startPoint x: 366, startPoint y: 88, endPoint x: 447, endPoint y: 132, distance: 91.3
click at [429, 125] on div "Janela de atendimento Grade de atendimento Capacidade Transportadoras Veículos …" at bounding box center [409, 179] width 818 height 359
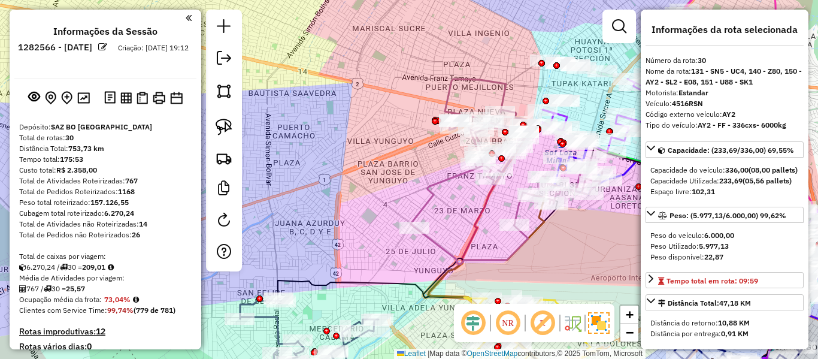
select select "**********"
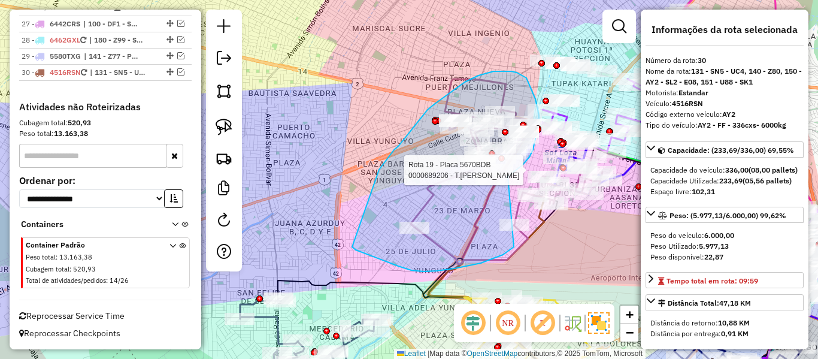
drag, startPoint x: 481, startPoint y: 263, endPoint x: 508, endPoint y: 176, distance: 90.9
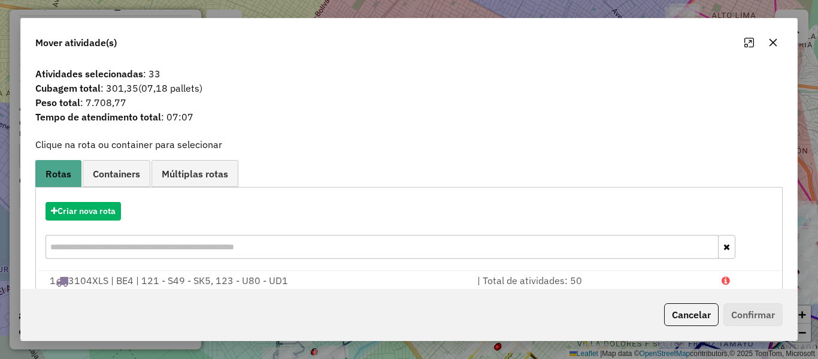
click at [393, 111] on span "Tempo de atendimento total : 07:07" at bounding box center [408, 117] width 761 height 14
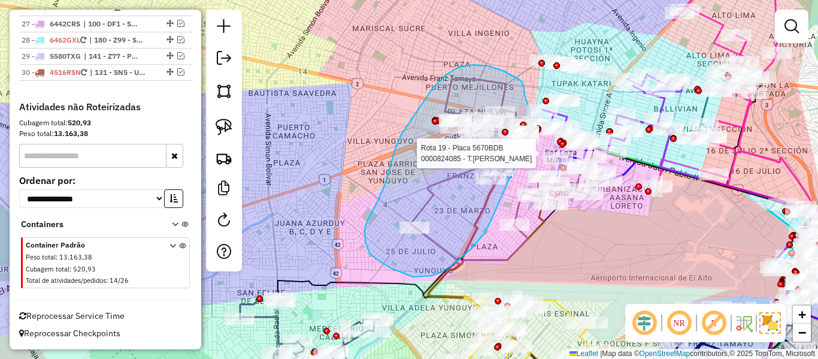
drag, startPoint x: 491, startPoint y: 219, endPoint x: 515, endPoint y: 172, distance: 51.9
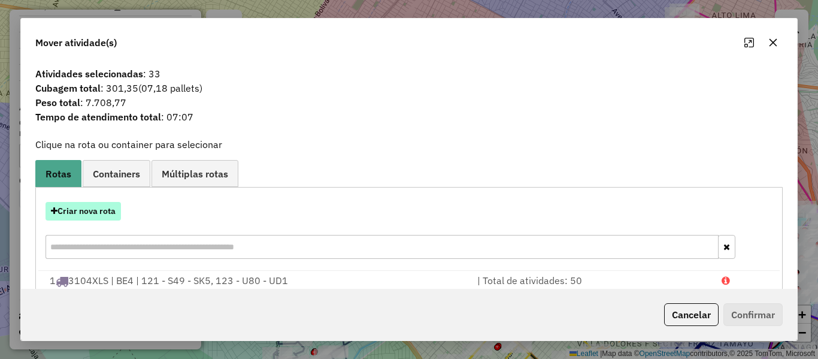
click at [79, 210] on button "Criar nova rota" at bounding box center [82, 211] width 75 height 19
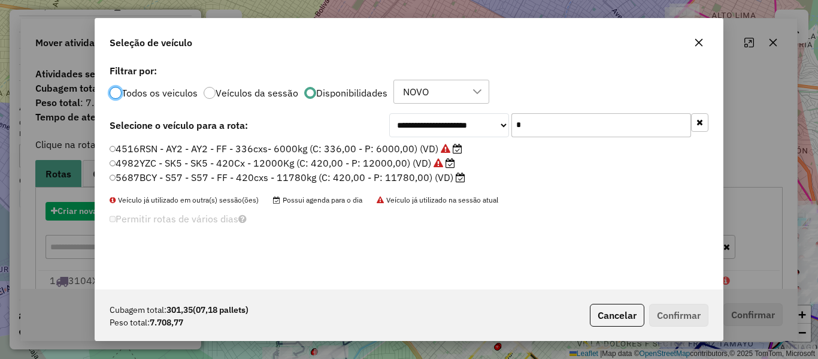
scroll to position [7, 4]
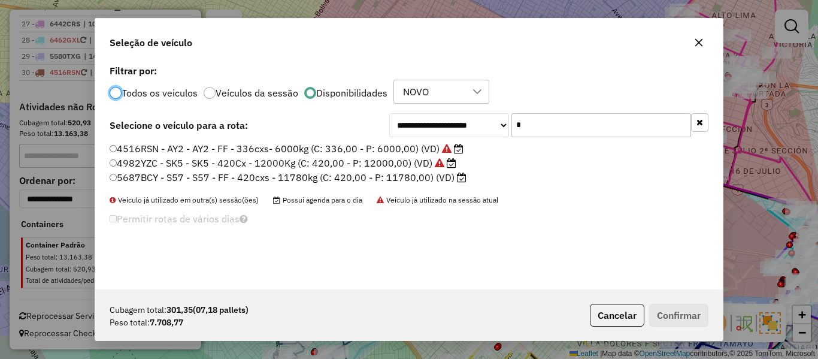
click at [705, 126] on button "button" at bounding box center [699, 122] width 17 height 19
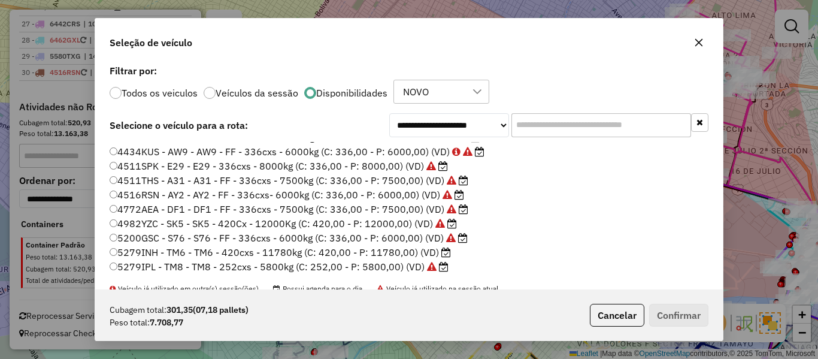
scroll to position [60, 0]
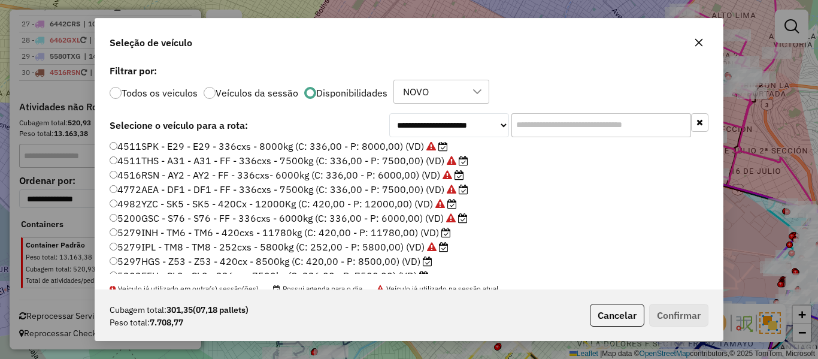
click at [414, 262] on label "5297HGS - Z53 - Z53 - 420cx - 8500kg (C: 420,00 - P: 8500,00) (VD)" at bounding box center [271, 261] width 323 height 14
click at [663, 309] on button "Confirmar" at bounding box center [678, 315] width 59 height 23
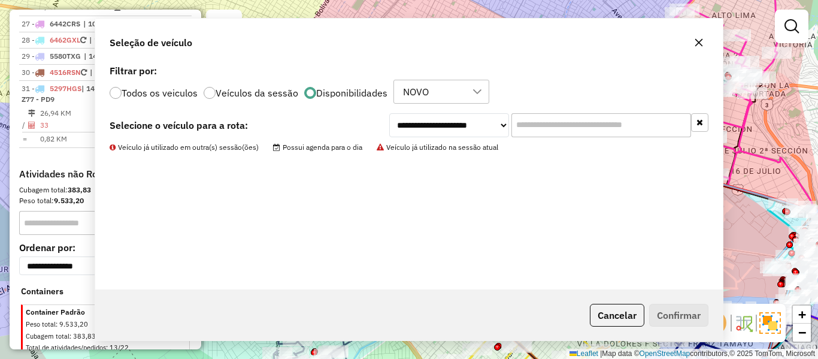
scroll to position [2038, 0]
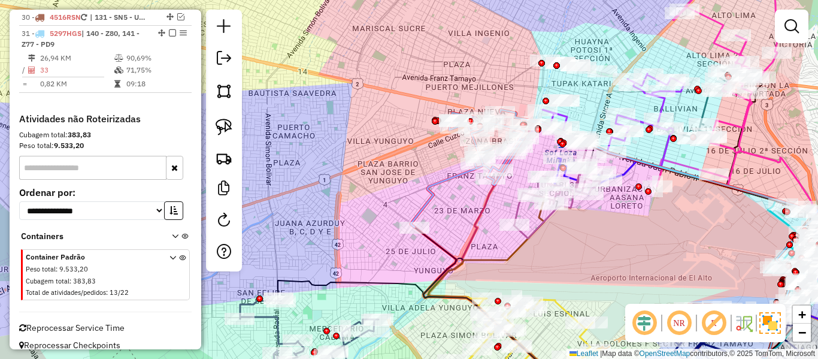
click at [426, 190] on icon at bounding box center [473, 168] width 124 height 117
select select "**********"
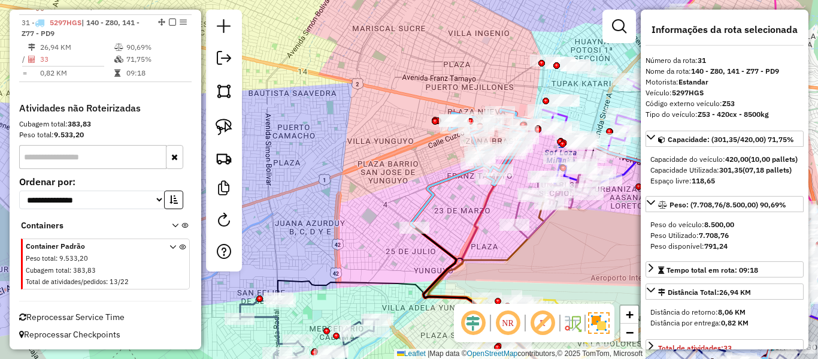
scroll to position [2050, 0]
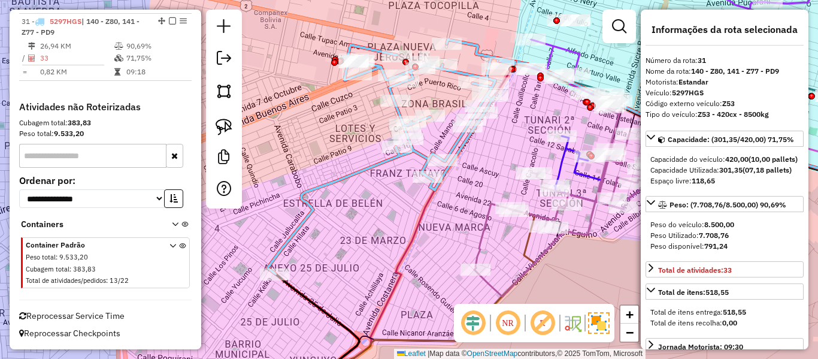
drag, startPoint x: 539, startPoint y: 128, endPoint x: 478, endPoint y: 166, distance: 71.9
click at [478, 166] on div "Janela de atendimento Grade de atendimento Capacidade Transportadoras Veículos …" at bounding box center [409, 179] width 818 height 359
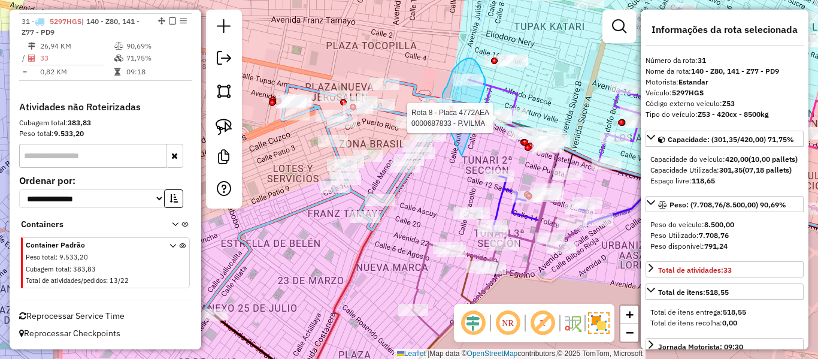
drag, startPoint x: 455, startPoint y: 141, endPoint x: 474, endPoint y: 117, distance: 30.7
click at [475, 117] on div "Rota 8 - Placa 4772AEA 0000687833 - P.VILMA Janela de atendimento Grade de aten…" at bounding box center [409, 179] width 818 height 359
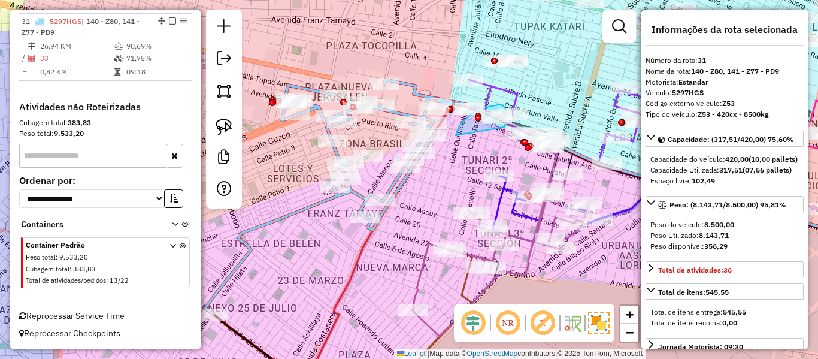
drag, startPoint x: 457, startPoint y: 131, endPoint x: 497, endPoint y: 136, distance: 40.4
drag, startPoint x: 509, startPoint y: 123, endPoint x: 512, endPoint y: 151, distance: 28.3
click at [512, 139] on div at bounding box center [514, 135] width 7 height 7
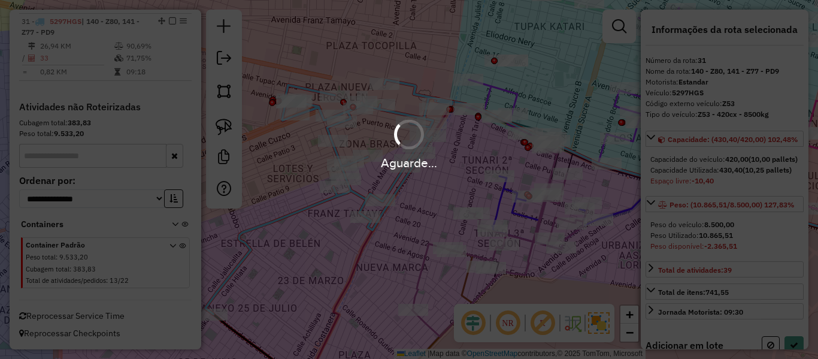
select select "**********"
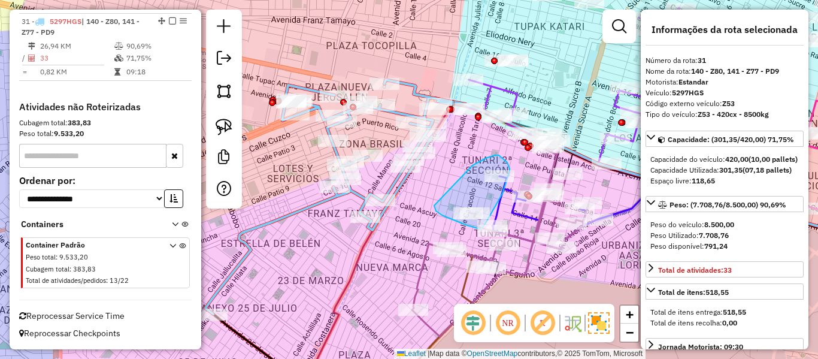
drag, startPoint x: 496, startPoint y: 155, endPoint x: 433, endPoint y: 201, distance: 78.1
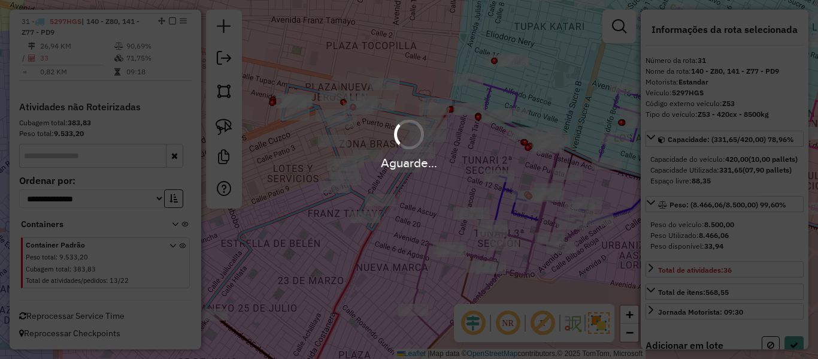
select select "**********"
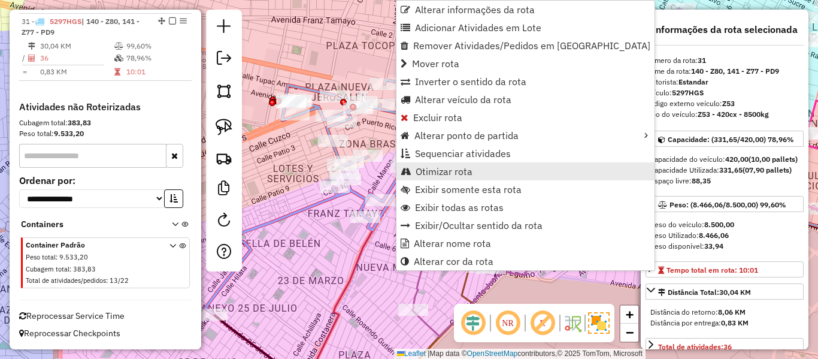
click at [426, 168] on span "Otimizar rota" at bounding box center [443, 171] width 57 height 10
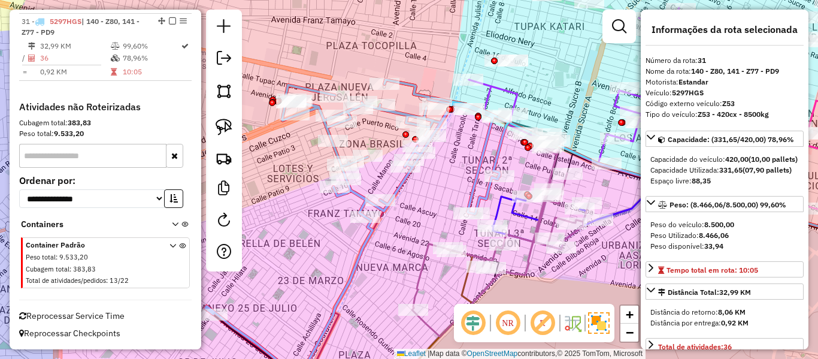
click at [403, 183] on icon at bounding box center [356, 228] width 303 height 296
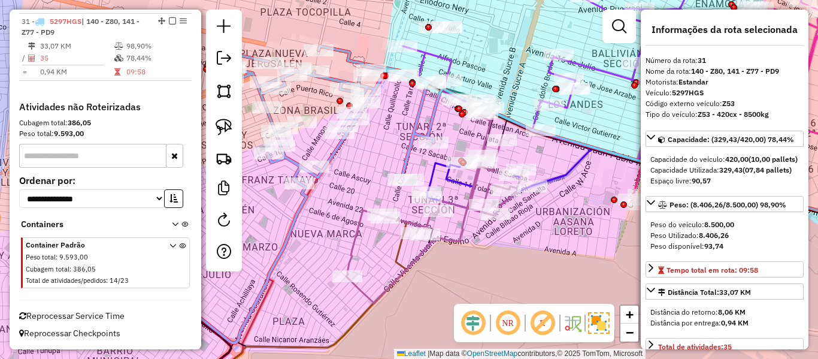
click at [417, 134] on icon at bounding box center [290, 194] width 303 height 296
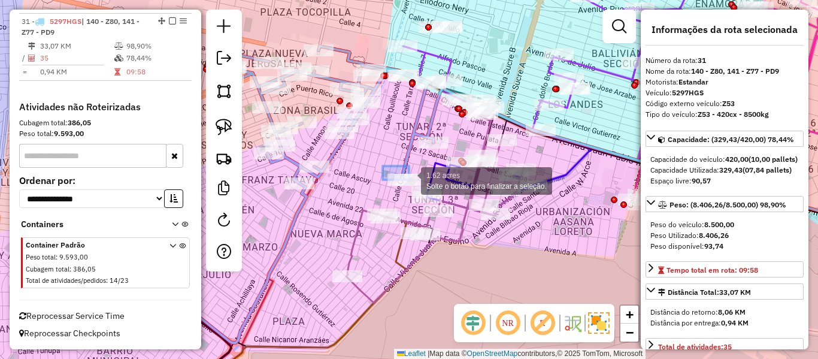
drag, startPoint x: 383, startPoint y: 166, endPoint x: 454, endPoint y: 208, distance: 83.5
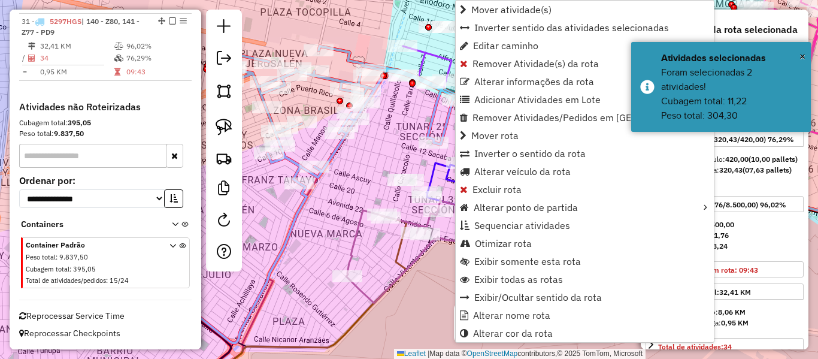
click at [339, 150] on icon at bounding box center [296, 194] width 314 height 296
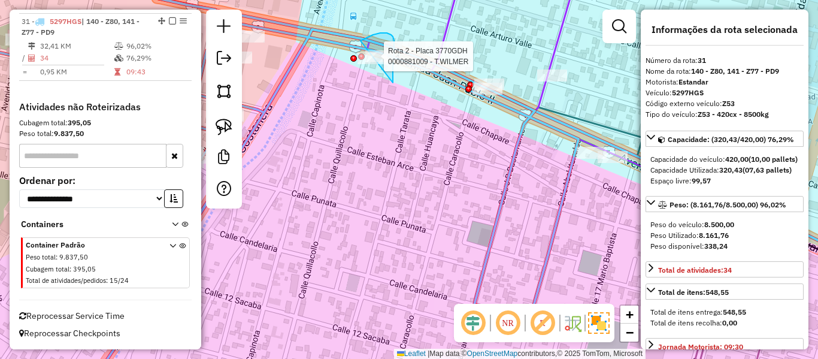
drag, startPoint x: 391, startPoint y: 35, endPoint x: 350, endPoint y: 64, distance: 50.2
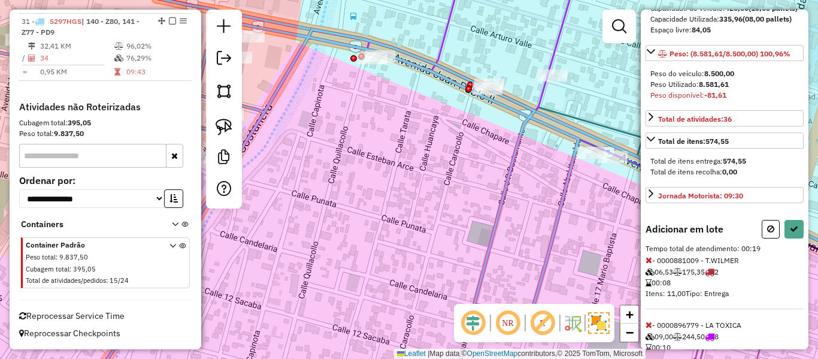
scroll to position [211, 0]
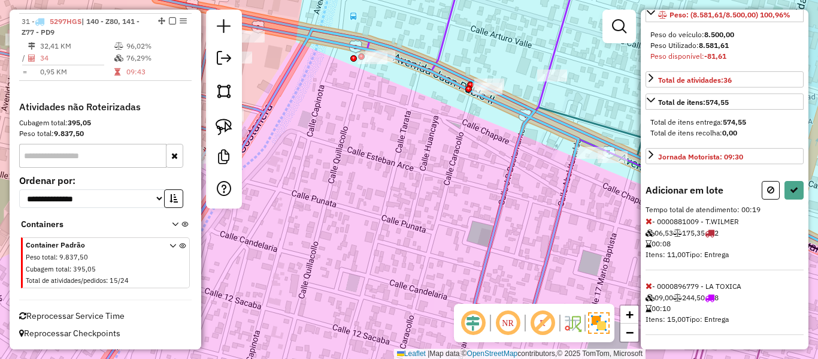
click at [647, 220] on icon at bounding box center [648, 221] width 7 height 8
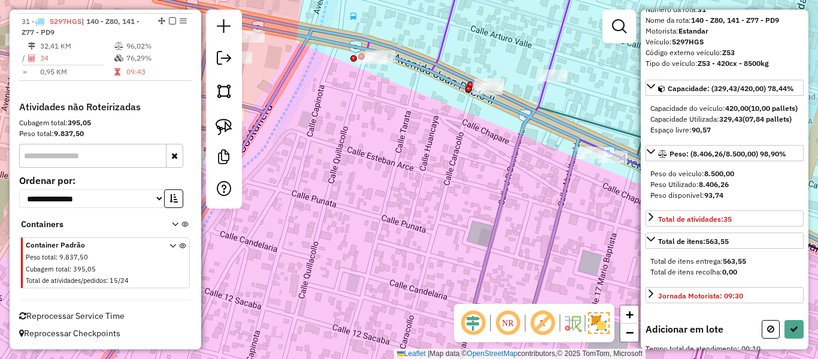
scroll to position [0, 0]
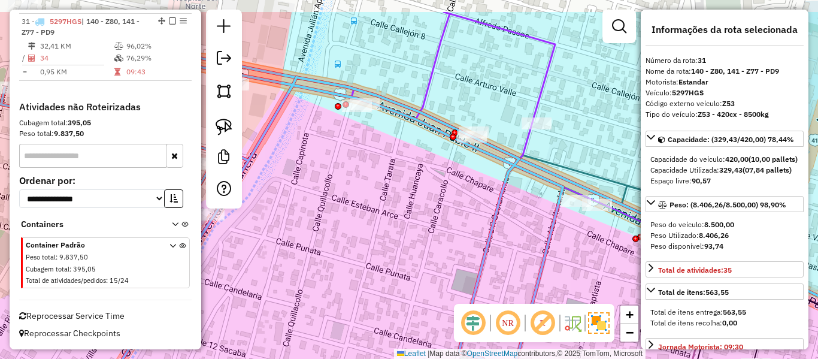
click at [393, 134] on div "Janela de atendimento Grade de atendimento Capacidade Transportadoras Veículos …" at bounding box center [409, 179] width 818 height 359
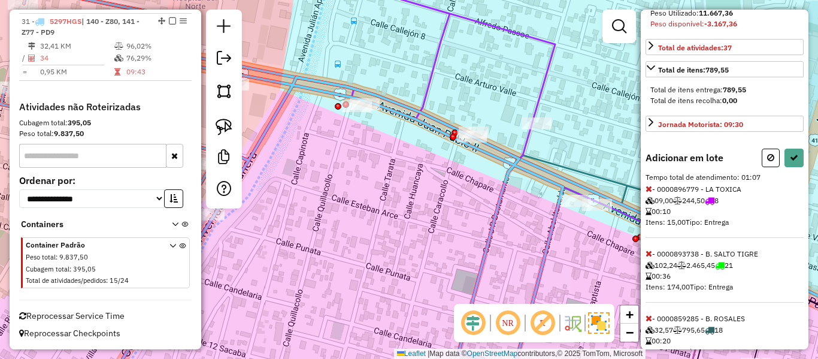
scroll to position [287, 0]
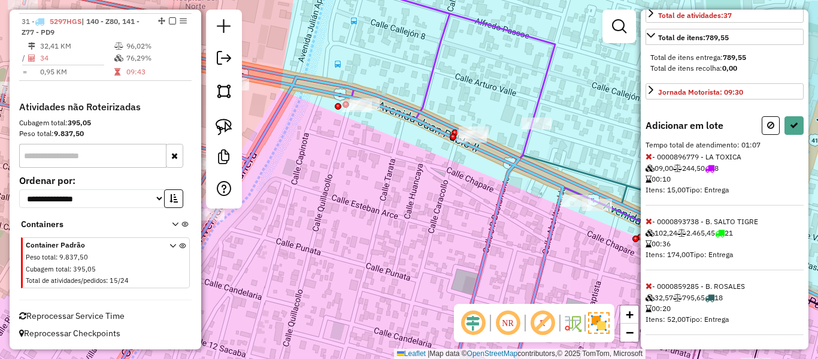
click at [648, 217] on icon at bounding box center [648, 221] width 7 height 8
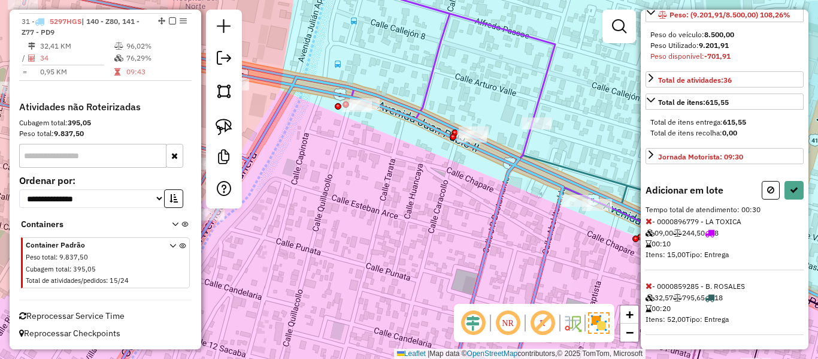
click at [651, 220] on icon at bounding box center [648, 221] width 7 height 8
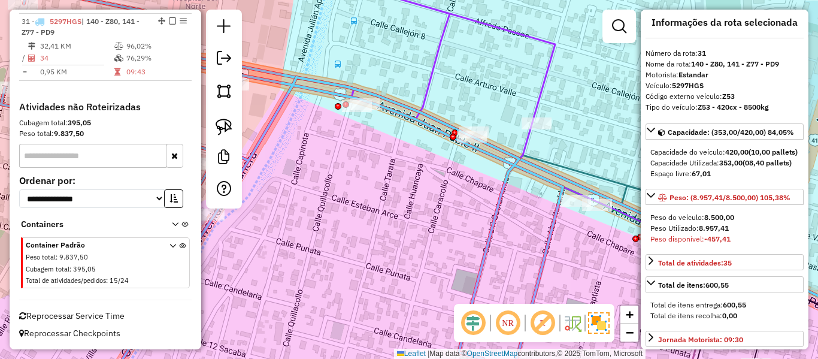
scroll to position [0, 0]
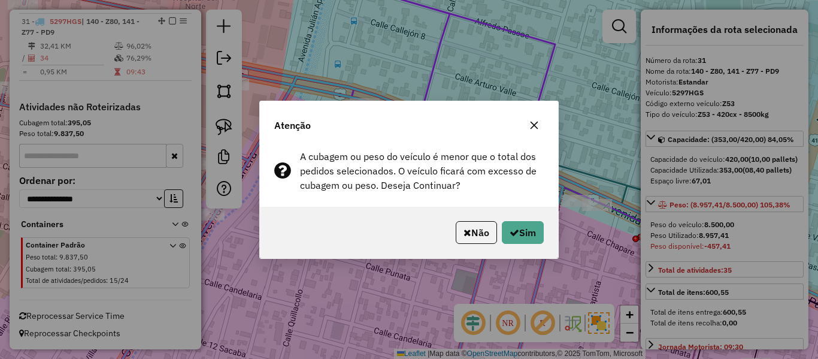
click at [545, 237] on div "Não Sim" at bounding box center [409, 232] width 298 height 51
click at [521, 232] on button "Sim" at bounding box center [523, 232] width 42 height 23
select select "**********"
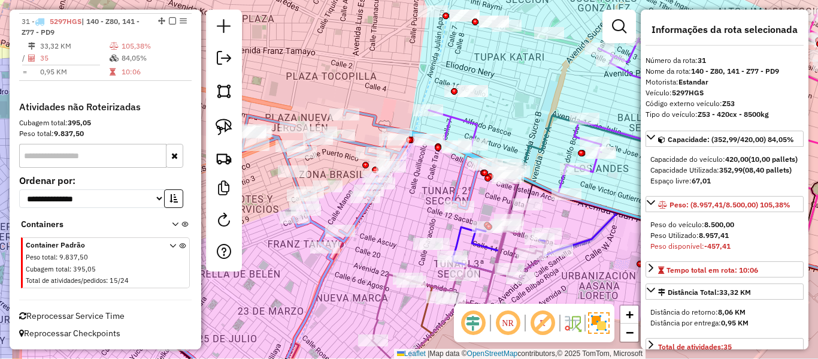
drag, startPoint x: 374, startPoint y: 225, endPoint x: 433, endPoint y: 184, distance: 71.9
click at [433, 184] on div "Janela de atendimento Grade de atendimento Capacidade Transportadoras Veículos …" at bounding box center [409, 179] width 818 height 359
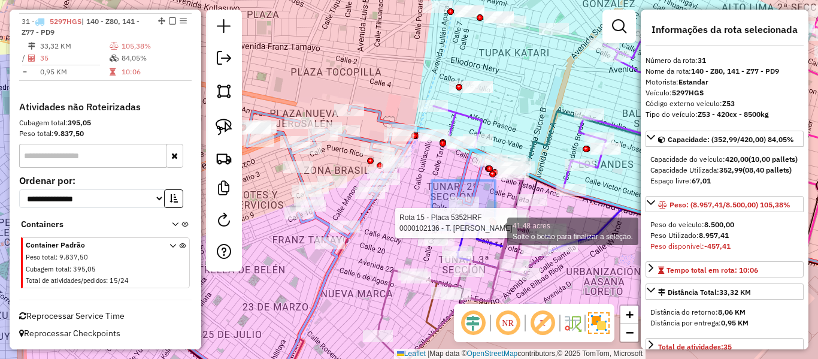
drag, startPoint x: 495, startPoint y: 230, endPoint x: 501, endPoint y: 233, distance: 6.7
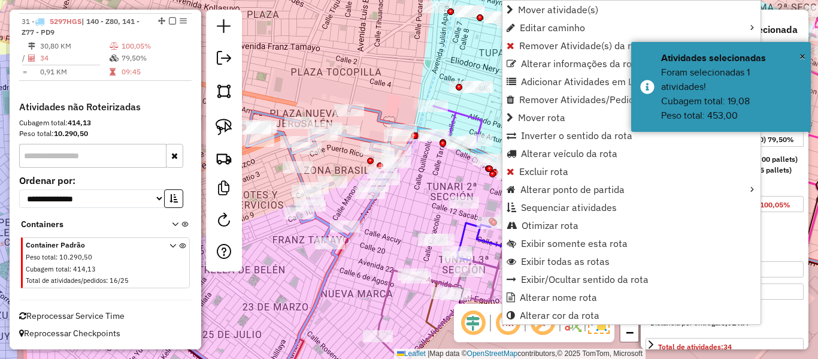
click at [430, 175] on div "Janela de atendimento Grade de atendimento Capacidade Transportadoras Veículos …" at bounding box center [409, 179] width 818 height 359
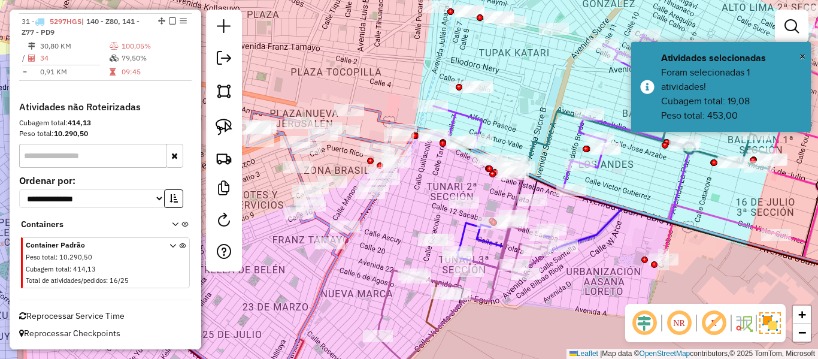
click at [380, 115] on icon at bounding box center [348, 250] width 356 height 289
select select "**********"
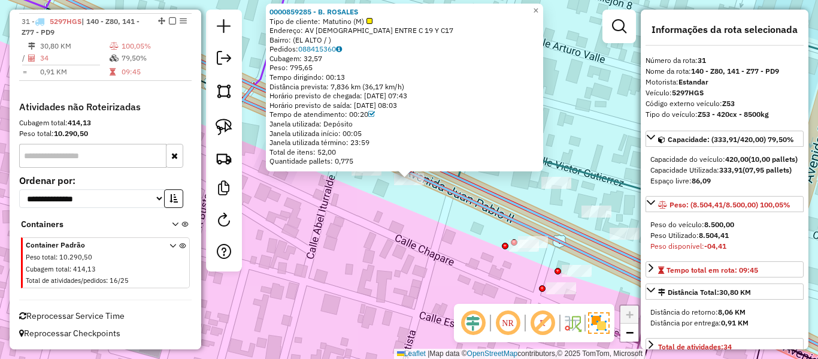
click at [425, 217] on div "0000859285 - B. ROSALES Tipo de cliente: Matutino (M) Endereço: AV [PERSON_NAME…" at bounding box center [409, 179] width 818 height 359
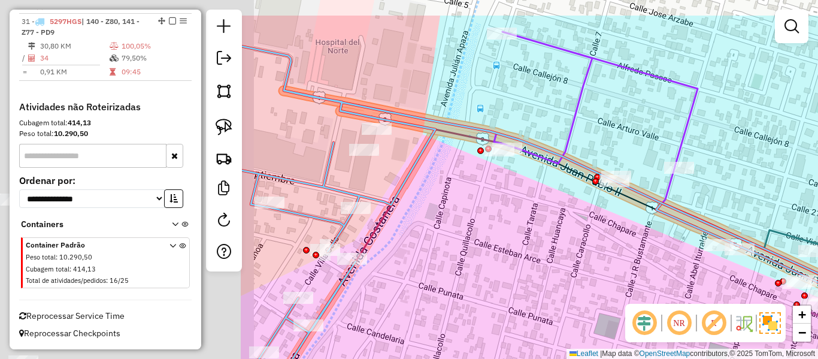
drag, startPoint x: 411, startPoint y: 228, endPoint x: 734, endPoint y: 280, distance: 326.7
click at [734, 280] on div "Janela de atendimento Grade de atendimento Capacidade Transportadoras Veículos …" at bounding box center [409, 179] width 818 height 359
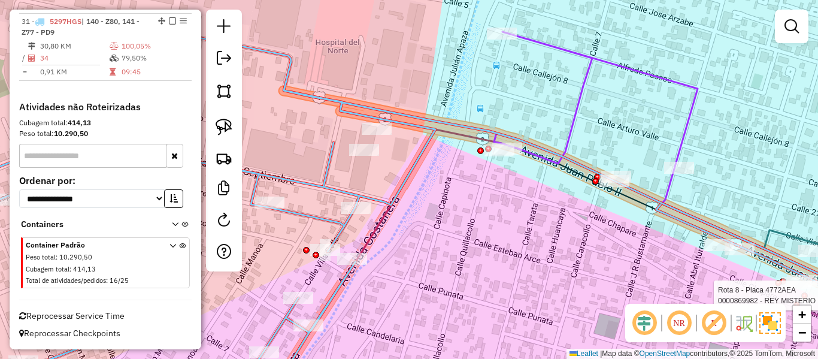
click at [357, 123] on div "Rota 8 - Placa 4772AEA 0000869982 - REY MISTERIO Rota 31 - Placa 5297HGS 000089…" at bounding box center [409, 179] width 818 height 359
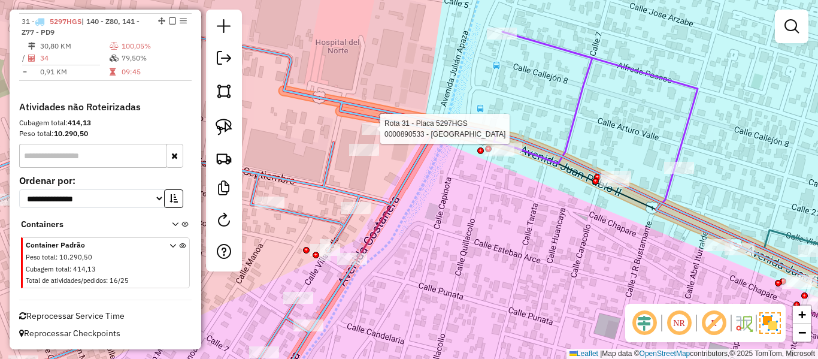
select select "**********"
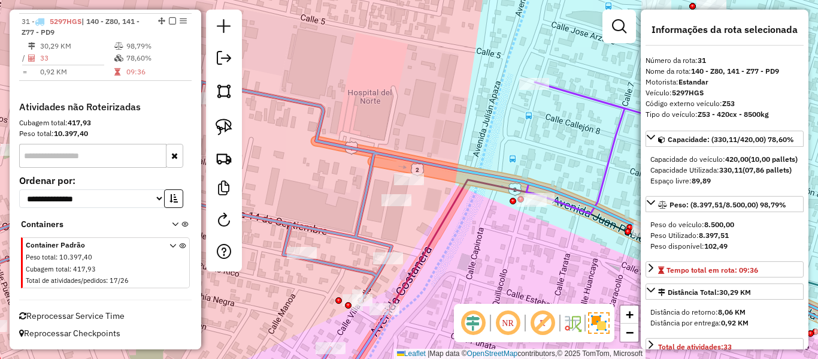
click at [371, 153] on icon at bounding box center [408, 238] width 981 height 312
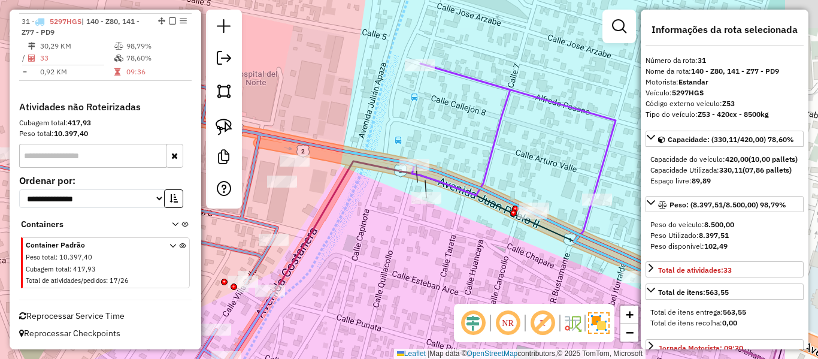
click at [479, 219] on div "Janela de atendimento Grade de atendimento Capacidade Transportadoras Veículos …" at bounding box center [409, 179] width 818 height 359
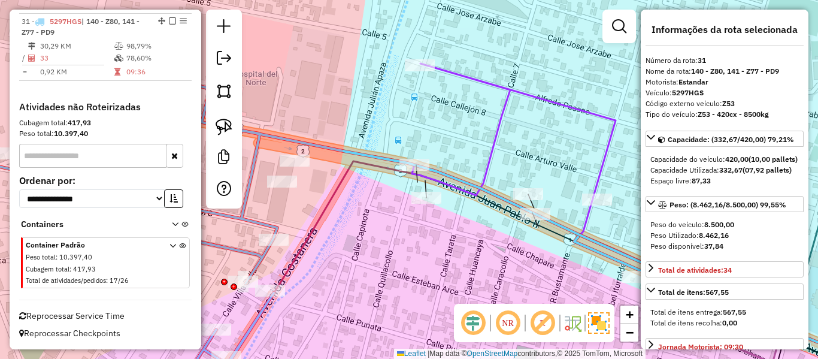
drag, startPoint x: 529, startPoint y: 250, endPoint x: 494, endPoint y: 230, distance: 40.5
click at [494, 230] on div "Rota 8 - Placa 4772AEA 0000687833 - P.VILMA Janela de atendimento Grade de aten…" at bounding box center [409, 179] width 818 height 359
select select "**********"
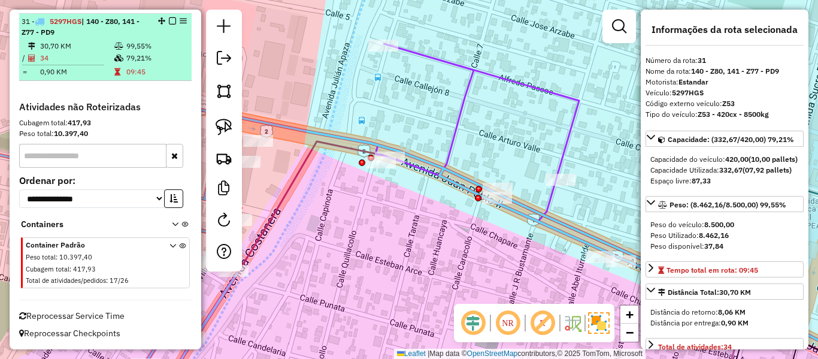
click at [169, 22] on em at bounding box center [172, 20] width 7 height 7
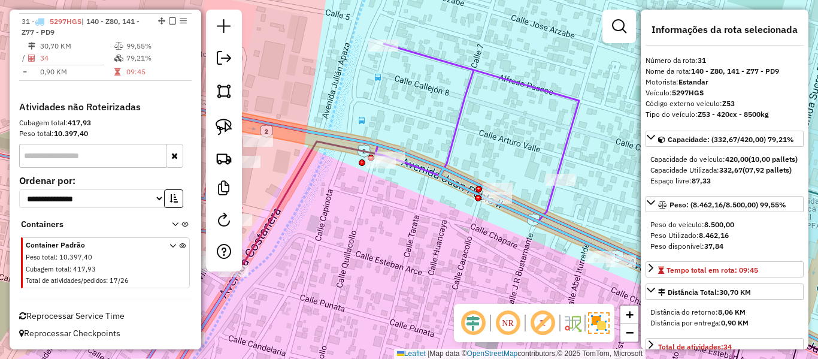
scroll to position [1999, 0]
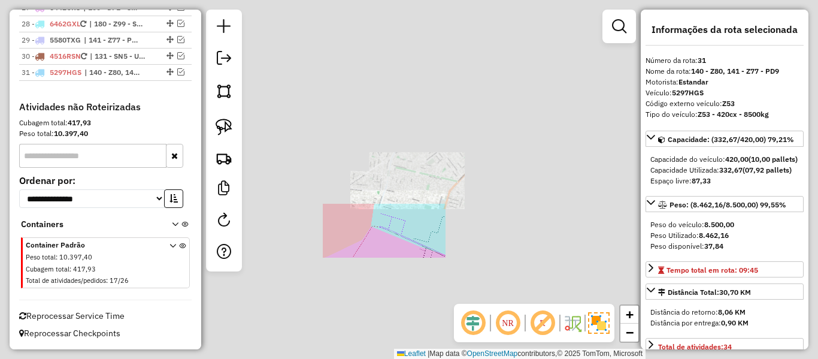
click at [397, 261] on div "Janela de atendimento Grade de atendimento Capacidade Transportadoras Veículos …" at bounding box center [409, 179] width 818 height 359
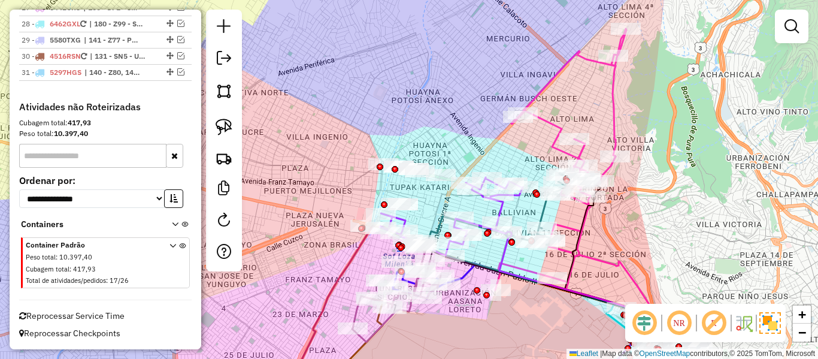
drag, startPoint x: 364, startPoint y: 266, endPoint x: 496, endPoint y: 147, distance: 177.2
click at [494, 148] on div "Janela de atendimento Grade de atendimento Capacidade Transportadoras Veículos …" at bounding box center [409, 179] width 818 height 359
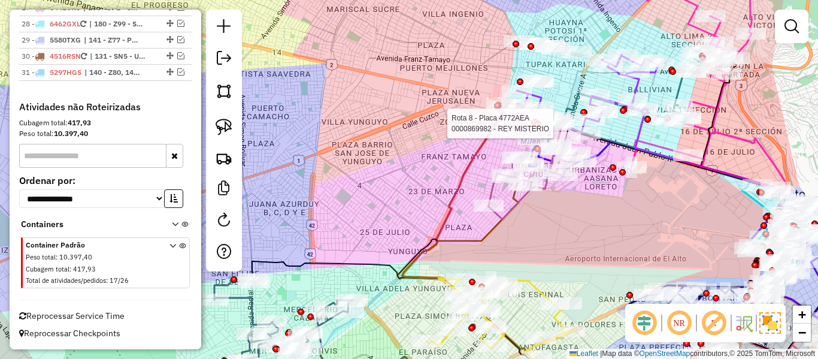
click at [551, 231] on div "Rota 8 - Placa 4772AEA 0000869982 - REY MISTERIO Janela de atendimento Grade de…" at bounding box center [409, 179] width 818 height 359
drag, startPoint x: 600, startPoint y: 224, endPoint x: 560, endPoint y: 248, distance: 45.9
click at [560, 248] on div "Rota 8 - Placa 4772AEA 0000869982 - REY MISTERIO Janela de atendimento Grade de…" at bounding box center [409, 179] width 818 height 359
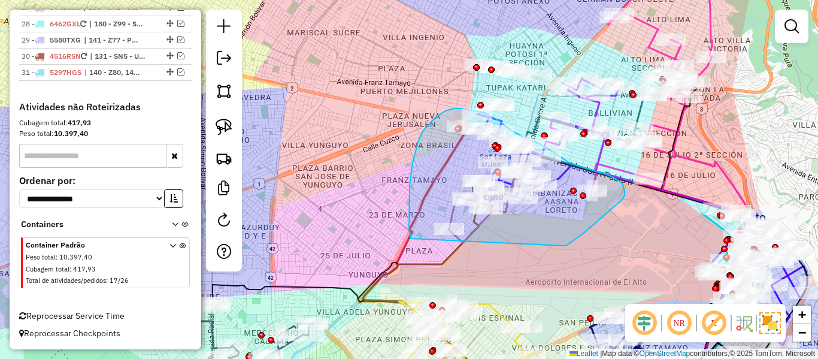
drag, startPoint x: 563, startPoint y: 245, endPoint x: 417, endPoint y: 254, distance: 146.3
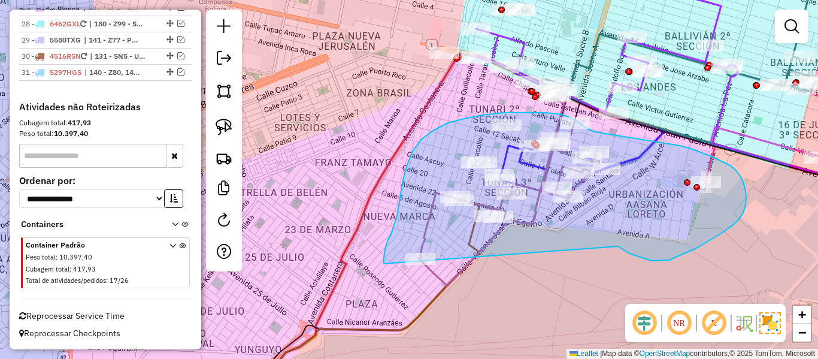
drag, startPoint x: 618, startPoint y: 246, endPoint x: 393, endPoint y: 286, distance: 228.0
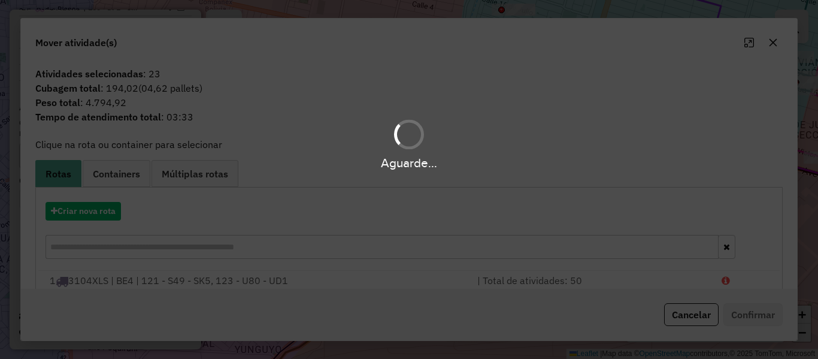
click at [104, 209] on hb-app "Aguarde... Pop-up bloqueado! Seu navegador bloqueou automáticamente a abertura …" at bounding box center [409, 179] width 818 height 359
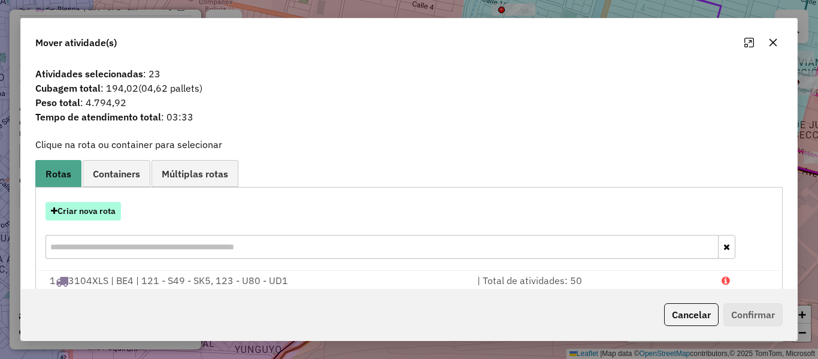
click at [104, 202] on button "Criar nova rota" at bounding box center [82, 211] width 75 height 19
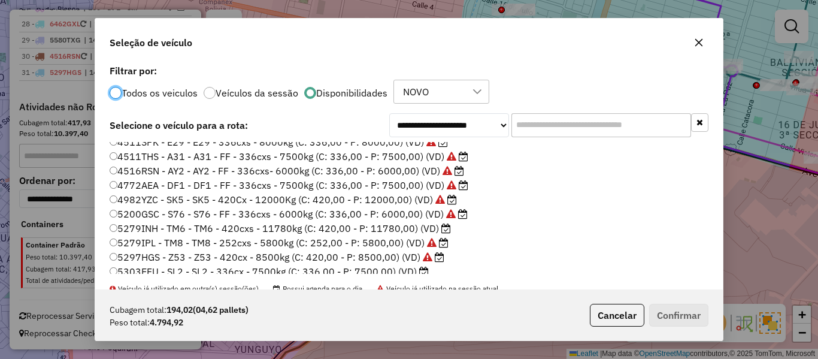
scroll to position [120, 0]
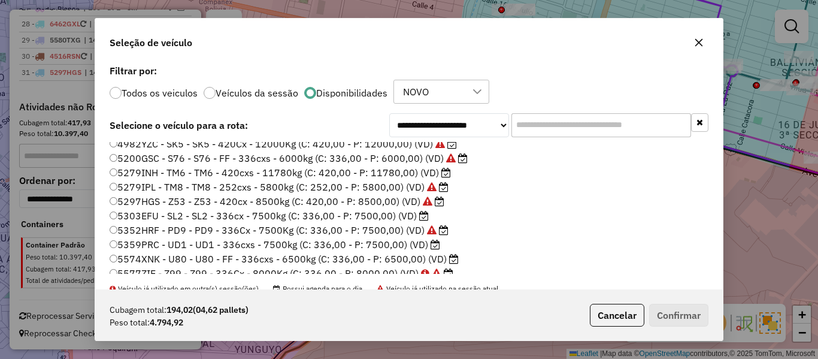
click at [410, 217] on label "5303EFU - SL2 - SL2 - 336cx - 7500kg (C: 336,00 - P: 7500,00) (VD)" at bounding box center [269, 215] width 319 height 14
click at [430, 245] on icon at bounding box center [435, 244] width 10 height 10
click at [664, 301] on div "Cubagem total: 194,02 (04,62 pallets) Peso total: 4.794,92 Cancelar Confirmar" at bounding box center [408, 314] width 627 height 51
click at [676, 316] on button "Confirmar" at bounding box center [678, 315] width 59 height 23
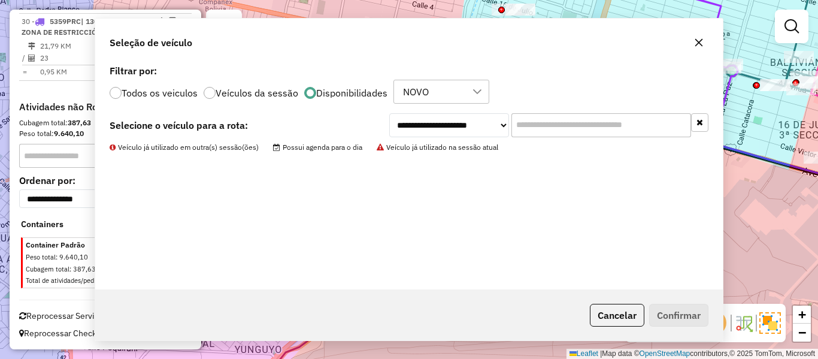
scroll to position [1927, 0]
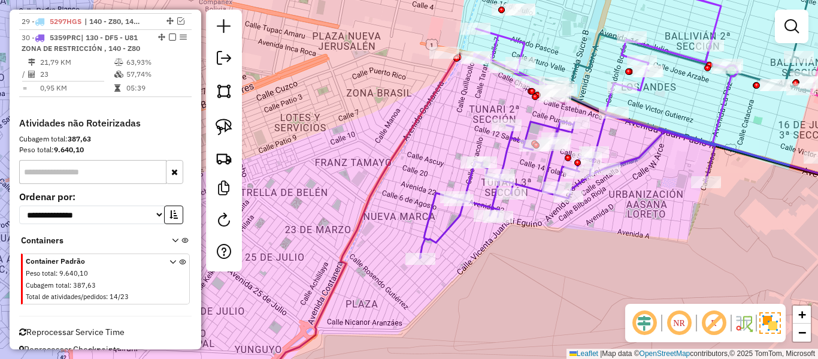
click at [521, 185] on icon at bounding box center [567, 186] width 295 height 143
select select "**********"
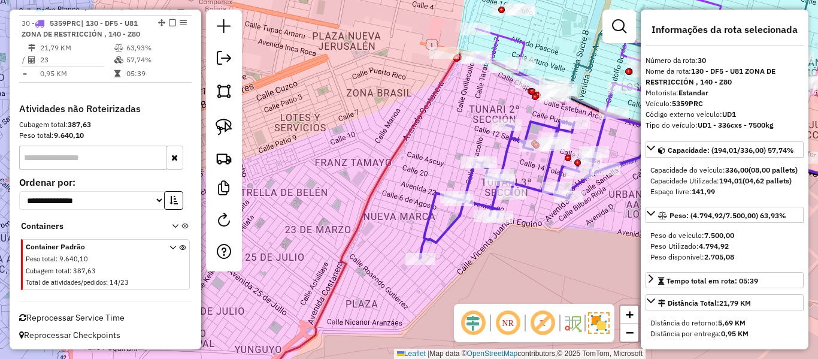
scroll to position [1943, 0]
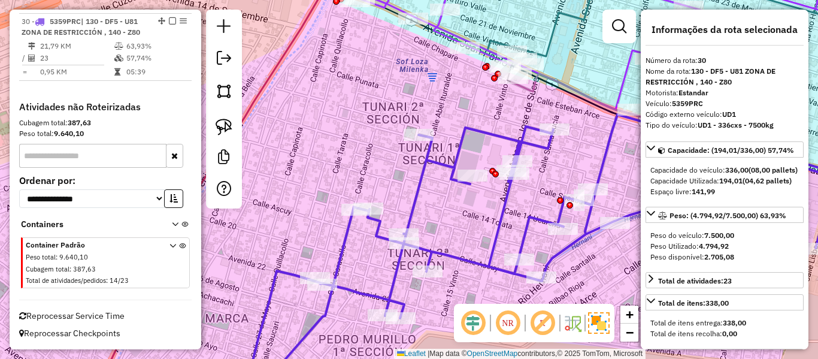
drag, startPoint x: 558, startPoint y: 110, endPoint x: 450, endPoint y: 170, distance: 123.3
click at [451, 170] on div "Janela de atendimento Grade de atendimento Capacidade Transportadoras Veículos …" at bounding box center [409, 179] width 818 height 359
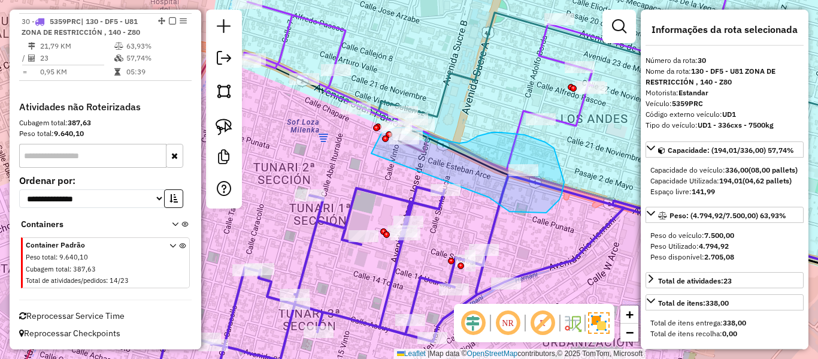
drag, startPoint x: 493, startPoint y: 200, endPoint x: 371, endPoint y: 153, distance: 130.2
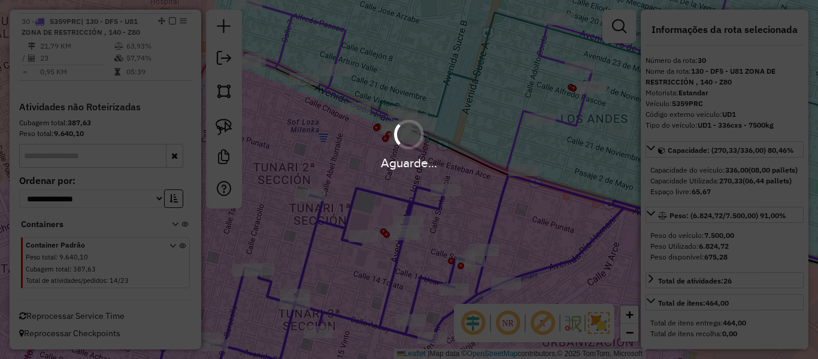
select select "**********"
click at [398, 198] on div "Aguarde..." at bounding box center [409, 179] width 818 height 359
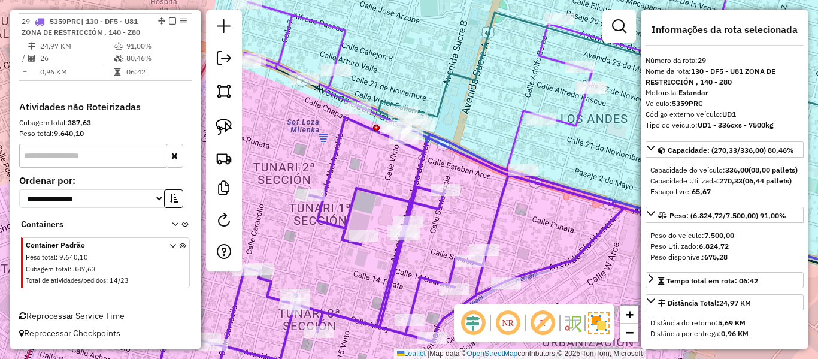
scroll to position [1876, 0]
click at [412, 201] on icon at bounding box center [437, 255] width 575 height 277
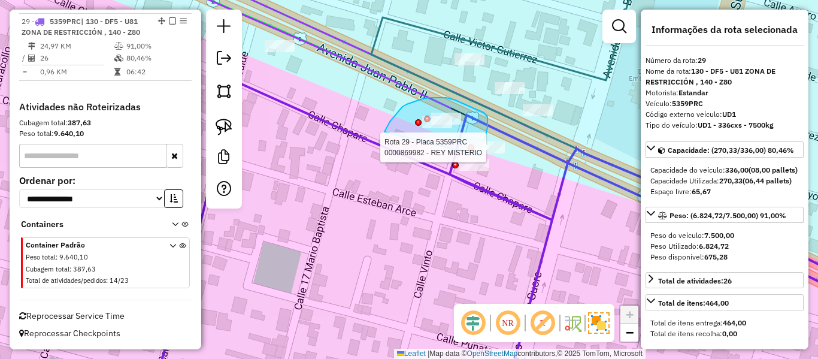
click at [476, 162] on div "Rota 29 - Placa 5359PRC 0000869982 - REY MISTERIO Janela de atendimento Grade d…" at bounding box center [409, 179] width 818 height 359
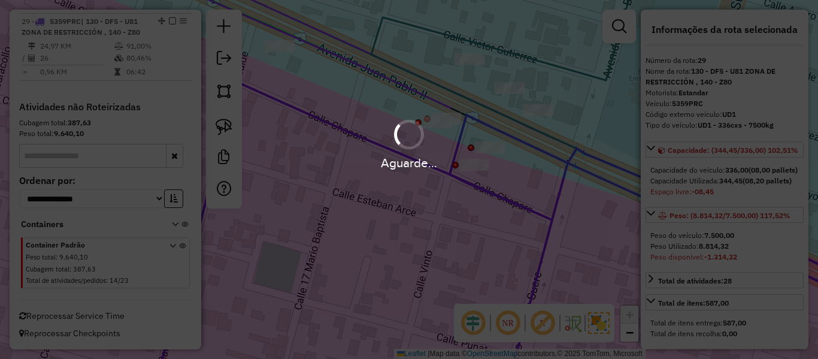
select select "**********"
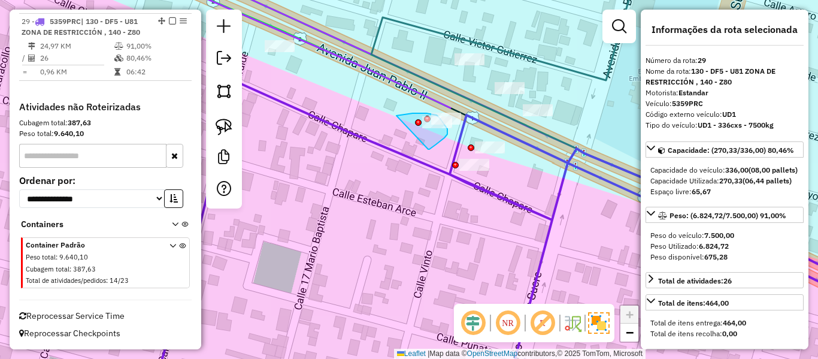
drag, startPoint x: 428, startPoint y: 149, endPoint x: 393, endPoint y: 116, distance: 47.8
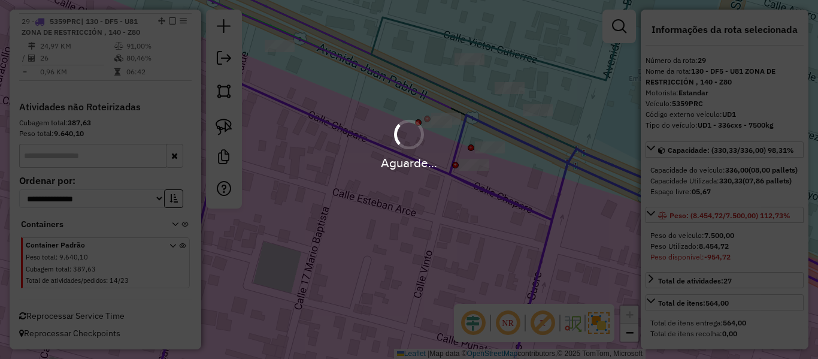
select select "**********"
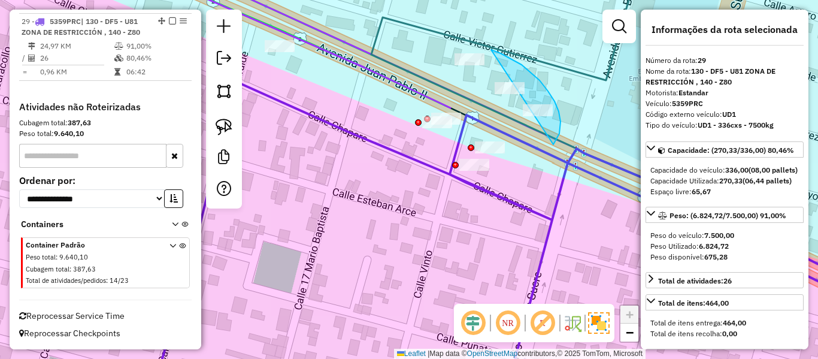
drag, startPoint x: 554, startPoint y: 143, endPoint x: 420, endPoint y: 69, distance: 152.7
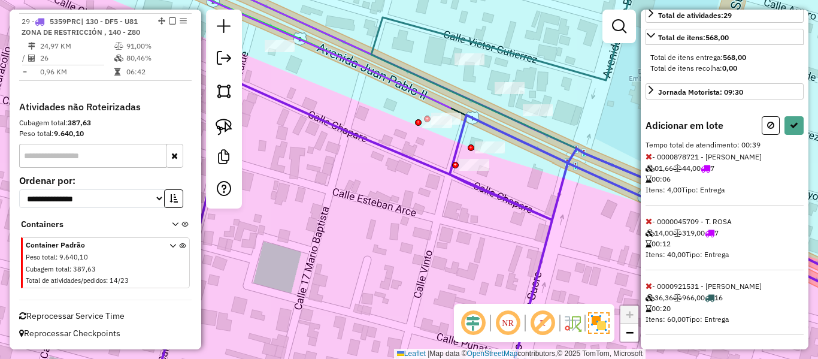
scroll to position [287, 0]
click at [649, 287] on icon at bounding box center [648, 285] width 7 height 8
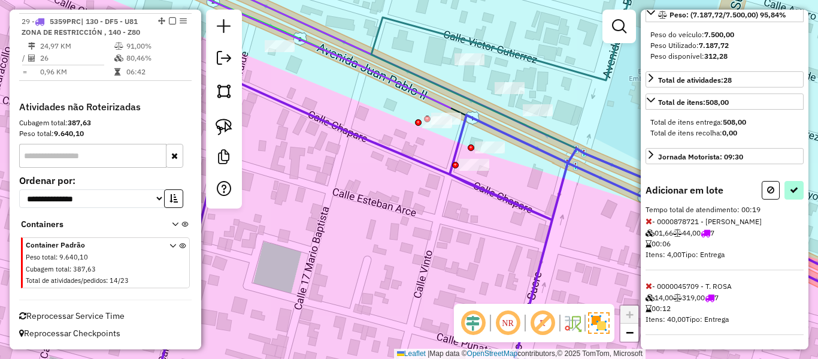
scroll to position [43, 0]
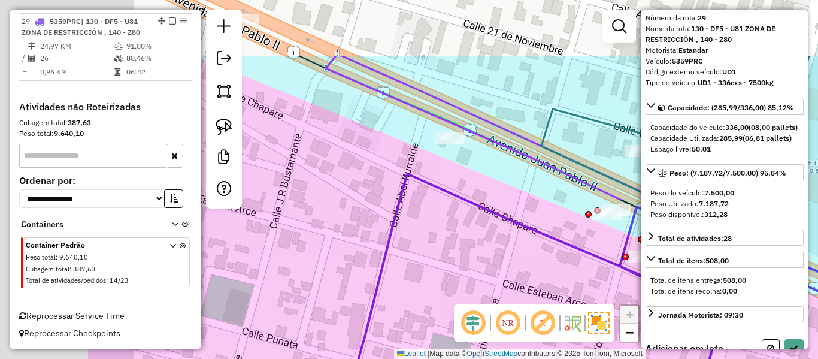
drag, startPoint x: 414, startPoint y: 225, endPoint x: 579, endPoint y: 305, distance: 183.4
click at [579, 307] on hb-router-mapa "Informações da Sessão 1282566 - [DATE] Criação: [DATE] 19:12 Depósito: SAZ BO […" at bounding box center [409, 179] width 818 height 359
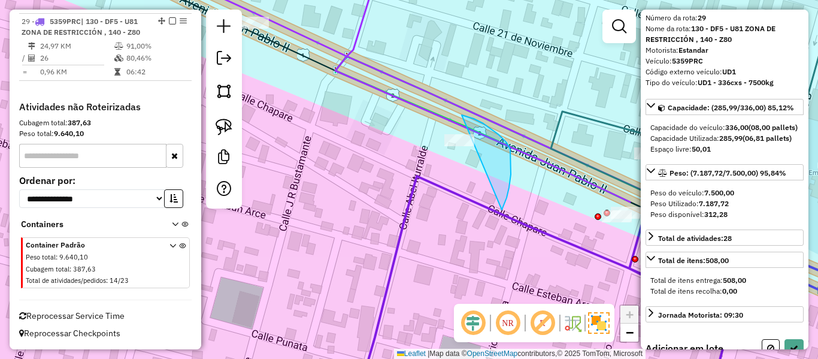
drag, startPoint x: 498, startPoint y: 134, endPoint x: 427, endPoint y: 192, distance: 91.1
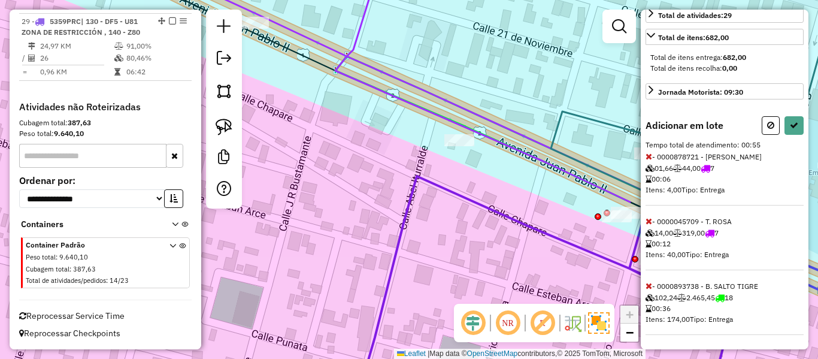
scroll to position [298, 0]
click at [648, 284] on icon at bounding box center [648, 285] width 7 height 8
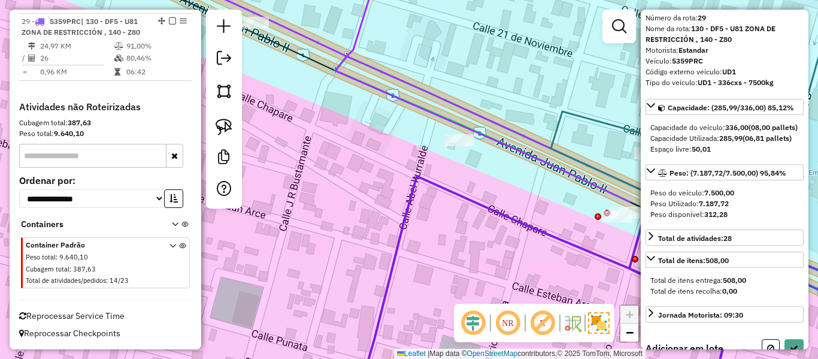
scroll to position [0, 0]
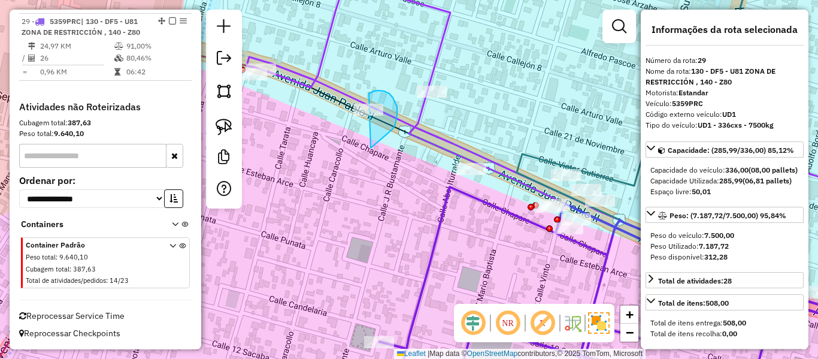
drag, startPoint x: 397, startPoint y: 107, endPoint x: 359, endPoint y: 133, distance: 46.8
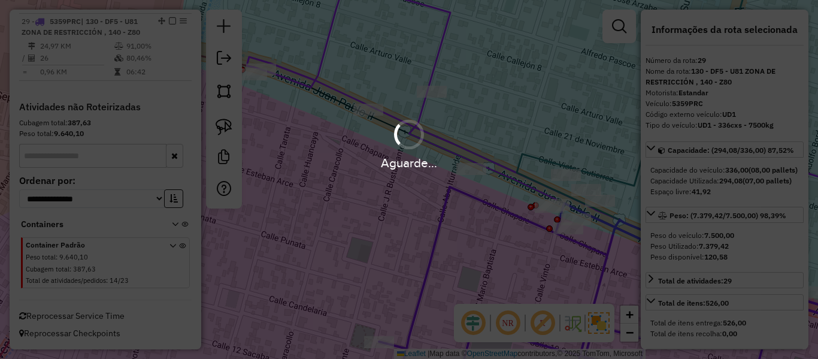
select select "**********"
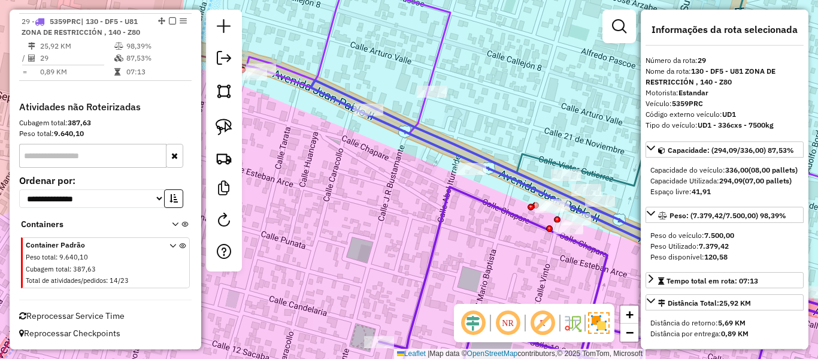
click at [450, 188] on icon at bounding box center [605, 237] width 588 height 314
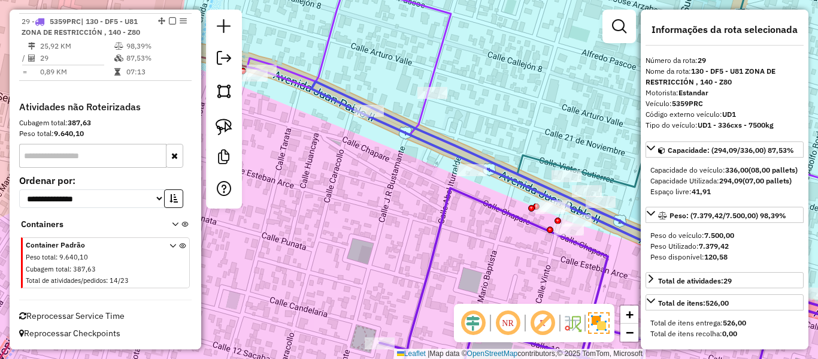
drag, startPoint x: 379, startPoint y: 181, endPoint x: 426, endPoint y: 216, distance: 58.5
click at [426, 216] on div "Janela de atendimento Grade de atendimento Capacidade Transportadoras Veículos …" at bounding box center [409, 179] width 818 height 359
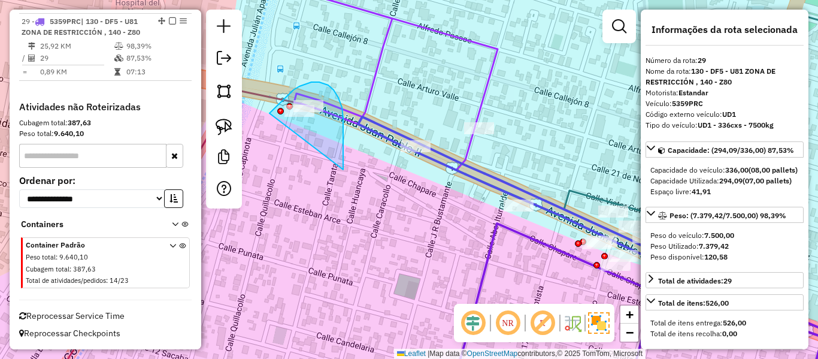
drag, startPoint x: 343, startPoint y: 169, endPoint x: 279, endPoint y: 144, distance: 68.8
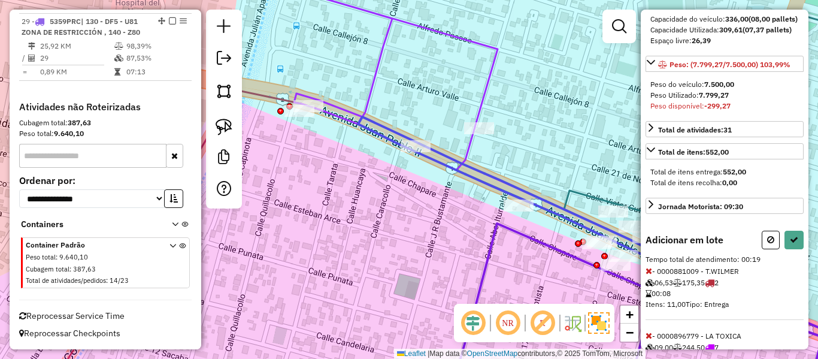
scroll to position [222, 0]
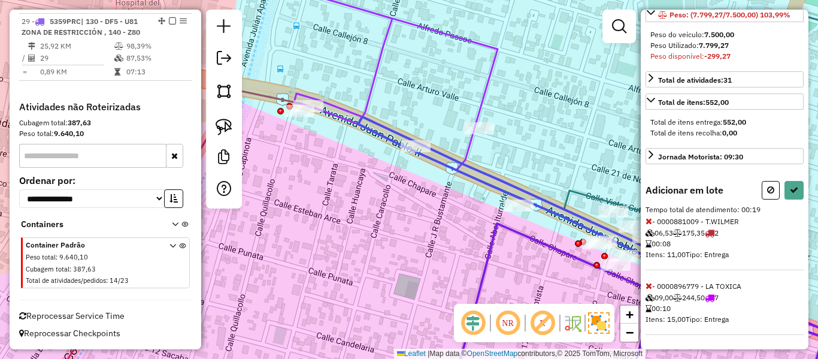
click at [648, 220] on icon at bounding box center [648, 221] width 7 height 8
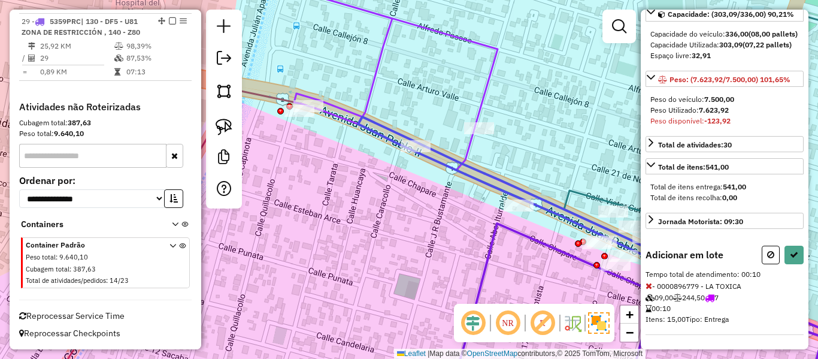
select select "**********"
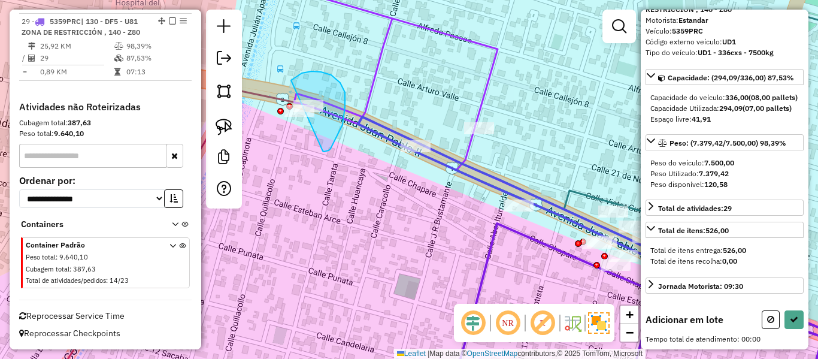
drag, startPoint x: 330, startPoint y: 148, endPoint x: 341, endPoint y: 155, distance: 12.1
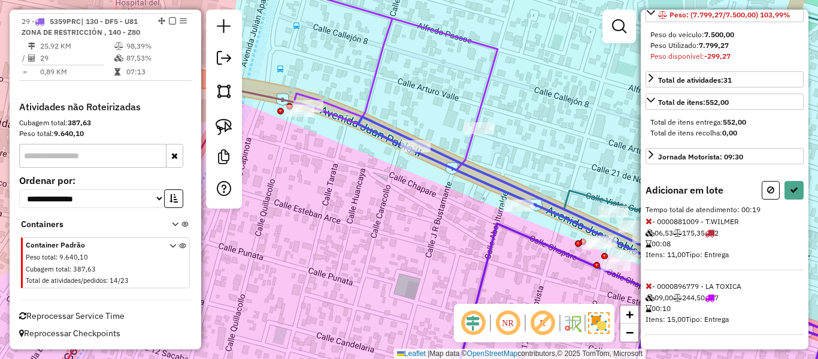
click at [648, 288] on icon at bounding box center [648, 285] width 7 height 8
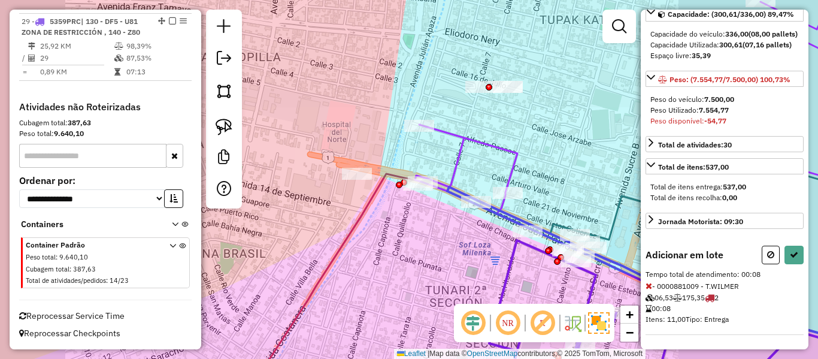
select select "**********"
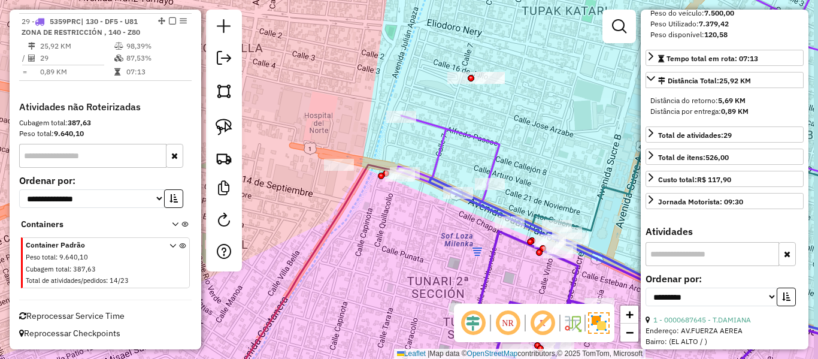
drag, startPoint x: 442, startPoint y: 242, endPoint x: 315, endPoint y: 187, distance: 138.0
click at [315, 187] on div "Janela de atendimento Grade de atendimento Capacidade Transportadoras Veículos …" at bounding box center [409, 179] width 818 height 359
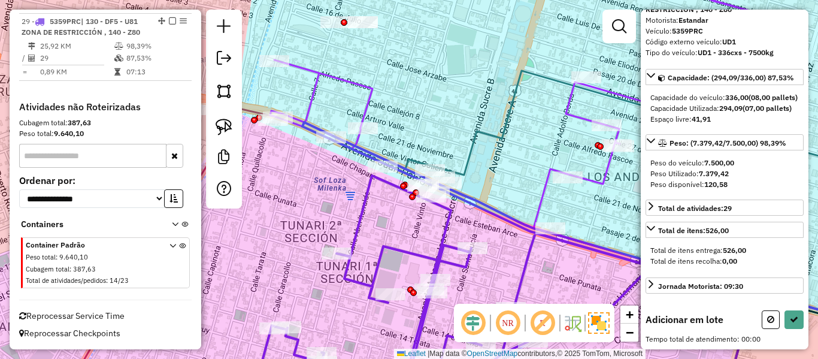
scroll to position [93, 0]
drag, startPoint x: 560, startPoint y: 260, endPoint x: 517, endPoint y: 242, distance: 47.2
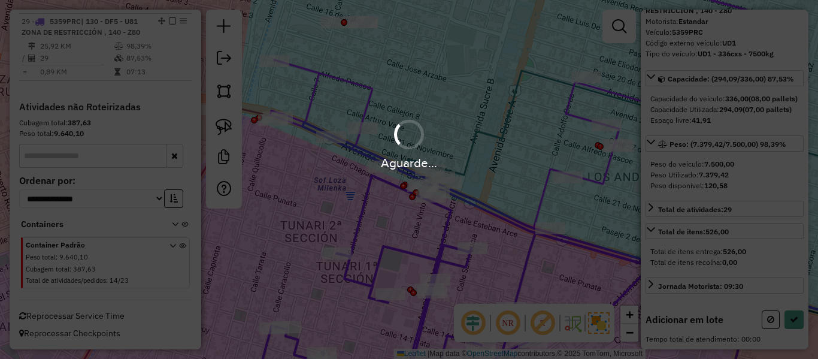
select select "**********"
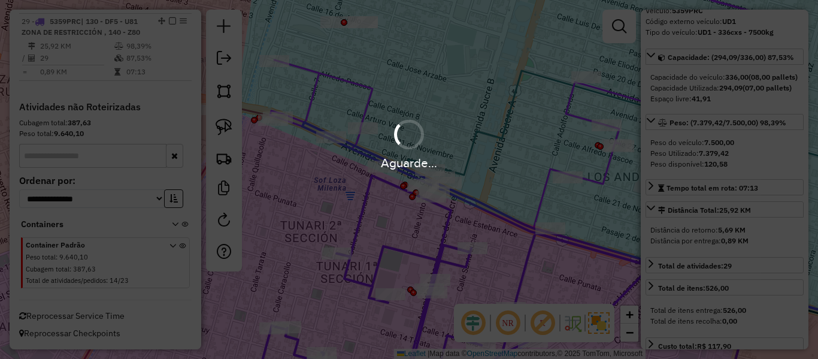
scroll to position [222, 0]
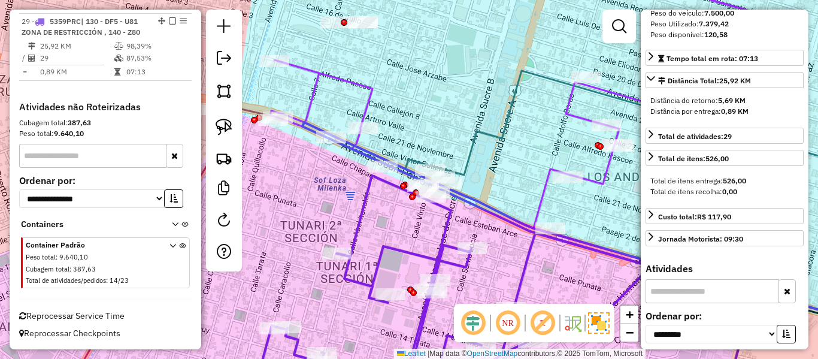
click at [584, 271] on hb-app "Aguarde... Pop-up bloqueado! Seu navegador bloqueou automáticamente a abertura …" at bounding box center [409, 179] width 818 height 359
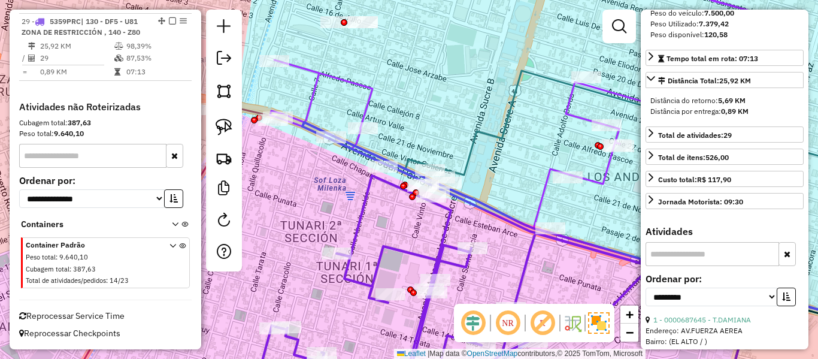
click at [452, 262] on icon at bounding box center [472, 258] width 559 height 272
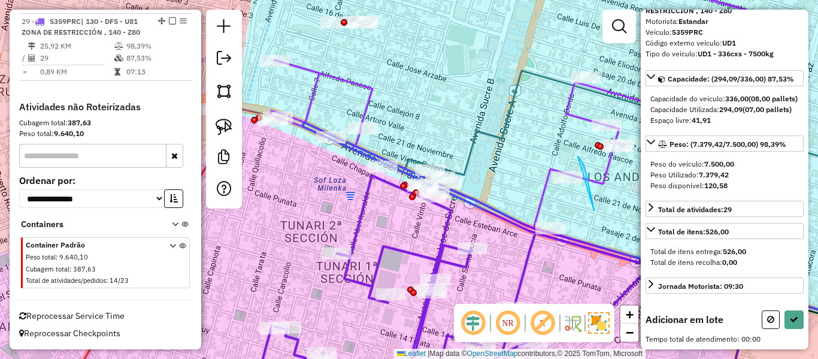
drag, startPoint x: 594, startPoint y: 210, endPoint x: 526, endPoint y: 210, distance: 67.6
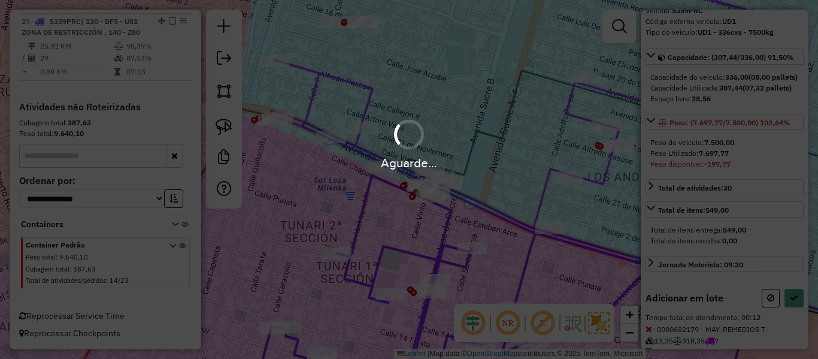
scroll to position [157, 0]
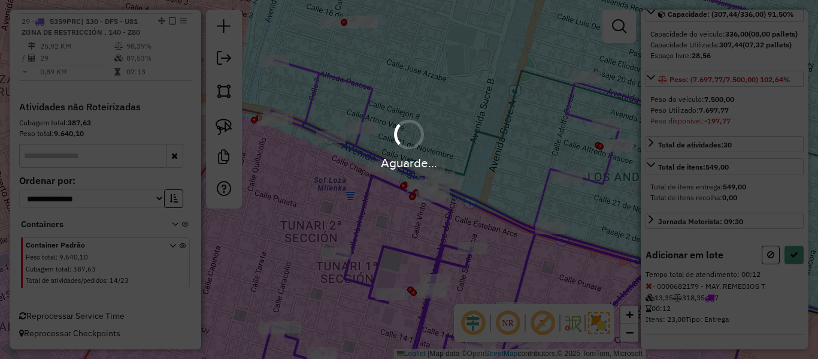
select select "**********"
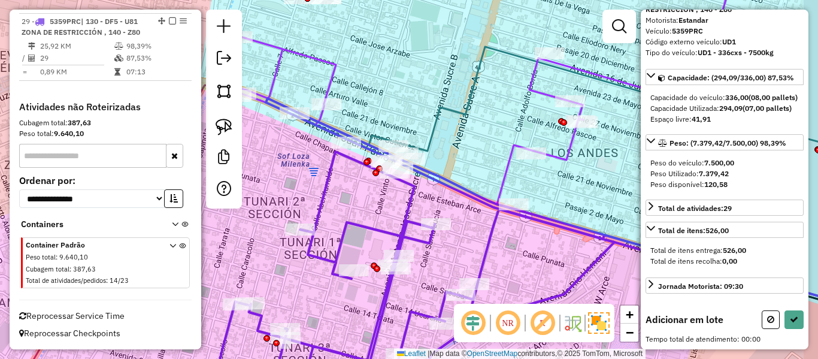
drag, startPoint x: 505, startPoint y: 227, endPoint x: 441, endPoint y: 178, distance: 80.3
click at [444, 180] on div "Janela de atendimento Grade de atendimento Capacidade Transportadoras Veículos …" at bounding box center [409, 179] width 818 height 359
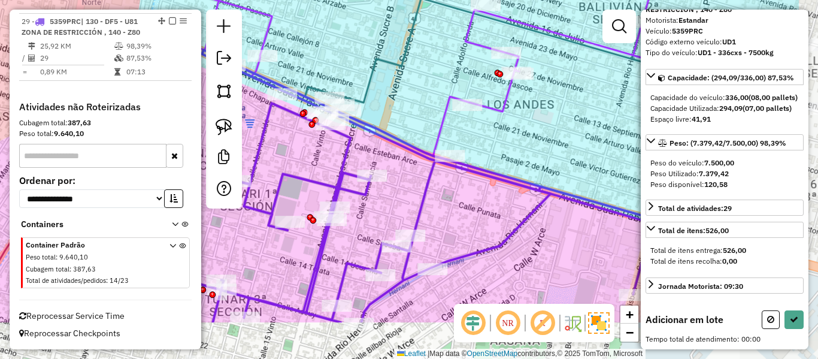
scroll to position [93, 0]
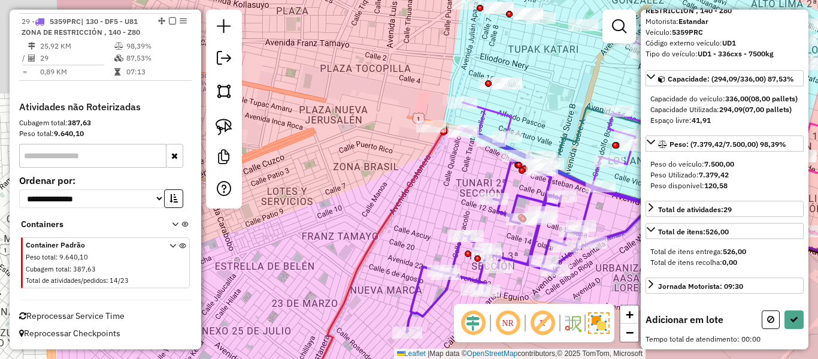
drag, startPoint x: 497, startPoint y: 223, endPoint x: 678, endPoint y: 116, distance: 211.0
click at [677, 116] on hb-router-mapa "Informações da Sessão 1282566 - [DATE] Criação: [DATE] 19:12 Depósito: SAZ BO […" at bounding box center [409, 179] width 818 height 359
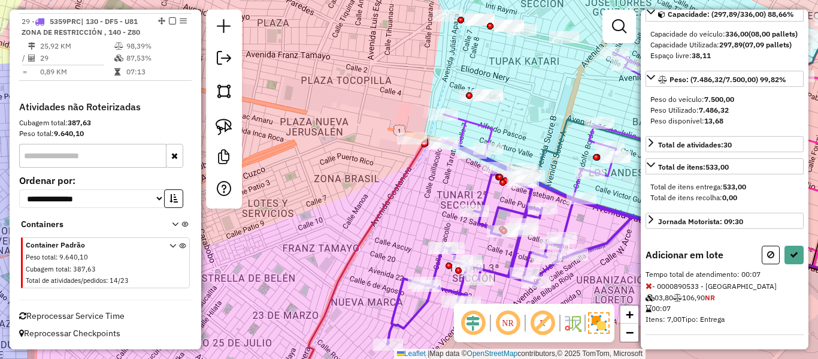
drag, startPoint x: 420, startPoint y: 163, endPoint x: 408, endPoint y: 199, distance: 37.3
click at [409, 198] on div "Janela de atendimento Grade de atendimento Capacidade Transportadoras Veículos …" at bounding box center [409, 179] width 818 height 359
select select "**********"
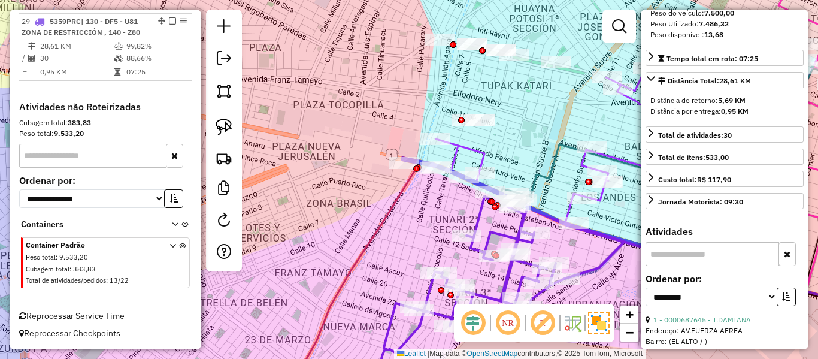
scroll to position [0, 0]
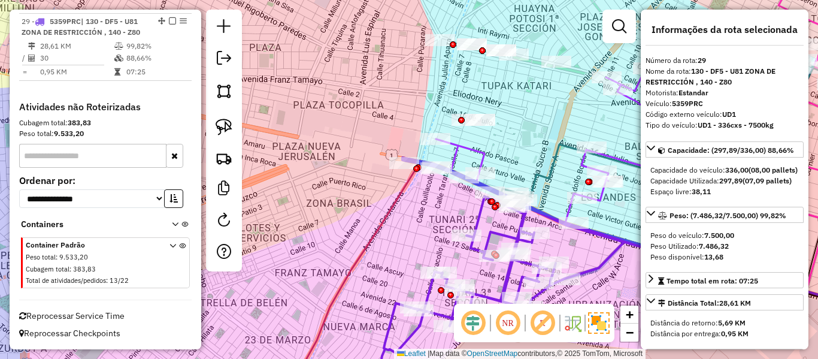
click at [484, 217] on icon at bounding box center [527, 262] width 295 height 211
click at [477, 214] on icon at bounding box center [527, 262] width 295 height 211
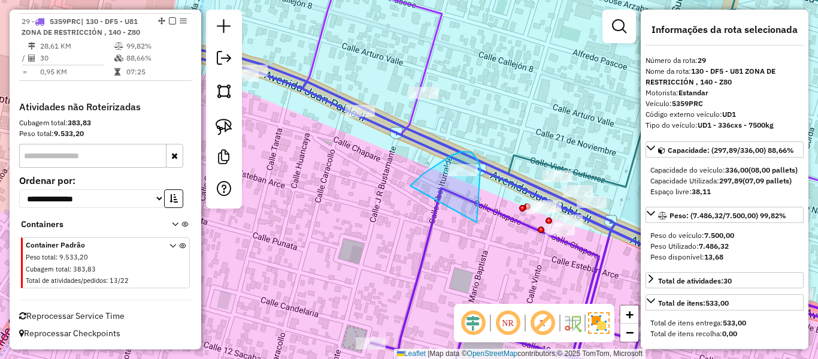
drag, startPoint x: 477, startPoint y: 216, endPoint x: 411, endPoint y: 188, distance: 71.4
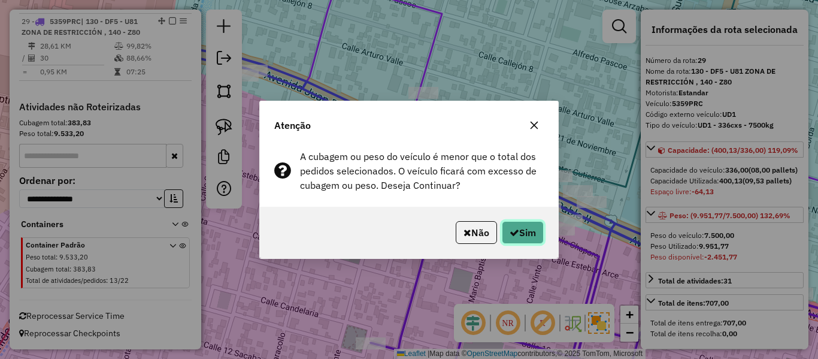
click at [522, 226] on button "Sim" at bounding box center [523, 232] width 42 height 23
select select "**********"
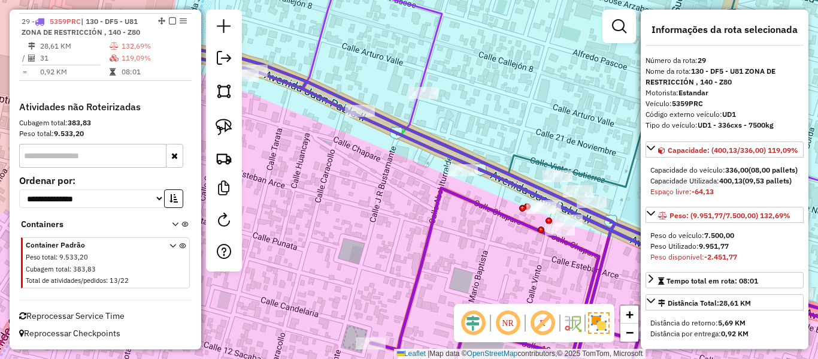
click at [448, 190] on icon at bounding box center [505, 213] width 787 height 362
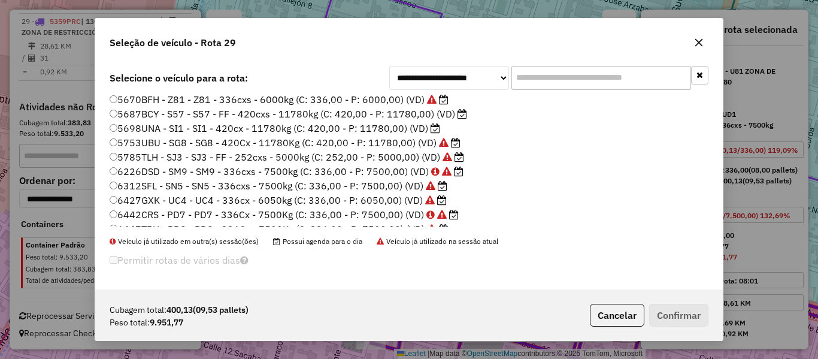
scroll to position [283, 0]
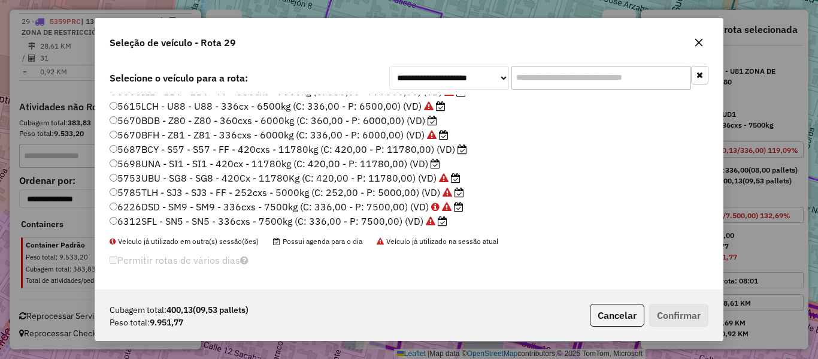
click at [397, 161] on label "5698UNA - SI1 - SI1 - 420cx - 11780kg (C: 420,00 - P: 11780,00) (VD)" at bounding box center [275, 163] width 330 height 14
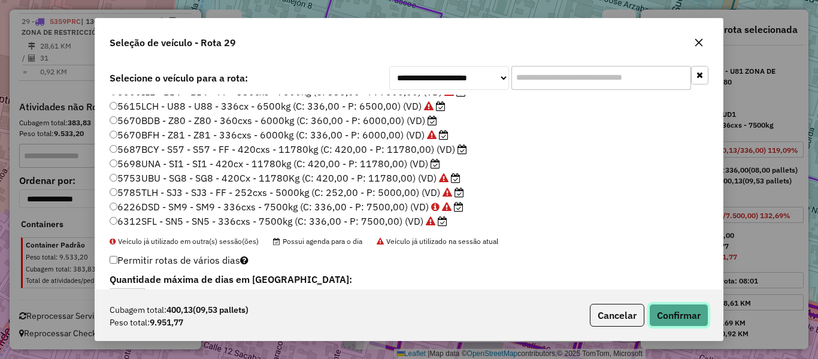
click at [669, 319] on button "Confirmar" at bounding box center [678, 315] width 59 height 23
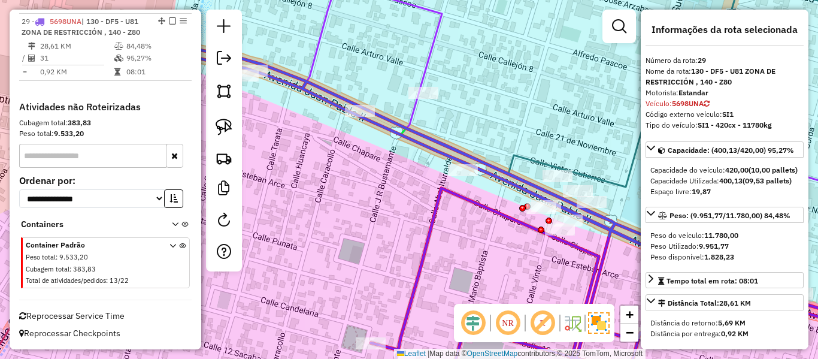
click at [477, 204] on icon at bounding box center [505, 213] width 787 height 362
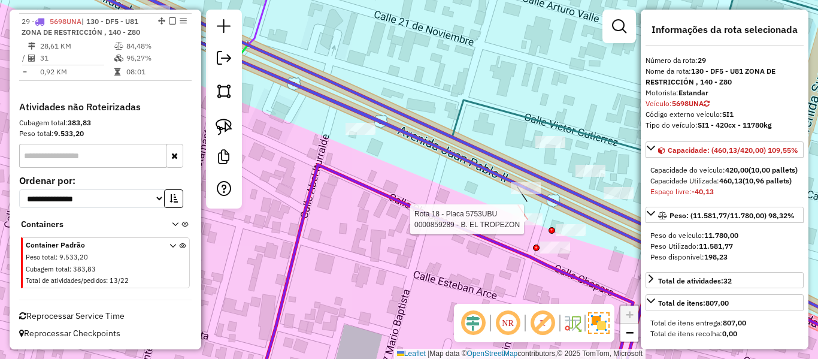
select select "**********"
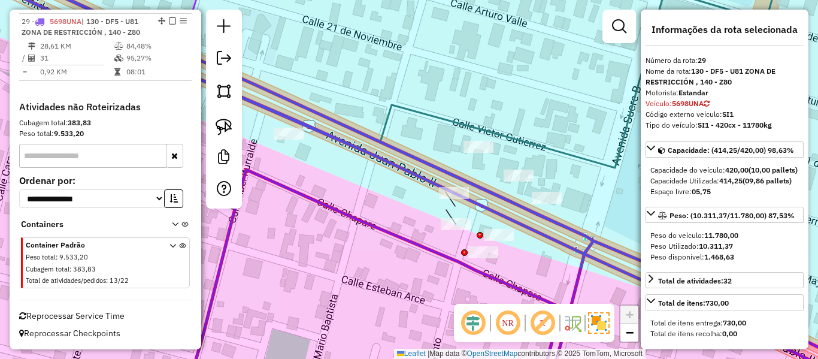
drag, startPoint x: 495, startPoint y: 208, endPoint x: 424, endPoint y: 212, distance: 70.8
click at [424, 212] on div "Janela de atendimento Grade de atendimento Capacidade Transportadoras Veículos …" at bounding box center [409, 179] width 818 height 359
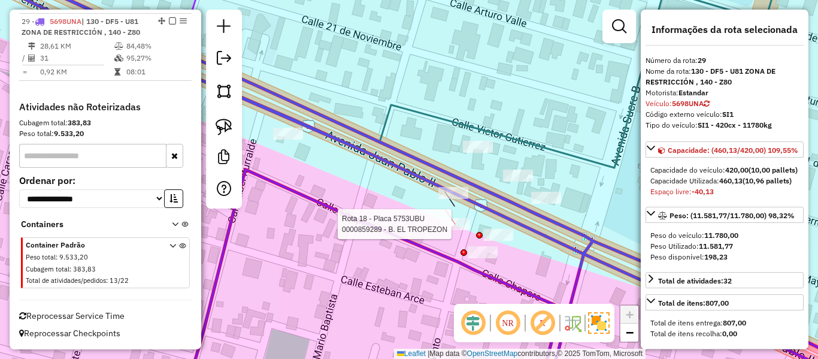
select select "**********"
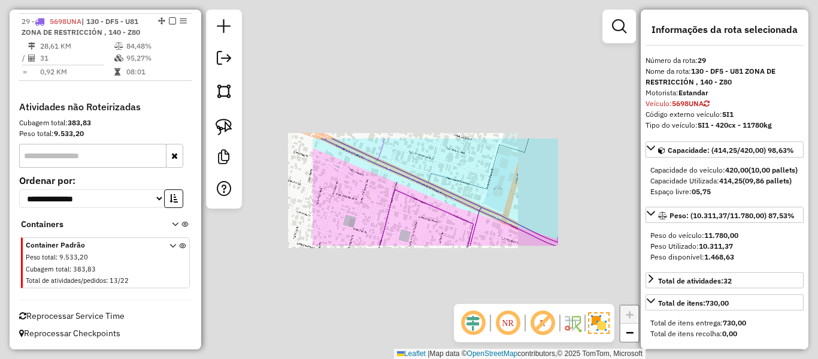
select select "**********"
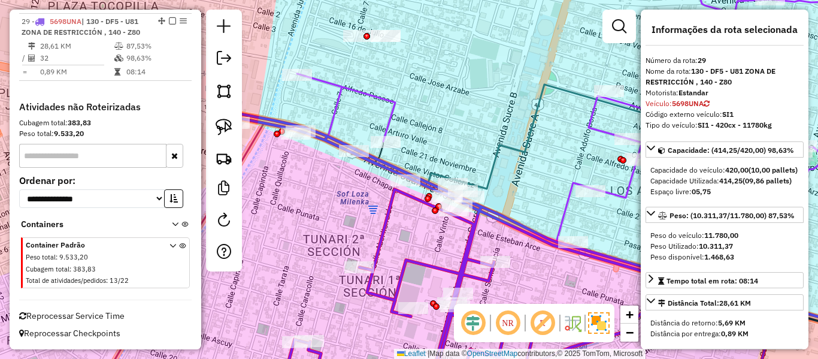
click at [390, 208] on icon at bounding box center [502, 253] width 545 height 283
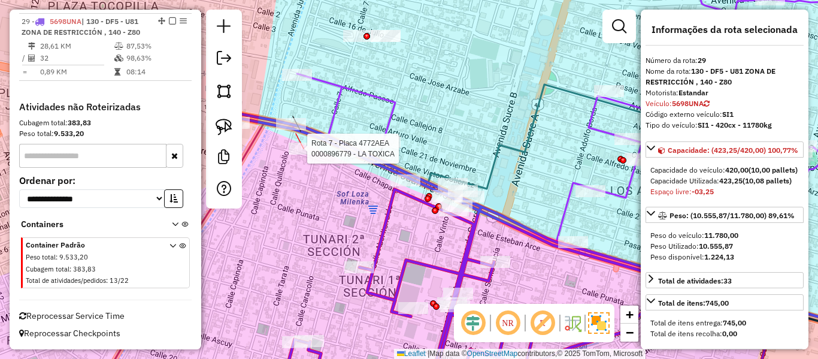
select select "**********"
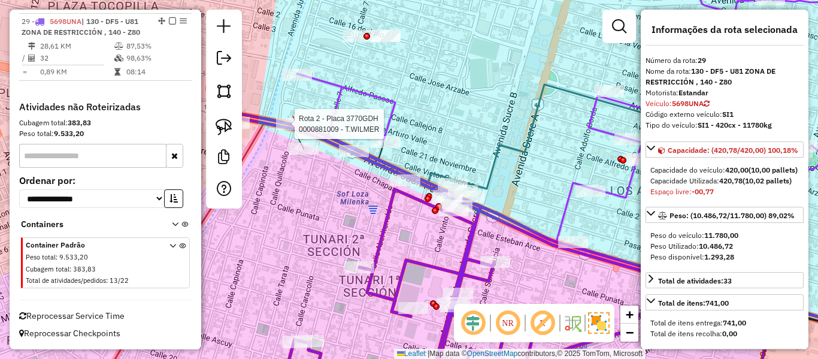
select select "**********"
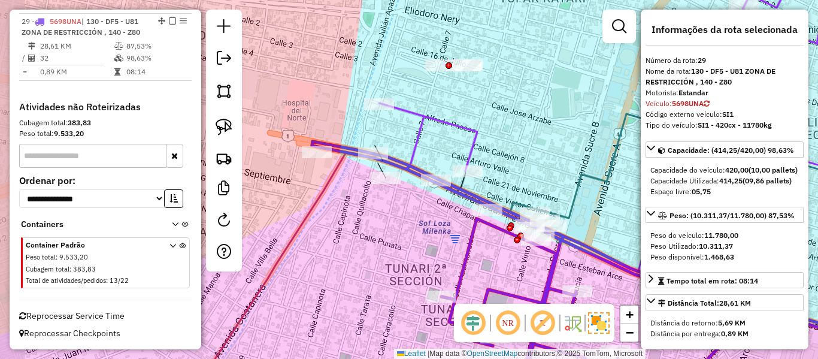
drag, startPoint x: 327, startPoint y: 195, endPoint x: 424, endPoint y: 232, distance: 103.6
click at [424, 232] on div "Janela de atendimento Grade de atendimento Capacidade Transportadoras Veículos …" at bounding box center [409, 179] width 818 height 359
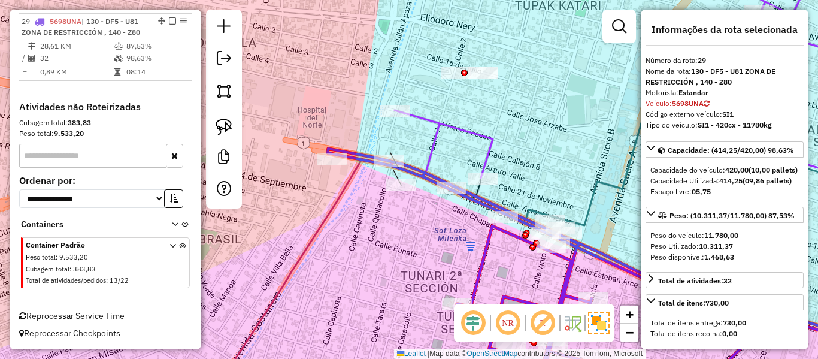
click at [384, 104] on div "Rota 7 - Placa 4772AEA 0000103443 - MAY. [US_STATE][PERSON_NAME] de atendimento…" at bounding box center [409, 179] width 818 height 359
select select "**********"
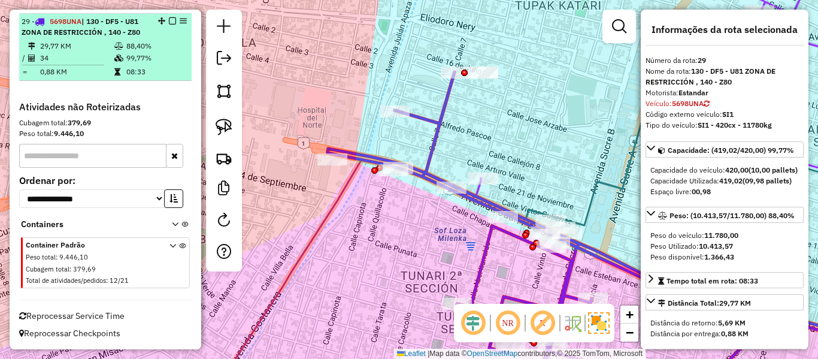
click at [169, 22] on em at bounding box center [172, 20] width 7 height 7
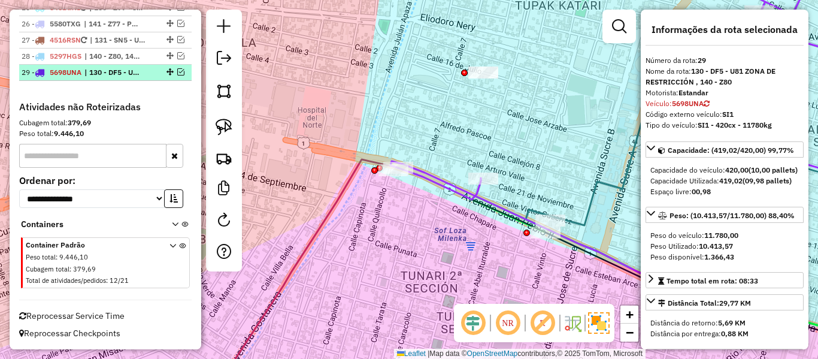
scroll to position [1825, 0]
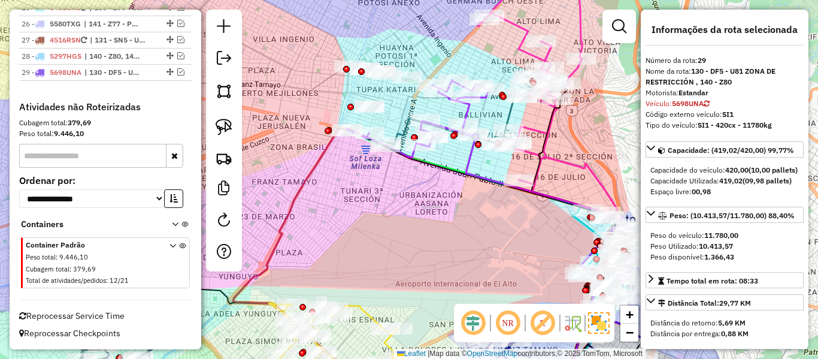
drag, startPoint x: 410, startPoint y: 195, endPoint x: 392, endPoint y: 260, distance: 67.8
click at [392, 260] on div "Janela de atendimento Grade de atendimento Capacidade Transportadoras Veículos …" at bounding box center [409, 179] width 818 height 359
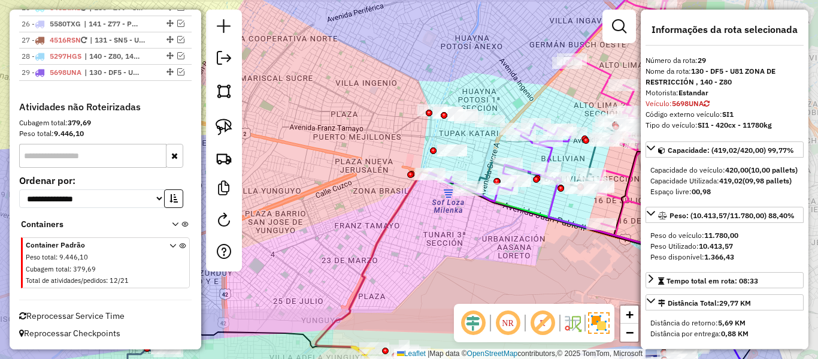
click at [488, 246] on div "Janela de atendimento Grade de atendimento Capacidade Transportadoras Veículos …" at bounding box center [409, 179] width 818 height 359
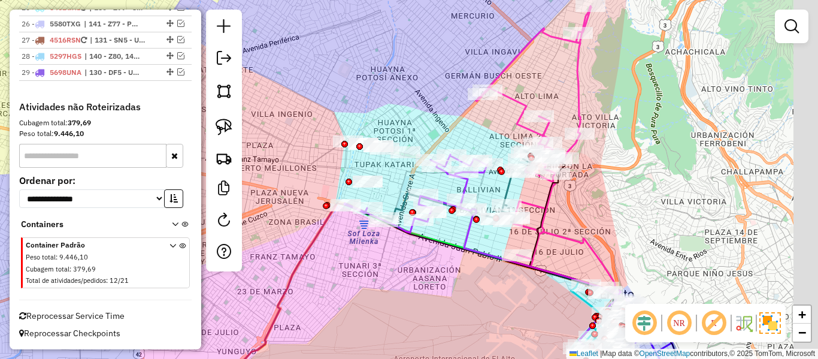
click at [413, 276] on div "Janela de atendimento Grade de atendimento Capacidade Transportadoras Veículos …" at bounding box center [409, 179] width 818 height 359
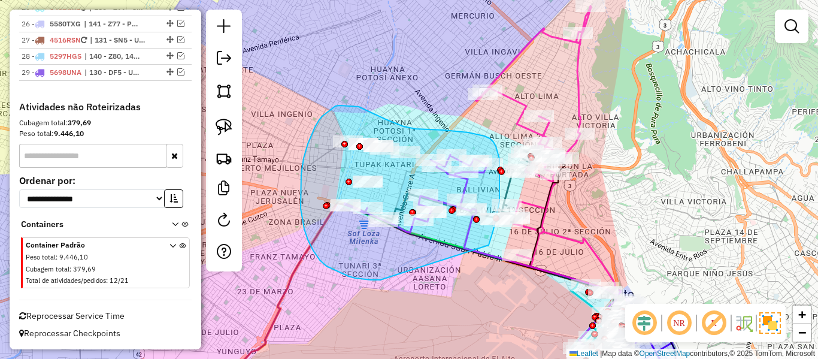
drag, startPoint x: 355, startPoint y: 278, endPoint x: 477, endPoint y: 260, distance: 123.4
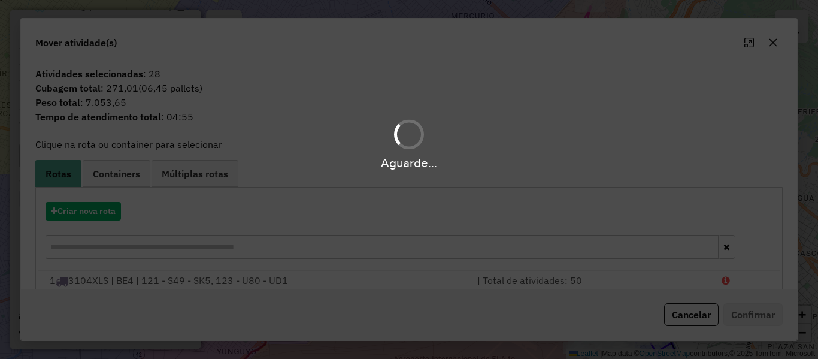
click at [99, 216] on div "Aguarde..." at bounding box center [409, 179] width 818 height 359
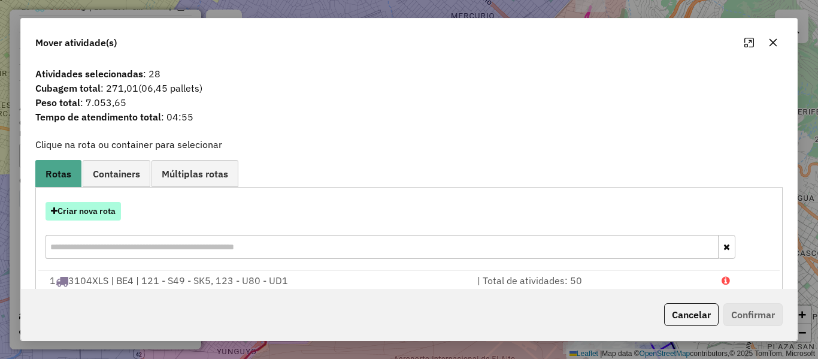
click at [104, 213] on button "Criar nova rota" at bounding box center [82, 211] width 75 height 19
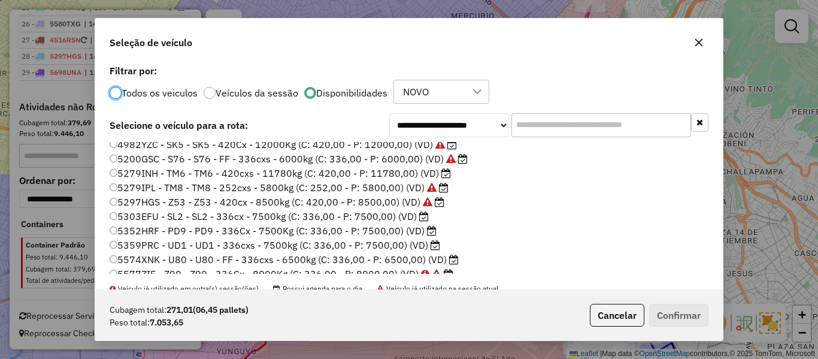
scroll to position [120, 0]
click at [411, 214] on label "5303EFU - SL2 - SL2 - 336cx - 7500kg (C: 336,00 - P: 7500,00) (VD)" at bounding box center [269, 215] width 319 height 14
click at [669, 309] on button "Confirmar" at bounding box center [678, 315] width 59 height 23
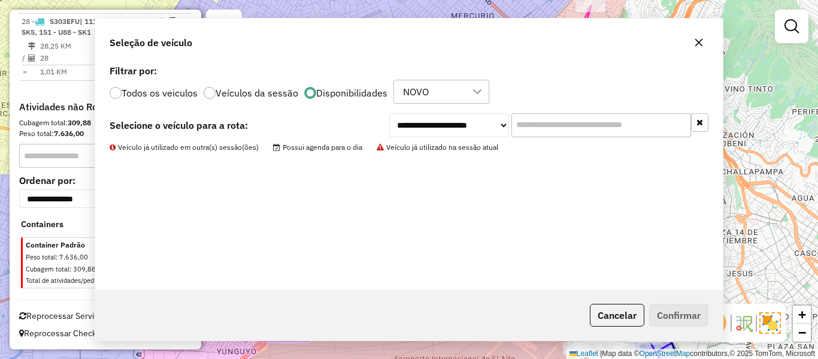
scroll to position [1764, 0]
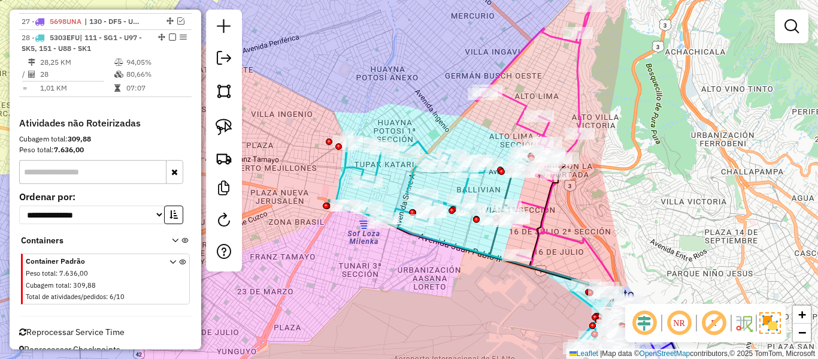
click at [406, 178] on icon at bounding box center [414, 179] width 171 height 83
select select "**********"
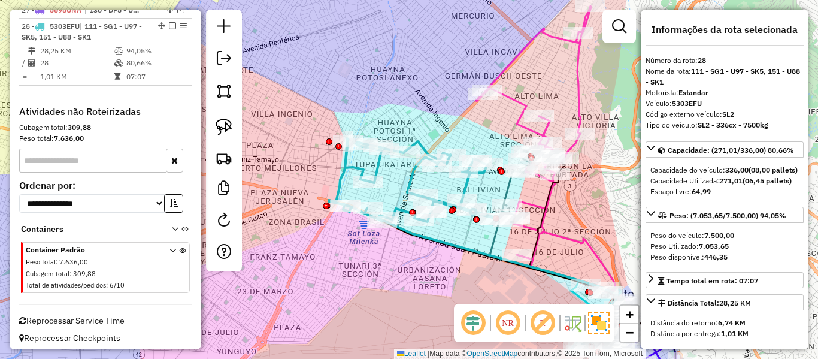
scroll to position [1780, 0]
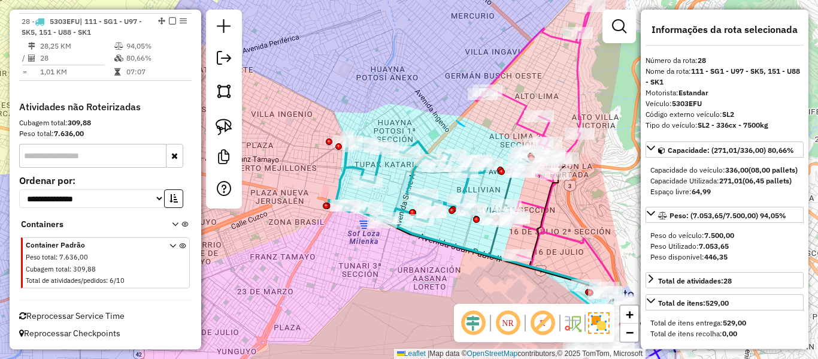
drag, startPoint x: 456, startPoint y: 120, endPoint x: 472, endPoint y: 133, distance: 20.0
drag, startPoint x: 485, startPoint y: 268, endPoint x: 490, endPoint y: 199, distance: 69.7
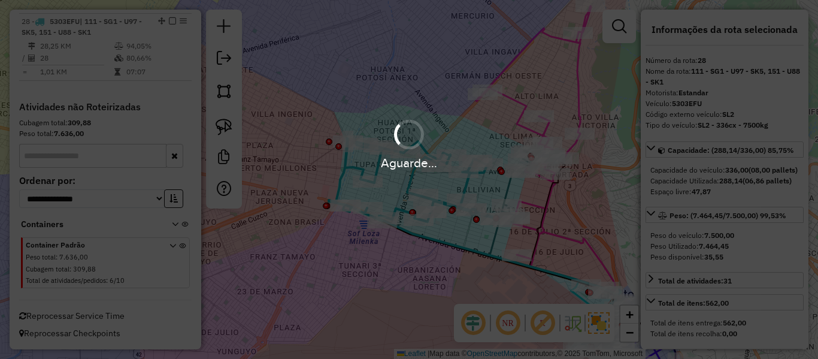
select select "**********"
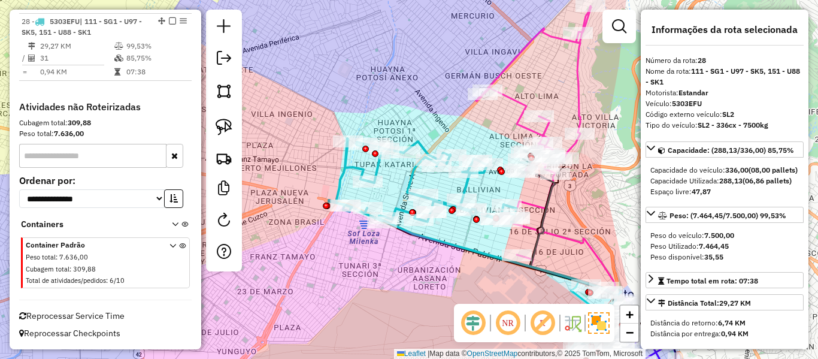
click at [464, 187] on icon at bounding box center [423, 180] width 188 height 84
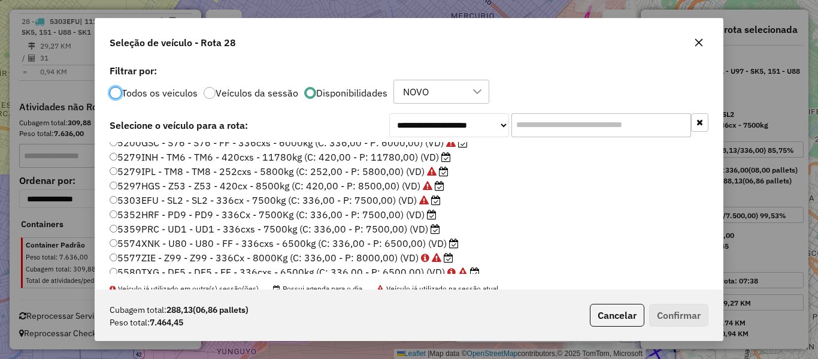
scroll to position [180, 0]
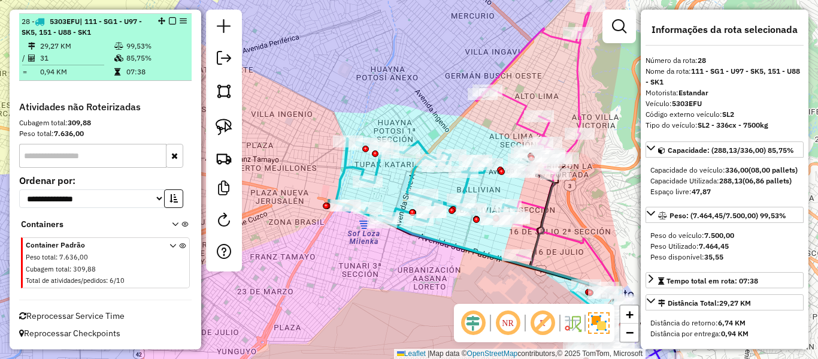
click at [169, 22] on em at bounding box center [172, 20] width 7 height 7
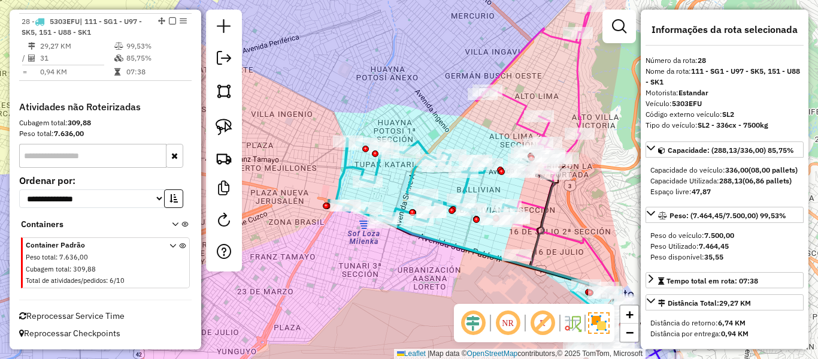
scroll to position [1729, 0]
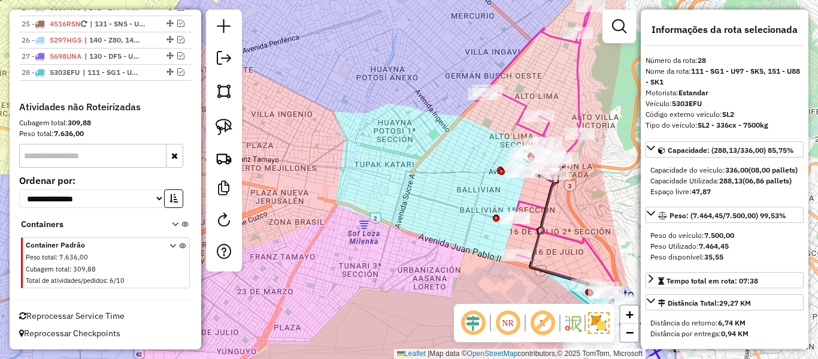
drag, startPoint x: 361, startPoint y: 145, endPoint x: 334, endPoint y: 221, distance: 80.7
click at [335, 221] on div "Janela de atendimento Grade de atendimento Capacidade Transportadoras Veículos …" at bounding box center [409, 179] width 818 height 359
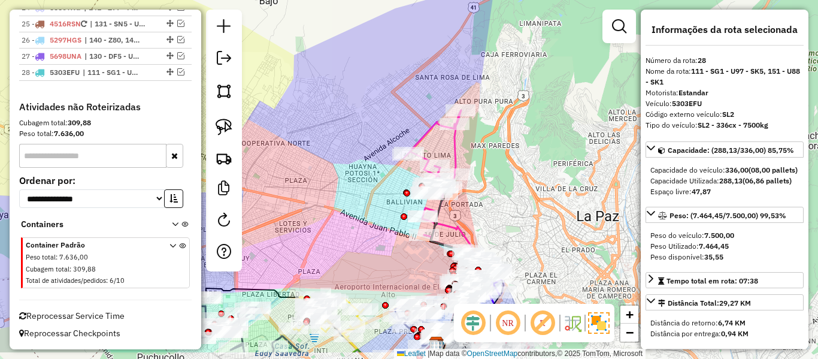
drag, startPoint x: 495, startPoint y: 212, endPoint x: 466, endPoint y: 162, distance: 57.9
click at [466, 162] on div "Janela de atendimento Grade de atendimento Capacidade Transportadoras Veículos …" at bounding box center [409, 179] width 818 height 359
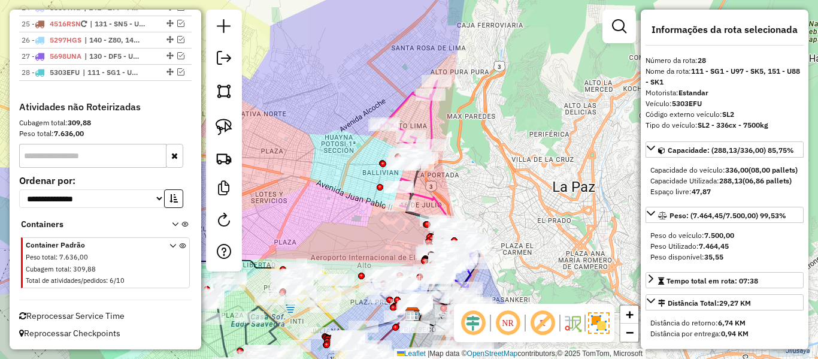
drag, startPoint x: 473, startPoint y: 162, endPoint x: 536, endPoint y: 145, distance: 65.2
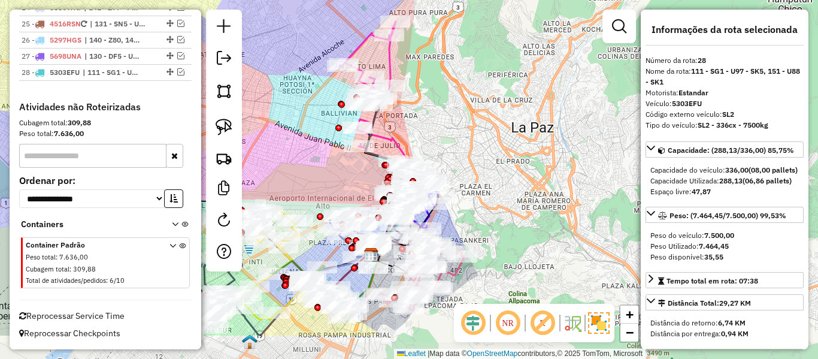
drag, startPoint x: 498, startPoint y: 184, endPoint x: 469, endPoint y: 148, distance: 46.4
click at [480, 155] on div "Janela de atendimento Grade de atendimento Capacidade Transportadoras Veículos …" at bounding box center [409, 179] width 818 height 359
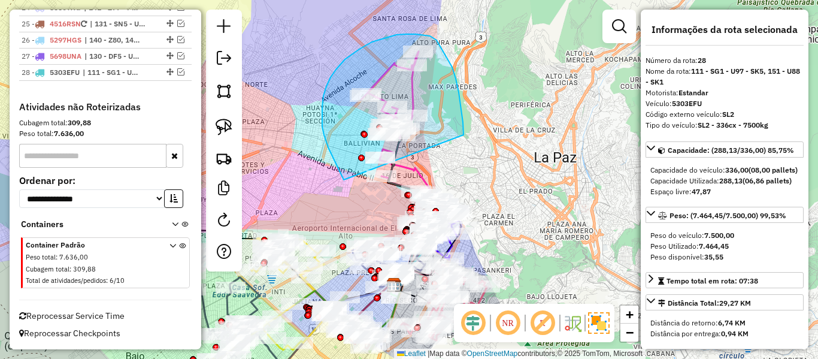
drag, startPoint x: 463, startPoint y: 122, endPoint x: 353, endPoint y: 198, distance: 133.3
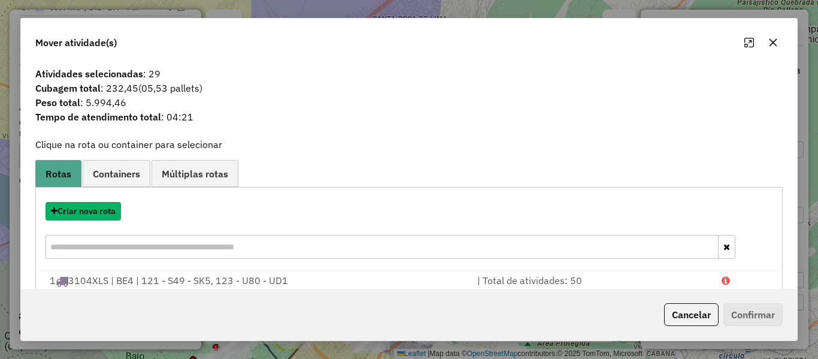
click at [95, 208] on button "Criar nova rota" at bounding box center [82, 211] width 75 height 19
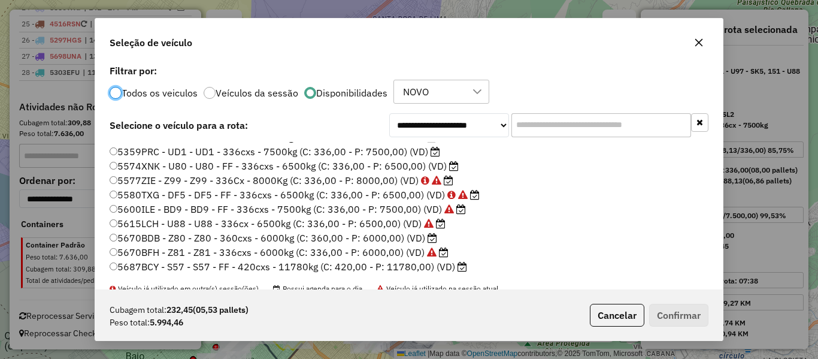
scroll to position [239, 0]
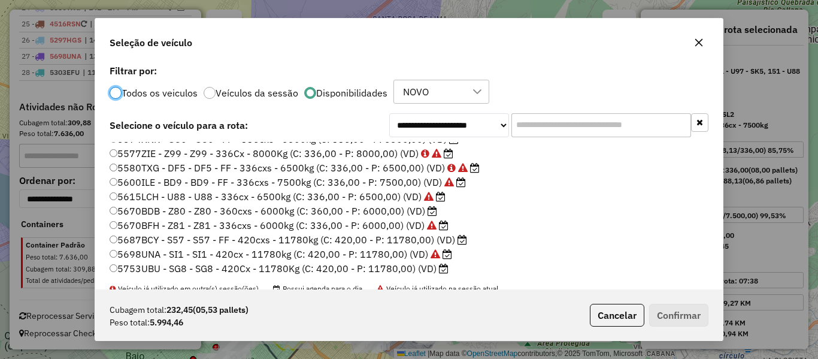
click at [430, 218] on label "5670BFH - Z81 - Z81 - 336cxs - 6000kg (C: 336,00 - P: 6000,00) (VD)" at bounding box center [279, 225] width 339 height 14
click at [428, 212] on icon at bounding box center [432, 211] width 10 height 10
click at [652, 308] on button "Confirmar" at bounding box center [678, 315] width 59 height 23
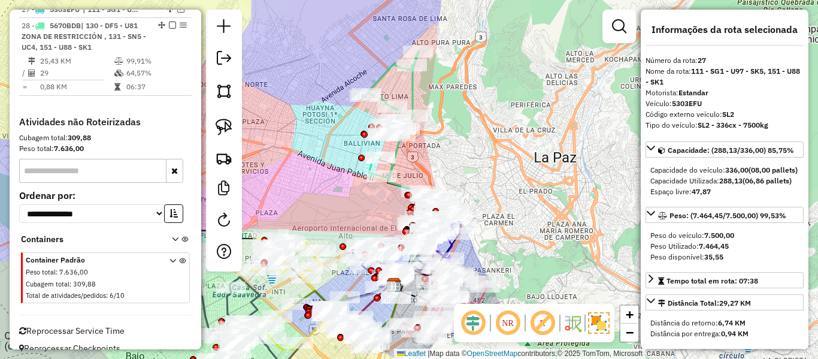
scroll to position [1750, 0]
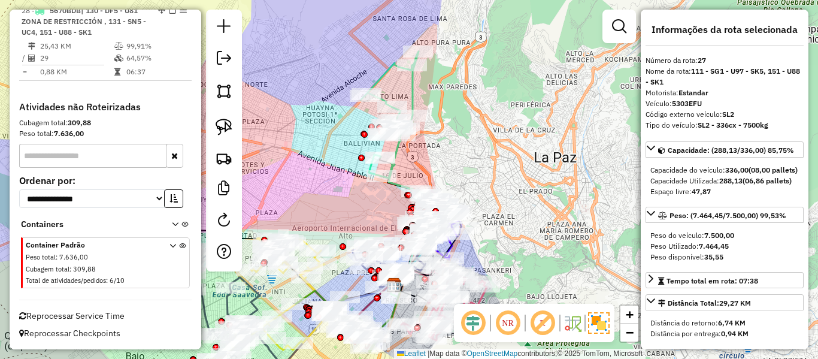
click at [413, 90] on icon at bounding box center [389, 114] width 57 height 126
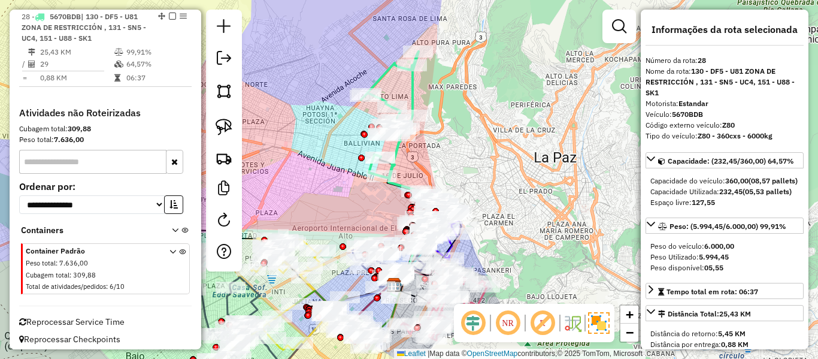
scroll to position [1744, 0]
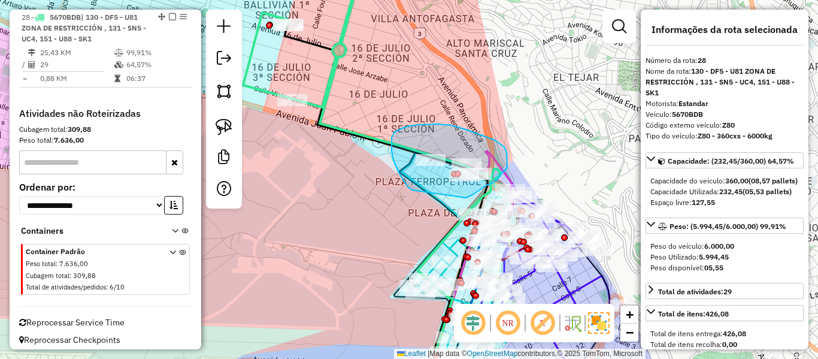
drag, startPoint x: 402, startPoint y: 178, endPoint x: 434, endPoint y: 192, distance: 34.6
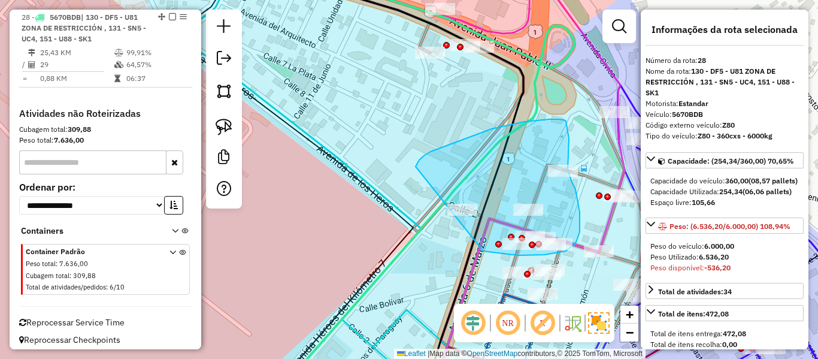
drag, startPoint x: 415, startPoint y: 166, endPoint x: 412, endPoint y: 236, distance: 69.5
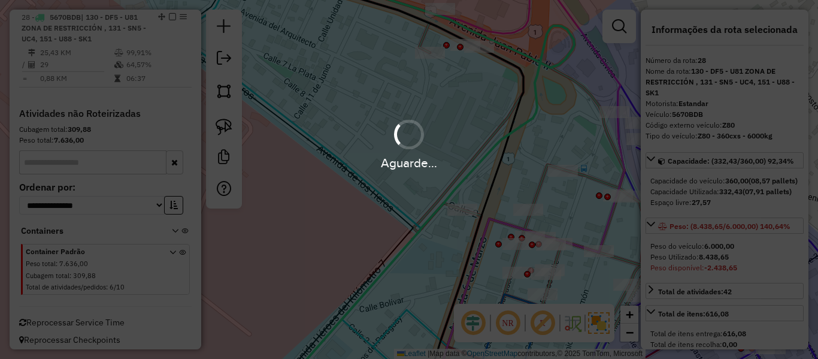
select select "**********"
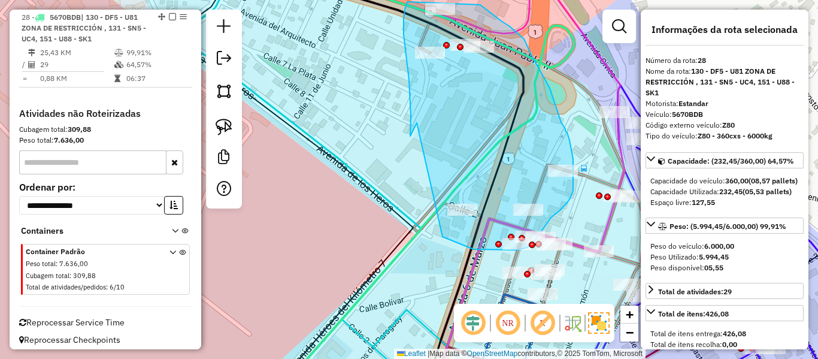
drag, startPoint x: 415, startPoint y: 126, endPoint x: 427, endPoint y: 218, distance: 93.0
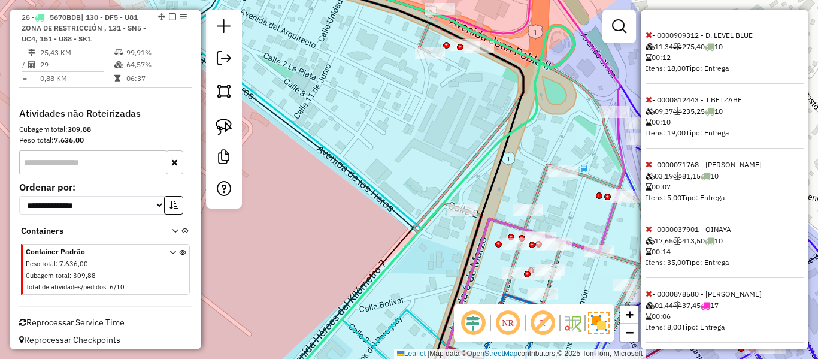
scroll to position [685, 0]
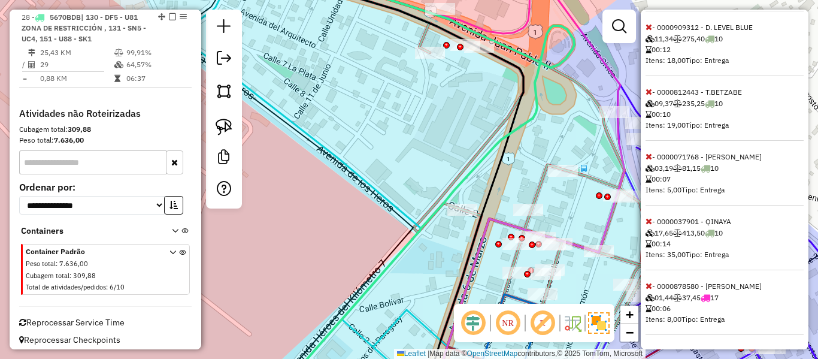
click at [645, 286] on div "Informações da rota selecionada Número da rota: 28 Nome da rota: 130 - DF5 - U8…" at bounding box center [725, 179] width 168 height 339
click at [646, 286] on icon at bounding box center [648, 285] width 7 height 8
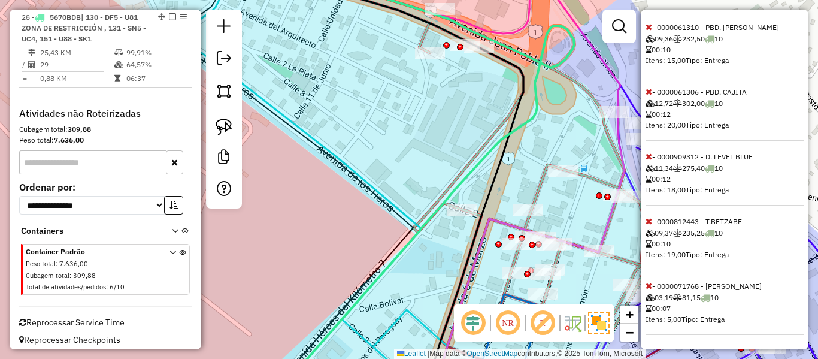
click at [648, 285] on icon at bounding box center [648, 285] width 7 height 8
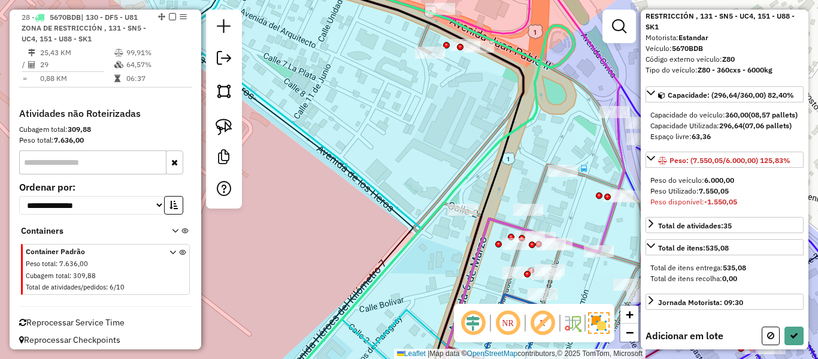
scroll to position [0, 0]
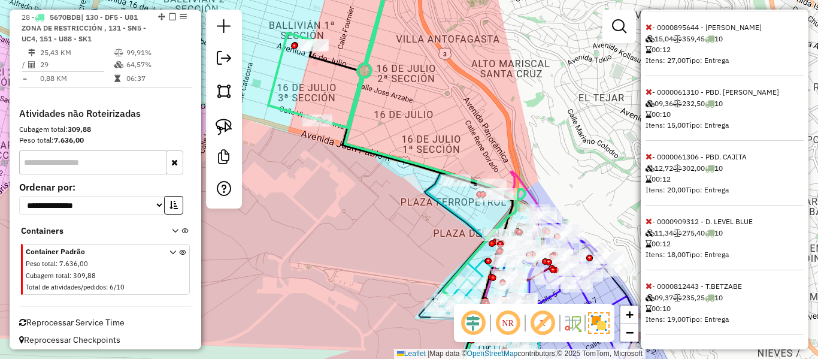
click at [650, 286] on icon at bounding box center [648, 285] width 7 height 8
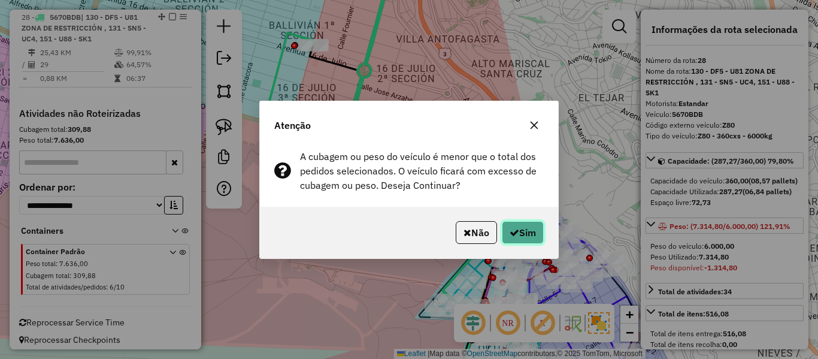
click at [519, 232] on button "Sim" at bounding box center [523, 232] width 42 height 23
select select "**********"
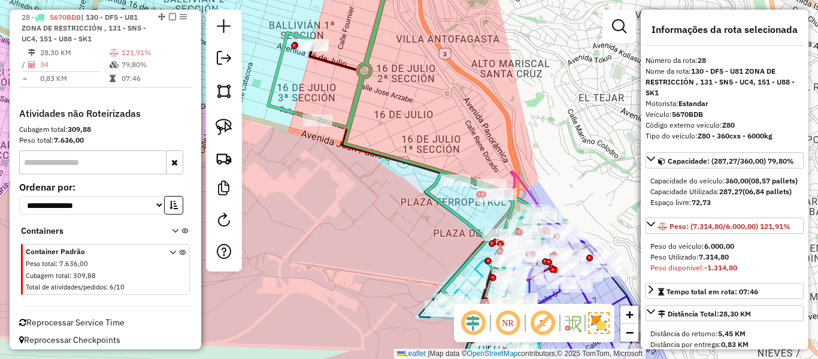
click at [278, 73] on icon at bounding box center [402, 118] width 269 height 308
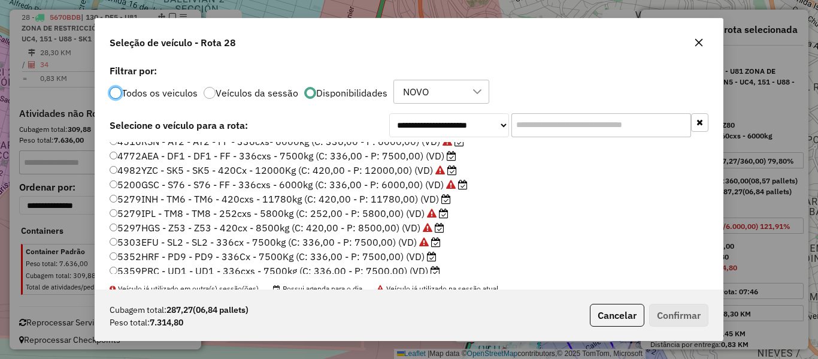
scroll to position [120, 0]
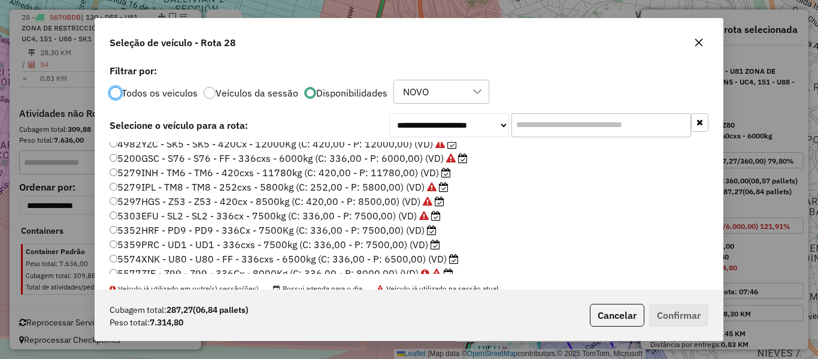
click at [428, 234] on icon at bounding box center [432, 230] width 10 height 10
click at [675, 315] on button "Confirmar" at bounding box center [678, 315] width 59 height 23
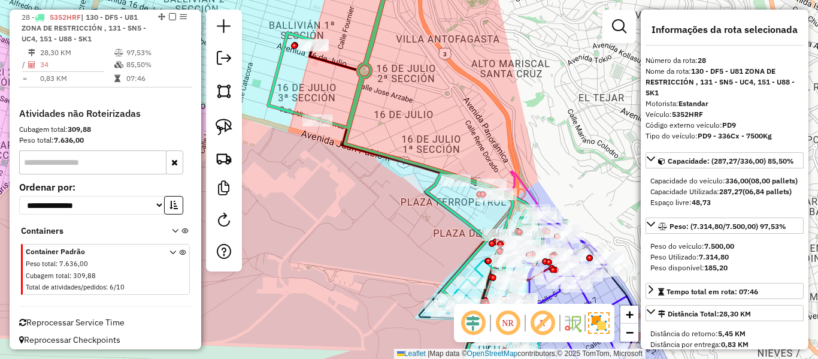
click at [372, 47] on icon at bounding box center [402, 118] width 269 height 308
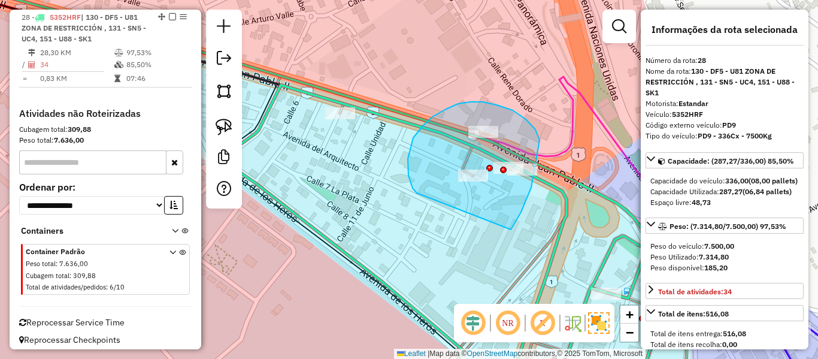
drag, startPoint x: 511, startPoint y: 229, endPoint x: 419, endPoint y: 194, distance: 98.2
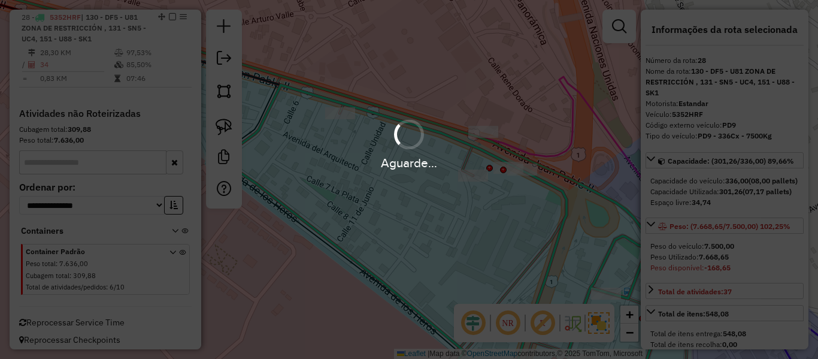
select select "**********"
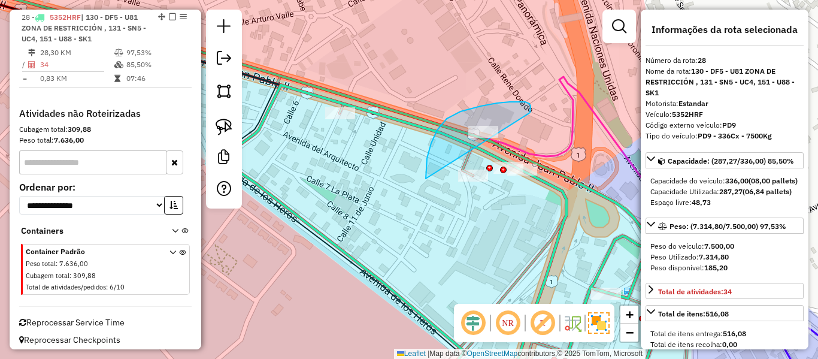
drag, startPoint x: 427, startPoint y: 158, endPoint x: 528, endPoint y: 113, distance: 110.9
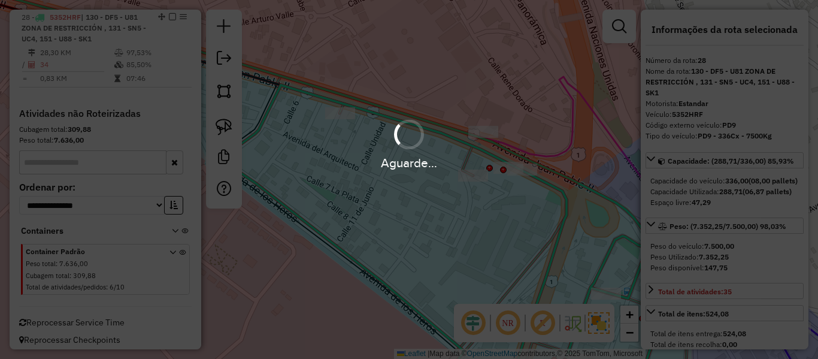
select select "**********"
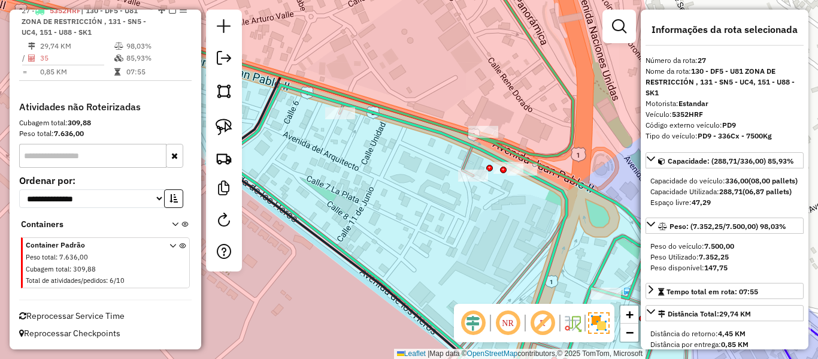
scroll to position [1673, 0]
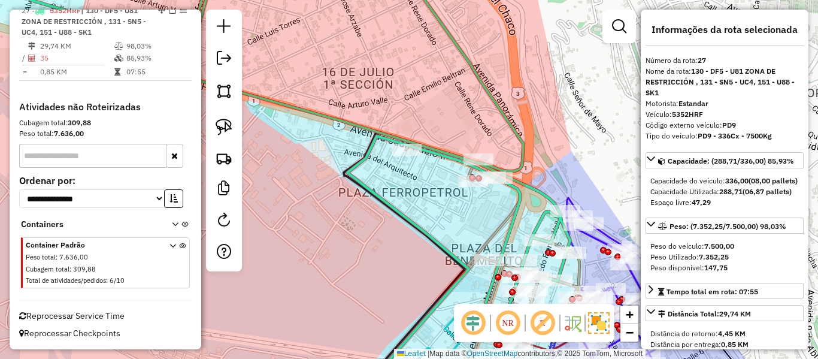
click at [486, 90] on icon at bounding box center [300, 149] width 539 height 371
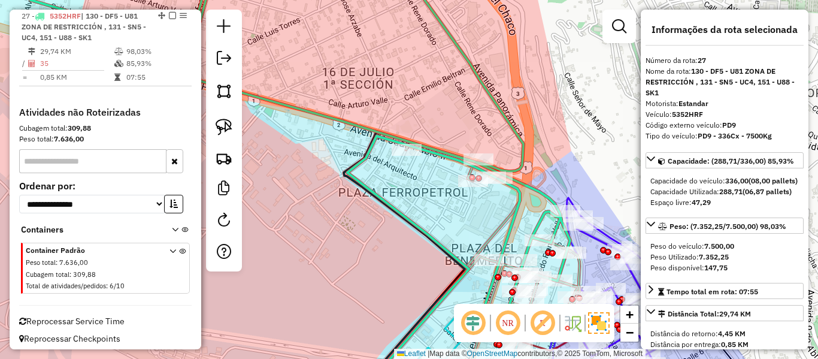
scroll to position [1666, 0]
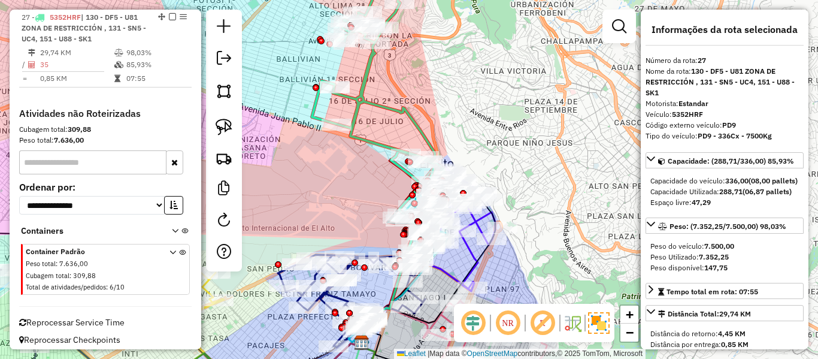
click at [317, 104] on icon at bounding box center [371, 82] width 151 height 236
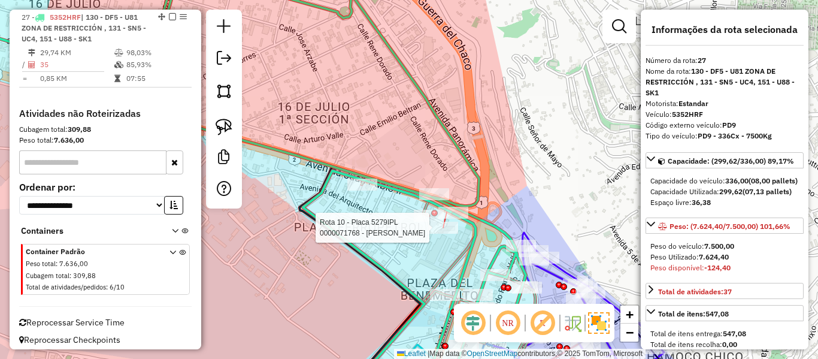
select select "**********"
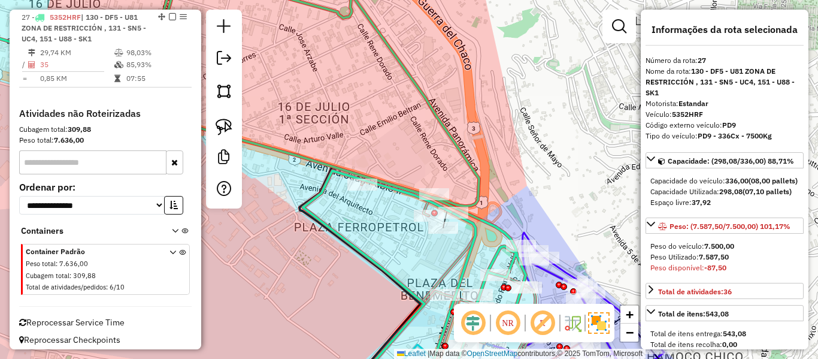
select select "**********"
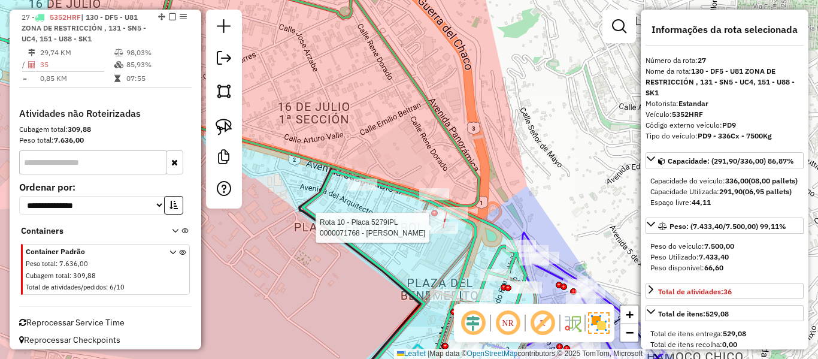
select select "**********"
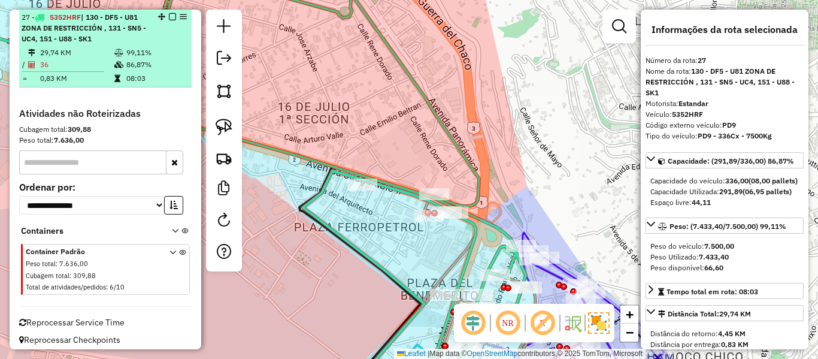
click at [169, 17] on em at bounding box center [172, 16] width 7 height 7
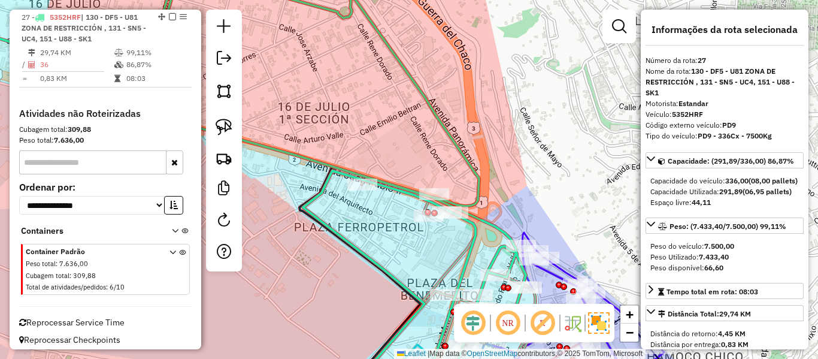
scroll to position [1611, 0]
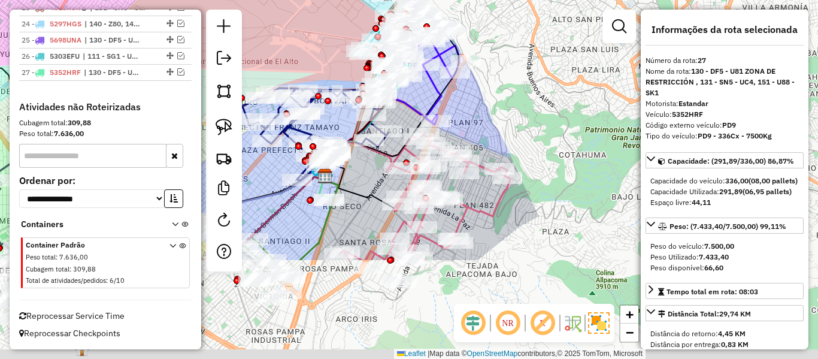
drag, startPoint x: 0, startPoint y: 232, endPoint x: 7, endPoint y: 98, distance: 134.9
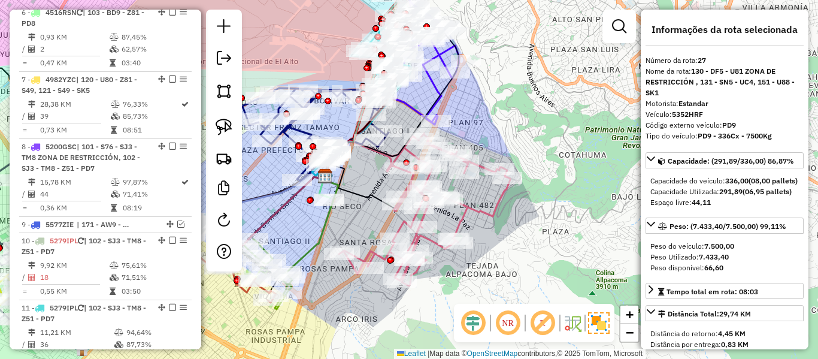
scroll to position [0, 0]
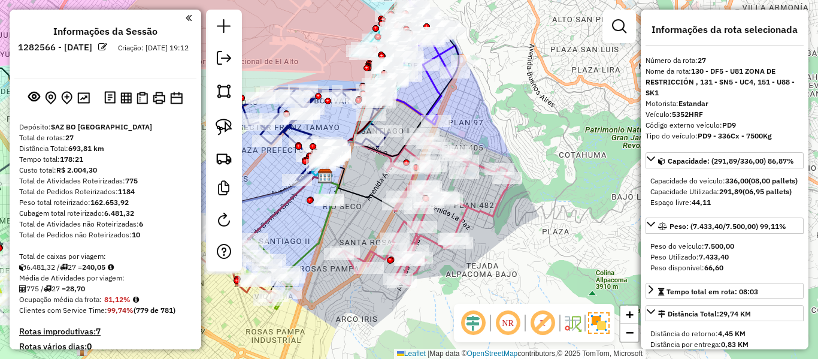
drag, startPoint x: 111, startPoint y: 212, endPoint x: 114, endPoint y: 31, distance: 180.8
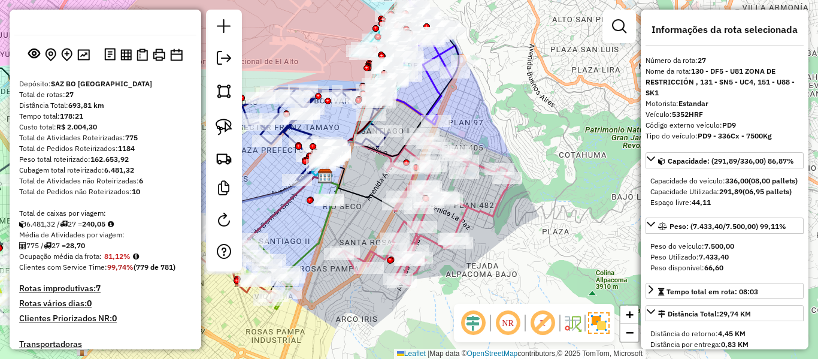
scroll to position [60, 0]
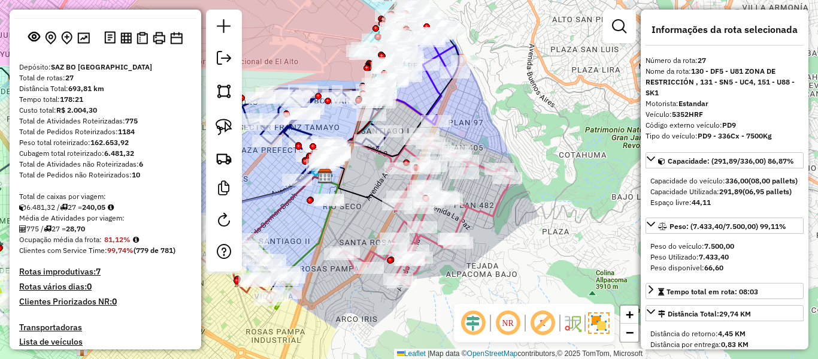
click at [565, 108] on div "Rota 11 - Placa 5279IPL 0000879443 - JUNIOR Janela de atendimento Grade de aten…" at bounding box center [409, 179] width 818 height 359
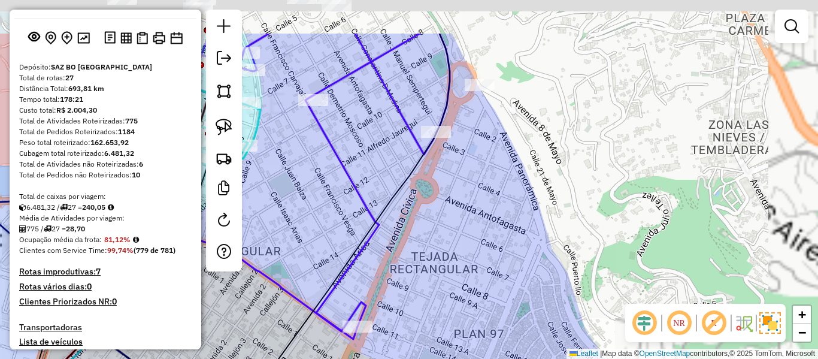
drag, startPoint x: 508, startPoint y: 151, endPoint x: 517, endPoint y: 179, distance: 29.2
click at [517, 179] on div "Janela de atendimento Grade de atendimento Capacidade Transportadoras Veículos …" at bounding box center [409, 179] width 818 height 359
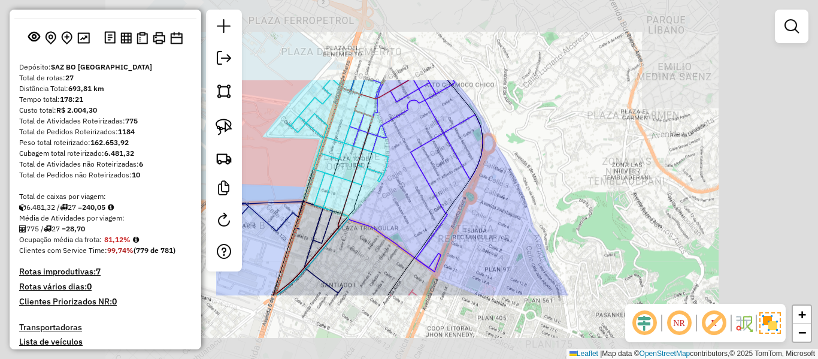
click at [515, 195] on div "Janela de atendimento Grade de atendimento Capacidade Transportadoras Veículos …" at bounding box center [409, 179] width 818 height 359
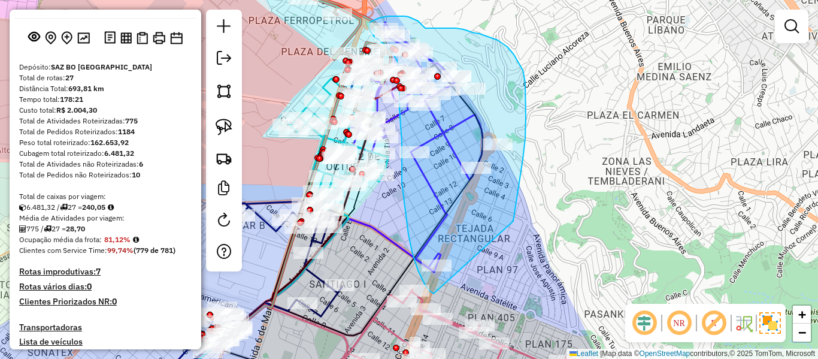
drag, startPoint x: 513, startPoint y: 221, endPoint x: 492, endPoint y: 289, distance: 70.8
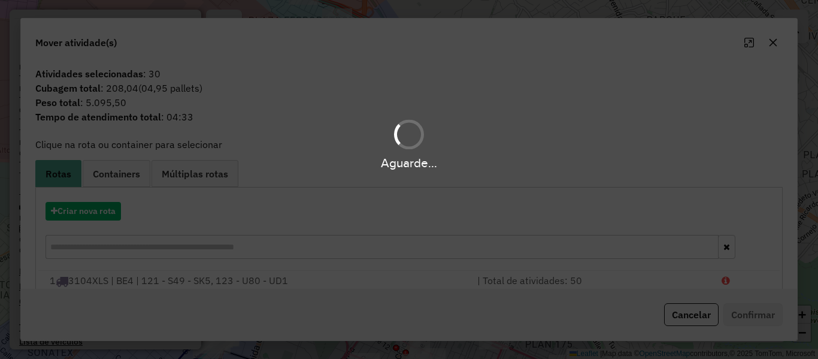
click at [92, 217] on div "Aguarde..." at bounding box center [409, 179] width 818 height 359
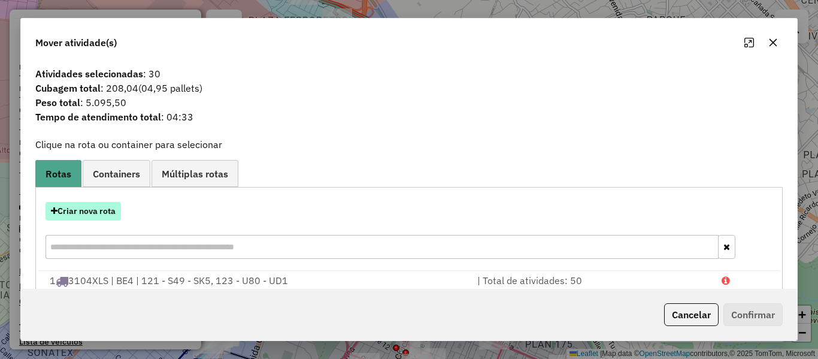
click at [93, 216] on button "Criar nova rota" at bounding box center [82, 211] width 75 height 19
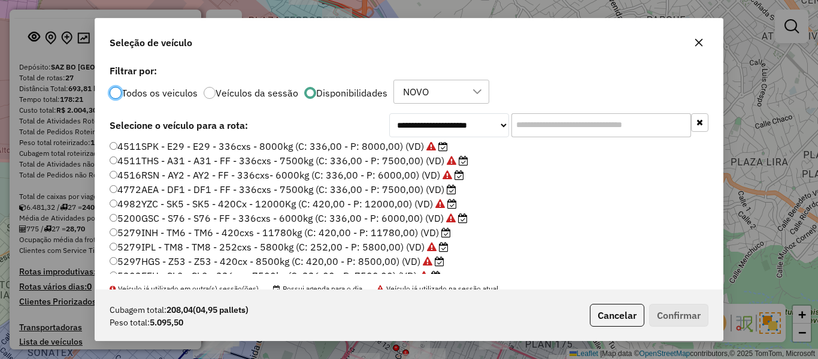
click at [441, 191] on label "4772AEA - DF1 - DF1 - FF - 336cxs - 7500kg (C: 336,00 - P: 7500,00) (VD)" at bounding box center [283, 189] width 347 height 14
click at [671, 299] on div "Cubagem total: 208,04 (04,95 pallets) Peso total: 5.095,50 Cancelar Confirmar" at bounding box center [408, 314] width 627 height 51
click at [682, 313] on button "Confirmar" at bounding box center [678, 315] width 59 height 23
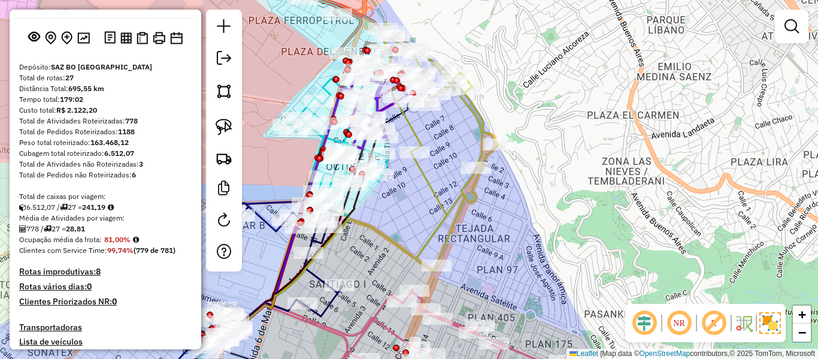
click at [484, 120] on icon at bounding box center [441, 147] width 114 height 250
select select "**********"
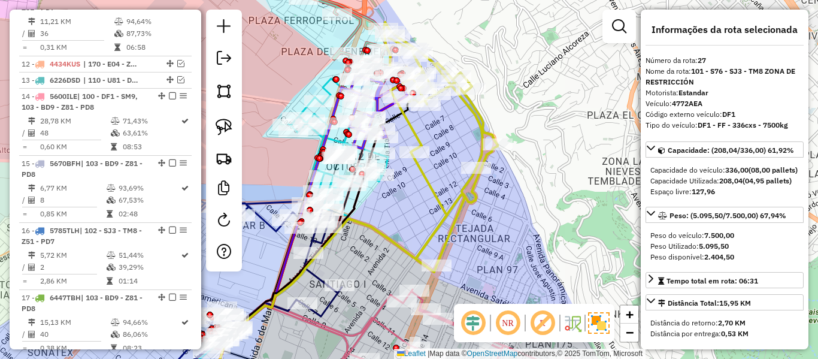
scroll to position [1611, 0]
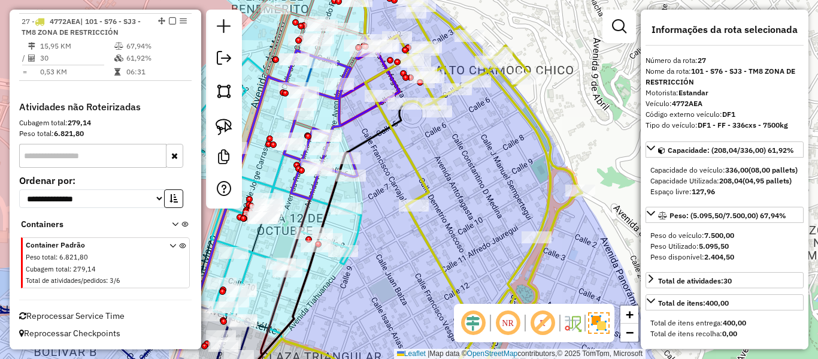
click at [511, 122] on div "Rota 27 - Placa 4772AEA 0000098081 - LUZ CORAZON Janela de atendimento Grade de…" at bounding box center [409, 179] width 818 height 359
click at [520, 105] on icon at bounding box center [466, 179] width 227 height 430
click at [485, 170] on div "Janela de atendimento Grade de atendimento Capacidade Transportadoras Veículos …" at bounding box center [409, 179] width 818 height 359
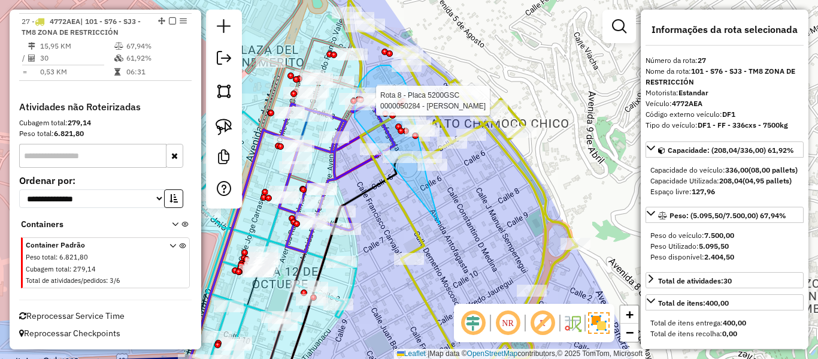
drag, startPoint x: 439, startPoint y: 224, endPoint x: 375, endPoint y: 163, distance: 88.9
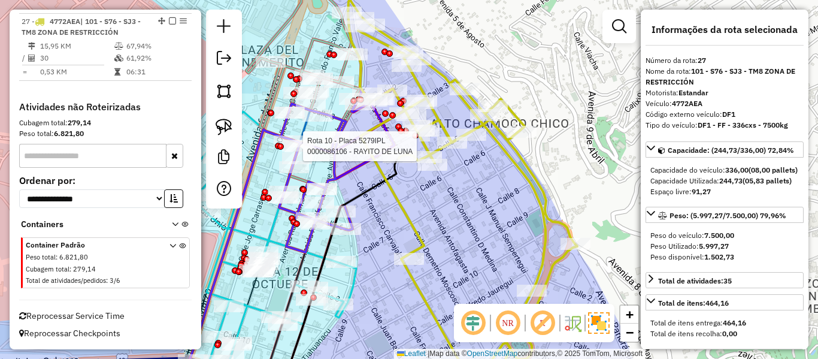
select select "**********"
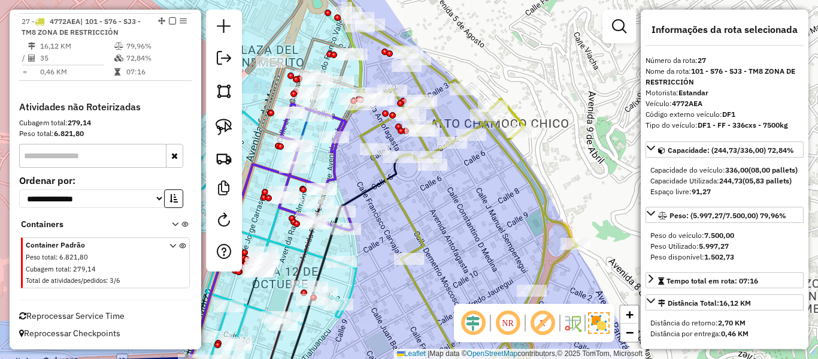
click at [492, 134] on icon at bounding box center [461, 196] width 227 height 395
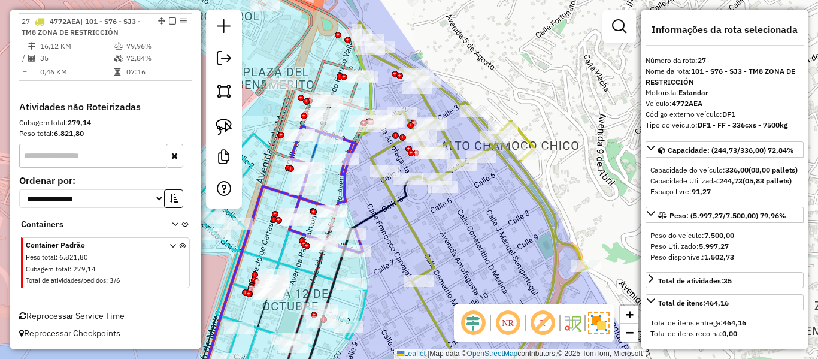
drag, startPoint x: 483, startPoint y: 198, endPoint x: 524, endPoint y: 269, distance: 82.0
click at [528, 272] on div "Janela de atendimento Grade de atendimento Capacidade Transportadoras Veículos …" at bounding box center [409, 179] width 818 height 359
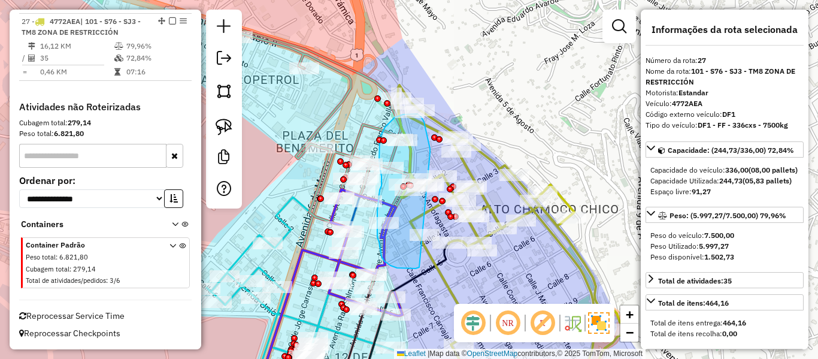
drag, startPoint x: 430, startPoint y: 153, endPoint x: 428, endPoint y: 263, distance: 110.2
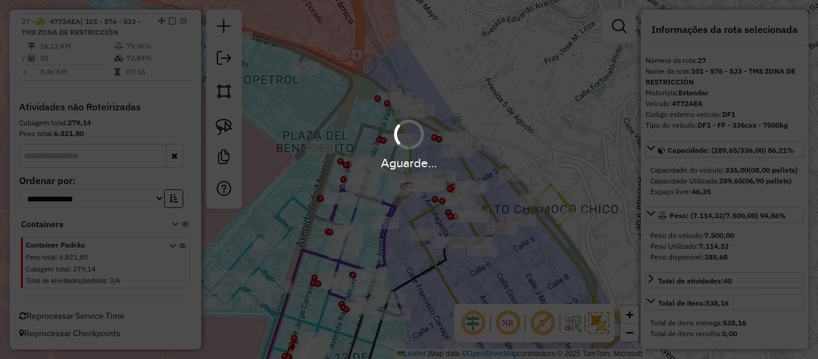
select select "**********"
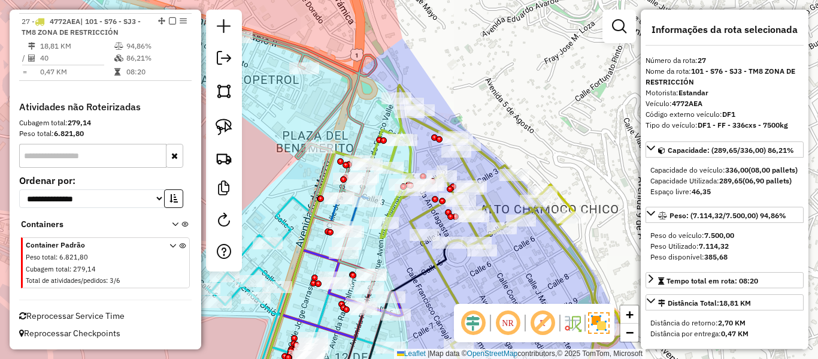
click at [487, 204] on icon at bounding box center [499, 239] width 256 height 309
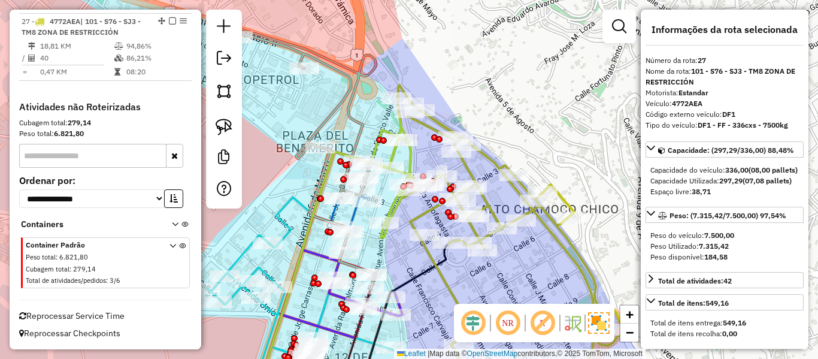
drag, startPoint x: 420, startPoint y: 311, endPoint x: 425, endPoint y: 224, distance: 87.5
click at [426, 223] on div "Rota 8 - Placa 5200GSC 0000096542 - GIORGITO TU AMI Janela de atendimento Grade…" at bounding box center [409, 179] width 818 height 359
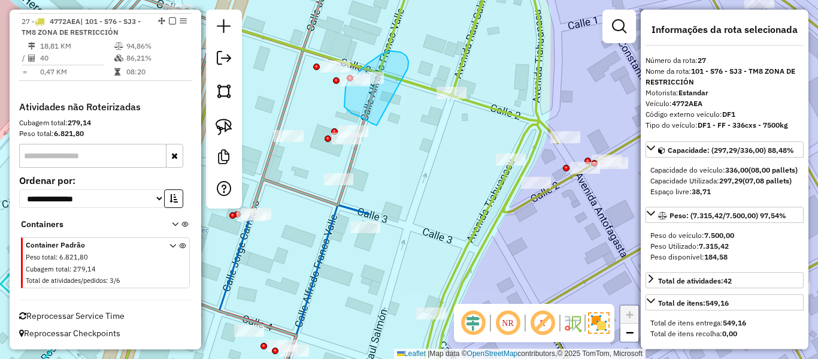
drag, startPoint x: 407, startPoint y: 57, endPoint x: 403, endPoint y: 135, distance: 77.9
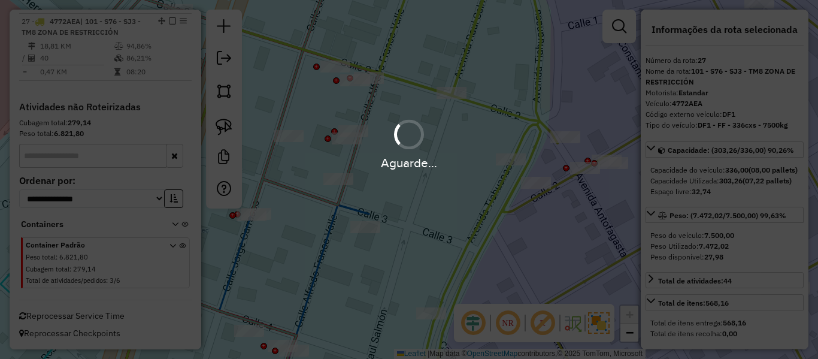
select select "**********"
click at [474, 28] on div "Aguarde..." at bounding box center [409, 179] width 818 height 359
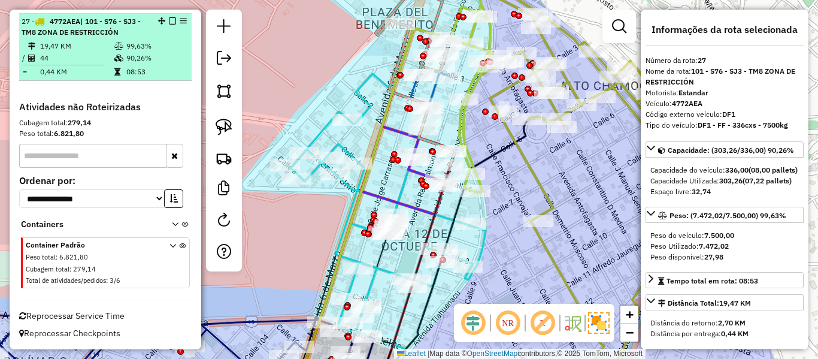
click at [171, 22] on em at bounding box center [172, 20] width 7 height 7
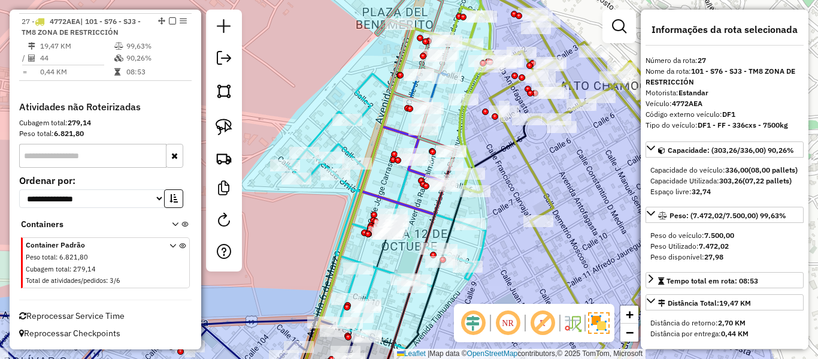
scroll to position [1560, 0]
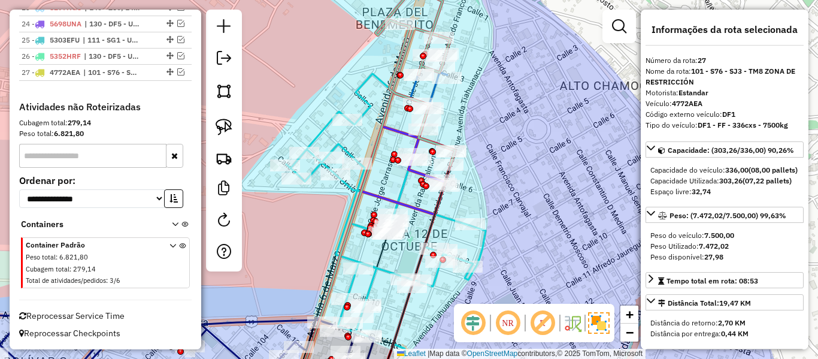
drag, startPoint x: 500, startPoint y: 147, endPoint x: 511, endPoint y: 170, distance: 26.0
click at [510, 169] on div "Janela de atendimento Grade de atendimento Capacidade Transportadoras Veículos …" at bounding box center [409, 179] width 818 height 359
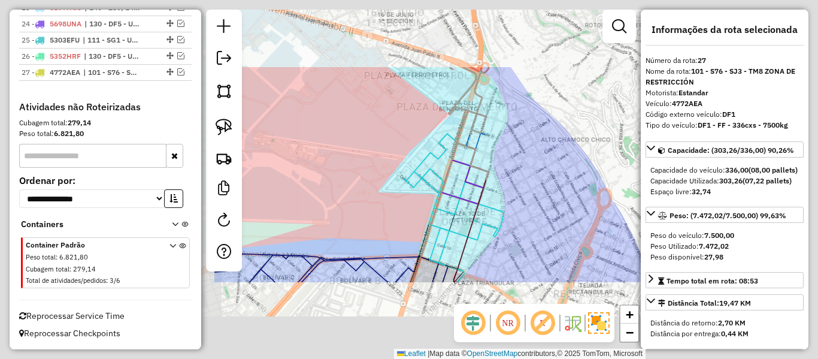
click at [515, 171] on div "Janela de atendimento Grade de atendimento Capacidade Transportadoras Veículos …" at bounding box center [409, 179] width 818 height 359
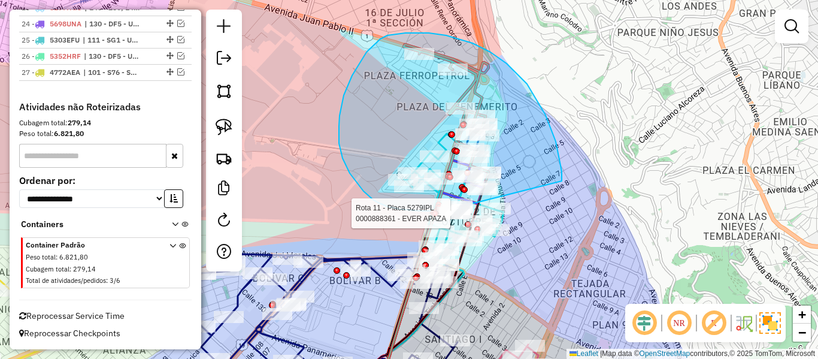
click at [482, 207] on div "Rota 11 - Placa 5279IPL 0000098167 - NELY MENDOZA Rota 11 - Placa 5279IPL 00008…" at bounding box center [409, 179] width 818 height 359
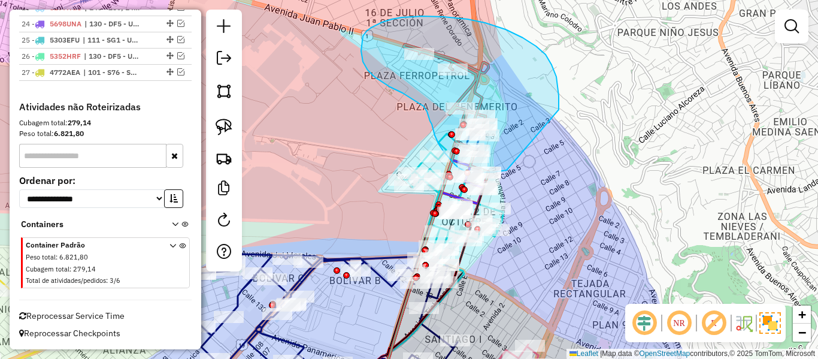
drag, startPoint x: 559, startPoint y: 105, endPoint x: 569, endPoint y: 150, distance: 46.8
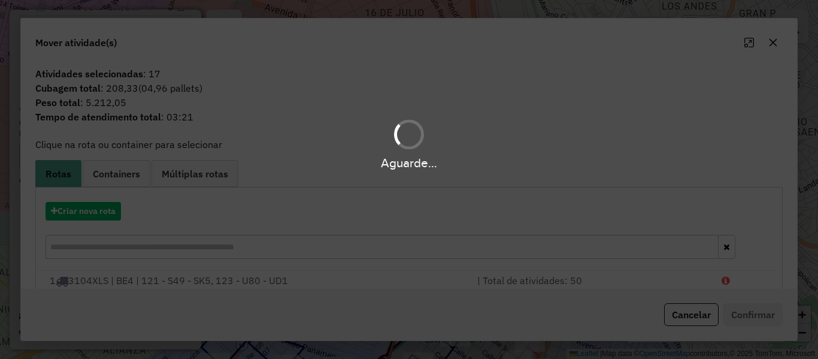
click at [107, 209] on div "Aguarde..." at bounding box center [409, 179] width 818 height 359
click at [107, 209] on button "Criar nova rota" at bounding box center [82, 211] width 75 height 19
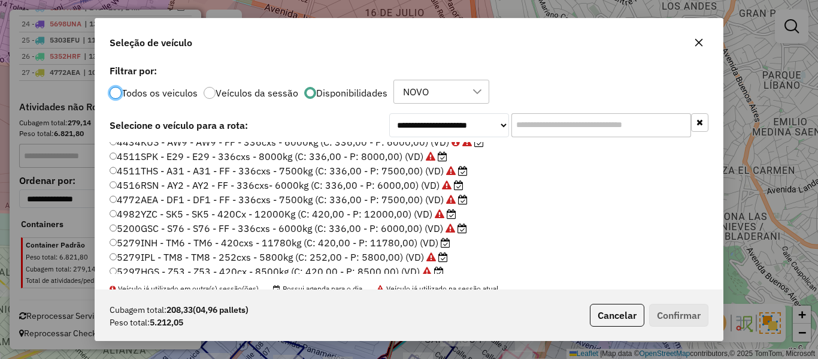
scroll to position [120, 0]
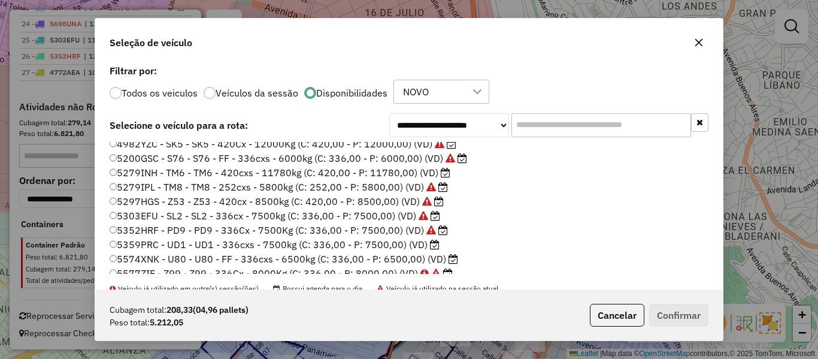
click at [430, 248] on icon at bounding box center [435, 244] width 10 height 10
click at [658, 302] on div "Cubagem total: 208,33 (04,96 pallets) Peso total: 5.212,05 Cancelar Confirmar" at bounding box center [408, 314] width 627 height 51
click at [668, 312] on button "Confirmar" at bounding box center [678, 315] width 59 height 23
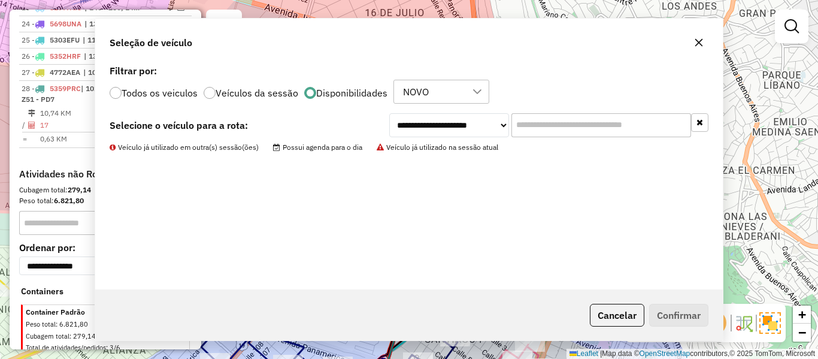
scroll to position [1611, 0]
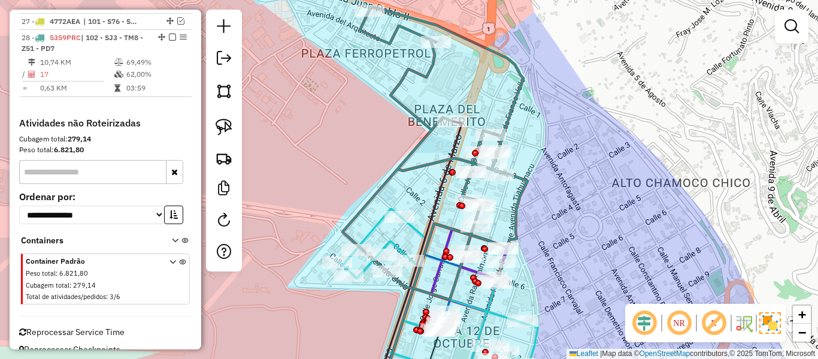
click at [515, 103] on icon at bounding box center [434, 153] width 185 height 293
select select "**********"
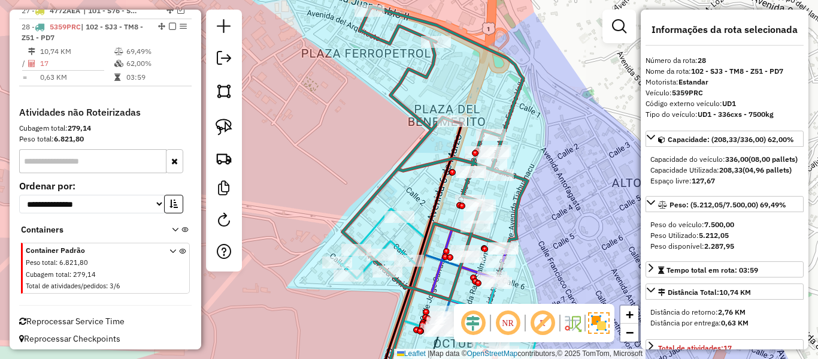
scroll to position [1627, 0]
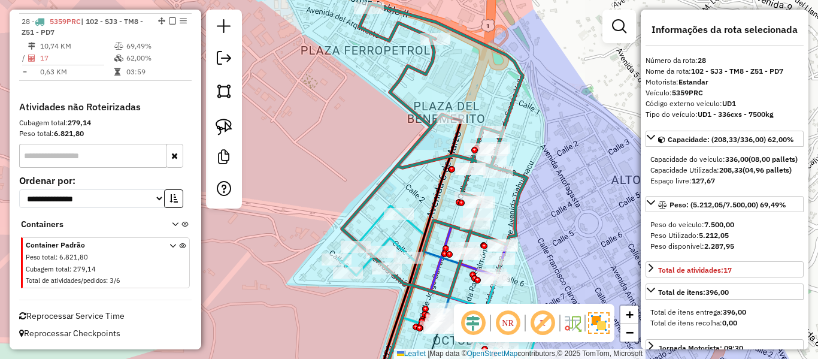
drag, startPoint x: 560, startPoint y: 182, endPoint x: 535, endPoint y: 172, distance: 26.9
click at [551, 139] on div "Janela de atendimento Grade de atendimento Capacidade Transportadoras Veículos …" at bounding box center [409, 179] width 818 height 359
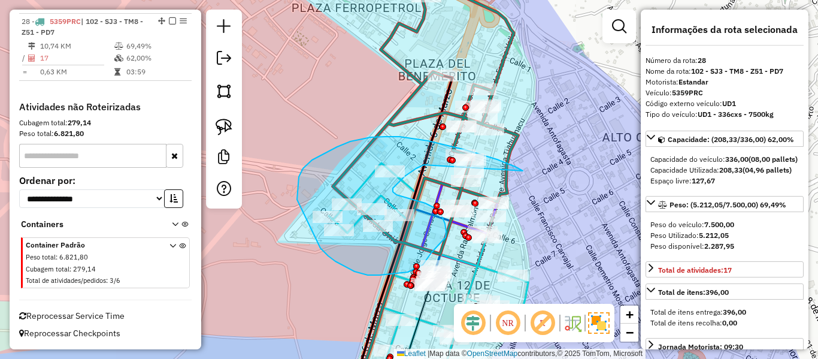
drag, startPoint x: 497, startPoint y: 159, endPoint x: 439, endPoint y: 154, distance: 57.7
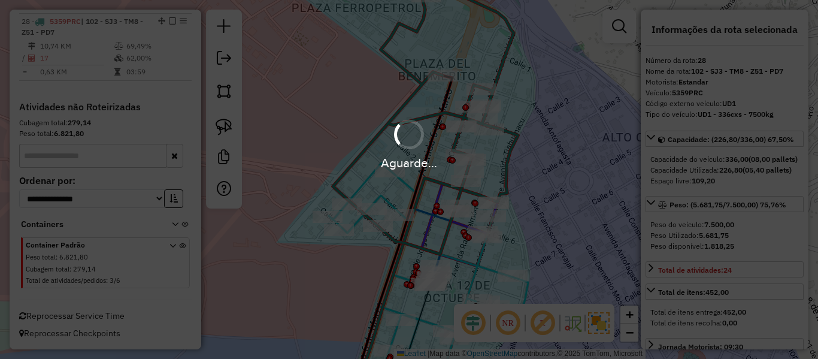
select select "**********"
click at [412, 107] on div "Aguarde..." at bounding box center [409, 179] width 818 height 359
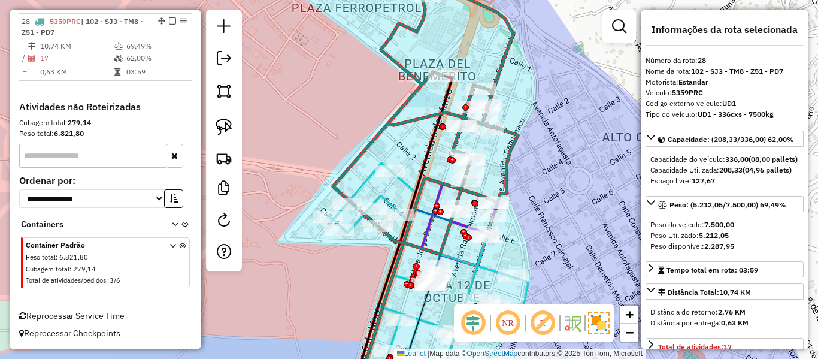
click at [414, 85] on icon at bounding box center [425, 109] width 185 height 290
click at [422, 85] on icon at bounding box center [425, 109] width 185 height 290
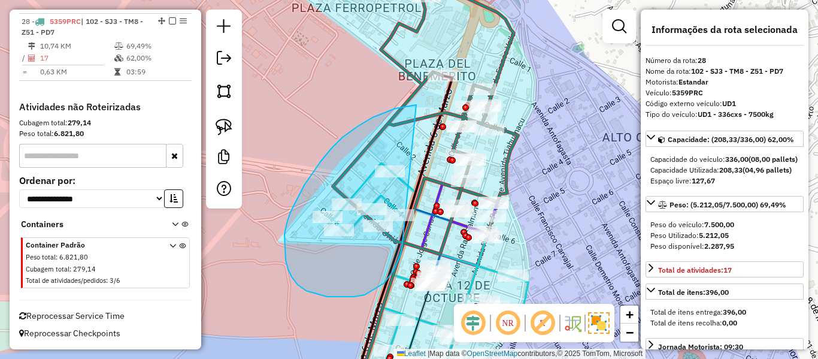
drag, startPoint x: 386, startPoint y: 112, endPoint x: 418, endPoint y: 205, distance: 99.0
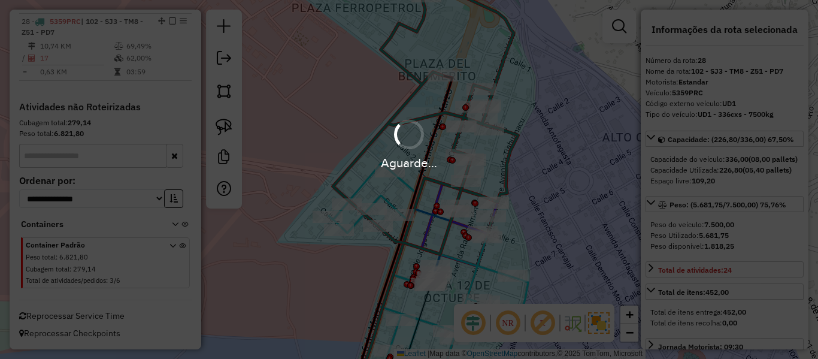
select select "**********"
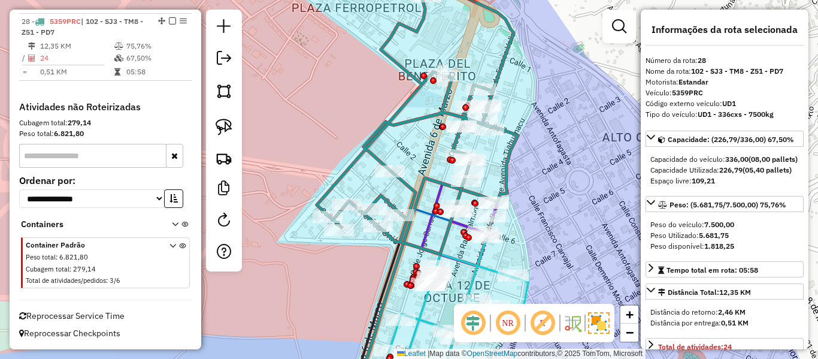
click at [424, 118] on icon at bounding box center [417, 109] width 201 height 290
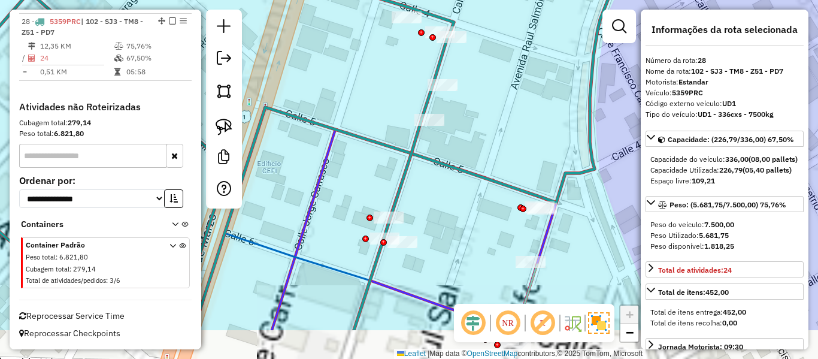
drag, startPoint x: 560, startPoint y: 184, endPoint x: 552, endPoint y: 133, distance: 50.9
click at [553, 133] on div "Janela de atendimento Grade de atendimento Capacidade Transportadoras Veículos …" at bounding box center [409, 179] width 818 height 359
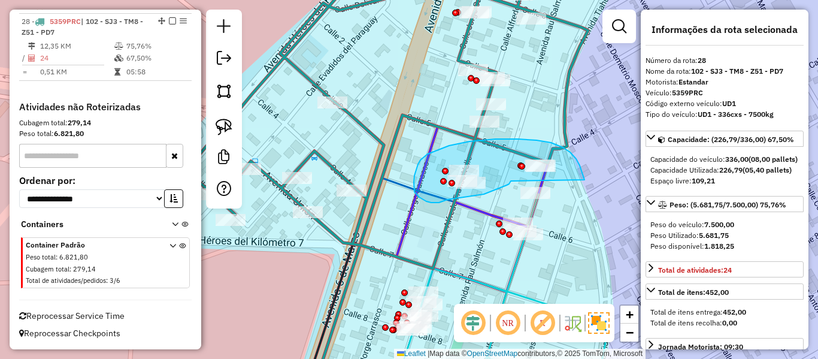
drag, startPoint x: 563, startPoint y: 147, endPoint x: 511, endPoint y: 181, distance: 61.9
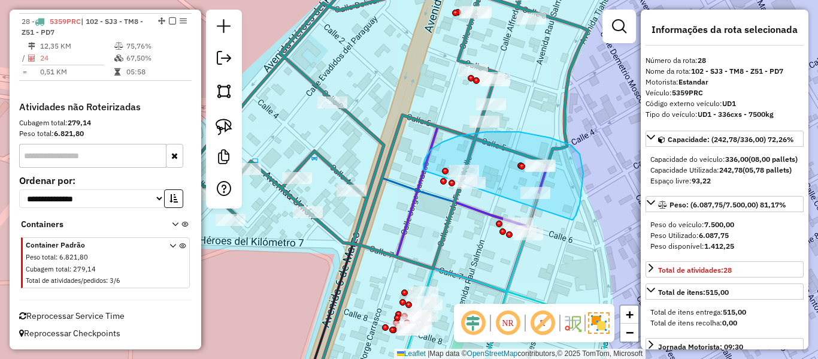
drag, startPoint x: 581, startPoint y: 189, endPoint x: 427, endPoint y: 171, distance: 155.5
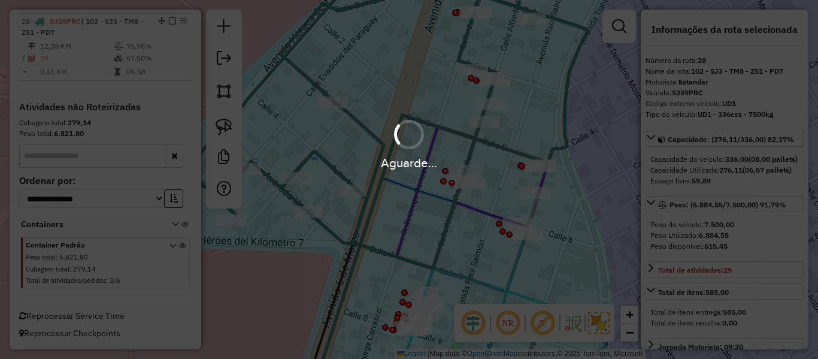
select select "**********"
click at [366, 128] on div "Aguarde..." at bounding box center [409, 143] width 818 height 57
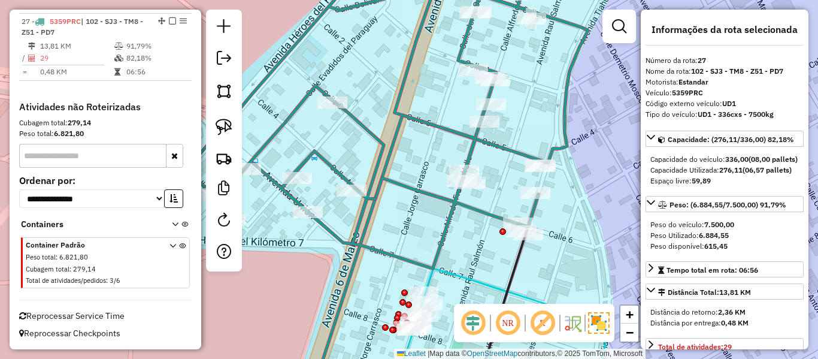
scroll to position [1560, 0]
click at [462, 48] on icon at bounding box center [387, 116] width 402 height 304
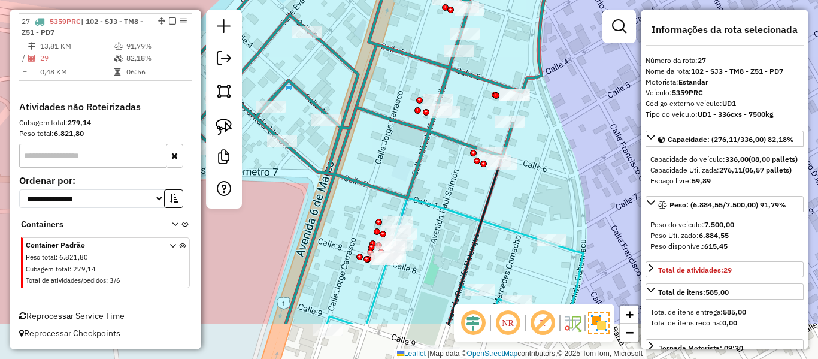
drag, startPoint x: 587, startPoint y: 199, endPoint x: 560, endPoint y: 129, distance: 74.8
click at [561, 130] on div "Janela de atendimento Grade de atendimento Capacidade Transportadoras Veículos …" at bounding box center [409, 179] width 818 height 359
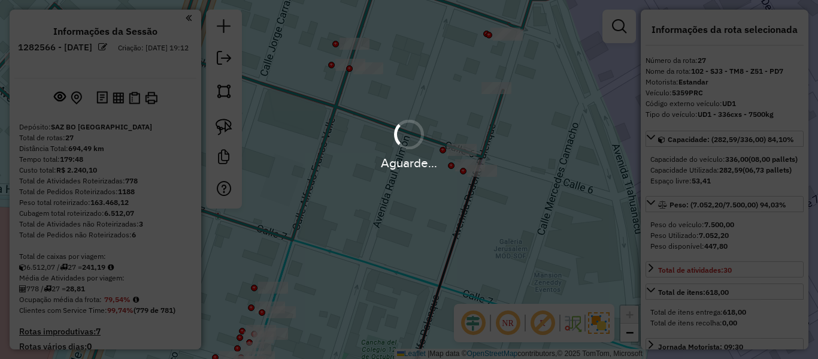
scroll to position [1560, 0]
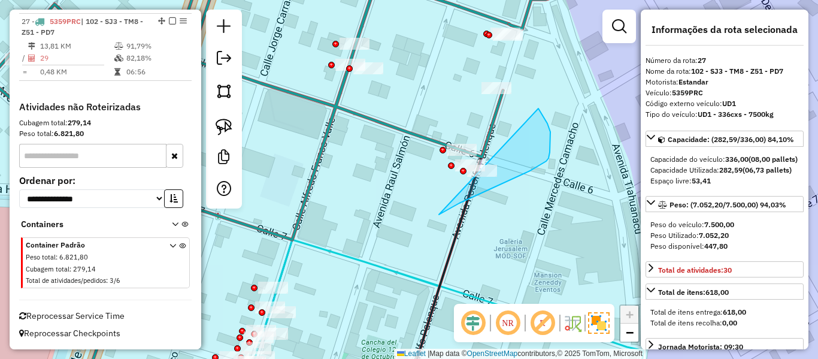
drag, startPoint x: 439, startPoint y: 214, endPoint x: 538, endPoint y: 103, distance: 148.8
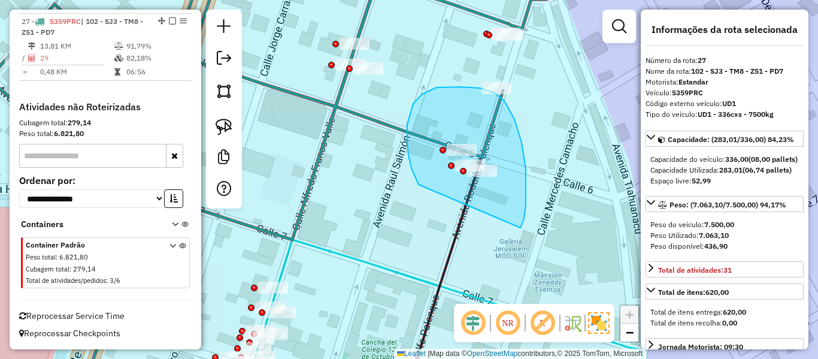
drag, startPoint x: 521, startPoint y: 142, endPoint x: 420, endPoint y: 185, distance: 110.3
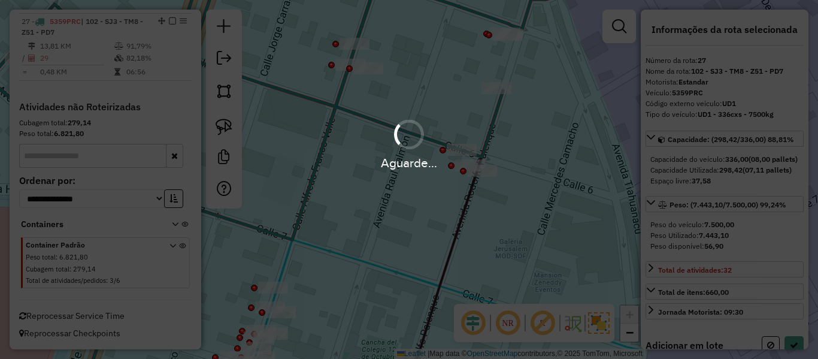
select select "**********"
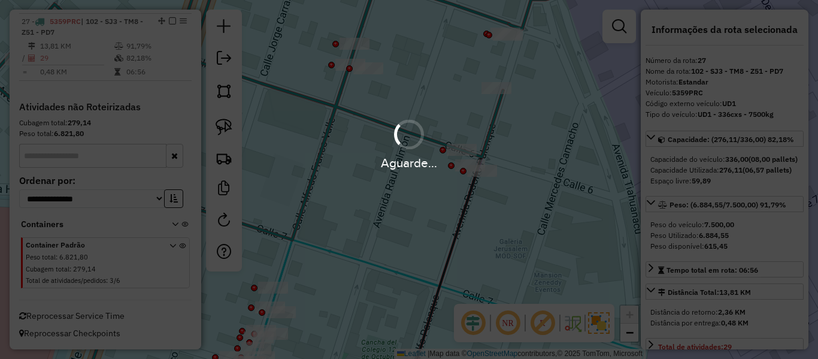
click at [365, 98] on div "Aguarde..." at bounding box center [409, 179] width 818 height 359
click at [338, 100] on div "Aguarde..." at bounding box center [409, 179] width 818 height 359
click at [336, 105] on div "Aguarde..." at bounding box center [409, 179] width 818 height 359
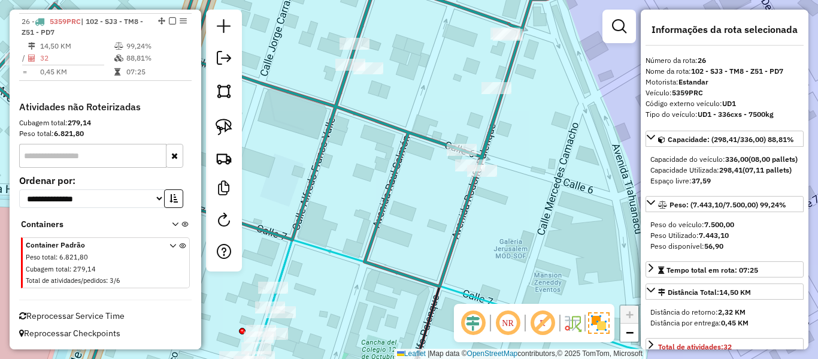
scroll to position [1482, 0]
click at [336, 105] on icon at bounding box center [239, 125] width 642 height 322
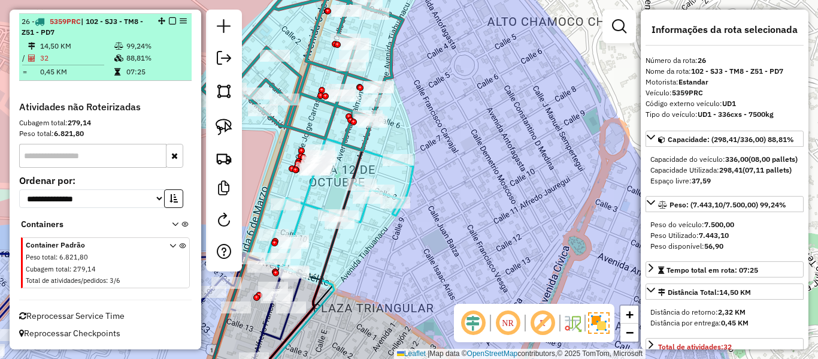
click at [171, 20] on em at bounding box center [172, 20] width 7 height 7
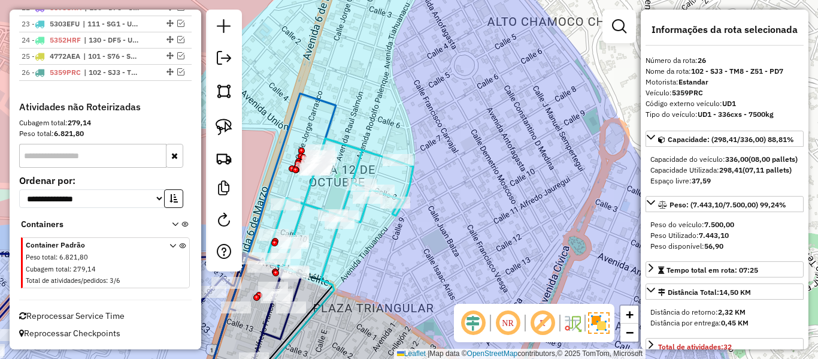
scroll to position [1431, 0]
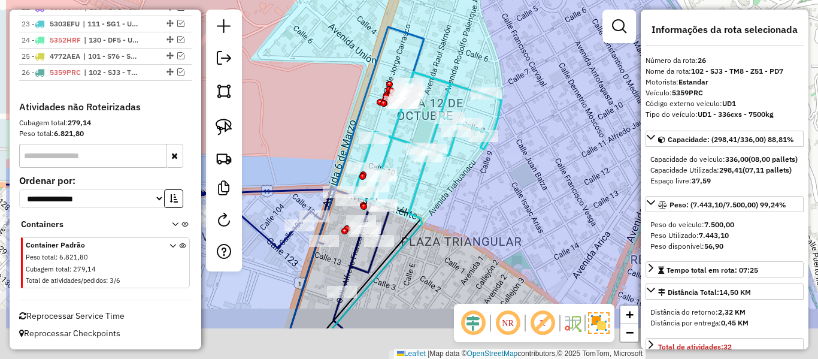
drag, startPoint x: 457, startPoint y: 194, endPoint x: 541, endPoint y: 173, distance: 86.4
click at [538, 138] on div "Janela de atendimento Grade de atendimento Capacidade Transportadoras Veículos …" at bounding box center [409, 179] width 818 height 359
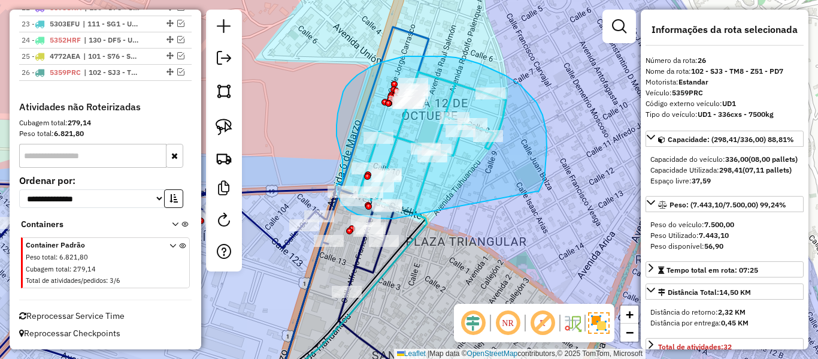
drag, startPoint x: 538, startPoint y: 191, endPoint x: 432, endPoint y: 213, distance: 108.1
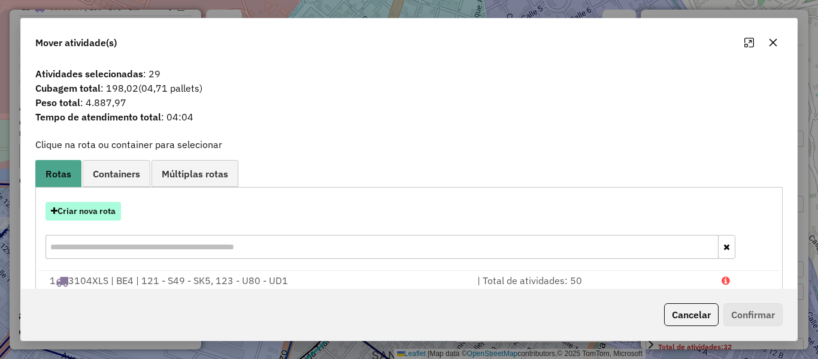
click at [104, 211] on button "Criar nova rota" at bounding box center [82, 211] width 75 height 19
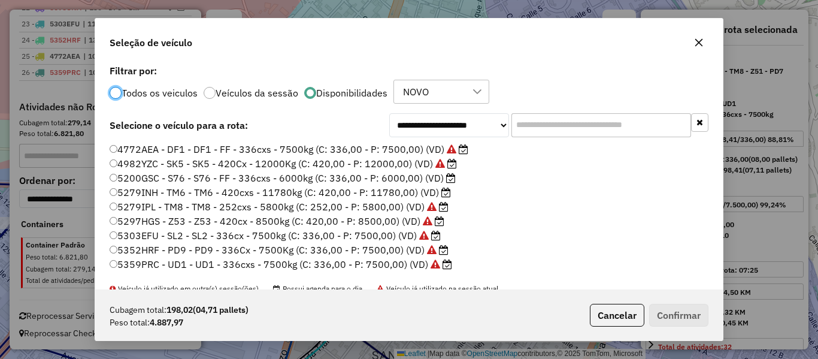
scroll to position [120, 0]
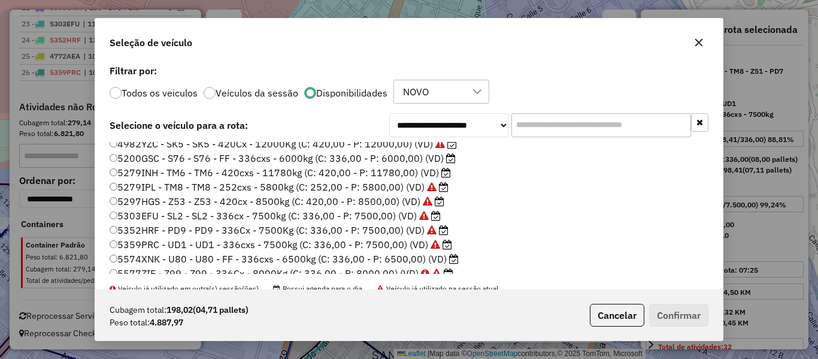
click at [438, 153] on label "5200GSC - S76 - S76 - FF - 336cxs - 6000kg (C: 336,00 - P: 6000,00) (VD)" at bounding box center [283, 158] width 346 height 14
click at [675, 316] on button "Confirmar" at bounding box center [678, 315] width 59 height 23
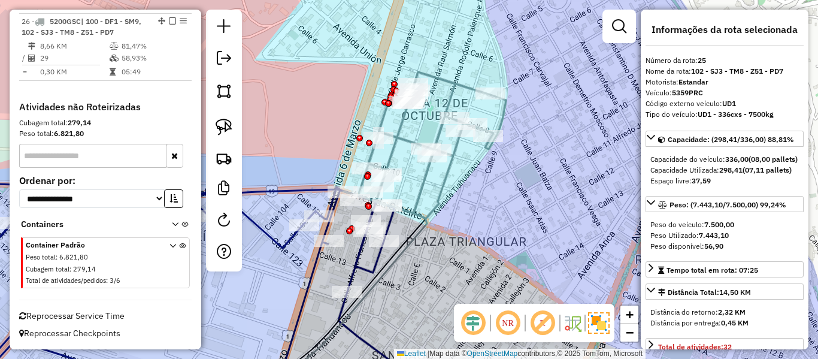
scroll to position [1431, 0]
click at [449, 171] on icon at bounding box center [424, 145] width 163 height 147
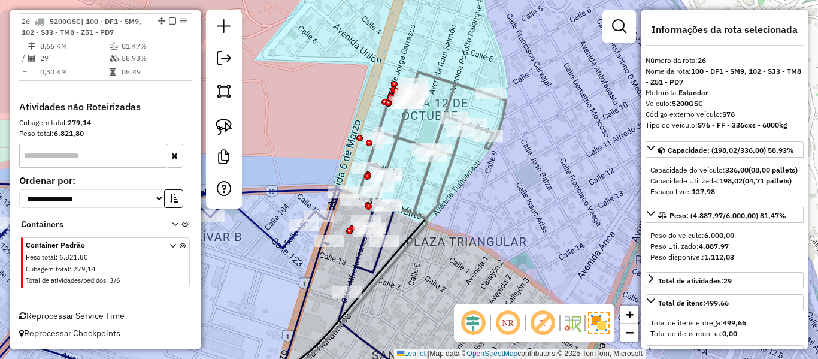
drag, startPoint x: 472, startPoint y: 216, endPoint x: 485, endPoint y: 196, distance: 23.4
click at [485, 196] on div "Janela de atendimento Grade de atendimento Capacidade Transportadoras Veículos …" at bounding box center [409, 179] width 818 height 359
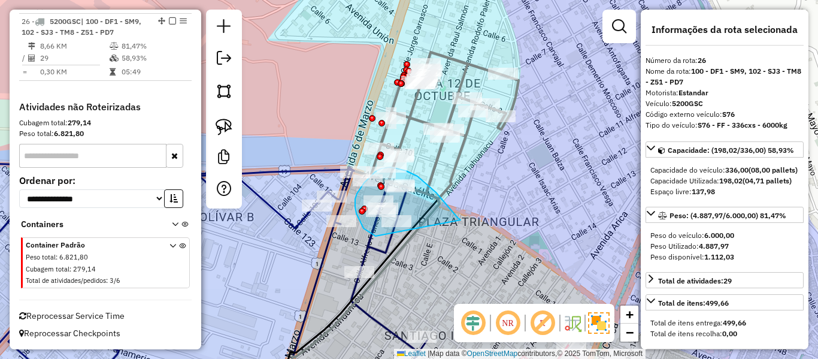
drag, startPoint x: 460, startPoint y: 220, endPoint x: 422, endPoint y: 245, distance: 46.2
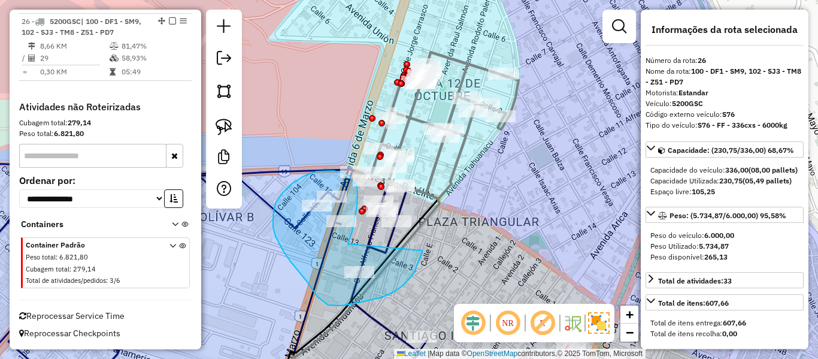
drag, startPoint x: 348, startPoint y: 244, endPoint x: 419, endPoint y: 244, distance: 71.2
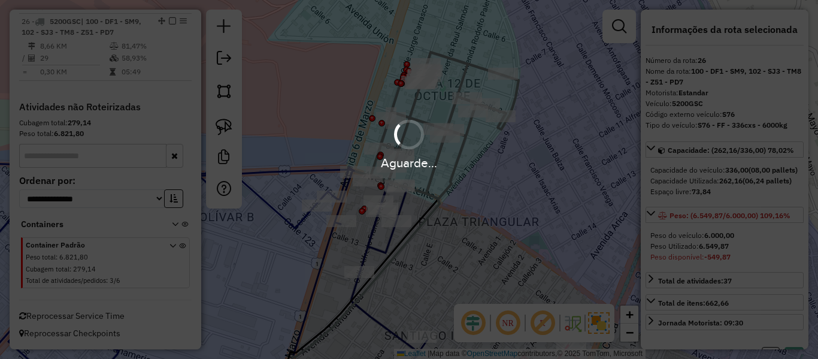
select select "**********"
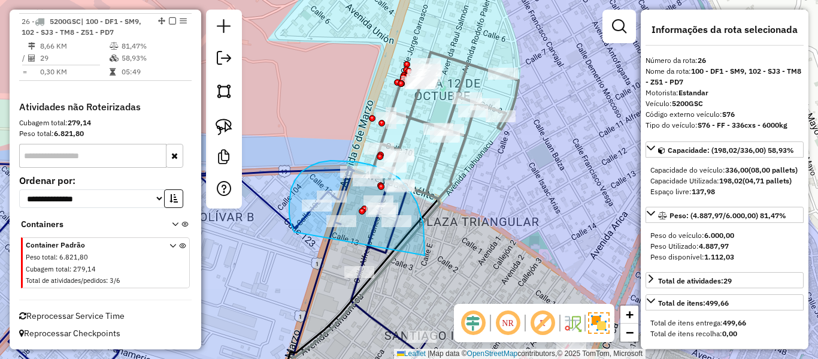
drag, startPoint x: 417, startPoint y: 202, endPoint x: 297, endPoint y: 233, distance: 123.6
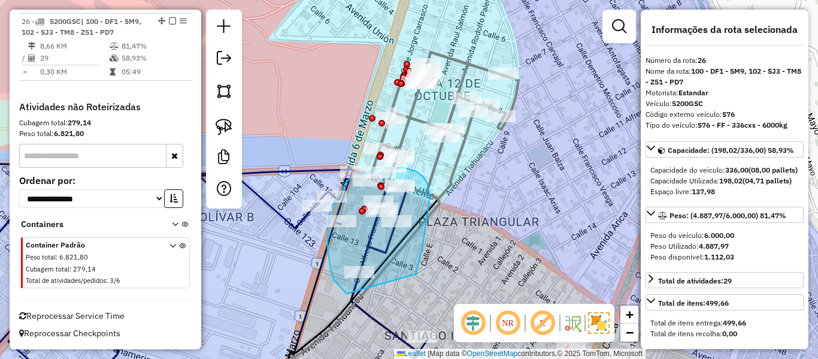
drag, startPoint x: 429, startPoint y: 193, endPoint x: 359, endPoint y: 299, distance: 126.8
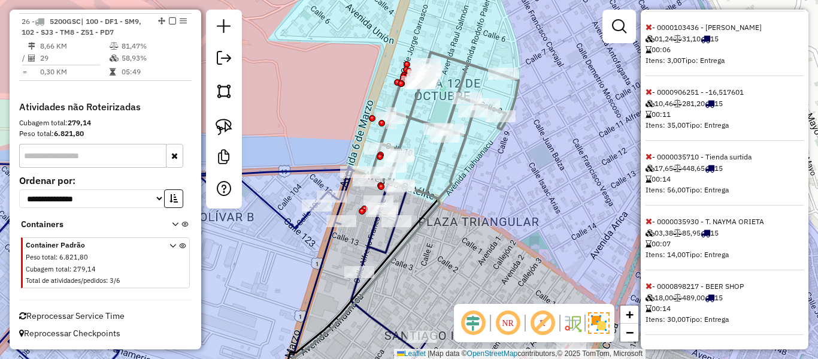
scroll to position [481, 0]
click at [644, 222] on div "Informações da rota selecionada Número da rota: 26 Nome da rota: 100 - DF1 - SM…" at bounding box center [725, 179] width 168 height 339
click at [650, 221] on icon at bounding box center [648, 221] width 7 height 8
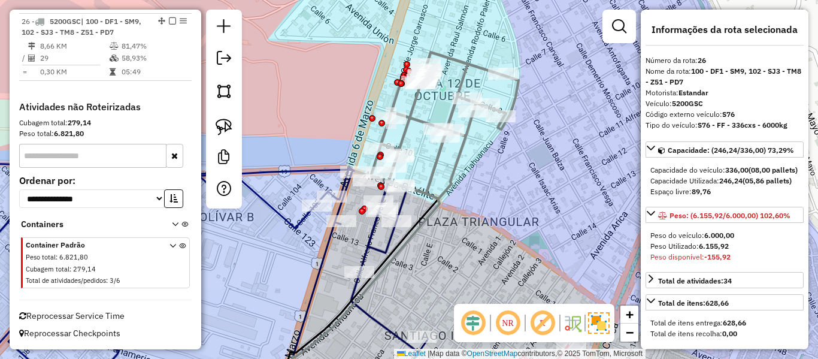
scroll to position [359, 0]
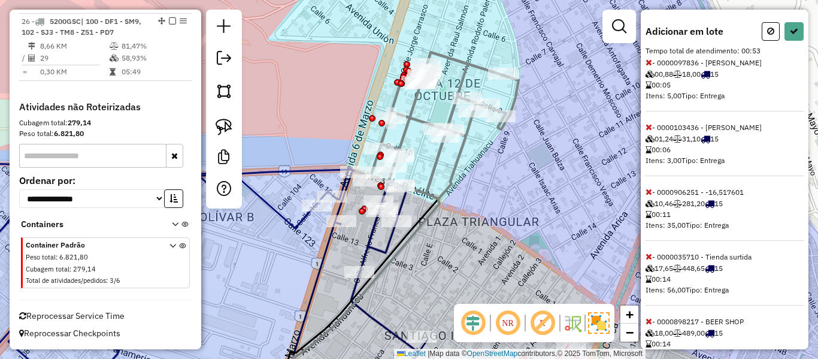
click at [648, 219] on div "Adicionar em lote Tempo total de atendimento: 00:53 - 0000097836 - [PERSON_NAME…" at bounding box center [724, 196] width 158 height 348
click at [648, 196] on icon at bounding box center [648, 191] width 7 height 8
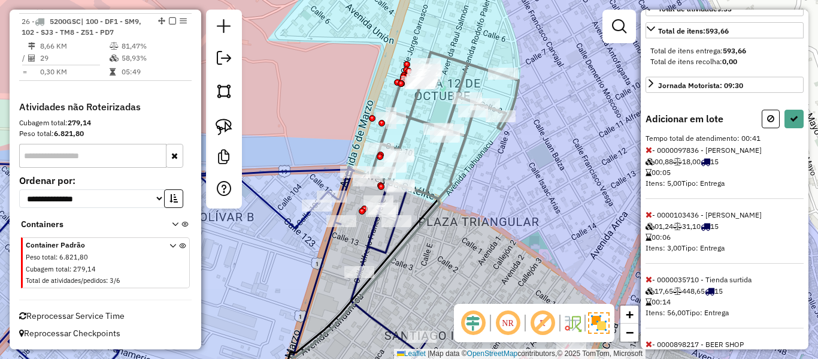
scroll to position [52, 0]
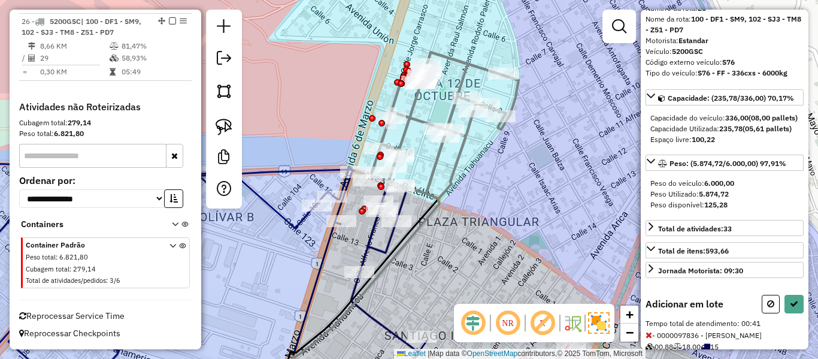
select select "**********"
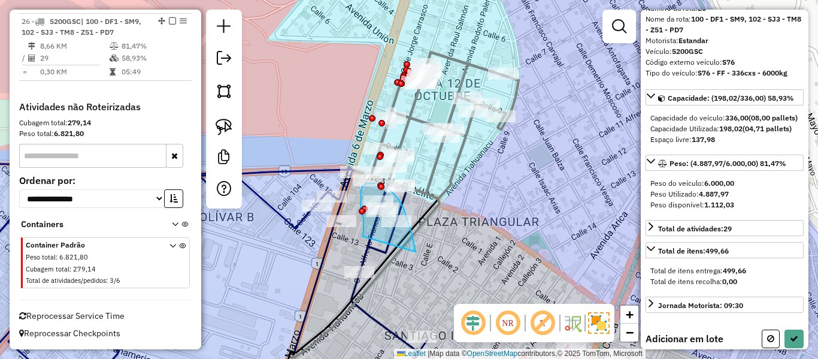
drag, startPoint x: 415, startPoint y: 251, endPoint x: 362, endPoint y: 236, distance: 55.5
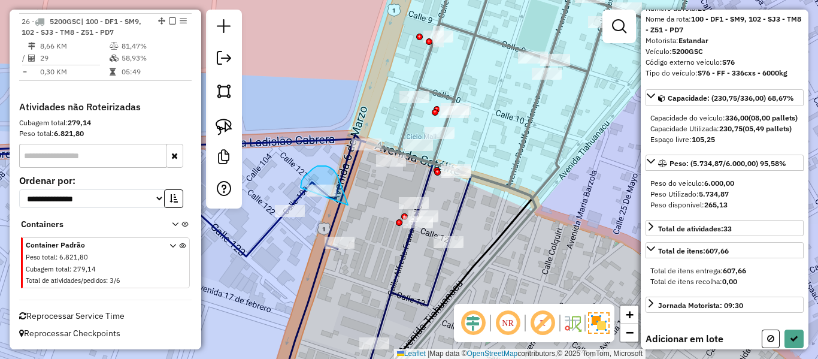
drag, startPoint x: 348, startPoint y: 205, endPoint x: 306, endPoint y: 198, distance: 41.8
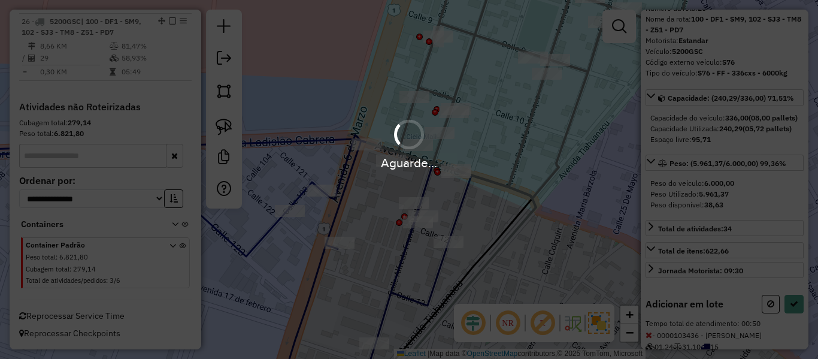
select select "**********"
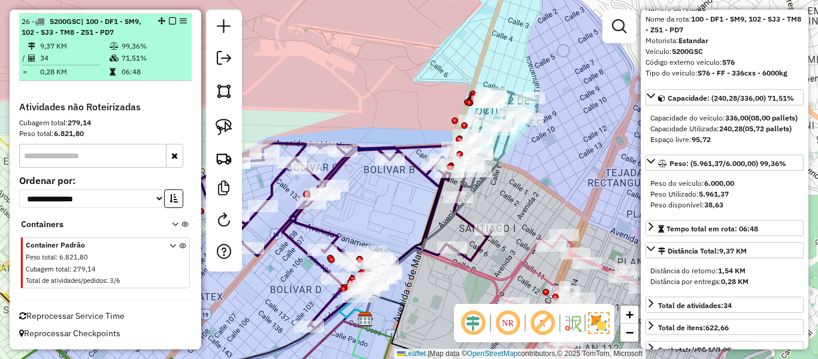
click at [165, 20] on div at bounding box center [169, 20] width 36 height 7
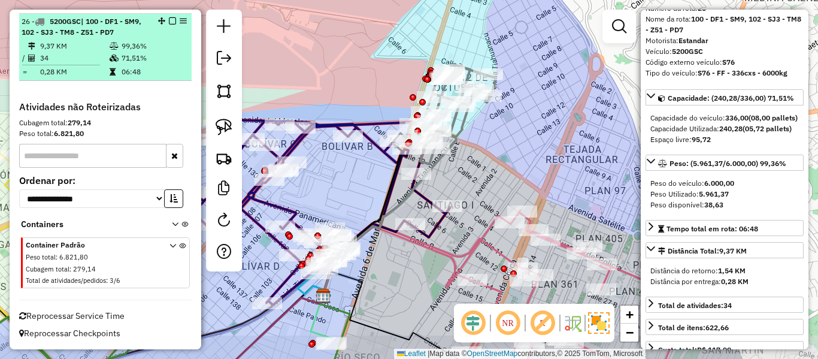
click at [169, 21] on em at bounding box center [172, 20] width 7 height 7
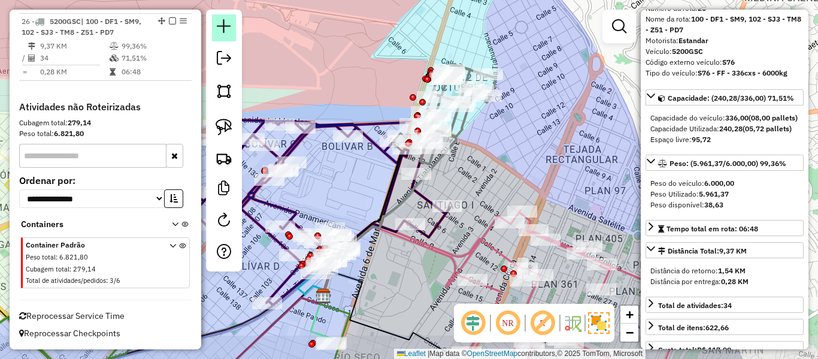
scroll to position [1380, 0]
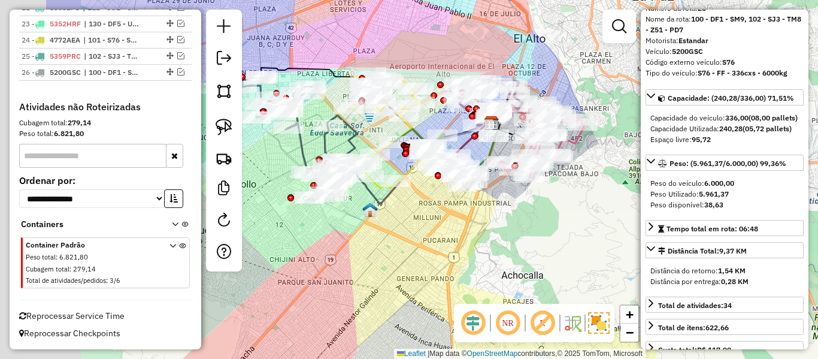
drag, startPoint x: 477, startPoint y: 202, endPoint x: 682, endPoint y: 226, distance: 206.7
click at [682, 226] on hb-router-mapa "Informações da Sessão 1282566 - [DATE] Criação: [DATE] 19:12 Depósito: SAZ BO […" at bounding box center [409, 179] width 818 height 359
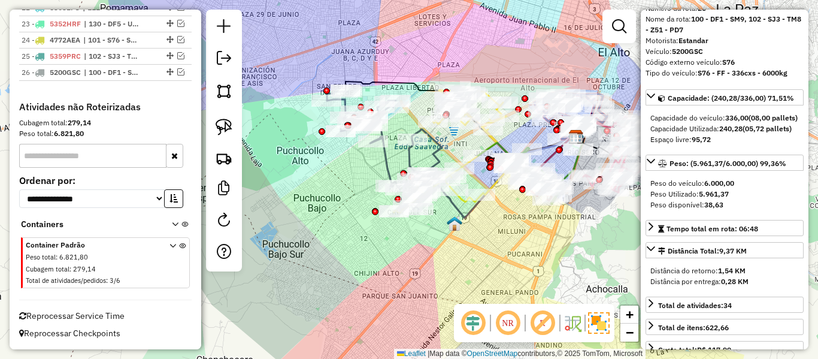
click at [318, 166] on div "Janela de atendimento Grade de atendimento Capacidade Transportadoras Veículos …" at bounding box center [409, 179] width 818 height 359
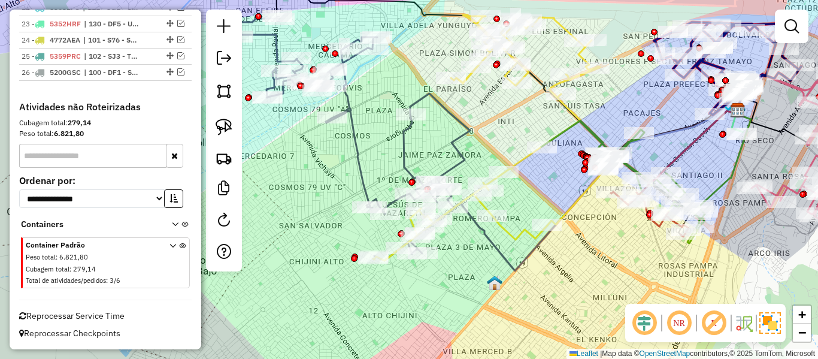
drag, startPoint x: 616, startPoint y: 285, endPoint x: 535, endPoint y: 298, distance: 81.8
click at [535, 298] on div "Janela de atendimento Grade de atendimento Capacidade Transportadoras Veículos …" at bounding box center [409, 179] width 818 height 359
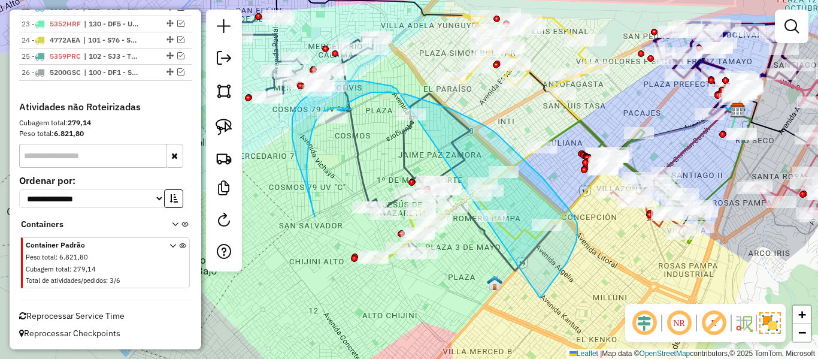
drag, startPoint x: 539, startPoint y: 297, endPoint x: 442, endPoint y: 112, distance: 209.1
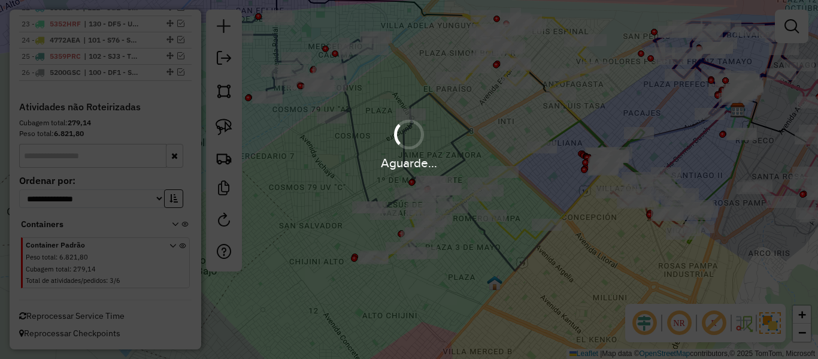
click at [566, 281] on div "Aguarde..." at bounding box center [409, 179] width 818 height 359
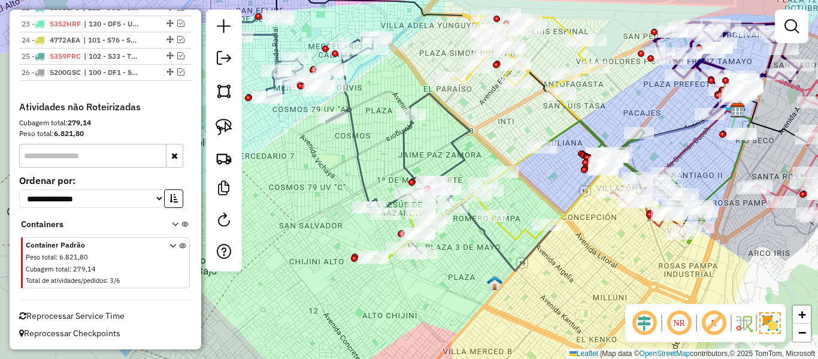
click at [566, 280] on div "Janela de atendimento Grade de atendimento Capacidade Transportadoras Veículos …" at bounding box center [409, 179] width 818 height 359
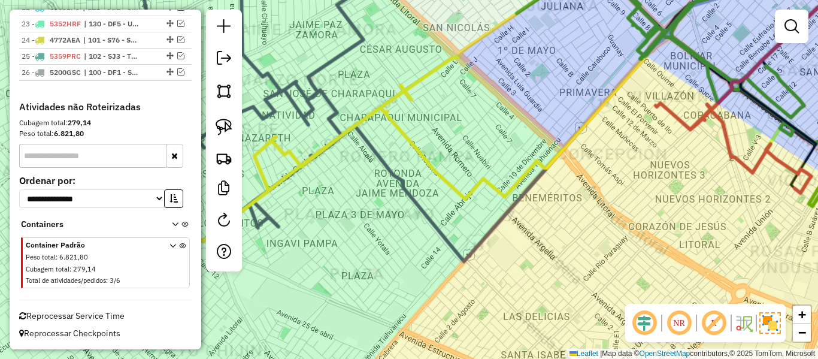
click at [569, 276] on div "Janela de atendimento Grade de atendimento Capacidade Transportadoras Veículos …" at bounding box center [409, 179] width 818 height 359
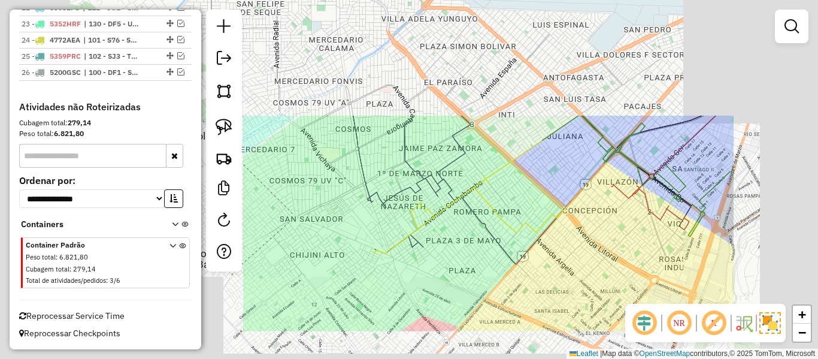
click at [568, 268] on div "Janela de atendimento Grade de atendimento Capacidade Transportadoras Veículos …" at bounding box center [409, 179] width 818 height 359
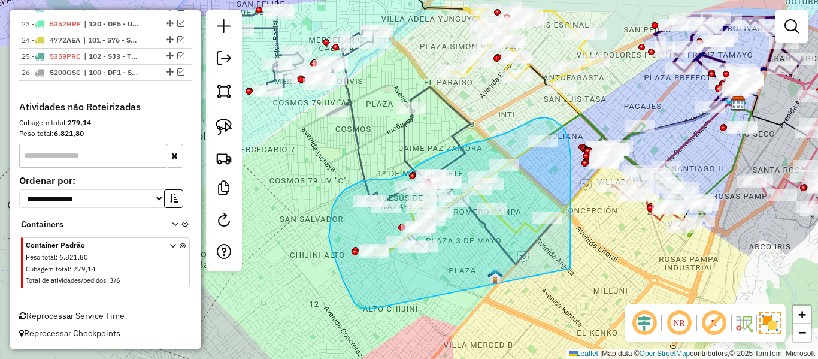
drag, startPoint x: 570, startPoint y: 268, endPoint x: 399, endPoint y: 299, distance: 174.0
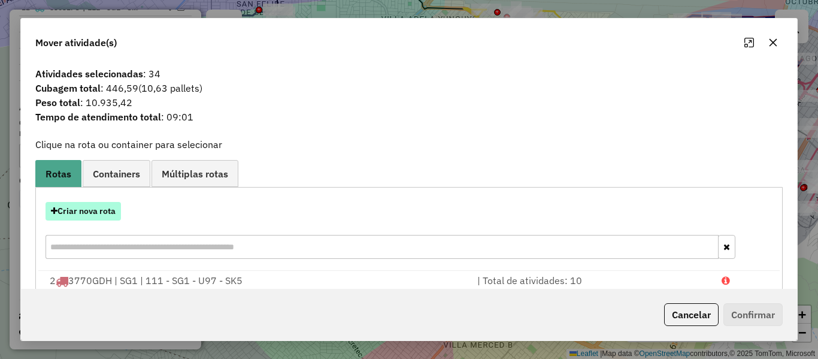
click at [101, 209] on button "Criar nova rota" at bounding box center [82, 211] width 75 height 19
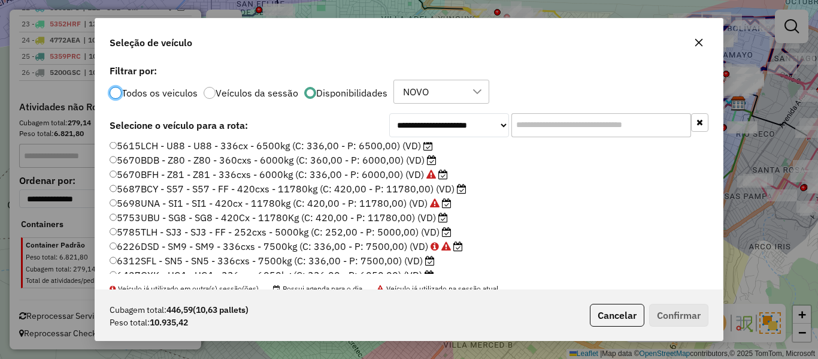
scroll to position [299, 0]
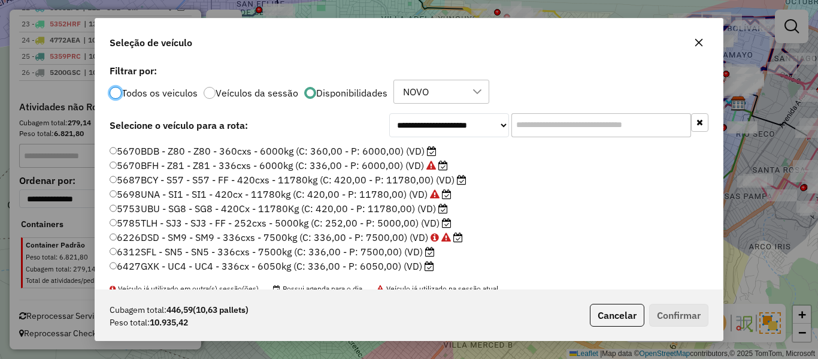
click at [429, 210] on label "5753UBU - SG8 - SG8 - 420Cx - 11780Kg (C: 420,00 - P: 11780,00) (VD)" at bounding box center [279, 208] width 338 height 14
click at [674, 305] on button "Confirmar" at bounding box center [678, 315] width 59 height 23
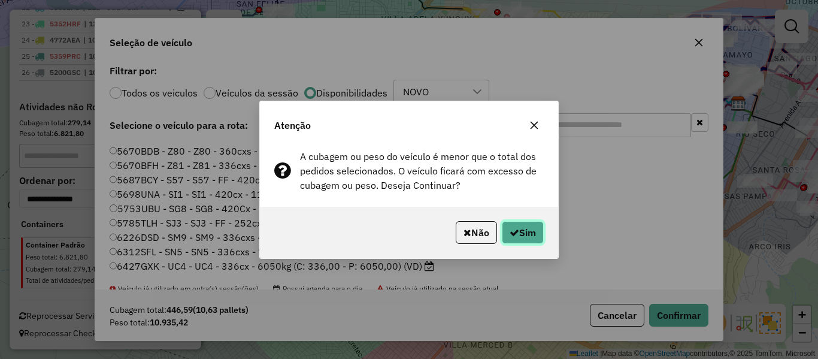
click at [530, 233] on button "Sim" at bounding box center [523, 232] width 42 height 23
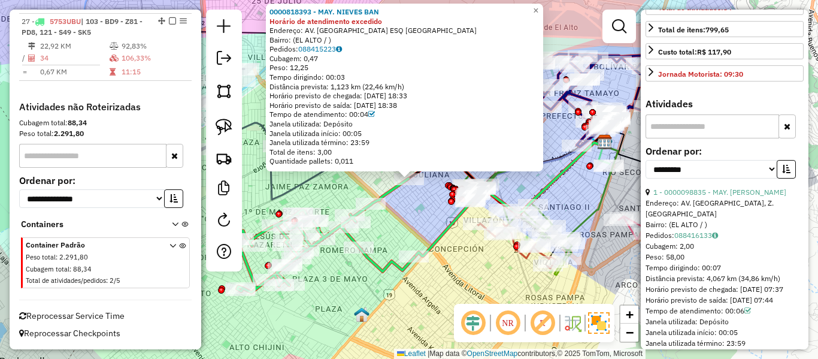
scroll to position [359, 0]
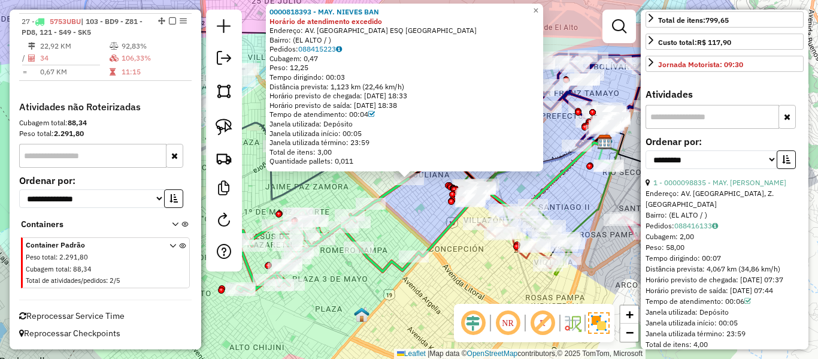
click at [783, 169] on button "button" at bounding box center [785, 159] width 19 height 19
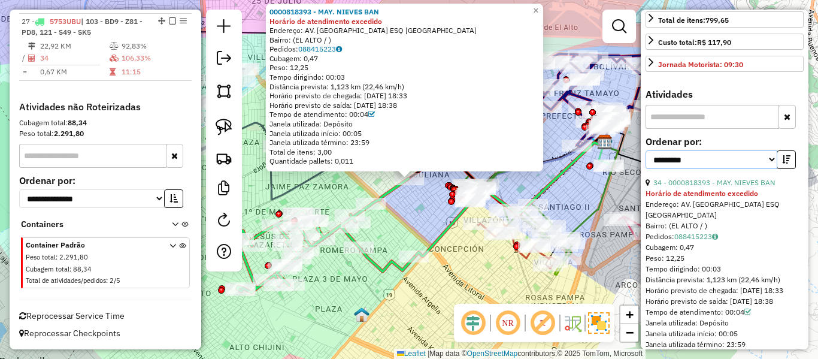
click at [750, 169] on select "**********" at bounding box center [711, 159] width 132 height 19
select select "**********"
click at [645, 169] on select "**********" at bounding box center [711, 159] width 132 height 19
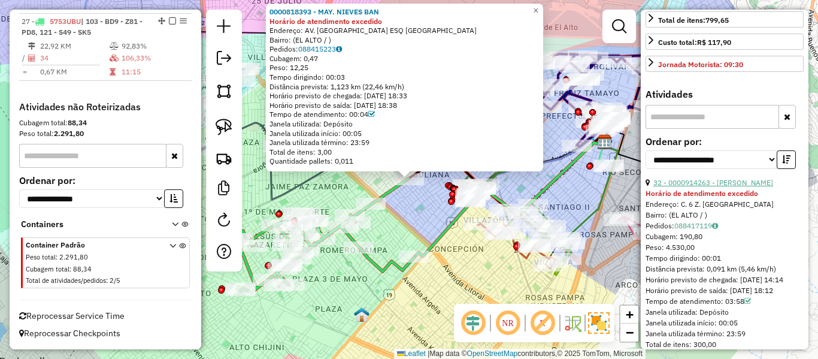
click at [735, 187] on link "32 - 0000914263 - [PERSON_NAME]" at bounding box center [713, 182] width 120 height 9
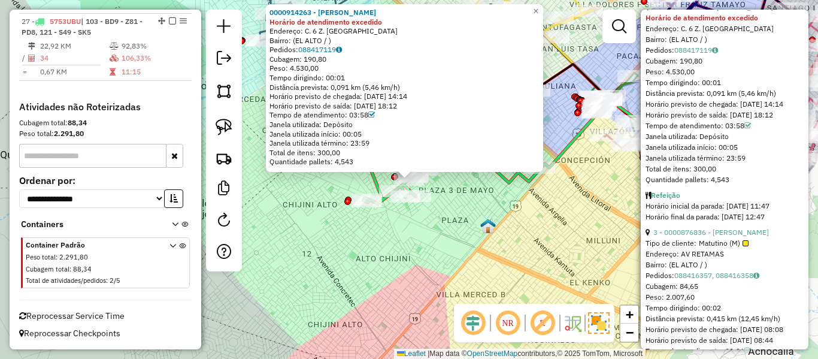
scroll to position [539, 0]
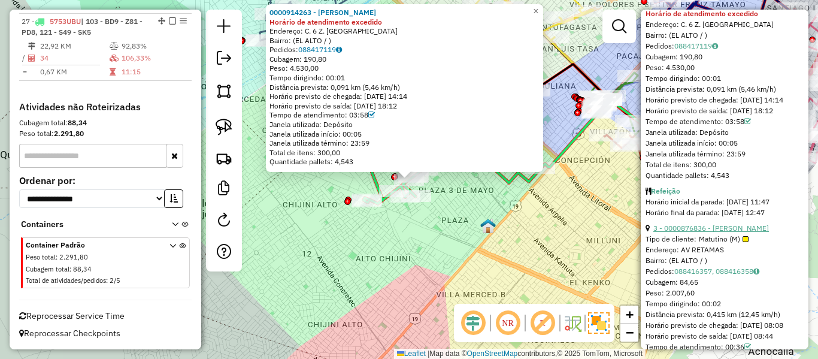
click at [736, 232] on link "3 - 0000876836 - [PERSON_NAME]" at bounding box center [711, 227] width 116 height 9
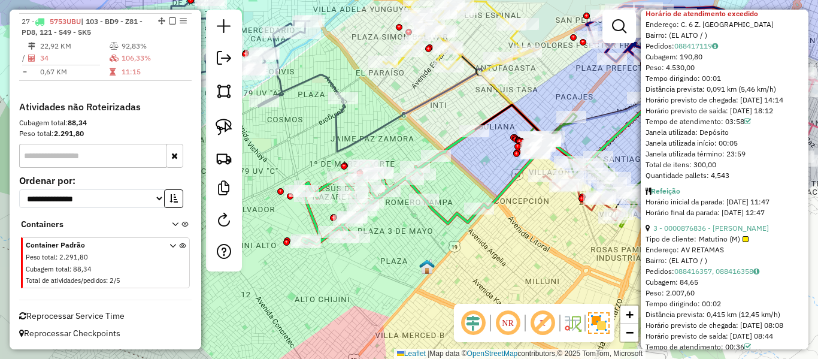
click at [532, 287] on div "0000876836 - [PERSON_NAME] Tipo de cliente: Matutino (M) Endereço: AV RETAMAS B…" at bounding box center [409, 179] width 818 height 359
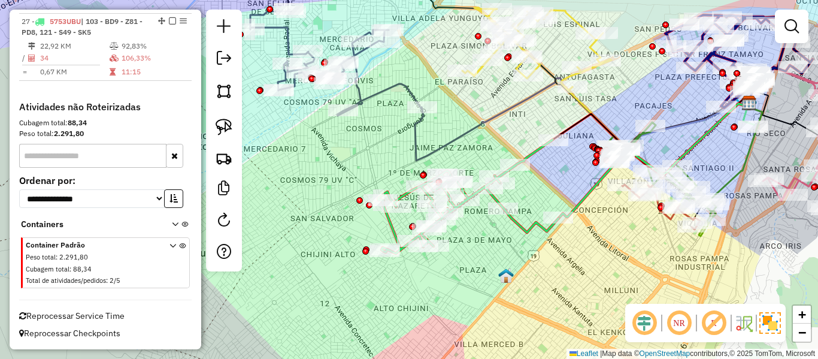
drag, startPoint x: 407, startPoint y: 250, endPoint x: 484, endPoint y: 258, distance: 77.6
click at [487, 259] on div "Janela de atendimento Grade de atendimento Capacidade Transportadoras Veículos …" at bounding box center [409, 179] width 818 height 359
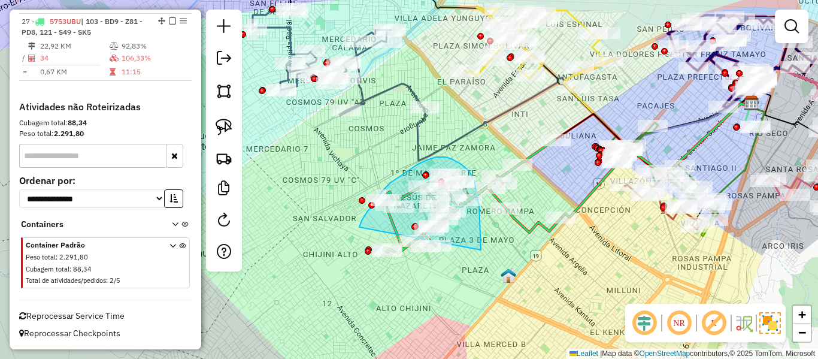
drag, startPoint x: 481, startPoint y: 238, endPoint x: 388, endPoint y: 291, distance: 106.7
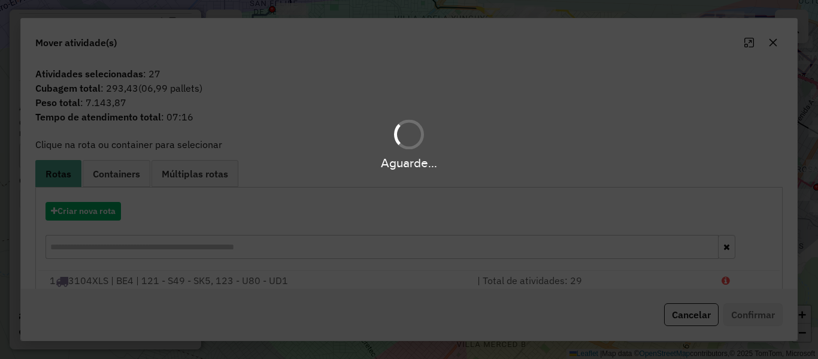
click at [93, 211] on div "Aguarde..." at bounding box center [409, 179] width 818 height 359
click at [93, 211] on button "Criar nova rota" at bounding box center [82, 211] width 75 height 19
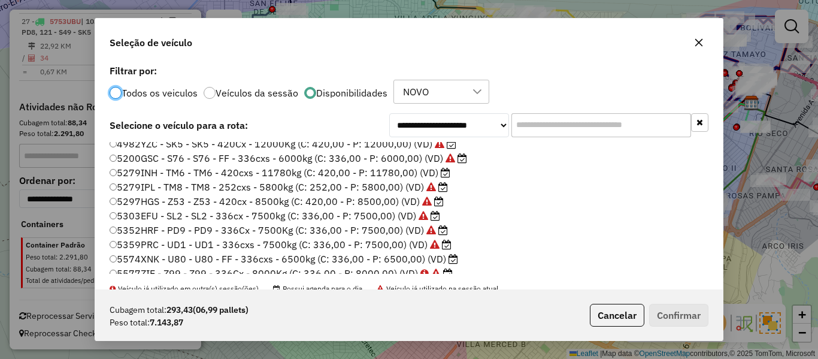
scroll to position [180, 0]
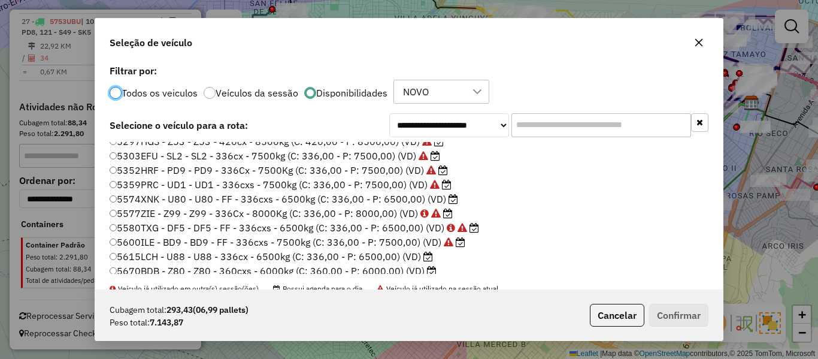
click at [441, 196] on label "5574XNK - U80 - U80 - FF - 336cxs - 6500kg (C: 336,00 - P: 6500,00) (VD)" at bounding box center [284, 199] width 348 height 14
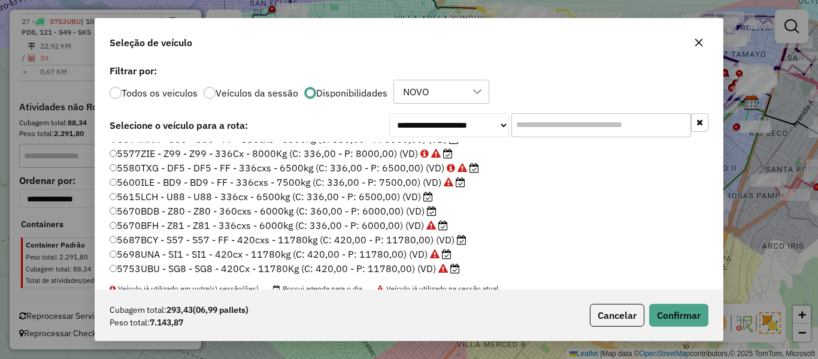
scroll to position [299, 0]
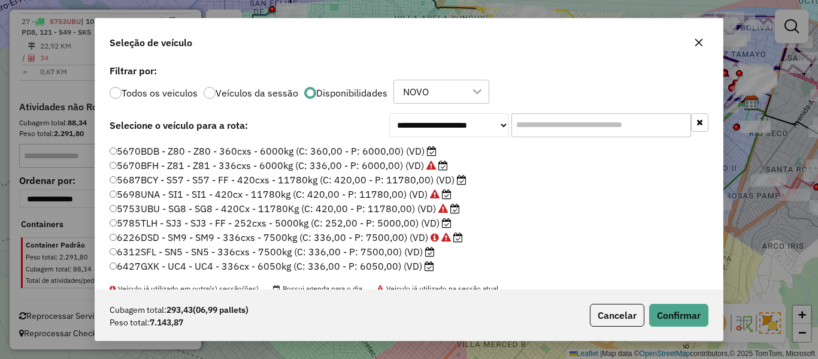
click at [420, 251] on label "6312SFL - SN5 - SN5 - 336cxs - 7500kg (C: 336,00 - P: 7500,00) (VD)" at bounding box center [272, 251] width 325 height 14
click at [693, 311] on button "Confirmar" at bounding box center [678, 315] width 59 height 23
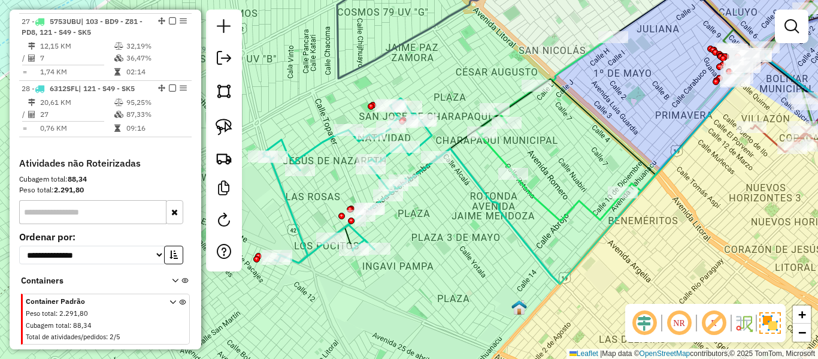
click at [457, 235] on div "Janela de atendimento Grade de atendimento Capacidade Transportadoras Veículos …" at bounding box center [409, 179] width 818 height 359
click at [294, 201] on icon at bounding box center [350, 180] width 175 height 165
select select "**********"
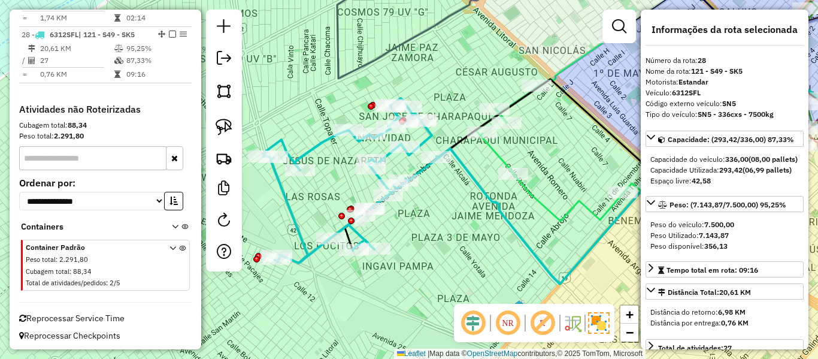
scroll to position [1504, 0]
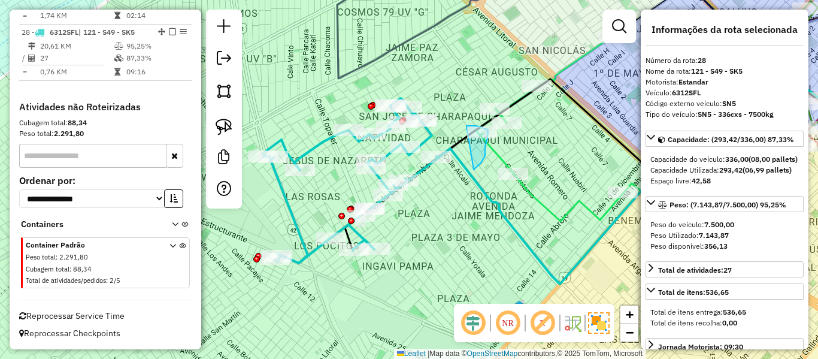
drag, startPoint x: 474, startPoint y: 169, endPoint x: 452, endPoint y: 143, distance: 34.0
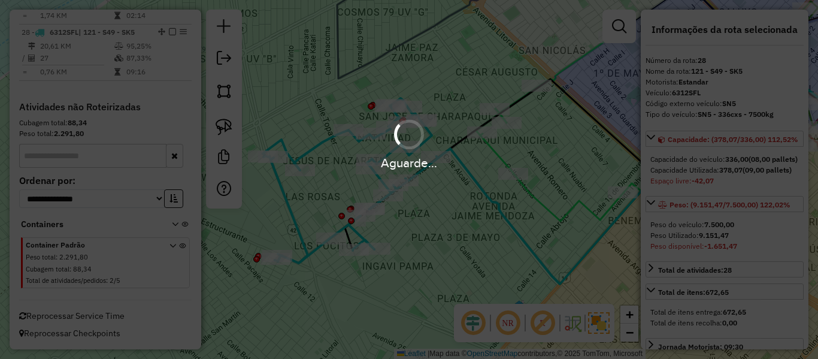
select select "**********"
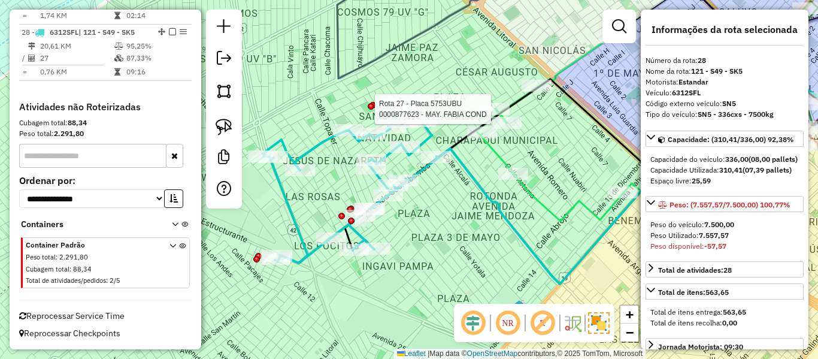
select select "**********"
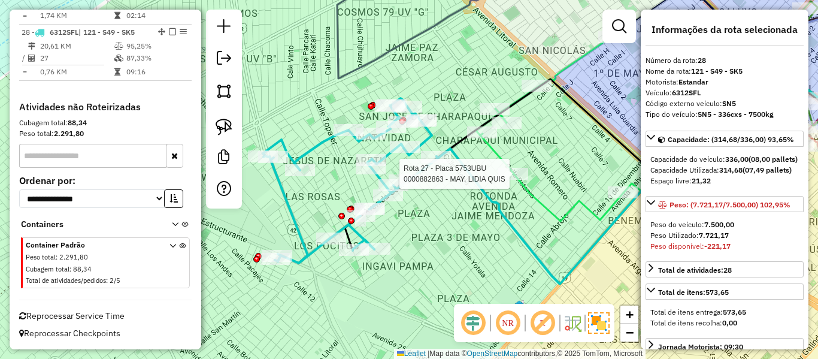
select select "**********"
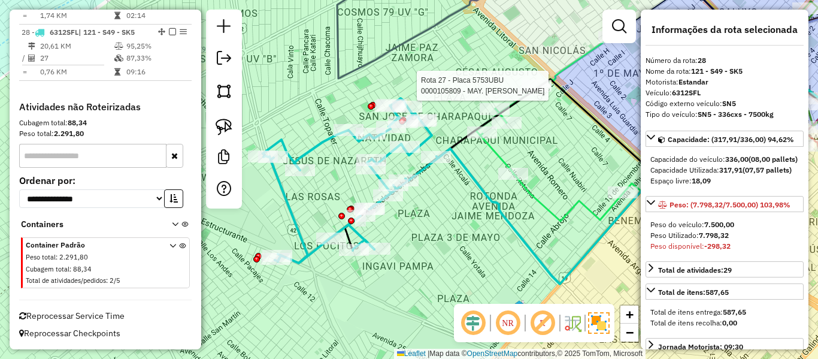
select select "**********"
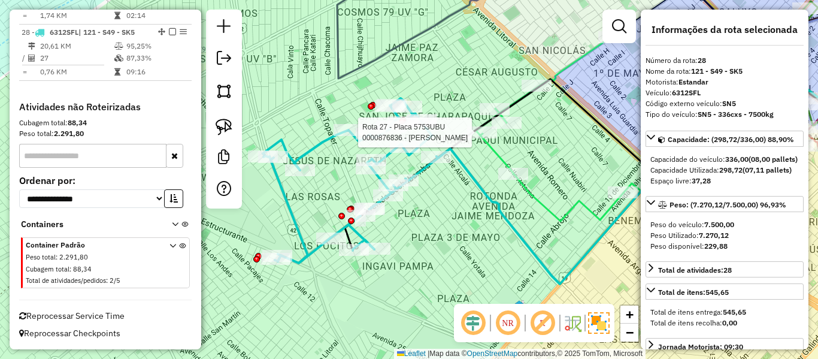
select select "**********"
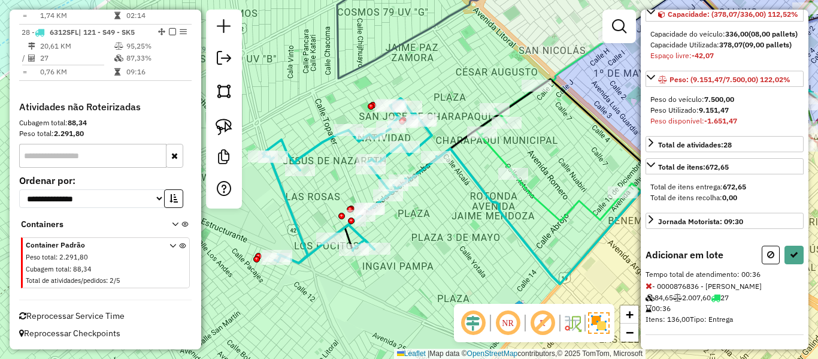
select select "**********"
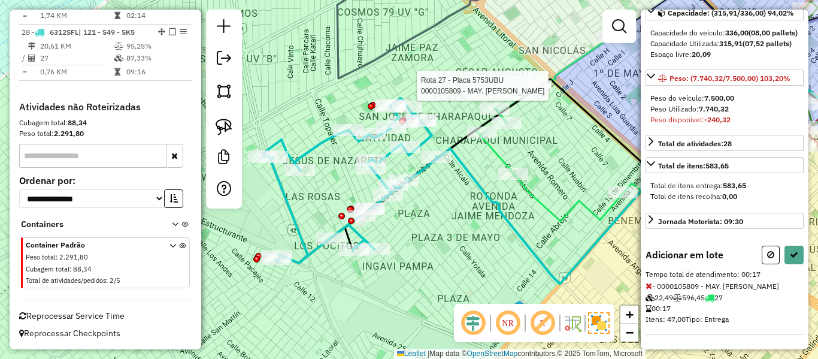
scroll to position [147, 0]
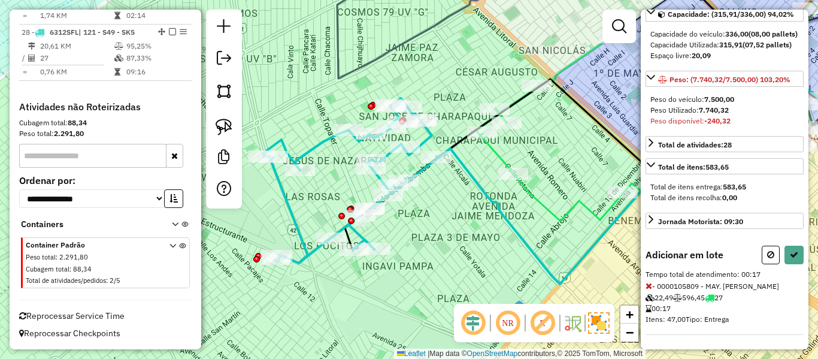
select select "**********"
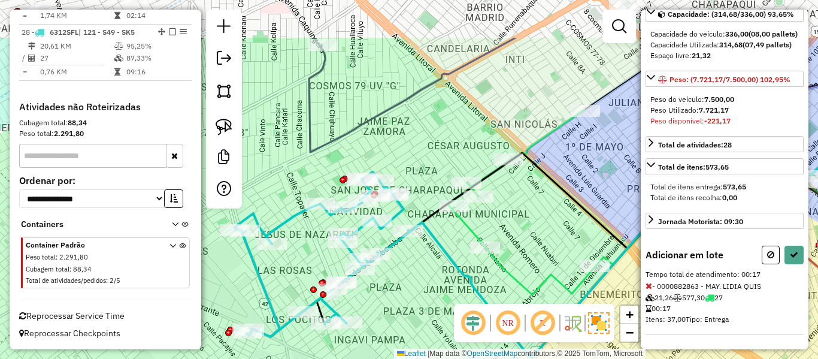
drag, startPoint x: 488, startPoint y: 196, endPoint x: 467, endPoint y: 259, distance: 66.3
click at [467, 259] on div "Janela de atendimento Grade de atendimento Capacidade Transportadoras Veículos …" at bounding box center [409, 179] width 818 height 359
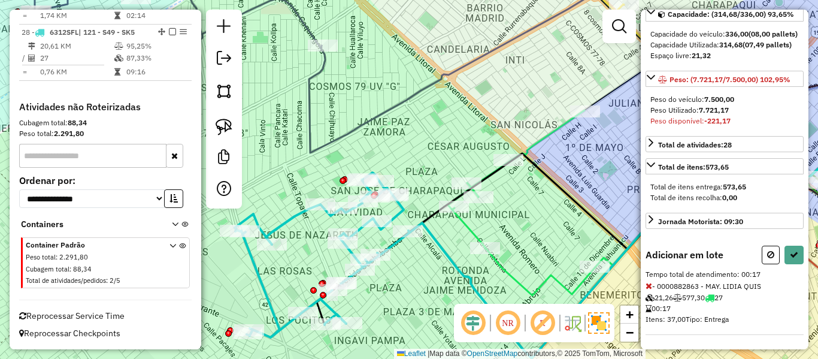
select select "**********"
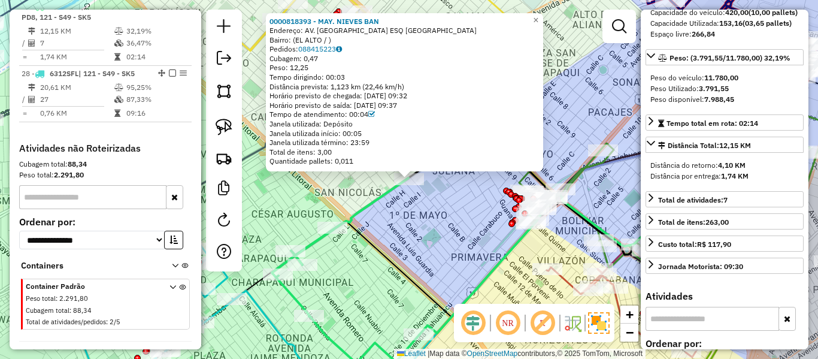
scroll to position [1452, 0]
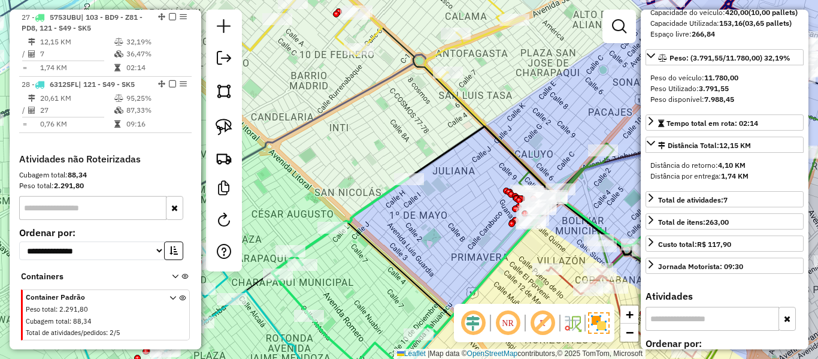
drag, startPoint x: 536, startPoint y: 159, endPoint x: 602, endPoint y: 138, distance: 68.5
click at [602, 138] on div "Rota 14 - Placa 6447TBH 0000920271 - [PERSON_NAME] 0000818393 - MAY. NIEVES BAN…" at bounding box center [409, 179] width 818 height 359
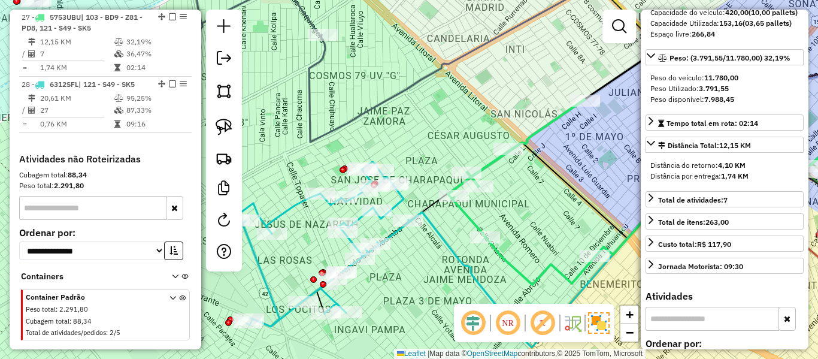
click at [402, 197] on icon at bounding box center [322, 244] width 175 height 165
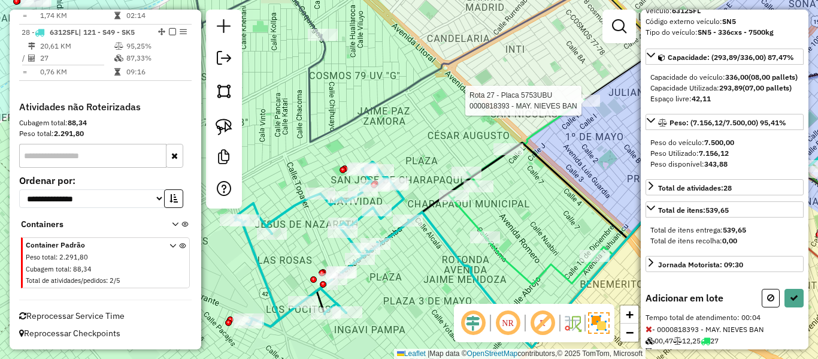
scroll to position [147, 0]
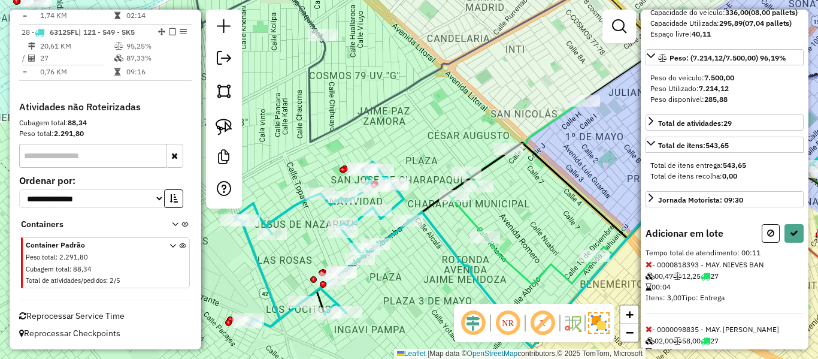
select select "**********"
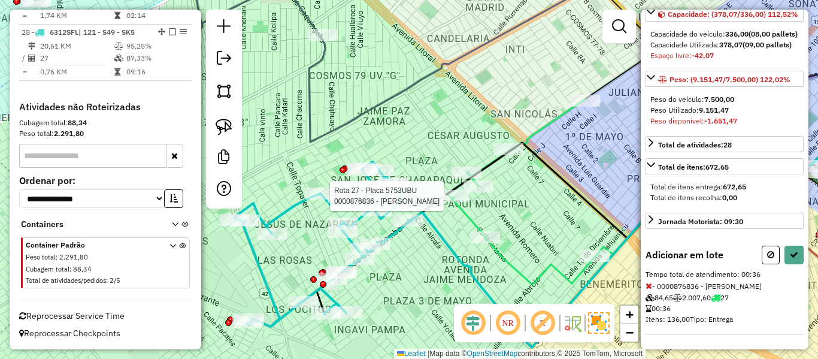
select select "**********"
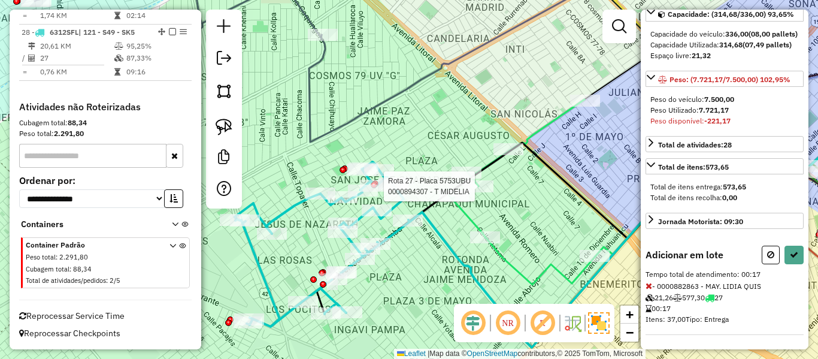
select select "**********"
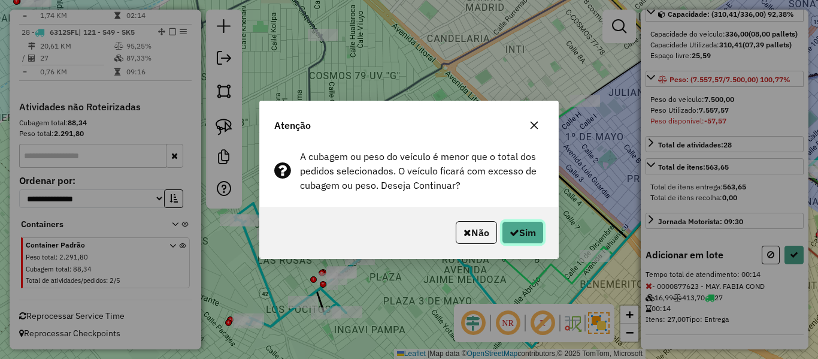
drag, startPoint x: 521, startPoint y: 232, endPoint x: 539, endPoint y: 230, distance: 18.0
click at [522, 232] on button "Sim" at bounding box center [523, 232] width 42 height 23
select select "**********"
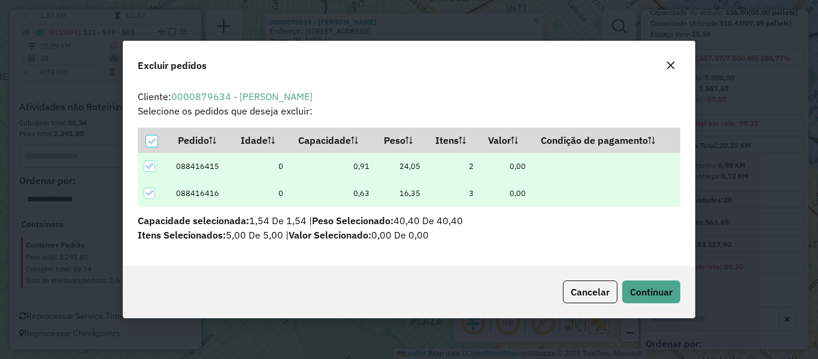
scroll to position [0, 0]
click at [665, 284] on button "Continuar" at bounding box center [651, 291] width 58 height 23
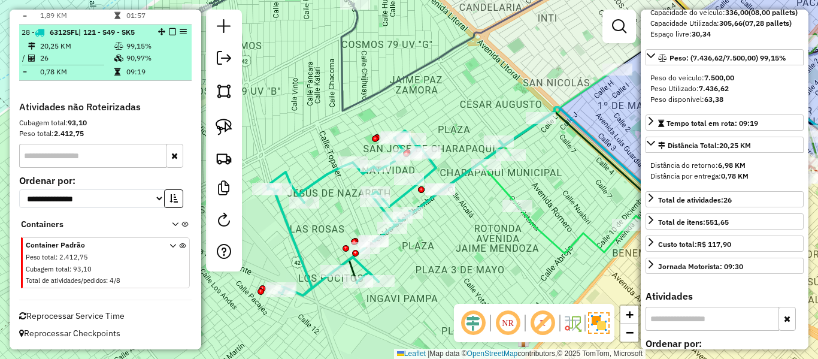
click at [169, 30] on em at bounding box center [172, 31] width 7 height 7
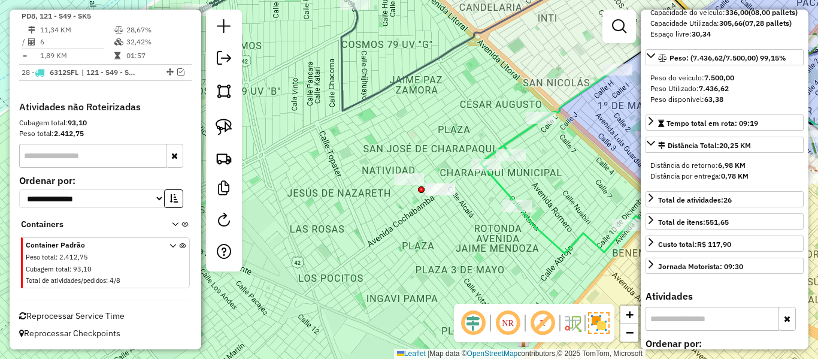
scroll to position [1464, 0]
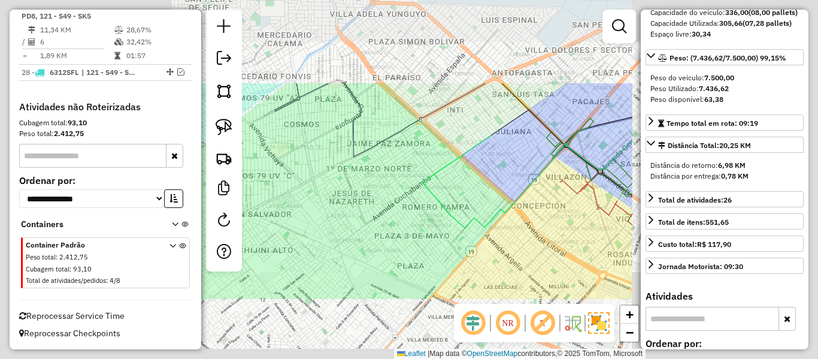
click at [366, 208] on div "Janela de atendimento Grade de atendimento Capacidade Transportadoras Veículos …" at bounding box center [409, 179] width 818 height 359
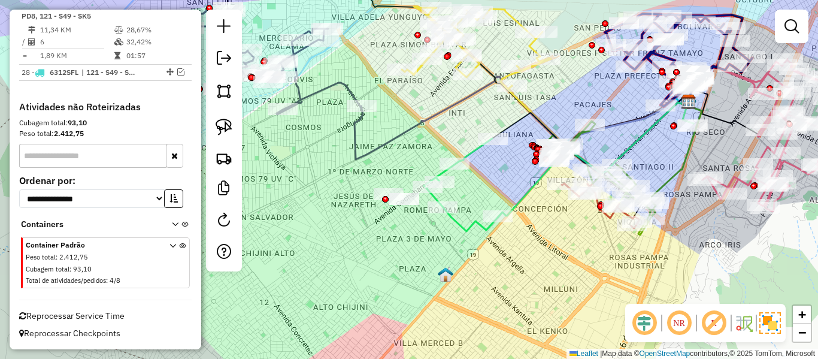
drag, startPoint x: 340, startPoint y: 153, endPoint x: 500, endPoint y: 227, distance: 176.2
click at [500, 227] on div "Janela de atendimento Grade de atendimento Capacidade Transportadoras Veículos …" at bounding box center [409, 179] width 818 height 359
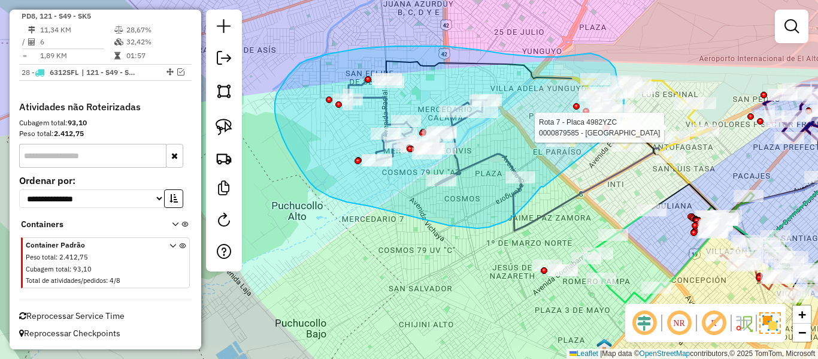
drag, startPoint x: 543, startPoint y: 187, endPoint x: 600, endPoint y: 148, distance: 69.1
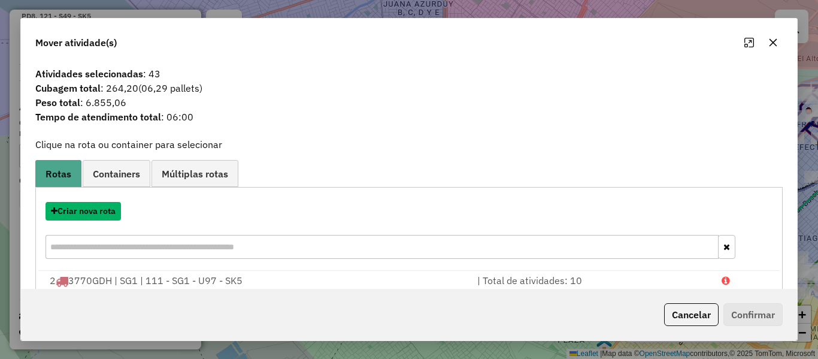
click at [105, 214] on button "Criar nova rota" at bounding box center [82, 211] width 75 height 19
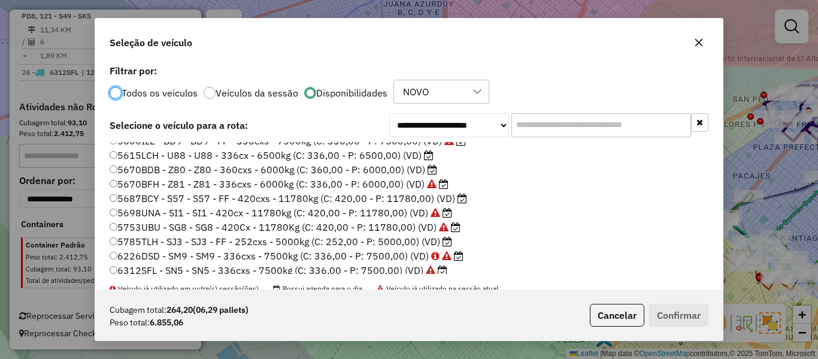
scroll to position [299, 0]
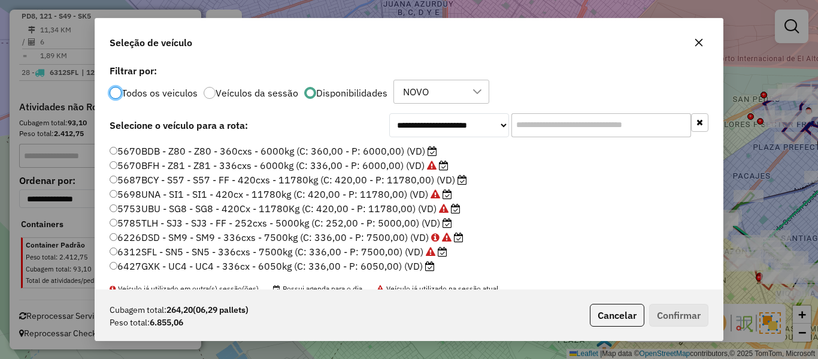
click at [418, 263] on label "6427GXK - UC4 - UC4 - 336cx - 6050kg (C: 336,00 - P: 6050,00) (VD)" at bounding box center [272, 266] width 325 height 14
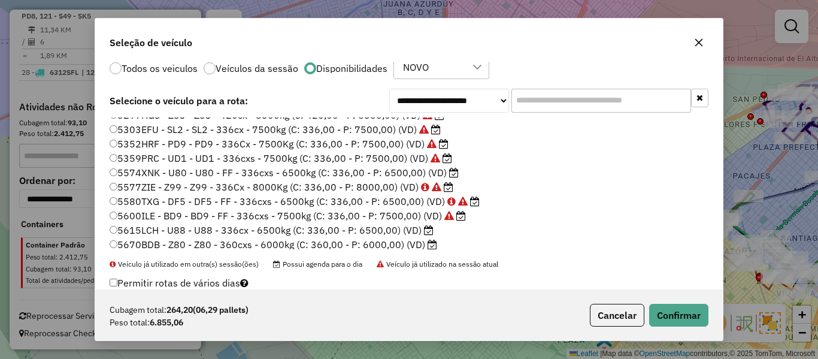
scroll to position [163, 0]
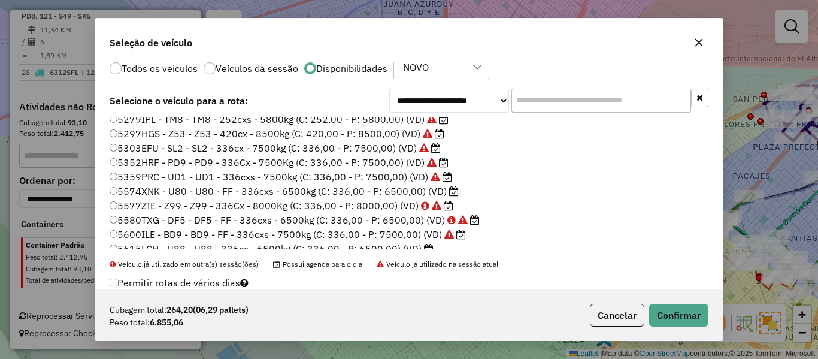
click at [435, 190] on label "5574XNK - U80 - U80 - FF - 336cxs - 6500kg (C: 336,00 - P: 6500,00) (VD)" at bounding box center [284, 191] width 349 height 14
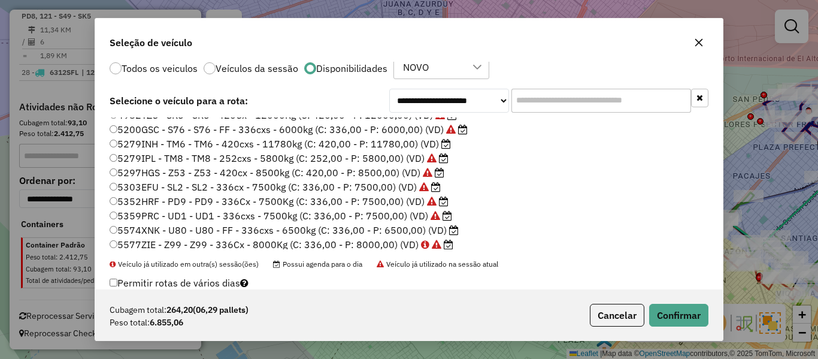
scroll to position [103, 0]
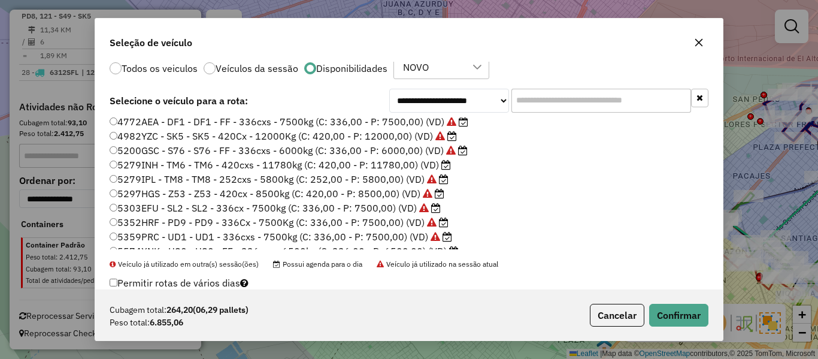
click at [442, 168] on icon at bounding box center [446, 165] width 10 height 10
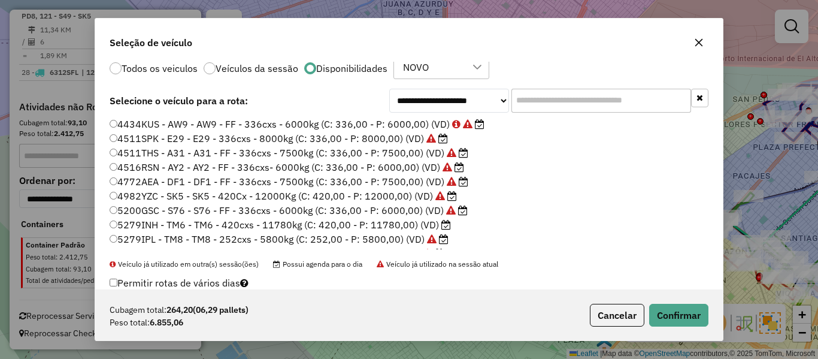
scroll to position [0, 0]
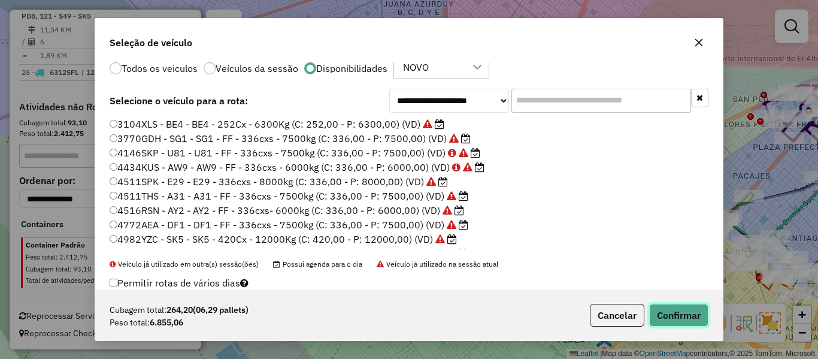
click at [664, 311] on button "Confirmar" at bounding box center [678, 315] width 59 height 23
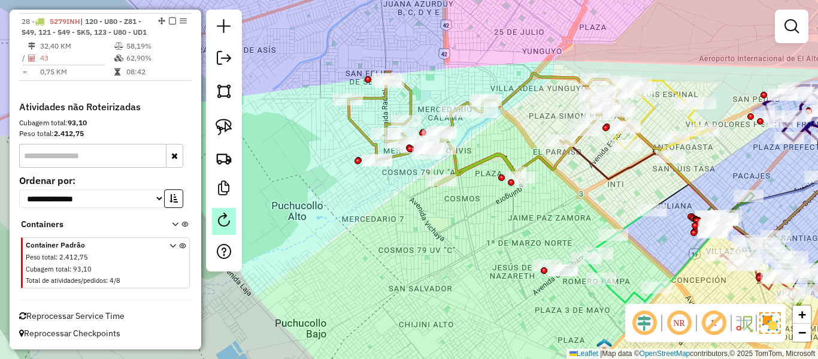
click at [219, 211] on link at bounding box center [224, 221] width 24 height 27
select select "*"
click at [486, 159] on icon at bounding box center [485, 129] width 274 height 114
select select "**********"
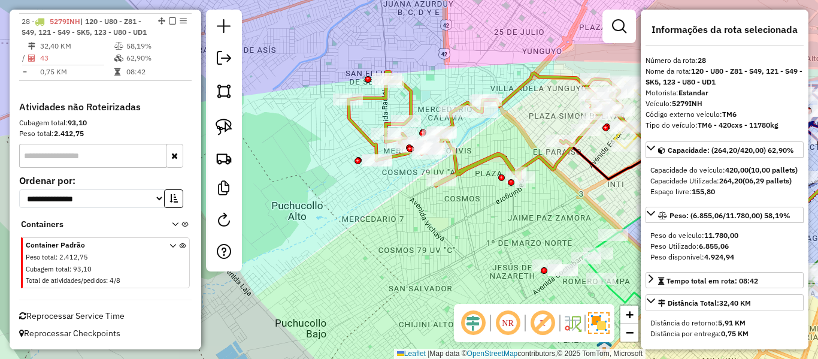
scroll to position [1468, 0]
click at [486, 159] on icon at bounding box center [485, 129] width 274 height 114
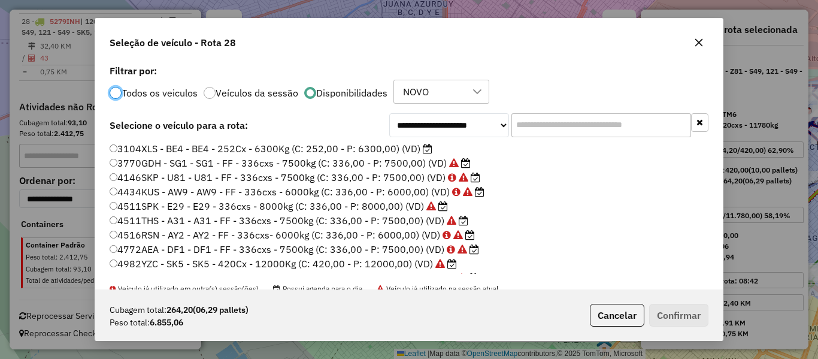
scroll to position [7, 4]
click at [591, 123] on input "text" at bounding box center [601, 125] width 180 height 24
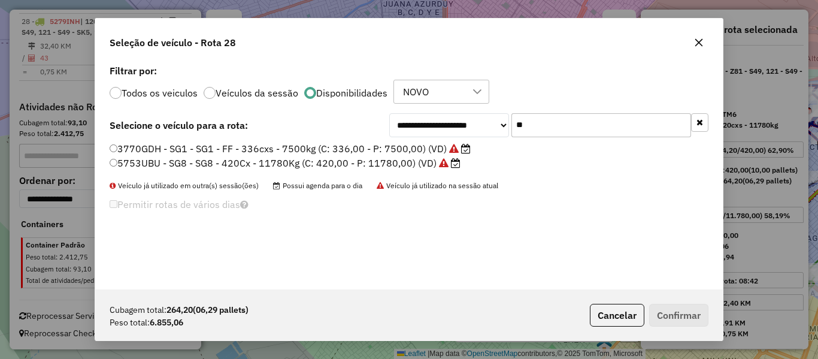
type input "**"
click at [396, 147] on label "3770GDH - SG1 - SG1 - FF - 336cxs - 7500kg (C: 336,00 - P: 7500,00) (VD)" at bounding box center [290, 148] width 361 height 14
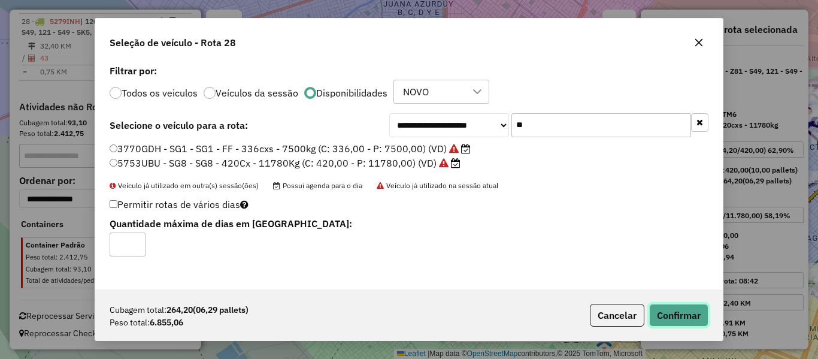
click at [680, 309] on button "Confirmar" at bounding box center [678, 315] width 59 height 23
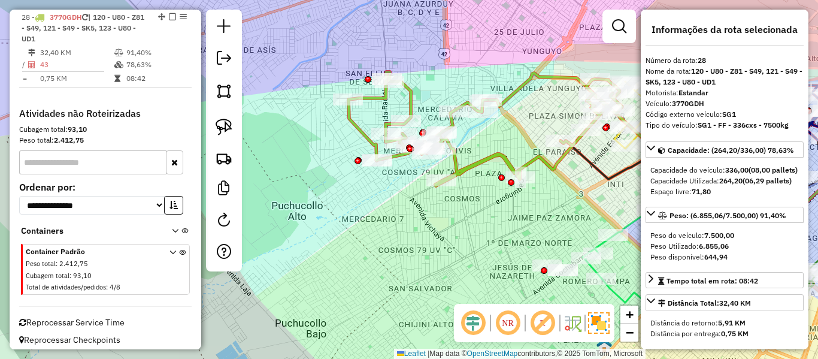
click at [492, 156] on icon at bounding box center [485, 129] width 274 height 114
click at [497, 155] on icon at bounding box center [485, 129] width 274 height 114
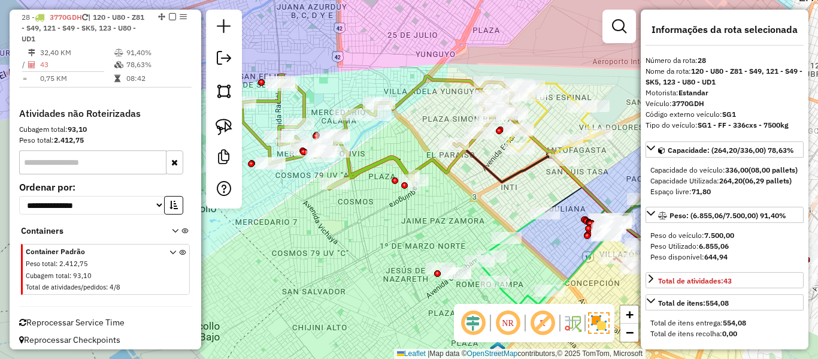
drag, startPoint x: 411, startPoint y: 145, endPoint x: 404, endPoint y: 145, distance: 7.2
click at [404, 145] on div "Janela de atendimento Grade de atendimento Capacidade Transportadoras Veículos …" at bounding box center [409, 179] width 818 height 359
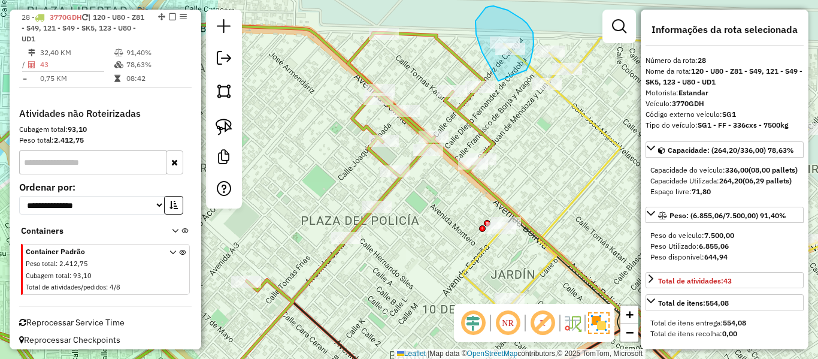
drag, startPoint x: 491, startPoint y: 69, endPoint x: 523, endPoint y: 87, distance: 36.2
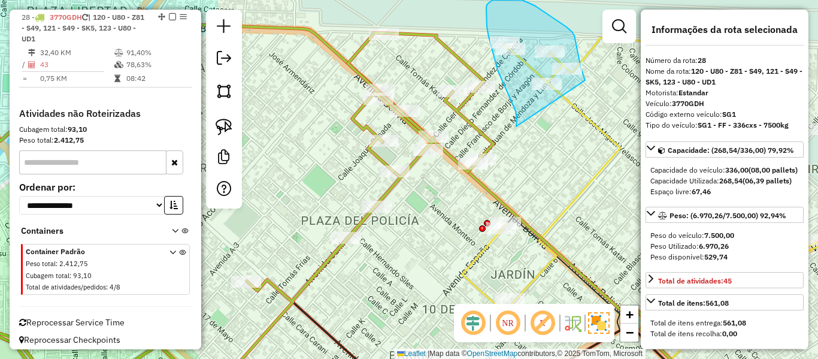
drag, startPoint x: 515, startPoint y: 111, endPoint x: 551, endPoint y: 121, distance: 36.8
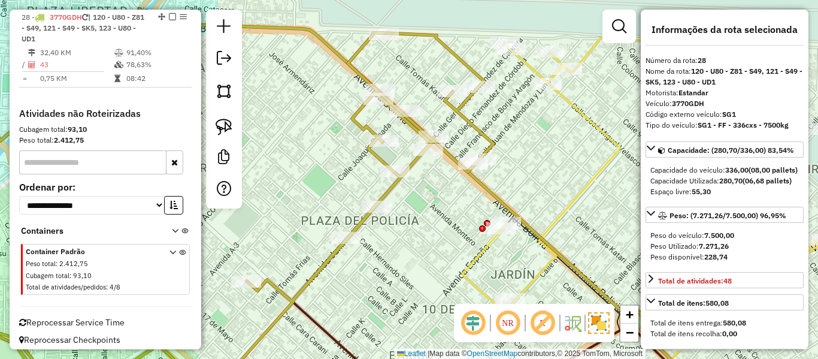
select select "**********"
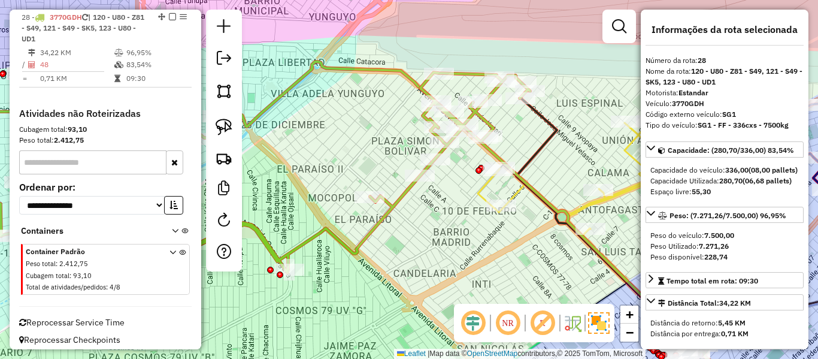
click at [408, 192] on icon at bounding box center [238, 171] width 584 height 227
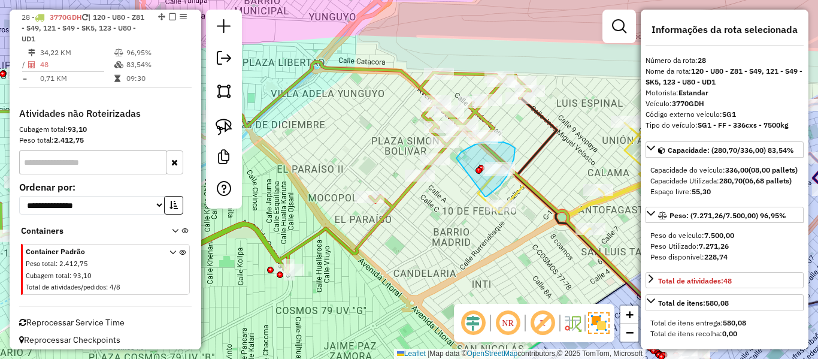
drag, startPoint x: 491, startPoint y: 193, endPoint x: 458, endPoint y: 171, distance: 39.4
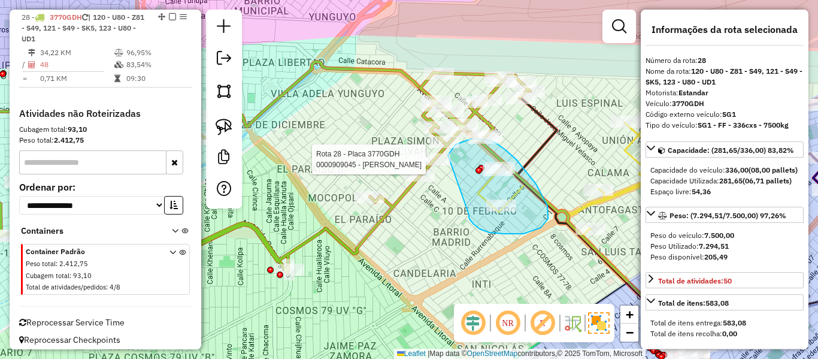
click at [445, 159] on div "Rota 28 - Placa 3770GDH 0000878511 - FELICIDAD Rota 28 - Placa 3770GDH 00000692…" at bounding box center [409, 179] width 818 height 359
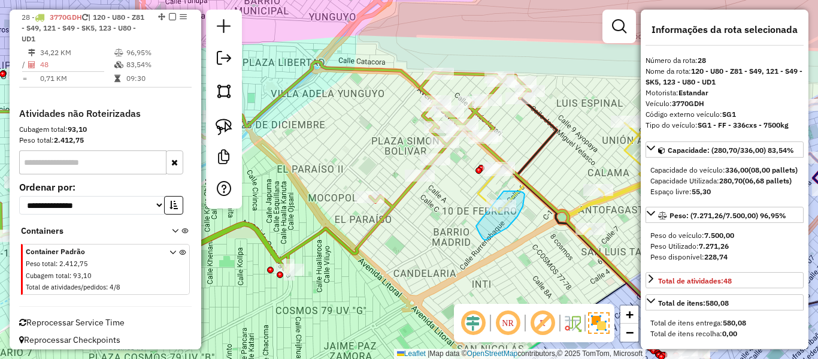
drag, startPoint x: 480, startPoint y: 233, endPoint x: 471, endPoint y: 204, distance: 30.7
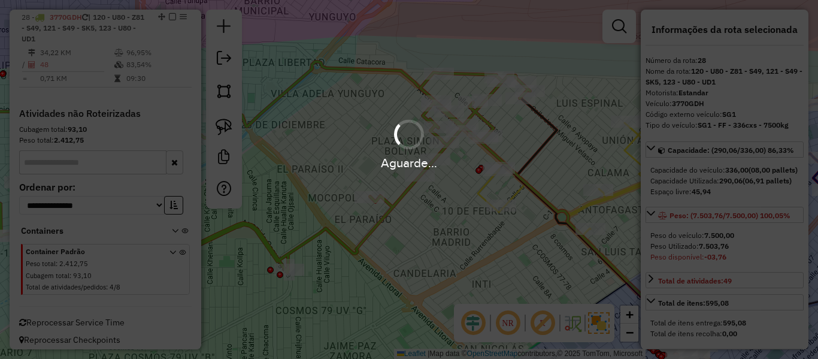
select select "**********"
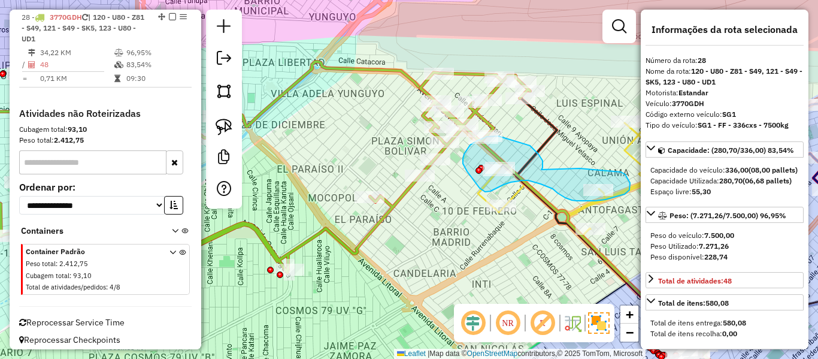
drag, startPoint x: 541, startPoint y: 158, endPoint x: 569, endPoint y: 168, distance: 29.7
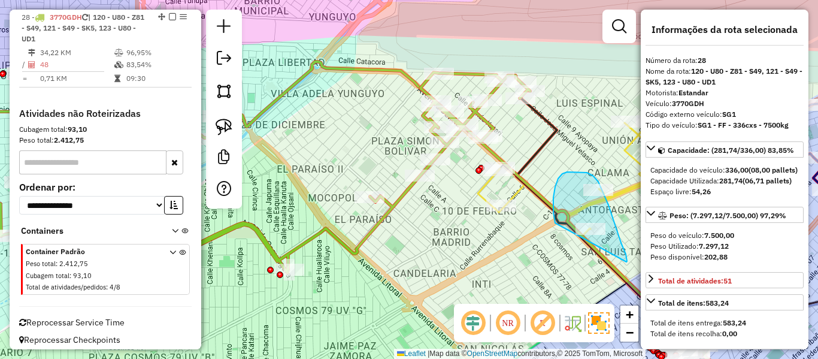
drag, startPoint x: 626, startPoint y: 262, endPoint x: 565, endPoint y: 238, distance: 65.4
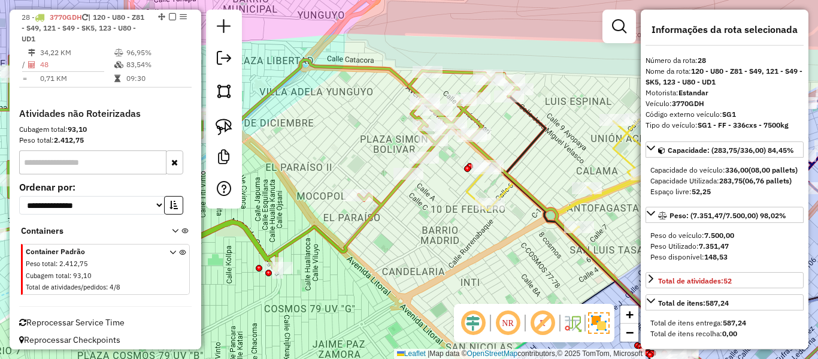
drag, startPoint x: 591, startPoint y: 144, endPoint x: 511, endPoint y: 147, distance: 80.3
click at [511, 147] on div "Janela de atendimento Grade de atendimento Capacidade Transportadoras Veículos …" at bounding box center [409, 179] width 818 height 359
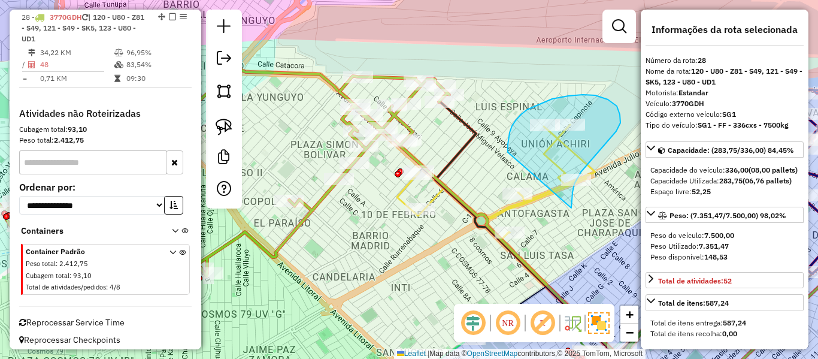
click at [518, 198] on div "Rota 6 - Placa 4982YZC 0000900978 - LIC. [PERSON_NAME] de atendimento Grade de …" at bounding box center [409, 179] width 818 height 359
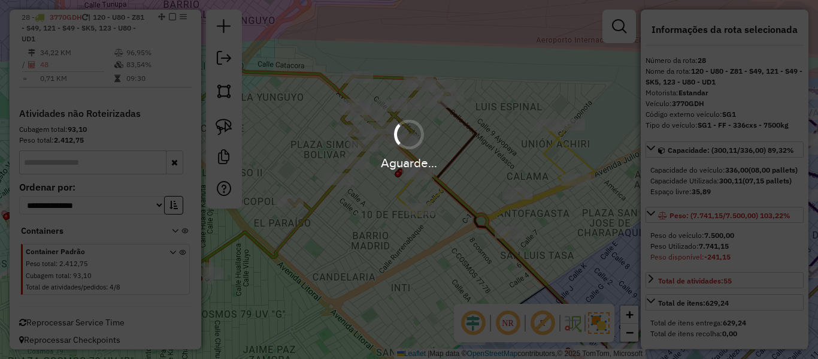
select select "**********"
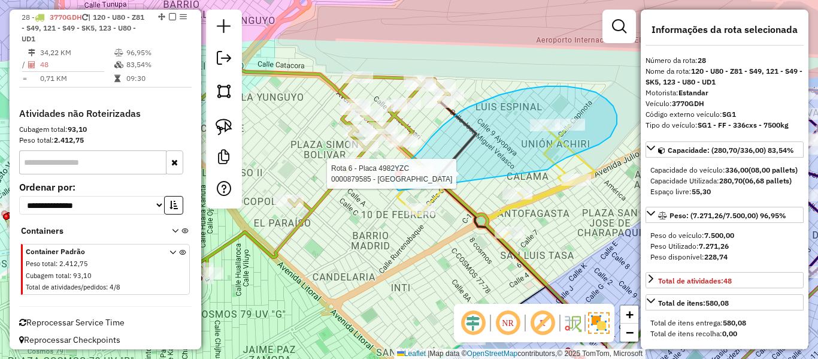
drag, startPoint x: 599, startPoint y: 144, endPoint x: 398, endPoint y: 188, distance: 205.2
click at [398, 190] on div "Rota 6 - Placa 4982YZC 0000879585 - DUBEIZA Janela de atendimento Grade de aten…" at bounding box center [409, 179] width 818 height 359
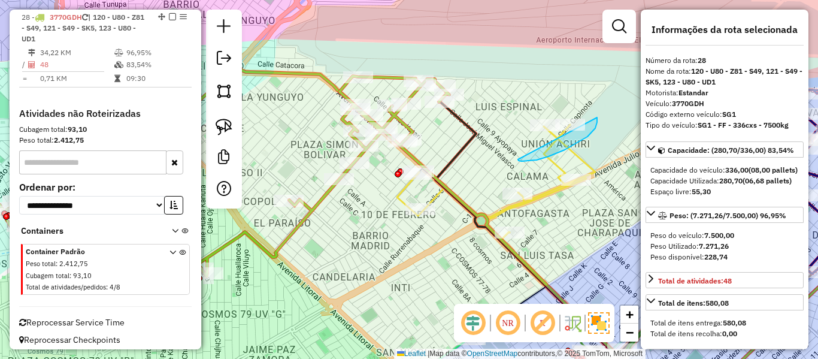
drag, startPoint x: 587, startPoint y: 136, endPoint x: 463, endPoint y: 125, distance: 125.1
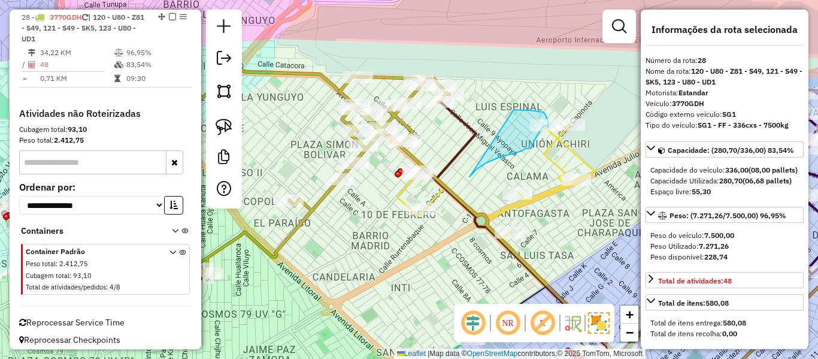
drag, startPoint x: 469, startPoint y: 177, endPoint x: 514, endPoint y: 110, distance: 80.4
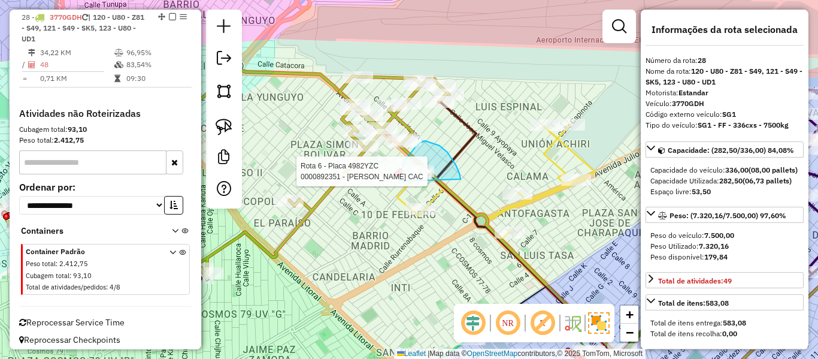
drag, startPoint x: 460, startPoint y: 179, endPoint x: 412, endPoint y: 190, distance: 49.2
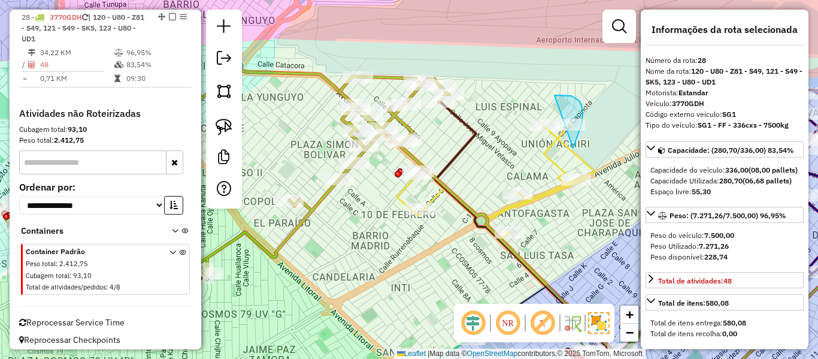
drag, startPoint x: 573, startPoint y: 148, endPoint x: 545, endPoint y: 96, distance: 59.2
select select "**********"
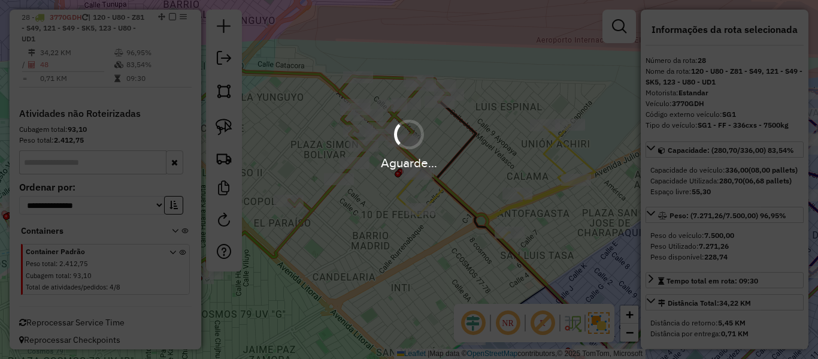
click at [484, 178] on div "Aguarde..." at bounding box center [409, 179] width 818 height 359
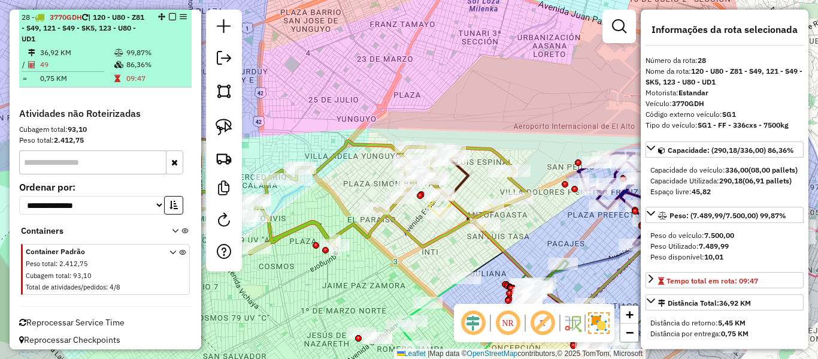
click at [170, 13] on em at bounding box center [172, 16] width 7 height 7
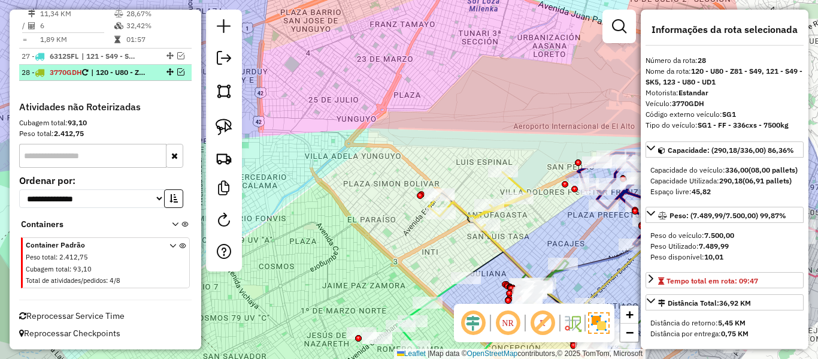
scroll to position [1413, 0]
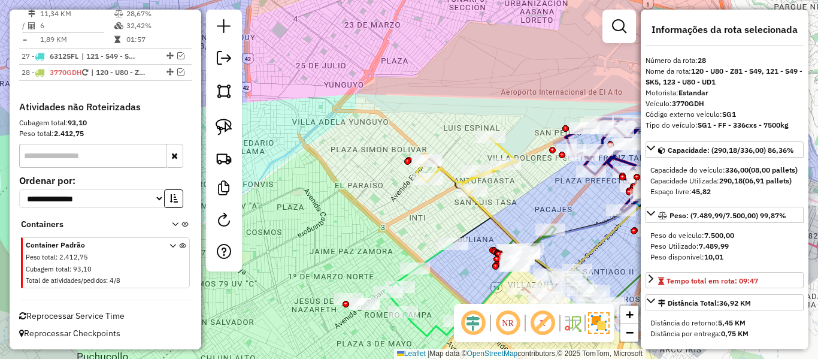
drag, startPoint x: 375, startPoint y: 236, endPoint x: 327, endPoint y: 132, distance: 114.4
click at [327, 132] on div "Janela de atendimento Grade de atendimento Capacidade Transportadoras Veículos …" at bounding box center [409, 179] width 818 height 359
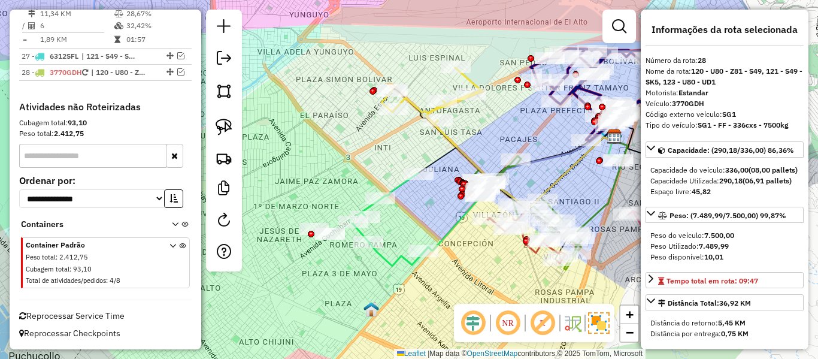
click at [444, 211] on div "Janela de atendimento Grade de atendimento Capacidade Transportadoras Veículos …" at bounding box center [409, 179] width 818 height 359
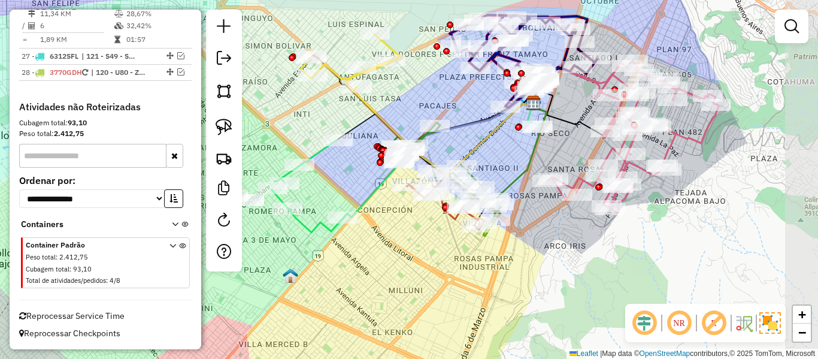
drag, startPoint x: 481, startPoint y: 248, endPoint x: 402, endPoint y: 266, distance: 81.0
click at [400, 266] on div "Janela de atendimento Grade de atendimento Capacidade Transportadoras Veículos …" at bounding box center [409, 179] width 818 height 359
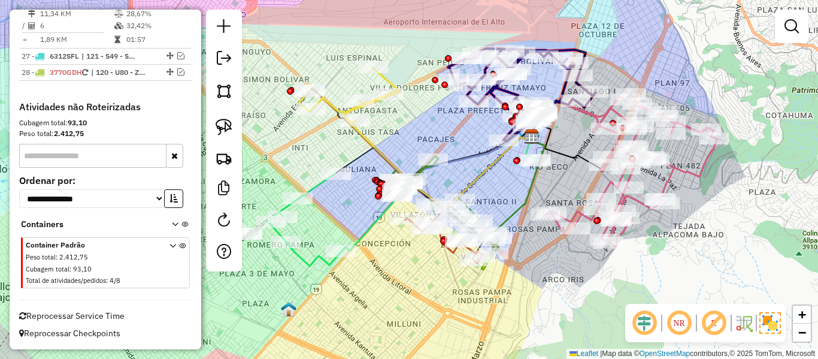
drag, startPoint x: 563, startPoint y: 280, endPoint x: 604, endPoint y: 302, distance: 46.3
click at [583, 307] on div "Janela de atendimento Grade de atendimento Capacidade Transportadoras Veículos …" at bounding box center [409, 179] width 818 height 359
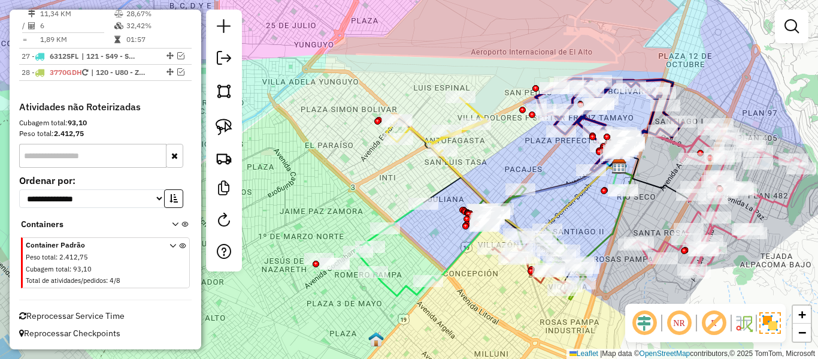
drag, startPoint x: 439, startPoint y: 234, endPoint x: 454, endPoint y: 229, distance: 15.9
click at [453, 233] on div "Janela de atendimento Grade de atendimento Capacidade Transportadoras Veículos …" at bounding box center [409, 179] width 818 height 359
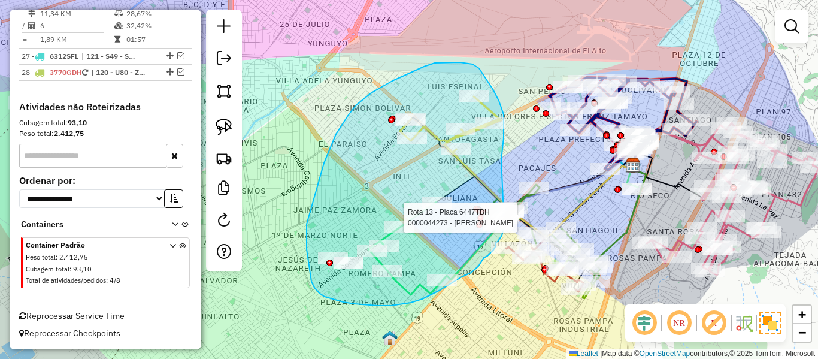
drag, startPoint x: 503, startPoint y: 138, endPoint x: 495, endPoint y: 199, distance: 62.2
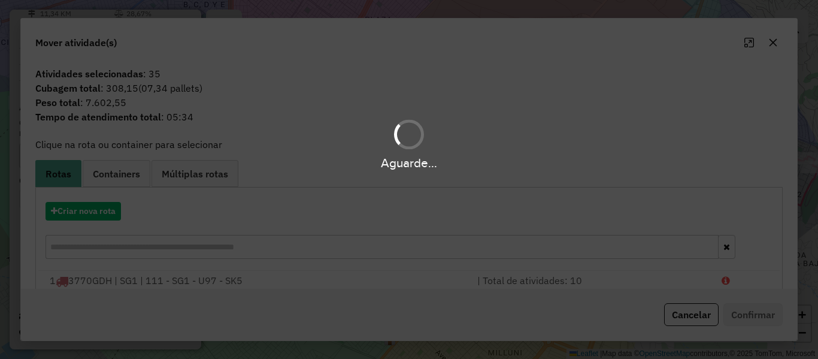
click at [112, 206] on div "Aguarde..." at bounding box center [409, 179] width 818 height 359
click at [108, 211] on div "Aguarde..." at bounding box center [409, 179] width 818 height 359
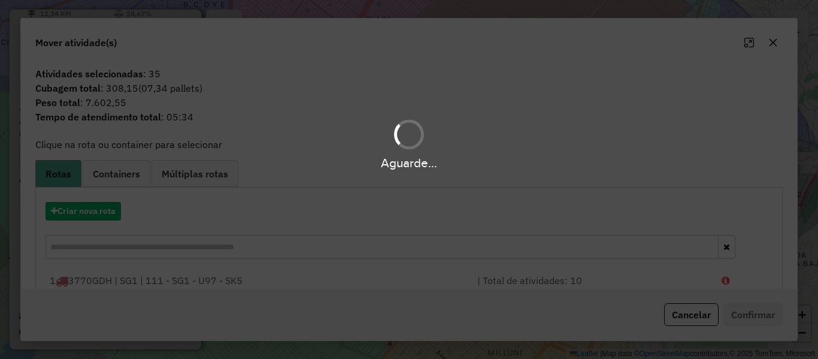
click at [108, 211] on div "Aguarde..." at bounding box center [409, 179] width 818 height 359
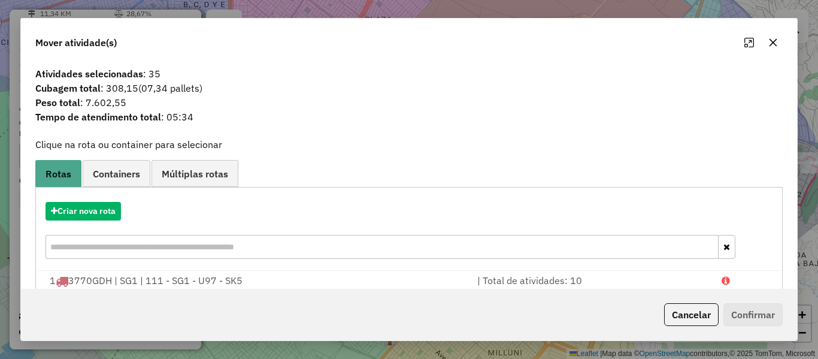
click at [108, 211] on hb-app "Aguarde... Pop-up bloqueado! Seu navegador bloqueou automáticamente a abertura …" at bounding box center [409, 179] width 818 height 359
click at [108, 211] on button "Criar nova rota" at bounding box center [82, 211] width 75 height 19
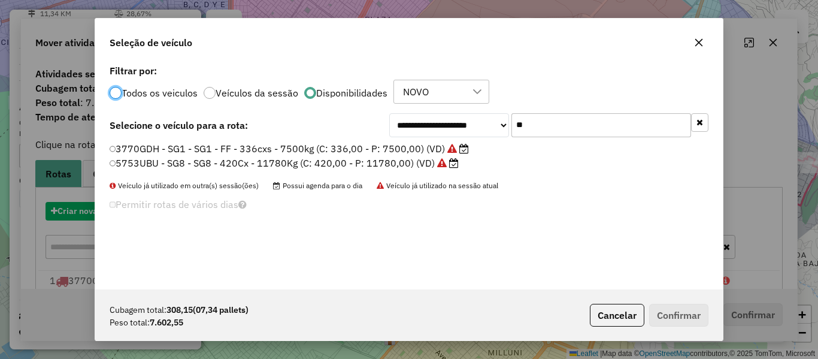
scroll to position [7, 4]
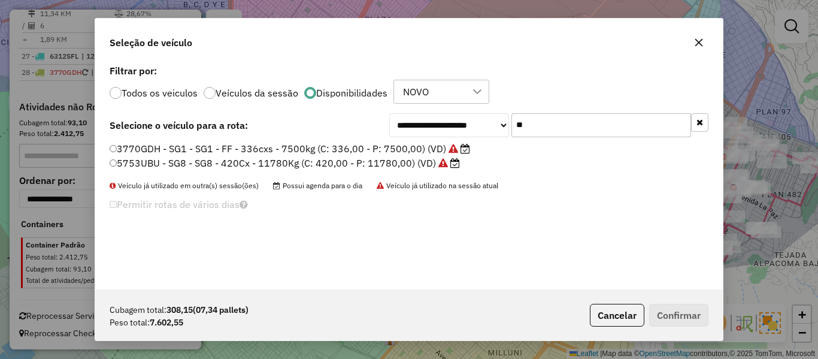
click at [705, 120] on button "button" at bounding box center [699, 122] width 17 height 19
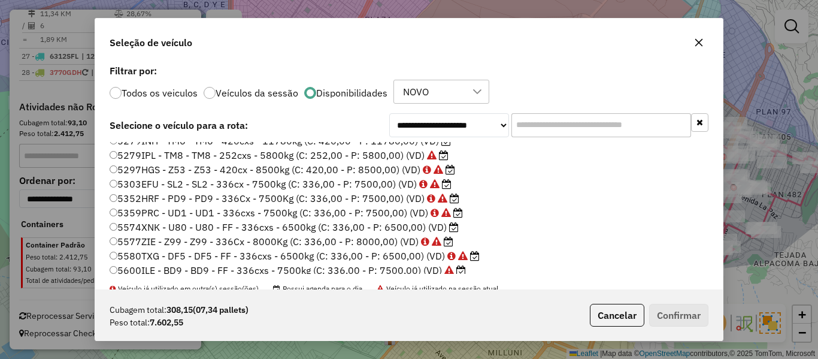
scroll to position [180, 0]
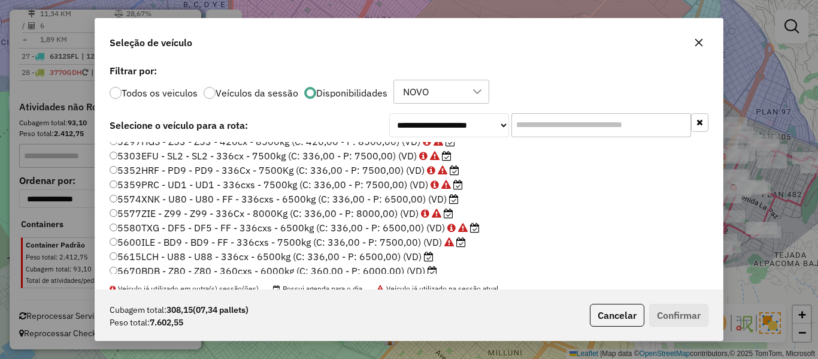
click at [442, 198] on label "5574XNK - U80 - U80 - FF - 336cxs - 6500kg (C: 336,00 - P: 6500,00) (VD)" at bounding box center [284, 199] width 349 height 14
click at [421, 257] on label "5615LCH - U88 - U88 - 336cx - 6500kg (C: 336,00 - P: 6500,00) (VD)" at bounding box center [272, 256] width 324 height 14
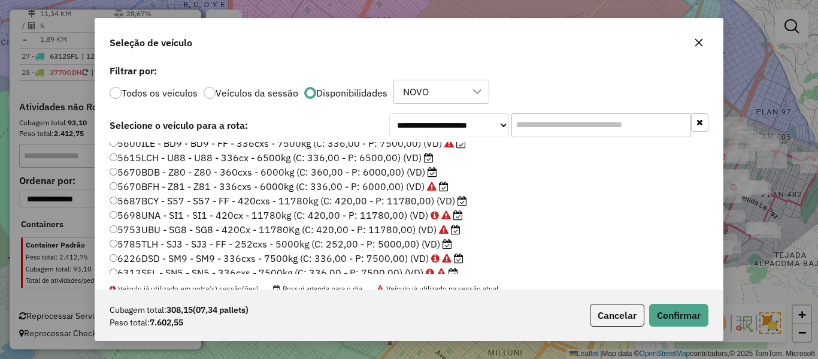
scroll to position [299, 0]
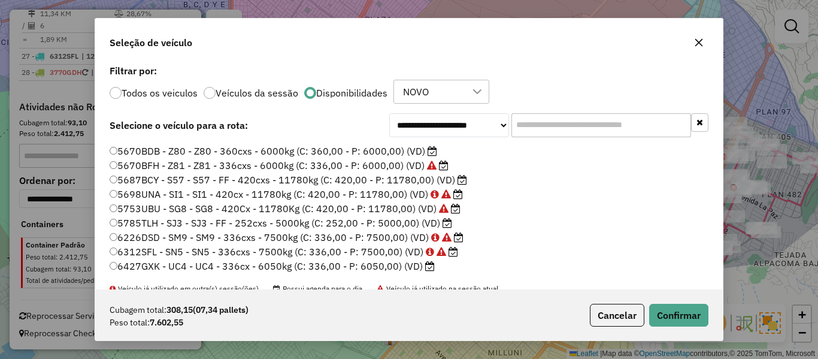
click at [424, 151] on label "5670BDB - Z80 - Z80 - 360cxs - 6000kg (C: 360,00 - P: 6000,00) (VD)" at bounding box center [273, 151] width 327 height 14
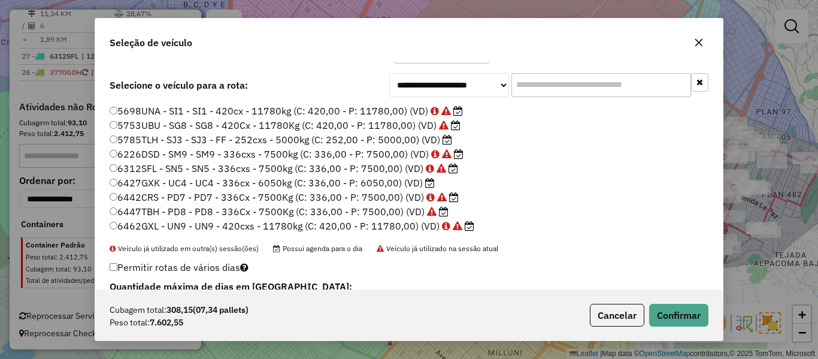
scroll to position [60, 0]
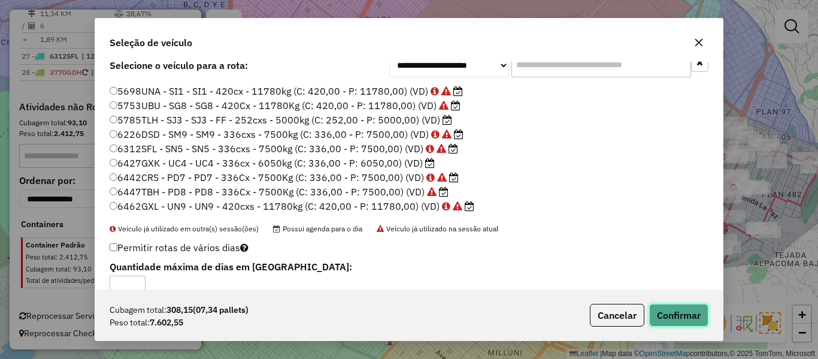
click at [675, 315] on button "Confirmar" at bounding box center [678, 315] width 59 height 23
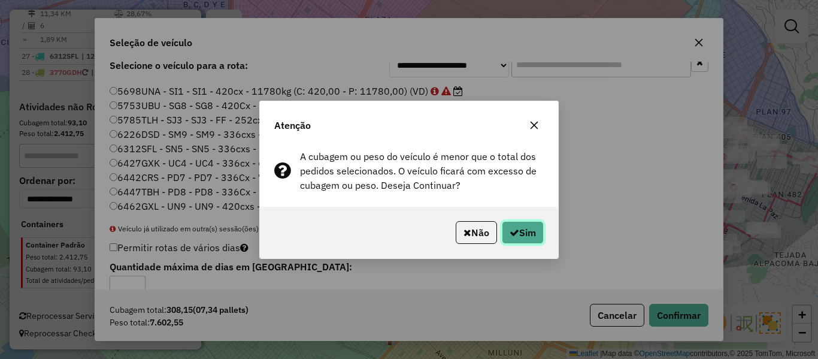
click at [529, 230] on button "Sim" at bounding box center [523, 232] width 42 height 23
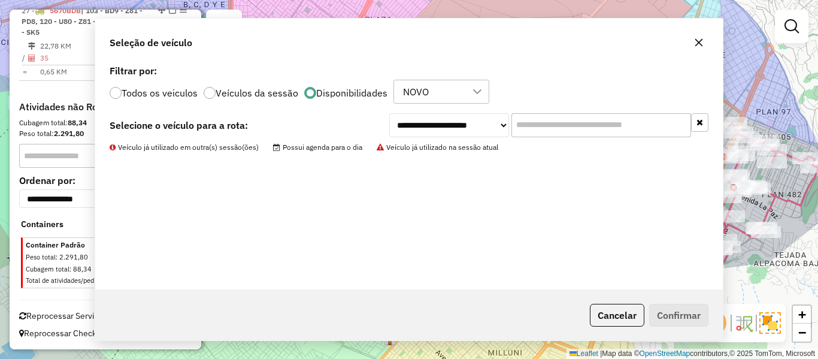
scroll to position [0, 0]
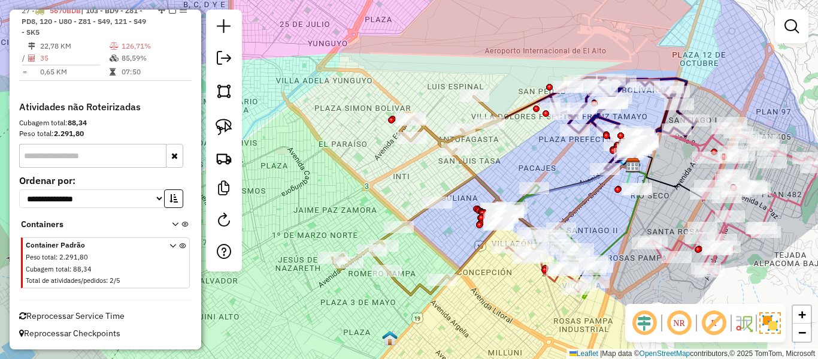
click at [469, 177] on icon at bounding box center [421, 195] width 178 height 198
select select "**********"
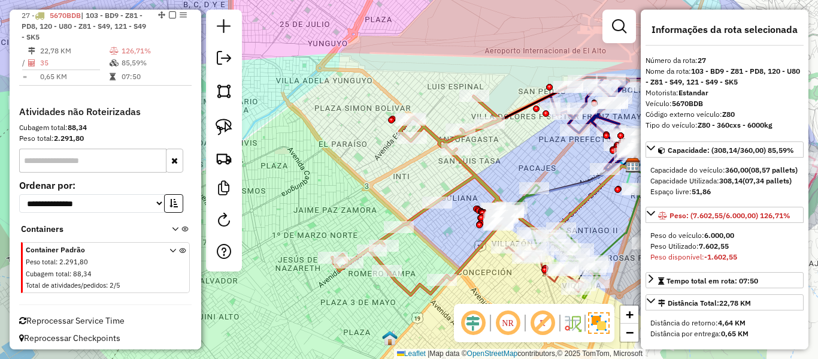
scroll to position [1350, 0]
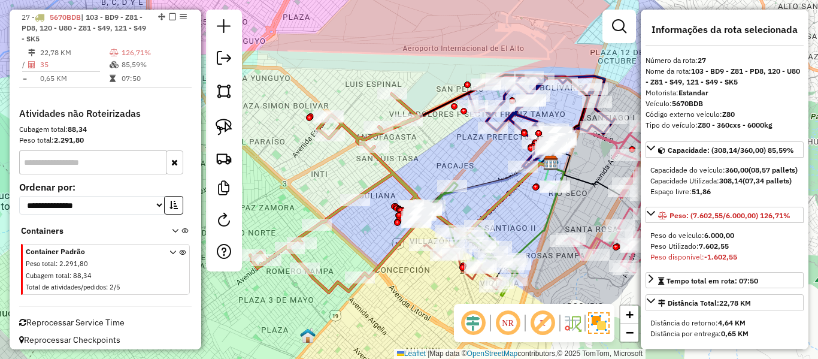
drag, startPoint x: 493, startPoint y: 166, endPoint x: 411, endPoint y: 175, distance: 83.0
click at [411, 175] on div "Janela de atendimento Grade de atendimento Capacidade Transportadoras Veículos …" at bounding box center [409, 179] width 818 height 359
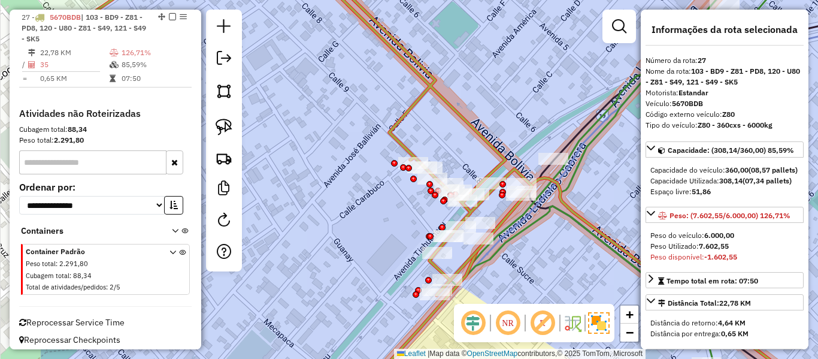
drag, startPoint x: 423, startPoint y: 219, endPoint x: 537, endPoint y: 229, distance: 114.2
click at [537, 229] on icon at bounding box center [725, 190] width 593 height 430
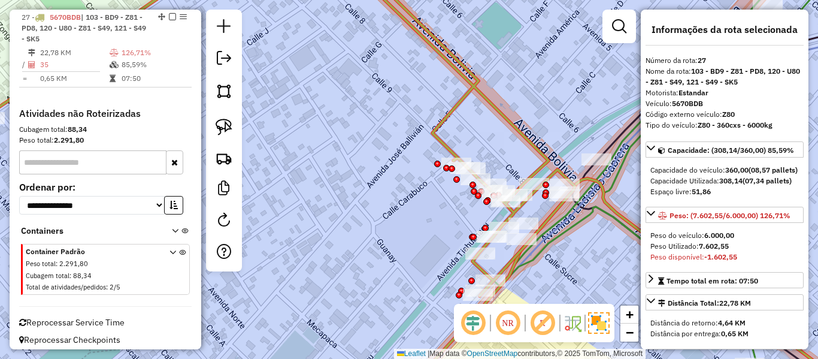
drag, startPoint x: 556, startPoint y: 236, endPoint x: 580, endPoint y: 236, distance: 23.9
click at [577, 236] on icon at bounding box center [700, 185] width 457 height 420
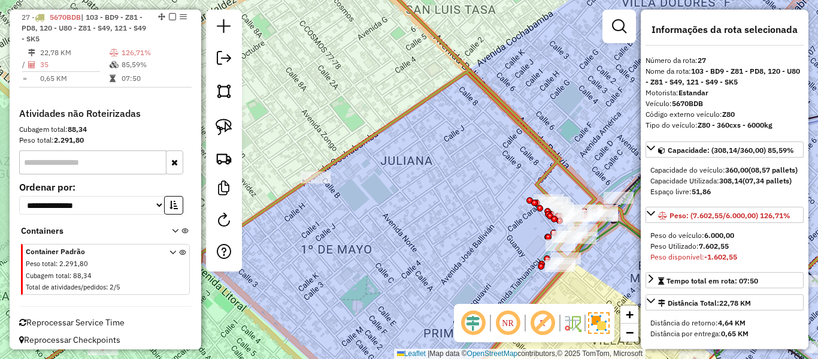
click at [440, 86] on icon at bounding box center [268, 179] width 680 height 430
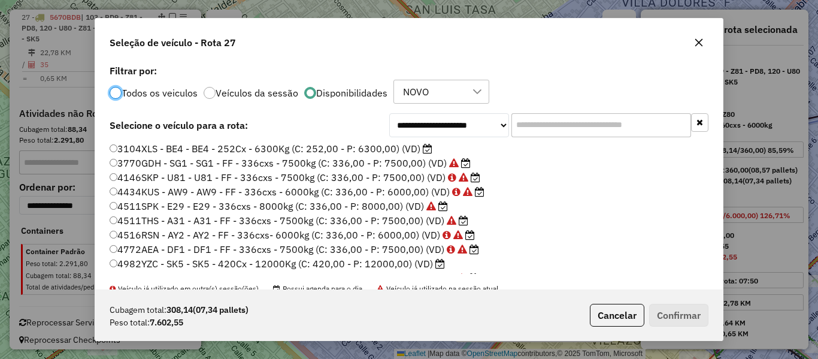
scroll to position [7, 4]
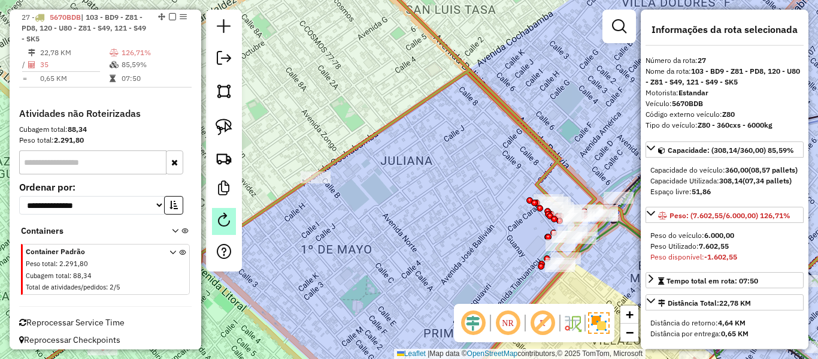
click at [224, 216] on em at bounding box center [224, 220] width 14 height 14
select select "*"
click at [394, 119] on icon at bounding box center [268, 179] width 680 height 430
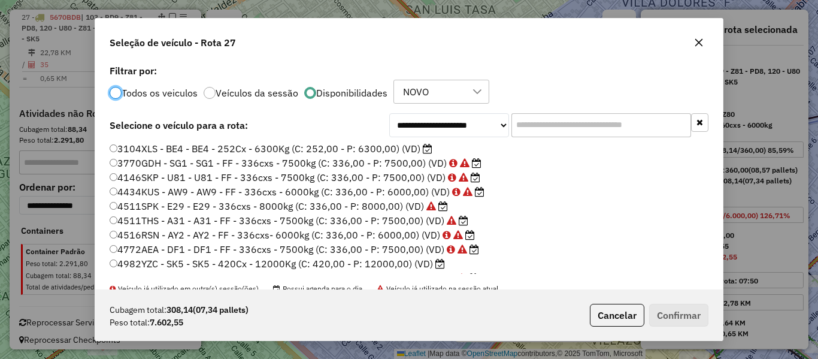
click at [545, 117] on input "text" at bounding box center [601, 125] width 180 height 24
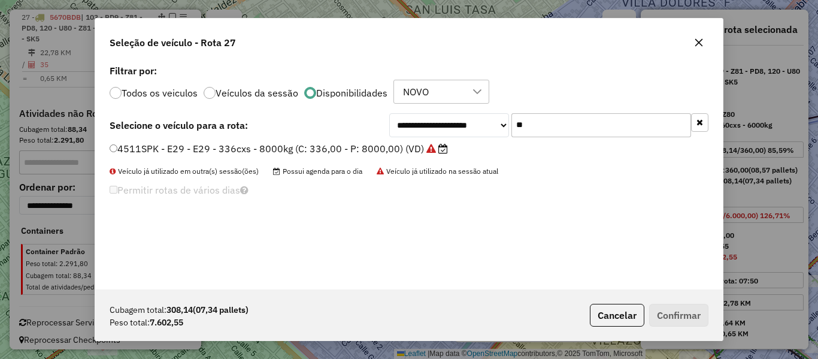
type input "**"
click at [421, 151] on label "4511SPK - E29 - E29 - 336cxs - 8000kg (C: 336,00 - P: 8000,00) (VD)" at bounding box center [279, 148] width 338 height 14
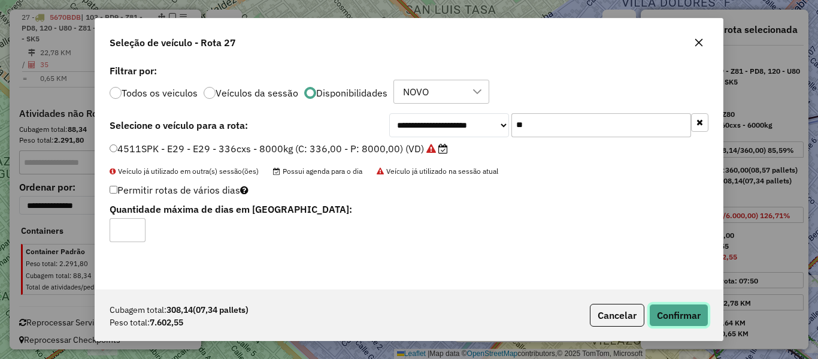
click at [676, 315] on button "Confirmar" at bounding box center [678, 315] width 59 height 23
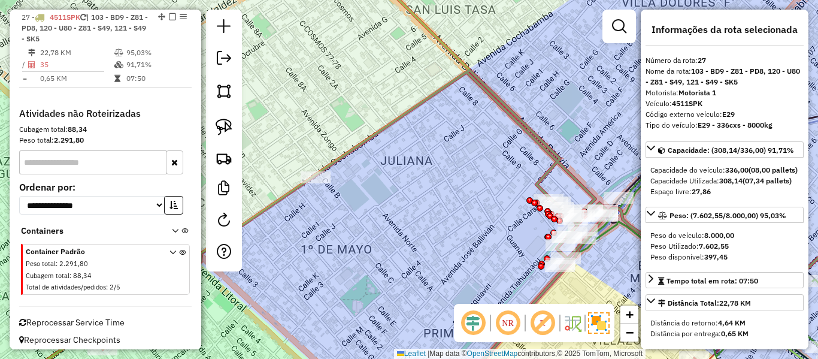
click at [447, 87] on icon at bounding box center [268, 179] width 680 height 430
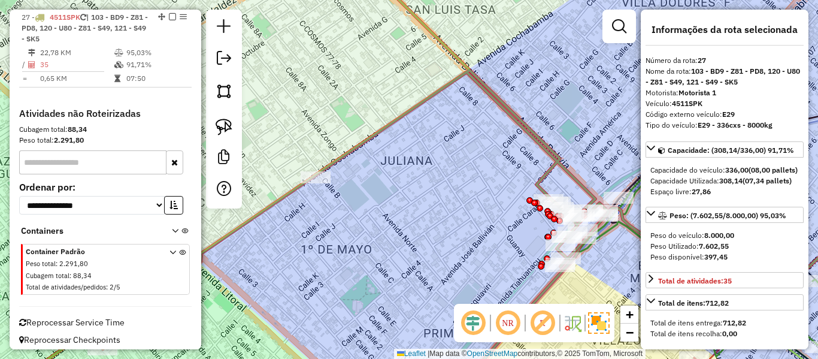
click at [338, 119] on div "Janela de atendimento Grade de atendimento Capacidade Transportadoras Veículos …" at bounding box center [409, 179] width 818 height 359
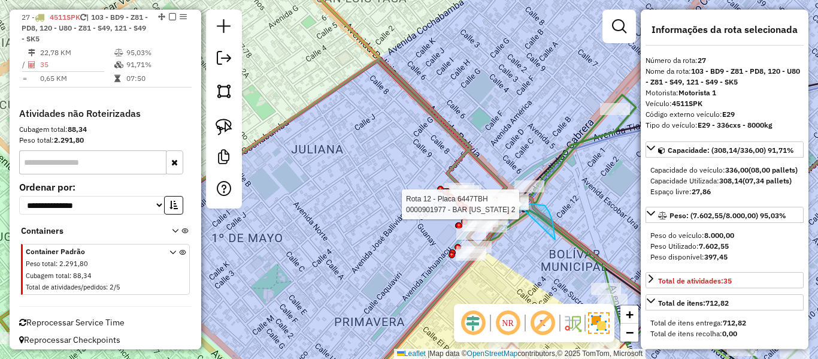
click at [491, 206] on div "Rota 12 - Placa 6447TBH 0000901977 - BAR FLORIDA 2 Janela de atendimento Grade …" at bounding box center [409, 179] width 818 height 359
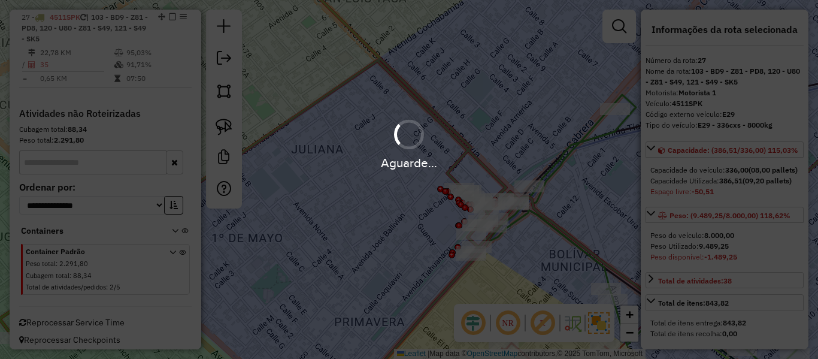
select select "**********"
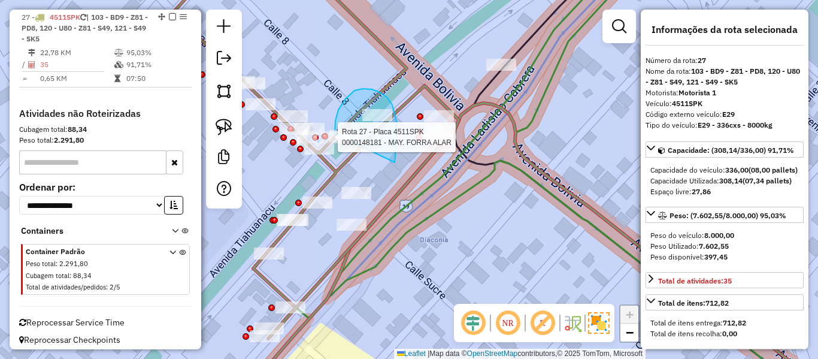
click at [335, 134] on div "Rota 27 - Placa 4511SPK 0000818589 - MAY. DAVID VARG Rota 27 - Placa 4511SPK 00…" at bounding box center [409, 179] width 818 height 359
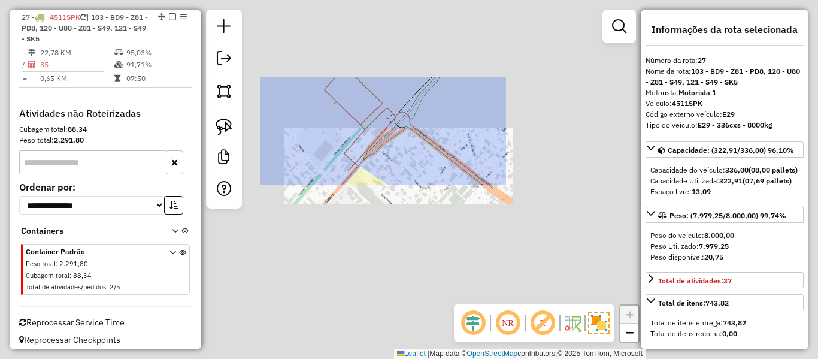
select select "**********"
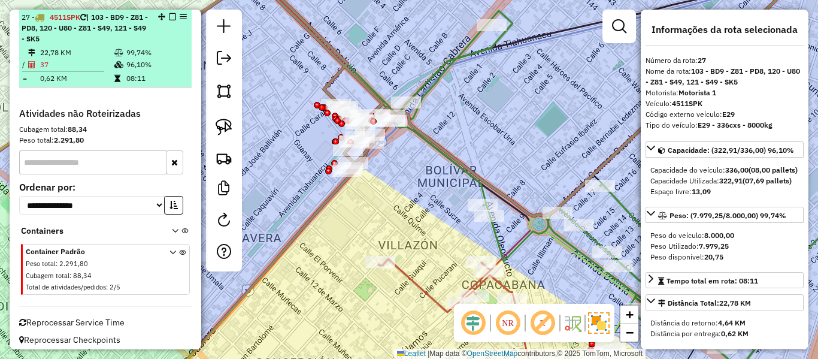
click at [169, 16] on em at bounding box center [172, 16] width 7 height 7
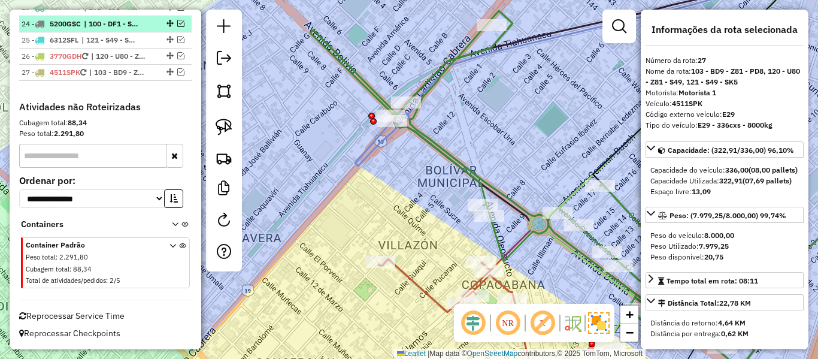
scroll to position [1295, 0]
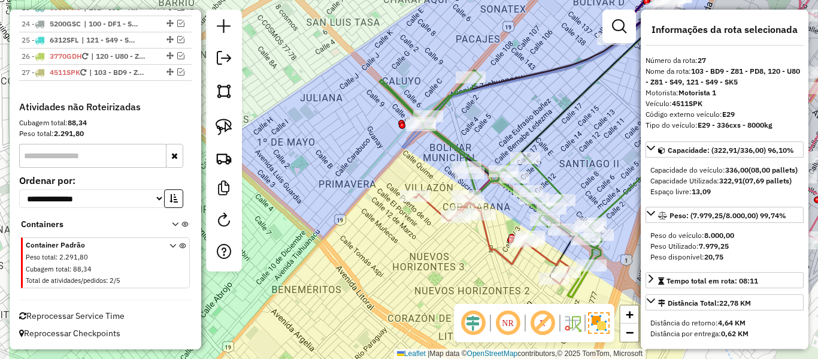
drag, startPoint x: 319, startPoint y: 217, endPoint x: 472, endPoint y: 227, distance: 153.0
click at [459, 227] on div "Janela de atendimento Grade de atendimento Capacidade Transportadoras Veículos …" at bounding box center [409, 179] width 818 height 359
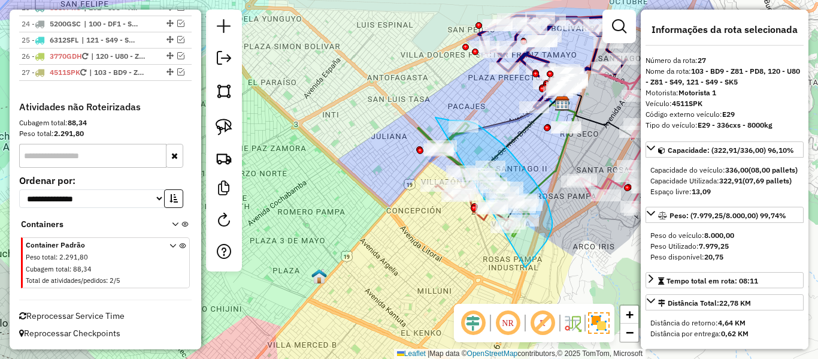
drag, startPoint x: 525, startPoint y: 267, endPoint x: 394, endPoint y: 204, distance: 145.1
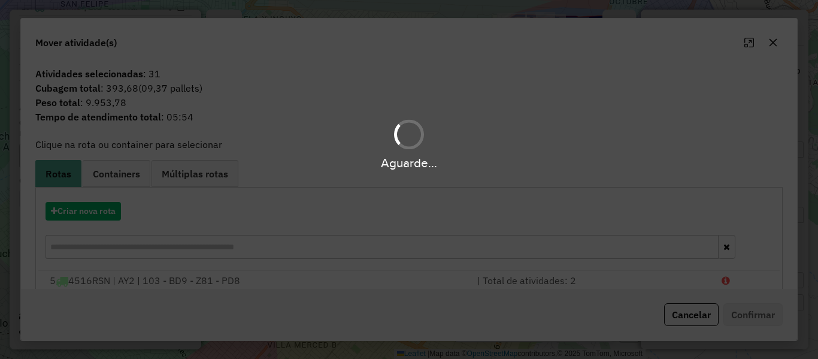
click at [102, 211] on div "Aguarde..." at bounding box center [409, 179] width 818 height 359
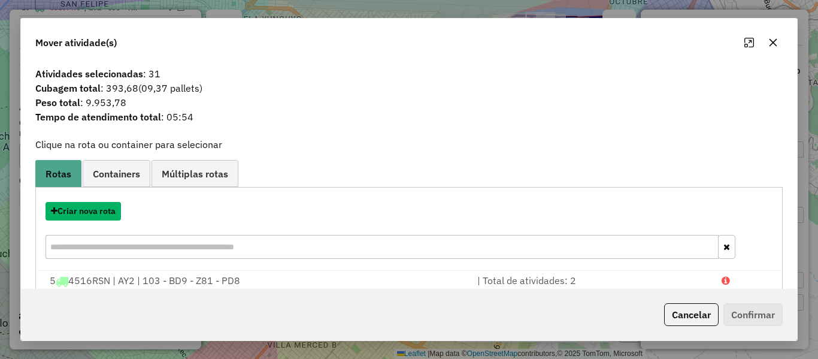
click at [102, 211] on button "Criar nova rota" at bounding box center [82, 211] width 75 height 19
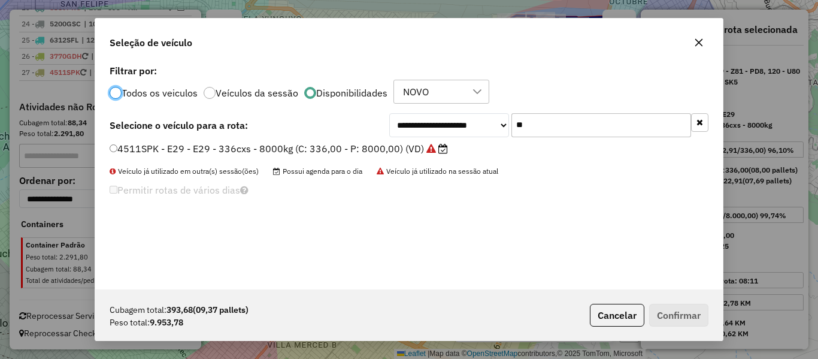
scroll to position [7, 4]
click at [697, 126] on button "button" at bounding box center [699, 122] width 17 height 19
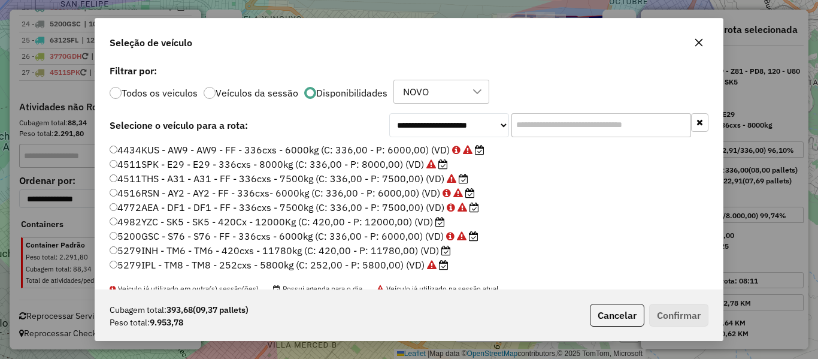
scroll to position [60, 0]
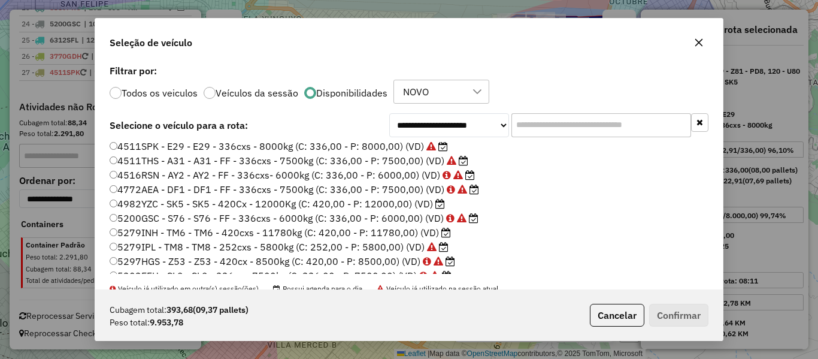
click at [435, 204] on icon at bounding box center [440, 204] width 10 height 10
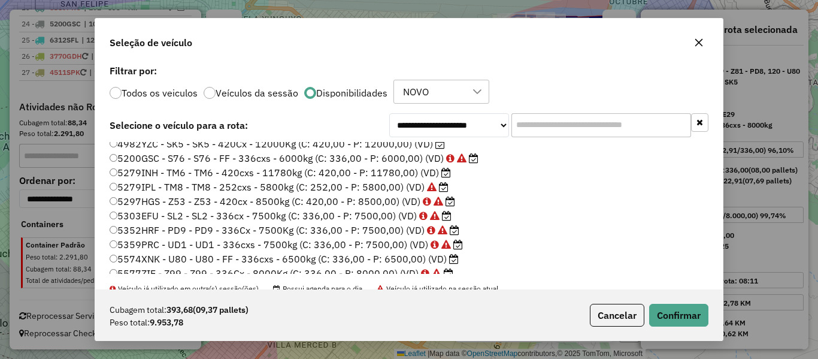
click at [427, 172] on label "5279INH - TM6 - TM6 - 420cxs - 11780kg (C: 420,00 - P: 11780,00) (VD)" at bounding box center [280, 172] width 341 height 14
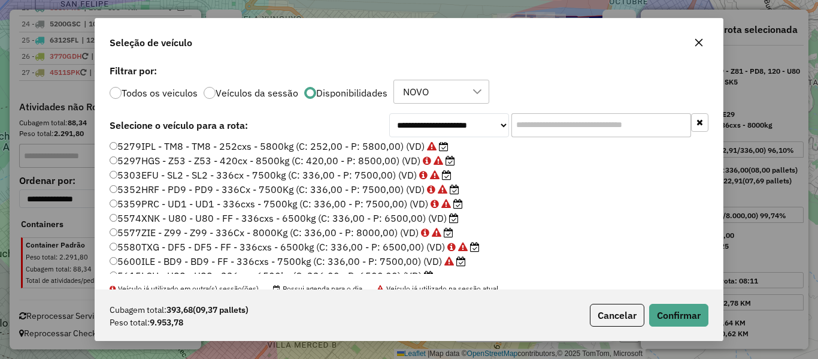
scroll to position [180, 0]
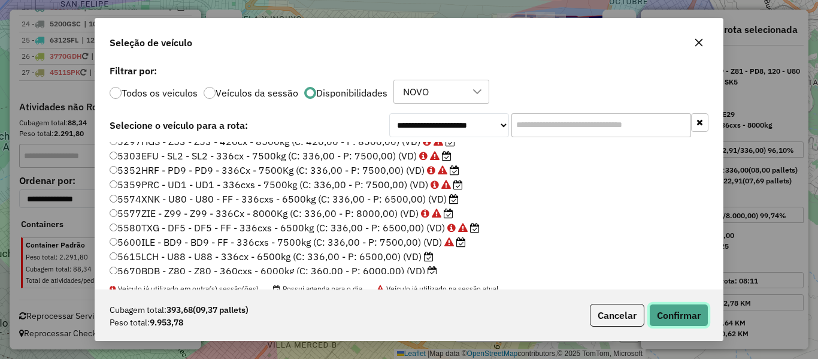
click at [669, 310] on button "Confirmar" at bounding box center [678, 315] width 59 height 23
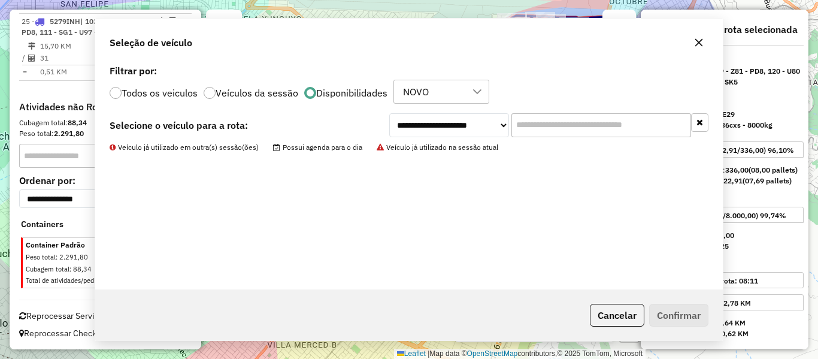
scroll to position [1161, 0]
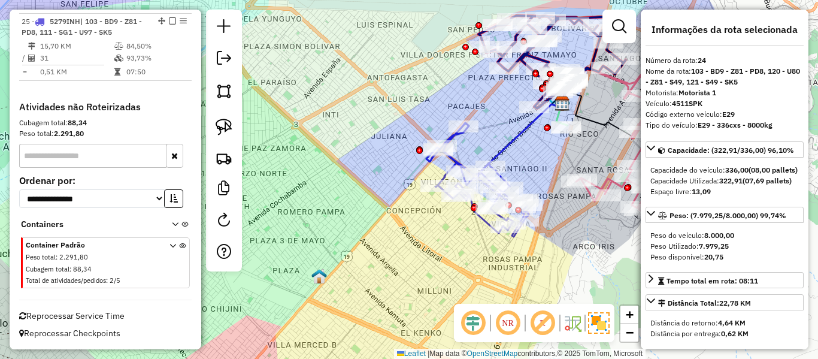
click at [515, 133] on icon at bounding box center [517, 155] width 89 height 102
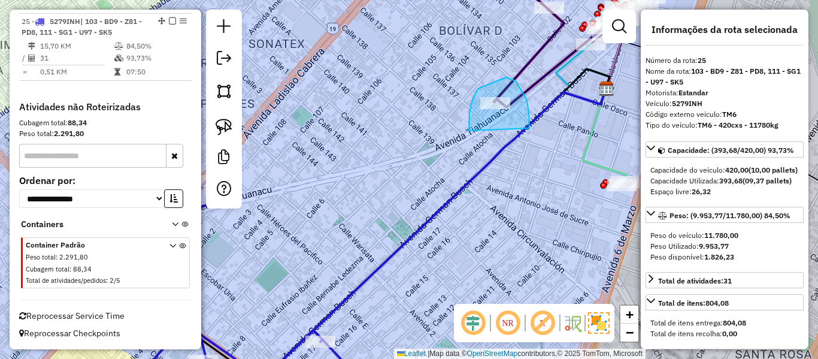
drag, startPoint x: 529, startPoint y: 128, endPoint x: 476, endPoint y: 147, distance: 56.6
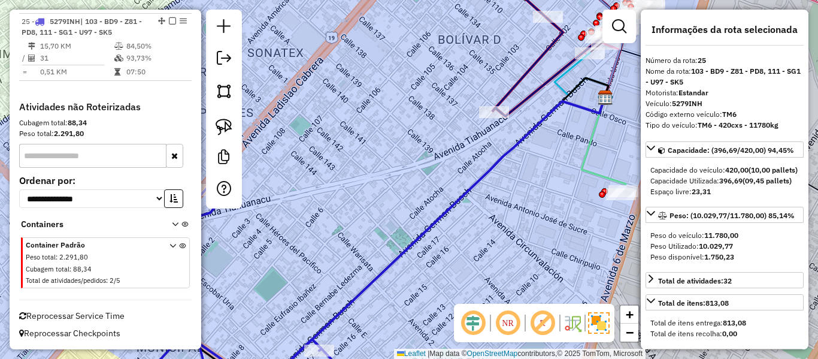
drag, startPoint x: 579, startPoint y: 121, endPoint x: 576, endPoint y: 151, distance: 30.7
click at [576, 159] on div "Janela de atendimento Grade de atendimento Capacidade Transportadoras Veículos …" at bounding box center [409, 179] width 818 height 359
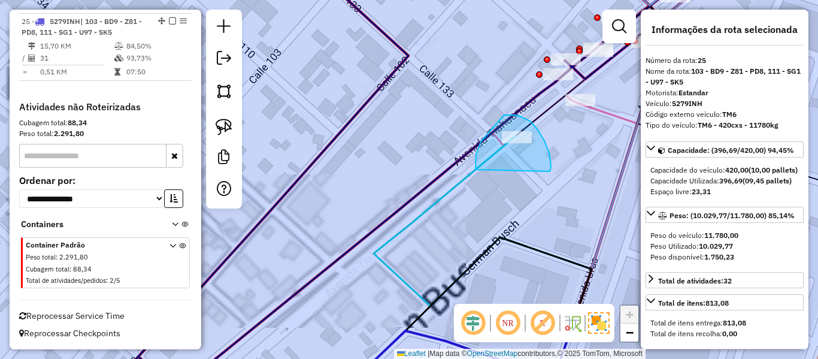
drag, startPoint x: 549, startPoint y: 171, endPoint x: 482, endPoint y: 180, distance: 67.0
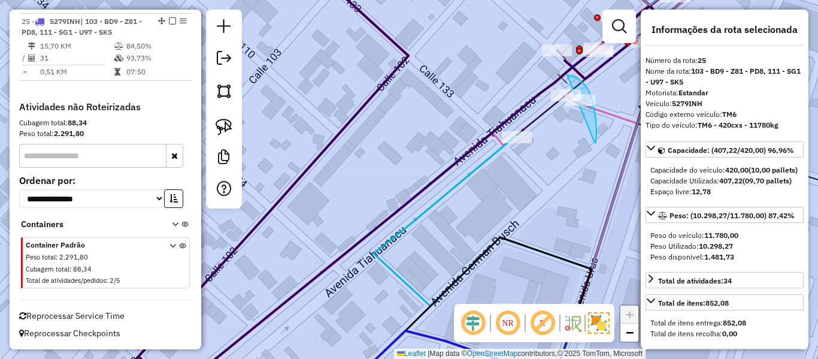
drag, startPoint x: 594, startPoint y: 142, endPoint x: 523, endPoint y: 123, distance: 74.3
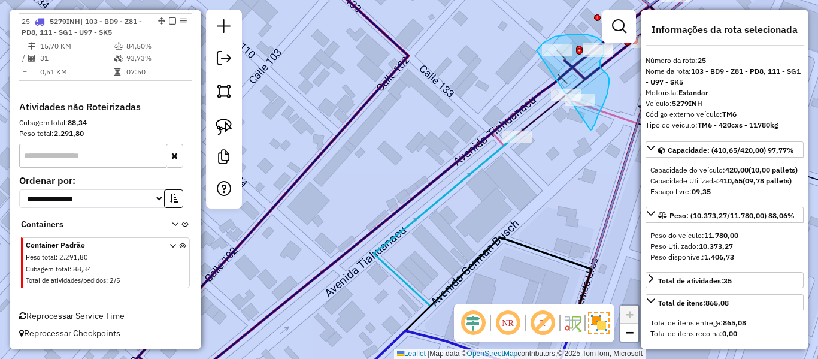
drag, startPoint x: 603, startPoint y: 104, endPoint x: 527, endPoint y: 103, distance: 76.6
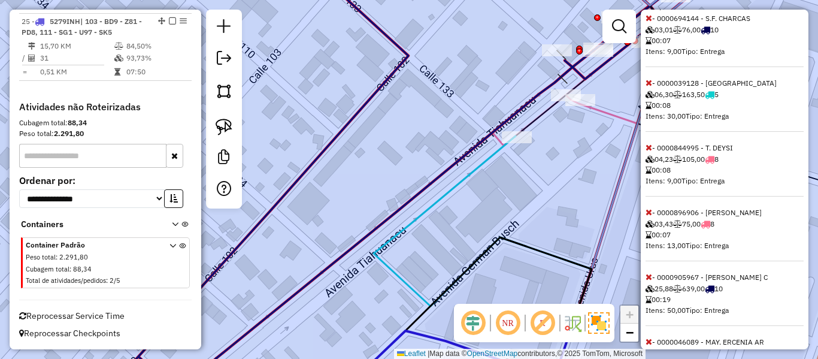
scroll to position [556, 0]
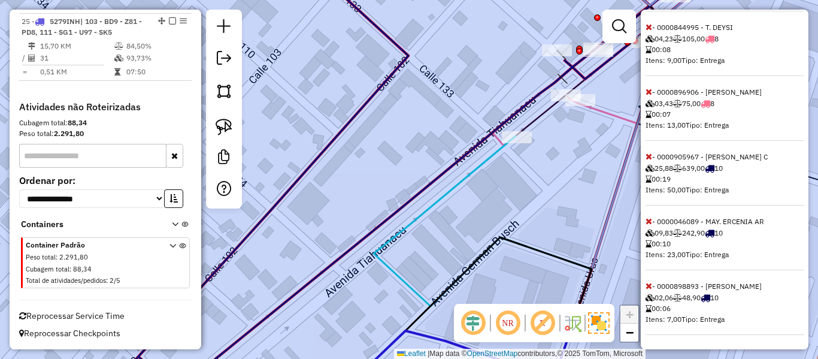
click at [650, 216] on span at bounding box center [648, 221] width 7 height 11
click at [650, 282] on icon at bounding box center [648, 285] width 7 height 8
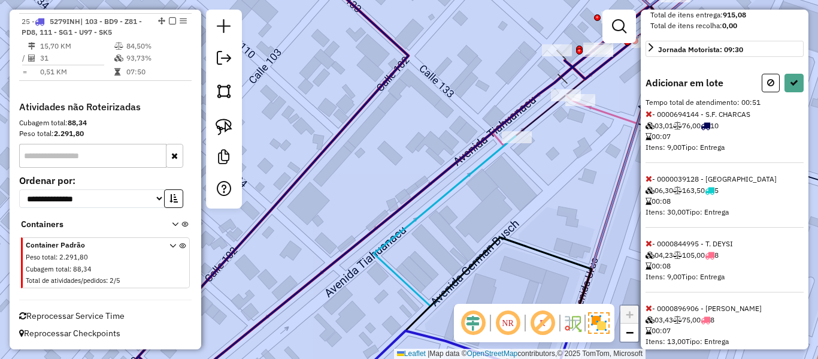
scroll to position [187, 0]
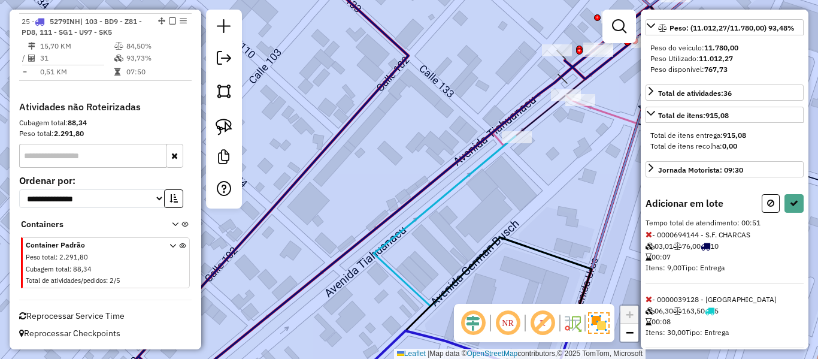
click at [649, 238] on icon at bounding box center [648, 234] width 7 height 8
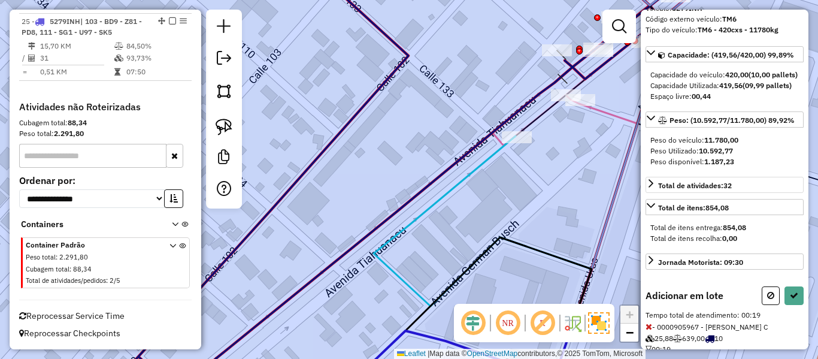
scroll to position [38, 0]
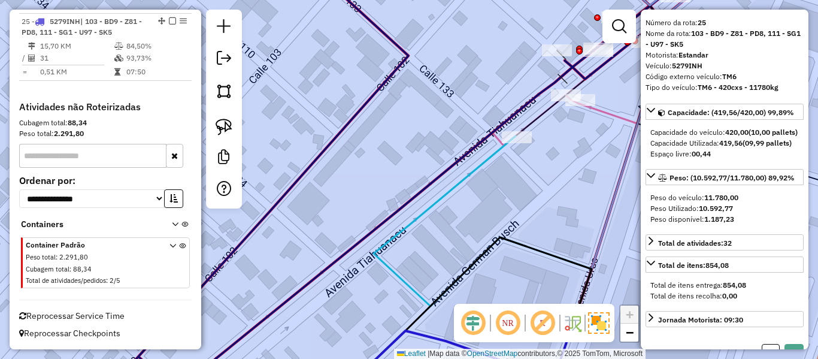
select select "**********"
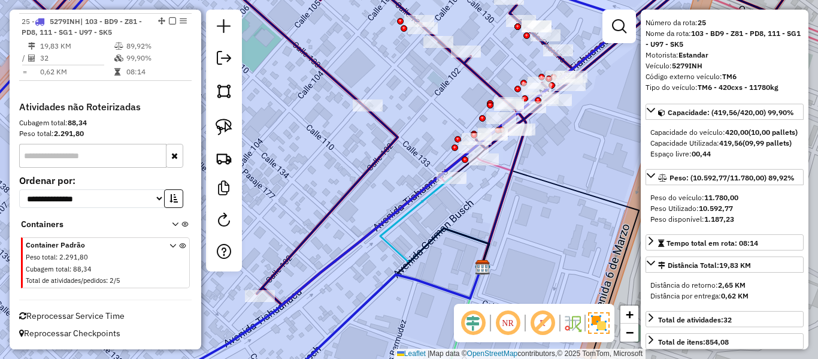
click at [171, 20] on em at bounding box center [172, 20] width 7 height 7
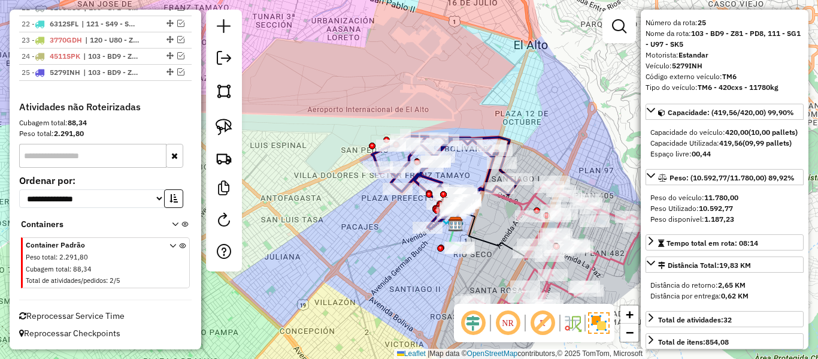
drag, startPoint x: 492, startPoint y: 173, endPoint x: 484, endPoint y: 157, distance: 17.4
click at [484, 157] on div "Rota 8 - Placa 5600ILE 0000909184 - VIRGINIA HUANCA Rota 8 - Placa 5600ILE 0000…" at bounding box center [409, 179] width 818 height 359
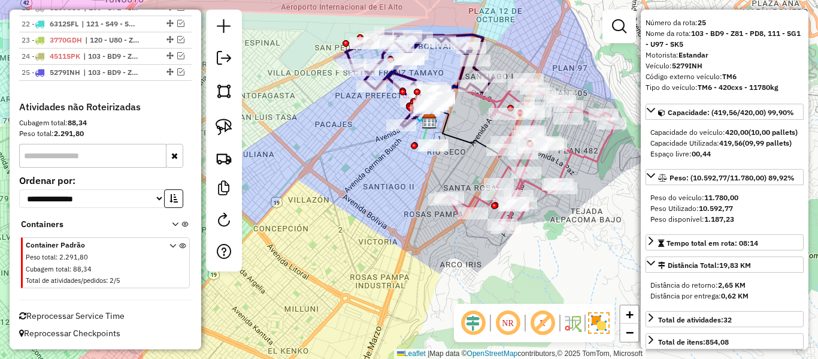
click at [550, 257] on div "Rota 8 - Placa 5600ILE 0000092964 - SANDRA MAMANI Rota 8 - Placa 5600ILE 000003…" at bounding box center [409, 179] width 818 height 359
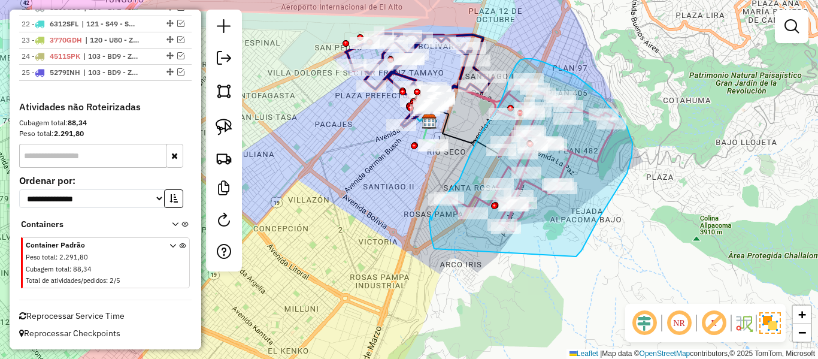
drag, startPoint x: 576, startPoint y: 256, endPoint x: 451, endPoint y: 269, distance: 125.2
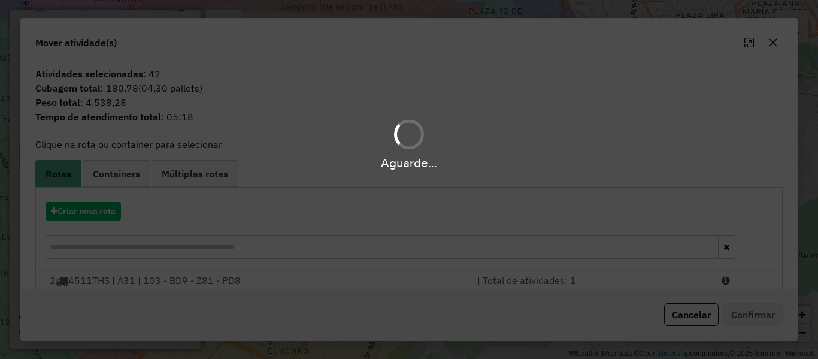
click at [98, 214] on div "Aguarde..." at bounding box center [409, 179] width 818 height 359
click at [98, 214] on hb-app "Aguarde... Pop-up bloqueado! Seu navegador bloqueou automáticamente a abertura …" at bounding box center [409, 179] width 818 height 359
click at [98, 214] on button "Criar nova rota" at bounding box center [82, 211] width 75 height 19
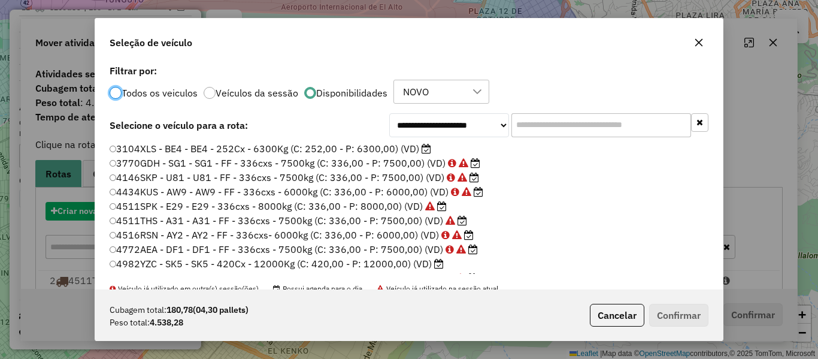
scroll to position [7, 4]
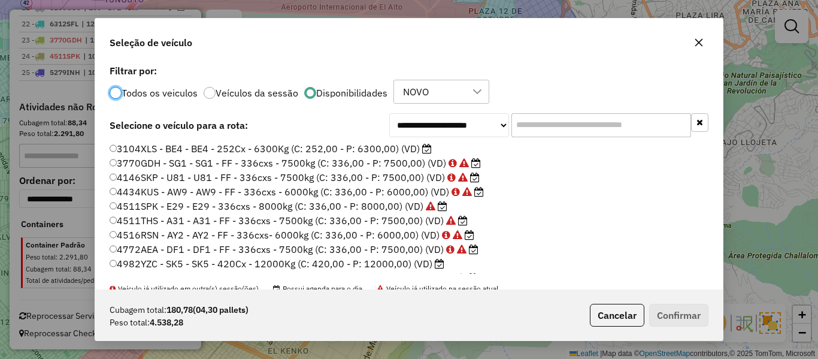
click at [419, 151] on label "3104XLS - BE4 - BE4 - 252Cx - 6300Kg (C: 252,00 - P: 6300,00) (VD)" at bounding box center [271, 148] width 322 height 14
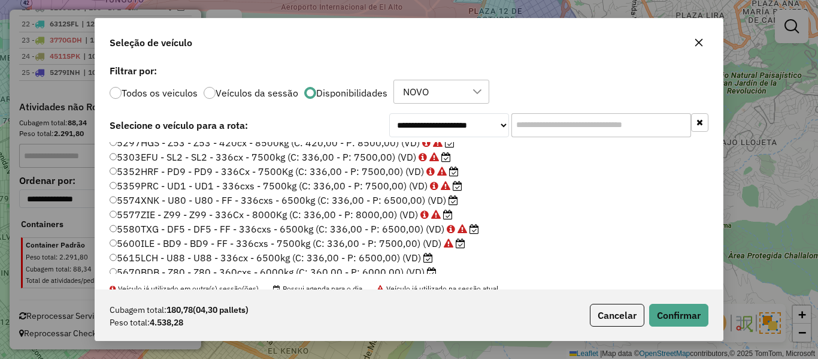
scroll to position [180, 0]
click at [427, 254] on icon at bounding box center [428, 256] width 10 height 10
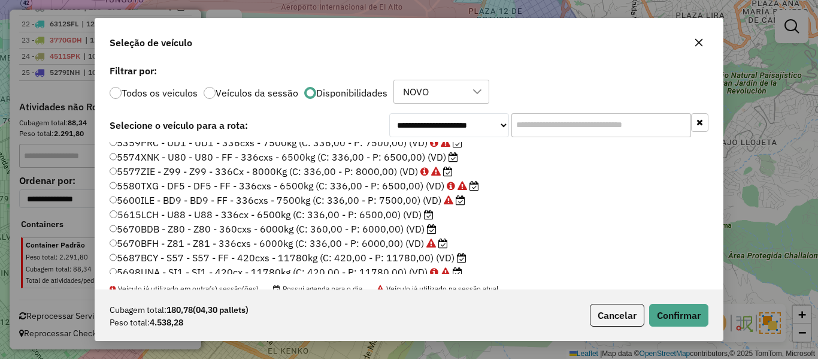
scroll to position [239, 0]
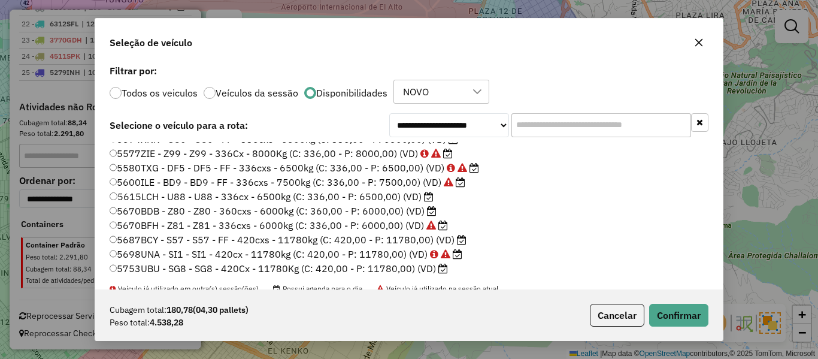
click at [426, 211] on label "5670BDB - Z80 - Z80 - 360cxs - 6000kg (C: 360,00 - P: 6000,00) (VD)" at bounding box center [273, 211] width 327 height 14
click at [685, 309] on button "Confirmar" at bounding box center [678, 315] width 59 height 23
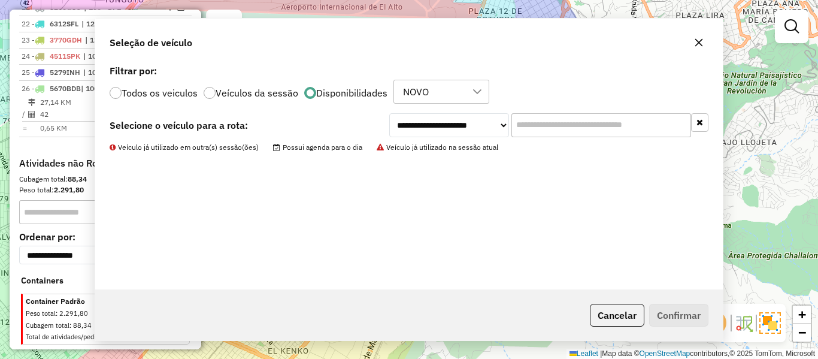
scroll to position [1166, 0]
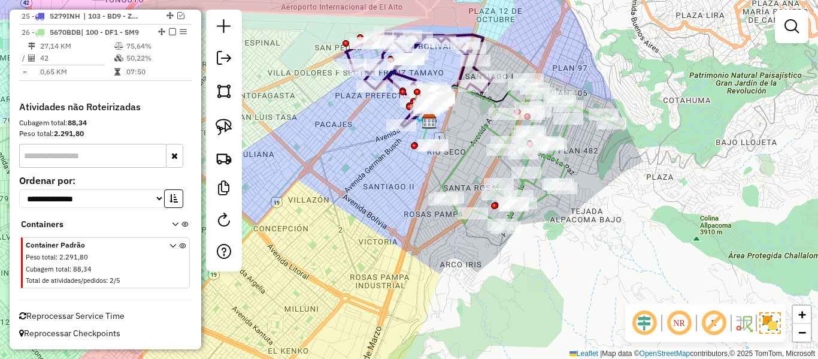
click at [474, 139] on icon at bounding box center [532, 155] width 181 height 152
select select "**********"
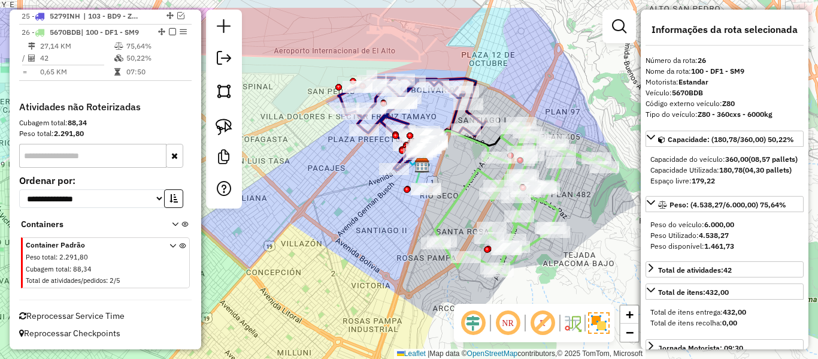
drag, startPoint x: 467, startPoint y: 183, endPoint x: 465, endPoint y: 220, distance: 36.6
click at [465, 224] on icon at bounding box center [525, 199] width 181 height 152
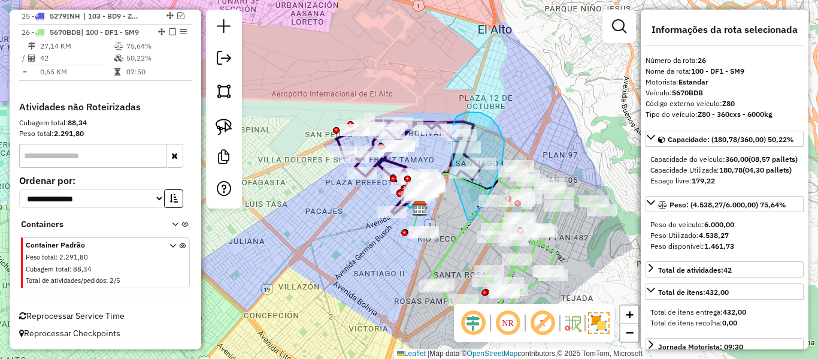
drag, startPoint x: 497, startPoint y: 176, endPoint x: 455, endPoint y: 184, distance: 42.6
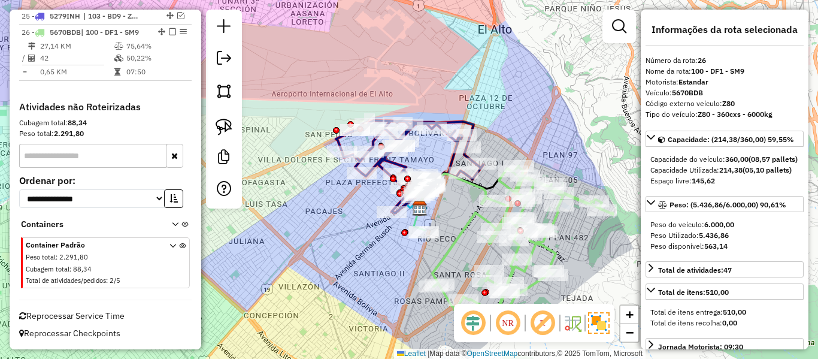
select select "**********"
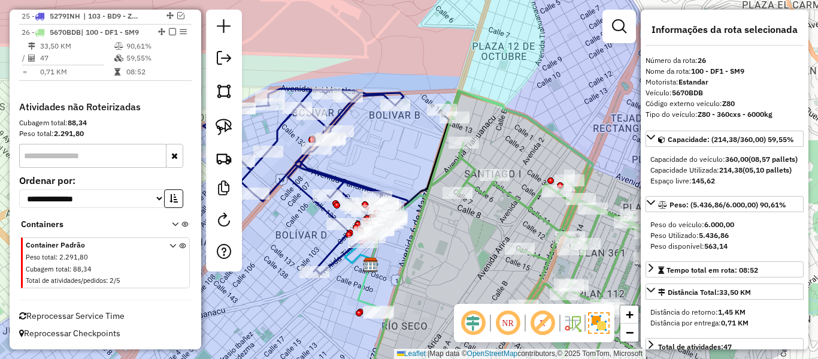
click at [500, 187] on icon at bounding box center [566, 242] width 383 height 304
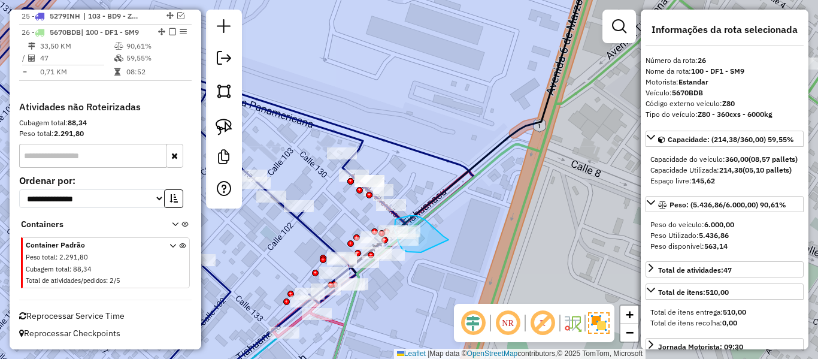
drag, startPoint x: 447, startPoint y: 239, endPoint x: 430, endPoint y: 245, distance: 17.8
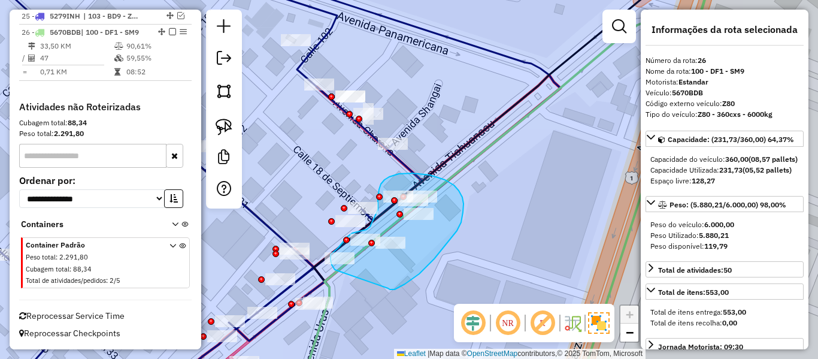
drag, startPoint x: 394, startPoint y: 289, endPoint x: 349, endPoint y: 275, distance: 47.5
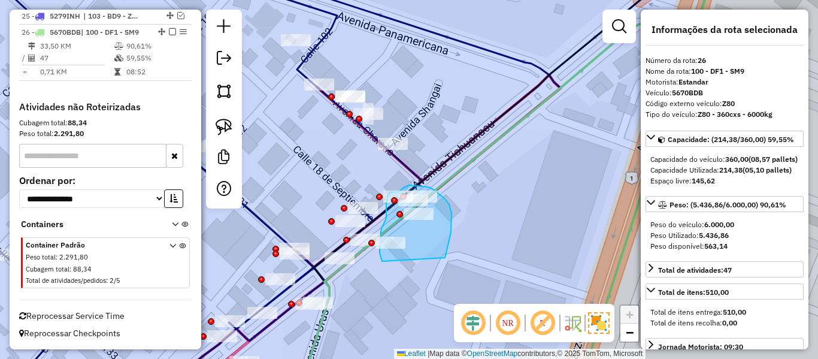
drag, startPoint x: 445, startPoint y: 257, endPoint x: 386, endPoint y: 266, distance: 59.3
drag, startPoint x: 426, startPoint y: 255, endPoint x: 384, endPoint y: 268, distance: 44.3
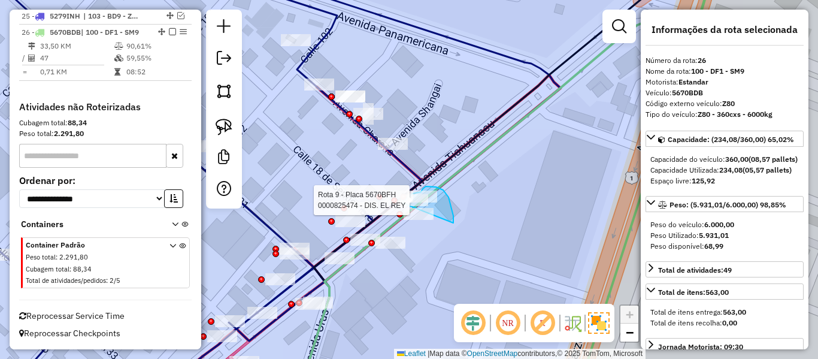
click at [402, 204] on div "Rota 10 - Placa 6462GXL 0000088914 - L MICAELA Rota 10 - Placa 6462GXL 00000351…" at bounding box center [409, 179] width 818 height 359
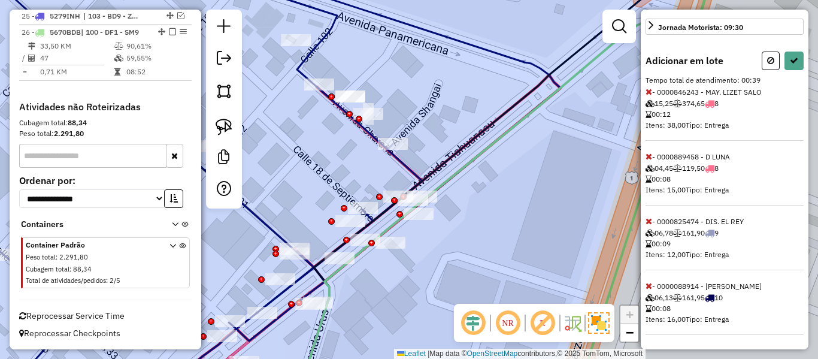
scroll to position [341, 0]
click at [648, 286] on icon at bounding box center [648, 285] width 7 height 8
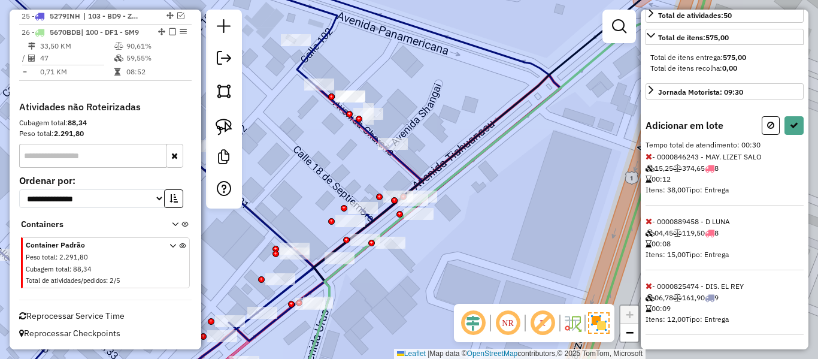
scroll to position [276, 0]
click at [647, 220] on icon at bounding box center [648, 221] width 7 height 8
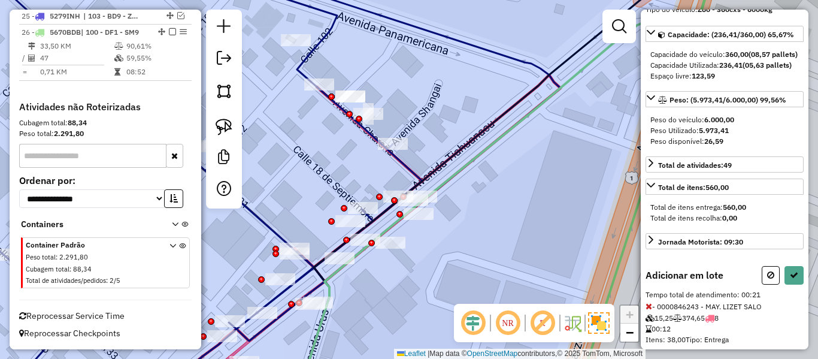
scroll to position [0, 0]
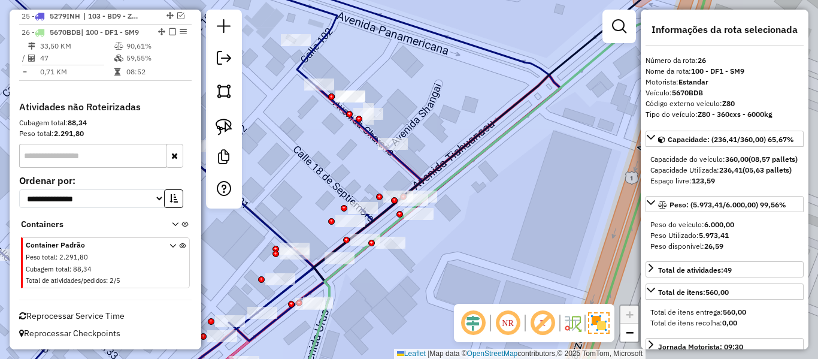
select select "**********"
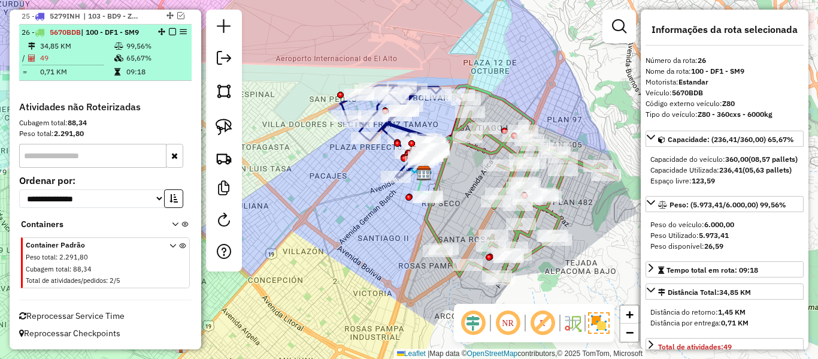
click at [169, 30] on em at bounding box center [172, 31] width 7 height 7
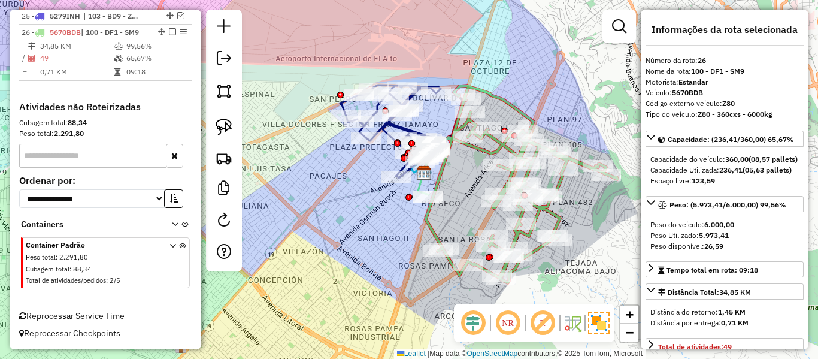
scroll to position [1126, 0]
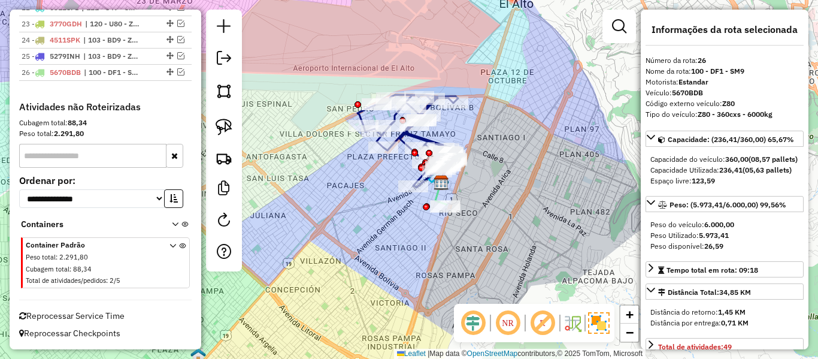
click at [517, 219] on div "Janela de atendimento Grade de atendimento Capacidade Transportadoras Veículos …" at bounding box center [409, 179] width 818 height 359
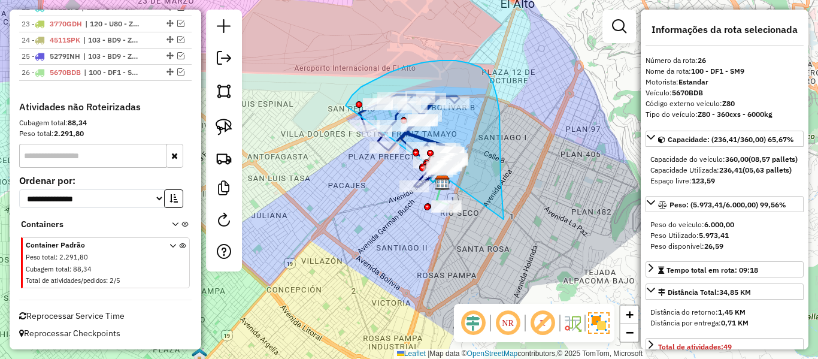
drag, startPoint x: 503, startPoint y: 219, endPoint x: 429, endPoint y: 275, distance: 93.3
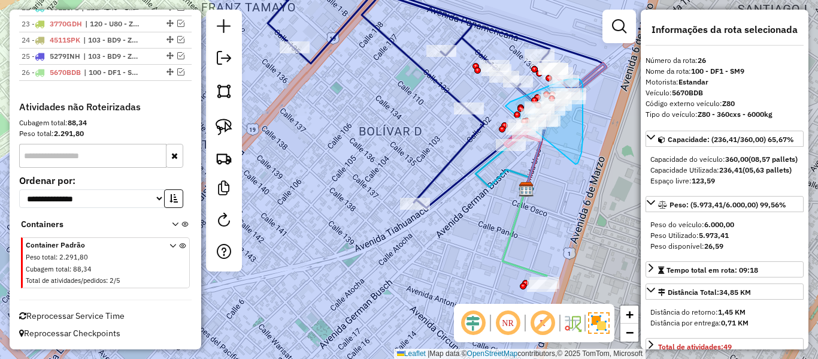
drag, startPoint x: 575, startPoint y: 164, endPoint x: 484, endPoint y: 178, distance: 92.0
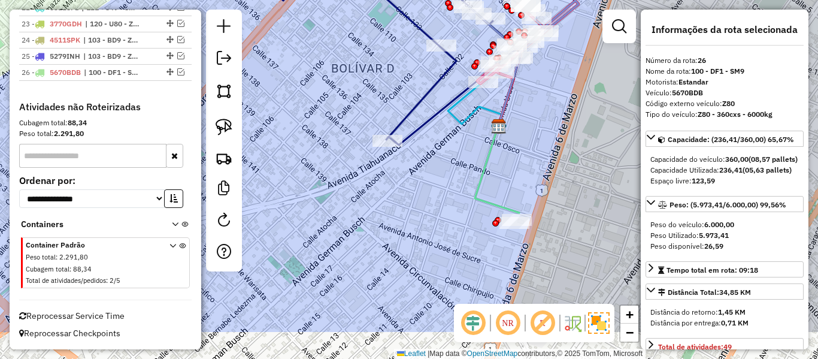
drag, startPoint x: 612, startPoint y: 235, endPoint x: 579, endPoint y: 178, distance: 65.2
click at [580, 166] on div "Janela de atendimento Grade de atendimento Capacidade Transportadoras Veículos …" at bounding box center [409, 179] width 818 height 359
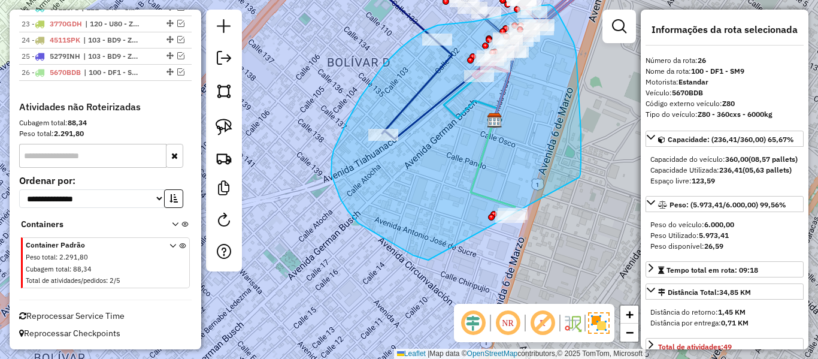
drag, startPoint x: 581, startPoint y: 132, endPoint x: 510, endPoint y: 256, distance: 143.2
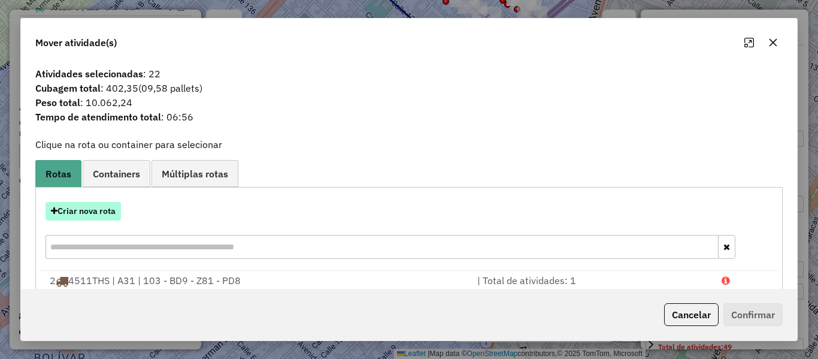
click at [111, 214] on button "Criar nova rota" at bounding box center [82, 211] width 75 height 19
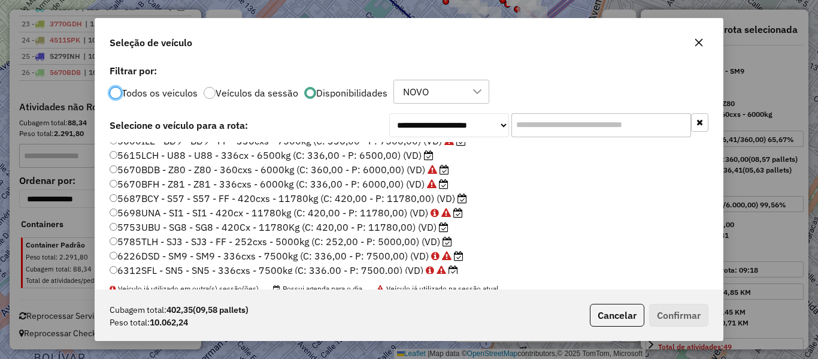
scroll to position [299, 0]
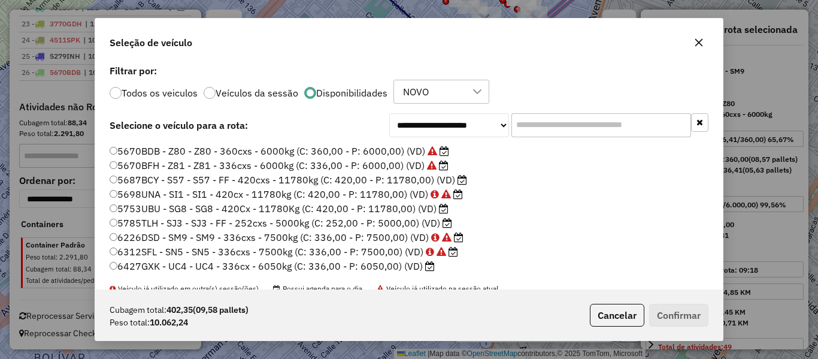
click at [439, 209] on icon at bounding box center [444, 209] width 10 height 10
click at [669, 316] on button "Confirmar" at bounding box center [678, 315] width 59 height 23
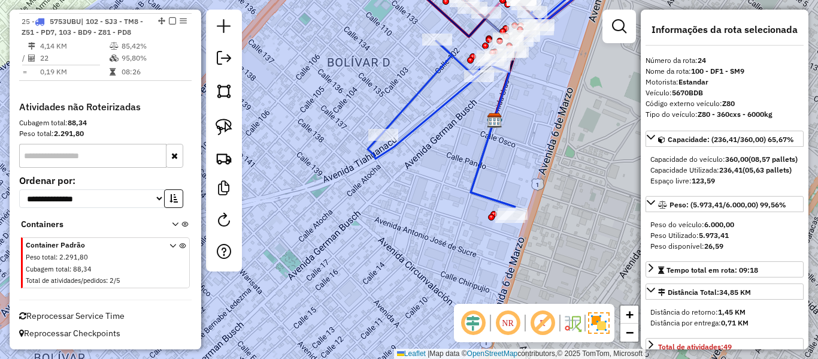
scroll to position [1059, 0]
click at [487, 137] on icon at bounding box center [471, 101] width 207 height 212
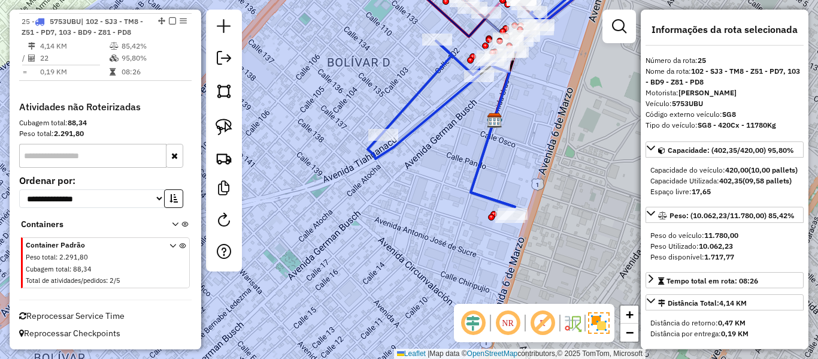
click at [484, 148] on icon at bounding box center [471, 101] width 207 height 212
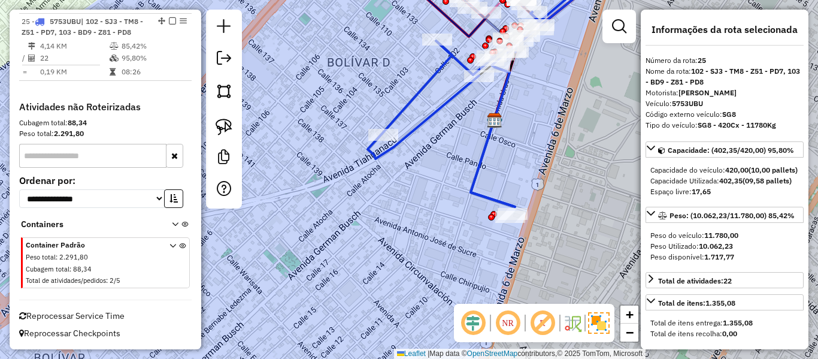
drag, startPoint x: 534, startPoint y: 138, endPoint x: 529, endPoint y: 238, distance: 99.5
click at [530, 239] on div "Janela de atendimento Grade de atendimento Capacidade Transportadoras Veículos …" at bounding box center [409, 179] width 818 height 359
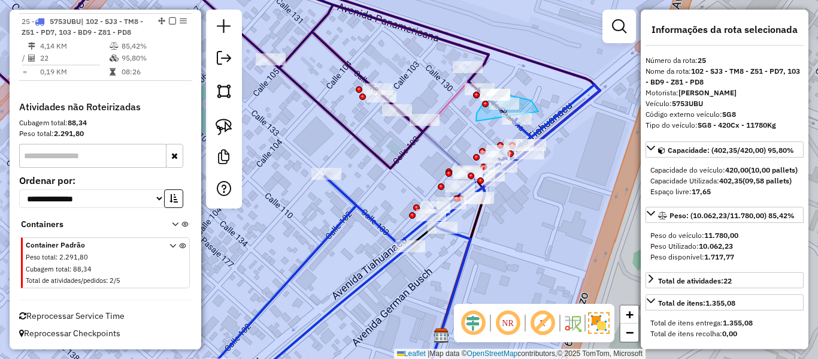
drag, startPoint x: 538, startPoint y: 111, endPoint x: 476, endPoint y: 121, distance: 63.0
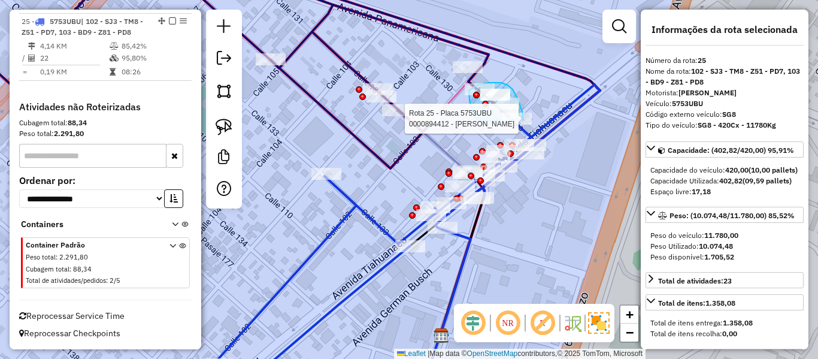
click at [524, 122] on div "Rota 8 - Placa 6462GXL 0000881816 - LIC. GUYLIR Rota 25 - Placa 5753UBU 0000894…" at bounding box center [409, 179] width 818 height 359
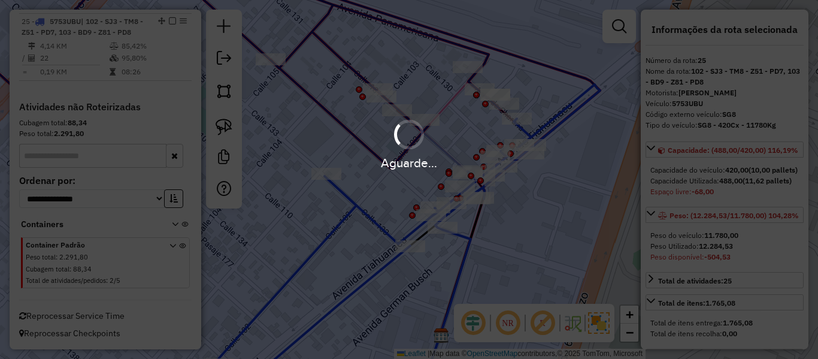
select select "**********"
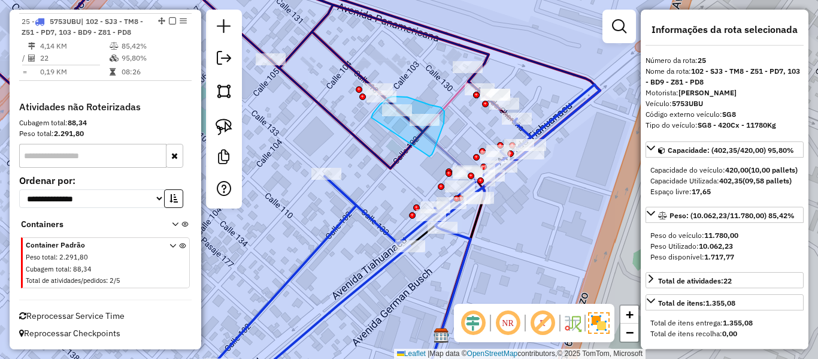
drag, startPoint x: 429, startPoint y: 156, endPoint x: 369, endPoint y: 129, distance: 66.4
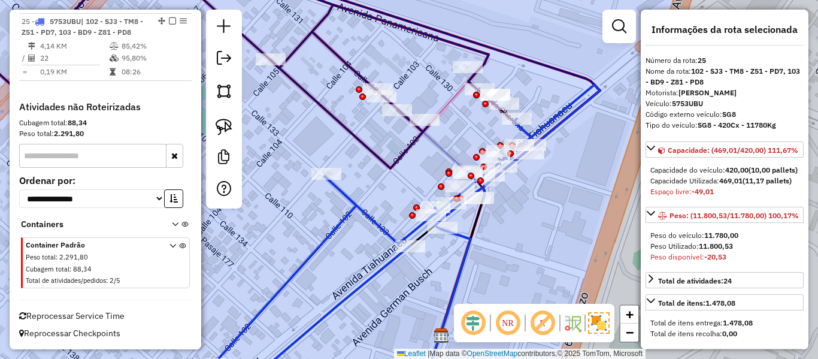
scroll to position [244, 0]
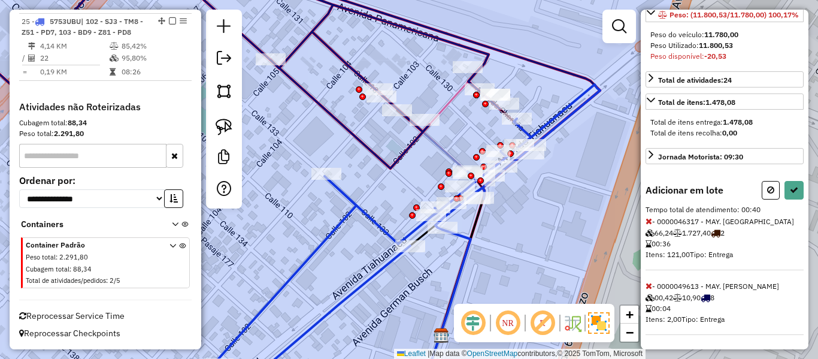
click at [650, 223] on icon at bounding box center [648, 221] width 7 height 8
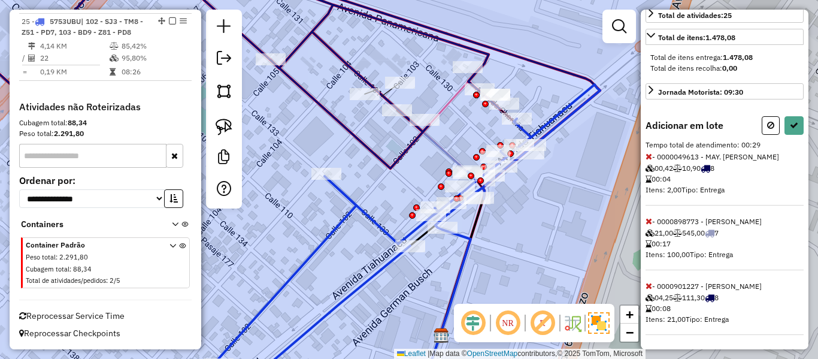
scroll to position [298, 0]
click at [649, 288] on icon at bounding box center [648, 285] width 7 height 8
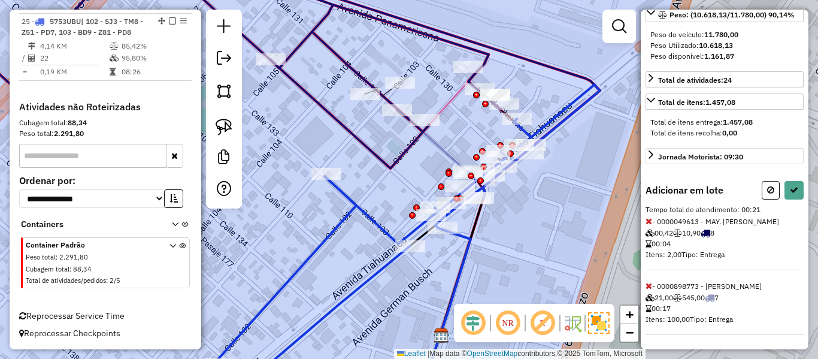
click at [650, 222] on icon at bounding box center [648, 221] width 7 height 8
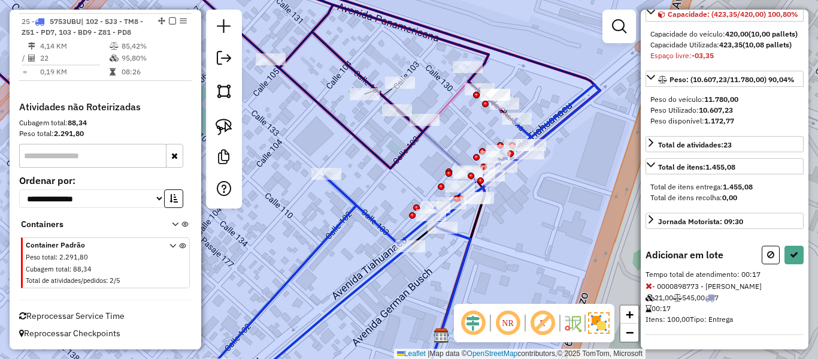
scroll to position [48, 0]
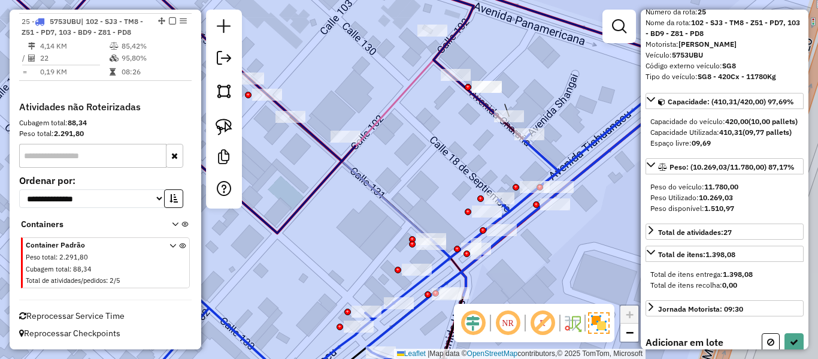
select select "**********"
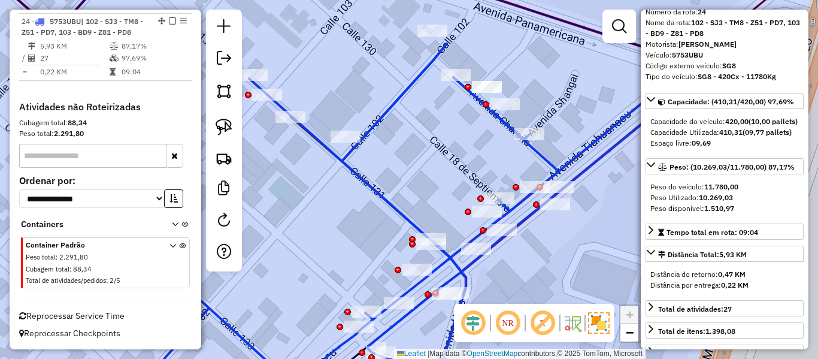
click at [169, 23] on em at bounding box center [172, 20] width 7 height 7
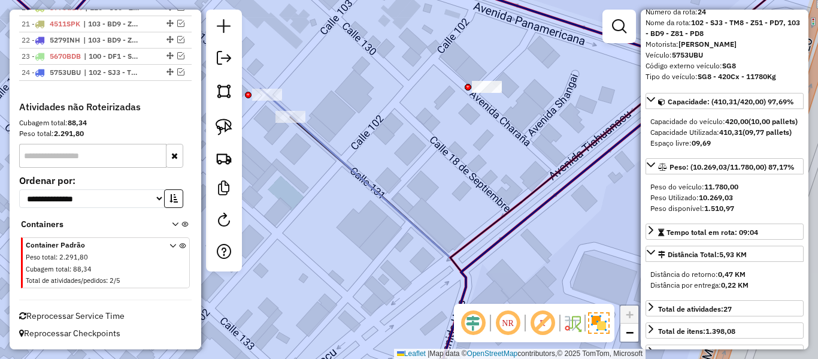
scroll to position [941, 0]
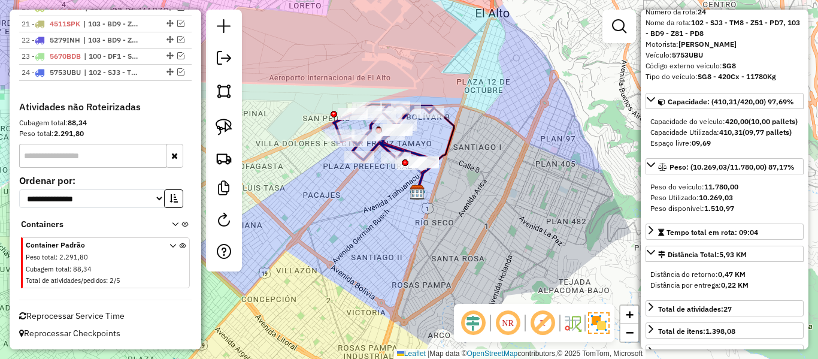
drag, startPoint x: 445, startPoint y: 202, endPoint x: 482, endPoint y: 221, distance: 41.0
click at [459, 205] on div "Janela de atendimento Grade de atendimento Capacidade Transportadoras Veículos …" at bounding box center [409, 179] width 818 height 359
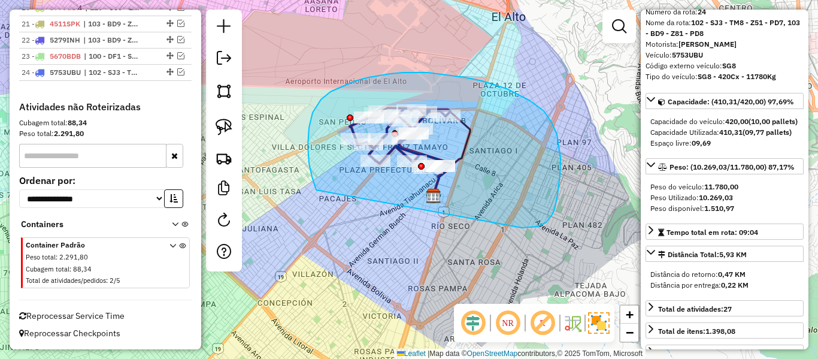
drag, startPoint x: 560, startPoint y: 175, endPoint x: 336, endPoint y: 212, distance: 226.8
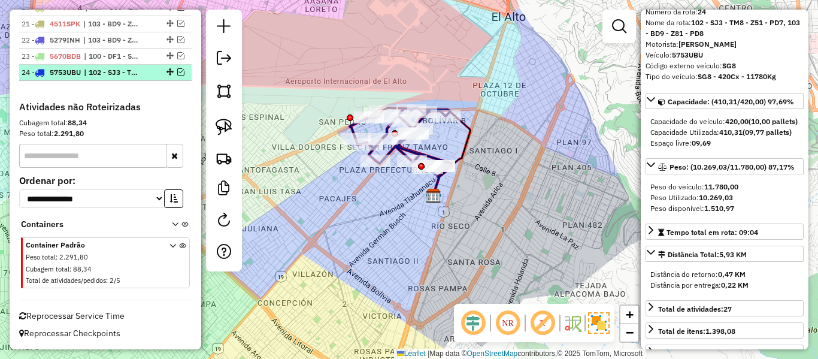
click at [179, 72] on em at bounding box center [180, 71] width 7 height 7
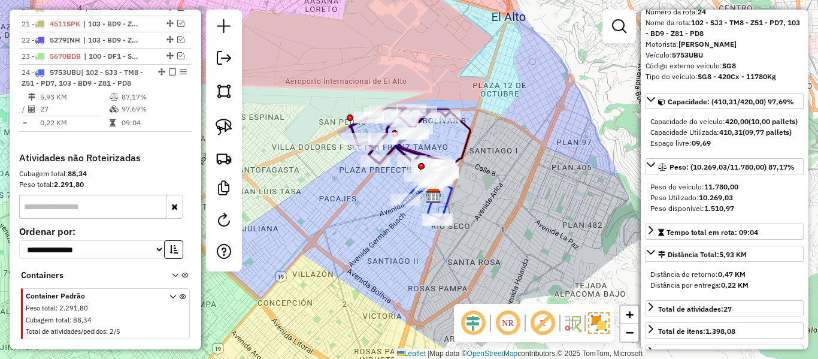
scroll to position [992, 0]
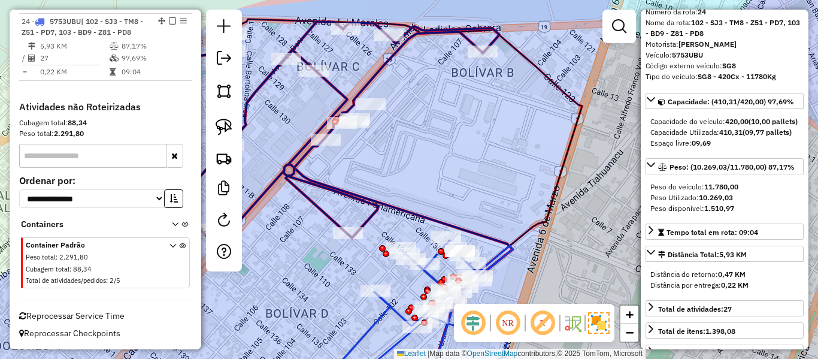
click at [392, 303] on icon at bounding box center [412, 317] width 202 height 154
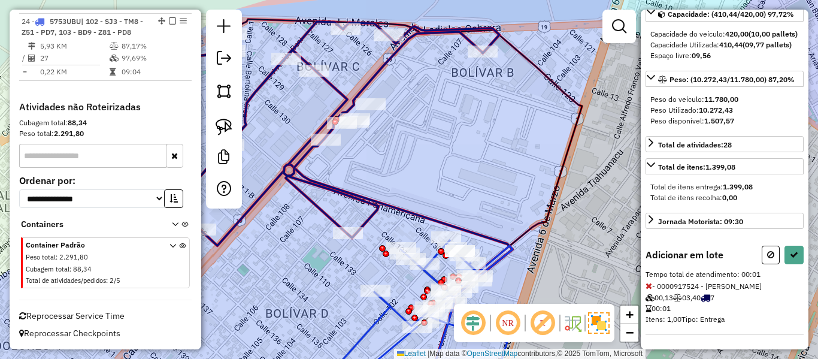
scroll to position [157, 0]
select select "**********"
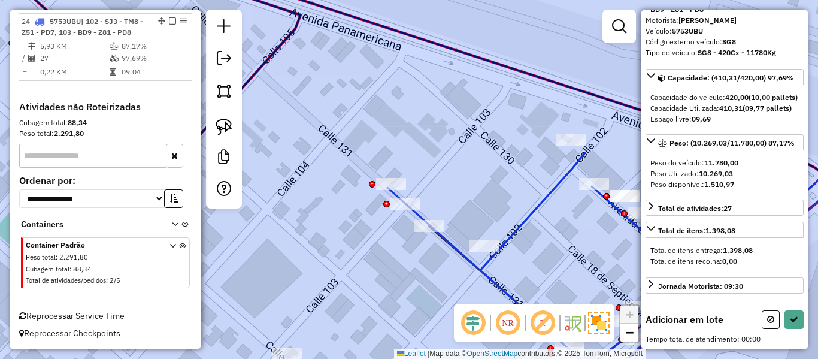
scroll to position [93, 0]
select select "**********"
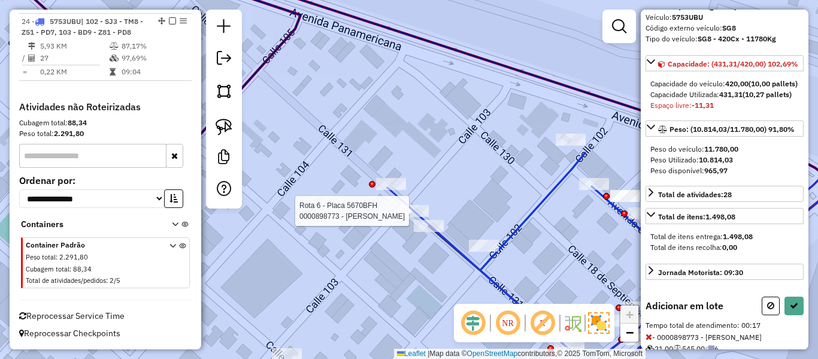
scroll to position [168, 0]
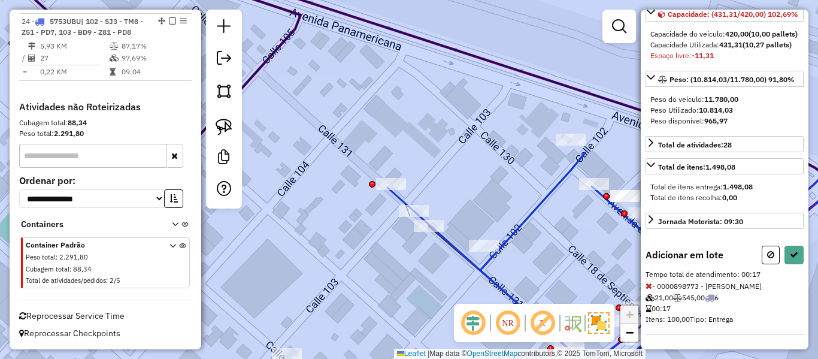
select select "**********"
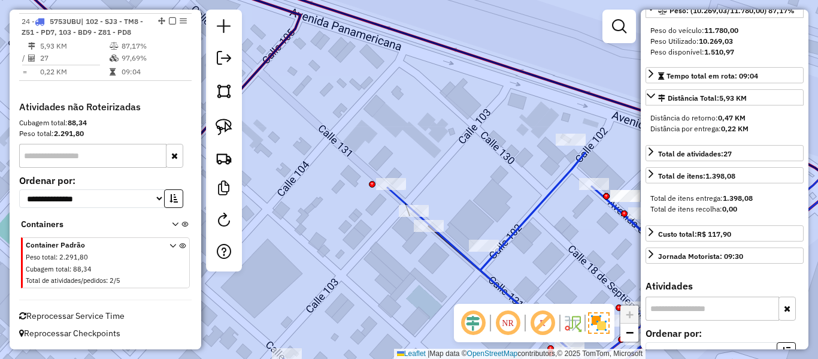
scroll to position [217, 0]
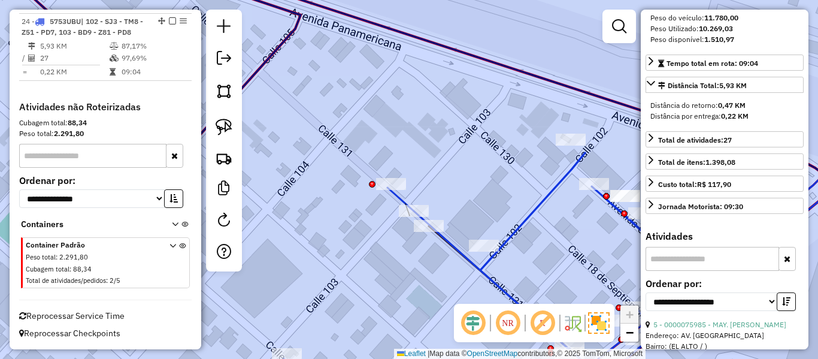
click at [561, 248] on div "Janela de atendimento Grade de atendimento Capacidade Transportadoras Veículos …" at bounding box center [409, 179] width 818 height 359
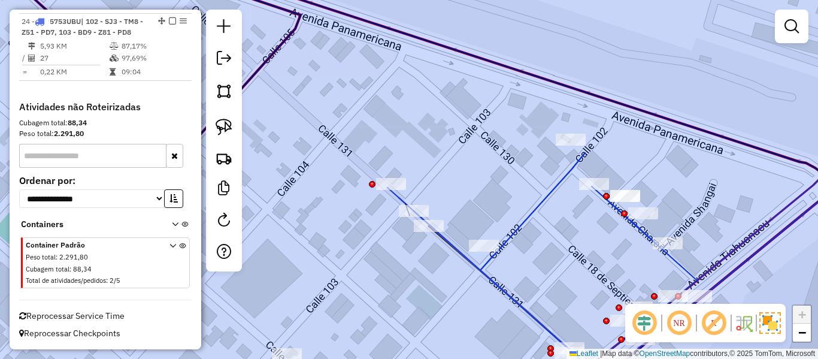
drag, startPoint x: 555, startPoint y: 265, endPoint x: 508, endPoint y: 207, distance: 74.5
click at [508, 207] on div "Janela de atendimento Grade de atendimento Capacidade Transportadoras Veículos …" at bounding box center [409, 179] width 818 height 359
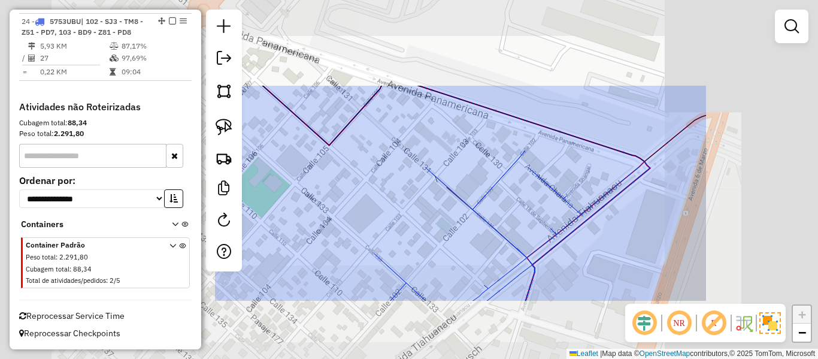
click at [512, 202] on div "Janela de atendimento Grade de atendimento Capacidade Transportadoras Veículos …" at bounding box center [409, 179] width 818 height 359
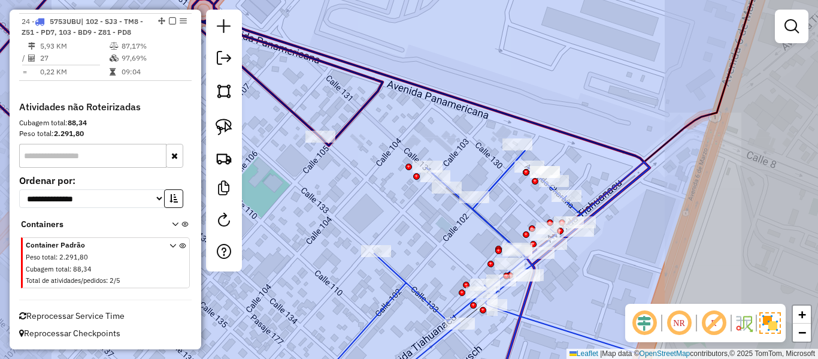
click at [498, 174] on icon at bounding box center [478, 272] width 344 height 244
select select "**********"
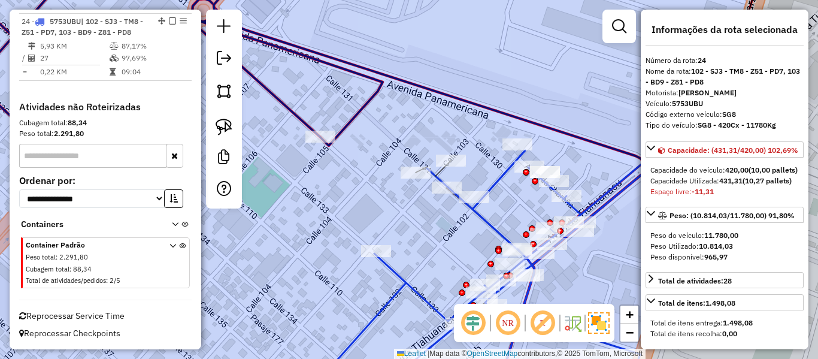
select select "**********"
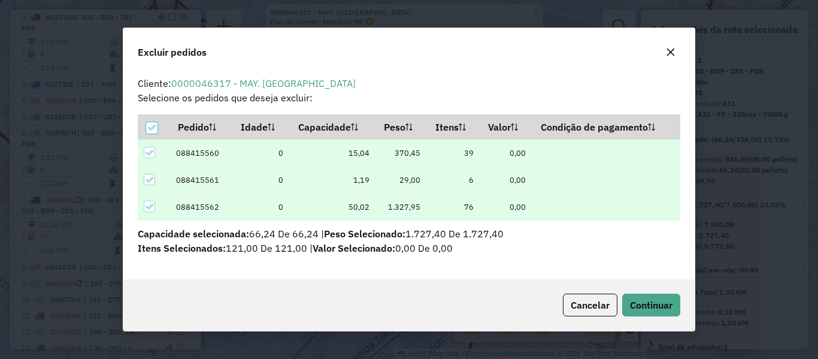
scroll to position [0, 0]
click at [639, 302] on span "Continuar" at bounding box center [651, 305] width 43 height 12
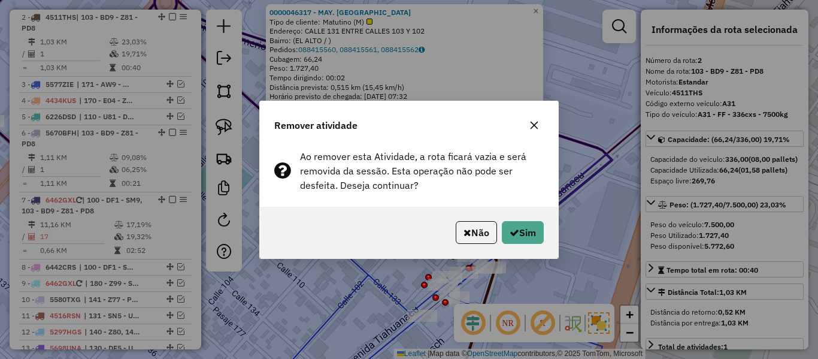
click at [529, 287] on div "Remover atividade Ao remover esta Atividade, a rota ficará vazia e será removid…" at bounding box center [409, 179] width 818 height 359
click at [509, 235] on icon "button" at bounding box center [514, 232] width 10 height 10
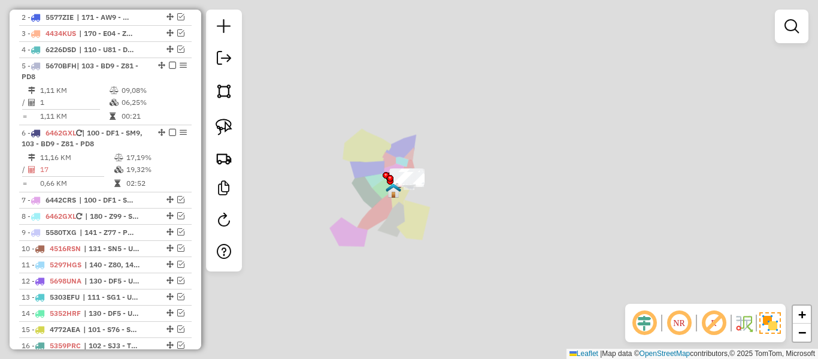
scroll to position [421, 0]
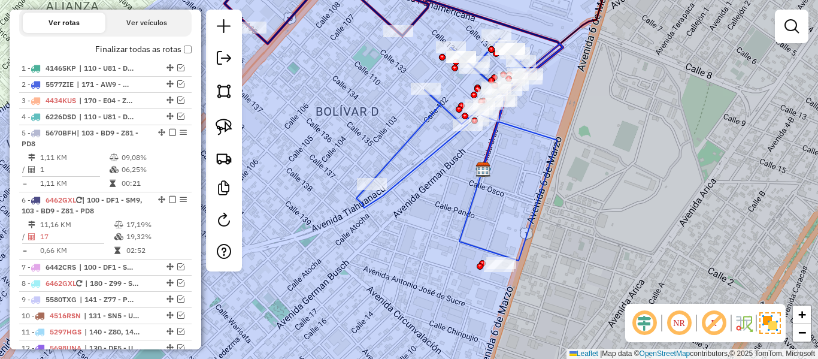
click at [448, 141] on icon at bounding box center [459, 149] width 207 height 222
select select "**********"
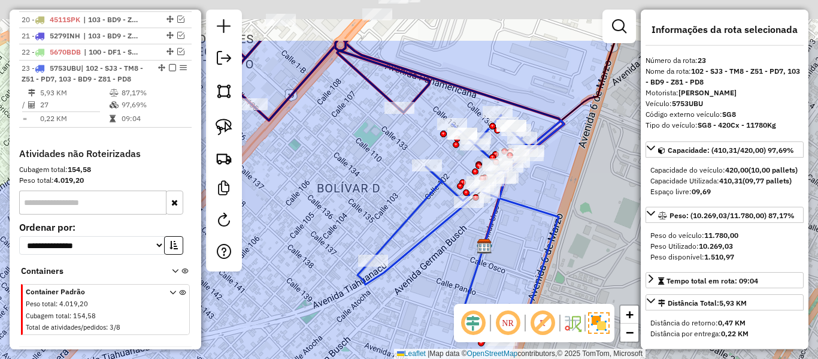
scroll to position [925, 0]
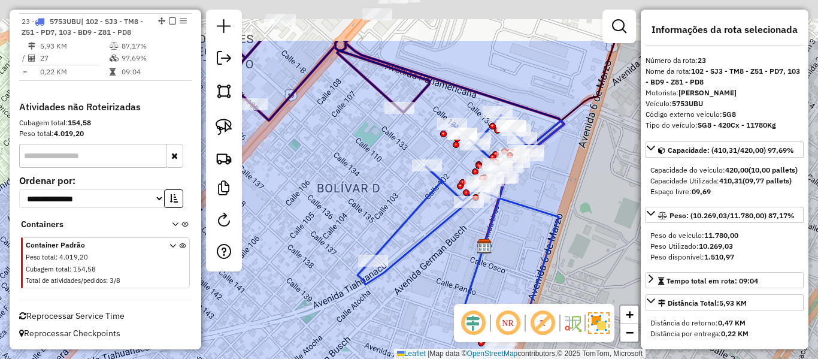
click at [454, 239] on div "Janela de atendimento Grade de atendimento Capacidade Transportadoras Veículos …" at bounding box center [409, 179] width 818 height 359
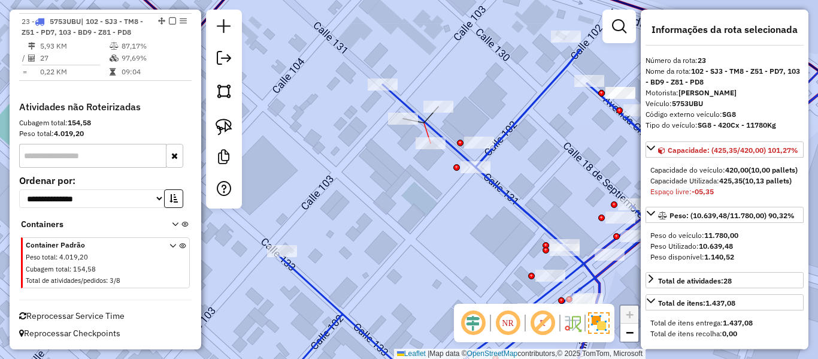
select select "**********"
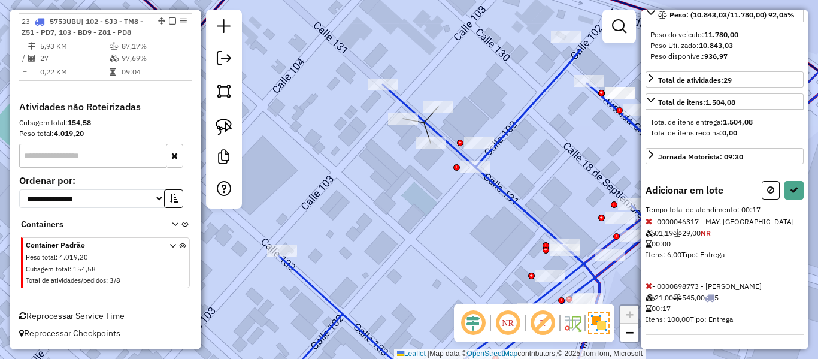
select select "**********"
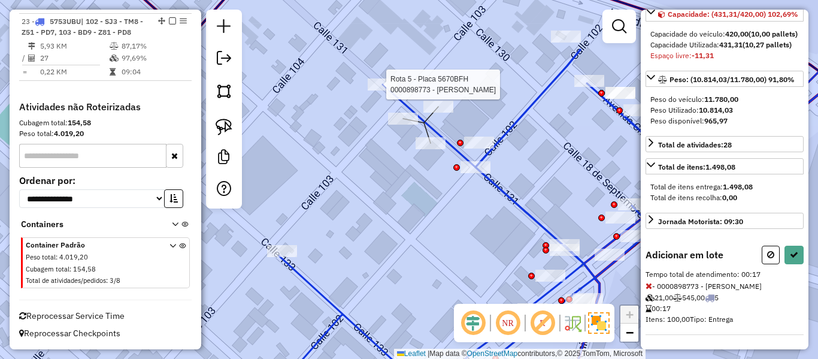
scroll to position [168, 0]
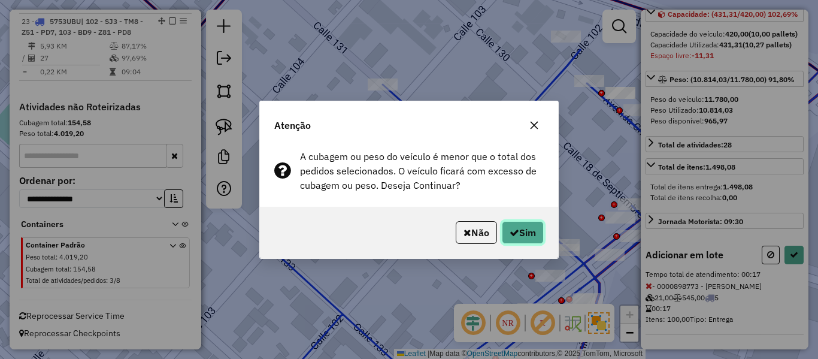
click at [515, 236] on icon "button" at bounding box center [514, 232] width 10 height 10
select select "**********"
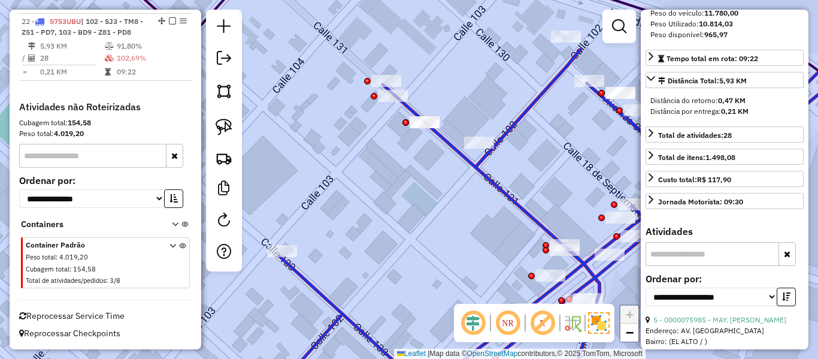
scroll to position [233, 0]
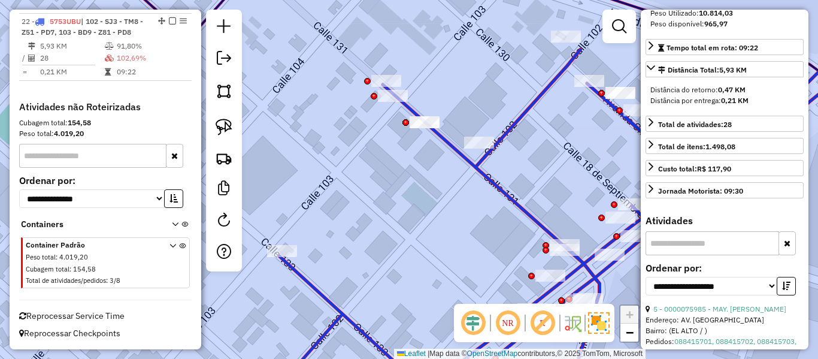
click at [575, 169] on div "Janela de atendimento Grade de atendimento Capacidade Transportadoras Veículos …" at bounding box center [409, 179] width 818 height 359
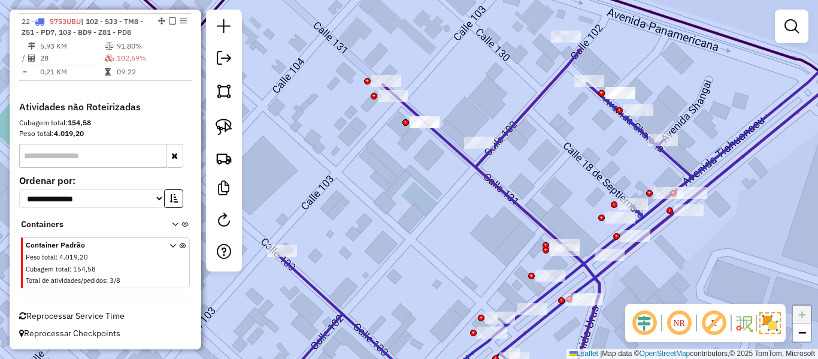
drag, startPoint x: 573, startPoint y: 154, endPoint x: 465, endPoint y: 226, distance: 130.5
click at [465, 226] on div "Janela de atendimento Grade de atendimento Capacidade Transportadoras Veículos …" at bounding box center [409, 179] width 818 height 359
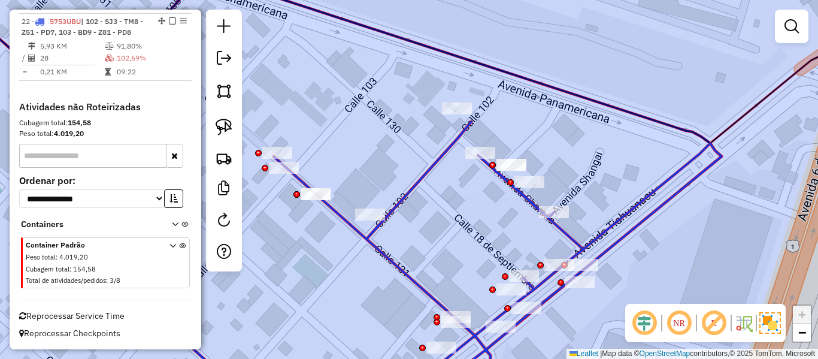
click at [403, 197] on icon at bounding box center [445, 258] width 551 height 273
select select "**********"
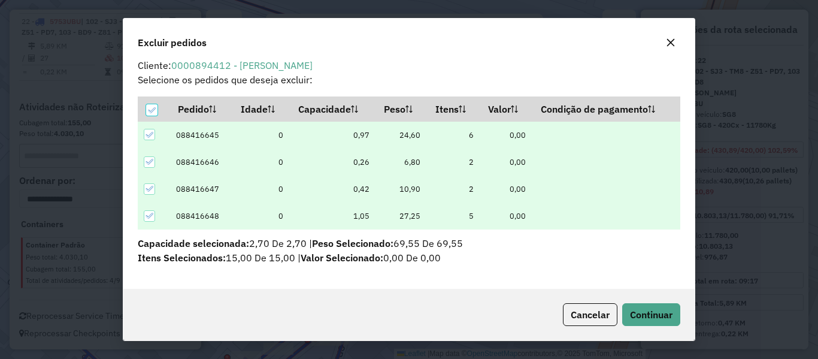
scroll to position [8, 0]
click at [631, 302] on div "Cancelar Continuar" at bounding box center [408, 314] width 571 height 51
click at [639, 312] on span "Continuar" at bounding box center [651, 314] width 43 height 12
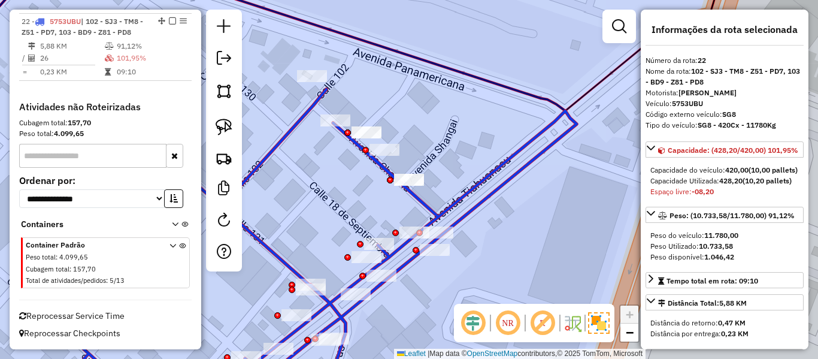
click at [284, 143] on icon at bounding box center [300, 241] width 551 height 305
click at [283, 134] on icon at bounding box center [300, 241] width 551 height 305
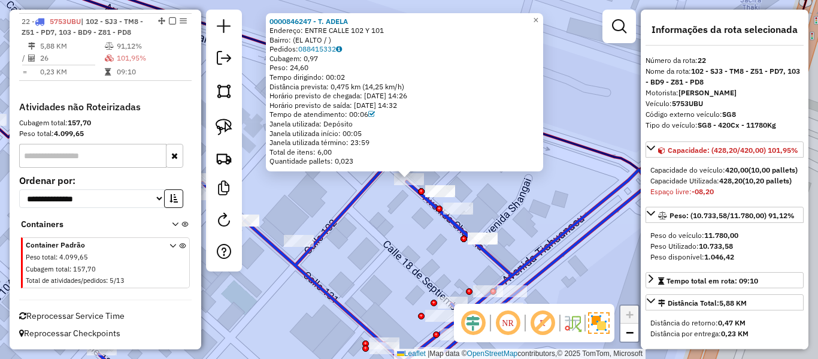
click at [392, 217] on div "0000846247 - T. ADELA Endereço: ENTRE CALLE 102 Y 101 Bairro: (EL ALTO / ) Pedi…" at bounding box center [409, 179] width 818 height 359
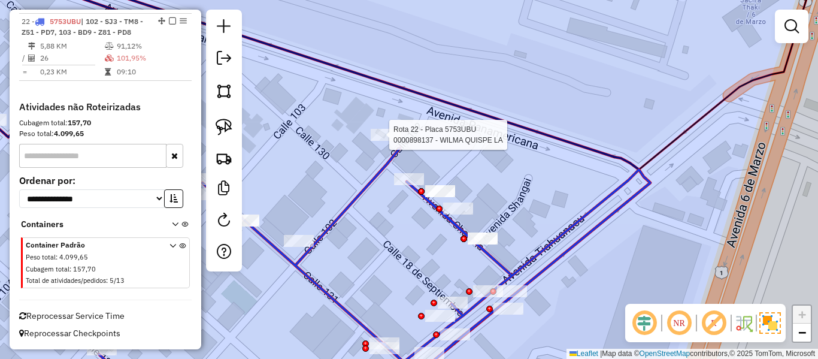
select select "**********"
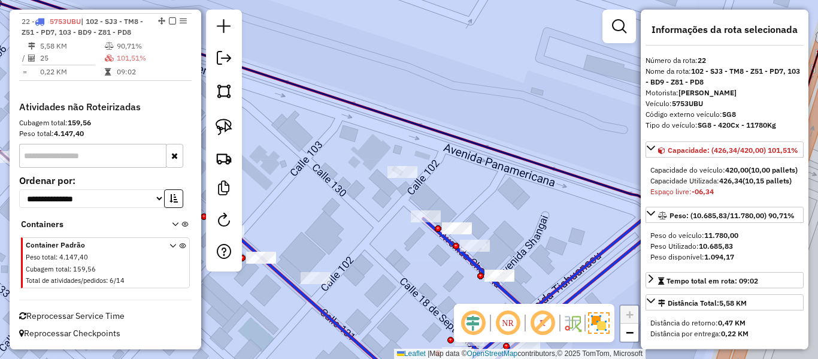
drag, startPoint x: 493, startPoint y: 202, endPoint x: 466, endPoint y: 196, distance: 27.0
click at [482, 193] on div "Janela de atendimento Grade de atendimento Capacidade Transportadoras Veículos …" at bounding box center [409, 179] width 818 height 359
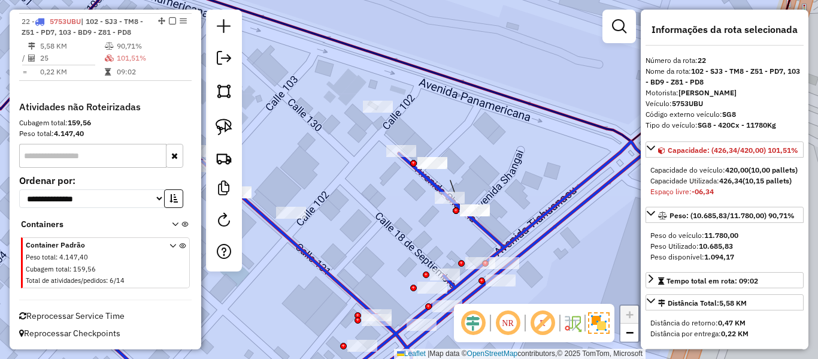
drag, startPoint x: 469, startPoint y: 240, endPoint x: 470, endPoint y: 211, distance: 28.8
click at [463, 204] on div "Janela de atendimento Grade de atendimento Capacidade Transportadoras Veículos …" at bounding box center [409, 179] width 818 height 359
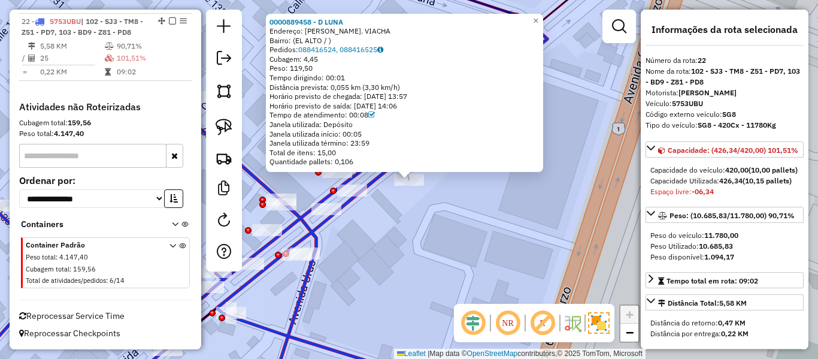
click at [421, 193] on div "0000889458 - D LUNA Endereço: CARR. VIACHA Bairro: (EL ALTO / ) Pedidos: 088416…" at bounding box center [409, 179] width 818 height 359
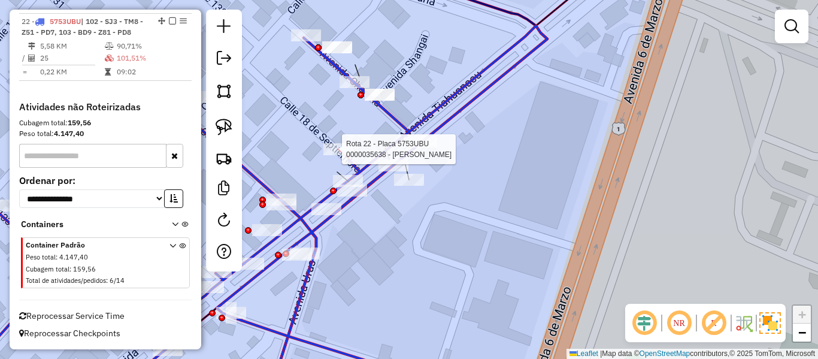
select select "**********"
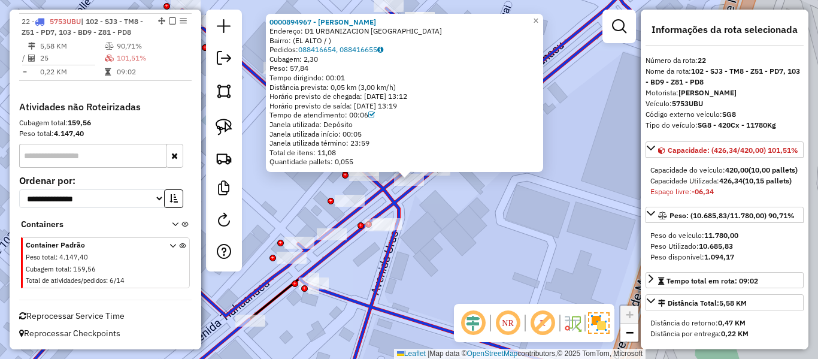
click at [436, 223] on div "0000894967 - JUAN CARLOS Endereço: D1 URBANIZACION SANTA ROSA CALLE 7 CIVICA Ba…" at bounding box center [409, 179] width 818 height 359
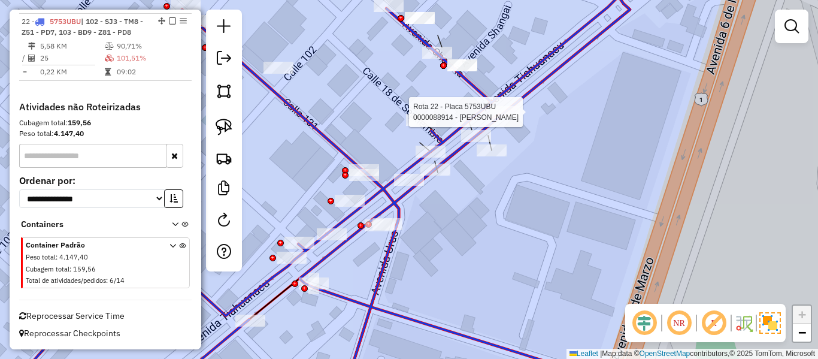
select select "**********"
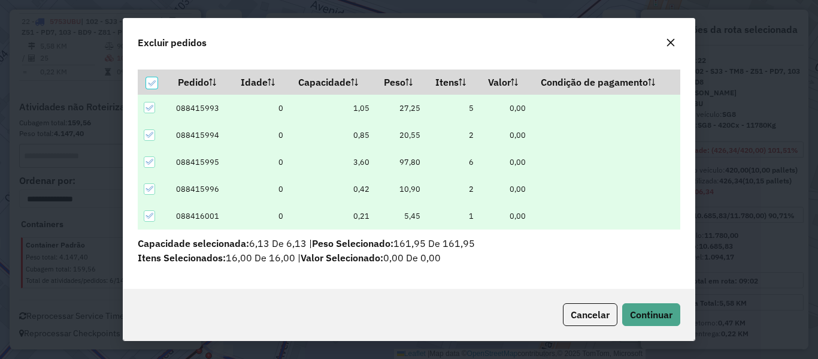
scroll to position [35, 0]
click at [656, 306] on button "Continuar" at bounding box center [651, 314] width 58 height 23
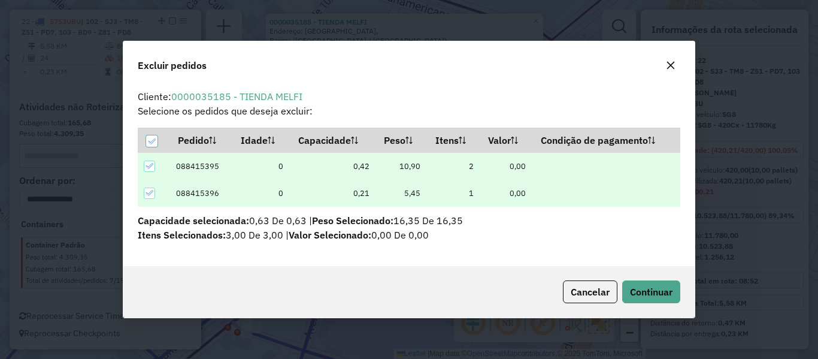
scroll to position [0, 0]
click at [670, 290] on span "Continuar" at bounding box center [651, 292] width 43 height 12
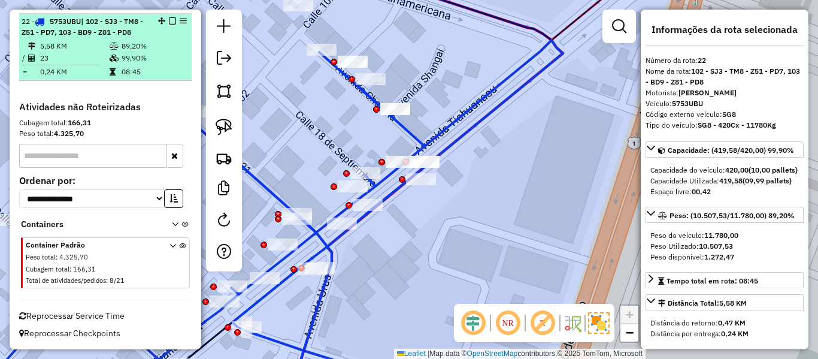
click at [169, 19] on em at bounding box center [172, 20] width 7 height 7
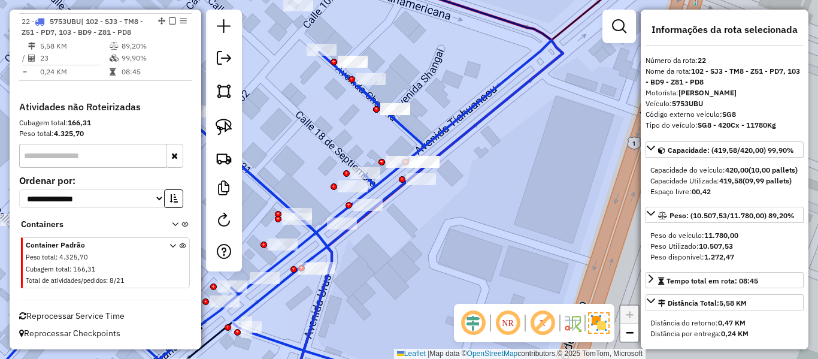
scroll to position [807, 0]
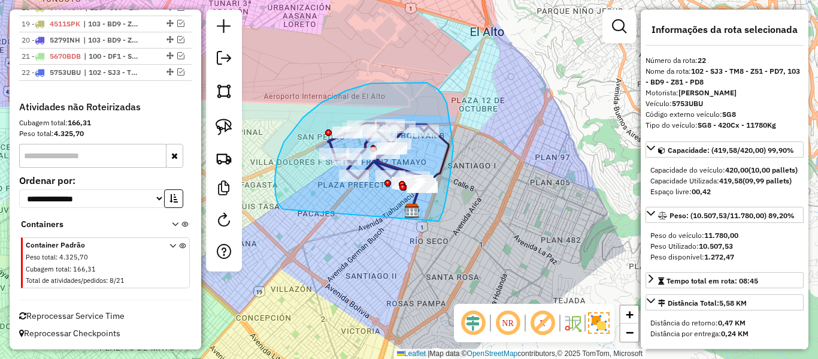
drag, startPoint x: 438, startPoint y: 221, endPoint x: 285, endPoint y: 208, distance: 153.2
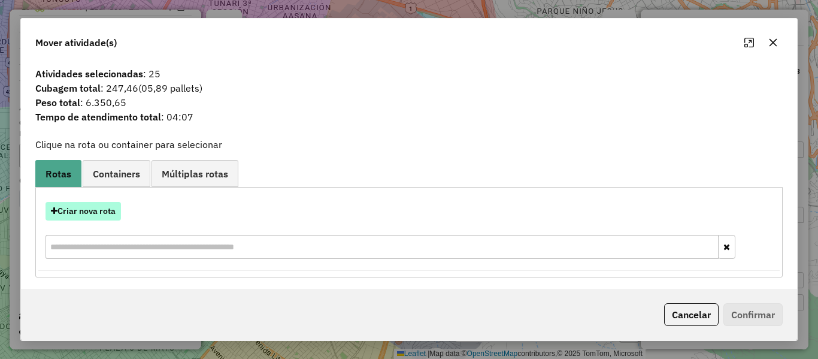
click at [96, 211] on button "Criar nova rota" at bounding box center [82, 211] width 75 height 19
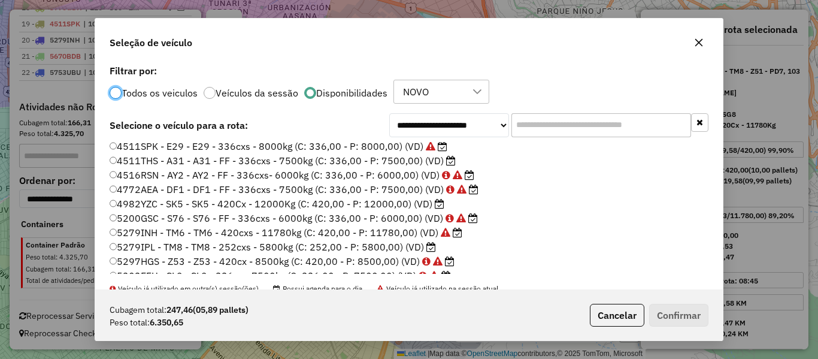
scroll to position [180, 0]
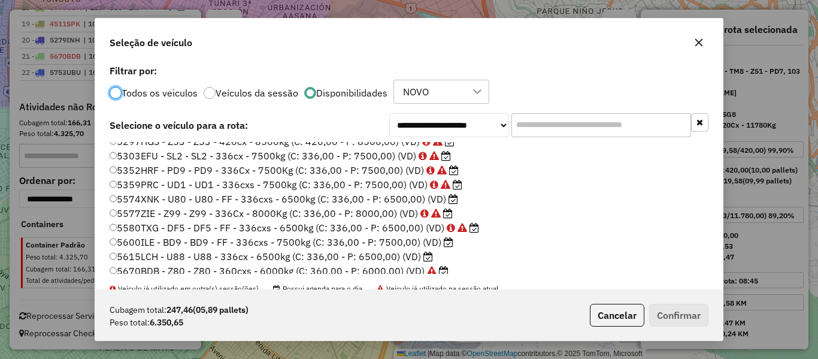
click at [426, 254] on icon at bounding box center [428, 256] width 10 height 10
click at [674, 308] on button "Confirmar" at bounding box center [678, 315] width 59 height 23
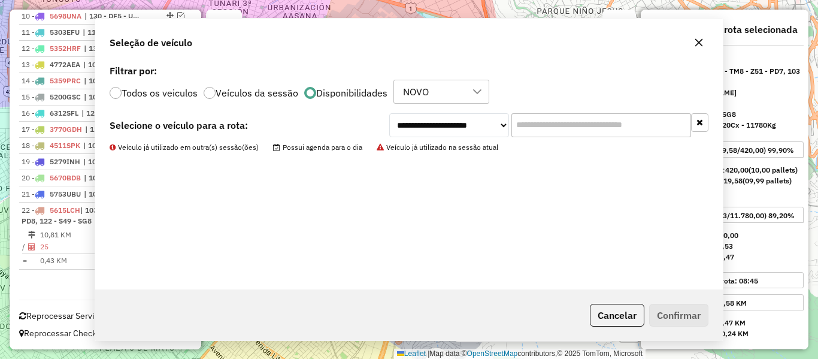
scroll to position [603, 0]
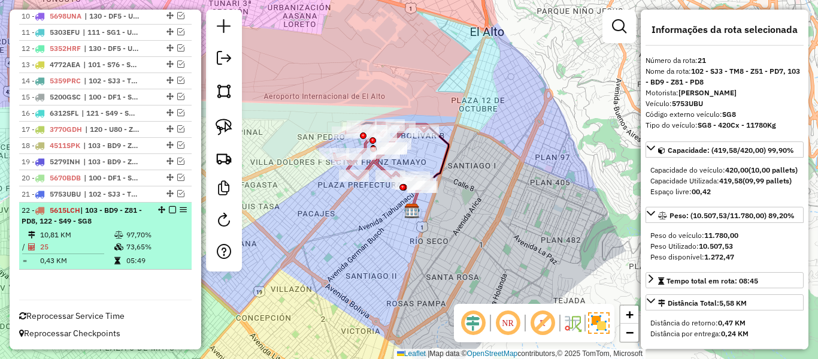
click at [169, 211] on em at bounding box center [172, 209] width 7 height 7
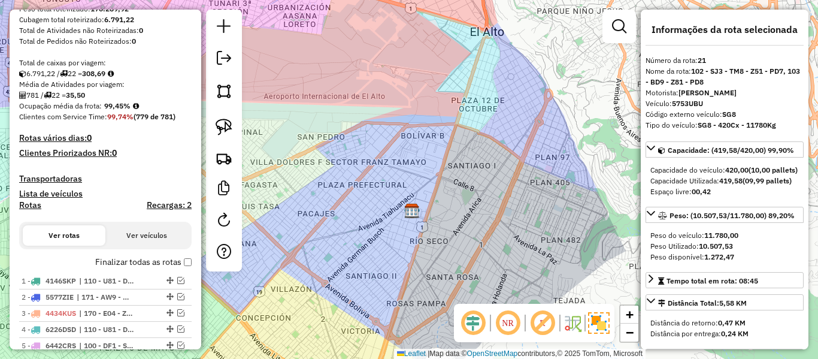
scroll to position [133, 0]
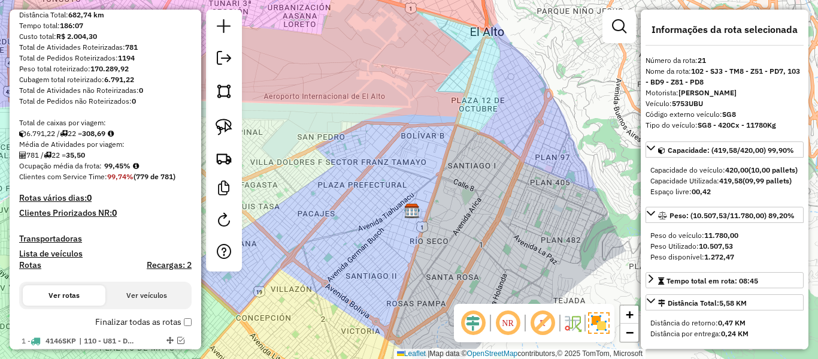
click at [147, 216] on h4 "Clientes Priorizados NR: 0" at bounding box center [105, 213] width 172 height 10
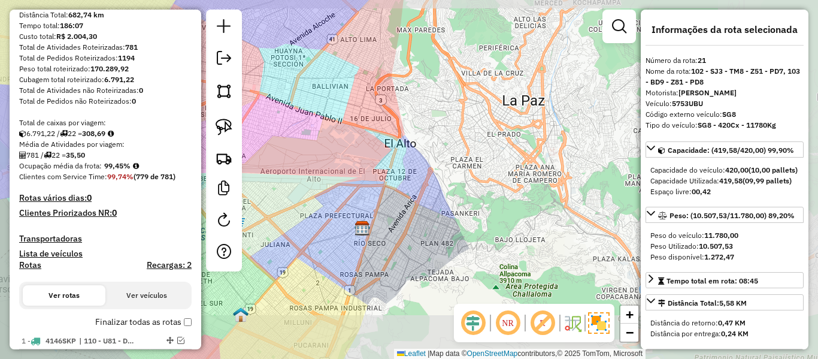
drag, startPoint x: 368, startPoint y: 257, endPoint x: 564, endPoint y: 184, distance: 209.7
click at [524, 195] on div "Janela de atendimento Grade de atendimento Capacidade Transportadoras Veículos …" at bounding box center [409, 179] width 818 height 359
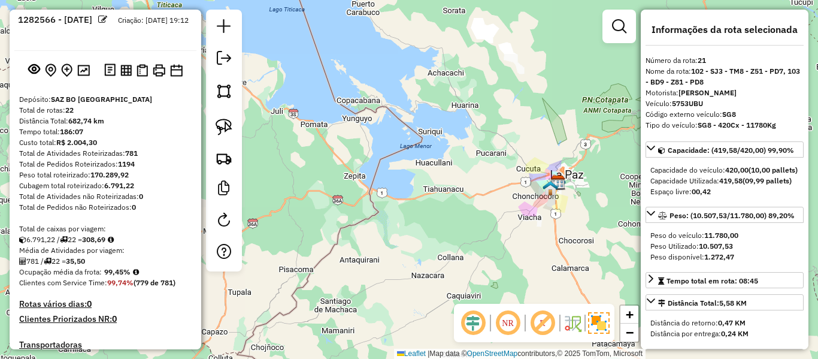
scroll to position [0, 0]
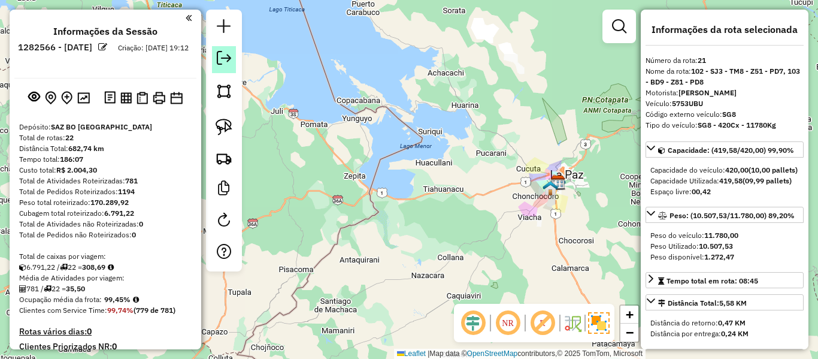
click at [231, 58] on link at bounding box center [224, 59] width 24 height 27
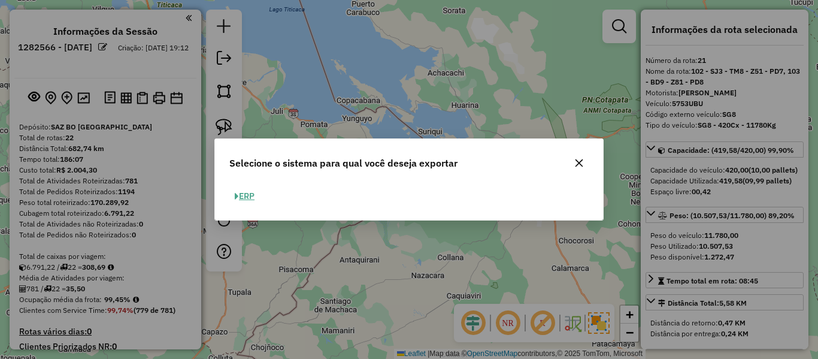
click at [257, 199] on button "ERP" at bounding box center [244, 196] width 31 height 19
select select "**"
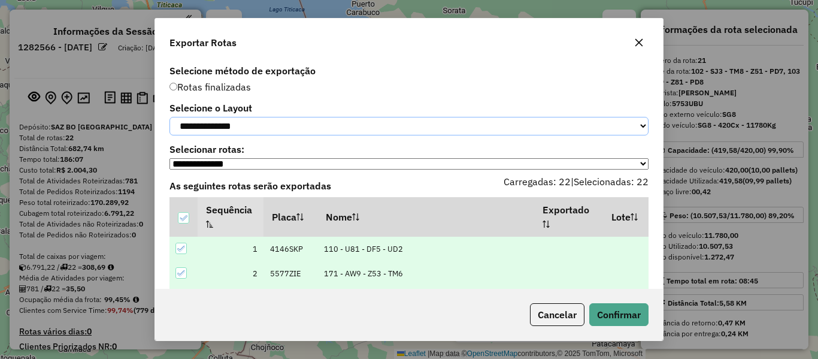
click at [273, 128] on select "**********" at bounding box center [408, 126] width 479 height 19
select select "*********"
click at [169, 117] on select "**********" at bounding box center [408, 126] width 479 height 19
drag, startPoint x: 628, startPoint y: 317, endPoint x: 610, endPoint y: 296, distance: 27.6
click at [629, 317] on button "Confirmar" at bounding box center [618, 314] width 59 height 23
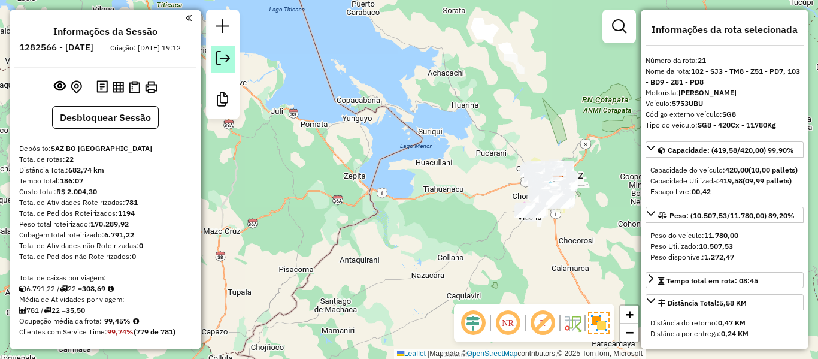
click at [224, 58] on em at bounding box center [223, 58] width 14 height 14
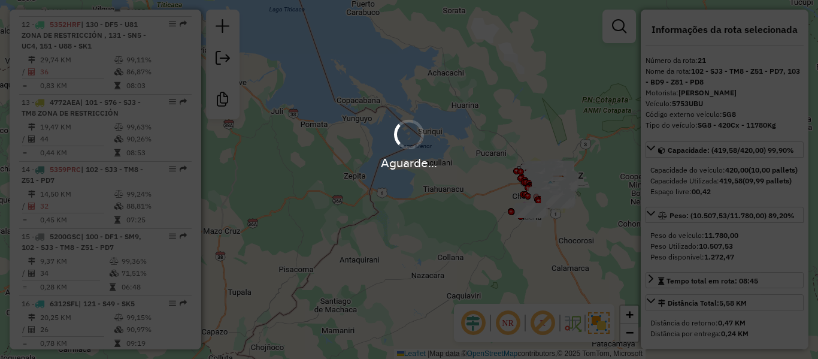
scroll to position [1653, 0]
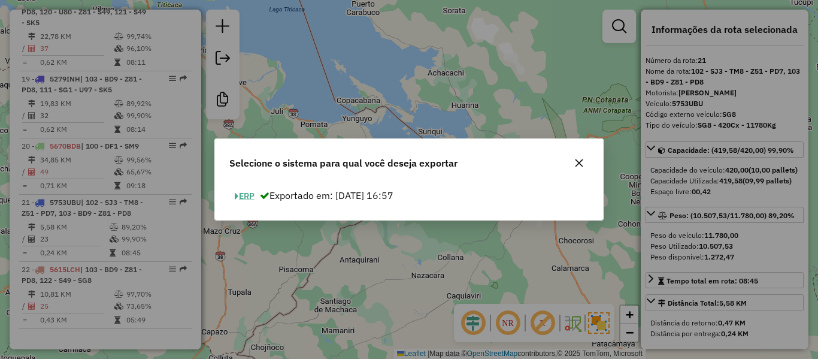
click at [243, 192] on button "ERP" at bounding box center [244, 196] width 31 height 19
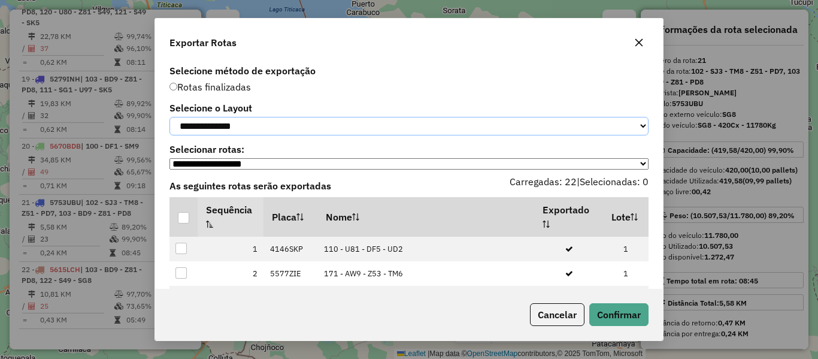
click at [279, 133] on select "**********" at bounding box center [408, 126] width 479 height 19
select select "*********"
click at [169, 117] on select "**********" at bounding box center [408, 126] width 479 height 19
click at [184, 223] on div at bounding box center [183, 217] width 11 height 11
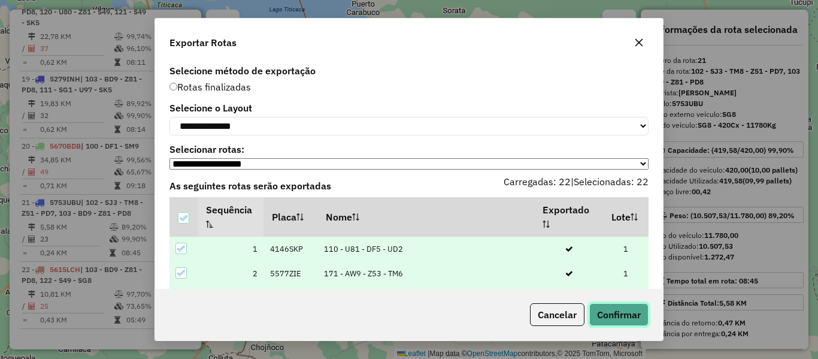
click at [636, 314] on button "Confirmar" at bounding box center [618, 314] width 59 height 23
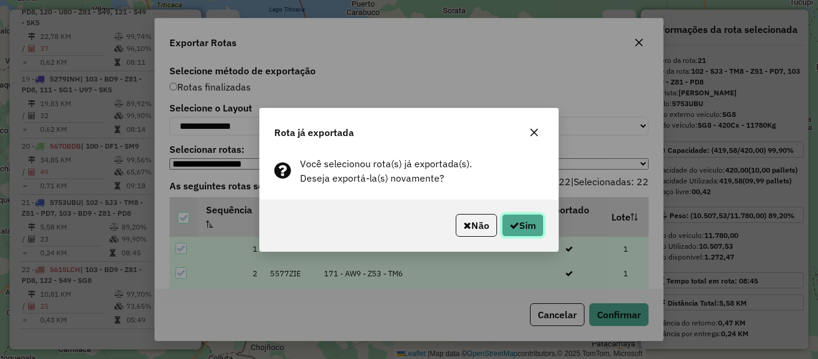
click at [516, 221] on icon "button" at bounding box center [514, 225] width 10 height 10
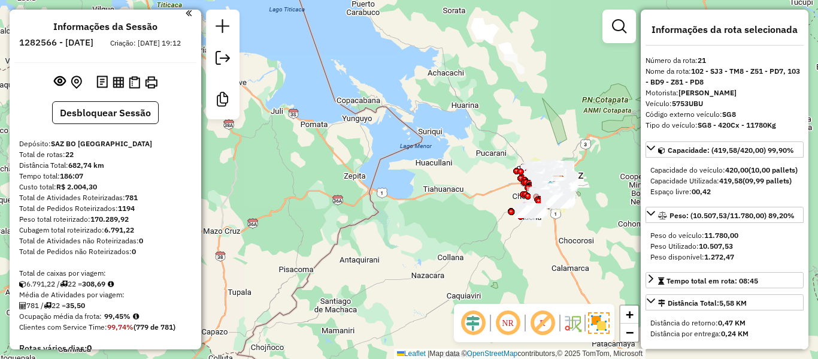
scroll to position [0, 0]
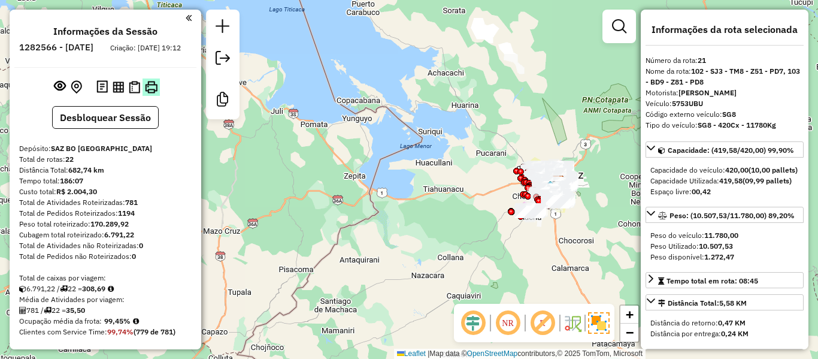
click at [149, 93] on img at bounding box center [151, 87] width 13 height 13
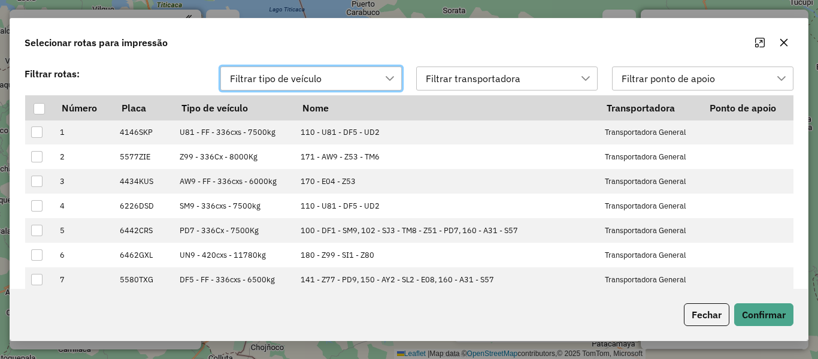
scroll to position [9, 54]
click at [789, 49] on button "button" at bounding box center [783, 42] width 19 height 19
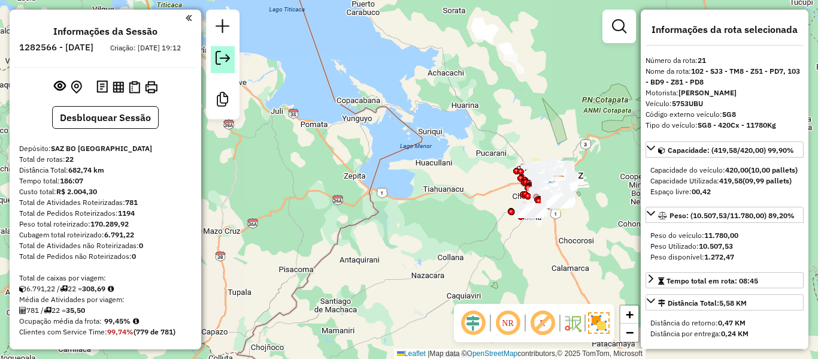
click at [229, 67] on link at bounding box center [223, 59] width 24 height 27
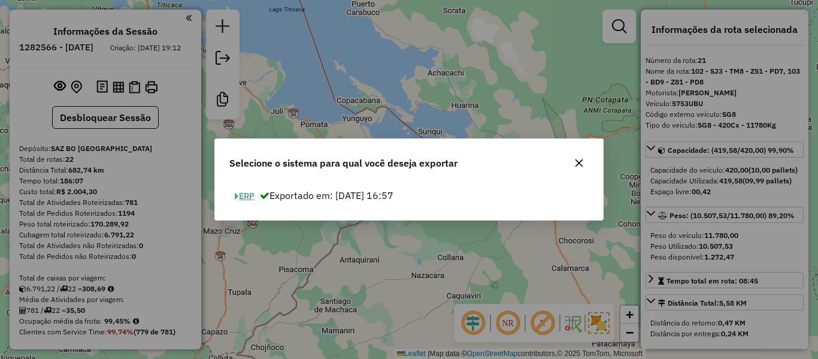
click at [254, 195] on button "ERP" at bounding box center [244, 196] width 31 height 19
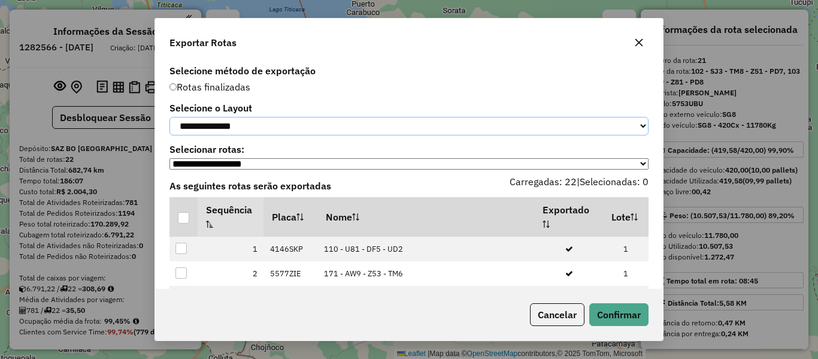
click at [260, 133] on select "**********" at bounding box center [408, 126] width 479 height 19
select select "*********"
click at [169, 117] on select "**********" at bounding box center [408, 126] width 479 height 19
click at [183, 220] on div at bounding box center [183, 217] width 11 height 11
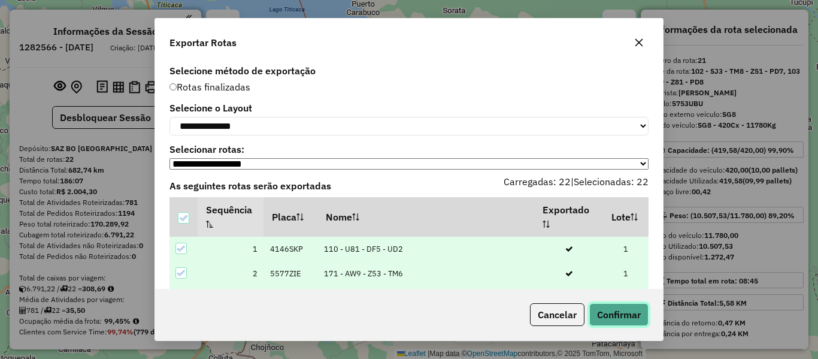
click at [614, 305] on button "Confirmar" at bounding box center [618, 314] width 59 height 23
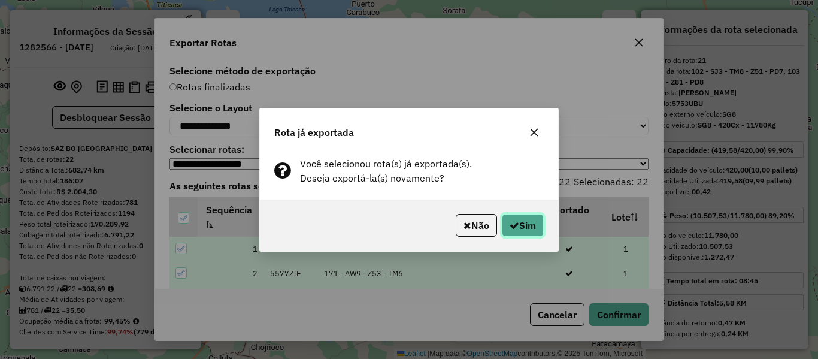
click at [530, 225] on button "Sim" at bounding box center [523, 225] width 42 height 23
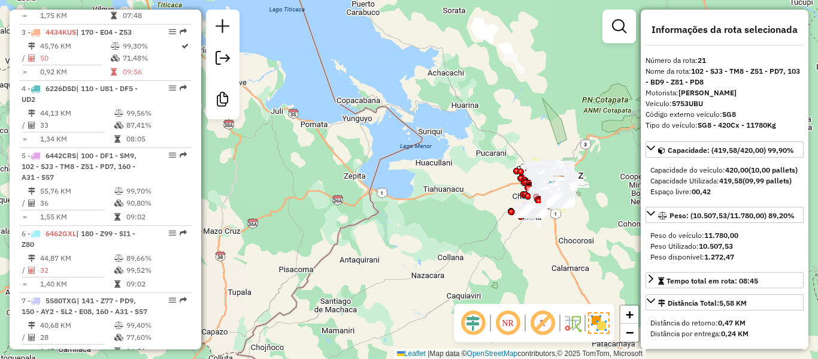
scroll to position [0, 0]
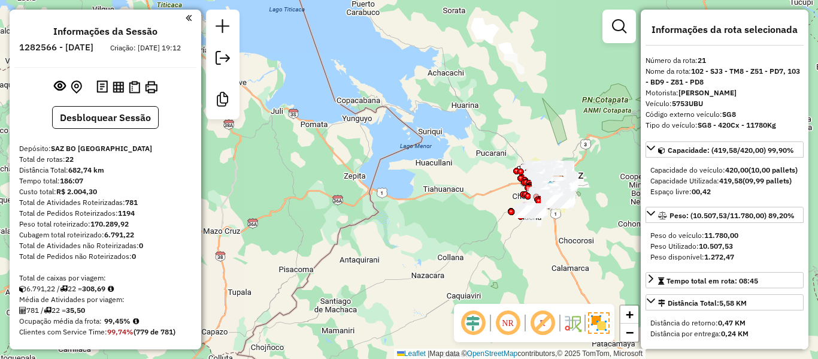
drag, startPoint x: 143, startPoint y: 231, endPoint x: 142, endPoint y: 123, distance: 108.4
click at [93, 48] on h6 "1282566 - 25/09/2025" at bounding box center [56, 47] width 74 height 11
copy h6 "25"
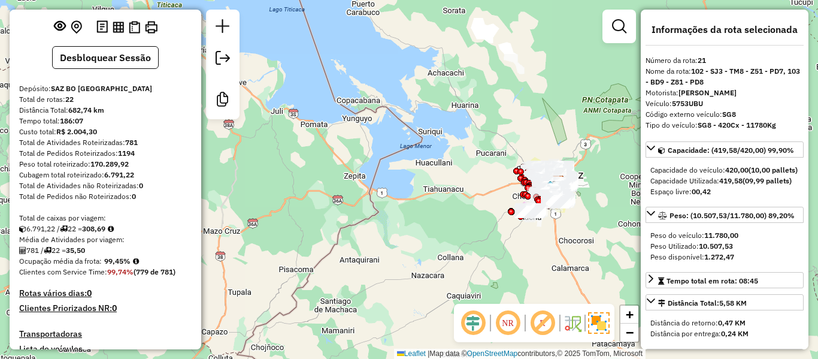
click at [118, 265] on strong "99,45%" at bounding box center [117, 260] width 26 height 9
click at [117, 265] on strong "99,45%" at bounding box center [117, 260] width 26 height 9
copy strong "99,45"
click at [131, 147] on strong "781" at bounding box center [131, 142] width 13 height 9
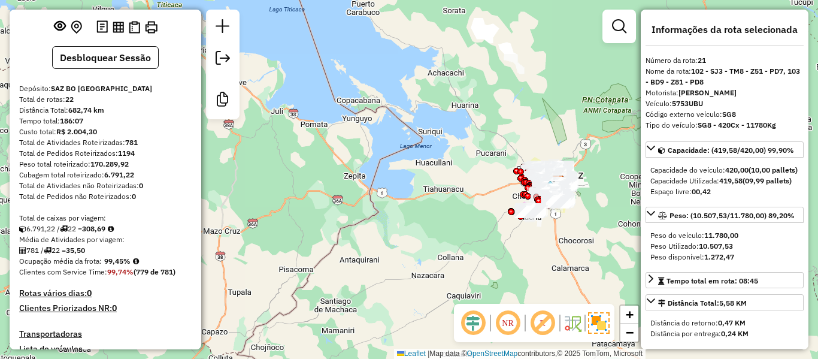
click at [131, 147] on strong "781" at bounding box center [131, 142] width 13 height 9
copy strong "781"
click at [82, 254] on strong "35,50" at bounding box center [75, 249] width 19 height 9
copy strong "35,50"
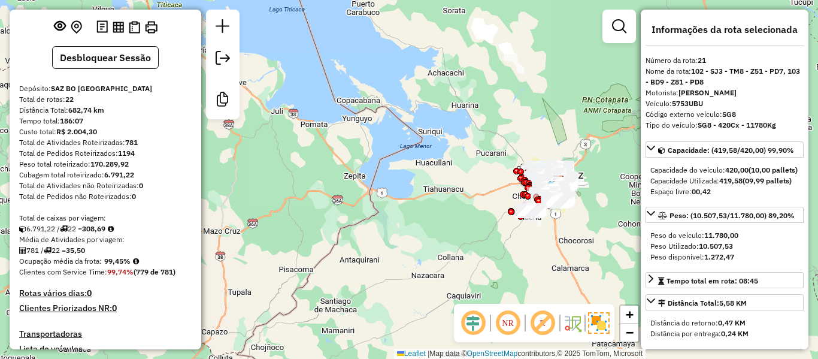
click at [72, 104] on strong "22" at bounding box center [69, 99] width 8 height 9
copy strong "22"
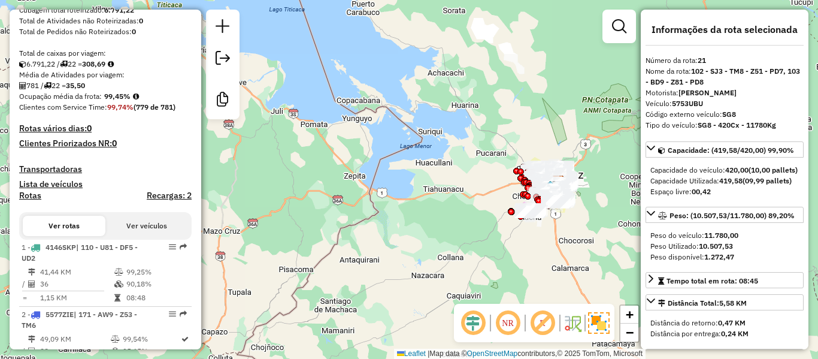
scroll to position [0, 0]
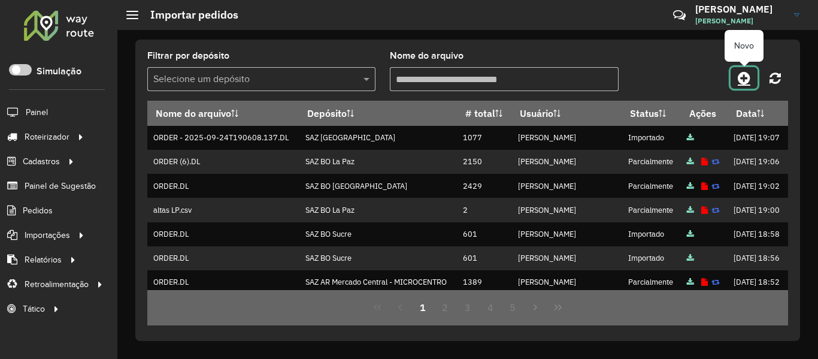
click at [739, 80] on icon at bounding box center [744, 78] width 13 height 14
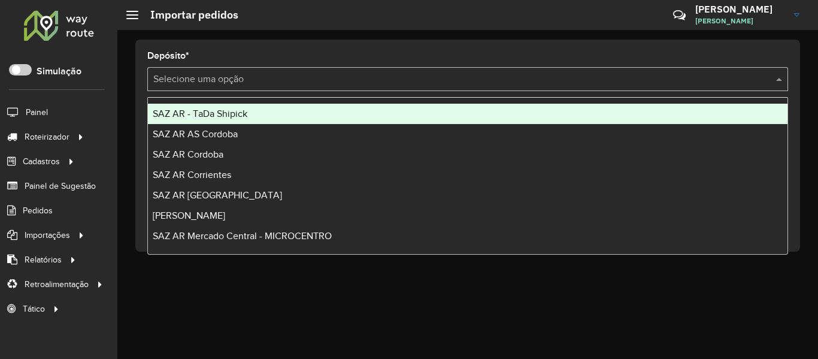
click at [214, 71] on div "Selecione uma opção" at bounding box center [467, 79] width 641 height 24
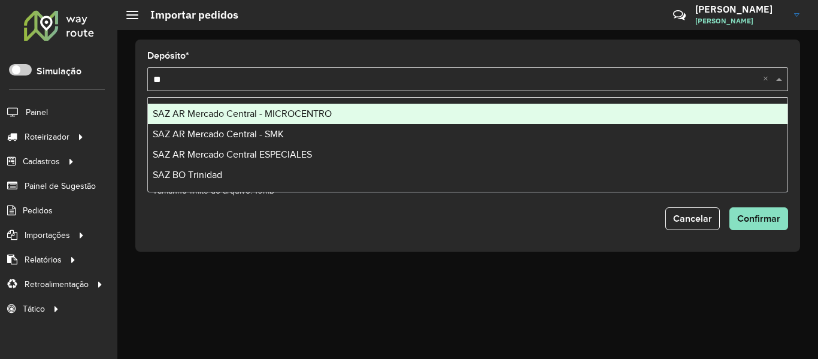
type input "***"
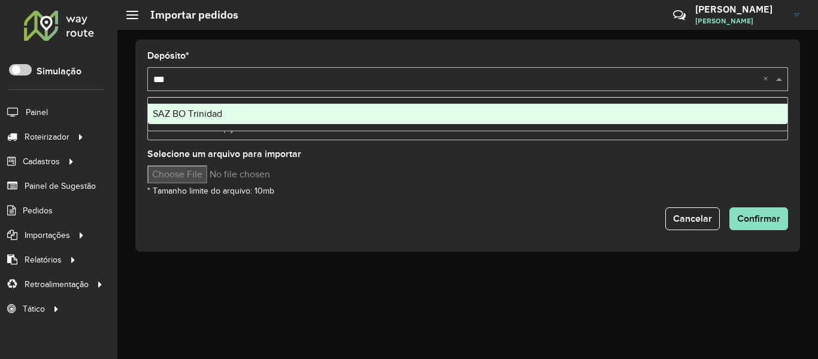
click at [207, 119] on div "SAZ BO Trinidad" at bounding box center [467, 114] width 639 height 20
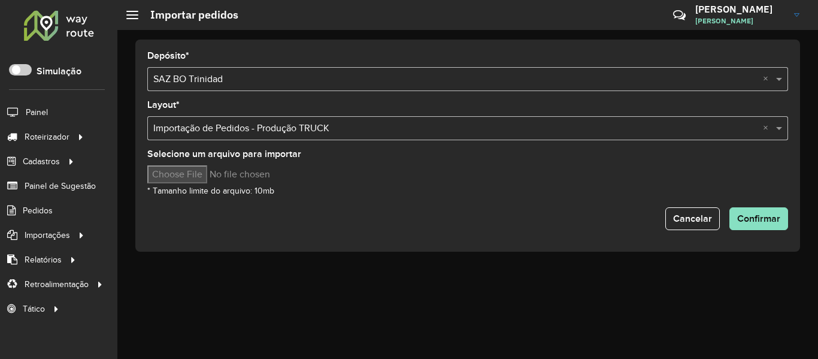
click at [212, 175] on input "Selecione um arquivo para importar" at bounding box center [249, 174] width 204 height 18
type input "**********"
click at [763, 215] on span "Confirmar" at bounding box center [758, 218] width 43 height 10
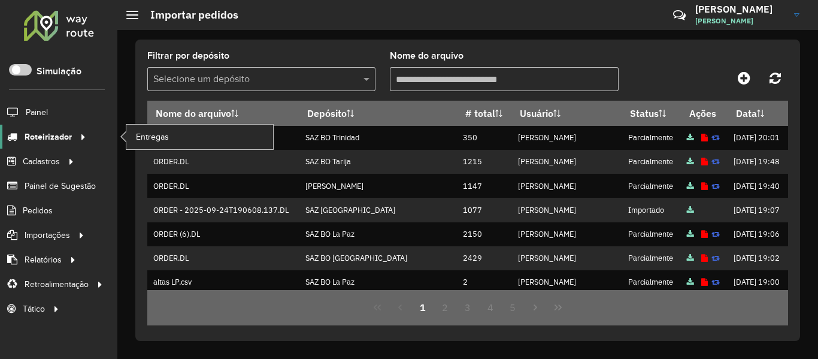
click at [78, 136] on icon at bounding box center [81, 136] width 10 height 18
click at [191, 142] on link "Entregas" at bounding box center [199, 137] width 147 height 24
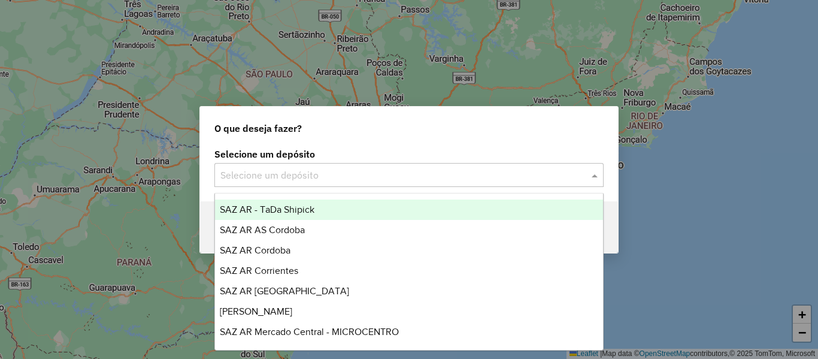
click at [394, 177] on input "text" at bounding box center [396, 175] width 353 height 14
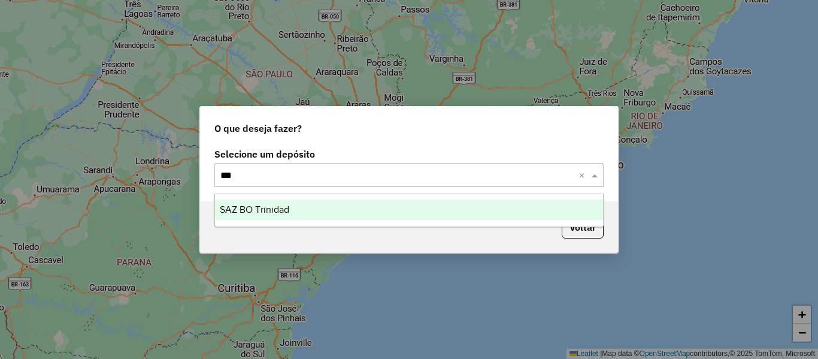
type input "****"
click at [278, 212] on span "SAZ BO Trinidad" at bounding box center [254, 209] width 69 height 10
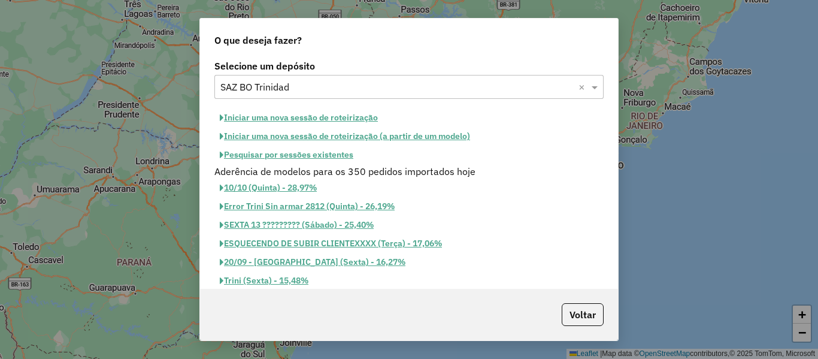
click at [348, 104] on div "Selecione um depósito Selecione um depósito × SAZ BO Trinidad × Iniciar uma nov…" at bounding box center [409, 173] width 418 height 232
click at [344, 113] on button "Iniciar uma nova sessão de roteirização" at bounding box center [298, 117] width 169 height 19
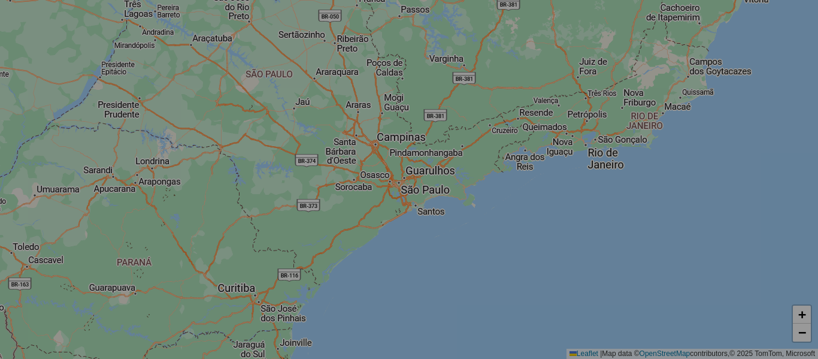
select select "*"
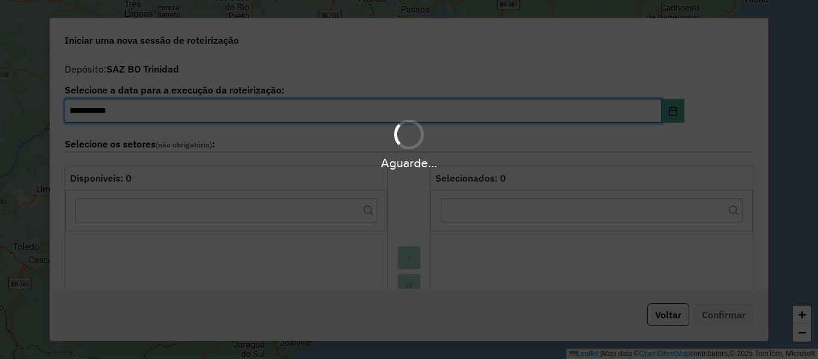
click at [368, 151] on div "Aguarde..." at bounding box center [409, 143] width 818 height 57
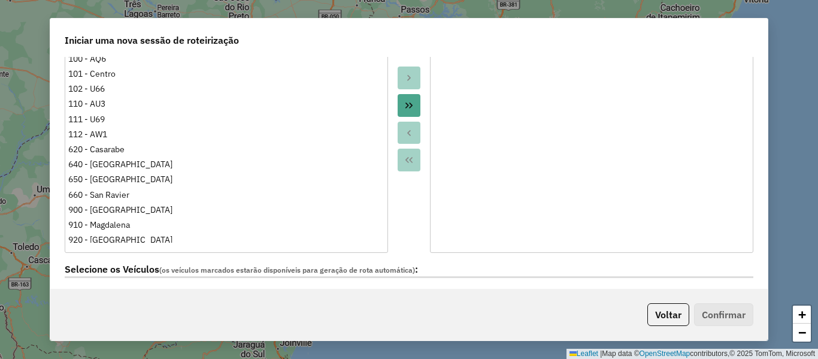
scroll to position [419, 0]
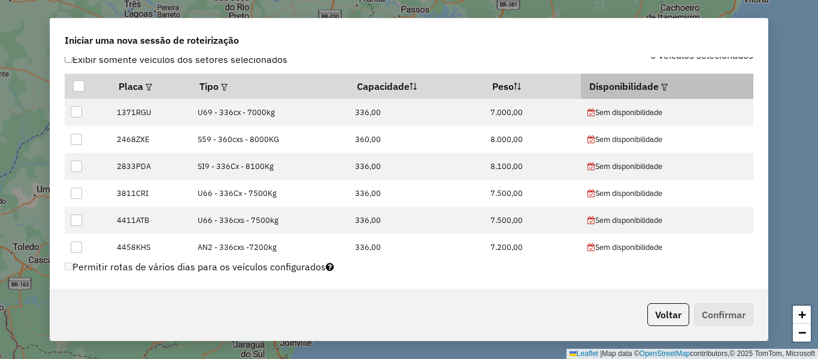
click at [661, 88] on em at bounding box center [664, 87] width 7 height 7
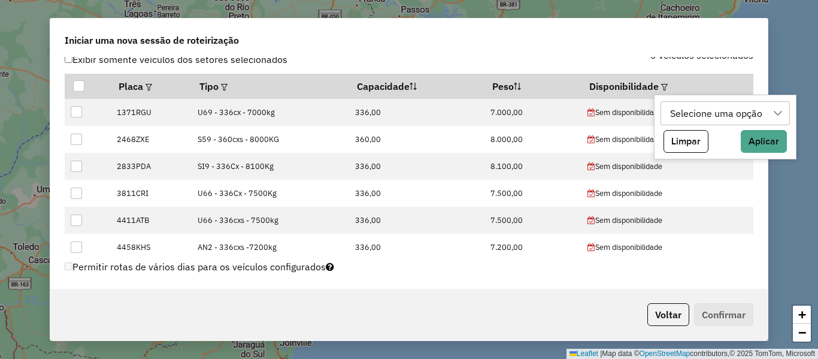
click at [690, 110] on div "Selecione uma opção" at bounding box center [716, 113] width 101 height 23
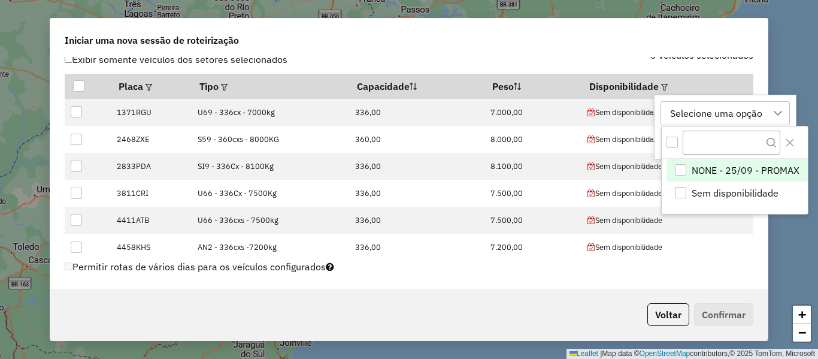
scroll to position [9, 54]
click at [726, 168] on span "NONE - 25/09 - PROMAX" at bounding box center [745, 170] width 108 height 14
click at [722, 113] on div "NONE - 25/09 - PROMAX" at bounding box center [724, 113] width 116 height 23
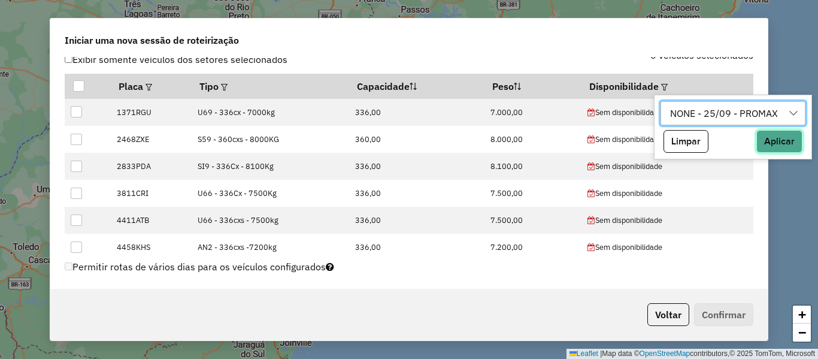
click at [774, 139] on button "Aplicar" at bounding box center [779, 141] width 46 height 23
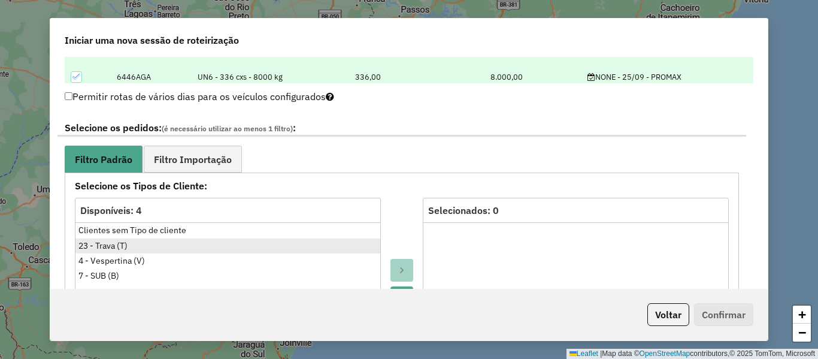
scroll to position [599, 0]
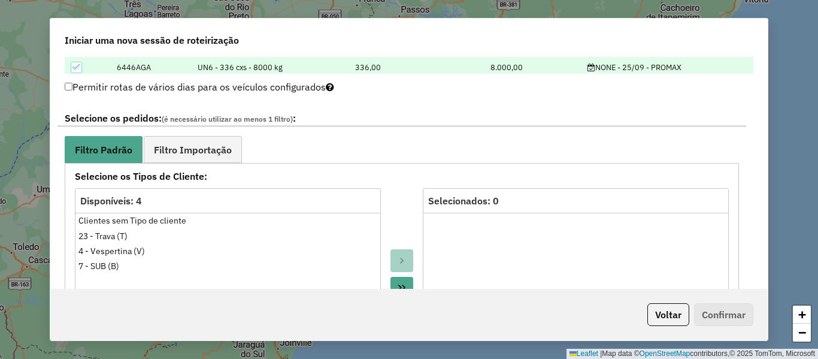
click at [190, 132] on div "**********" at bounding box center [401, 354] width 688 height 505
click at [193, 145] on span "Filtro Importação" at bounding box center [193, 150] width 78 height 10
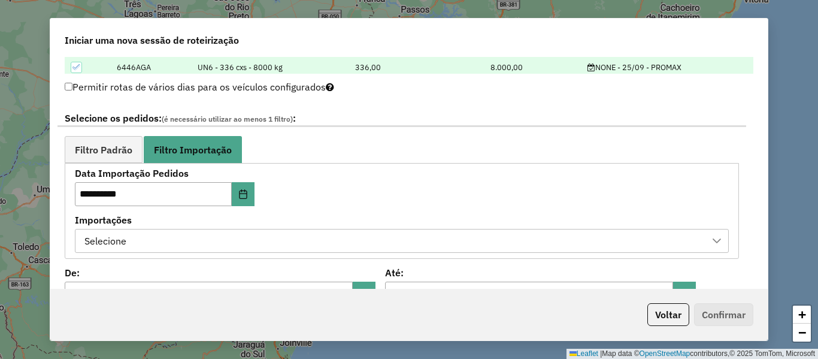
click at [359, 247] on div "Selecione" at bounding box center [392, 240] width 625 height 23
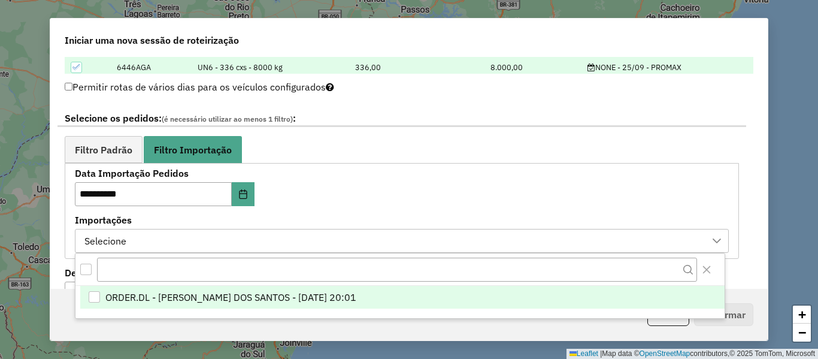
scroll to position [9, 54]
click at [365, 289] on li "ORDER.DL - [PERSON_NAME] DOS SANTOS - [DATE] 20:01" at bounding box center [402, 297] width 644 height 23
click at [369, 184] on div "**********" at bounding box center [402, 210] width 654 height 83
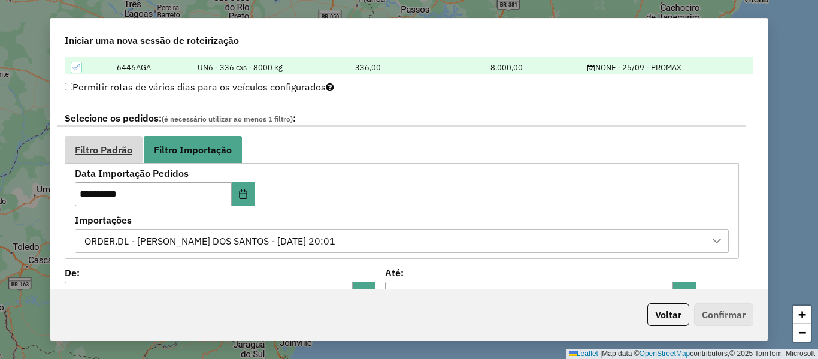
click at [108, 151] on span "Filtro Padrão" at bounding box center [103, 150] width 57 height 10
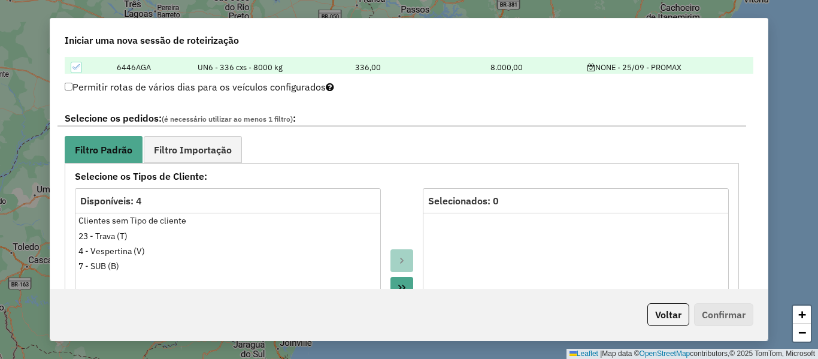
click at [393, 142] on ul "Filtro Padrão Filtro Importação" at bounding box center [402, 149] width 674 height 27
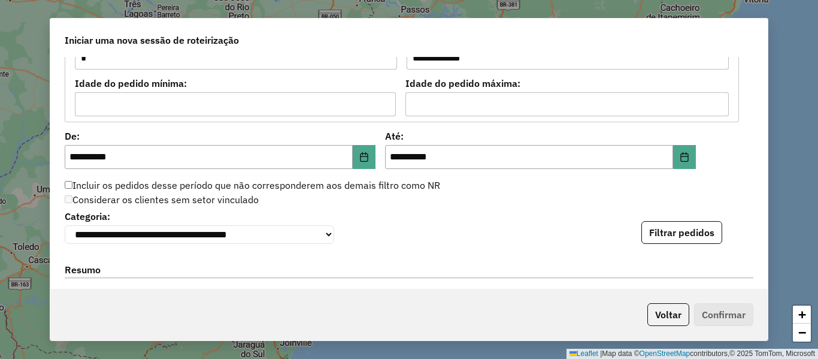
scroll to position [1137, 0]
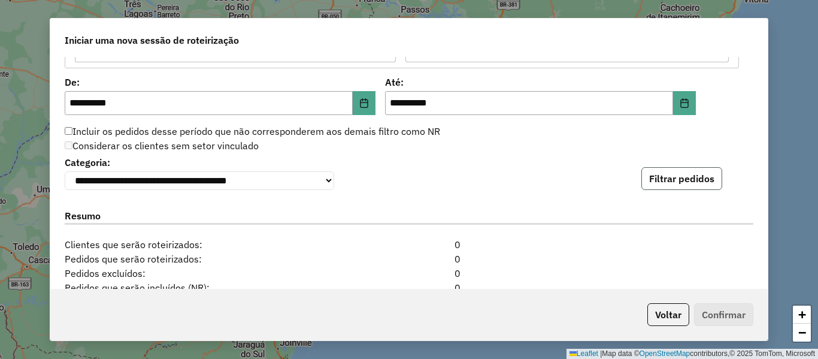
click at [688, 184] on button "Filtrar pedidos" at bounding box center [681, 178] width 81 height 23
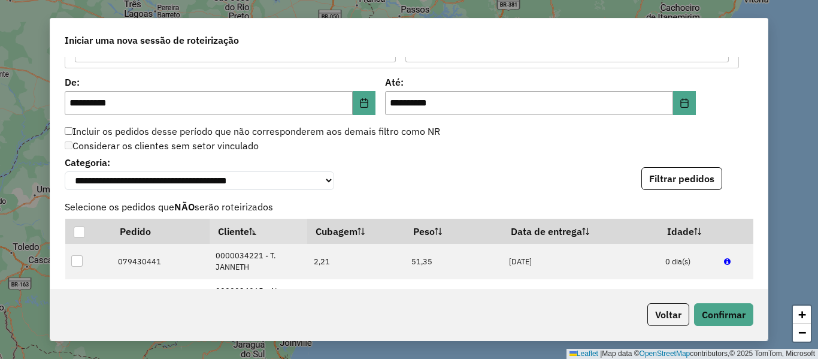
click at [434, 177] on div "**********" at bounding box center [409, 171] width 688 height 37
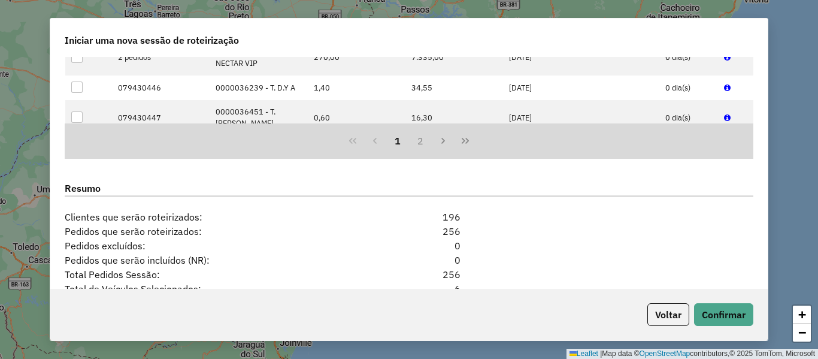
scroll to position [1556, 0]
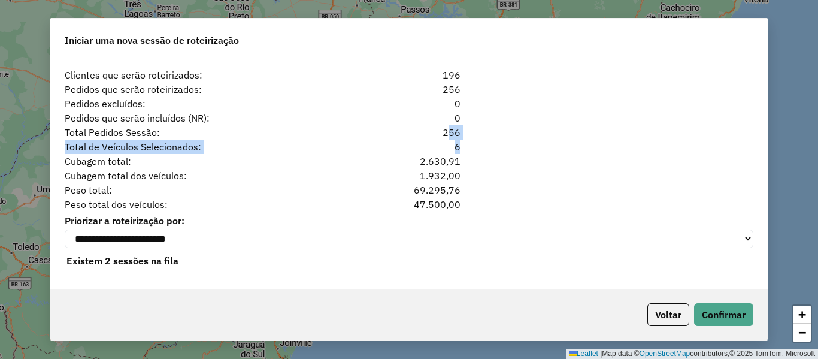
drag, startPoint x: 471, startPoint y: 135, endPoint x: 414, endPoint y: 131, distance: 57.1
click at [414, 131] on div "**********" at bounding box center [408, 173] width 717 height 232
click at [552, 122] on div "Pedidos que serão incluídos (NR): 0" at bounding box center [408, 118] width 703 height 14
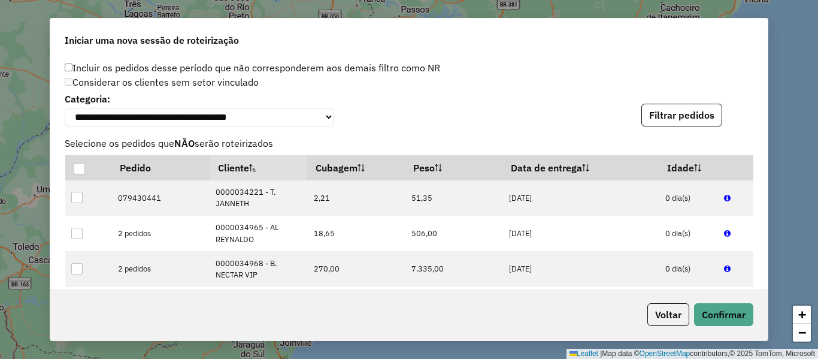
scroll to position [1081, 0]
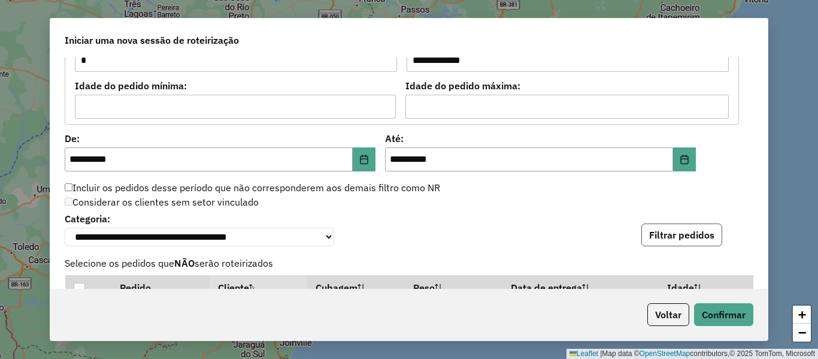
click at [650, 246] on button "Filtrar pedidos" at bounding box center [681, 234] width 81 height 23
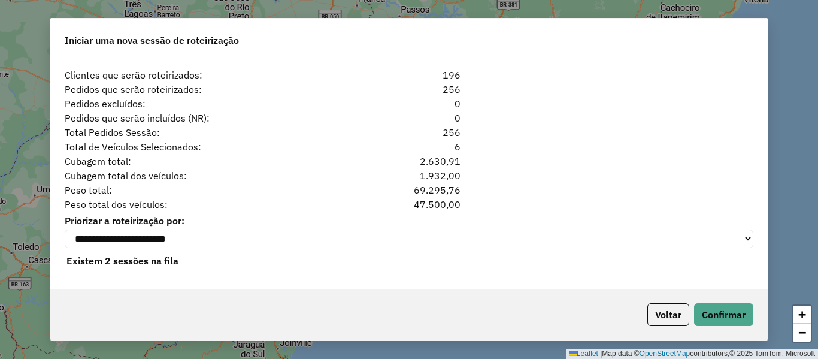
scroll to position [1560, 0]
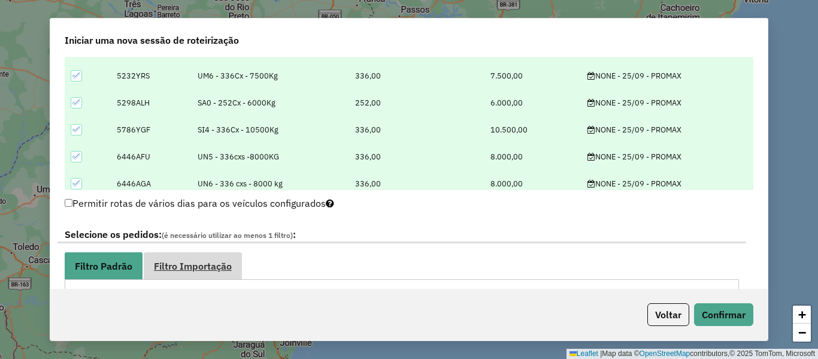
click at [215, 261] on span "Filtro Importação" at bounding box center [193, 266] width 78 height 10
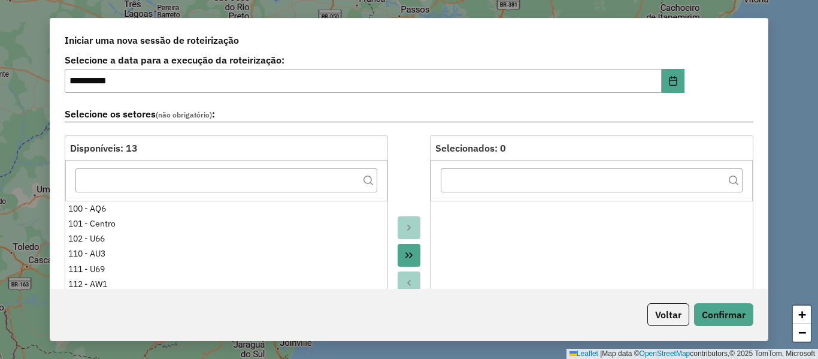
scroll to position [0, 0]
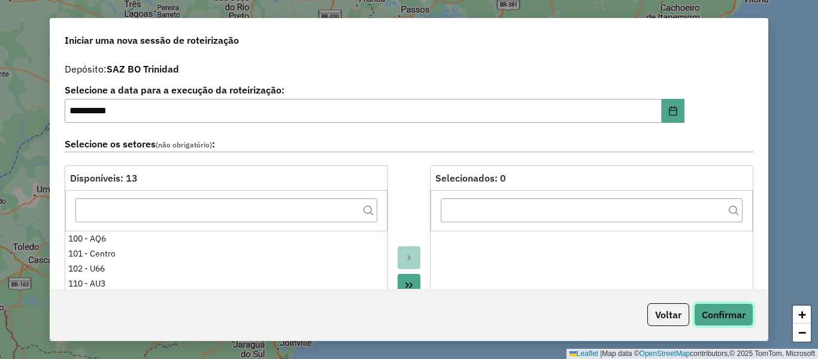
click at [719, 304] on button "Confirmar" at bounding box center [723, 314] width 59 height 23
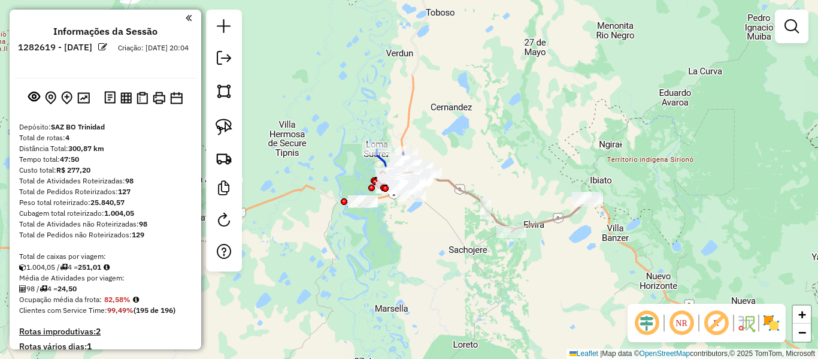
click at [555, 213] on icon at bounding box center [499, 199] width 180 height 66
select select "**********"
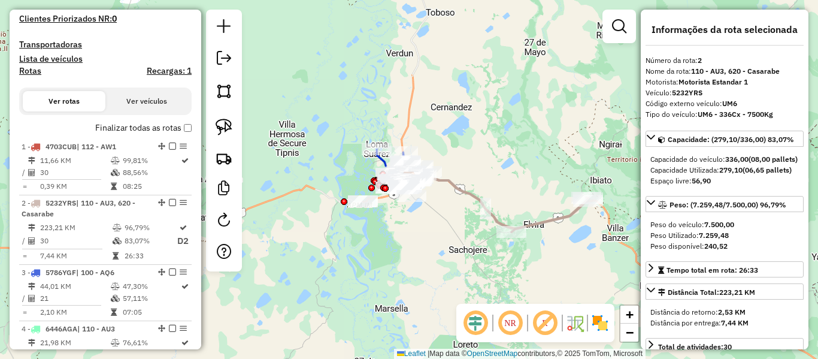
scroll to position [528, 0]
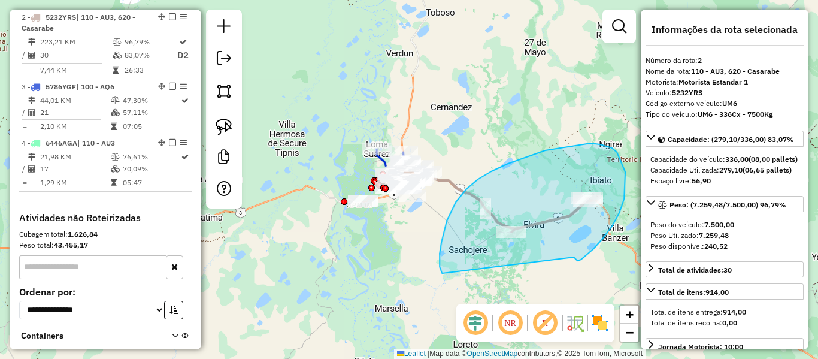
drag, startPoint x: 578, startPoint y: 260, endPoint x: 463, endPoint y: 269, distance: 115.3
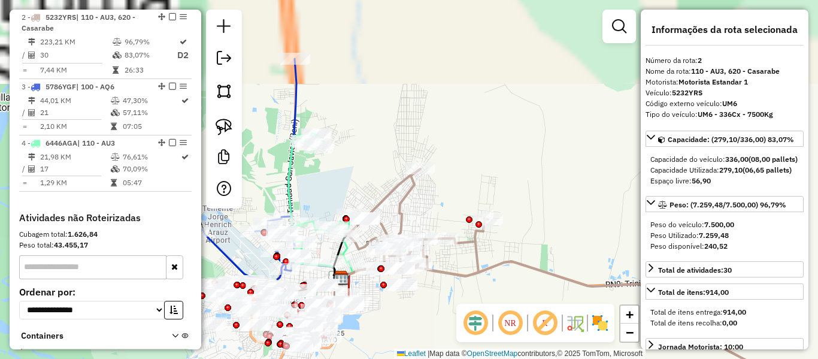
drag, startPoint x: 550, startPoint y: 200, endPoint x: 554, endPoint y: 156, distance: 44.0
click at [536, 157] on div "Janela de atendimento Grade de atendimento Capacidade Transportadoras Veículos …" at bounding box center [409, 179] width 818 height 359
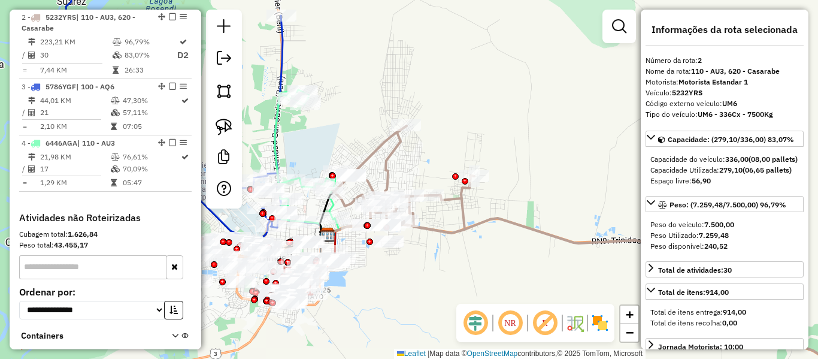
drag, startPoint x: 609, startPoint y: 321, endPoint x: 599, endPoint y: 320, distance: 10.3
click at [608, 321] on img at bounding box center [599, 322] width 19 height 19
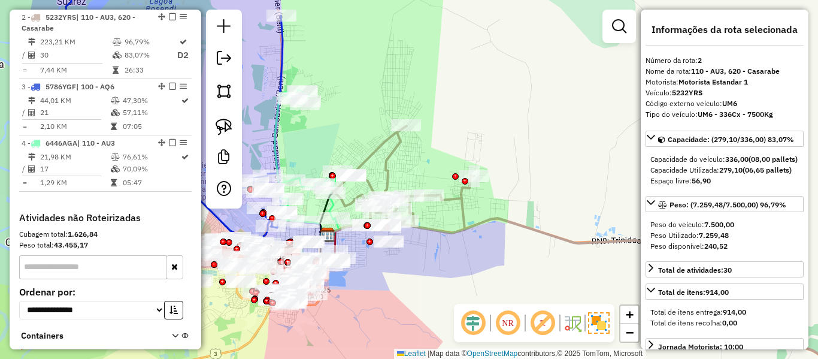
click at [599, 320] on img at bounding box center [599, 323] width 22 height 22
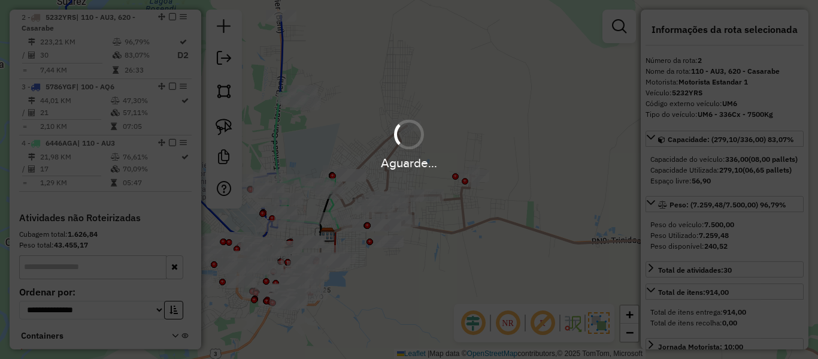
click at [599, 320] on div "Aguarde..." at bounding box center [409, 179] width 818 height 359
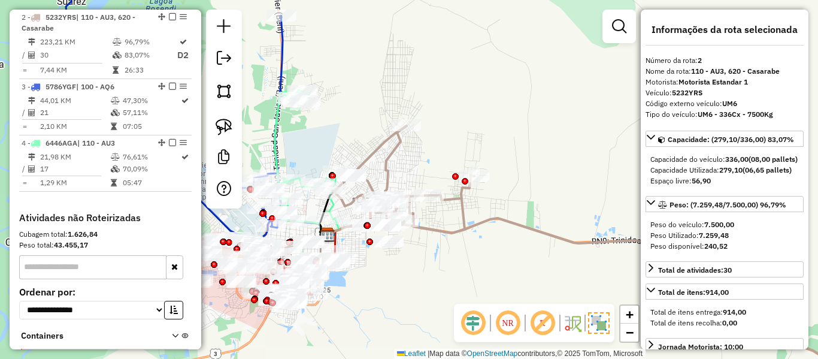
click at [599, 321] on hb-app "Aguarde... Pop-up bloqueado! Seu navegador bloqueou automáticamente a abertura …" at bounding box center [409, 179] width 818 height 359
click at [599, 321] on img at bounding box center [599, 323] width 22 height 22
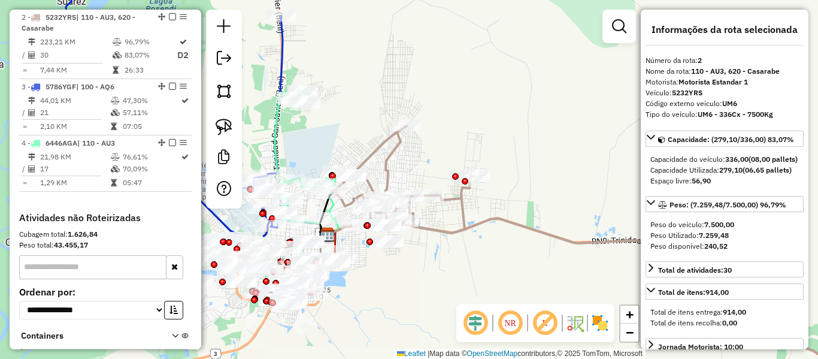
click at [599, 321] on img at bounding box center [599, 322] width 19 height 19
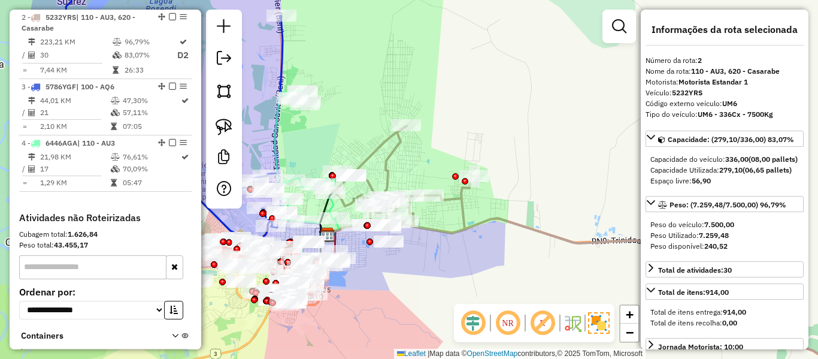
click at [543, 282] on div "Janela de atendimento Grade de atendimento Capacidade Transportadoras Veículos …" at bounding box center [409, 179] width 818 height 359
click at [565, 236] on icon at bounding box center [605, 260] width 555 height 269
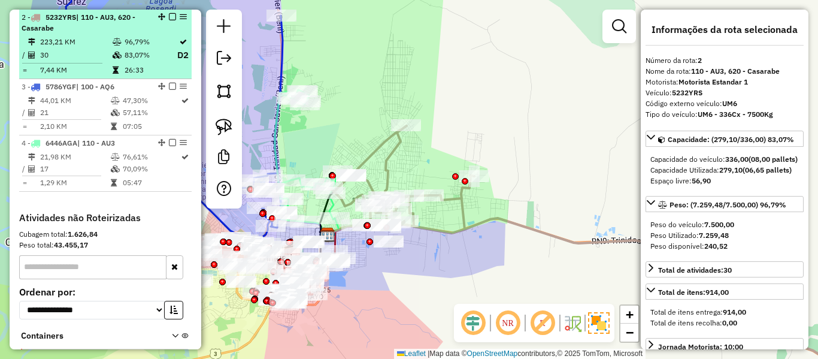
click at [169, 14] on em at bounding box center [172, 16] width 7 height 7
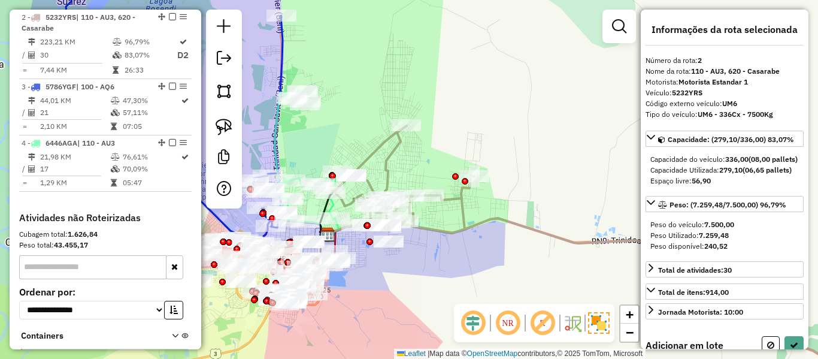
select select "**********"
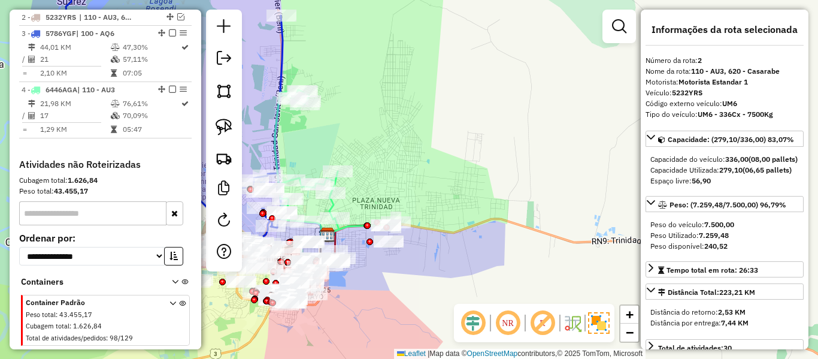
click at [462, 169] on div "Janela de atendimento Grade de atendimento Capacidade Transportadoras Veículos …" at bounding box center [409, 179] width 818 height 359
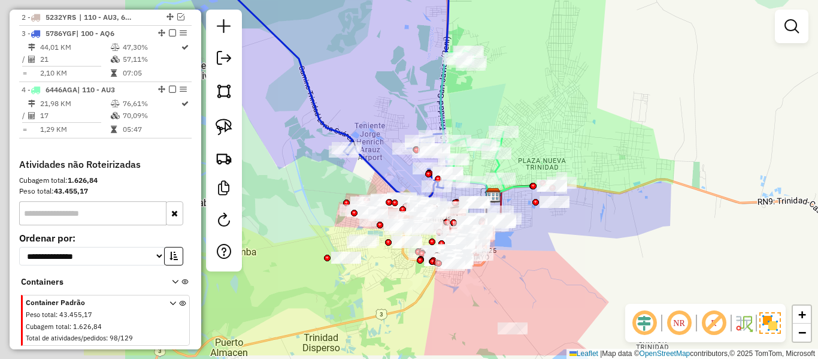
drag, startPoint x: 448, startPoint y: 178, endPoint x: 614, endPoint y: 135, distance: 171.8
click at [624, 135] on div "Janela de atendimento Grade de atendimento Capacidade Transportadoras Veículos …" at bounding box center [409, 179] width 818 height 359
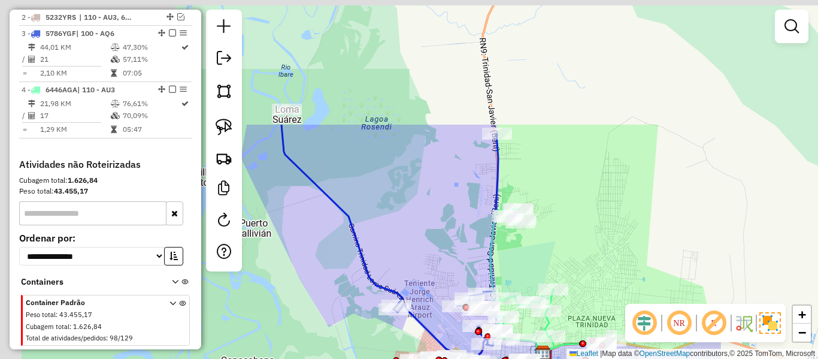
drag, startPoint x: 550, startPoint y: 67, endPoint x: 589, endPoint y: 229, distance: 166.4
click at [589, 229] on div "Janela de atendimento Grade de atendimento Capacidade Transportadoras Veículos …" at bounding box center [409, 179] width 818 height 359
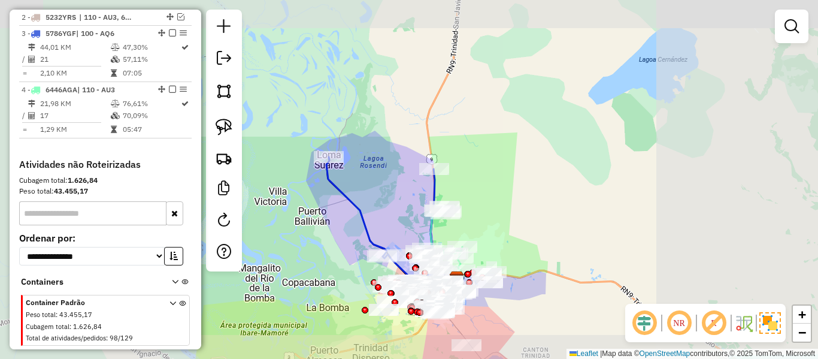
click at [358, 209] on icon at bounding box center [380, 219] width 108 height 124
select select "**********"
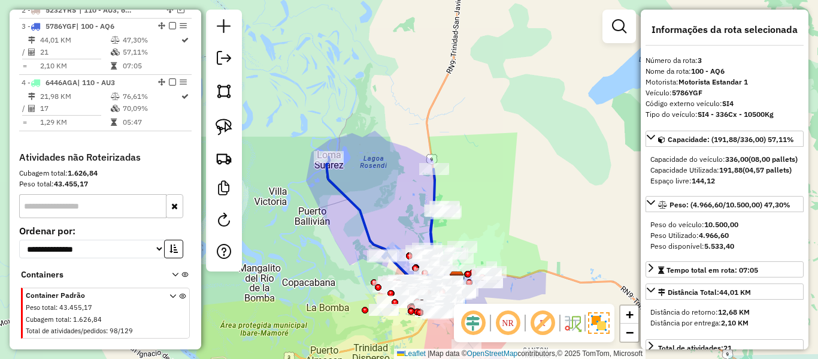
scroll to position [544, 0]
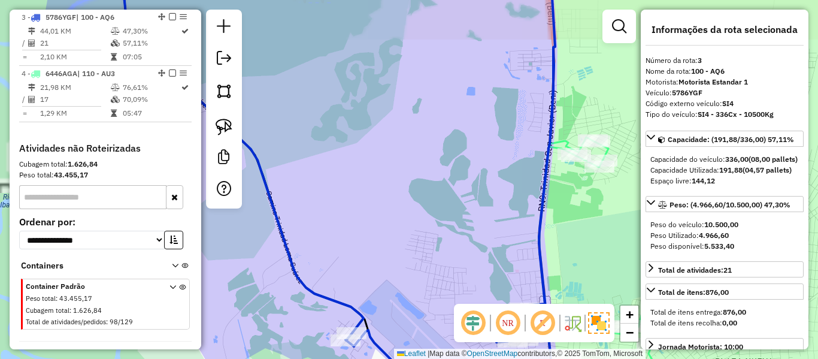
drag, startPoint x: 488, startPoint y: 276, endPoint x: 447, endPoint y: 119, distance: 162.2
click at [448, 121] on div "Janela de atendimento Grade de atendimento Capacidade Transportadoras Veículos …" at bounding box center [409, 179] width 818 height 359
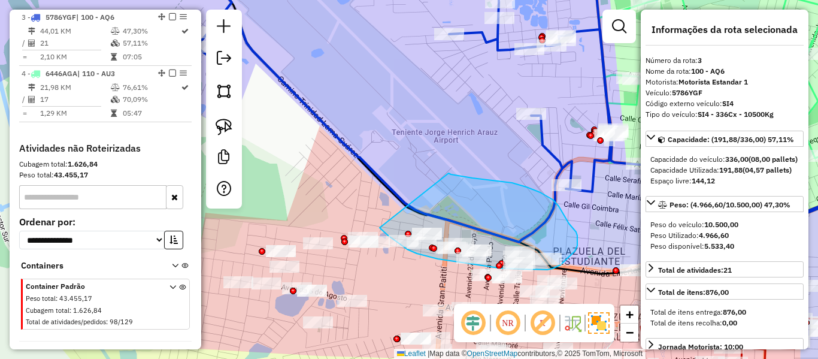
drag, startPoint x: 448, startPoint y: 173, endPoint x: 378, endPoint y: 210, distance: 79.3
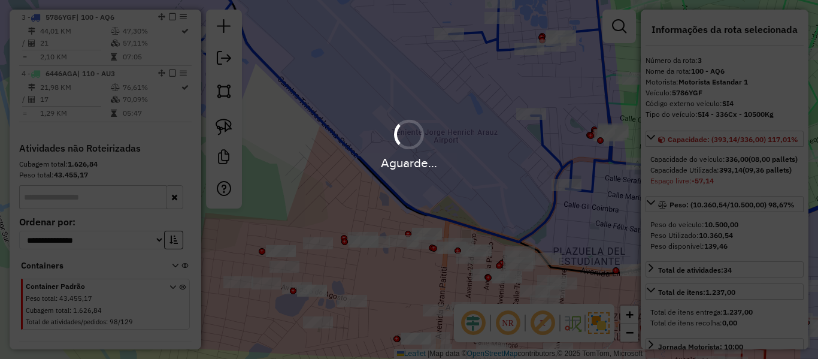
select select "**********"
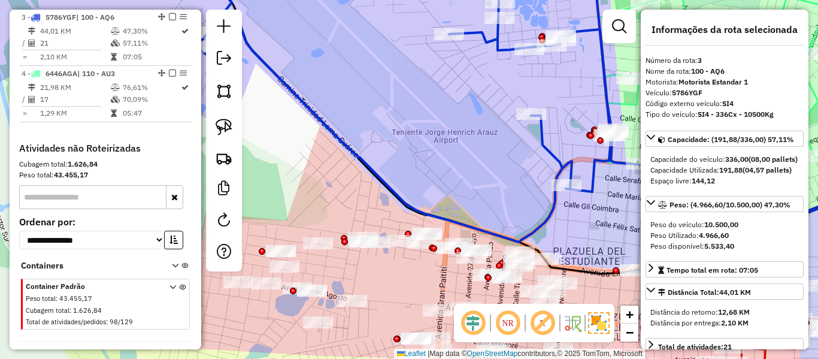
click at [545, 154] on icon at bounding box center [387, 103] width 448 height 278
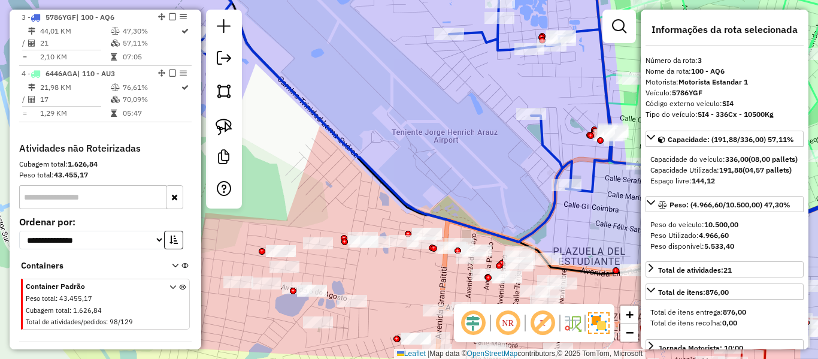
drag, startPoint x: 522, startPoint y: 177, endPoint x: 438, endPoint y: 117, distance: 103.5
click at [441, 117] on div "Janela de atendimento Grade de atendimento Capacidade Transportadoras Veículos …" at bounding box center [409, 179] width 818 height 359
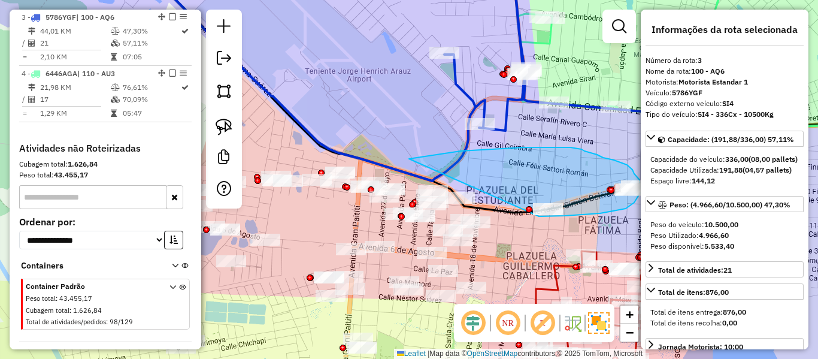
drag, startPoint x: 460, startPoint y: 151, endPoint x: 536, endPoint y: 215, distance: 99.4
click at [537, 216] on div "Janela de atendimento Grade de atendimento Capacidade Transportadoras Veículos …" at bounding box center [409, 179] width 818 height 359
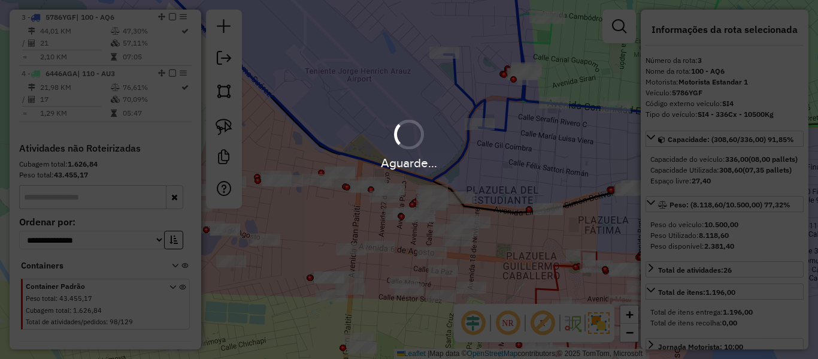
select select "**********"
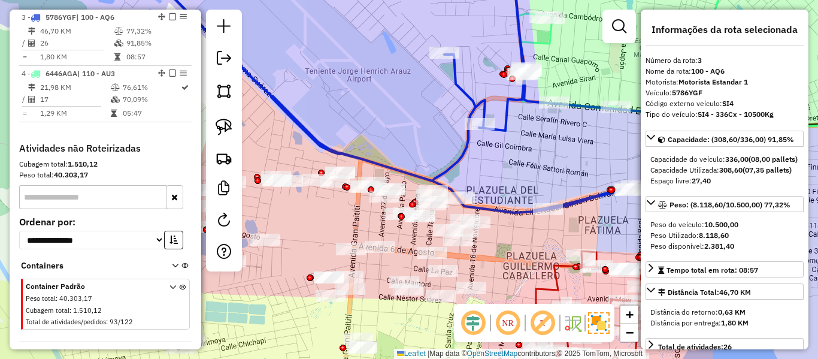
click at [500, 128] on icon at bounding box center [394, 88] width 573 height 248
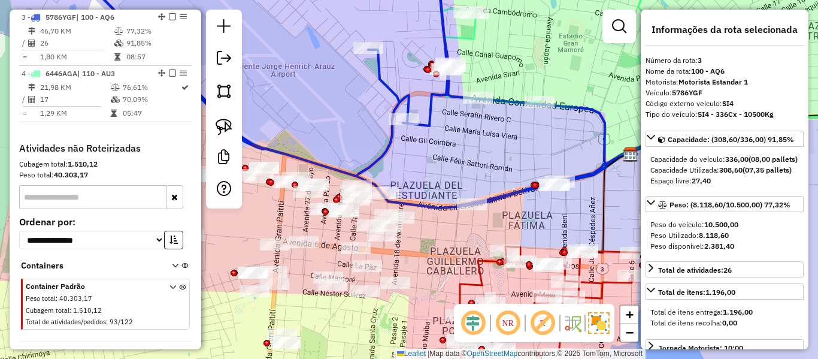
drag, startPoint x: 529, startPoint y: 141, endPoint x: 456, endPoint y: 137, distance: 72.6
click at [456, 137] on div "Janela de atendimento Grade de atendimento Capacidade Transportadoras Veículos …" at bounding box center [409, 179] width 818 height 359
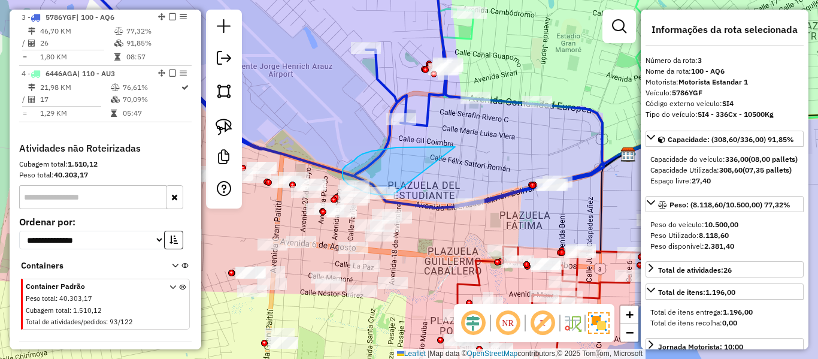
drag, startPoint x: 455, startPoint y: 147, endPoint x: 407, endPoint y: 199, distance: 70.8
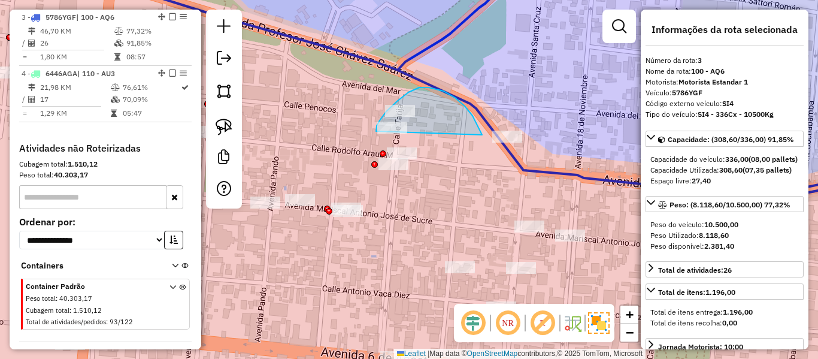
drag, startPoint x: 455, startPoint y: 98, endPoint x: 376, endPoint y: 131, distance: 85.8
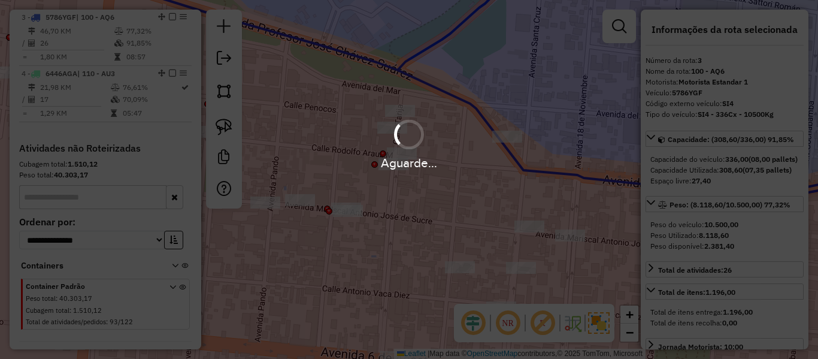
drag, startPoint x: 493, startPoint y: 172, endPoint x: 506, endPoint y: 147, distance: 28.4
click at [527, 170] on div "Aguarde..." at bounding box center [409, 162] width 818 height 19
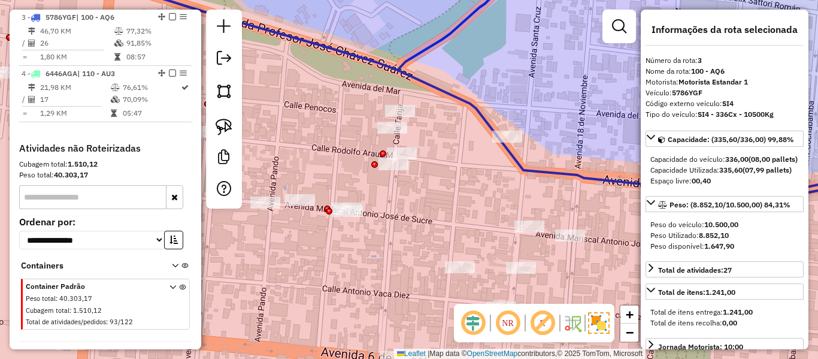
select select "**********"
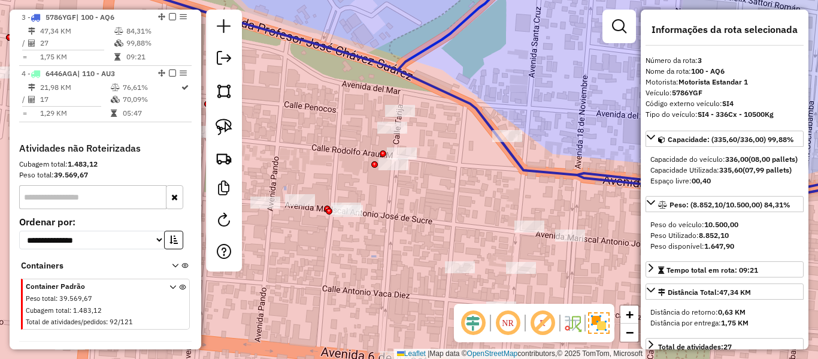
click at [169, 17] on em at bounding box center [172, 16] width 7 height 7
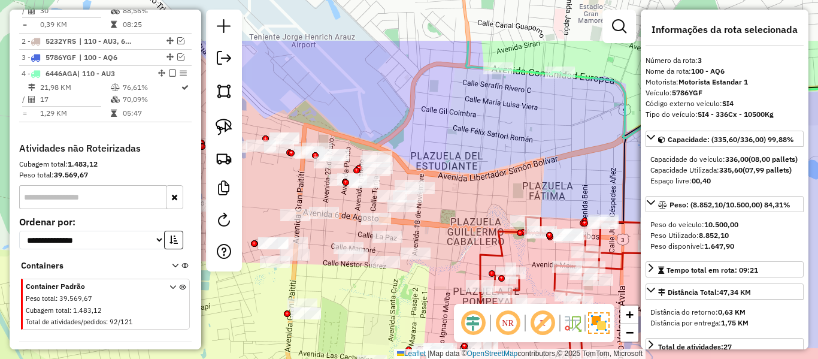
drag, startPoint x: 463, startPoint y: 115, endPoint x: 461, endPoint y: 174, distance: 59.3
click at [461, 172] on div "Janela de atendimento Grade de atendimento Capacidade Transportadoras Veículos …" at bounding box center [409, 179] width 818 height 359
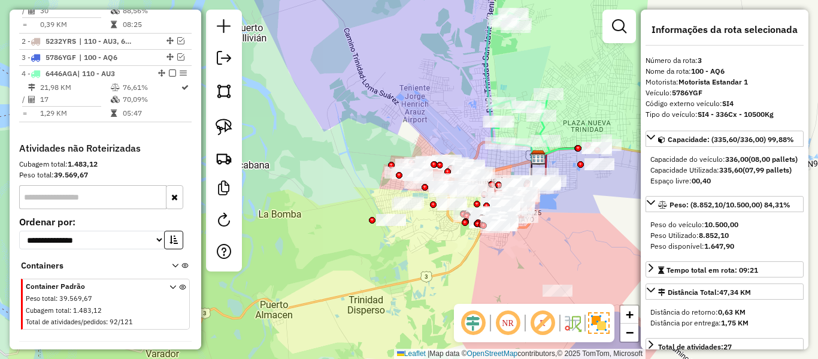
click at [569, 141] on icon at bounding box center [548, 87] width 126 height 148
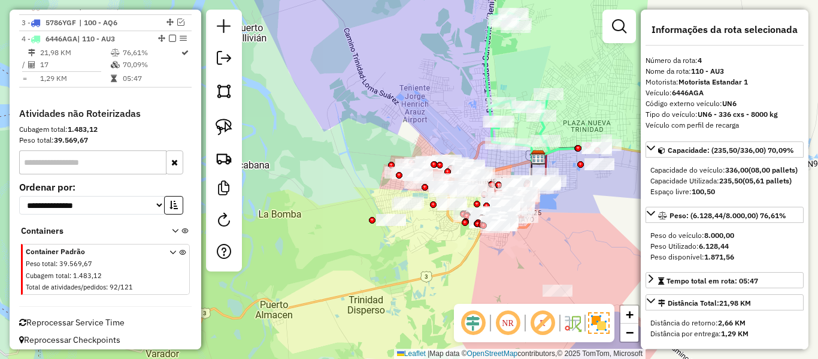
scroll to position [545, 0]
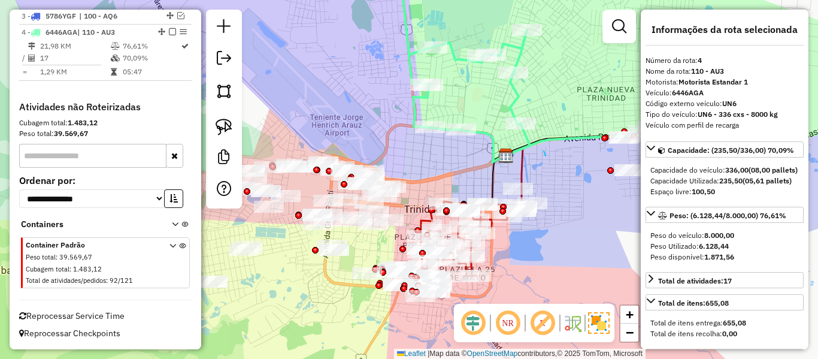
drag, startPoint x: 544, startPoint y: 151, endPoint x: 548, endPoint y: 144, distance: 8.1
drag, startPoint x: 548, startPoint y: 144, endPoint x: 505, endPoint y: 144, distance: 43.1
click at [505, 144] on icon at bounding box center [526, 63] width 253 height 198
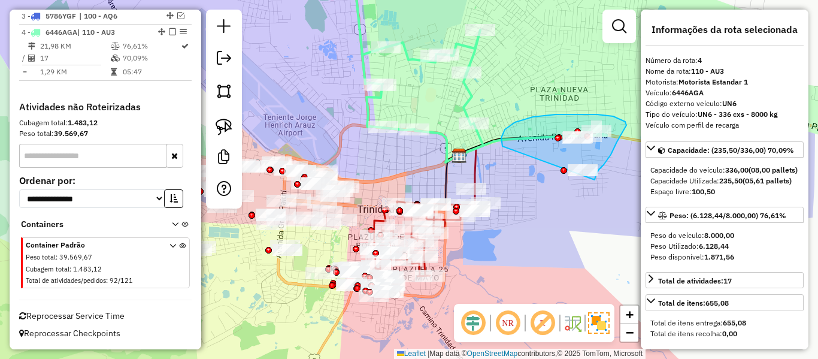
drag, startPoint x: 502, startPoint y: 146, endPoint x: 502, endPoint y: 172, distance: 26.3
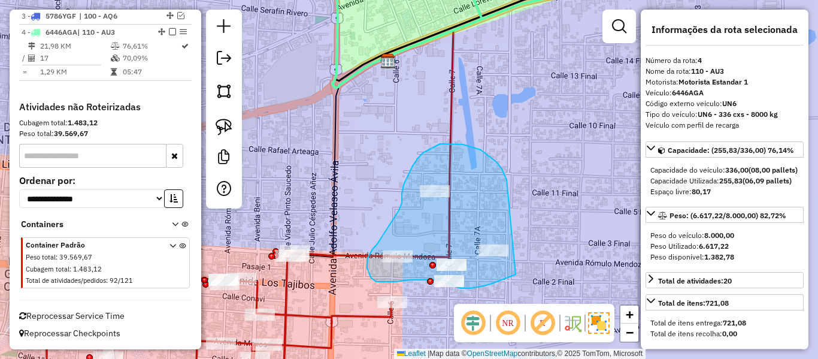
drag, startPoint x: 463, startPoint y: 144, endPoint x: 530, endPoint y: 256, distance: 130.5
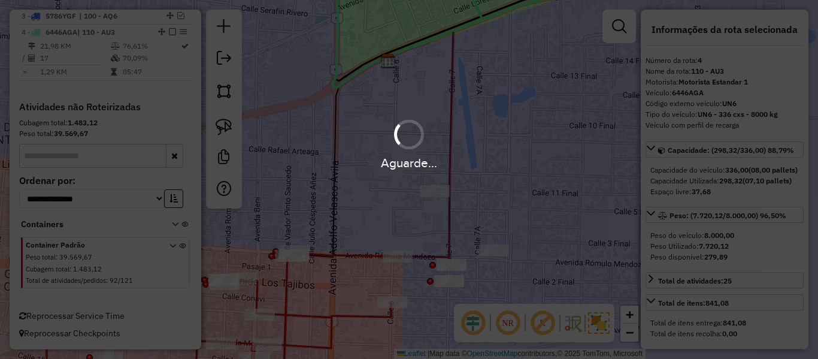
select select "**********"
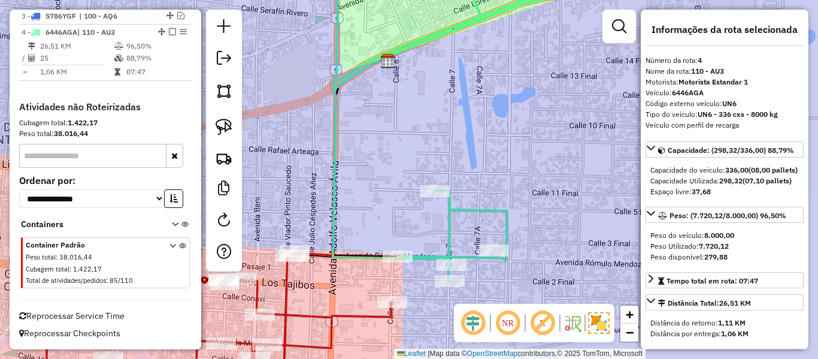
scroll to position [530, 0]
click at [456, 213] on icon at bounding box center [575, 122] width 647 height 317
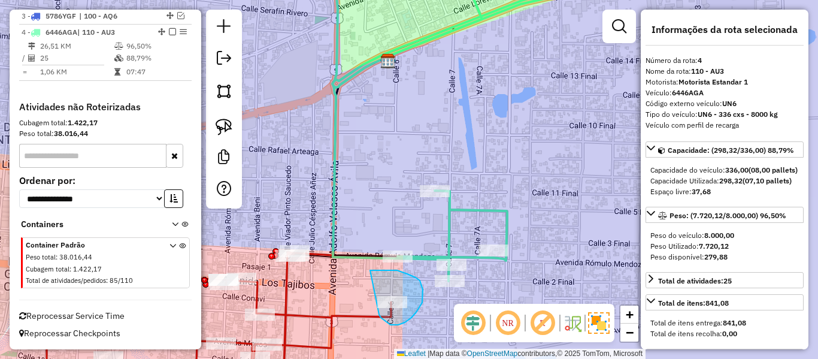
drag, startPoint x: 370, startPoint y: 270, endPoint x: 372, endPoint y: 296, distance: 26.4
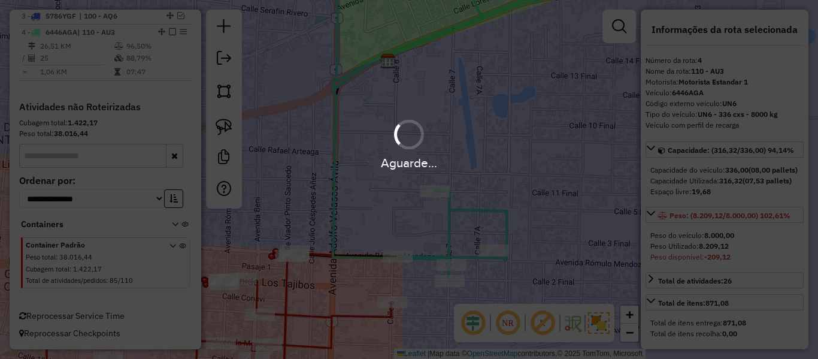
select select "**********"
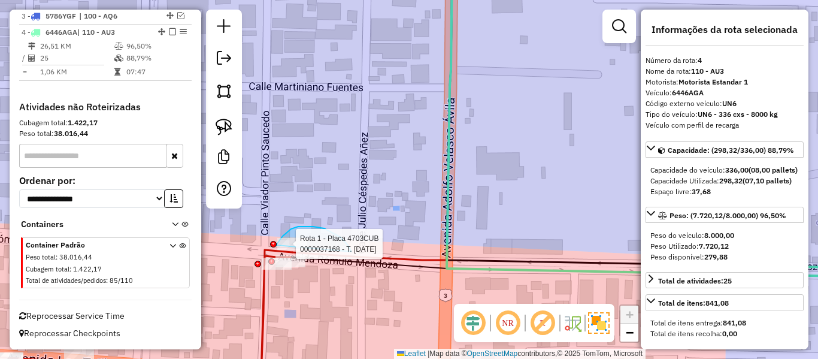
drag, startPoint x: 347, startPoint y: 244, endPoint x: 276, endPoint y: 245, distance: 71.2
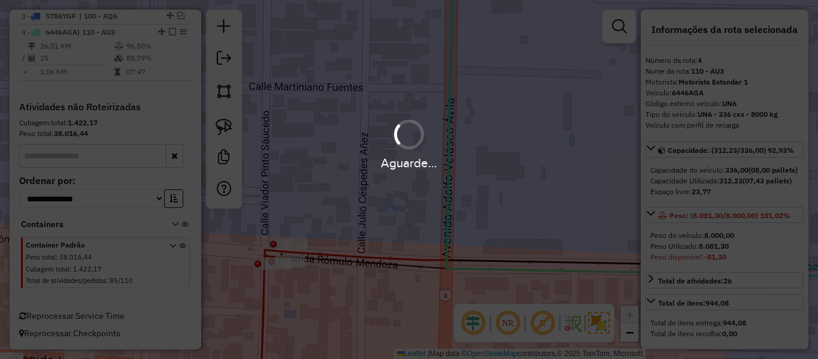
select select "**********"
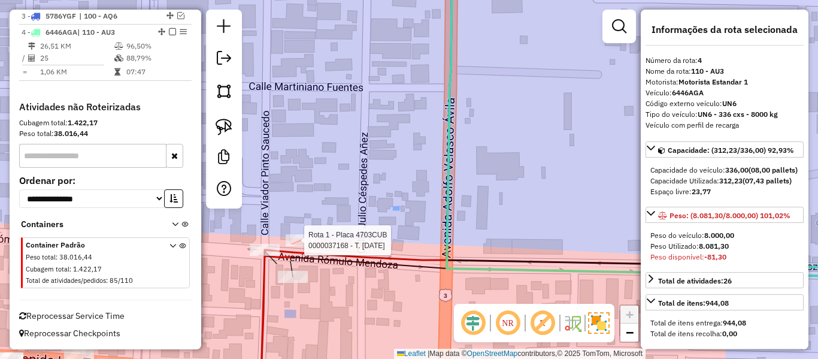
select select "**********"
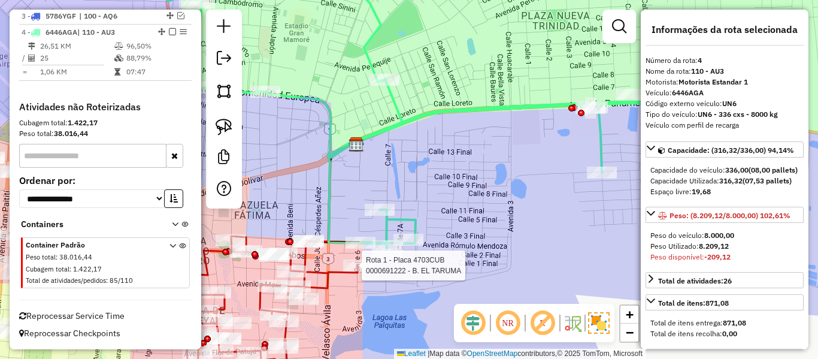
select select "**********"
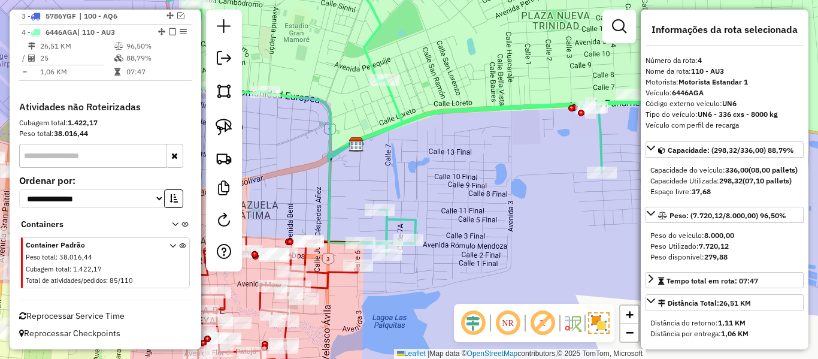
drag, startPoint x: 348, startPoint y: 193, endPoint x: 405, endPoint y: 193, distance: 56.9
click at [393, 194] on div "Janela de atendimento Grade de atendimento Capacidade Transportadoras Veículos …" at bounding box center [409, 179] width 818 height 359
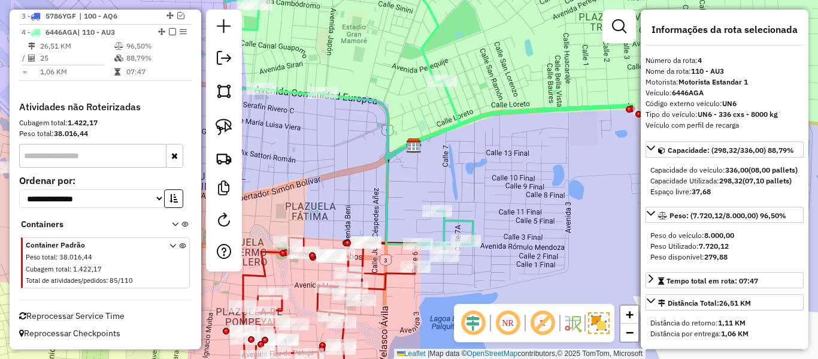
click at [169, 31] on em at bounding box center [172, 31] width 7 height 7
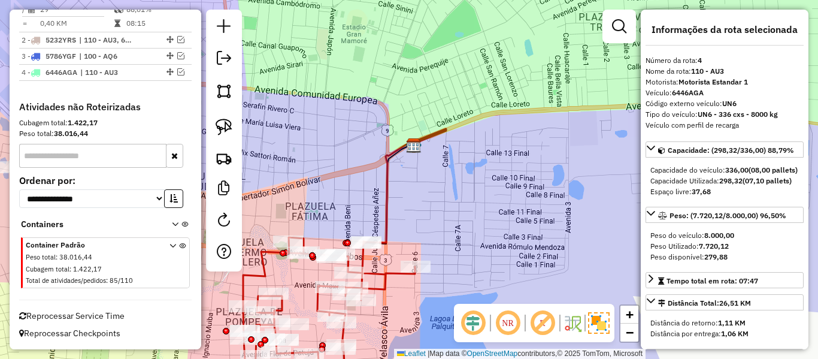
scroll to position [490, 0]
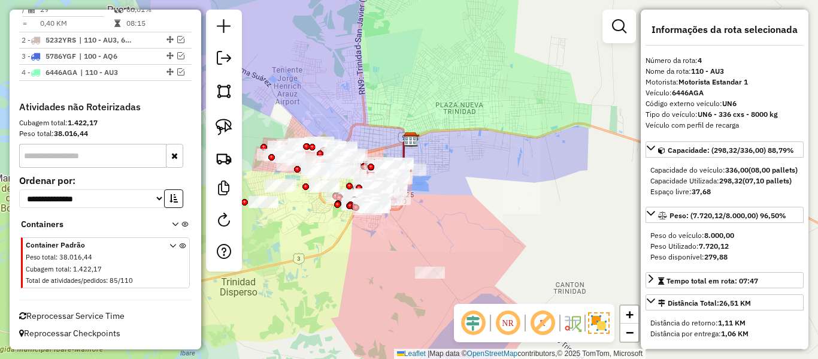
click at [453, 174] on div "Janela de atendimento Grade de atendimento Capacidade Transportadoras Veículos …" at bounding box center [409, 179] width 818 height 359
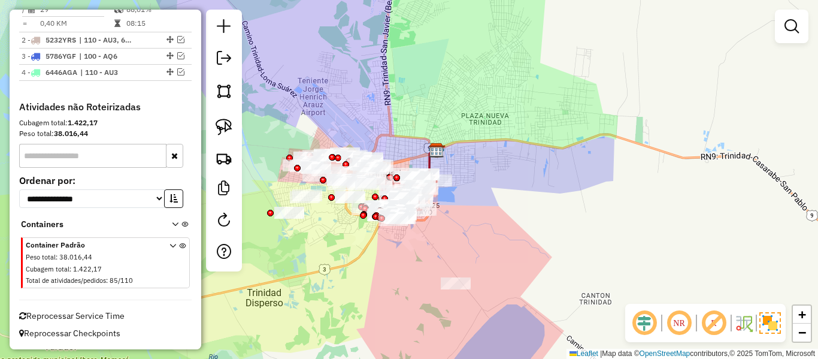
drag, startPoint x: 480, startPoint y: 156, endPoint x: 527, endPoint y: 176, distance: 51.3
click at [525, 175] on div "Janela de atendimento Grade de atendimento Capacidade Transportadoras Veículos …" at bounding box center [409, 179] width 818 height 359
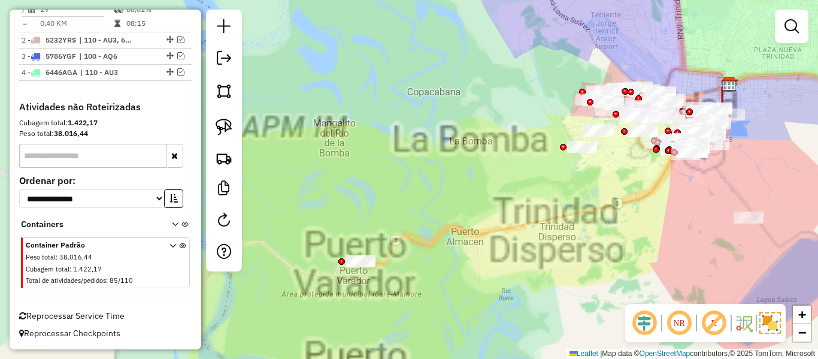
click at [557, 207] on div "Janela de atendimento Grade de atendimento Capacidade Transportadoras Veículos …" at bounding box center [409, 179] width 818 height 359
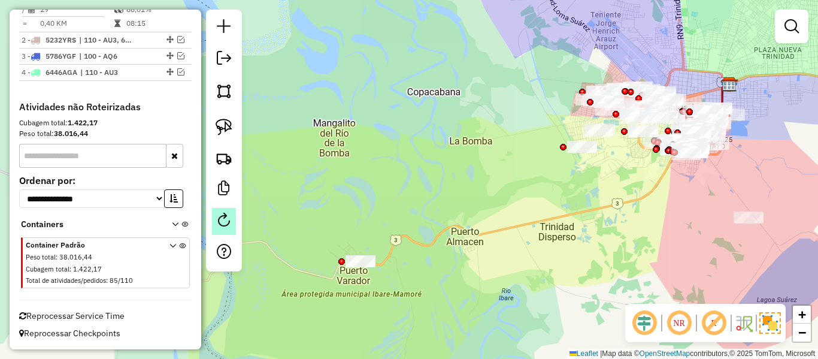
click at [214, 216] on link at bounding box center [224, 221] width 24 height 27
select select "*"
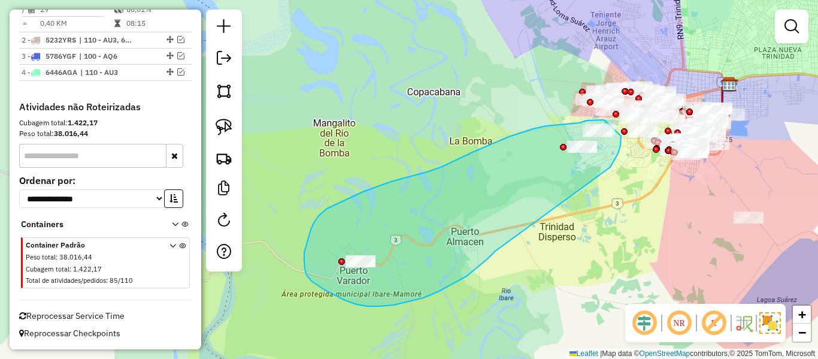
drag, startPoint x: 453, startPoint y: 284, endPoint x: 608, endPoint y: 172, distance: 191.2
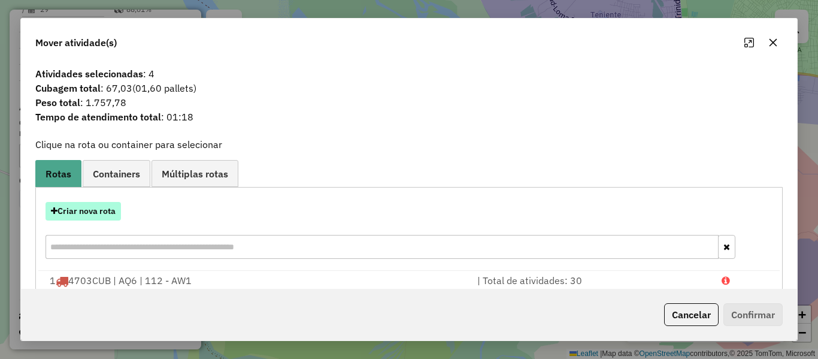
click at [98, 212] on button "Criar nova rota" at bounding box center [82, 211] width 75 height 19
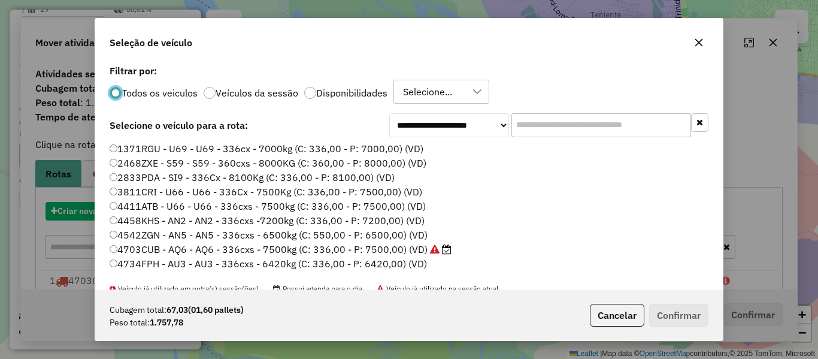
scroll to position [7, 4]
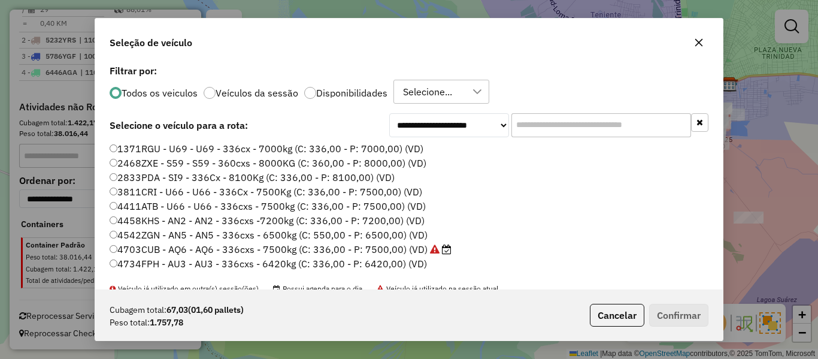
click at [580, 127] on input "text" at bounding box center [601, 125] width 180 height 24
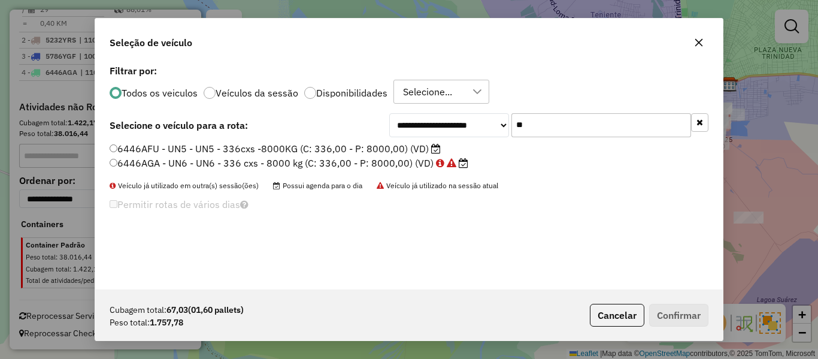
type input "**"
drag, startPoint x: 403, startPoint y: 153, endPoint x: 411, endPoint y: 153, distance: 7.8
click at [403, 153] on label "6446AFU - UN5 - UN5 - 336cxs -8000KG (C: 336,00 - P: 8000,00) (VD)" at bounding box center [275, 148] width 331 height 14
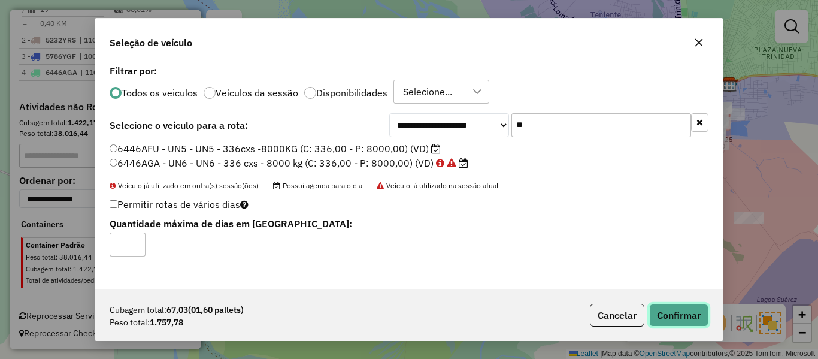
click at [673, 306] on button "Confirmar" at bounding box center [678, 315] width 59 height 23
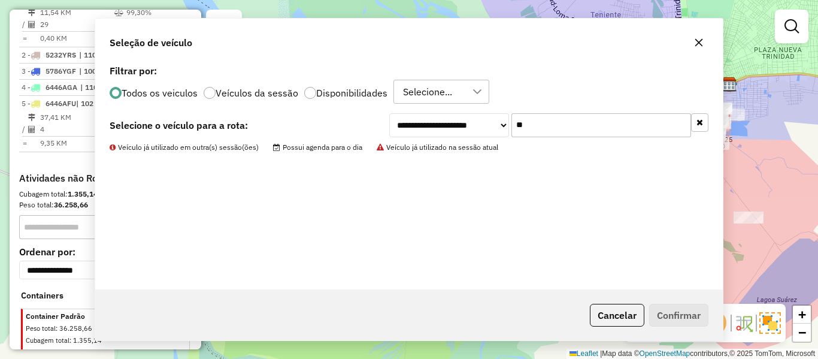
scroll to position [545, 0]
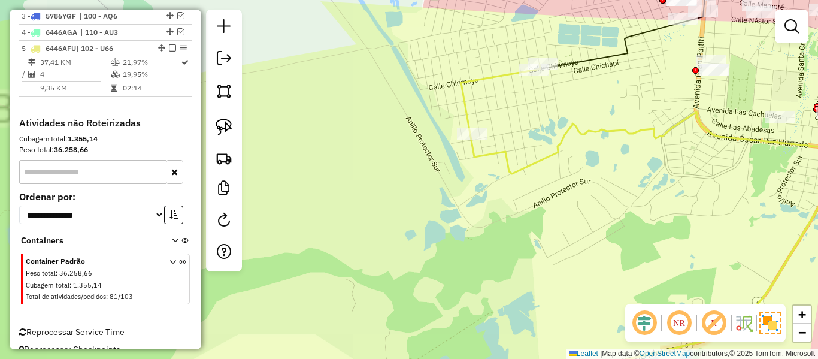
click at [634, 130] on icon at bounding box center [652, 229] width 383 height 330
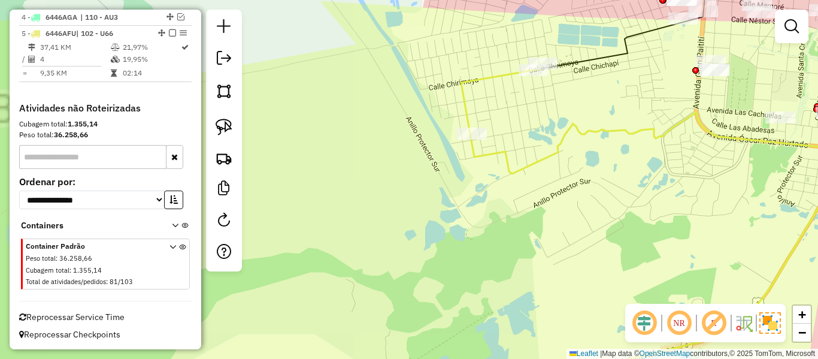
select select "**********"
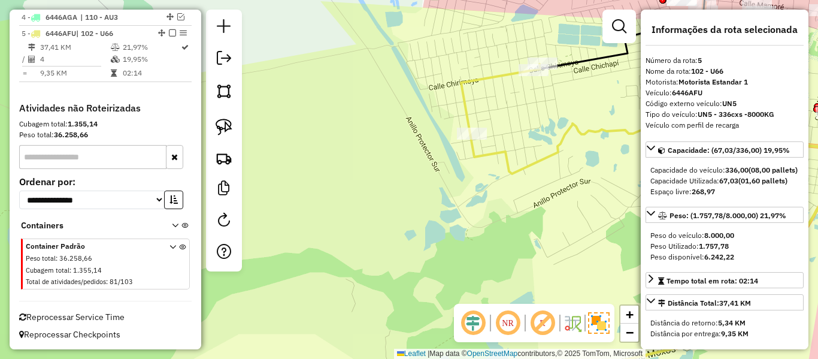
scroll to position [562, 0]
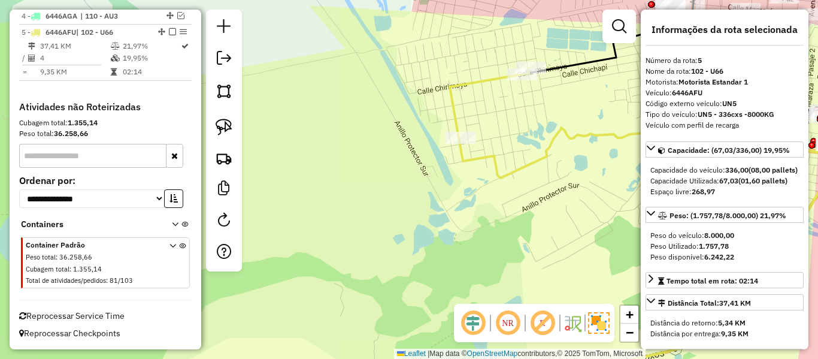
drag, startPoint x: 614, startPoint y: 146, endPoint x: 428, endPoint y: 172, distance: 188.0
click at [428, 172] on div "Janela de atendimento Grade de atendimento Capacidade Transportadoras Veículos …" at bounding box center [409, 179] width 818 height 359
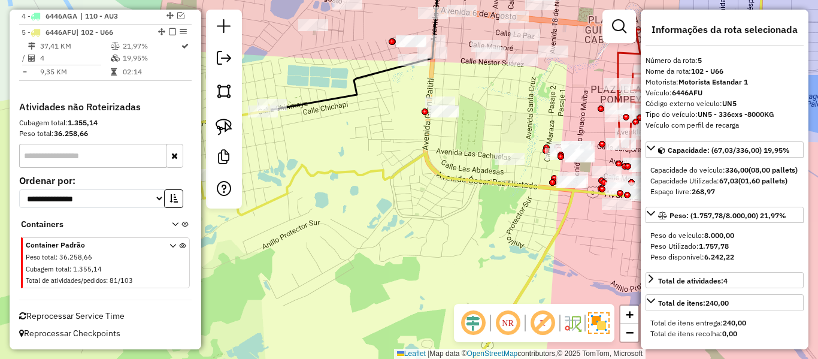
drag, startPoint x: 509, startPoint y: 196, endPoint x: 436, endPoint y: 207, distance: 73.9
click at [436, 207] on div "Janela de atendimento Grade de atendimento Capacidade Transportadoras Veículos …" at bounding box center [409, 179] width 818 height 359
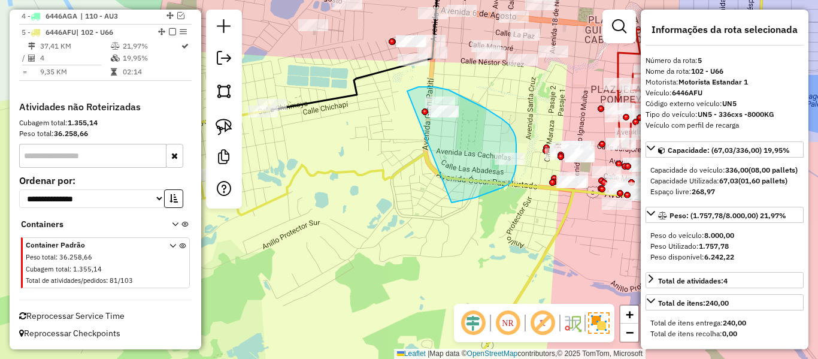
drag, startPoint x: 475, startPoint y: 198, endPoint x: 395, endPoint y: 117, distance: 113.0
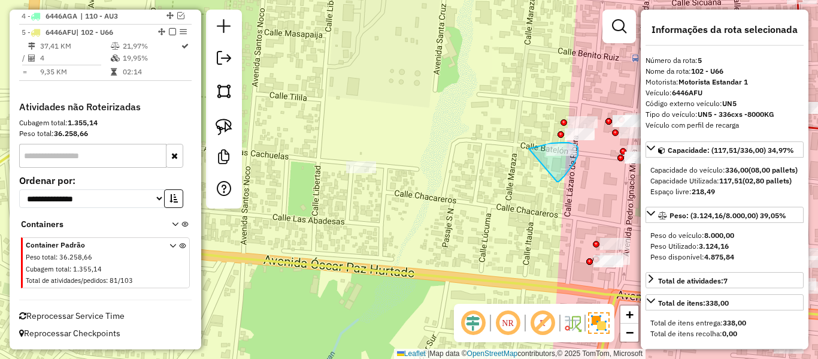
drag, startPoint x: 574, startPoint y: 162, endPoint x: 510, endPoint y: 153, distance: 64.8
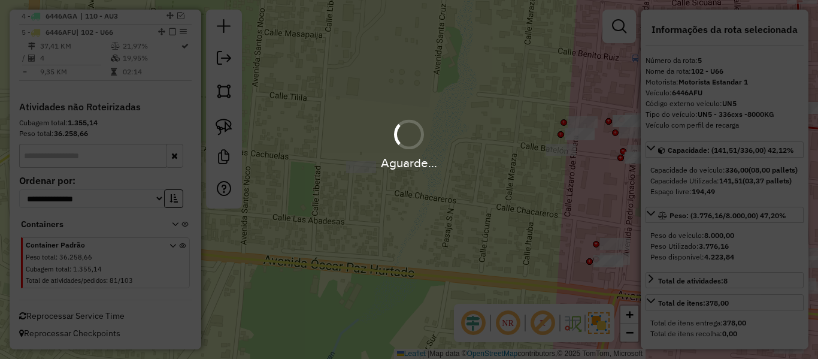
select select "**********"
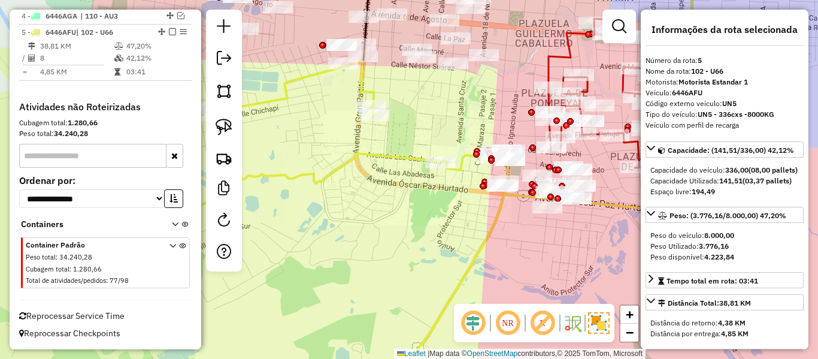
click at [459, 154] on icon at bounding box center [314, 228] width 387 height 333
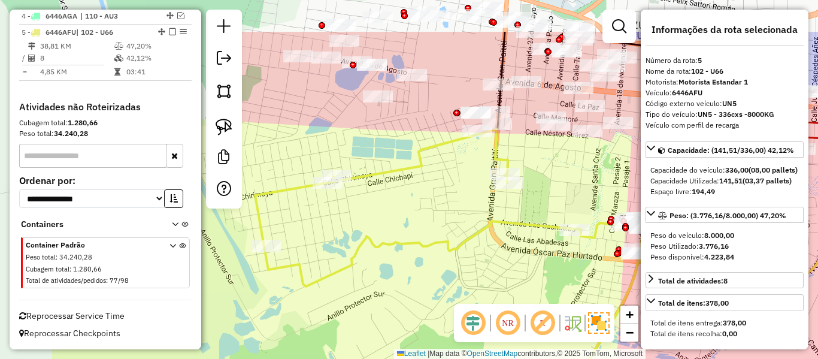
drag, startPoint x: 507, startPoint y: 168, endPoint x: 554, endPoint y: 203, distance: 59.0
click at [554, 202] on div "Janela de atendimento Grade de atendimento Capacidade Transportadoras Veículos …" at bounding box center [409, 179] width 818 height 359
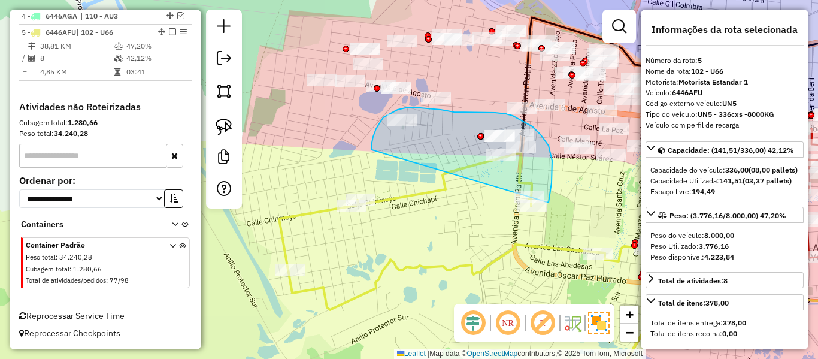
drag, startPoint x: 548, startPoint y: 202, endPoint x: 403, endPoint y: 177, distance: 147.1
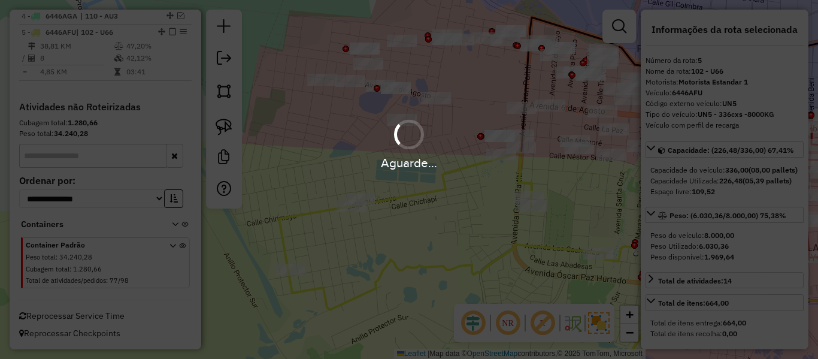
select select "**********"
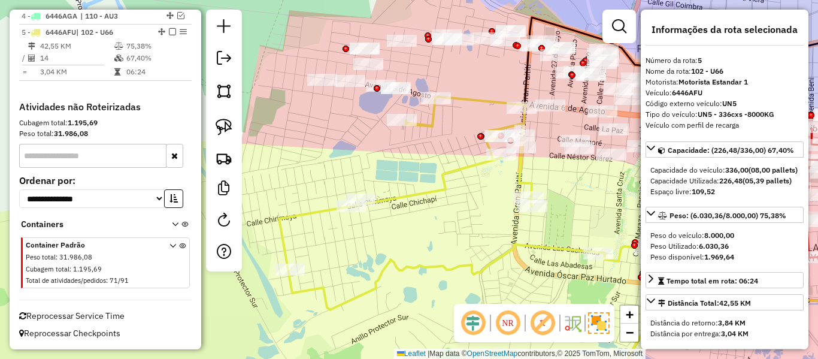
click at [444, 172] on icon at bounding box center [472, 245] width 387 height 298
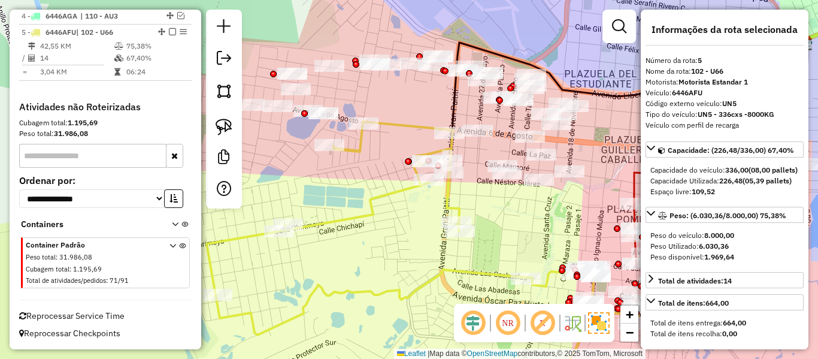
drag, startPoint x: 458, startPoint y: 187, endPoint x: 377, endPoint y: 213, distance: 85.0
click at [377, 213] on div "Janela de atendimento Grade de atendimento Capacidade Transportadoras Veículos …" at bounding box center [409, 179] width 818 height 359
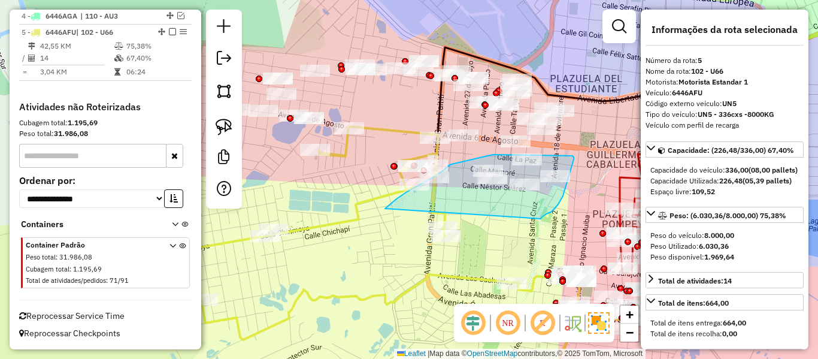
drag, startPoint x: 406, startPoint y: 192, endPoint x: 514, endPoint y: 226, distance: 113.0
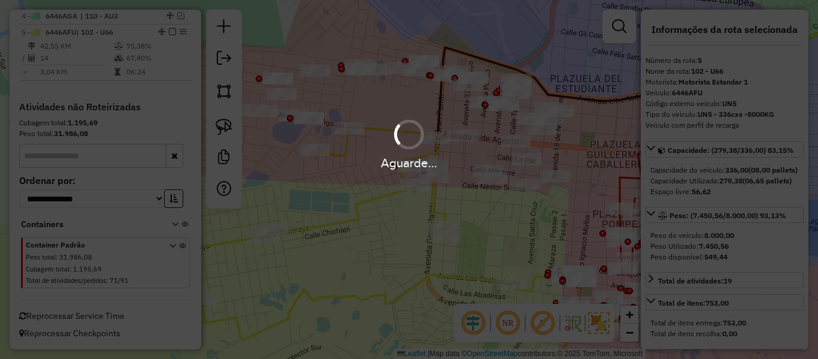
select select "**********"
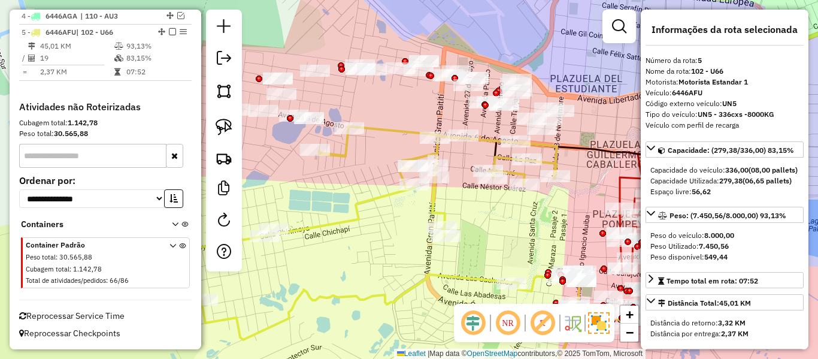
scroll to position [547, 0]
click at [383, 189] on div "Janela de atendimento Grade de atendimento Capacidade Transportadoras Veículos …" at bounding box center [409, 179] width 818 height 359
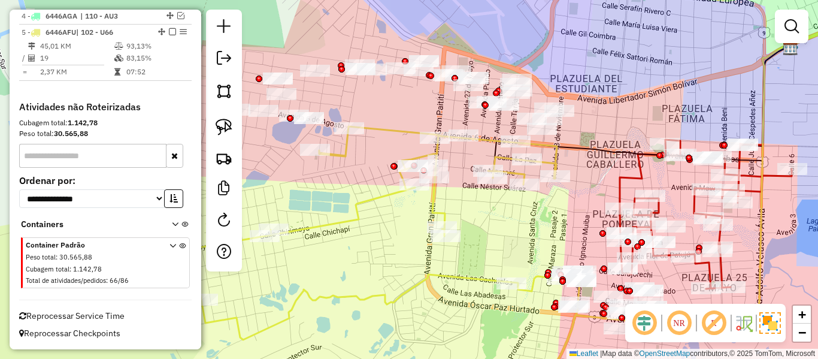
click at [384, 195] on icon at bounding box center [385, 260] width 387 height 268
select select "**********"
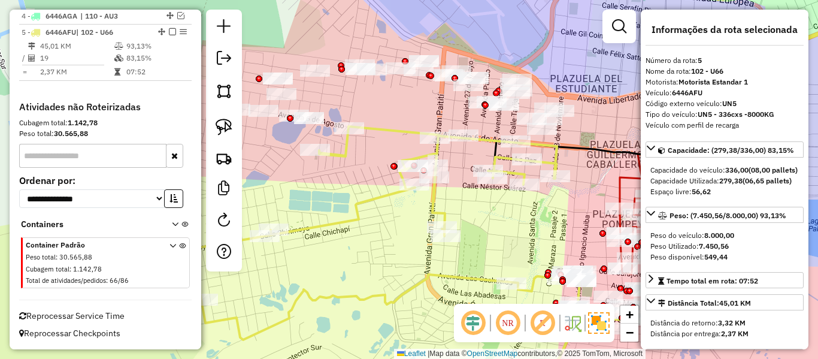
click at [383, 195] on icon at bounding box center [385, 260] width 387 height 268
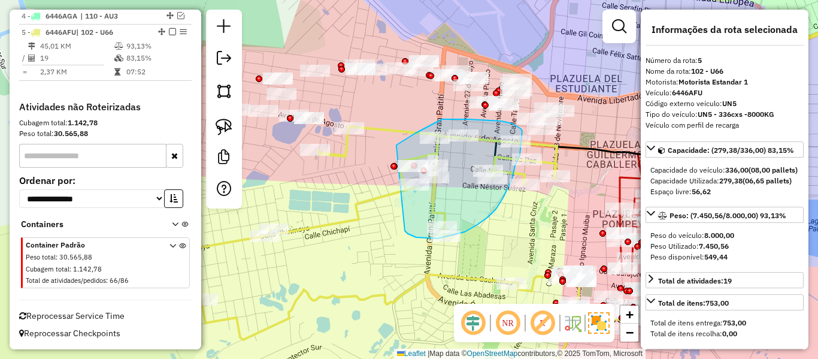
drag, startPoint x: 488, startPoint y: 217, endPoint x: 396, endPoint y: 146, distance: 115.7
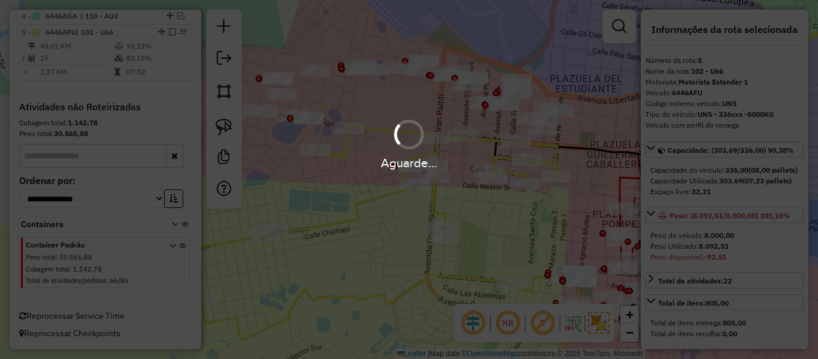
select select "**********"
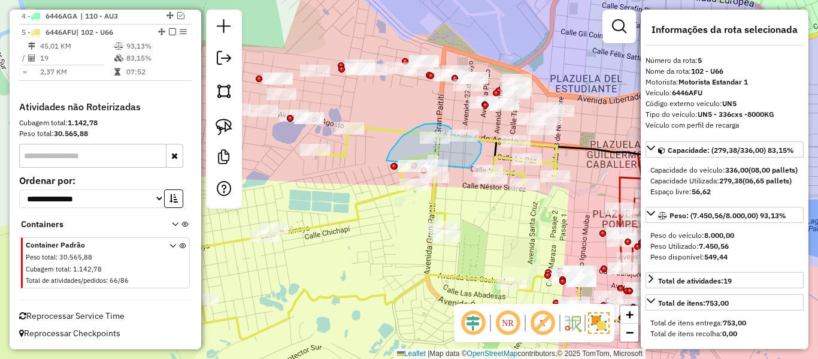
drag, startPoint x: 469, startPoint y: 168, endPoint x: 384, endPoint y: 165, distance: 85.0
select select "**********"
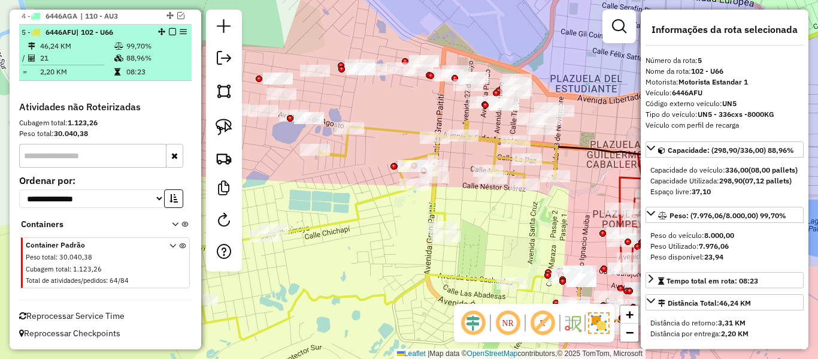
click at [169, 28] on div "5 - 6446AFU | 102 - U66" at bounding box center [106, 32] width 168 height 11
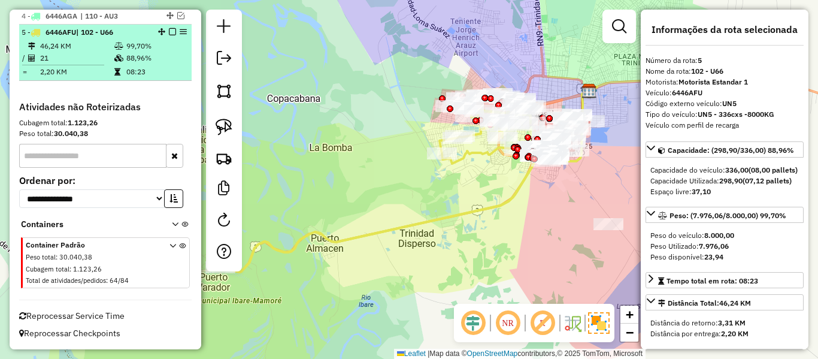
click at [169, 32] on em at bounding box center [172, 31] width 7 height 7
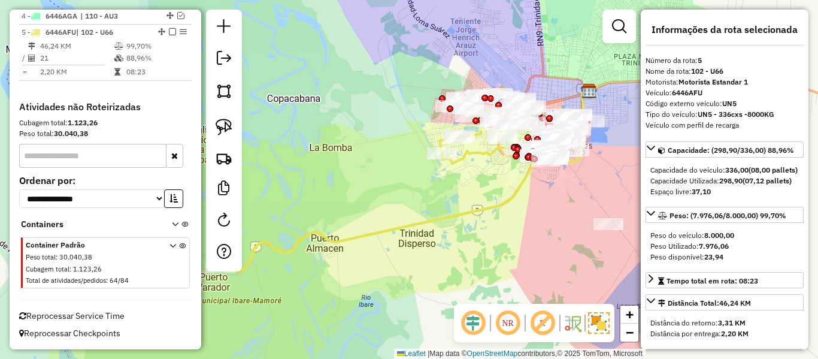
scroll to position [506, 0]
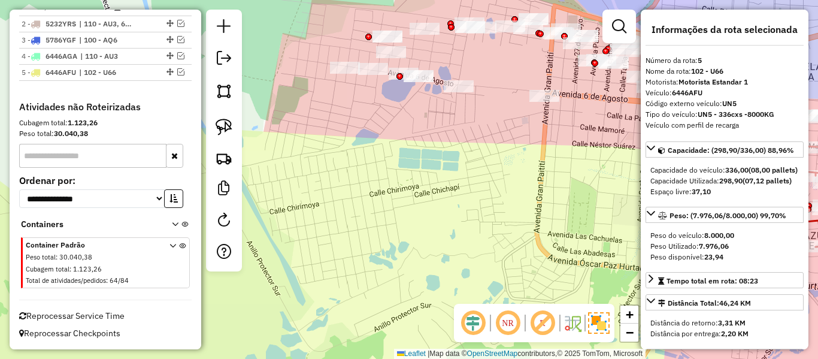
drag, startPoint x: 534, startPoint y: 186, endPoint x: 516, endPoint y: 258, distance: 74.6
click at [517, 257] on div "Janela de atendimento Grade de atendimento Capacidade Transportadoras Veículos …" at bounding box center [409, 179] width 818 height 359
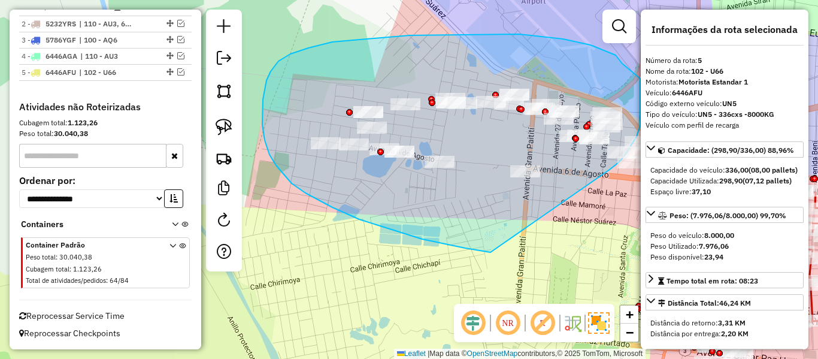
drag, startPoint x: 465, startPoint y: 248, endPoint x: 597, endPoint y: 175, distance: 150.8
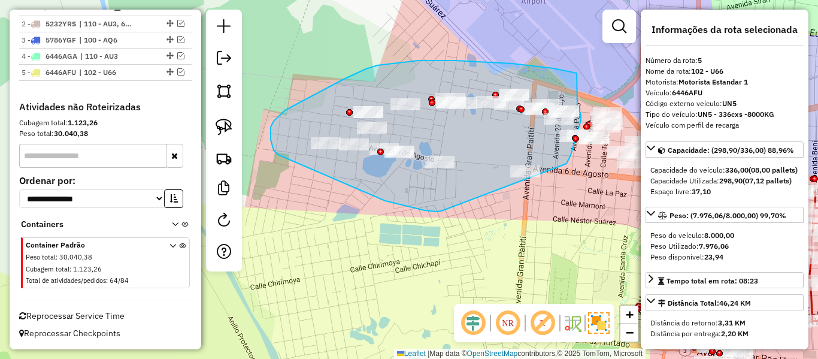
drag, startPoint x: 385, startPoint y: 201, endPoint x: 555, endPoint y: 186, distance: 170.7
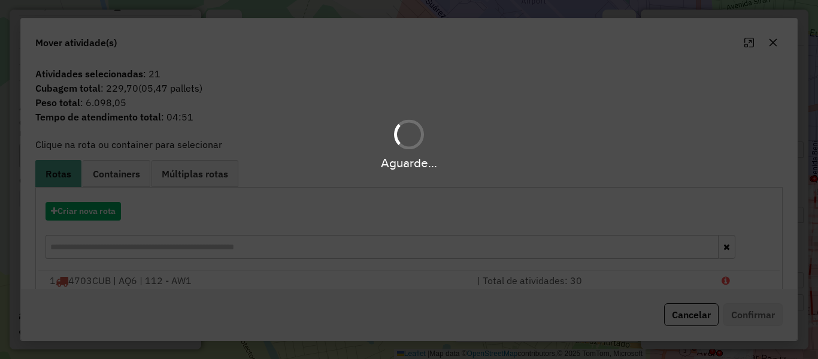
click at [107, 207] on div "Aguarde..." at bounding box center [409, 179] width 818 height 359
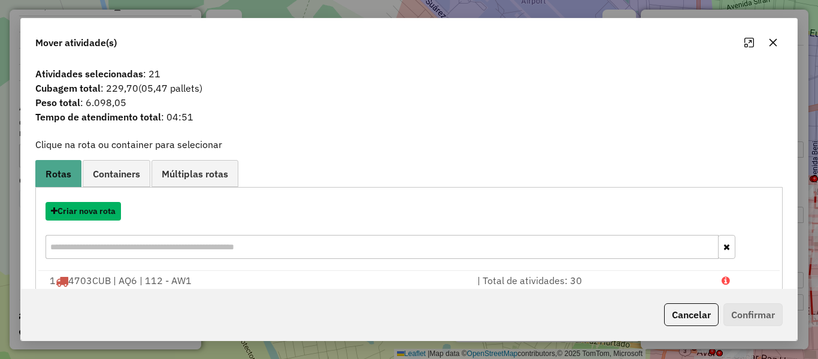
click at [107, 207] on button "Criar nova rota" at bounding box center [82, 211] width 75 height 19
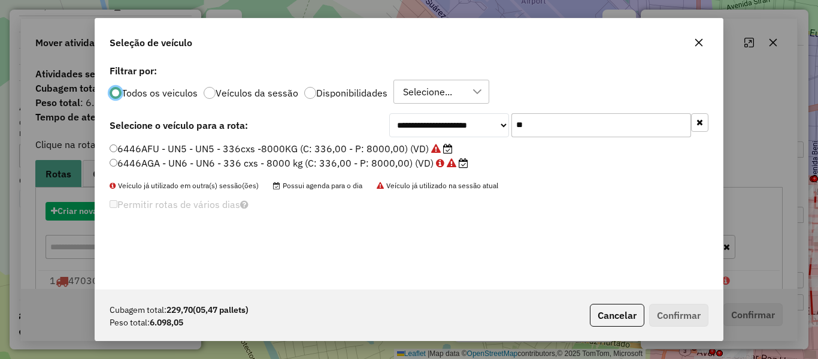
scroll to position [7, 4]
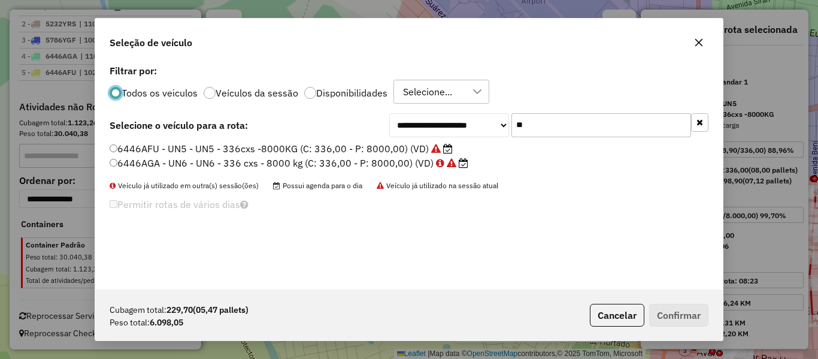
click at [701, 120] on icon "button" at bounding box center [699, 122] width 7 height 8
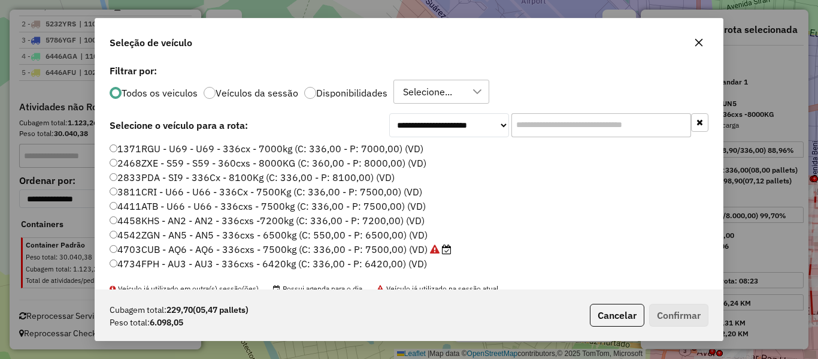
click at [363, 65] on label "Filtrar por:" at bounding box center [409, 70] width 599 height 14
click at [359, 92] on label "Disponibilidades" at bounding box center [351, 93] width 71 height 10
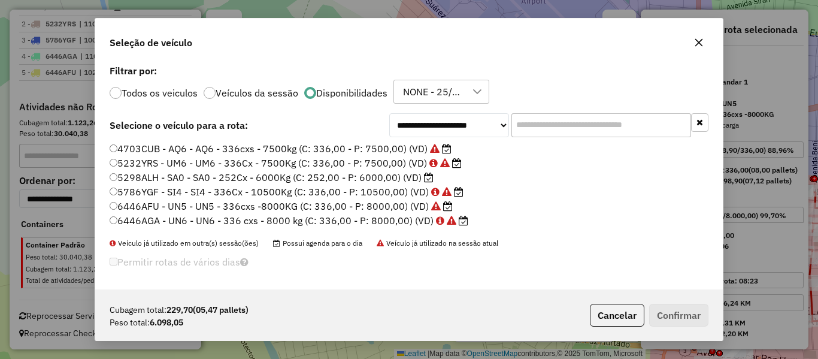
click at [421, 180] on label "5298ALH - SA0 - SA0 - 252Cx - 6000Kg (C: 252,00 - P: 6000,00) (VD)" at bounding box center [272, 177] width 324 height 14
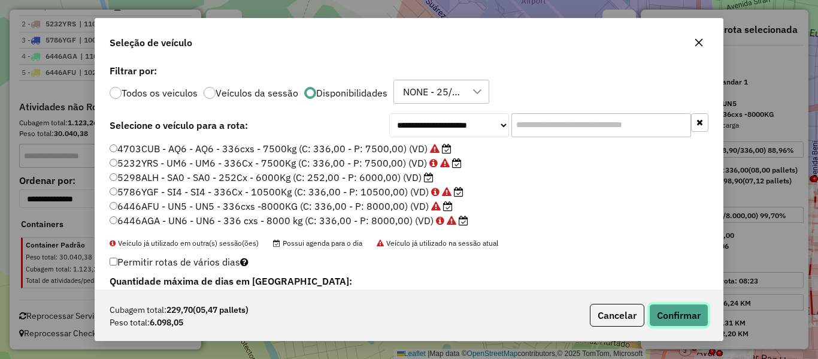
drag, startPoint x: 667, startPoint y: 304, endPoint x: 390, endPoint y: 225, distance: 288.2
click at [391, 225] on div "**********" at bounding box center [409, 179] width 629 height 323
click at [398, 194] on label "5786YGF - SI4 - SI4 - 336Cx - 10500Kg (C: 336,00 - P: 10500,00) (VD)" at bounding box center [287, 191] width 354 height 14
click at [684, 314] on button "Confirmar" at bounding box center [678, 315] width 59 height 23
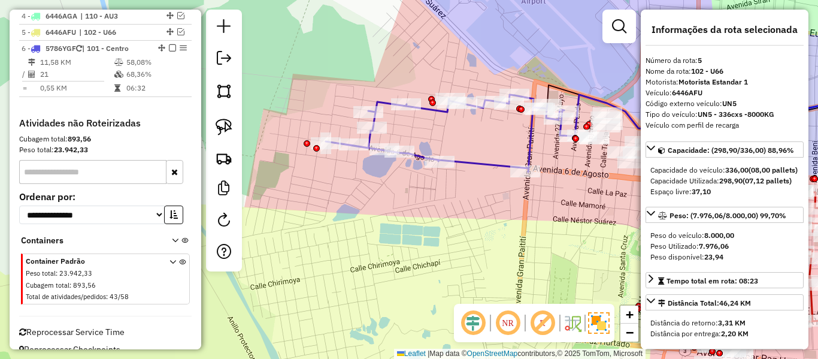
click at [477, 165] on icon at bounding box center [450, 133] width 248 height 77
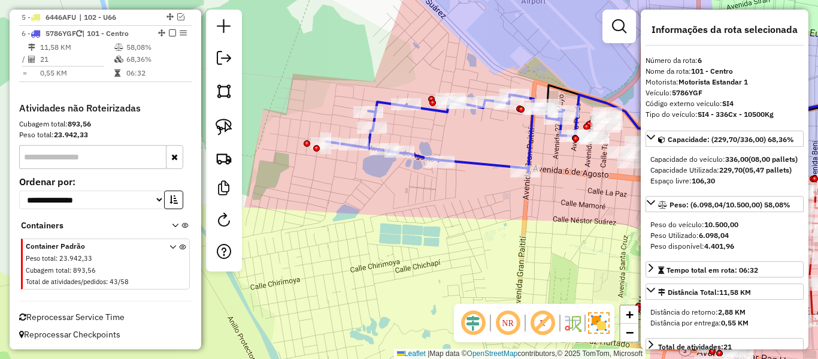
scroll to position [578, 0]
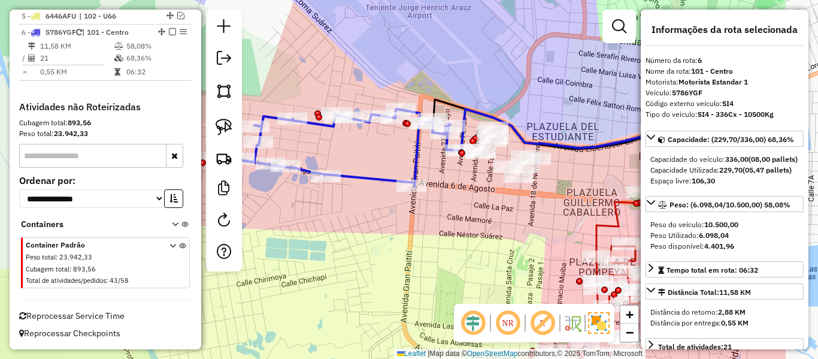
drag, startPoint x: 485, startPoint y: 197, endPoint x: 306, endPoint y: 216, distance: 180.0
click at [306, 216] on div "Janela de atendimento Grade de atendimento Capacidade Transportadoras Veículos …" at bounding box center [409, 179] width 818 height 359
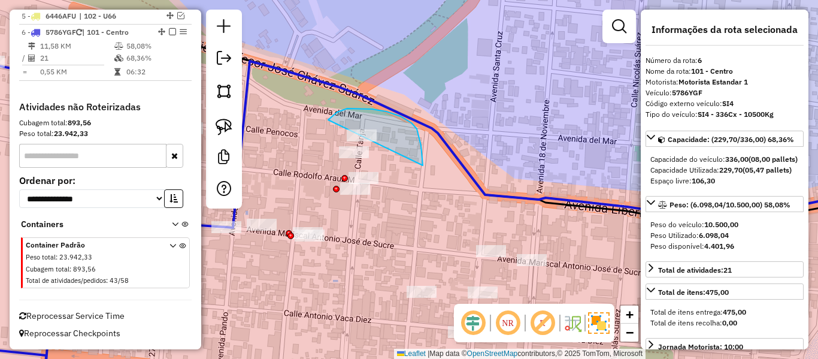
drag, startPoint x: 423, startPoint y: 165, endPoint x: 364, endPoint y: 217, distance: 78.1
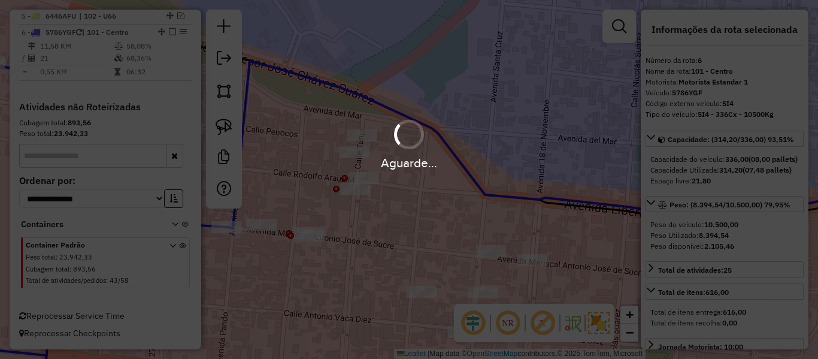
select select "**********"
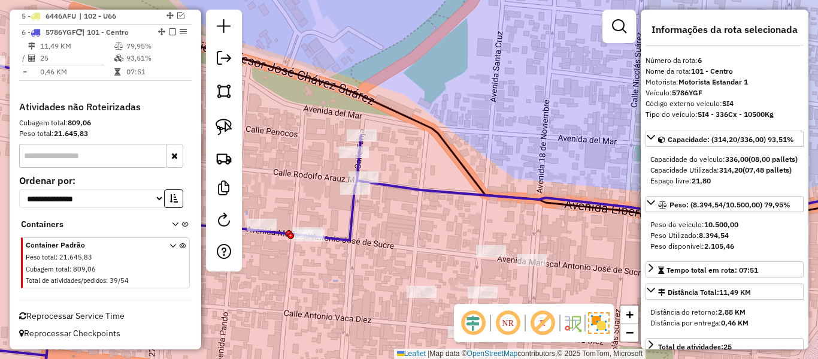
scroll to position [563, 0]
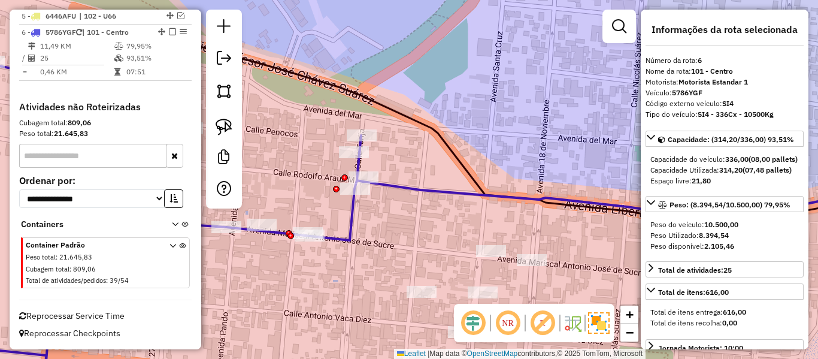
drag, startPoint x: 278, startPoint y: 263, endPoint x: 374, endPoint y: 271, distance: 96.1
click at [374, 271] on div "Janela de atendimento Grade de atendimento Capacidade Transportadoras Veículos …" at bounding box center [409, 179] width 818 height 359
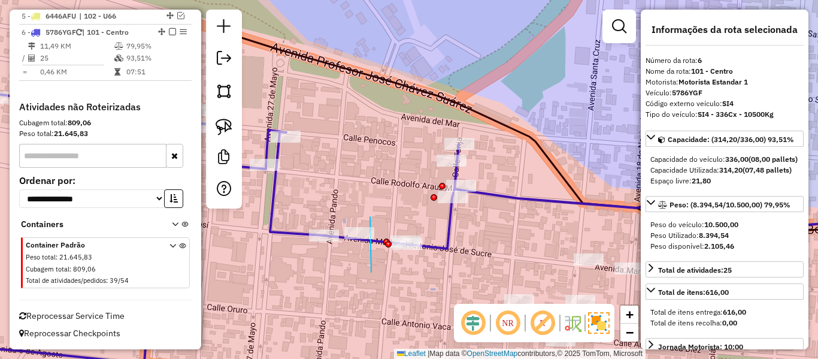
click at [324, 235] on div "Janela de atendimento Grade de atendimento Capacidade Transportadoras Veículos …" at bounding box center [409, 179] width 818 height 359
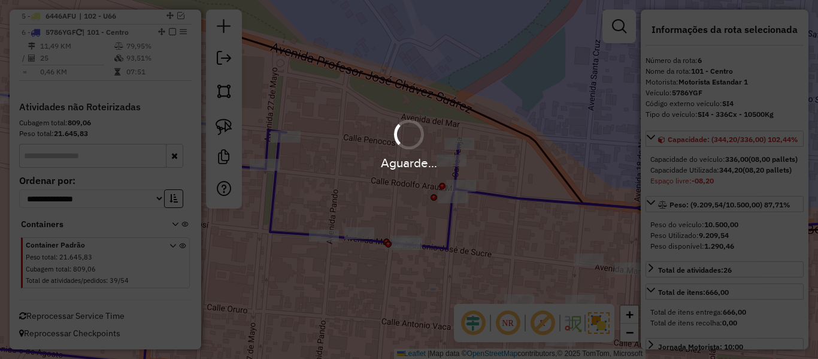
select select "**********"
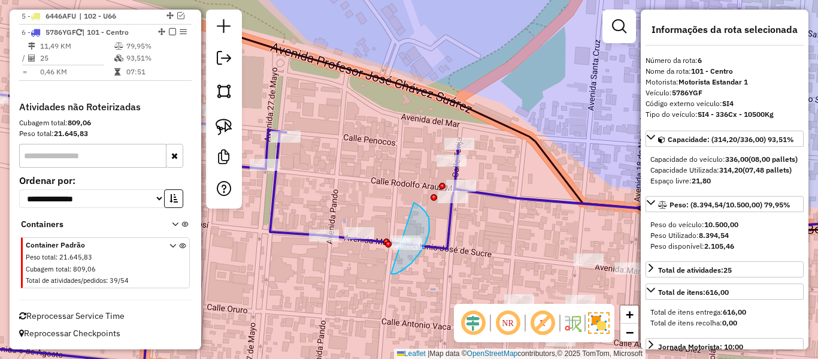
drag, startPoint x: 395, startPoint y: 274, endPoint x: 396, endPoint y: 200, distance: 73.6
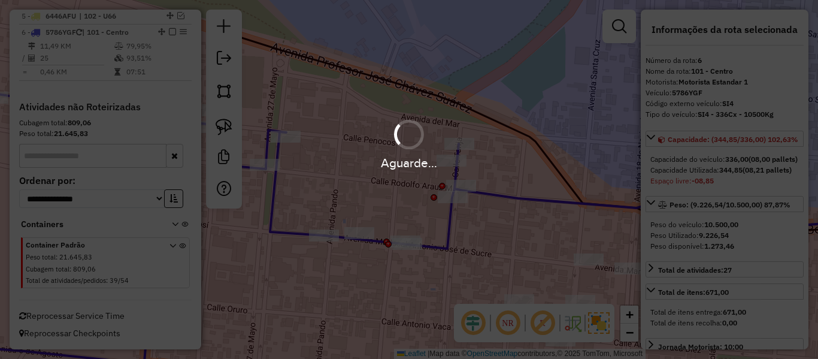
select select "**********"
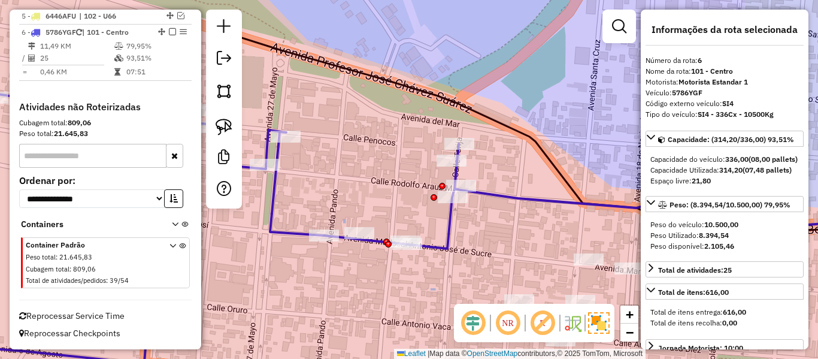
drag, startPoint x: 508, startPoint y: 231, endPoint x: 460, endPoint y: 223, distance: 48.6
click at [460, 223] on div "Janela de atendimento Grade de atendimento Capacidade Transportadoras Veículos …" at bounding box center [409, 179] width 818 height 359
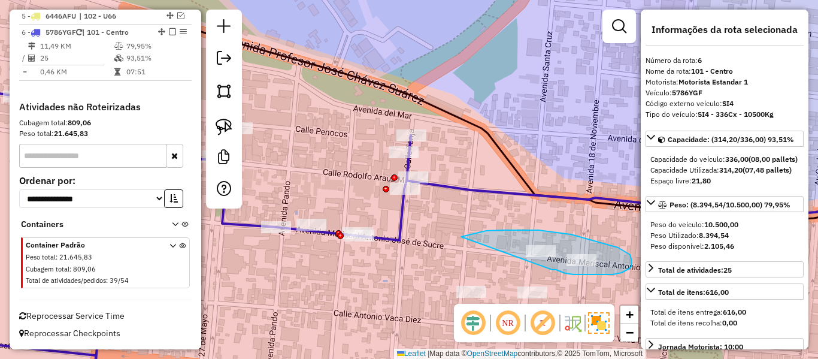
drag, startPoint x: 461, startPoint y: 236, endPoint x: 552, endPoint y: 269, distance: 96.8
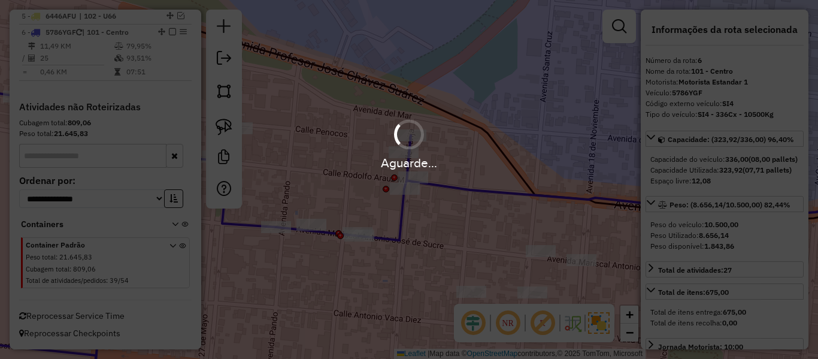
select select "**********"
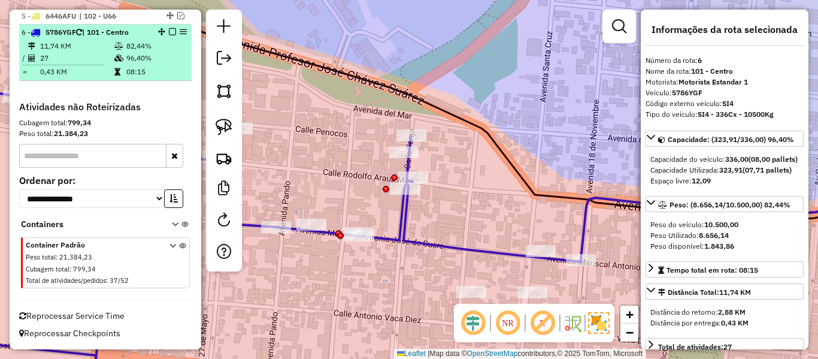
click at [169, 35] on em at bounding box center [172, 31] width 7 height 7
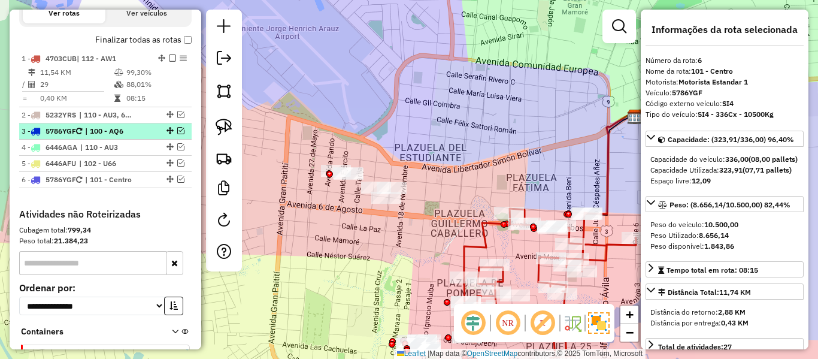
scroll to position [403, 0]
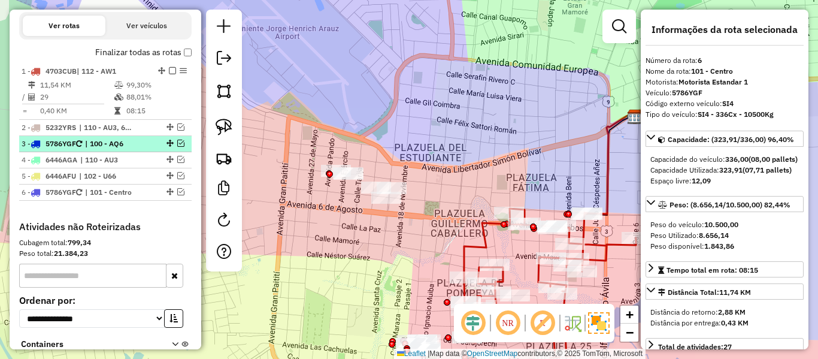
click at [117, 142] on span "| 100 - AQ6" at bounding box center [112, 143] width 55 height 11
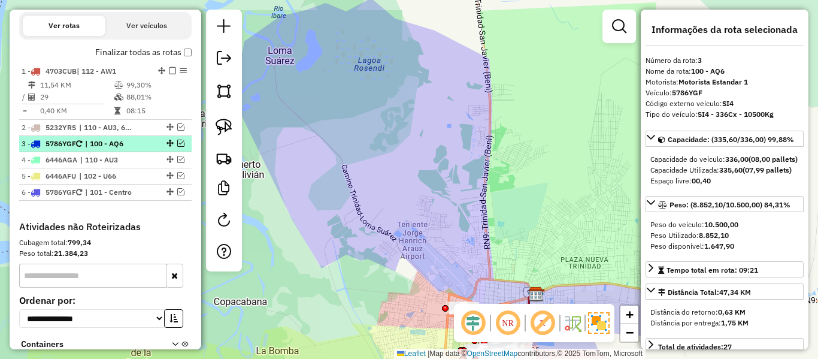
click at [180, 143] on em at bounding box center [180, 142] width 7 height 7
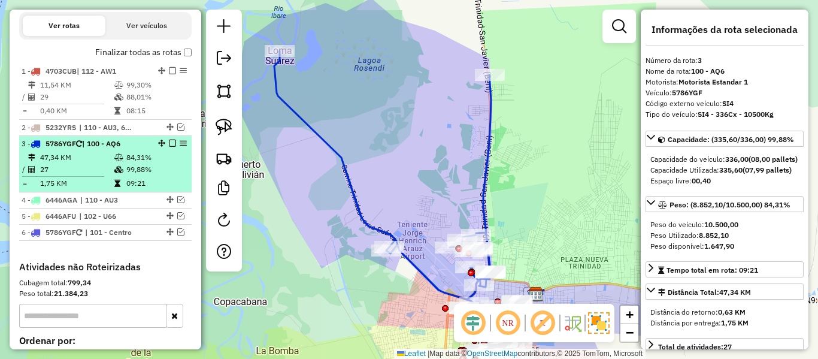
click at [169, 142] on em at bounding box center [172, 142] width 7 height 7
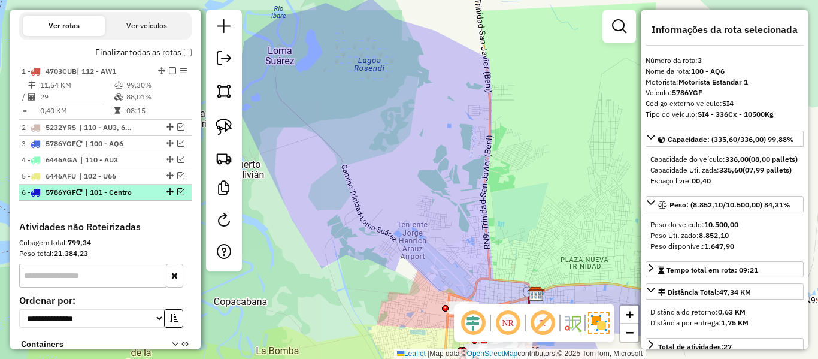
click at [178, 190] on em at bounding box center [180, 191] width 7 height 7
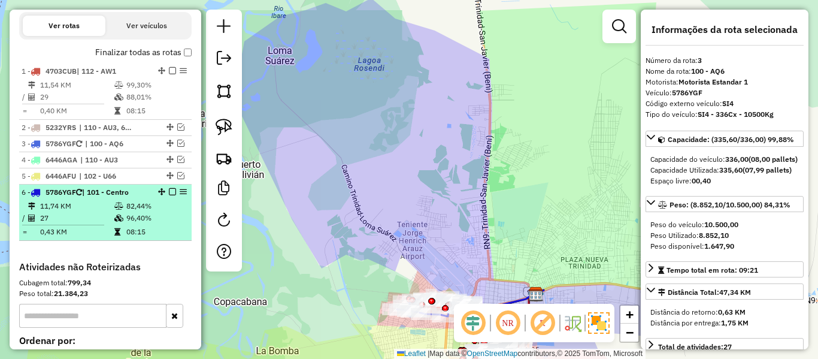
click at [171, 189] on em at bounding box center [172, 191] width 7 height 7
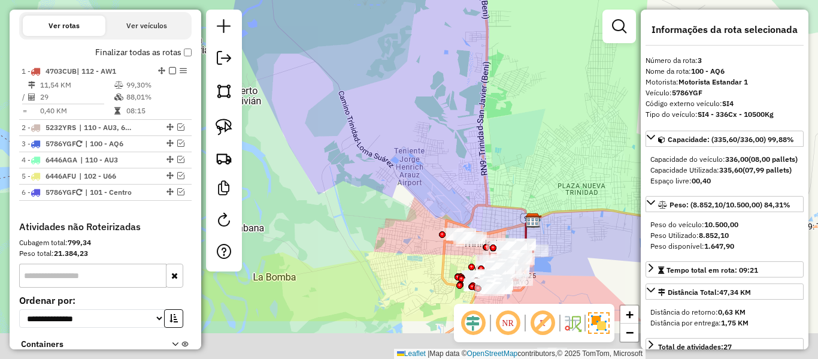
drag, startPoint x: 307, startPoint y: 206, endPoint x: 297, endPoint y: 91, distance: 115.4
click at [297, 91] on div "Janela de atendimento Grade de atendimento Capacidade Transportadoras Veículos …" at bounding box center [409, 179] width 818 height 359
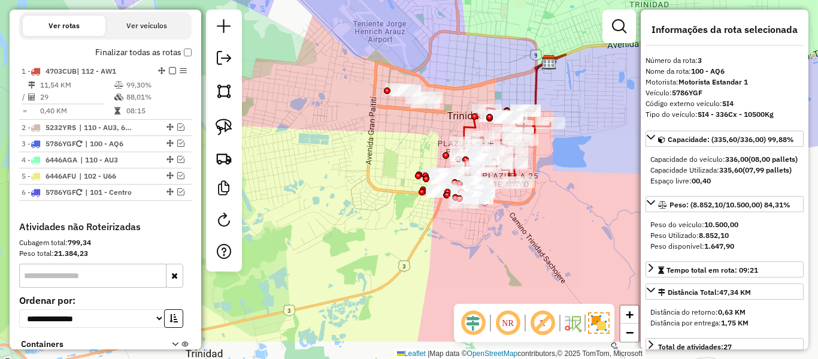
drag, startPoint x: 563, startPoint y: 286, endPoint x: 508, endPoint y: 193, distance: 108.1
click at [508, 193] on div "Janela de atendimento Grade de atendimento Capacidade Transportadoras Veículos …" at bounding box center [409, 179] width 818 height 359
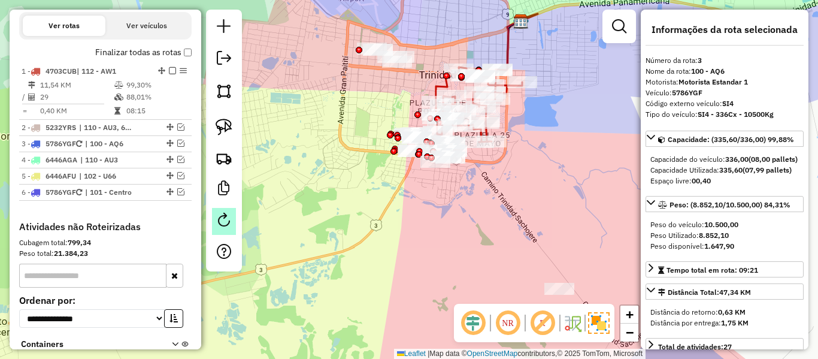
click at [235, 217] on link at bounding box center [224, 221] width 24 height 27
select select "*"
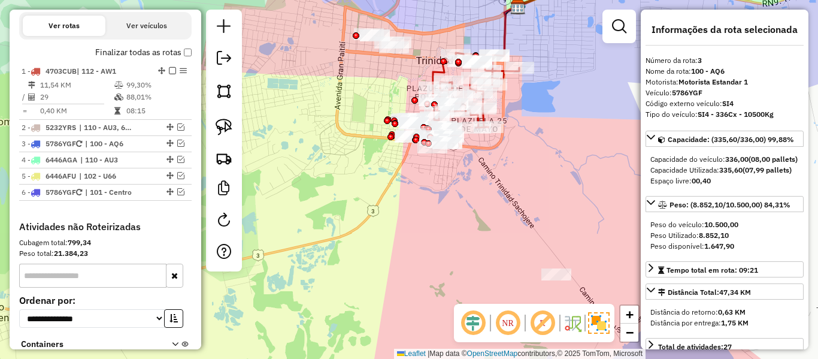
drag, startPoint x: 543, startPoint y: 233, endPoint x: 512, endPoint y: 212, distance: 37.4
click at [533, 202] on div "Janela de atendimento Grade de atendimento Capacidade Transportadoras Veículos …" at bounding box center [409, 179] width 818 height 359
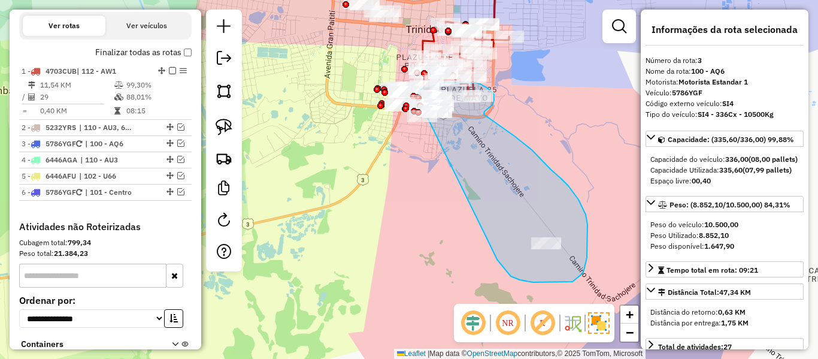
drag, startPoint x: 569, startPoint y: 282, endPoint x: 429, endPoint y: 165, distance: 182.8
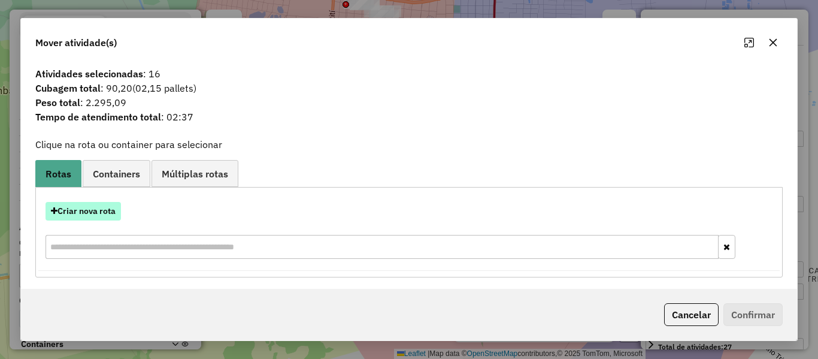
click at [114, 207] on button "Criar nova rota" at bounding box center [82, 211] width 75 height 19
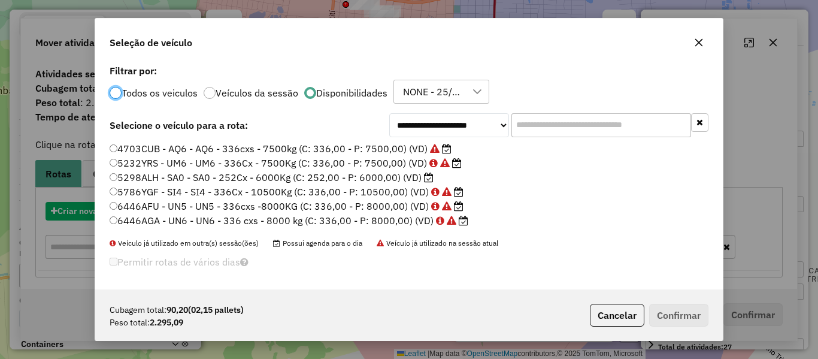
scroll to position [7, 4]
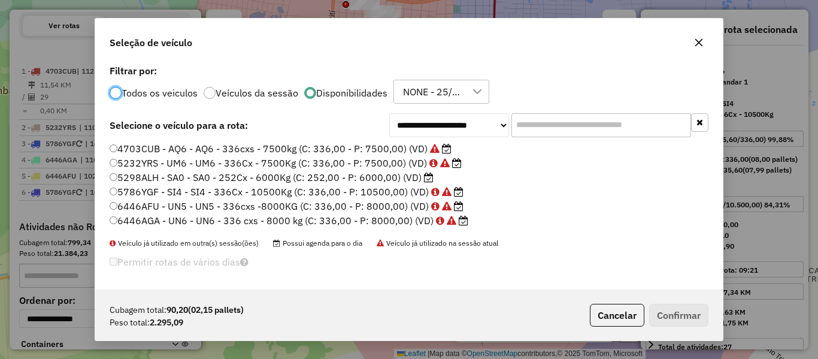
click at [558, 123] on input "text" at bounding box center [601, 125] width 180 height 24
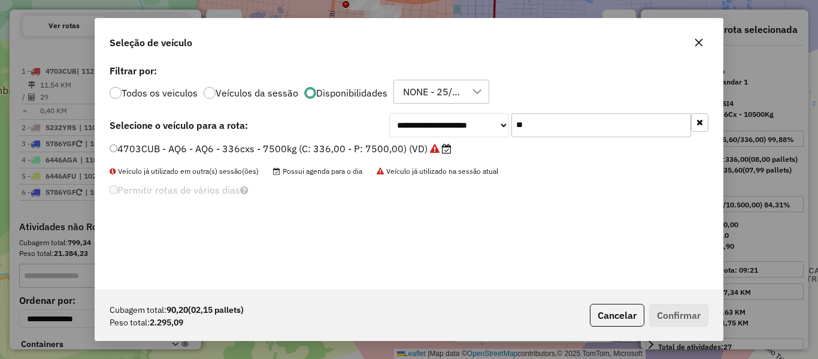
type input "**"
click at [410, 153] on label "4703CUB - AQ6 - AQ6 - 336cxs - 7500kg (C: 336,00 - P: 7500,00) (VD)" at bounding box center [281, 148] width 342 height 14
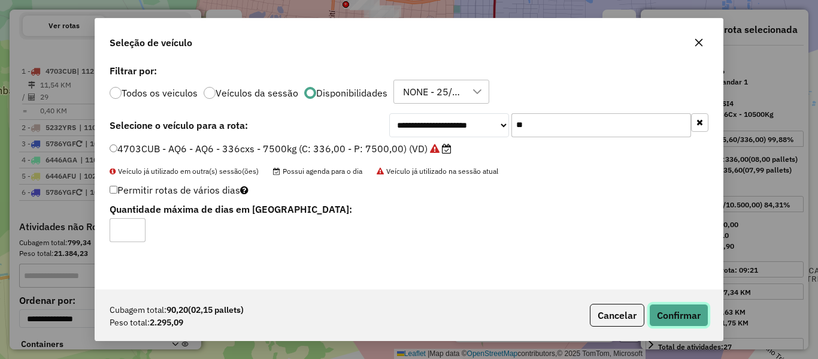
drag, startPoint x: 693, startPoint y: 312, endPoint x: 700, endPoint y: 309, distance: 7.2
click at [694, 312] on button "Confirmar" at bounding box center [678, 315] width 59 height 23
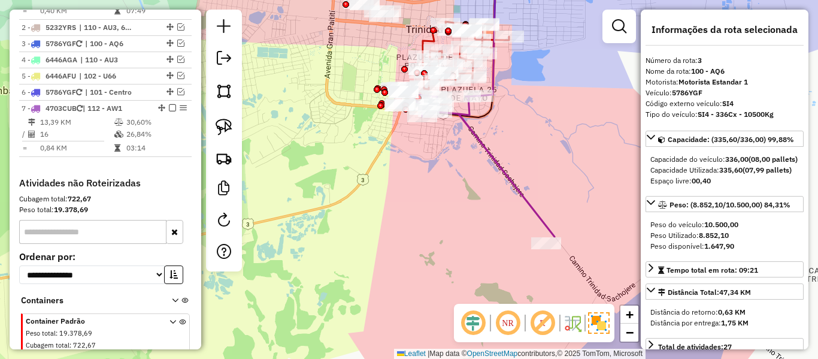
scroll to position [529, 0]
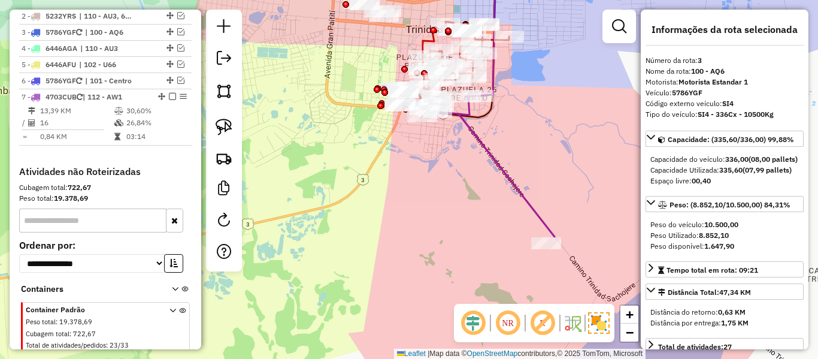
click at [483, 156] on icon at bounding box center [486, 166] width 138 height 142
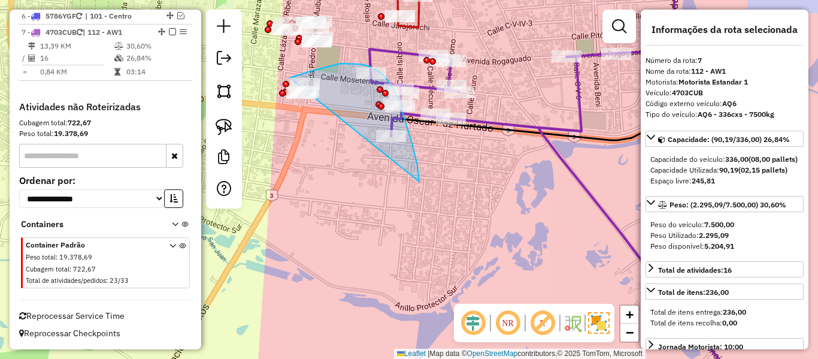
drag, startPoint x: 404, startPoint y: 117, endPoint x: 279, endPoint y: 128, distance: 125.6
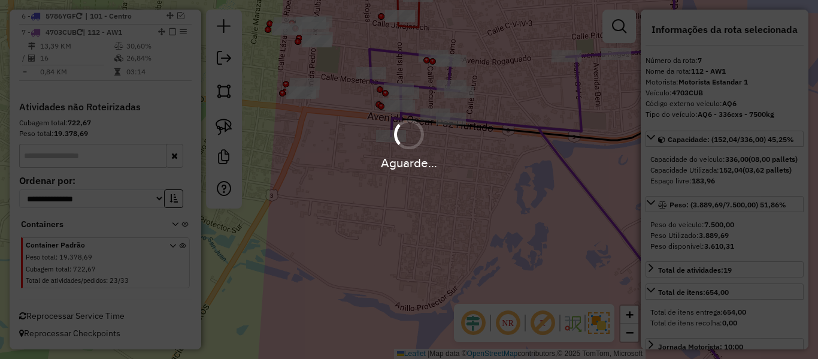
select select "**********"
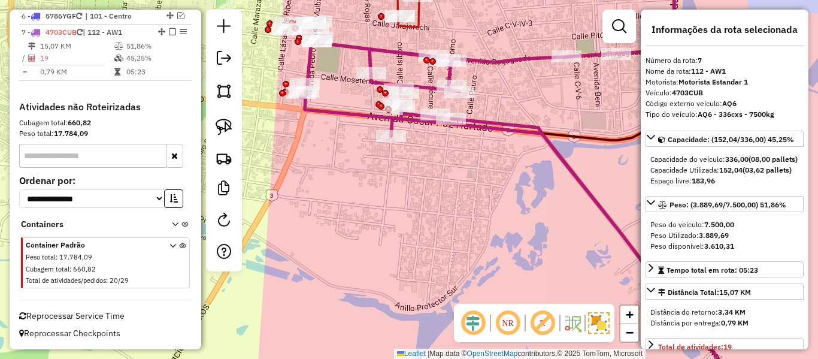
click at [359, 114] on icon at bounding box center [524, 218] width 446 height 353
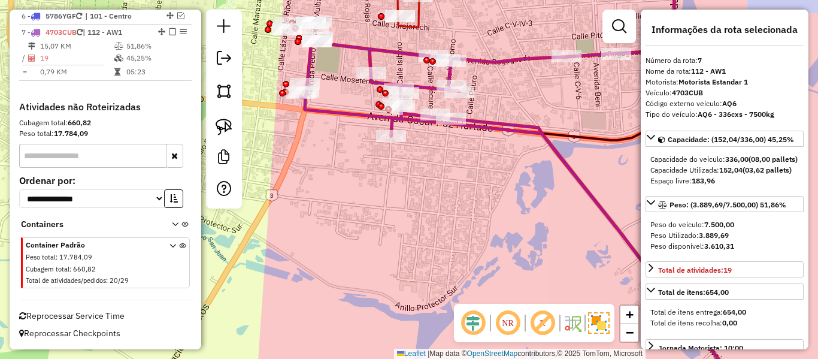
click at [393, 206] on div "Janela de atendimento Grade de atendimento Capacidade Transportadoras Veículos …" at bounding box center [409, 179] width 818 height 359
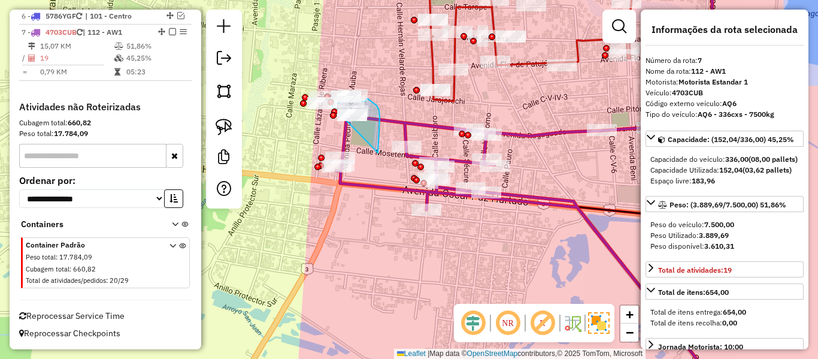
drag, startPoint x: 378, startPoint y: 153, endPoint x: 330, endPoint y: 134, distance: 50.8
drag, startPoint x: 320, startPoint y: 136, endPoint x: 354, endPoint y: 71, distance: 73.9
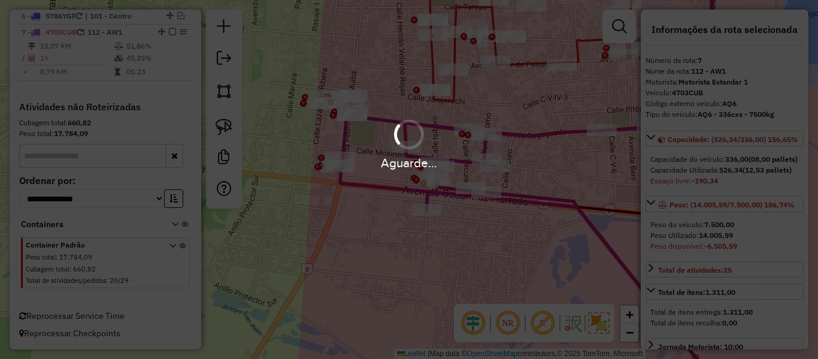
select select "**********"
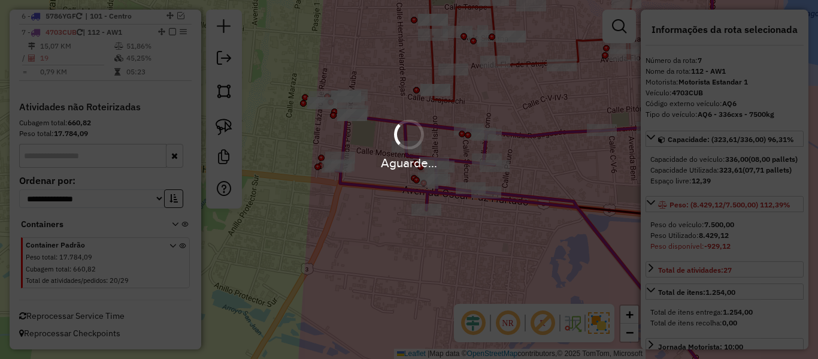
select select "**********"
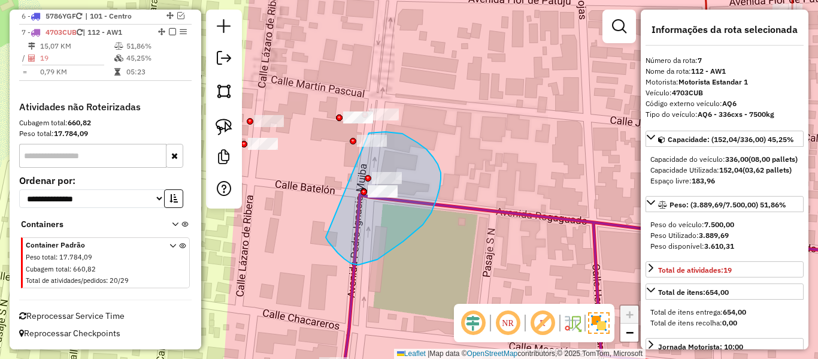
drag, startPoint x: 326, startPoint y: 237, endPoint x: 342, endPoint y: 149, distance: 89.5
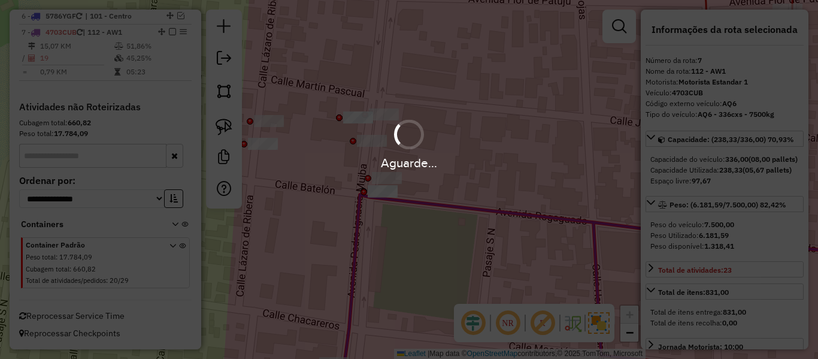
select select "**********"
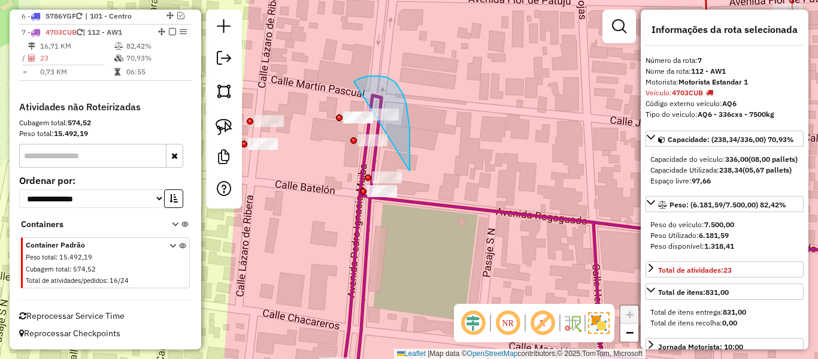
drag, startPoint x: 409, startPoint y: 171, endPoint x: 357, endPoint y: 89, distance: 97.2
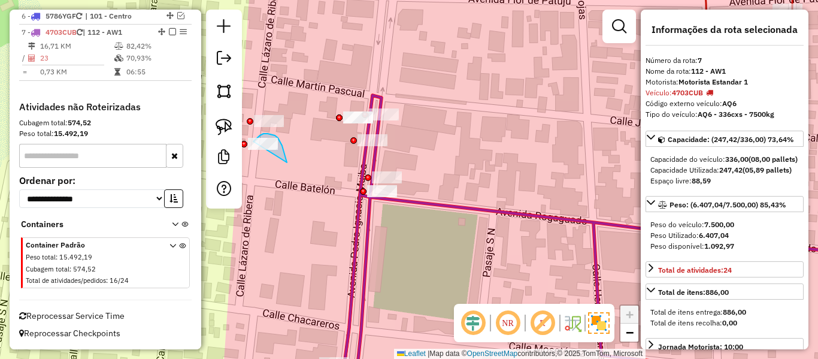
drag, startPoint x: 287, startPoint y: 162, endPoint x: 268, endPoint y: 163, distance: 19.2
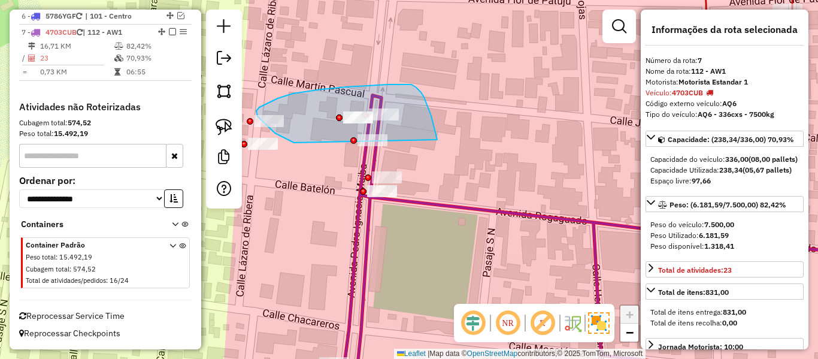
drag, startPoint x: 294, startPoint y: 142, endPoint x: 437, endPoint y: 139, distance: 143.1
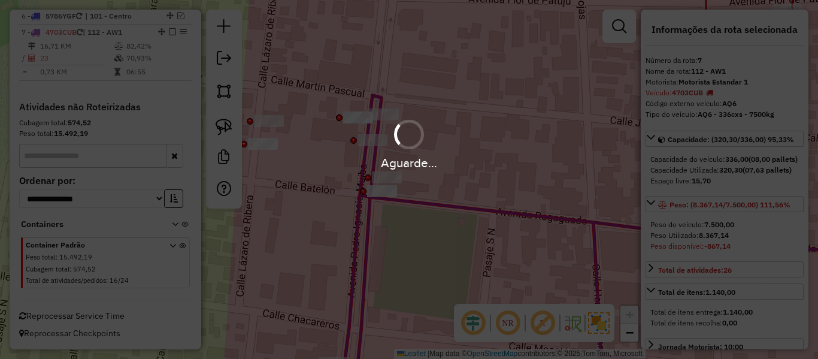
select select "**********"
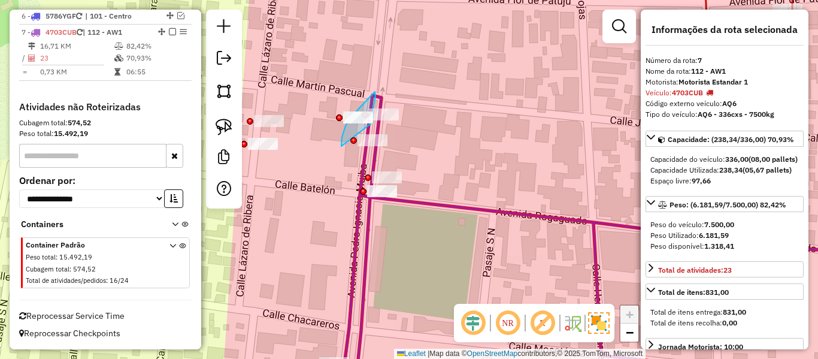
drag, startPoint x: 341, startPoint y: 146, endPoint x: 371, endPoint y: 125, distance: 36.5
click at [371, 125] on div "Janela de atendimento Grade de atendimento Capacidade Transportadoras Veículos …" at bounding box center [409, 179] width 818 height 359
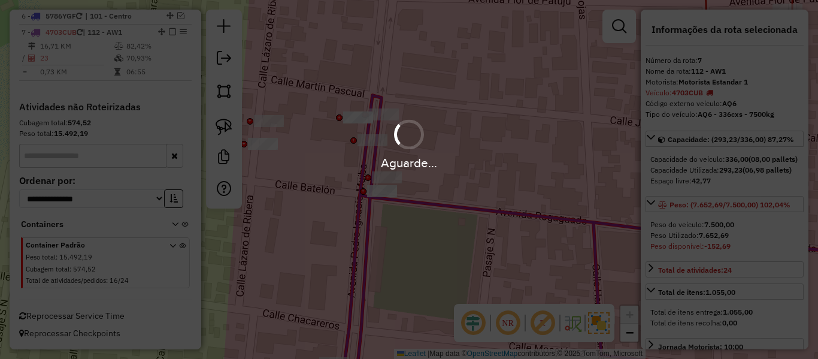
select select "**********"
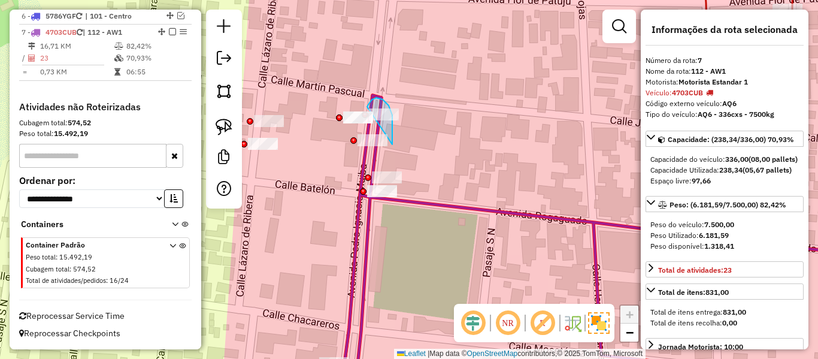
click at [374, 114] on div "Janela de atendimento Grade de atendimento Capacidade Transportadoras Veículos …" at bounding box center [409, 179] width 818 height 359
drag, startPoint x: 293, startPoint y: 136, endPoint x: 295, endPoint y: 129, distance: 7.9
click at [266, 127] on div "Janela de atendimento Grade de atendimento Capacidade Transportadoras Veículos …" at bounding box center [409, 179] width 818 height 359
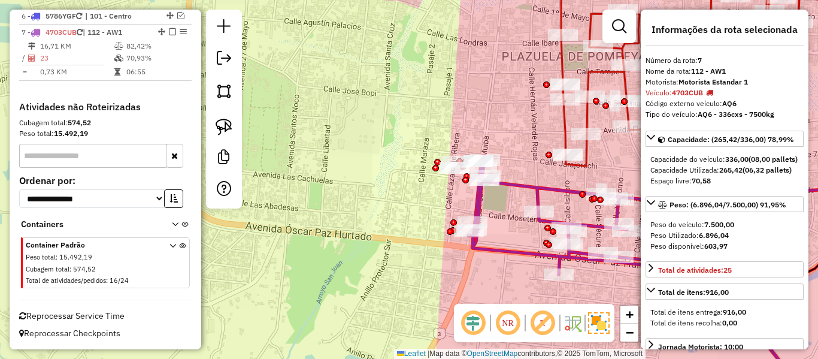
select select "**********"
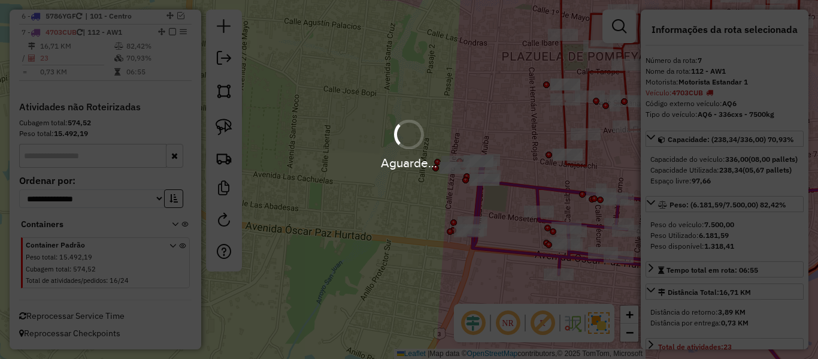
scroll to position [579, 0]
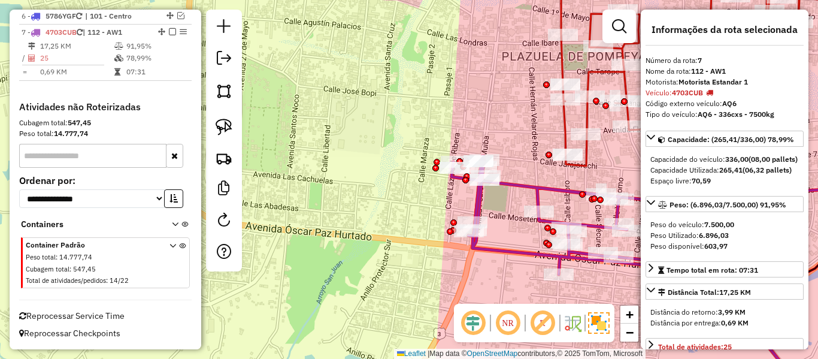
click at [541, 188] on icon at bounding box center [628, 275] width 355 height 239
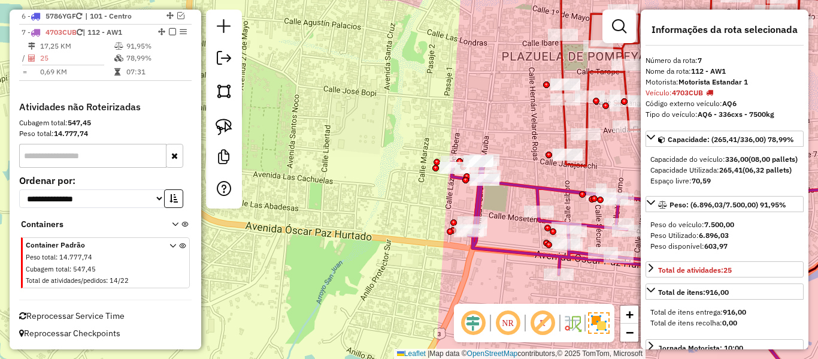
click at [504, 191] on icon at bounding box center [628, 275] width 355 height 239
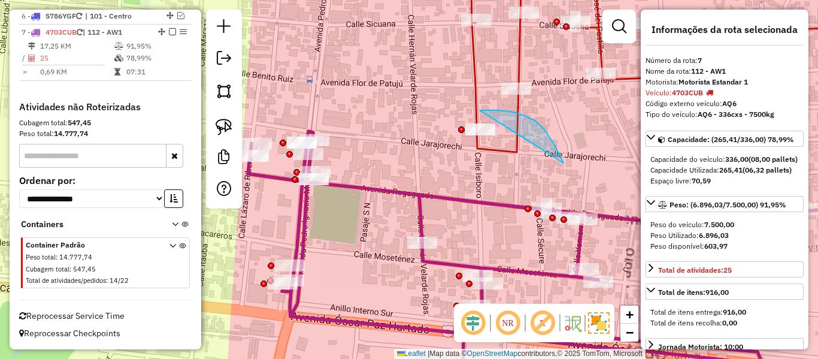
drag, startPoint x: 535, startPoint y: 120, endPoint x: 443, endPoint y: 169, distance: 103.9
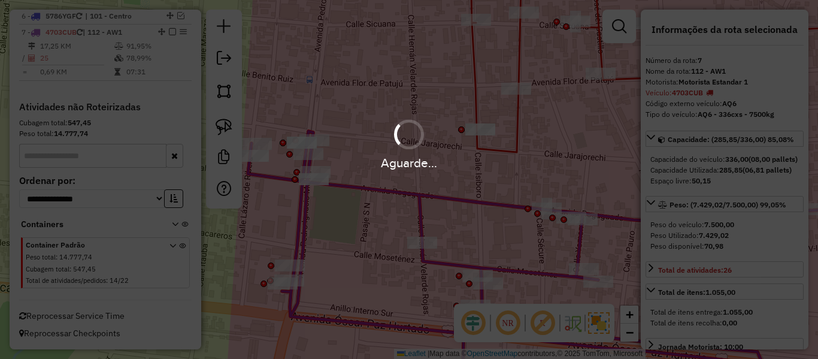
select select "**********"
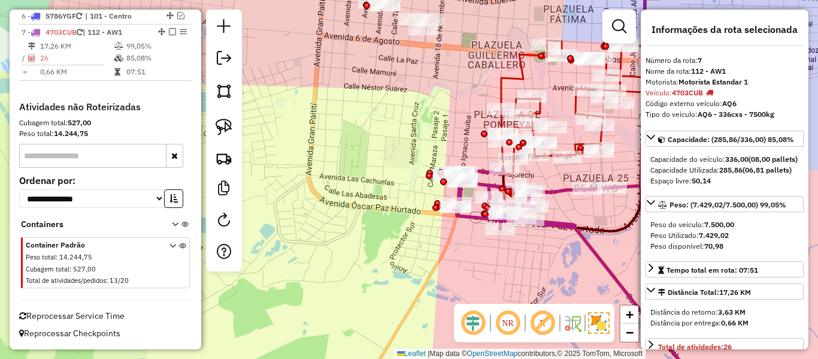
drag, startPoint x: 624, startPoint y: 227, endPoint x: 460, endPoint y: 222, distance: 164.1
click at [503, 226] on icon at bounding box center [574, 100] width 142 height 262
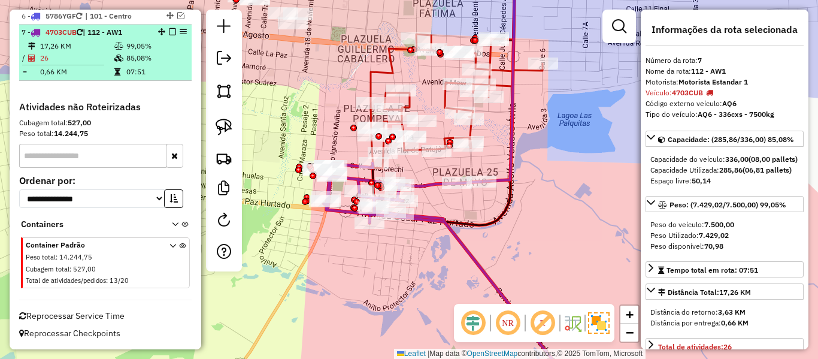
click at [169, 32] on em at bounding box center [172, 31] width 7 height 7
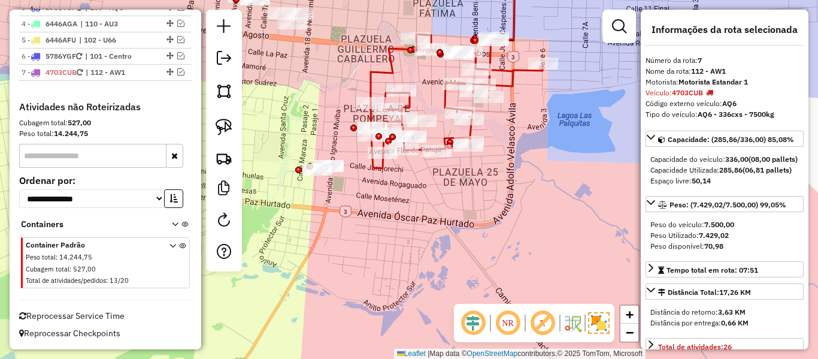
scroll to position [539, 0]
drag, startPoint x: 515, startPoint y: 264, endPoint x: 519, endPoint y: 275, distance: 11.4
click at [517, 274] on div "Rota 1 - Placa 4703CUB 0000098715 - T. [PERSON_NAME] de atendimento Grade de at…" at bounding box center [409, 179] width 818 height 359
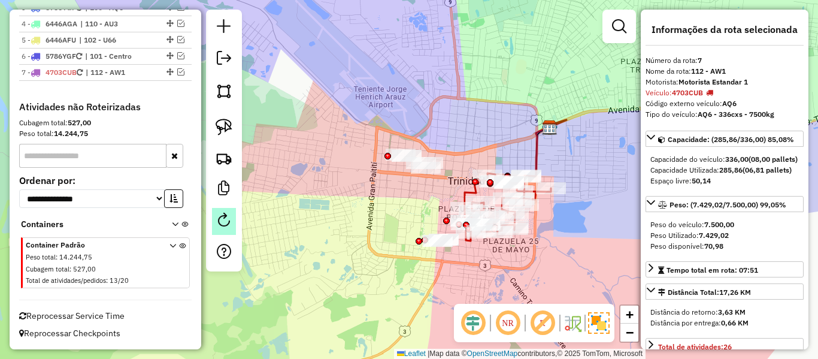
click at [224, 220] on em at bounding box center [224, 220] width 14 height 14
select select "*"
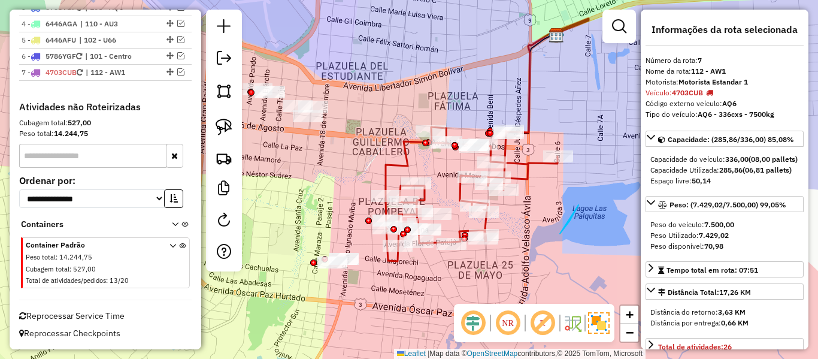
drag, startPoint x: 563, startPoint y: 230, endPoint x: 588, endPoint y: 164, distance: 70.7
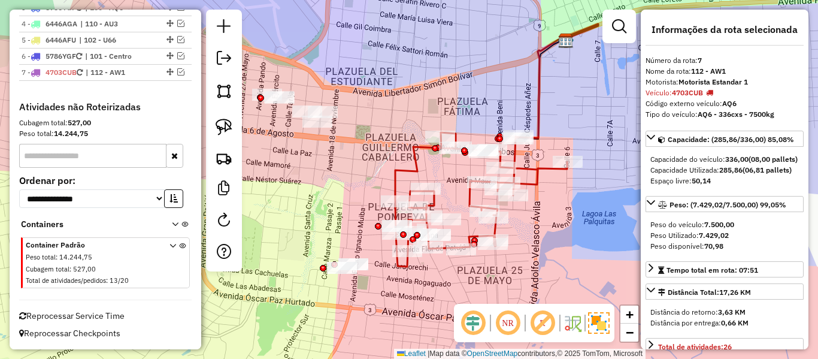
drag, startPoint x: 568, startPoint y: 219, endPoint x: 589, endPoint y: 229, distance: 23.0
click at [585, 227] on div "Janela de atendimento Grade de atendimento Capacidade Transportadoras Veículos …" at bounding box center [409, 179] width 818 height 359
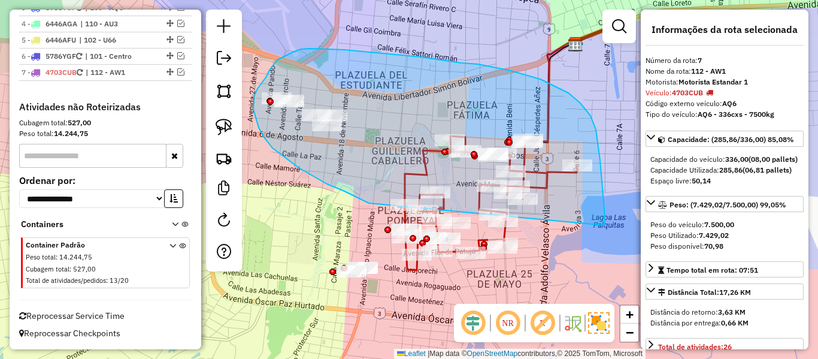
click at [409, 211] on div "Janela de atendimento Grade de atendimento Capacidade Transportadoras Veículos …" at bounding box center [409, 179] width 818 height 359
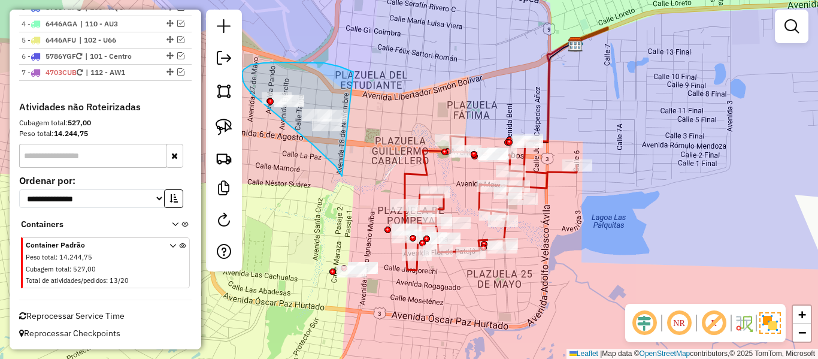
drag, startPoint x: 342, startPoint y: 176, endPoint x: 361, endPoint y: 82, distance: 95.9
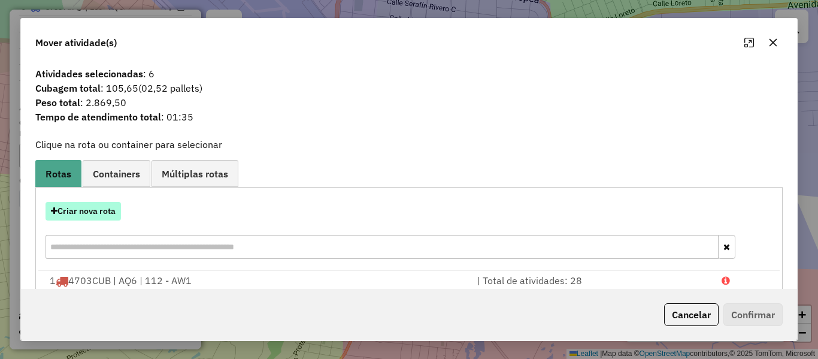
click at [107, 212] on button "Criar nova rota" at bounding box center [82, 211] width 75 height 19
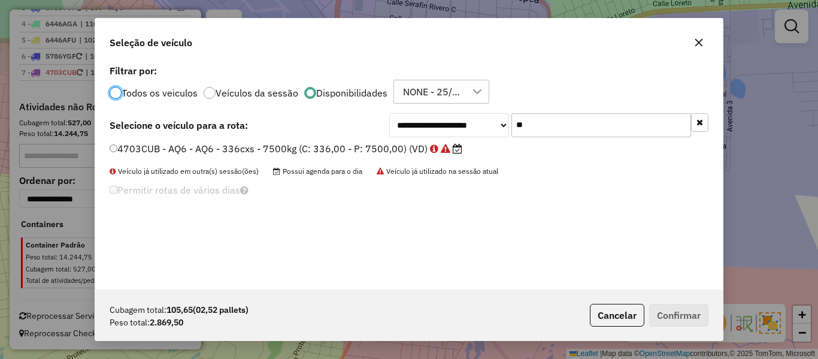
scroll to position [7, 4]
click at [577, 124] on input "**" at bounding box center [601, 125] width 180 height 24
type input "**"
click at [414, 147] on label "5298ALH - SA0 - SA0 - 252Cx - 6000Kg (C: 252,00 - P: 6000,00) (VD)" at bounding box center [272, 148] width 324 height 14
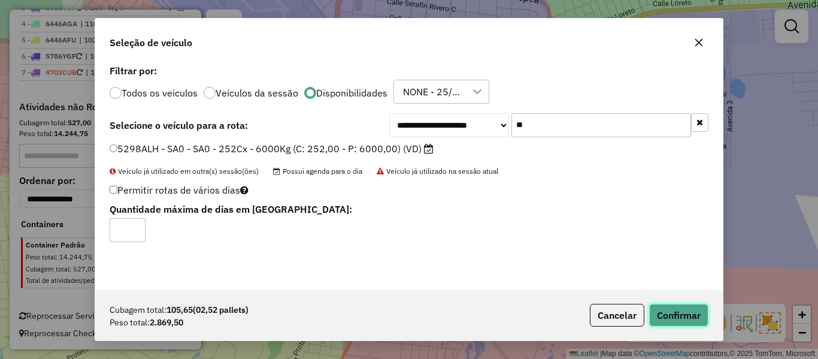
click at [682, 320] on button "Confirmar" at bounding box center [678, 315] width 59 height 23
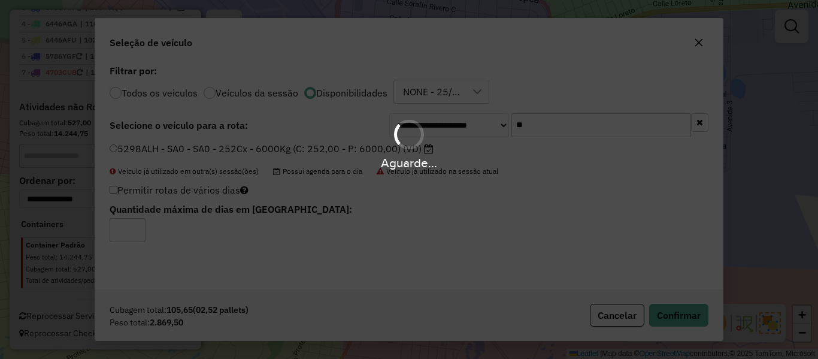
scroll to position [594, 0]
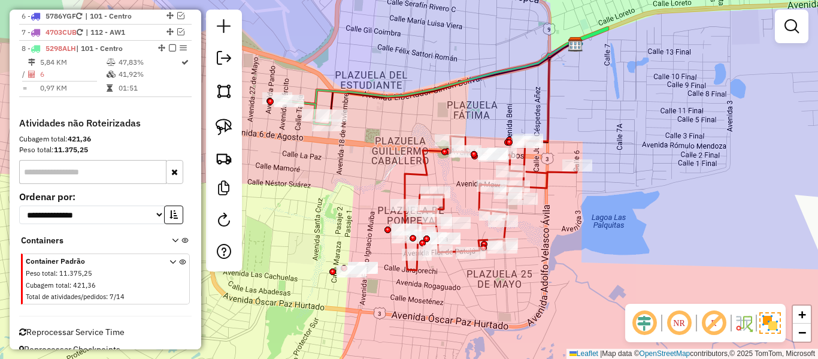
click at [406, 103] on icon at bounding box center [452, 79] width 244 height 72
select select "**********"
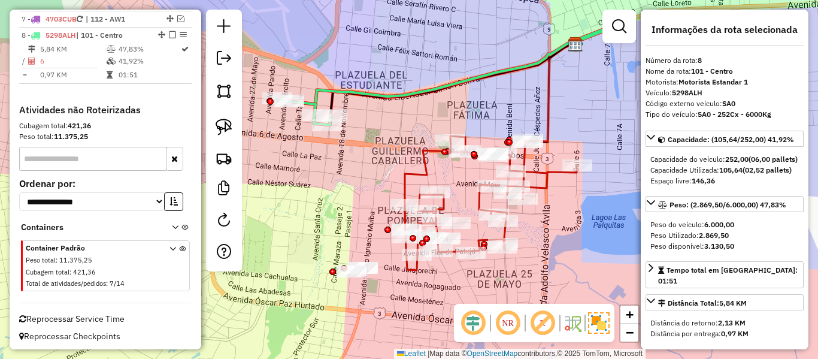
scroll to position [610, 0]
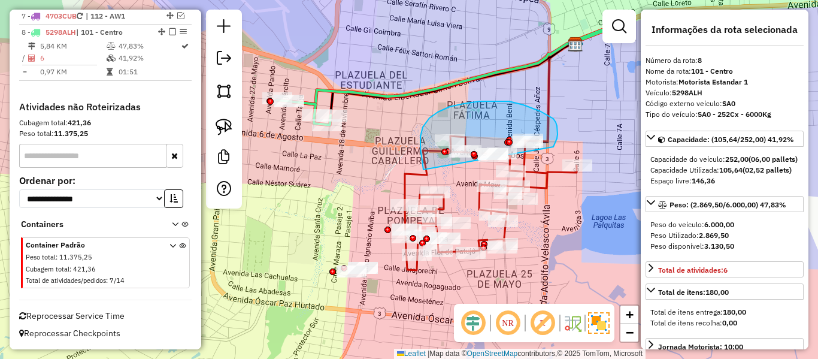
drag, startPoint x: 421, startPoint y: 161, endPoint x: 550, endPoint y: 158, distance: 128.7
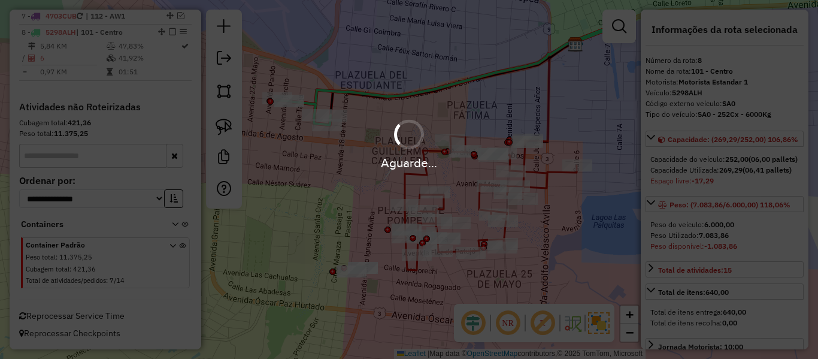
select select "**********"
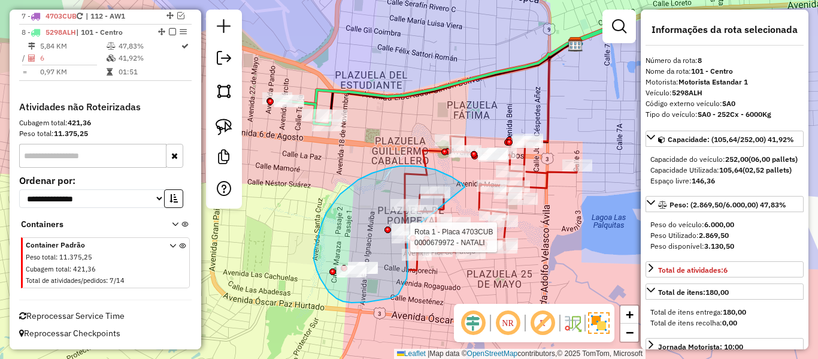
click at [407, 233] on div "Rota 1 - Placa 4703CUB 0000679972 - NATALI Janela de atendimento Grade de atend…" at bounding box center [409, 179] width 818 height 359
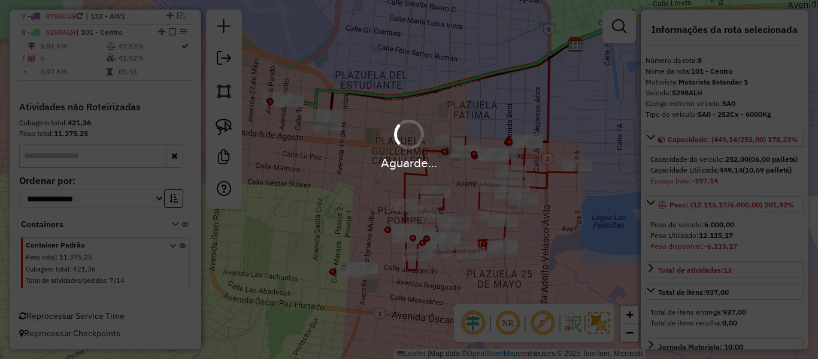
select select "**********"
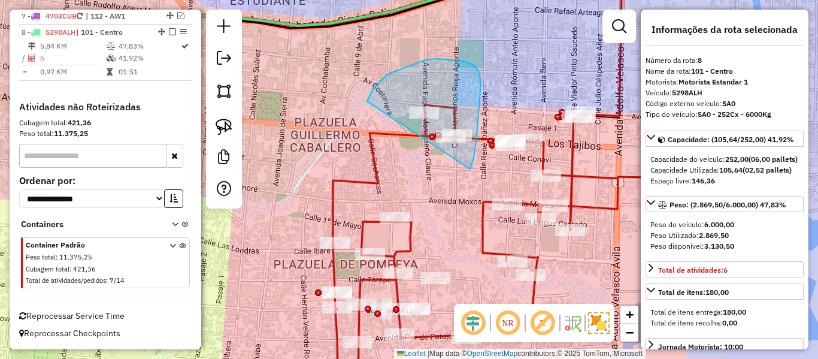
drag, startPoint x: 477, startPoint y: 137, endPoint x: 405, endPoint y: 149, distance: 72.2
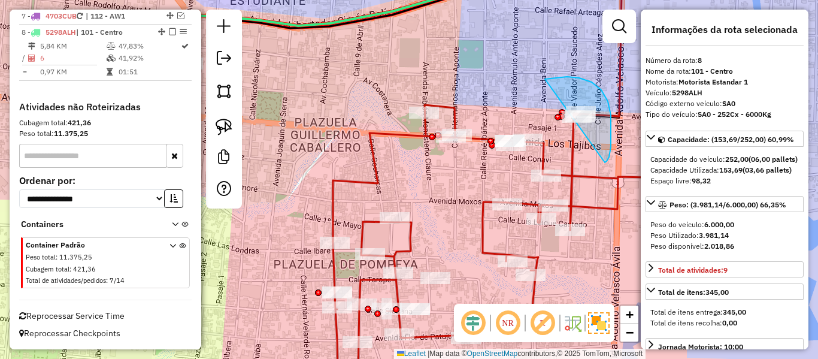
drag, startPoint x: 611, startPoint y: 139, endPoint x: 501, endPoint y: 110, distance: 113.6
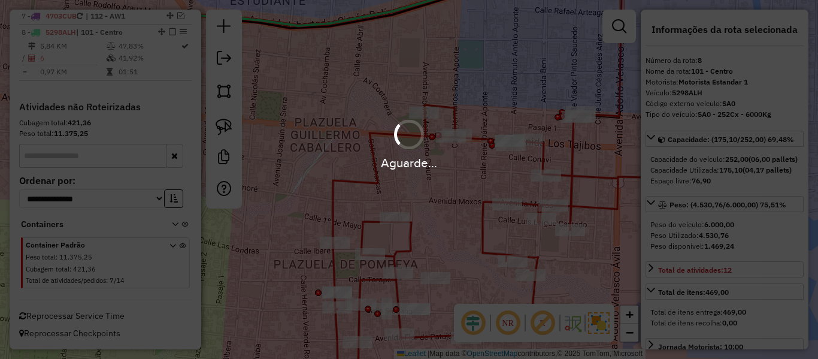
select select "**********"
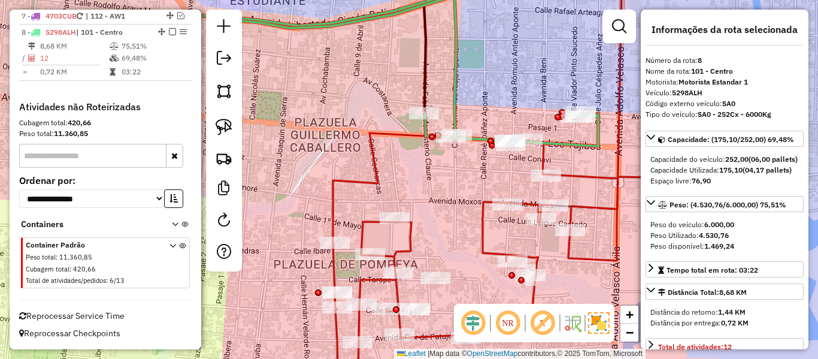
click at [363, 47] on div "Janela de atendimento Grade de atendimento Capacidade Transportadoras Veículos …" at bounding box center [409, 179] width 818 height 359
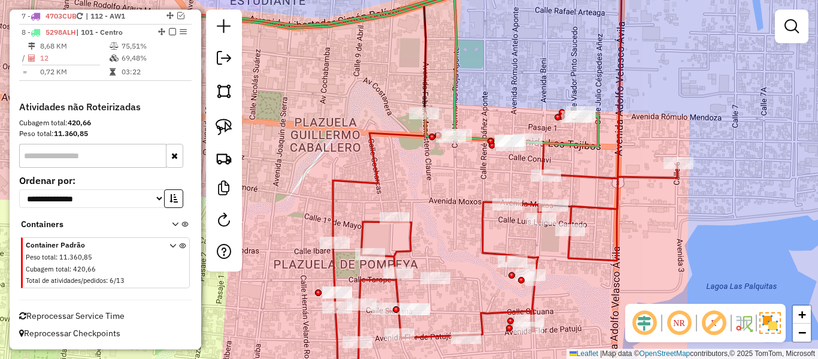
click at [453, 32] on icon at bounding box center [338, 71] width 520 height 150
select select "**********"
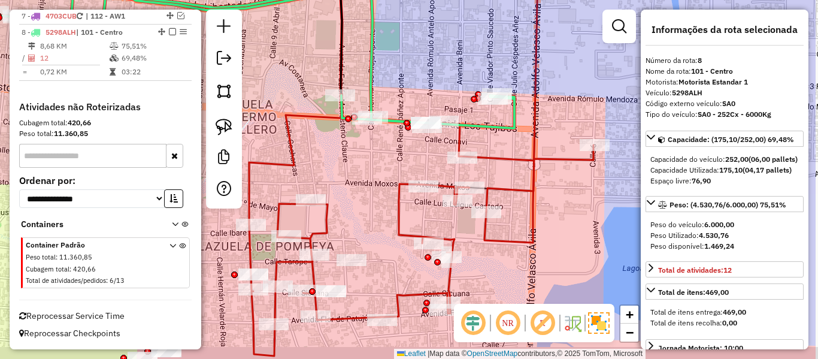
drag, startPoint x: 418, startPoint y: 52, endPoint x: 354, endPoint y: 46, distance: 64.3
click at [354, 46] on div "Janela de atendimento Grade de atendimento Capacidade Transportadoras Veículos …" at bounding box center [409, 179] width 818 height 359
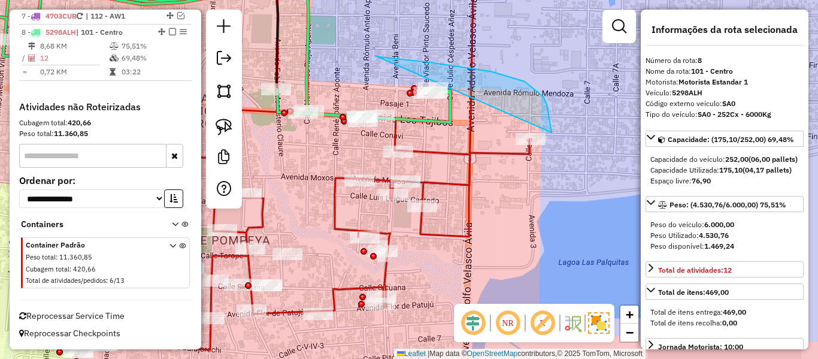
drag, startPoint x: 524, startPoint y: 81, endPoint x: 466, endPoint y: 156, distance: 94.7
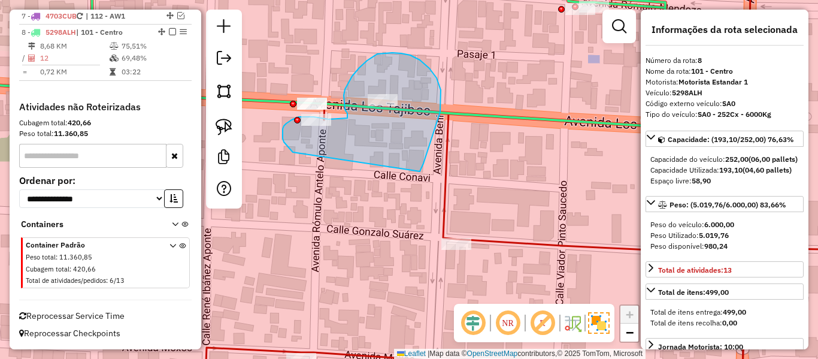
drag, startPoint x: 441, startPoint y: 100, endPoint x: 345, endPoint y: 172, distance: 119.2
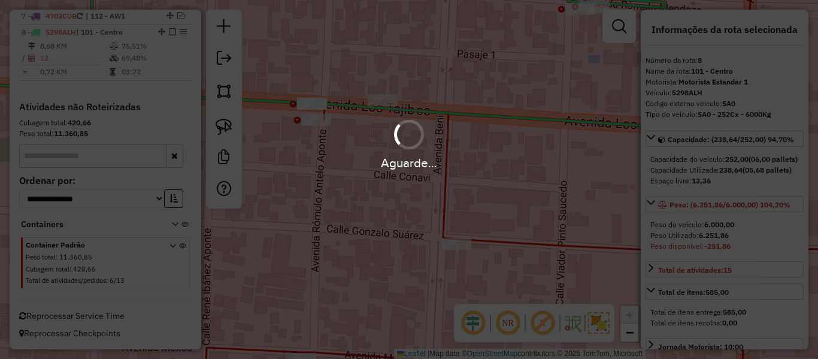
select select "**********"
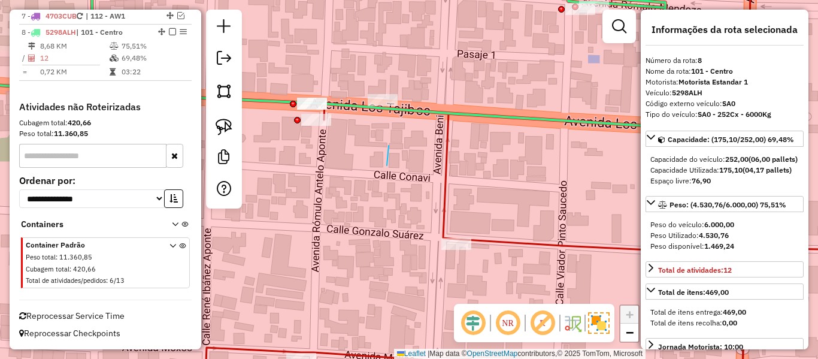
drag, startPoint x: 387, startPoint y: 165, endPoint x: 344, endPoint y: 39, distance: 133.3
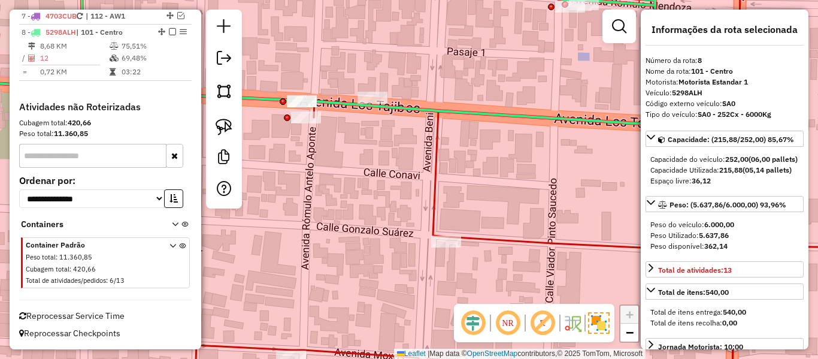
drag, startPoint x: 556, startPoint y: 175, endPoint x: 386, endPoint y: 148, distance: 172.1
click at [436, 156] on div "Janela de atendimento Grade de atendimento Capacidade Transportadoras Veículos …" at bounding box center [409, 179] width 818 height 359
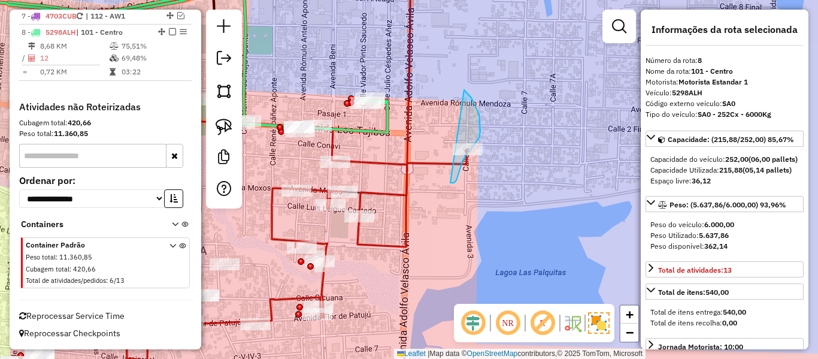
drag, startPoint x: 456, startPoint y: 180, endPoint x: 439, endPoint y: 83, distance: 98.5
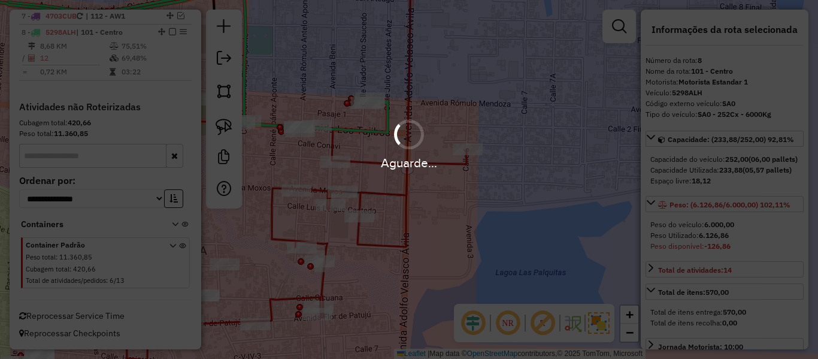
select select "**********"
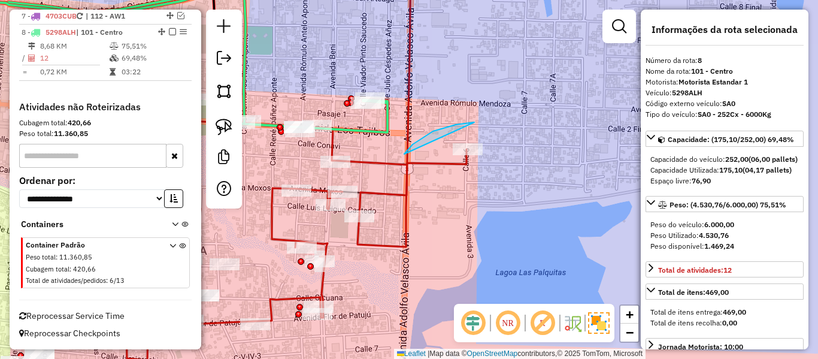
drag, startPoint x: 474, startPoint y: 122, endPoint x: 480, endPoint y: 163, distance: 41.7
drag, startPoint x: 355, startPoint y: 174, endPoint x: 316, endPoint y: 169, distance: 39.2
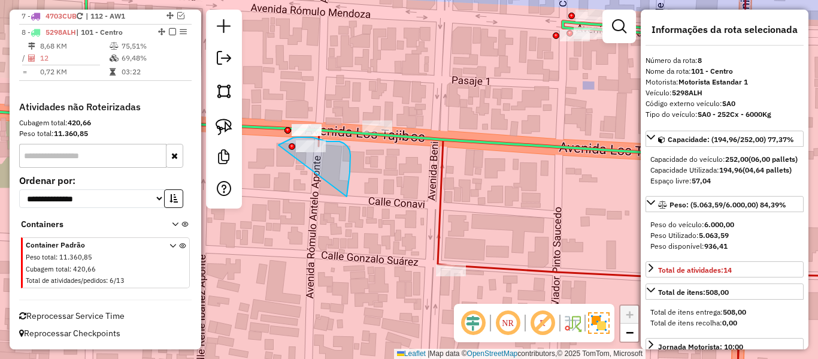
drag, startPoint x: 347, startPoint y: 146, endPoint x: 278, endPoint y: 147, distance: 69.4
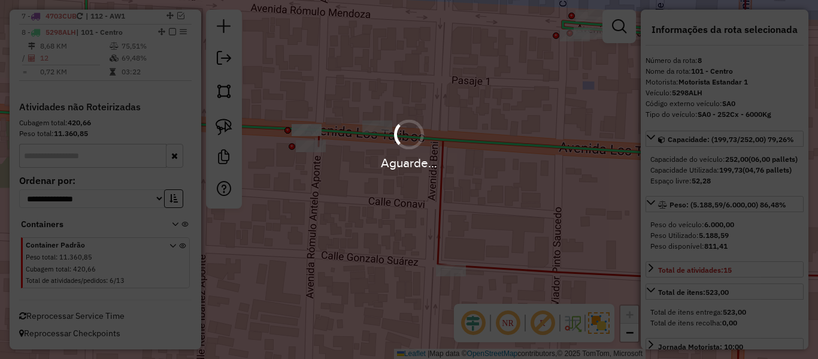
select select "**********"
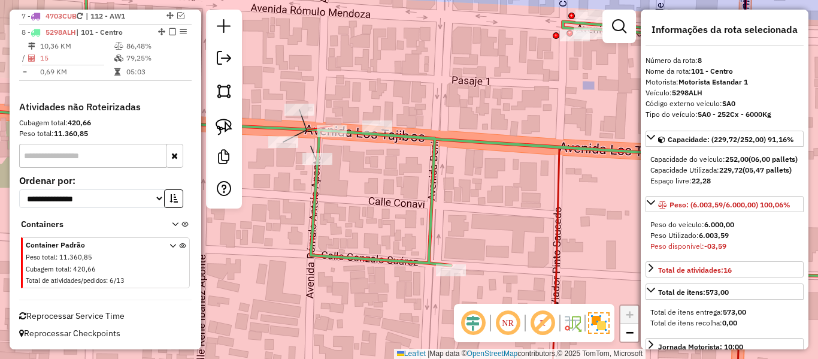
select select "**********"
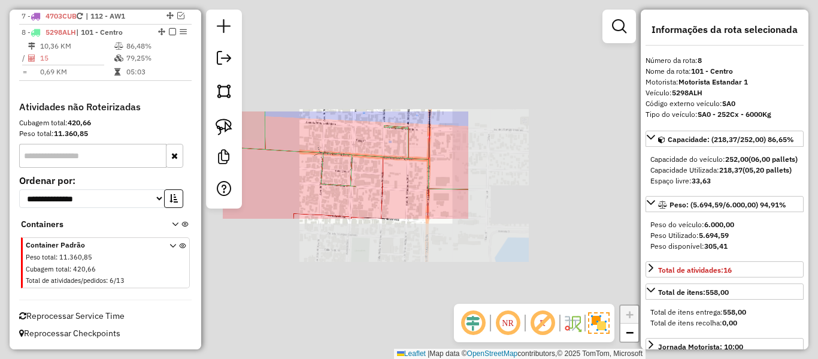
select select "**********"
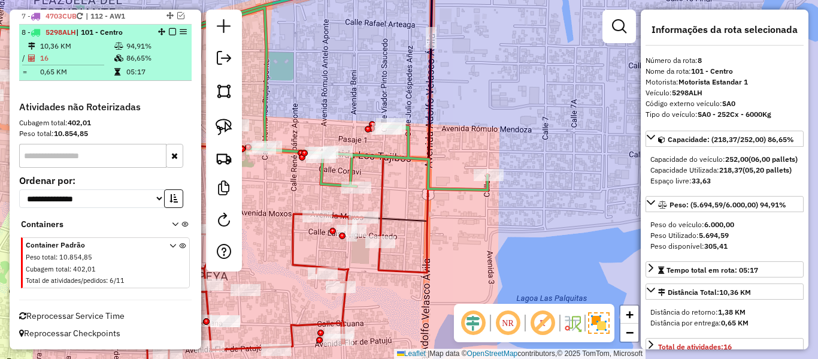
click at [169, 34] on em at bounding box center [172, 31] width 7 height 7
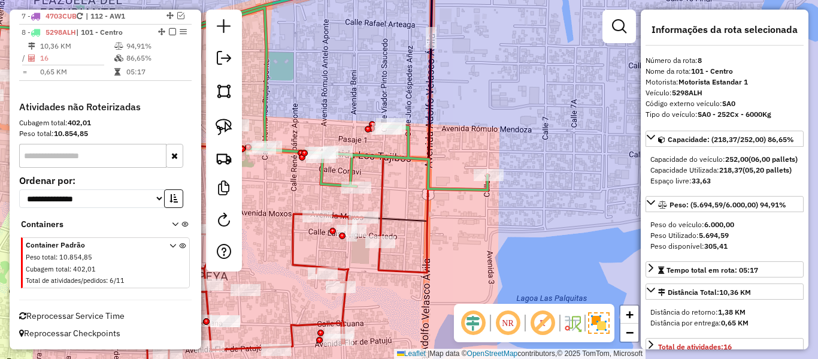
scroll to position [570, 0]
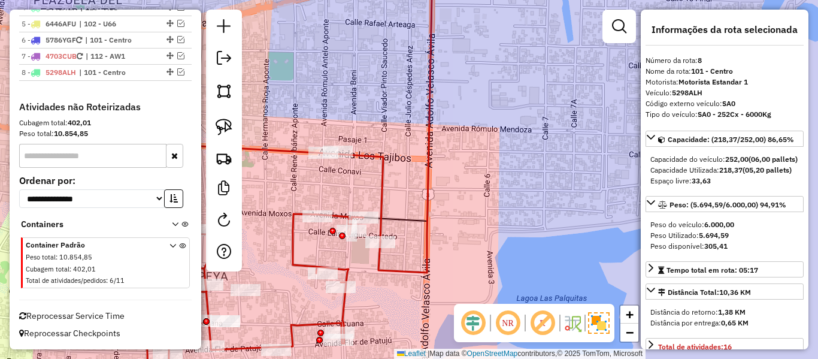
drag, startPoint x: 480, startPoint y: 240, endPoint x: 600, endPoint y: 143, distance: 154.1
click at [591, 147] on div "Janela de atendimento Grade de atendimento Capacidade Transportadoras Veículos …" at bounding box center [409, 179] width 818 height 359
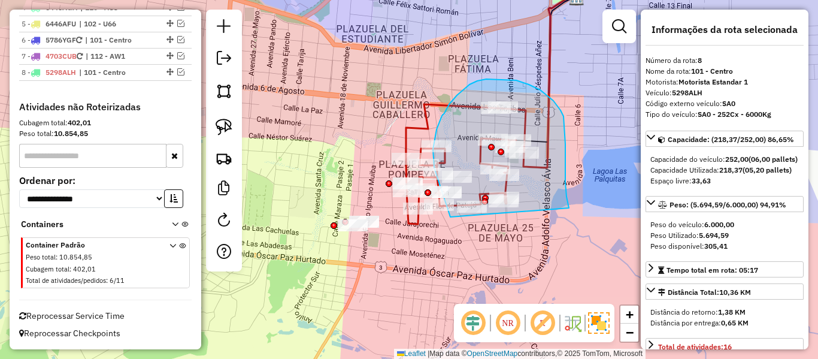
drag, startPoint x: 569, startPoint y: 208, endPoint x: 496, endPoint y: 241, distance: 80.1
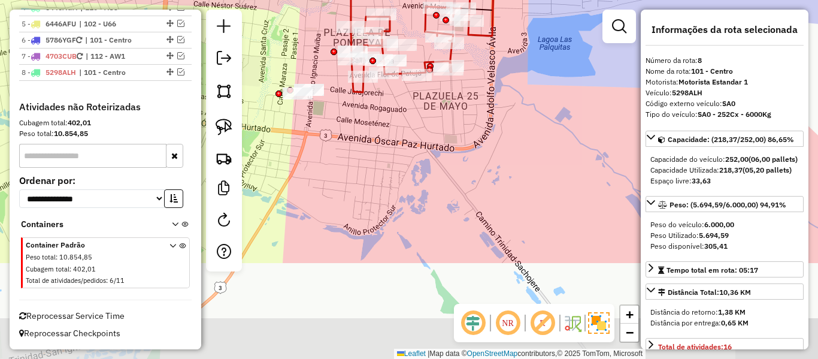
drag, startPoint x: 570, startPoint y: 202, endPoint x: 553, endPoint y: 233, distance: 35.6
click at [551, 229] on div "Janela de atendimento Grade de atendimento Capacidade Transportadoras Veículos …" at bounding box center [409, 179] width 818 height 359
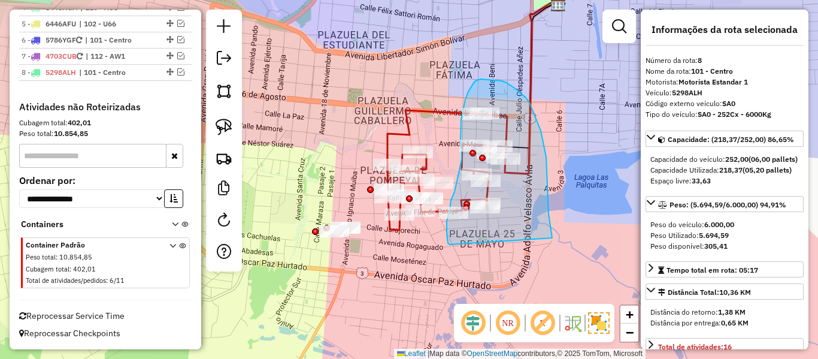
drag, startPoint x: 548, startPoint y: 214, endPoint x: 454, endPoint y: 243, distance: 98.5
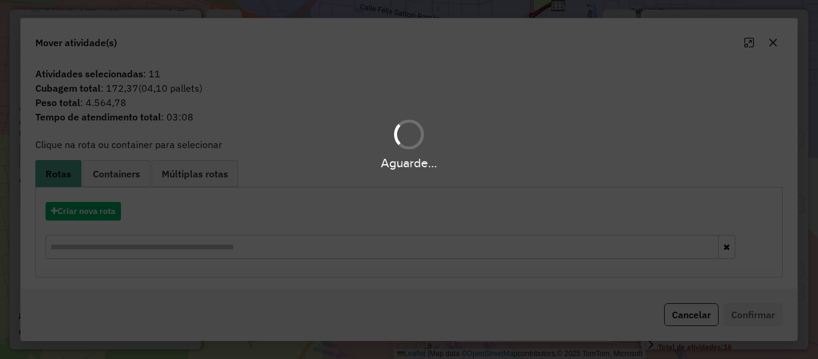
click at [92, 213] on div "Aguarde..." at bounding box center [409, 179] width 818 height 359
click at [92, 213] on button "Criar nova rota" at bounding box center [82, 211] width 75 height 19
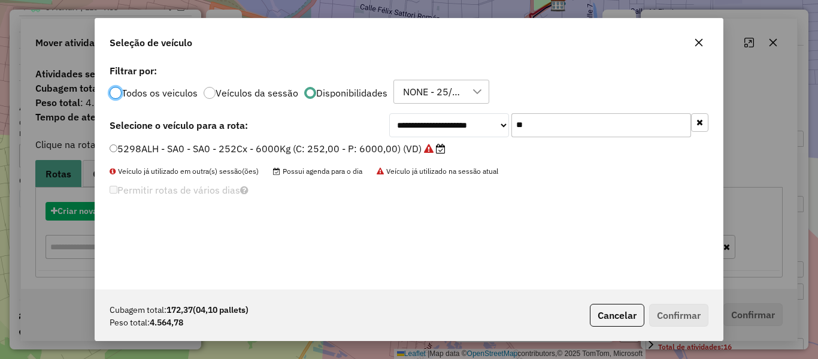
scroll to position [7, 4]
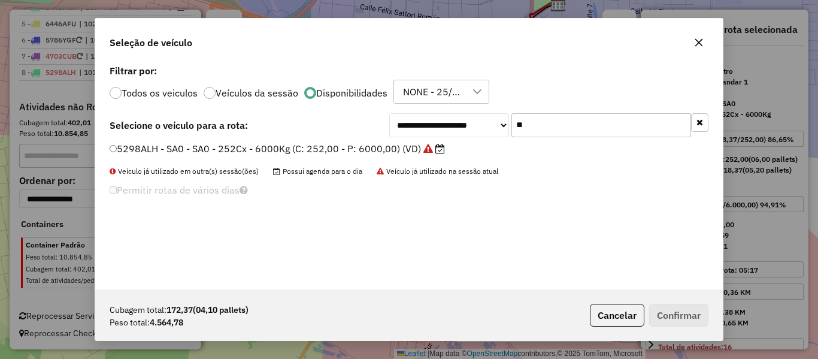
click at [417, 151] on label "5298ALH - SA0 - SA0 - 252Cx - 6000Kg (C: 252,00 - P: 6000,00) (VD)" at bounding box center [277, 148] width 335 height 14
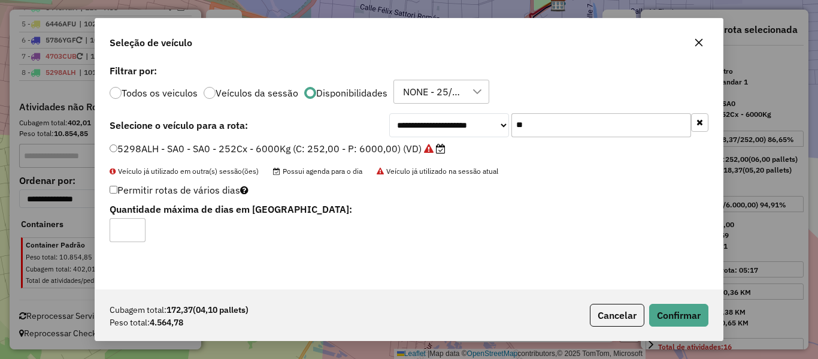
click at [658, 302] on div "Cubagem total: 172,37 (04,10 pallets) Peso total: 4.564,78 Cancelar Confirmar" at bounding box center [408, 314] width 627 height 51
click at [665, 309] on button "Confirmar" at bounding box center [678, 315] width 59 height 23
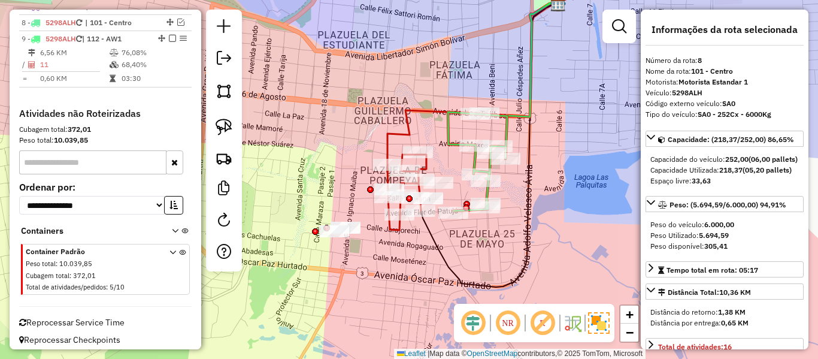
scroll to position [625, 0]
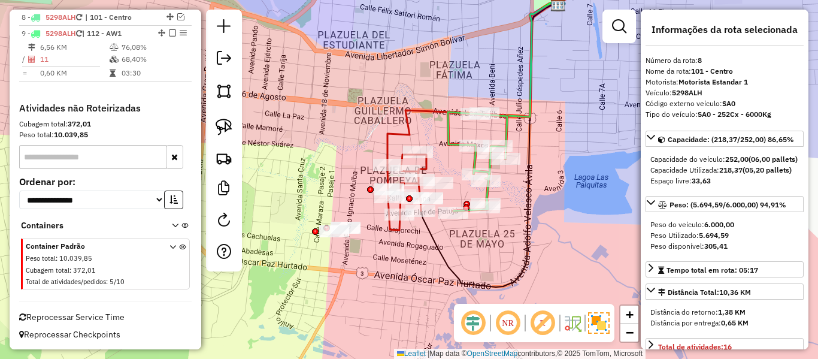
click at [485, 195] on icon at bounding box center [477, 161] width 59 height 99
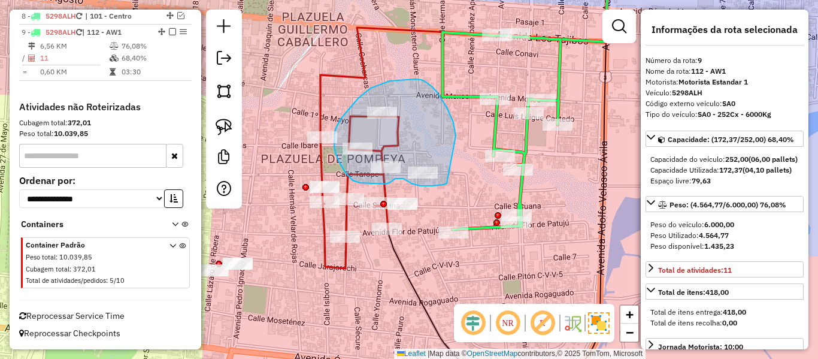
drag, startPoint x: 453, startPoint y: 122, endPoint x: 456, endPoint y: 180, distance: 57.5
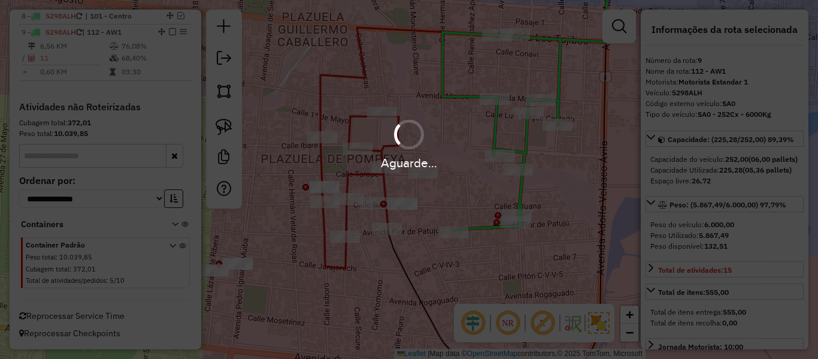
select select "**********"
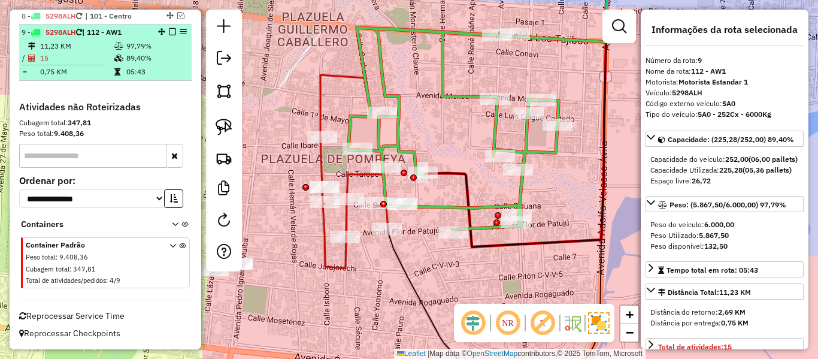
click at [169, 30] on em at bounding box center [172, 31] width 7 height 7
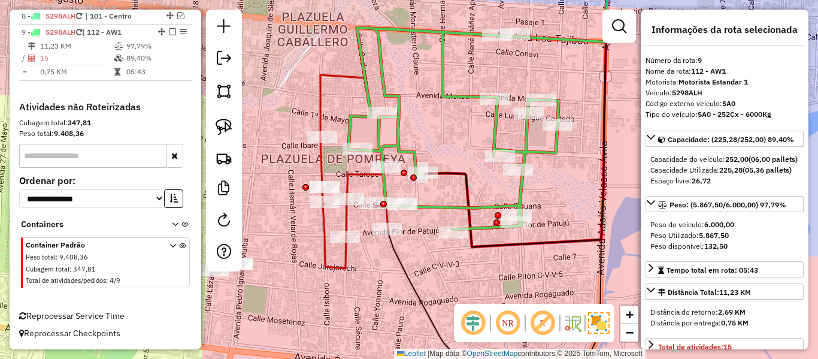
scroll to position [586, 0]
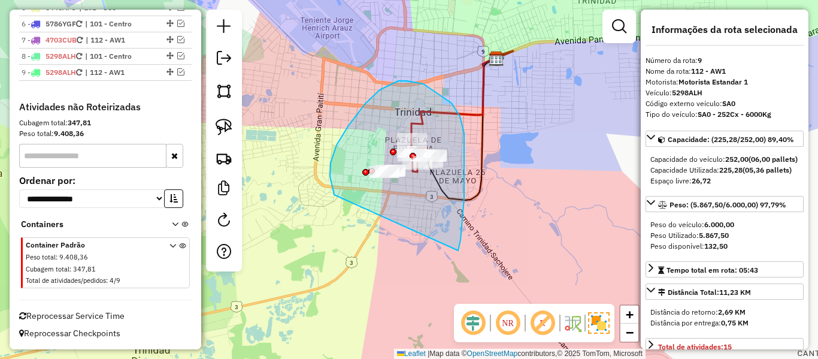
drag, startPoint x: 464, startPoint y: 151, endPoint x: 342, endPoint y: 206, distance: 133.7
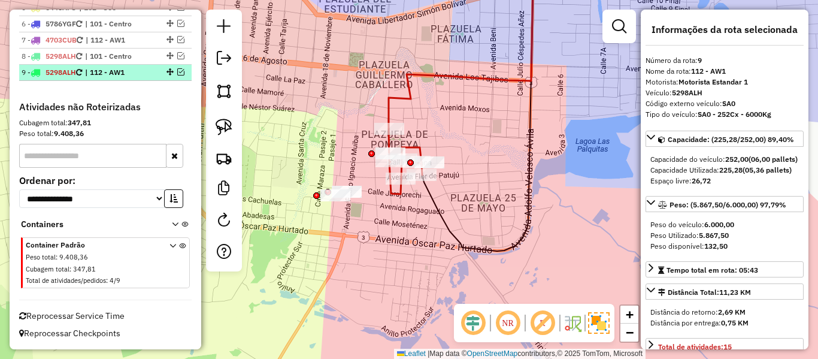
click at [178, 72] on em at bounding box center [180, 71] width 7 height 7
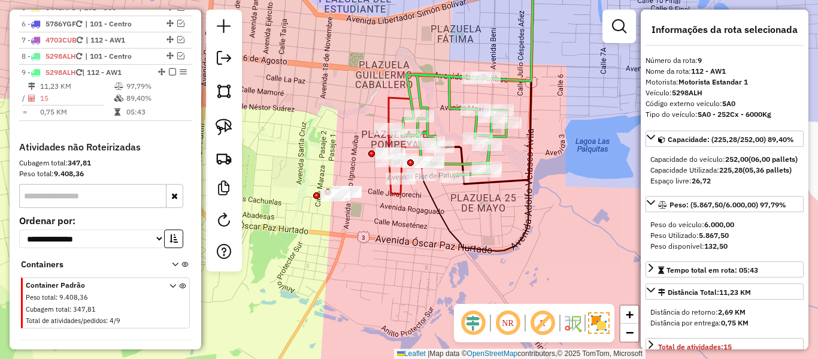
scroll to position [626, 0]
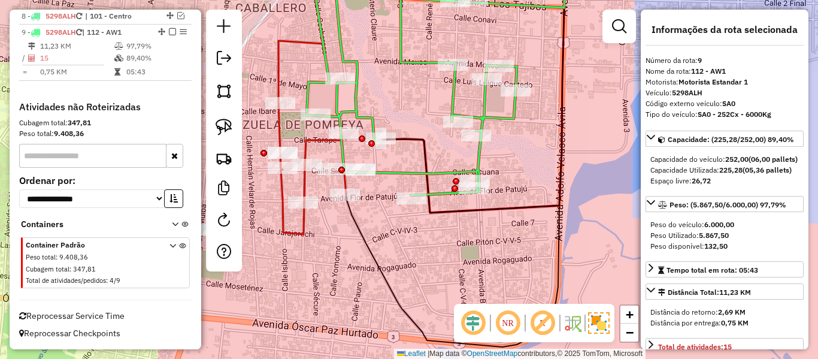
click at [478, 157] on icon at bounding box center [411, 94] width 210 height 202
drag, startPoint x: 406, startPoint y: 207, endPoint x: 433, endPoint y: 203, distance: 26.7
click at [433, 203] on div "Rota 9 - Placa 5298ALH 0000871499 - MAIRA NOEMI Rota 9 - Placa 5298ALH 00006825…" at bounding box center [409, 179] width 818 height 359
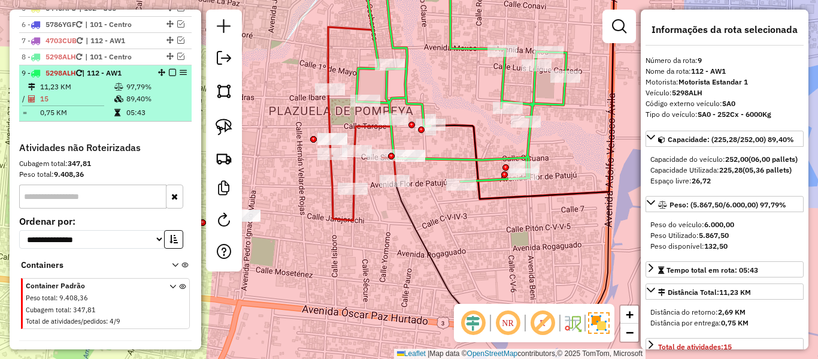
scroll to position [566, 0]
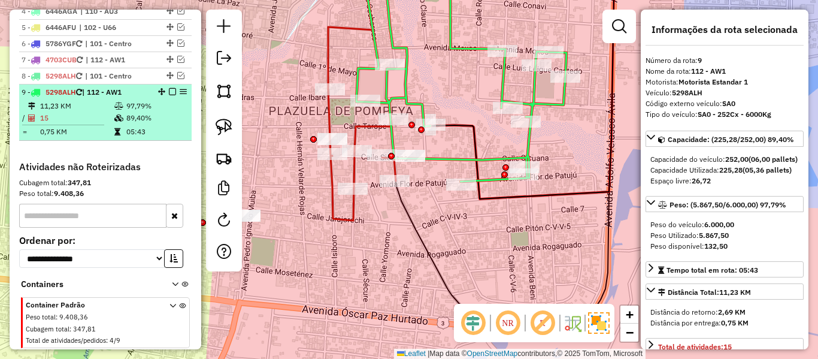
drag, startPoint x: 167, startPoint y: 89, endPoint x: 167, endPoint y: 116, distance: 26.9
click at [165, 111] on li "9 - 5298ALH | 112 - AW1 11,23 KM 97,79% / 15 89,40% = 0,75 KM 05:43" at bounding box center [105, 112] width 172 height 56
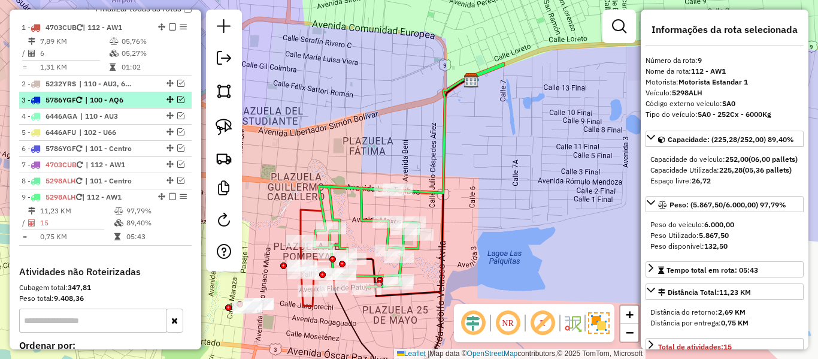
scroll to position [447, 0]
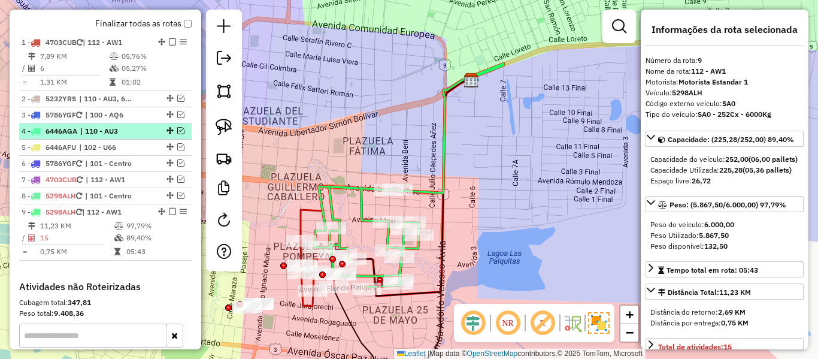
click at [134, 138] on li "4 - 6446AGA | 110 - AU3" at bounding box center [105, 131] width 172 height 16
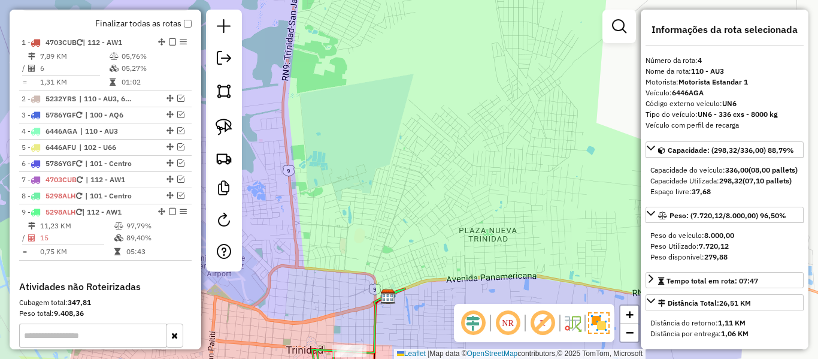
scroll to position [60, 0]
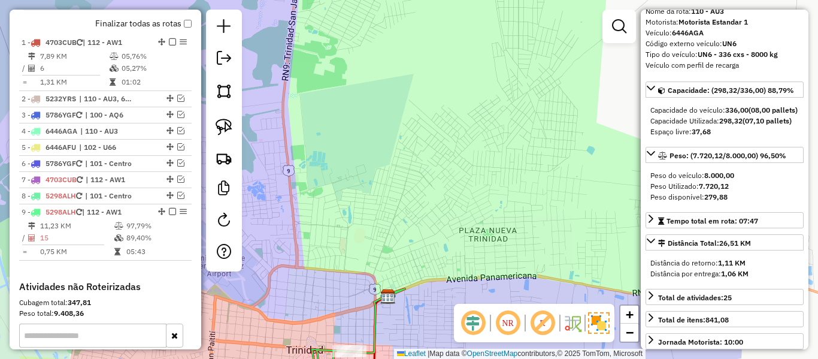
drag, startPoint x: 404, startPoint y: 103, endPoint x: 413, endPoint y: 102, distance: 9.0
click at [406, 95] on div "Janela de atendimento Grade de atendimento Capacidade Transportadoras Veículos …" at bounding box center [409, 179] width 818 height 359
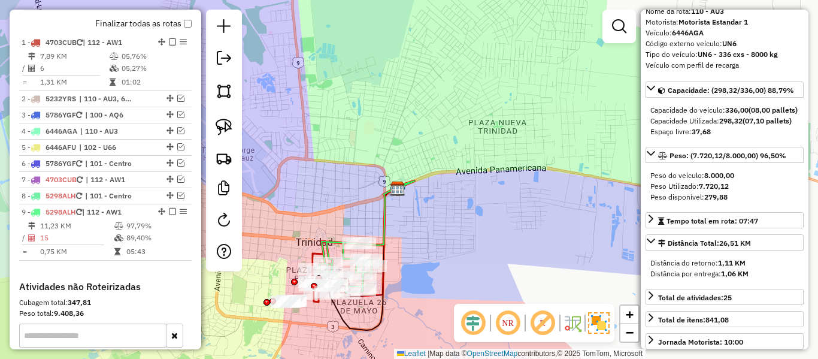
click at [389, 232] on icon at bounding box center [387, 213] width 53 height 64
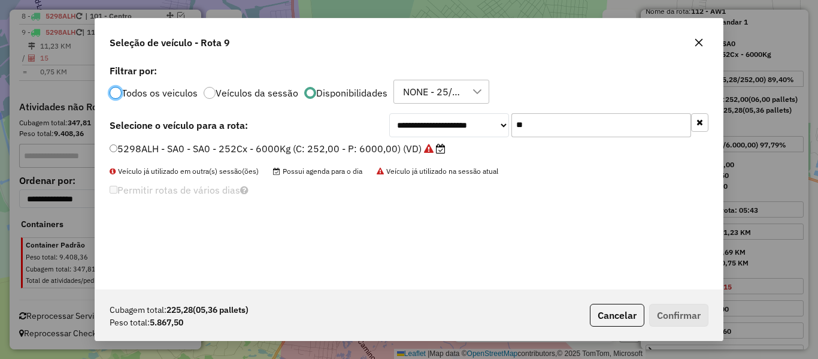
scroll to position [7, 4]
click at [553, 132] on input "**" at bounding box center [601, 125] width 180 height 24
click at [553, 131] on input "**" at bounding box center [601, 125] width 180 height 24
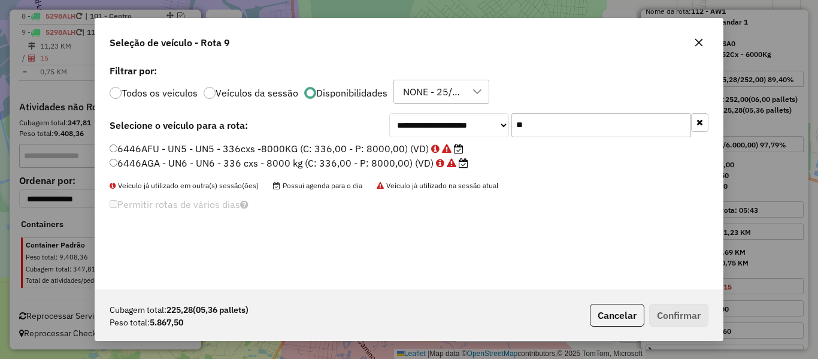
type input "**"
click at [406, 166] on label "6446AGA - UN6 - UN6 - 336 cxs - 8000 kg (C: 336,00 - P: 8000,00) (VD)" at bounding box center [289, 163] width 359 height 14
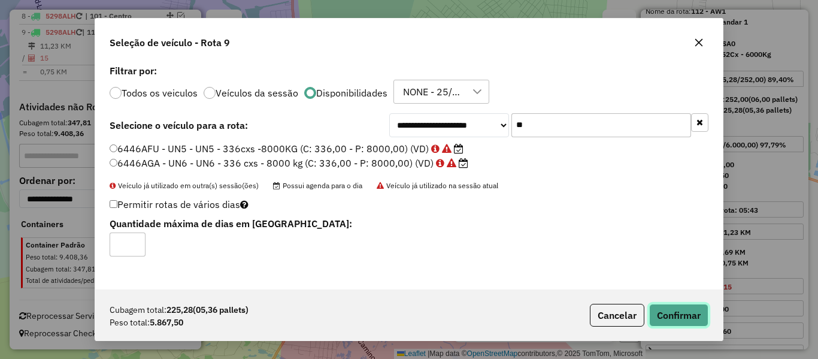
click at [681, 310] on button "Confirmar" at bounding box center [678, 315] width 59 height 23
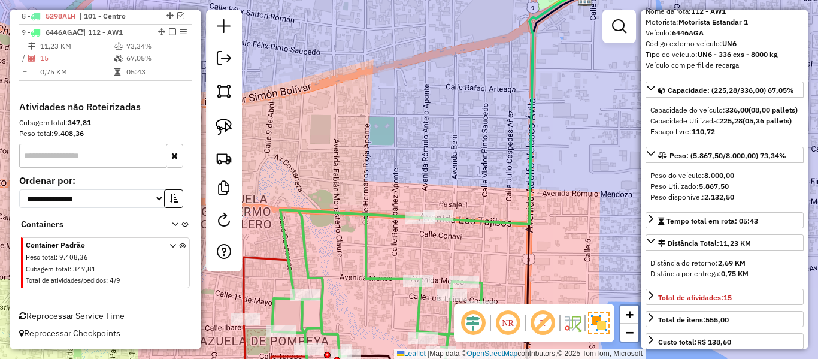
click at [351, 216] on icon at bounding box center [377, 302] width 210 height 185
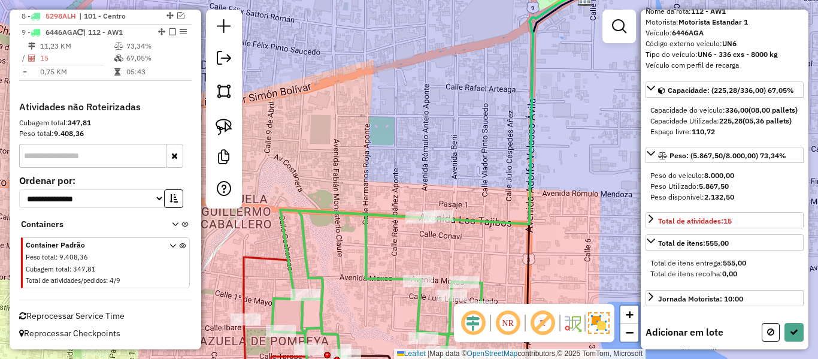
scroll to position [60, 0]
click at [474, 105] on div "Janela de atendimento Grade de atendimento Capacidade Transportadoras Veículos …" at bounding box center [409, 179] width 818 height 359
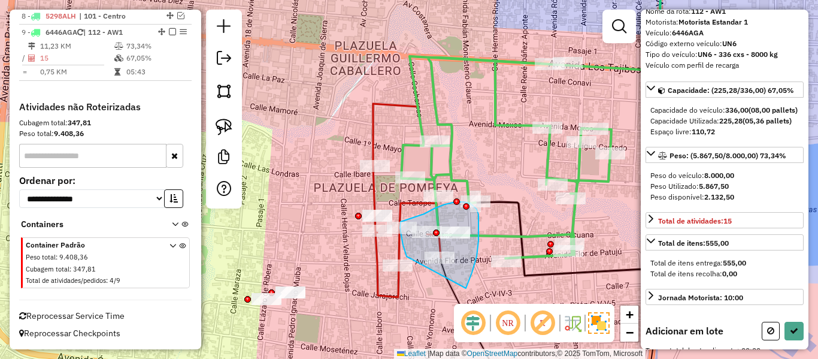
drag, startPoint x: 466, startPoint y: 288, endPoint x: 425, endPoint y: 268, distance: 45.2
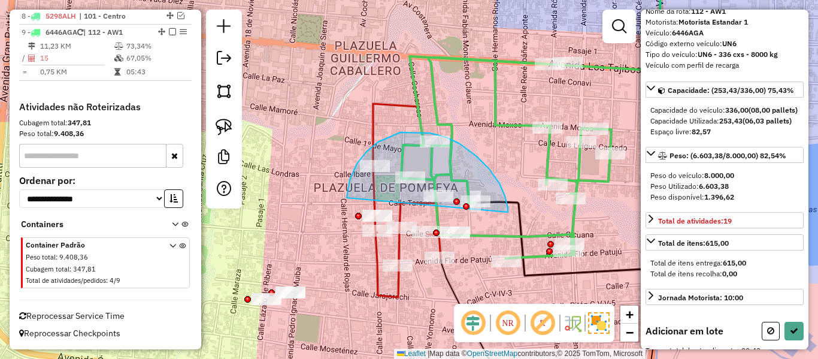
drag, startPoint x: 508, startPoint y: 207, endPoint x: 442, endPoint y: 309, distance: 121.7
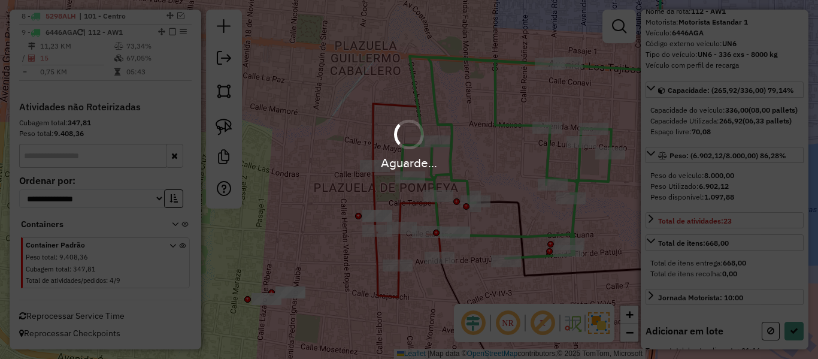
select select "**********"
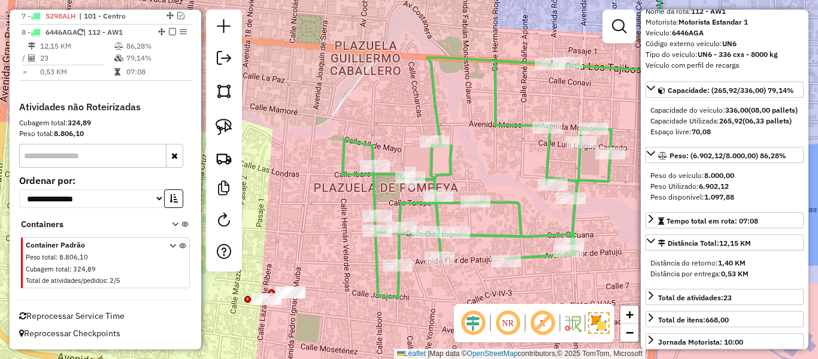
scroll to position [570, 0]
drag, startPoint x: 430, startPoint y: 292, endPoint x: 477, endPoint y: 193, distance: 108.5
click at [477, 193] on div "Janela de atendimento Grade de atendimento Capacidade Transportadoras Veículos …" at bounding box center [409, 179] width 818 height 359
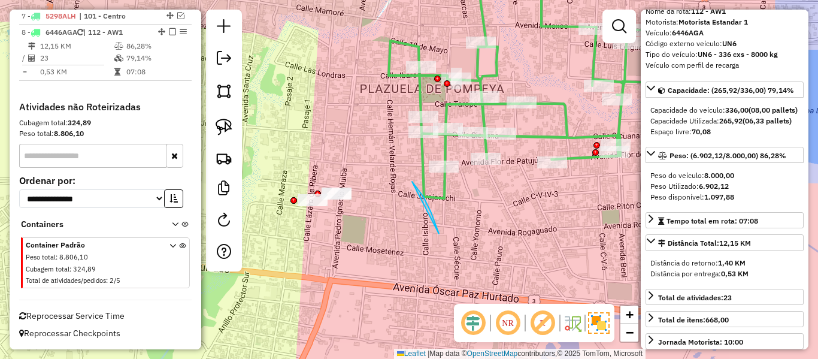
drag, startPoint x: 412, startPoint y: 181, endPoint x: 312, endPoint y: 283, distance: 142.7
click at [427, 197] on icon at bounding box center [523, 81] width 269 height 234
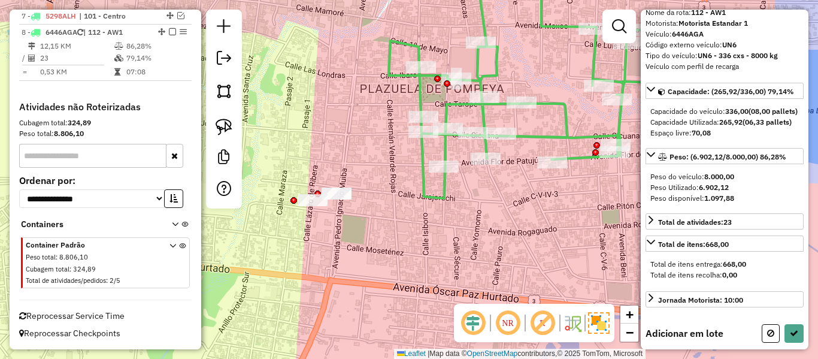
scroll to position [60, 0]
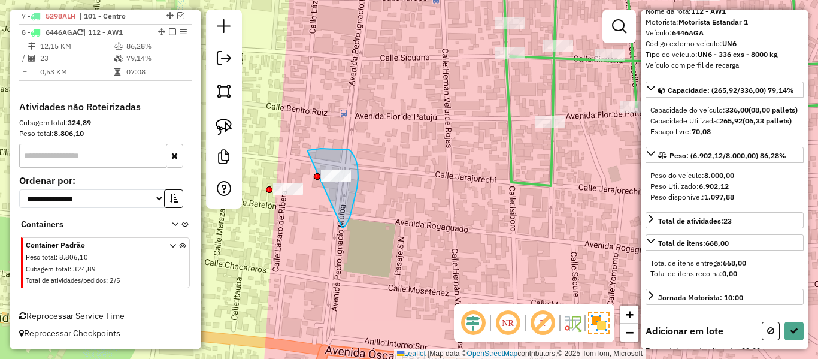
drag, startPoint x: 345, startPoint y: 225, endPoint x: 308, endPoint y: 153, distance: 81.1
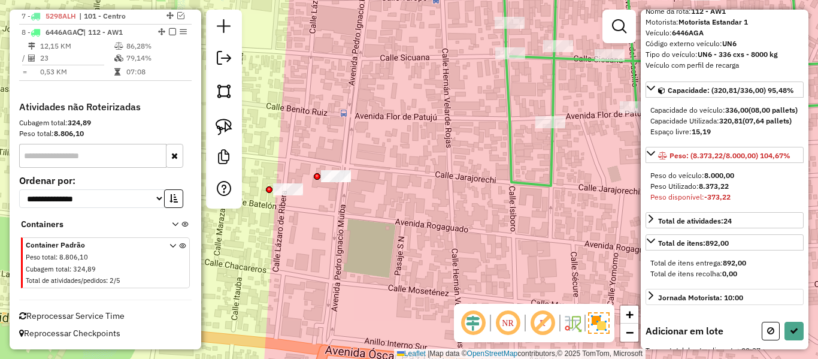
scroll to position [287, 0]
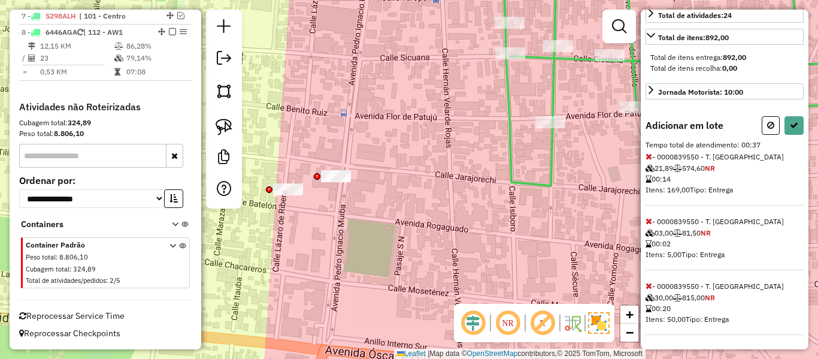
click at [644, 153] on div "Informações da rota selecionada Número da rota: 8 Nome da rota: 112 - AW1 Motor…" at bounding box center [725, 179] width 168 height 339
click at [650, 159] on icon at bounding box center [648, 156] width 7 height 8
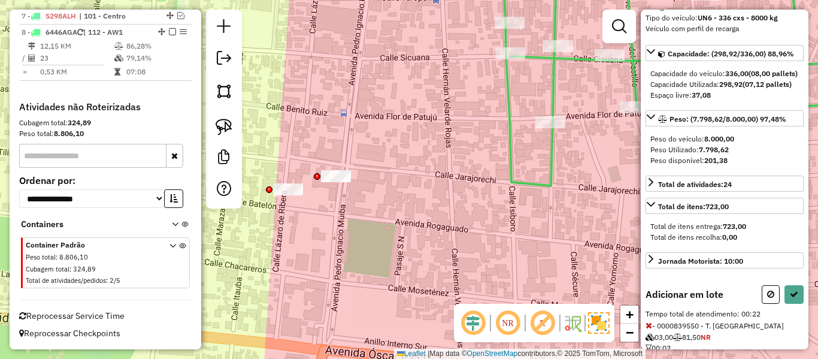
scroll to position [0, 0]
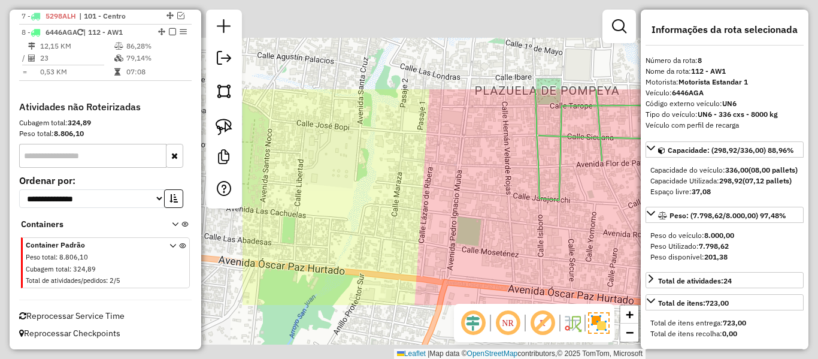
select select "**********"
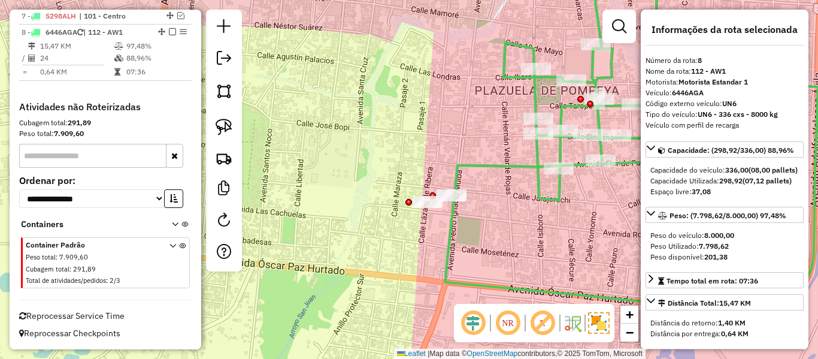
click at [169, 33] on em at bounding box center [172, 31] width 7 height 7
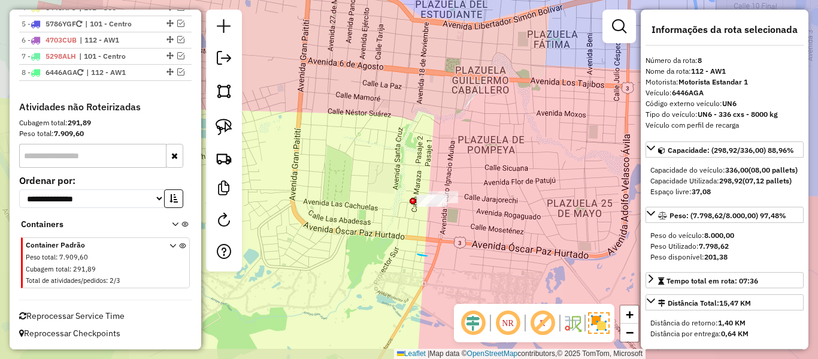
drag, startPoint x: 427, startPoint y: 256, endPoint x: 351, endPoint y: 186, distance: 103.4
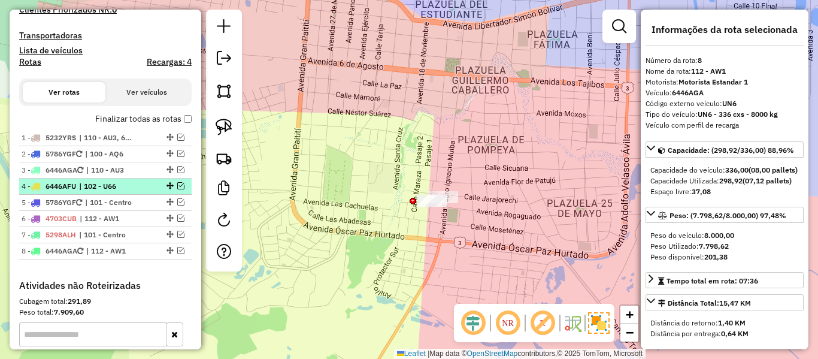
scroll to position [335, 0]
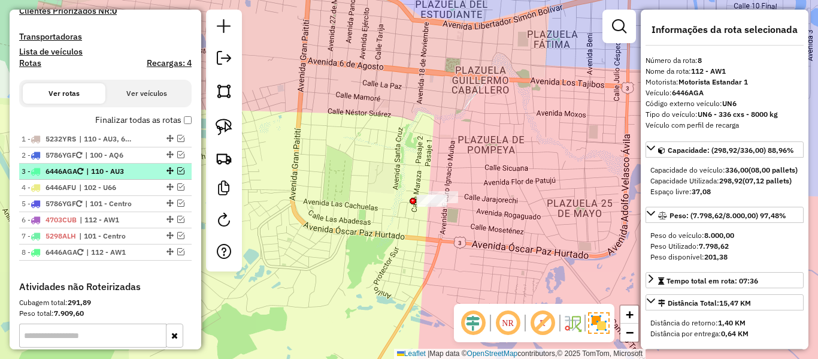
click at [125, 166] on span "| 110 - AU3" at bounding box center [113, 171] width 55 height 11
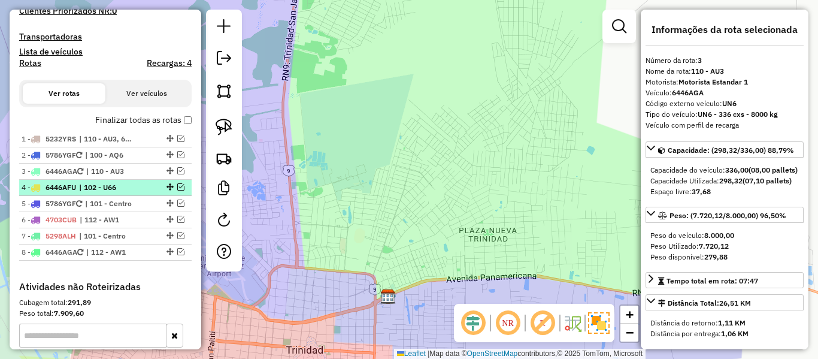
click at [119, 187] on span "| 102 - U66" at bounding box center [106, 187] width 55 height 11
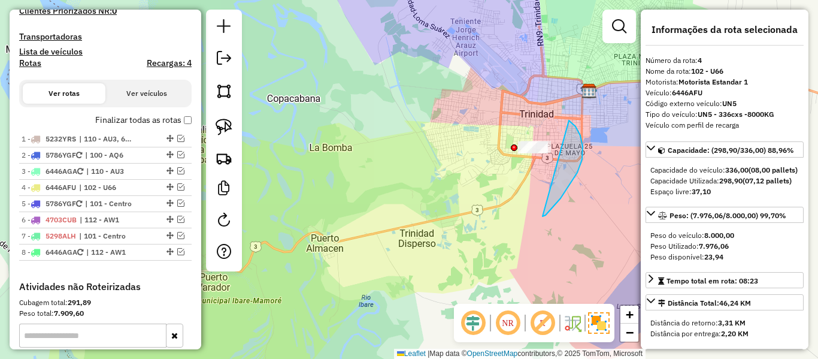
drag, startPoint x: 551, startPoint y: 208, endPoint x: 485, endPoint y: 186, distance: 69.5
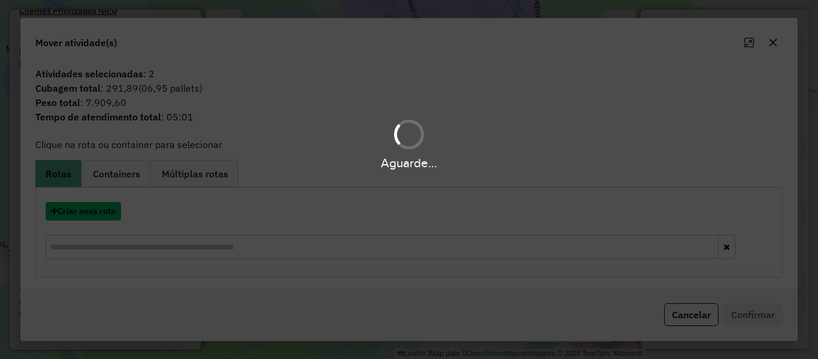
click at [96, 208] on button "Criar nova rota" at bounding box center [82, 211] width 75 height 19
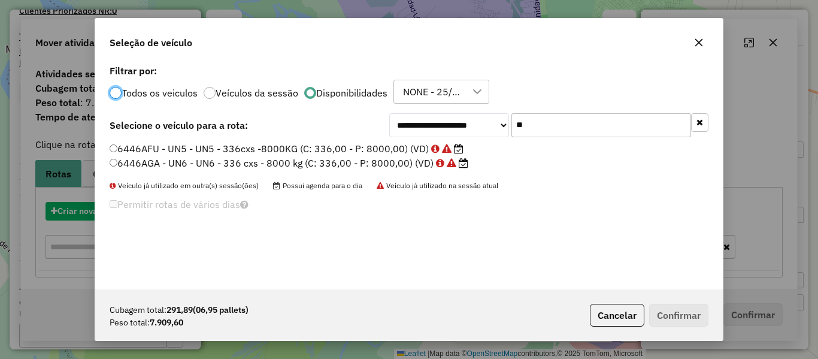
scroll to position [7, 4]
click at [96, 208] on div "**********" at bounding box center [409, 179] width 818 height 359
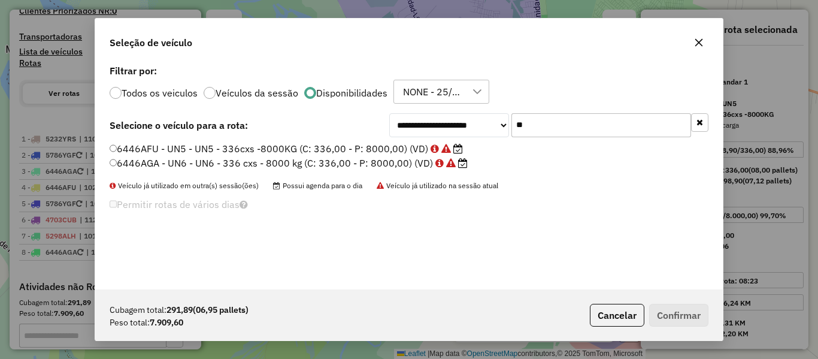
click at [595, 107] on div "**********" at bounding box center [408, 175] width 627 height 227
click at [397, 147] on label "6446AFU - UN5 - UN5 - 336cxs -8000KG (C: 336,00 - P: 8000,00) (VD)" at bounding box center [286, 148] width 353 height 14
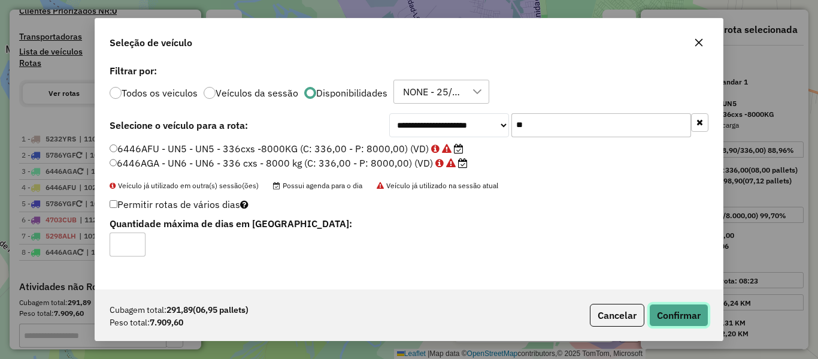
click at [667, 307] on button "Confirmar" at bounding box center [678, 315] width 59 height 23
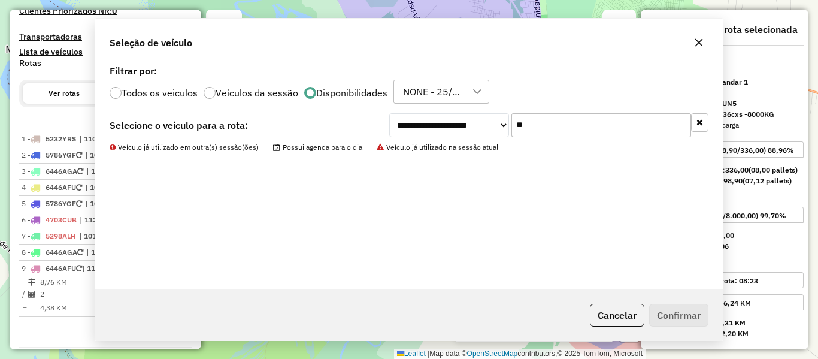
scroll to position [383, 0]
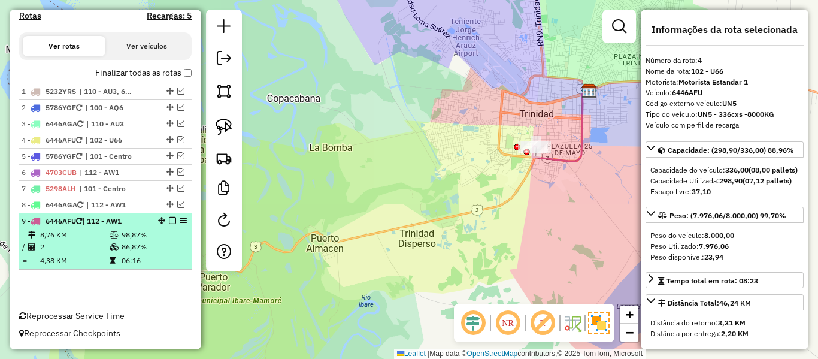
click at [169, 219] on em at bounding box center [172, 220] width 7 height 7
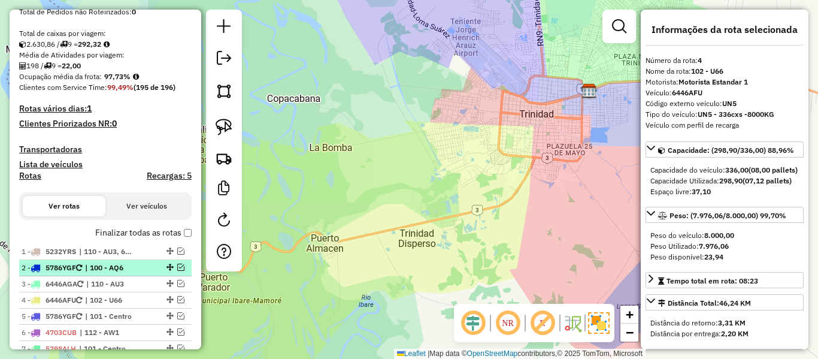
scroll to position [283, 0]
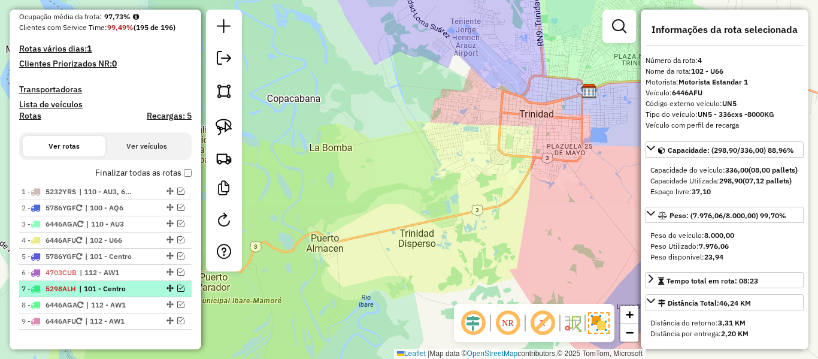
click at [124, 283] on li "7 - 5298ALH | 101 - Centro" at bounding box center [105, 289] width 172 height 16
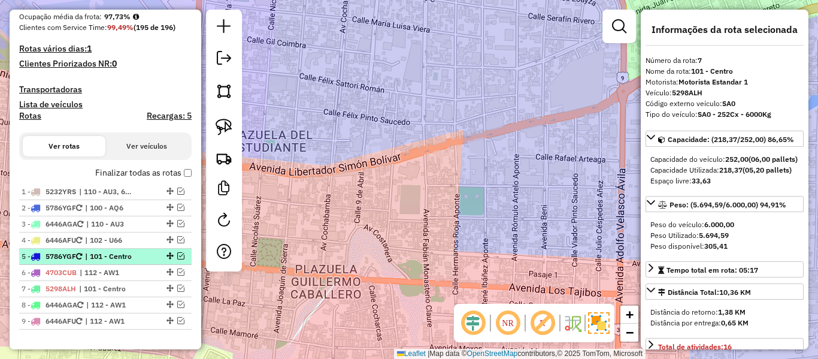
click at [129, 258] on span "| 101 - Centro" at bounding box center [112, 256] width 55 height 11
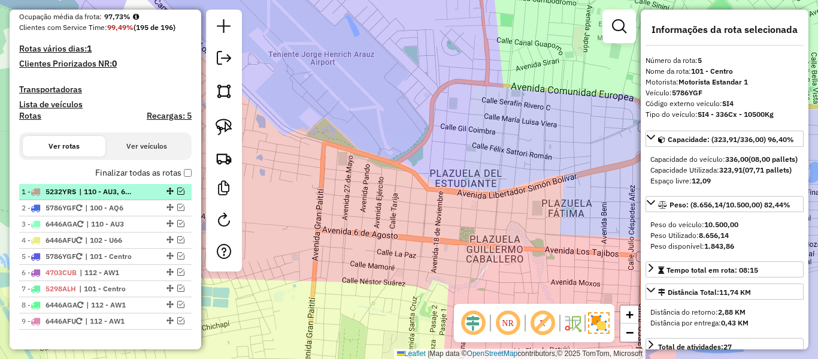
click at [136, 195] on div "1 - 5232YRS | 110 - AU3, 620 - Casarabe" at bounding box center [85, 191] width 127 height 11
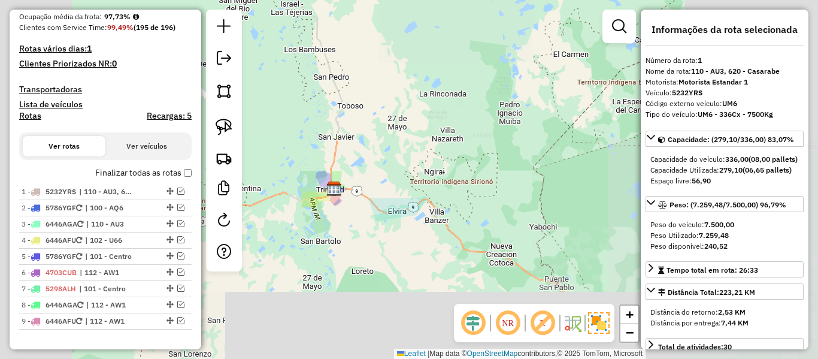
drag, startPoint x: 357, startPoint y: 234, endPoint x: 478, endPoint y: 245, distance: 121.5
click at [479, 247] on div "Janela de atendimento Grade de atendimento Capacidade Transportadoras Veículos …" at bounding box center [409, 179] width 818 height 359
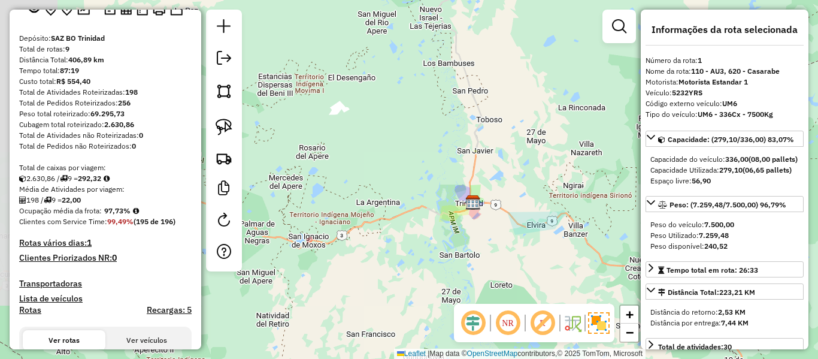
scroll to position [43, 0]
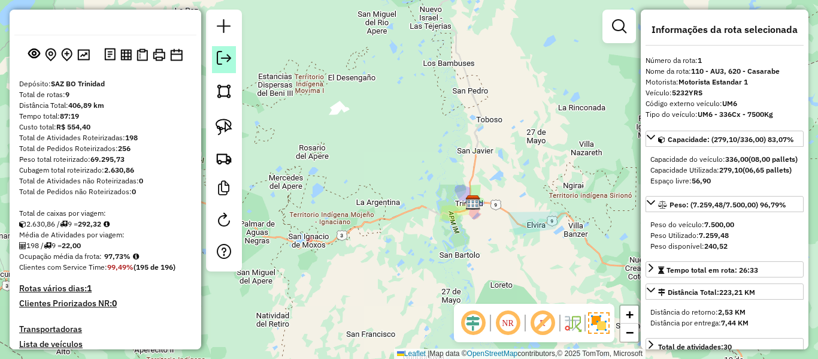
click at [222, 64] on em at bounding box center [224, 58] width 14 height 14
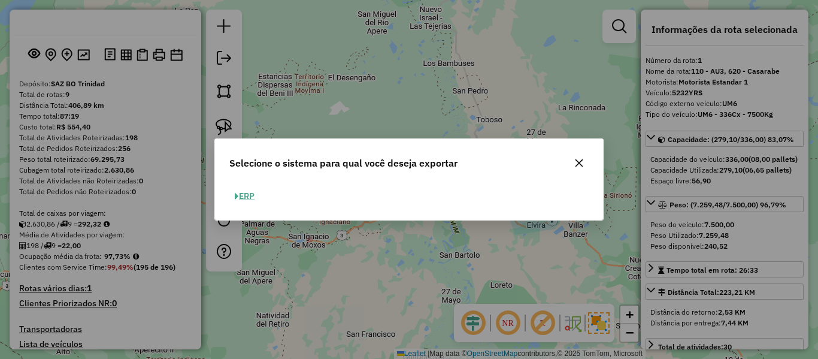
click at [244, 199] on button "ERP" at bounding box center [244, 196] width 31 height 19
select select "**"
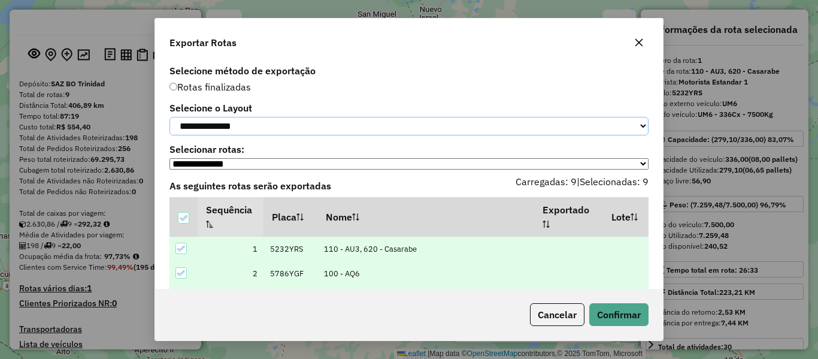
click at [290, 125] on select "**********" at bounding box center [408, 126] width 479 height 19
select select "*********"
click at [169, 117] on select "**********" at bounding box center [408, 126] width 479 height 19
click at [633, 317] on button "Confirmar" at bounding box center [618, 314] width 59 height 23
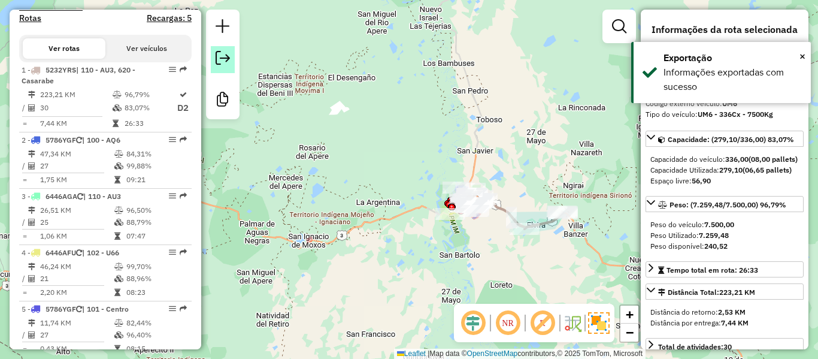
scroll to position [465, 0]
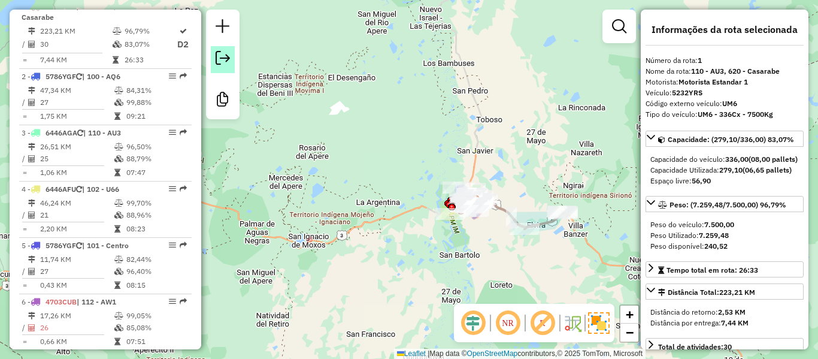
click at [219, 59] on em at bounding box center [223, 58] width 14 height 14
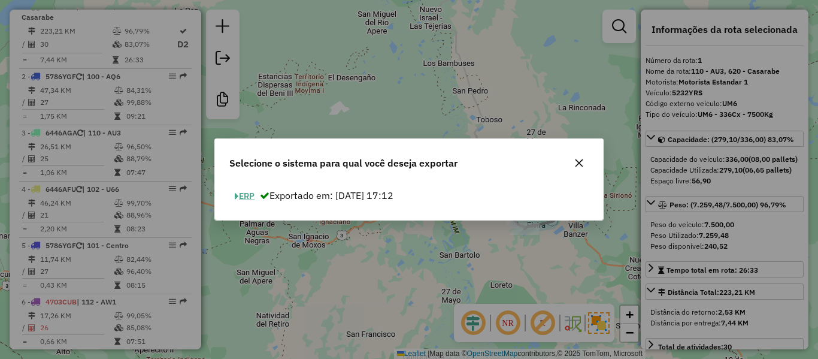
click at [245, 194] on button "ERP" at bounding box center [244, 196] width 31 height 19
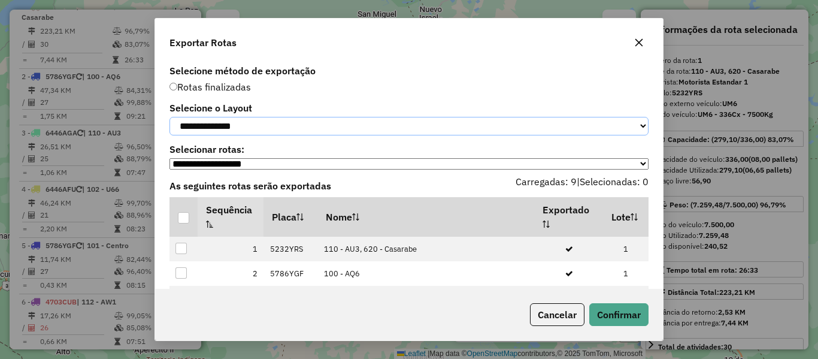
drag, startPoint x: 253, startPoint y: 128, endPoint x: 238, endPoint y: 133, distance: 16.3
click at [253, 128] on select "**********" at bounding box center [408, 126] width 479 height 19
select select "*********"
click at [169, 117] on select "**********" at bounding box center [408, 126] width 479 height 19
click at [186, 220] on div at bounding box center [183, 217] width 11 height 11
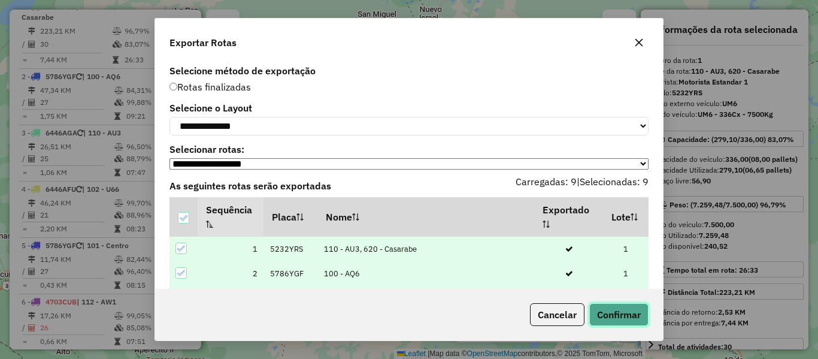
click at [616, 309] on button "Confirmar" at bounding box center [618, 314] width 59 height 23
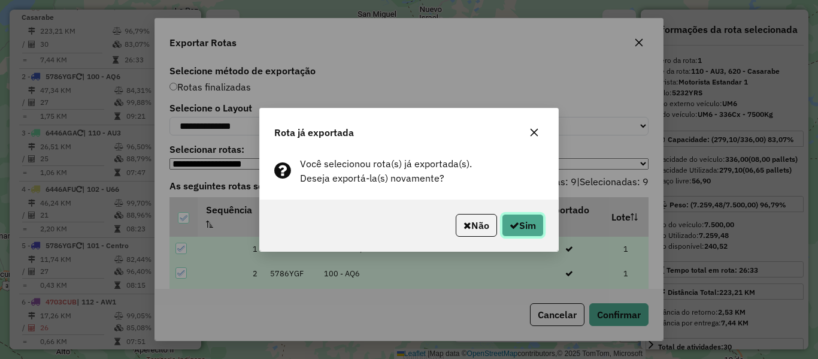
click at [519, 234] on button "Sim" at bounding box center [523, 225] width 42 height 23
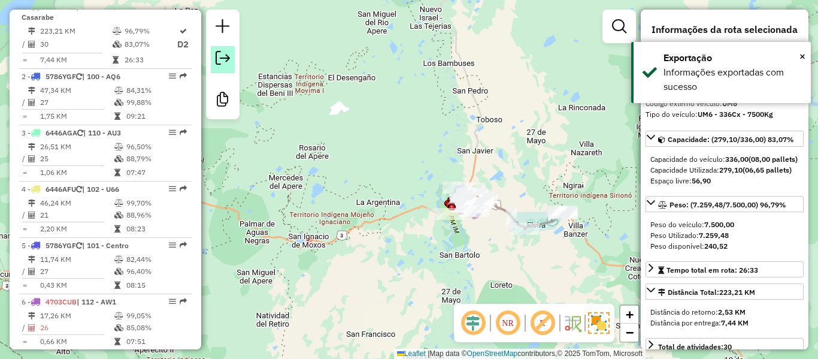
click at [222, 58] on em at bounding box center [223, 58] width 14 height 14
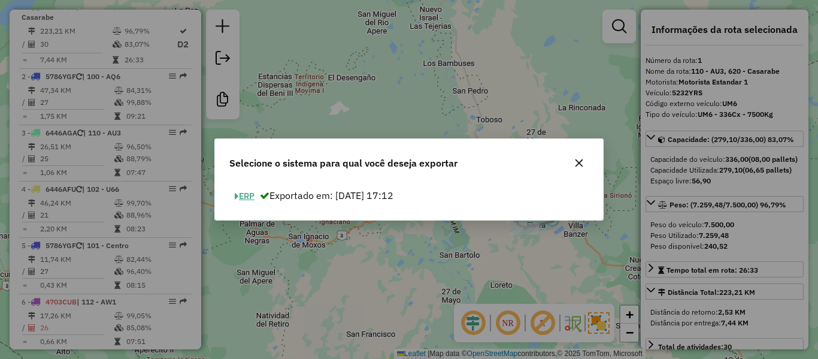
click at [247, 207] on div "ERP Exportado em: [DATE] 17:12" at bounding box center [409, 201] width 388 height 38
click at [246, 192] on button "ERP" at bounding box center [244, 196] width 31 height 19
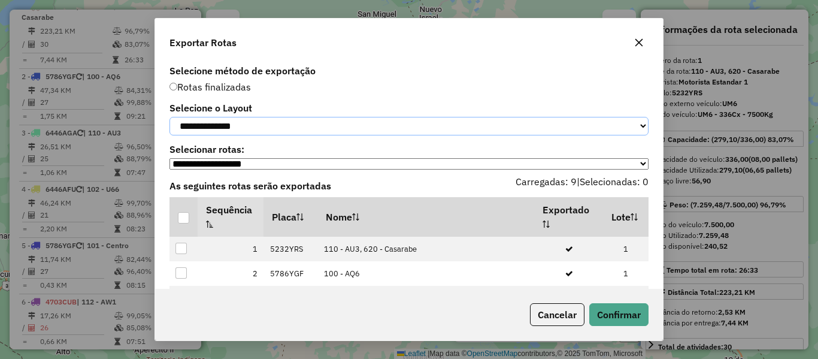
click at [256, 135] on select "**********" at bounding box center [408, 126] width 479 height 19
select select "*********"
click at [169, 117] on select "**********" at bounding box center [408, 126] width 479 height 19
drag, startPoint x: 184, startPoint y: 224, endPoint x: 235, endPoint y: 225, distance: 50.9
click at [184, 223] on div at bounding box center [183, 217] width 11 height 11
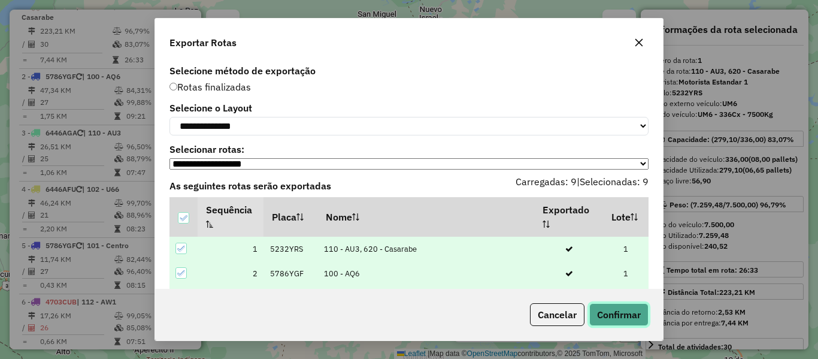
click at [623, 315] on button "Confirmar" at bounding box center [618, 314] width 59 height 23
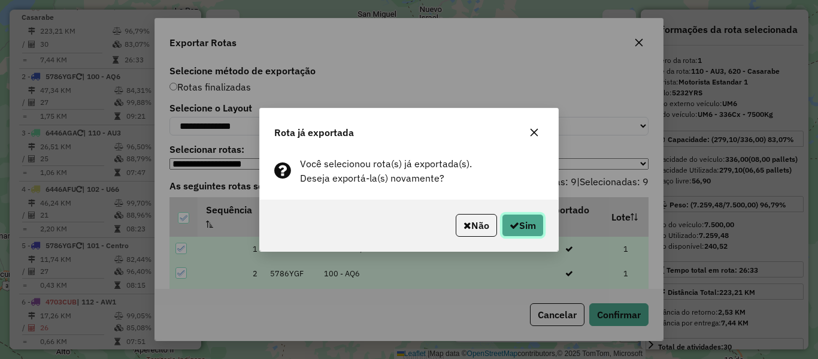
click at [511, 220] on icon "button" at bounding box center [514, 225] width 10 height 10
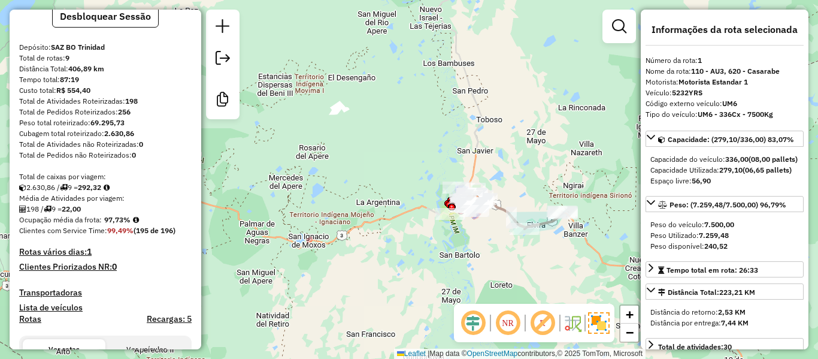
scroll to position [0, 0]
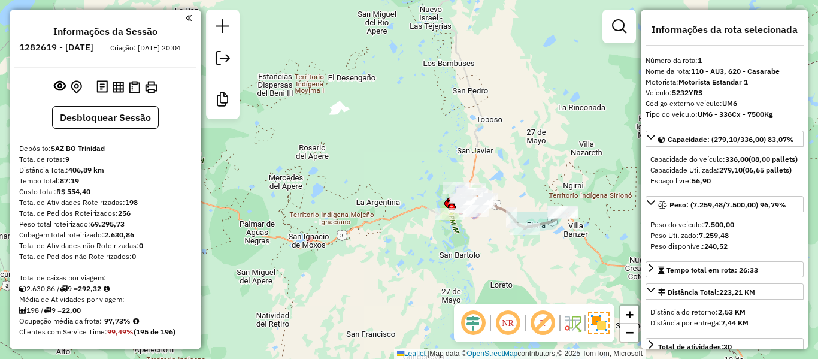
click at [93, 43] on h6 "1282619 - [DATE]" at bounding box center [56, 47] width 74 height 11
copy h6 "25"
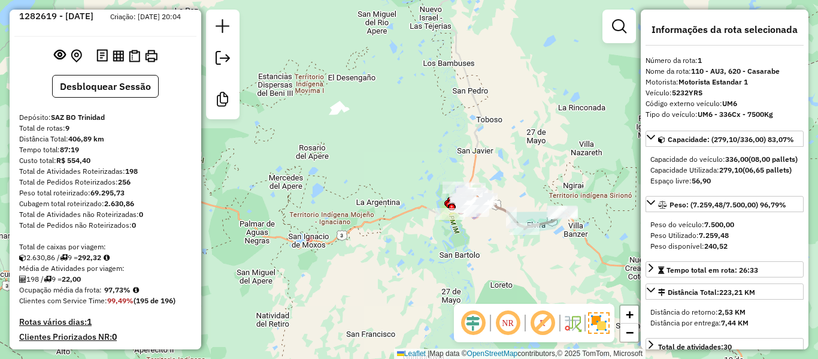
scroll to position [60, 0]
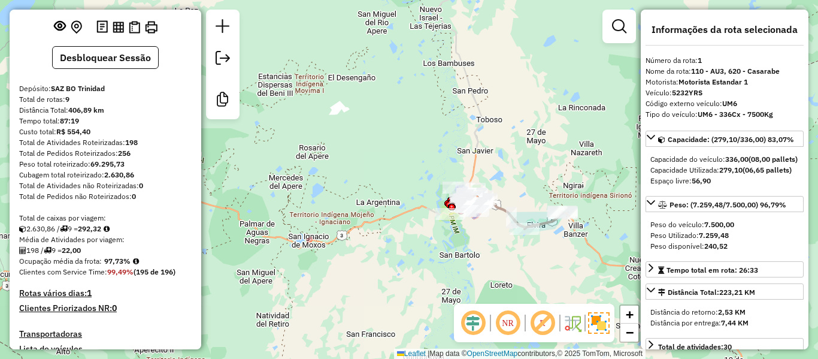
click at [116, 265] on strong "97,73%" at bounding box center [117, 260] width 26 height 9
copy strong "97,73"
click at [138, 147] on strong "198" at bounding box center [131, 142] width 13 height 9
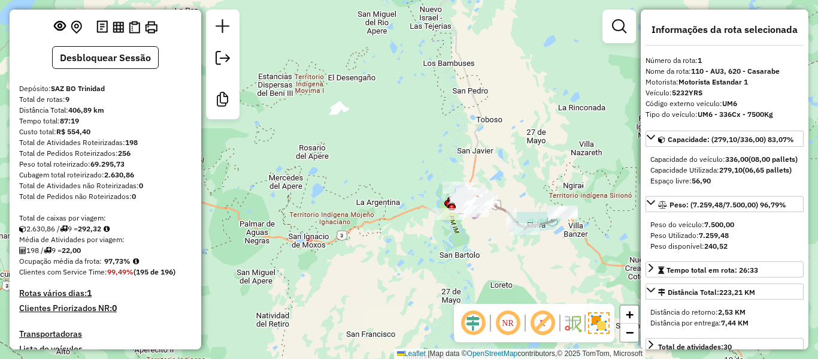
click at [134, 147] on strong "198" at bounding box center [131, 142] width 13 height 9
copy strong "198"
click at [81, 254] on strong "22,00" at bounding box center [71, 249] width 19 height 9
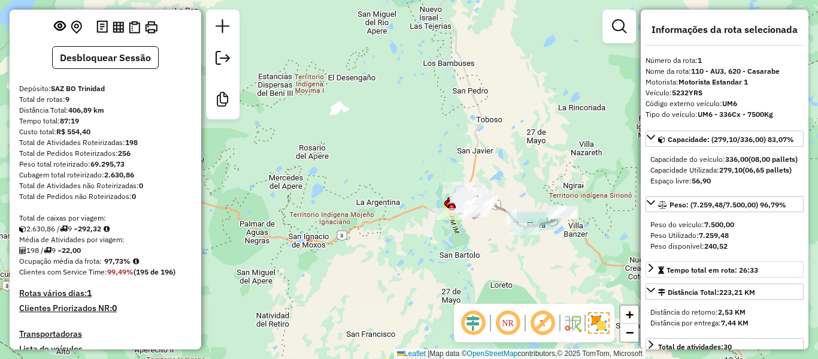
copy strong "22,00"
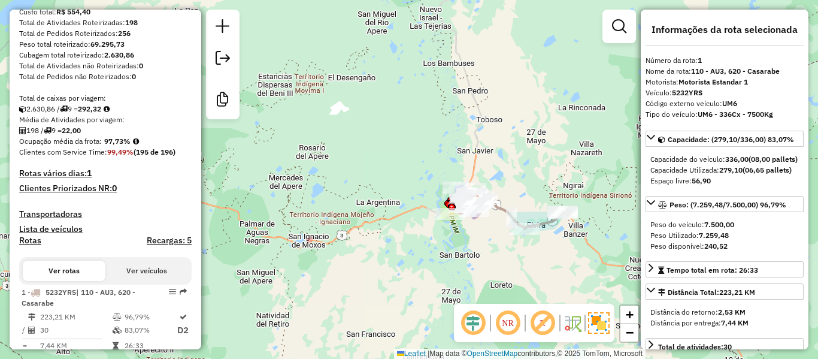
scroll to position [239, 0]
